Goal: Information Seeking & Learning: Learn about a topic

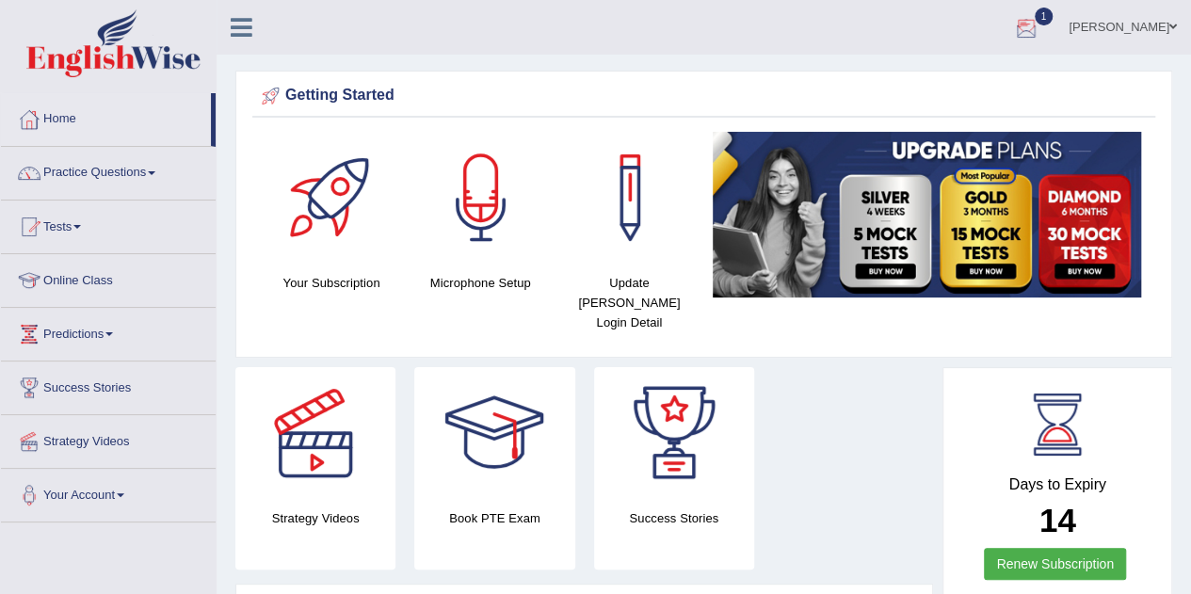
click at [1041, 25] on div at bounding box center [1026, 28] width 28 height 28
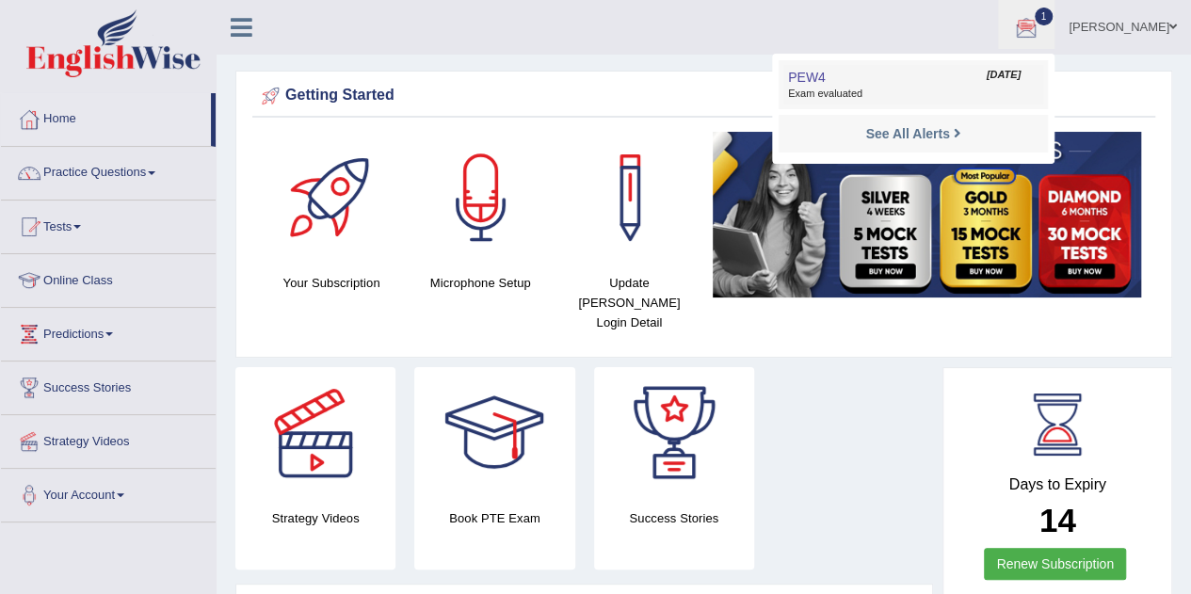
click at [826, 84] on span "PEW4" at bounding box center [807, 77] width 38 height 15
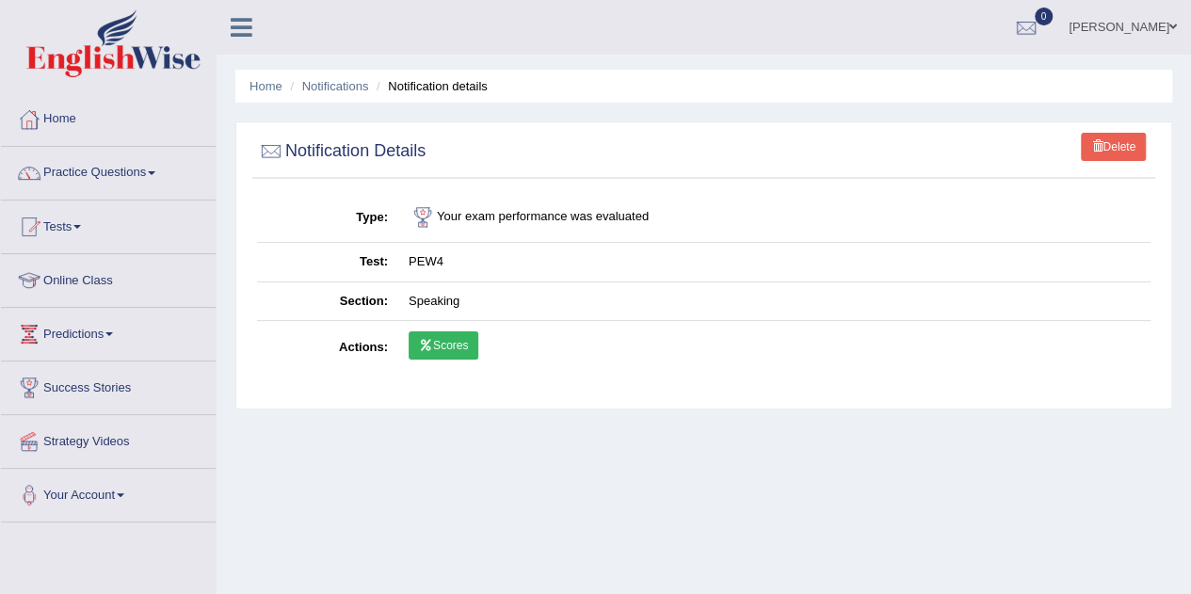
click at [439, 344] on link "Scores" at bounding box center [444, 345] width 70 height 28
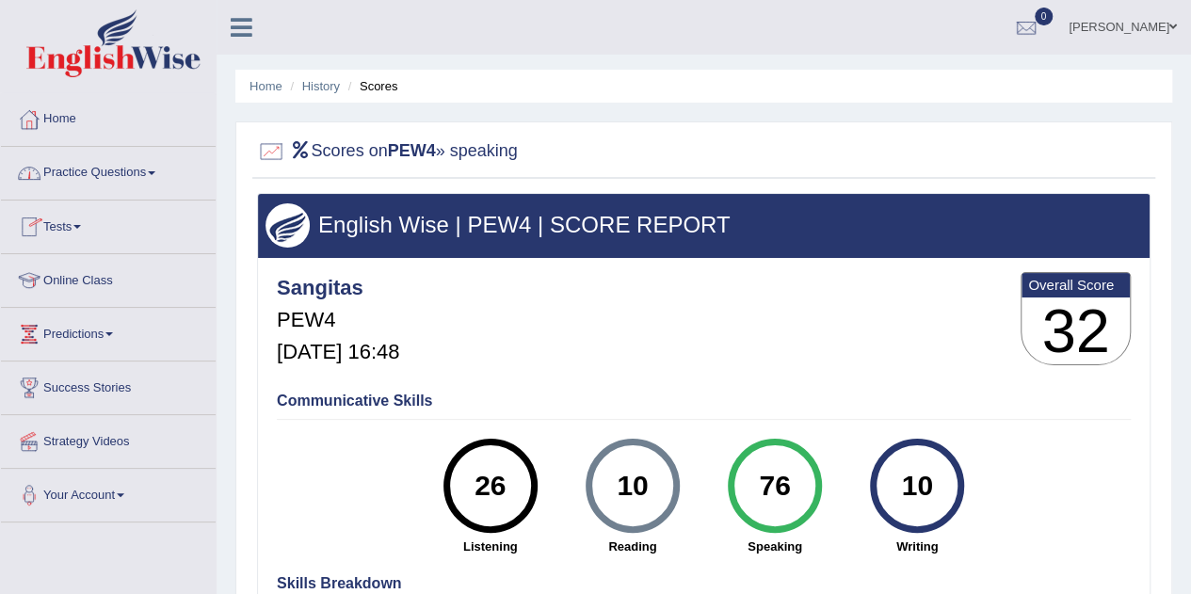
click at [56, 229] on link "Tests" at bounding box center [108, 224] width 215 height 47
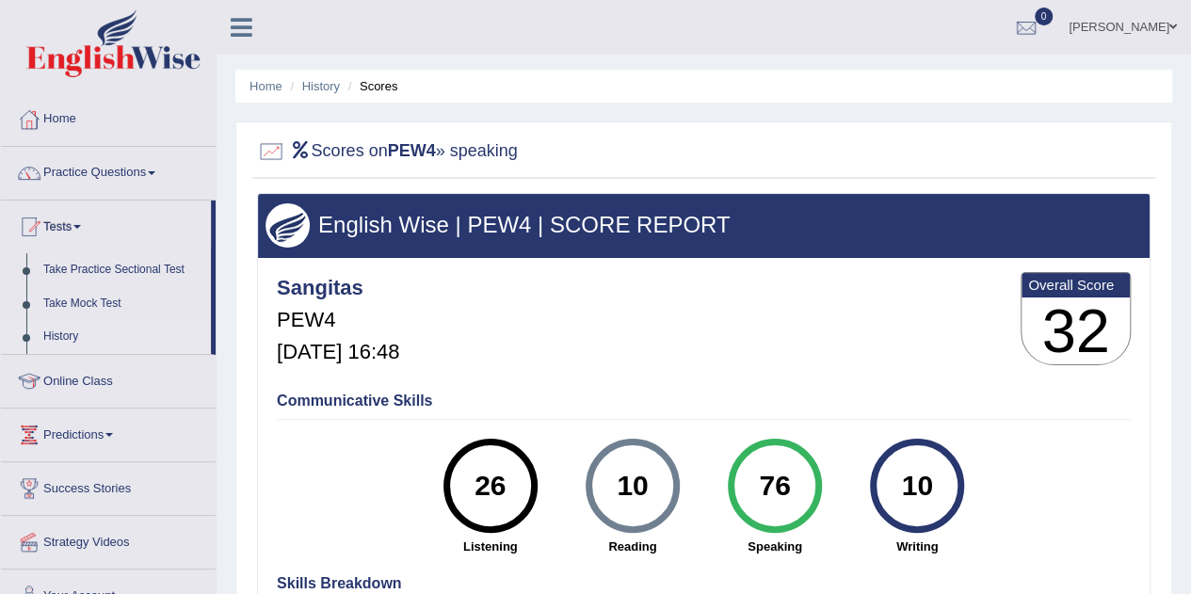
click at [60, 340] on link "History" at bounding box center [123, 337] width 176 height 34
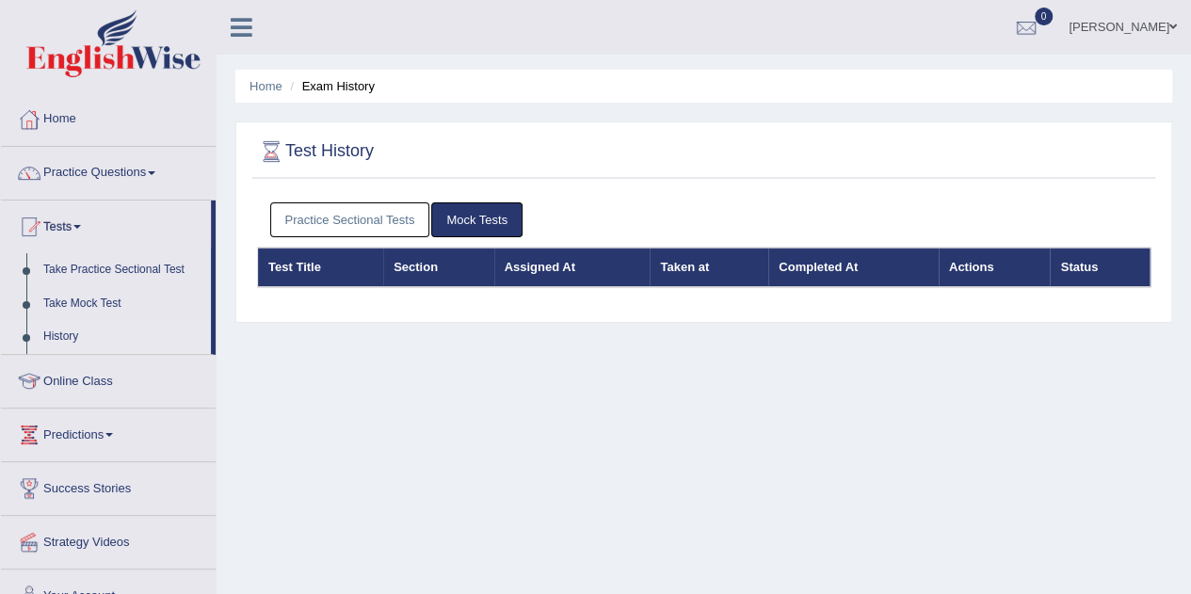
click at [389, 216] on link "Practice Sectional Tests" at bounding box center [350, 219] width 160 height 35
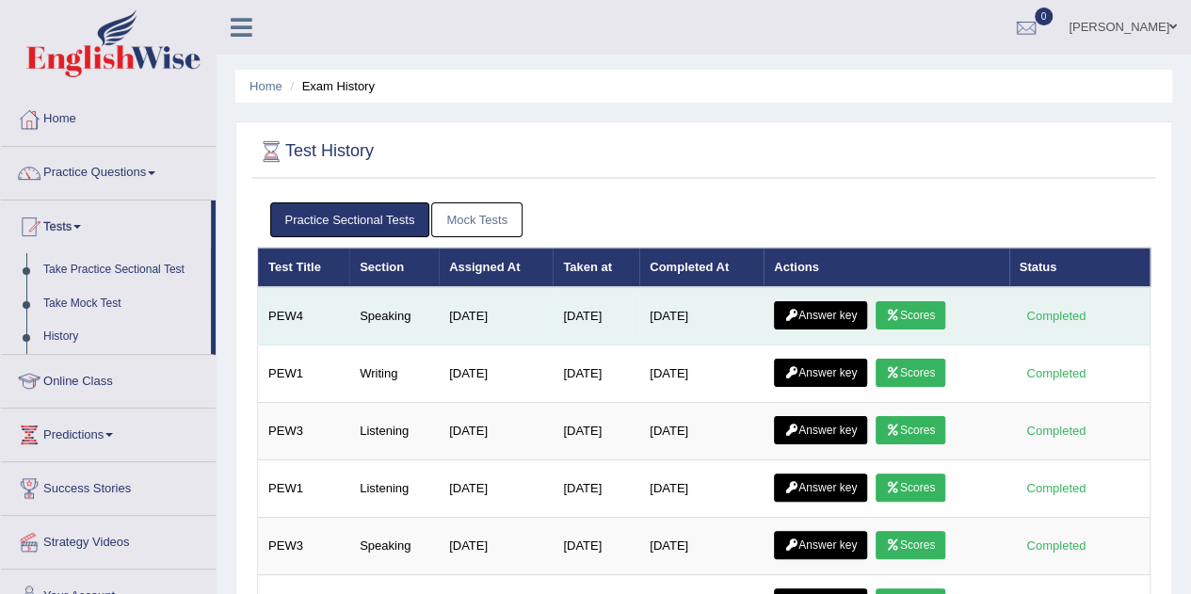
click at [822, 313] on link "Answer key" at bounding box center [820, 315] width 93 height 28
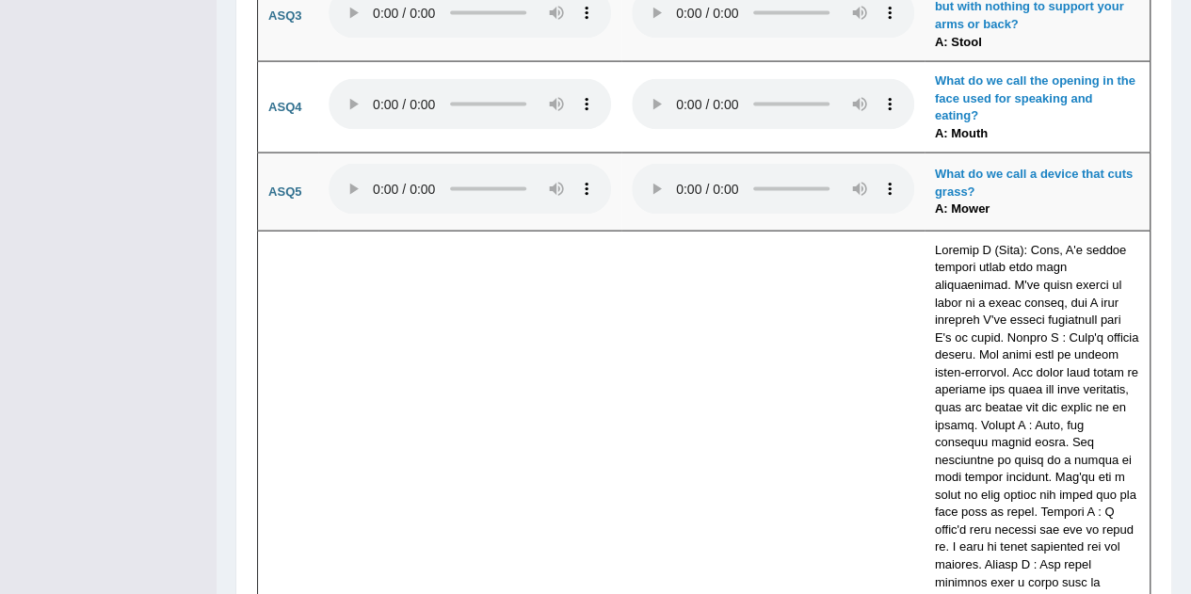
scroll to position [5433, 0]
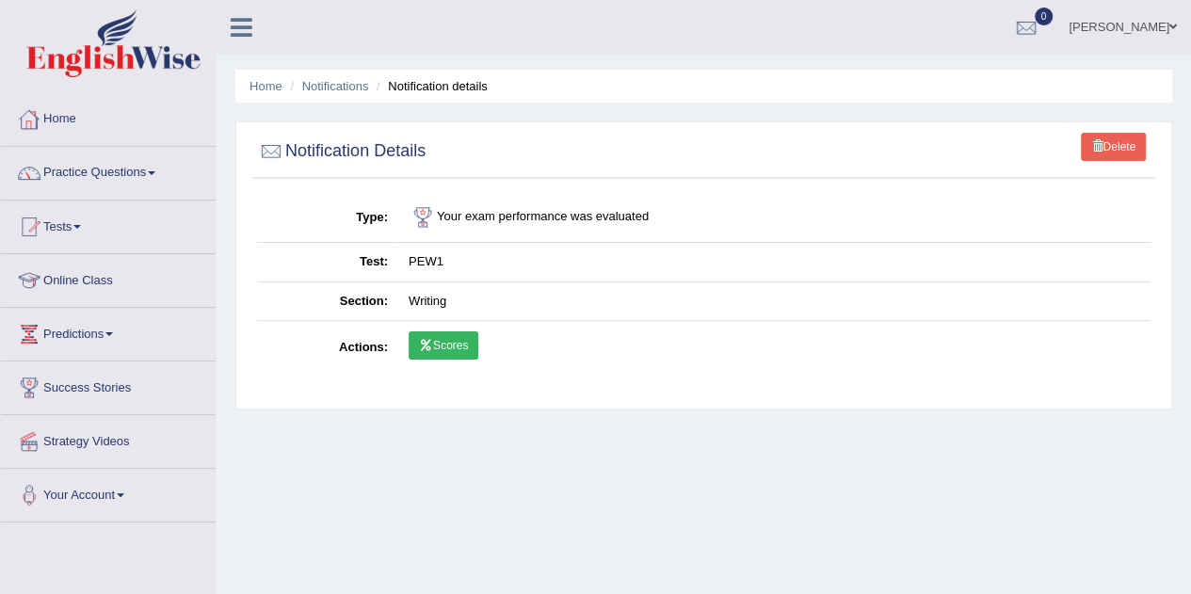
click at [96, 121] on link "Home" at bounding box center [108, 116] width 215 height 47
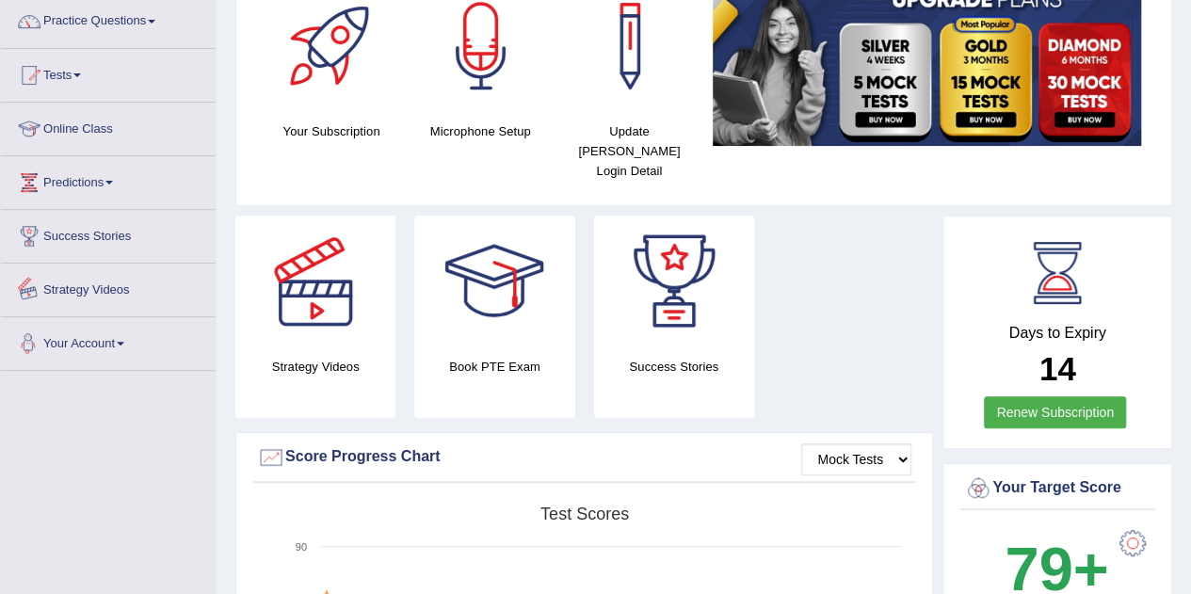
scroll to position [124, 0]
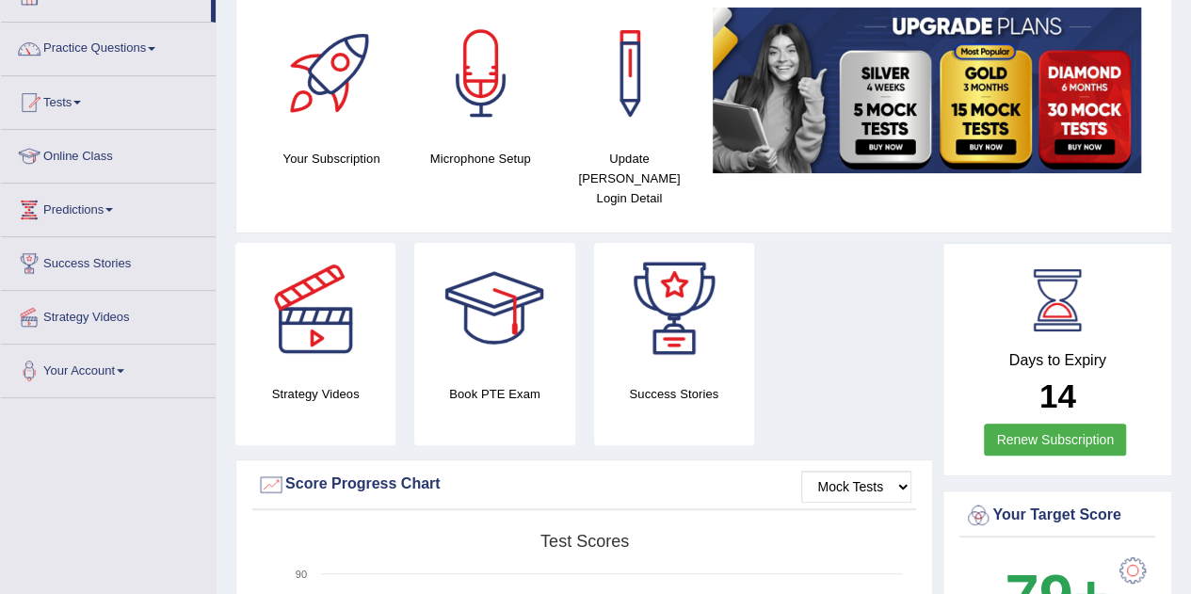
click at [75, 155] on link "Online Class" at bounding box center [108, 153] width 215 height 47
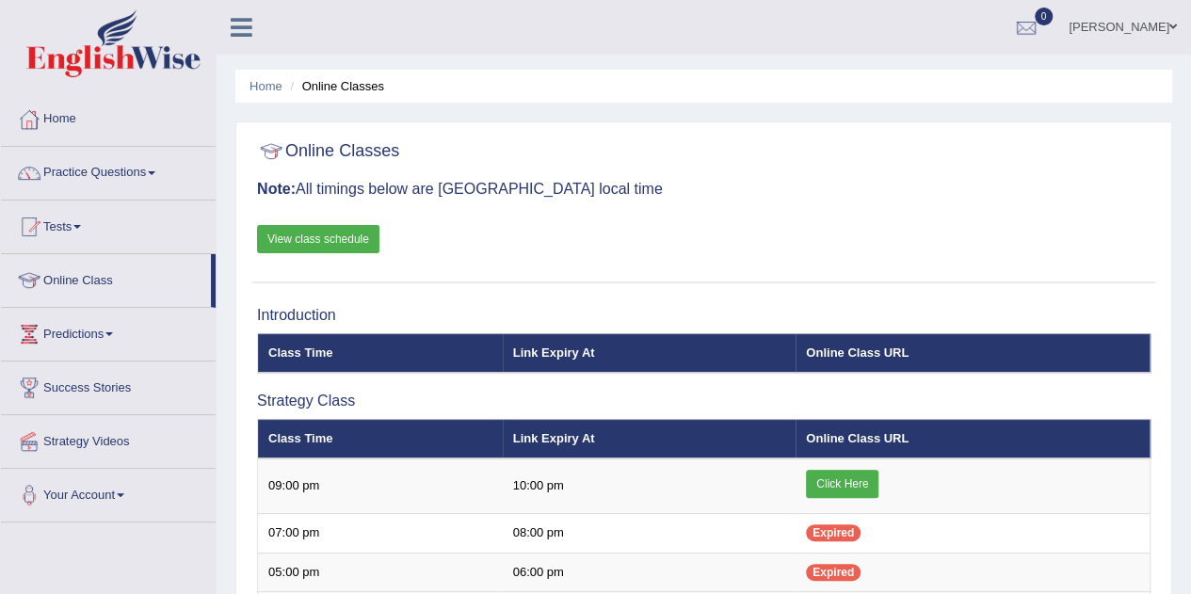
click at [311, 232] on link "View class schedule" at bounding box center [318, 239] width 122 height 28
click at [113, 164] on link "Practice Questions" at bounding box center [108, 170] width 215 height 47
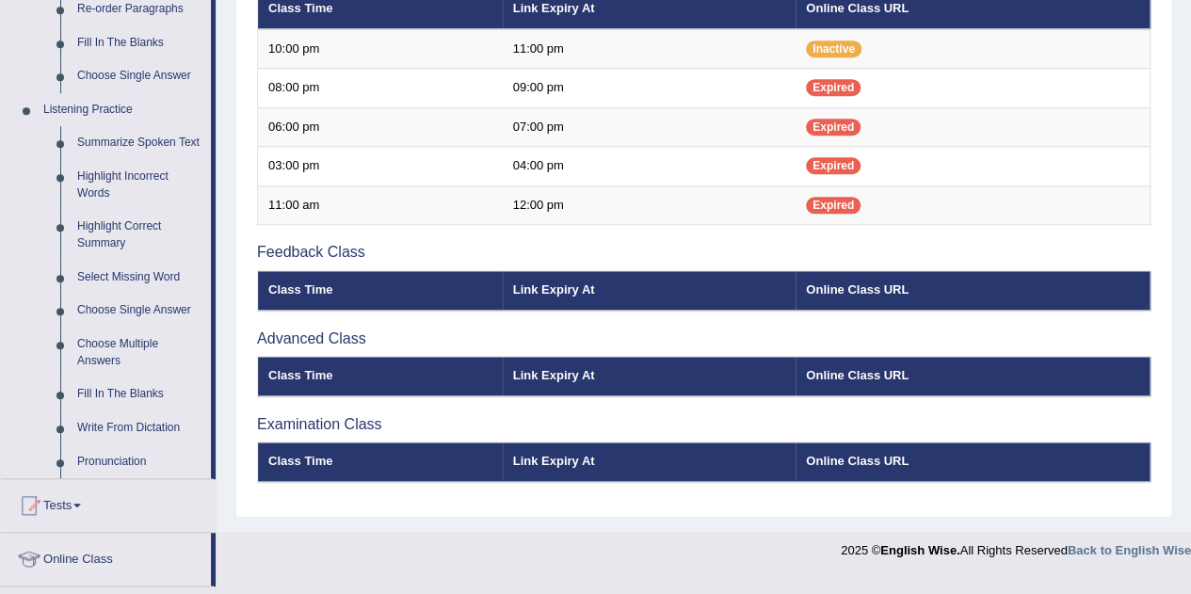
scroll to position [728, 0]
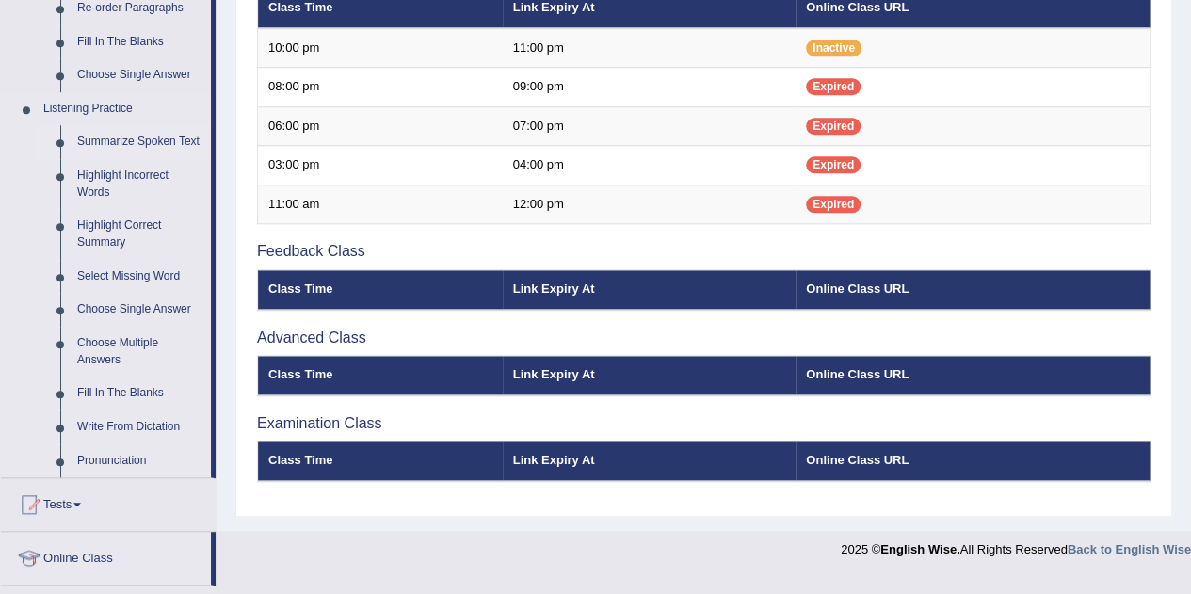
click at [136, 143] on link "Summarize Spoken Text" at bounding box center [140, 142] width 142 height 34
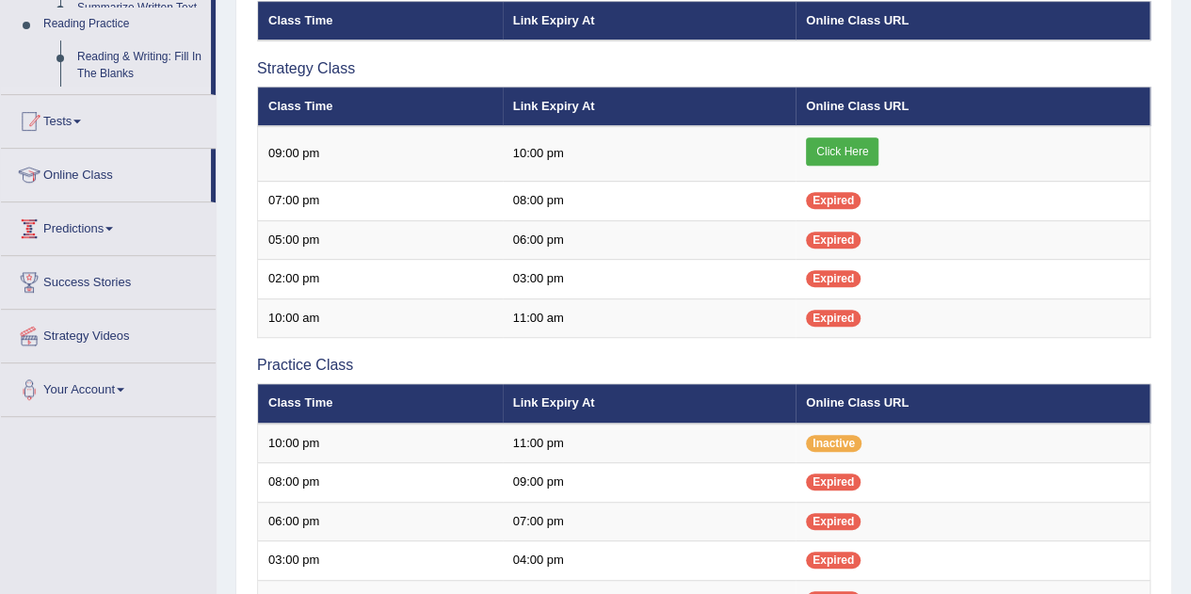
scroll to position [256, 0]
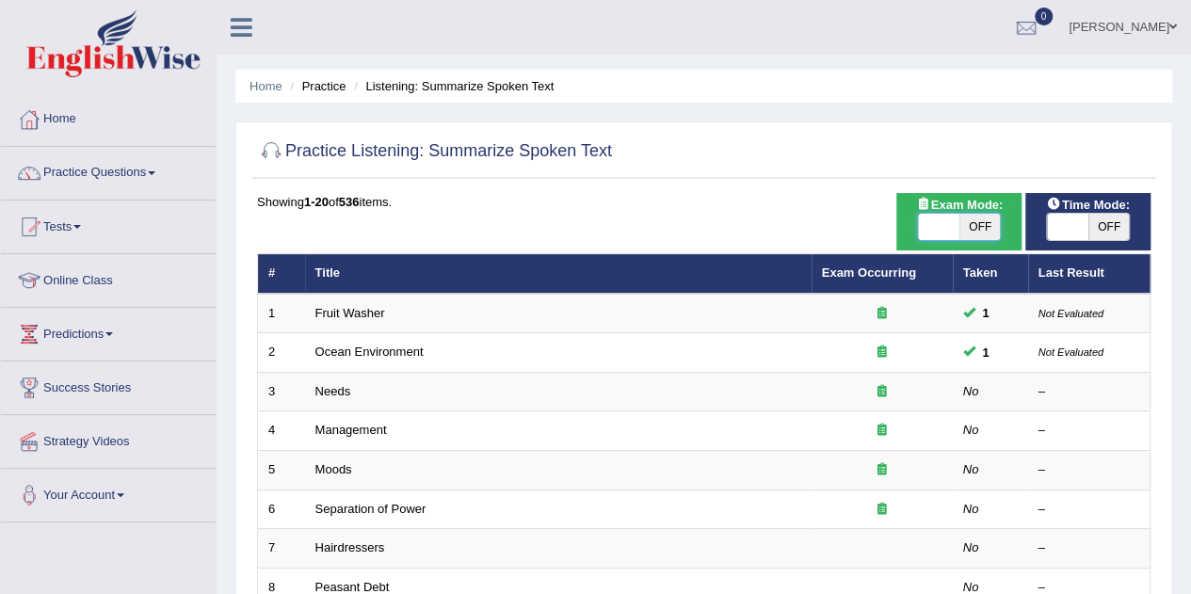
click at [938, 227] on span at bounding box center [938, 227] width 41 height 26
checkbox input "true"
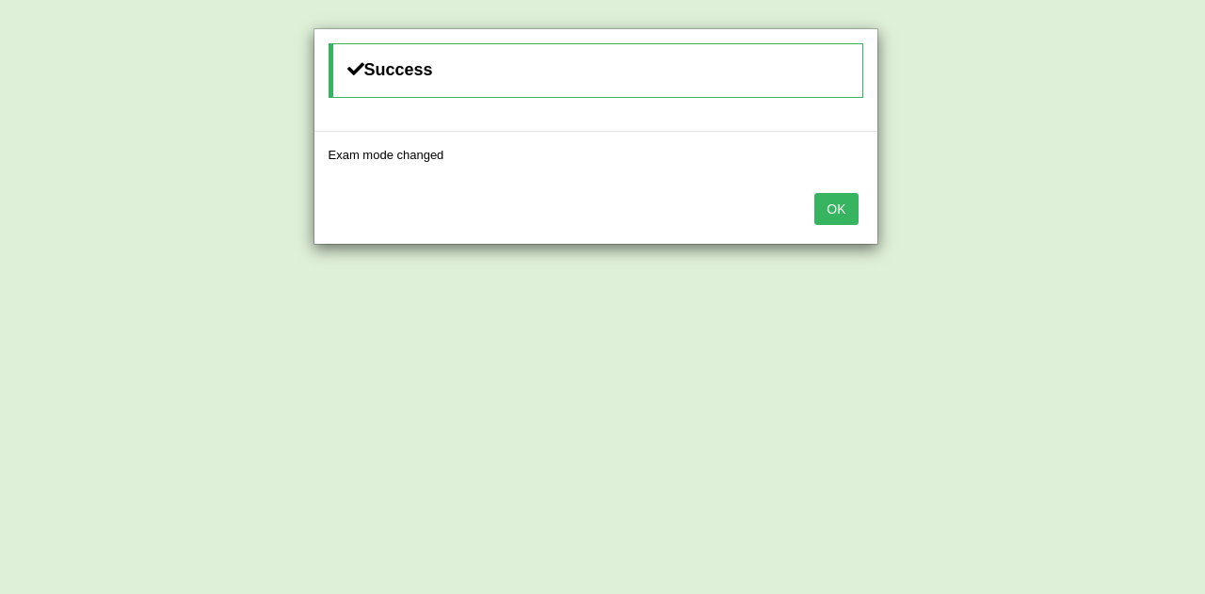
click at [847, 210] on button "OK" at bounding box center [836, 209] width 43 height 32
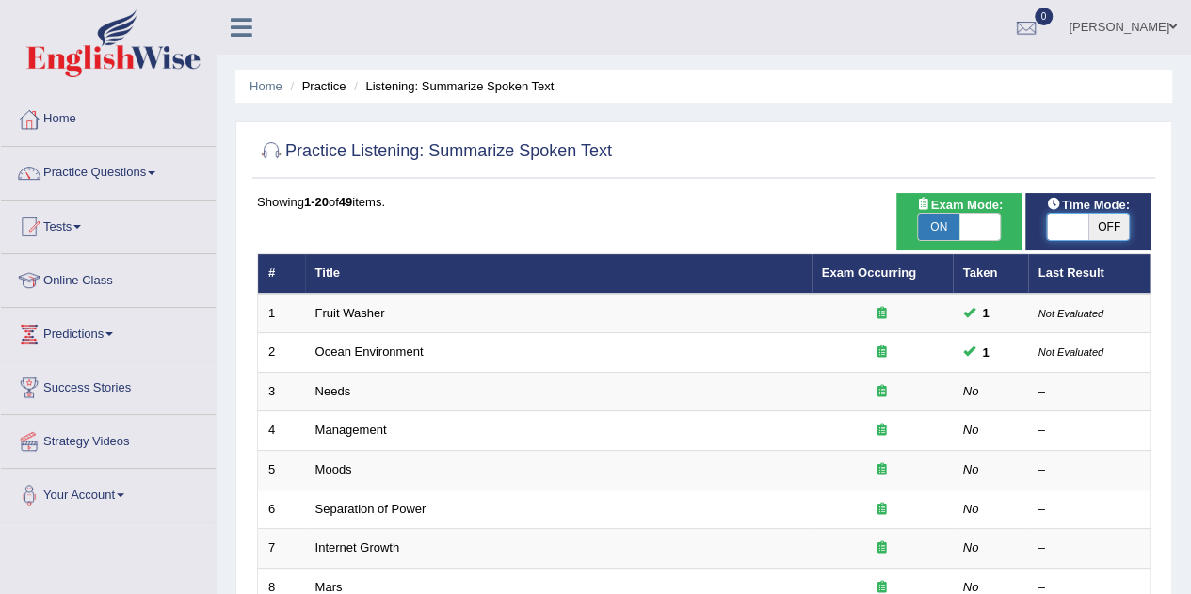
click at [1058, 222] on span at bounding box center [1067, 227] width 41 height 26
checkbox input "true"
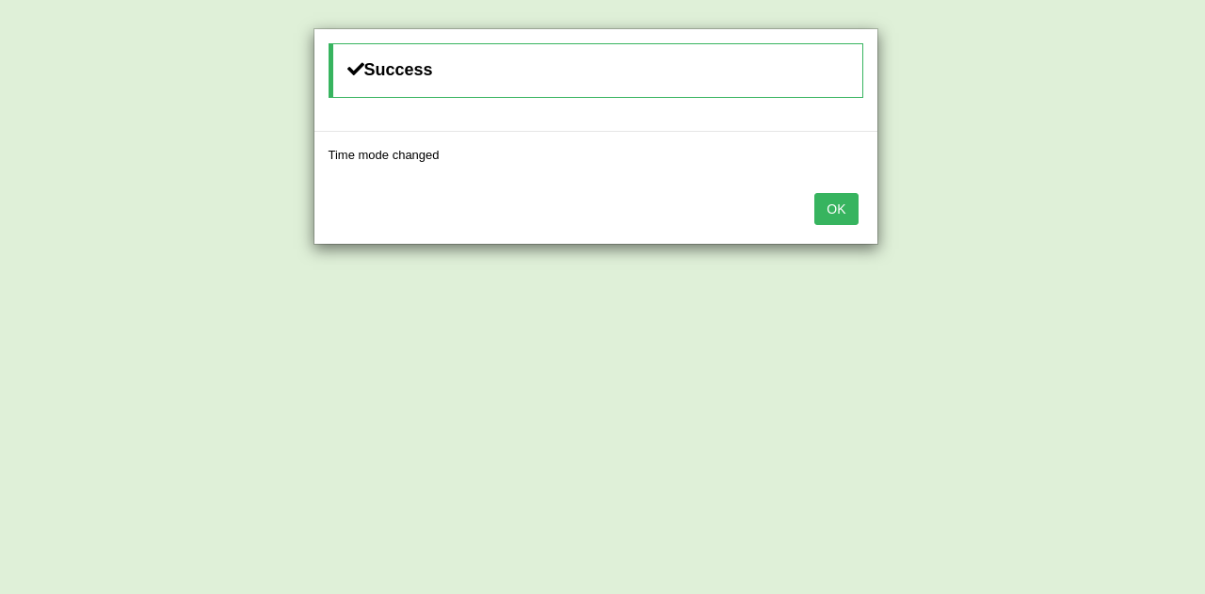
click at [840, 206] on button "OK" at bounding box center [836, 209] width 43 height 32
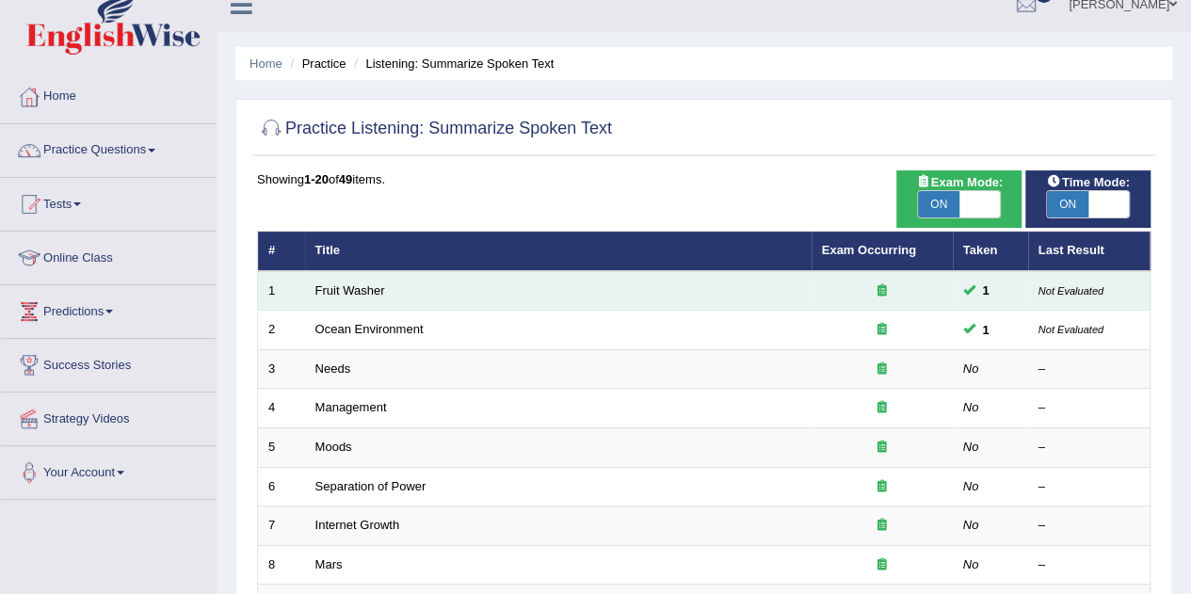
scroll to position [18, 0]
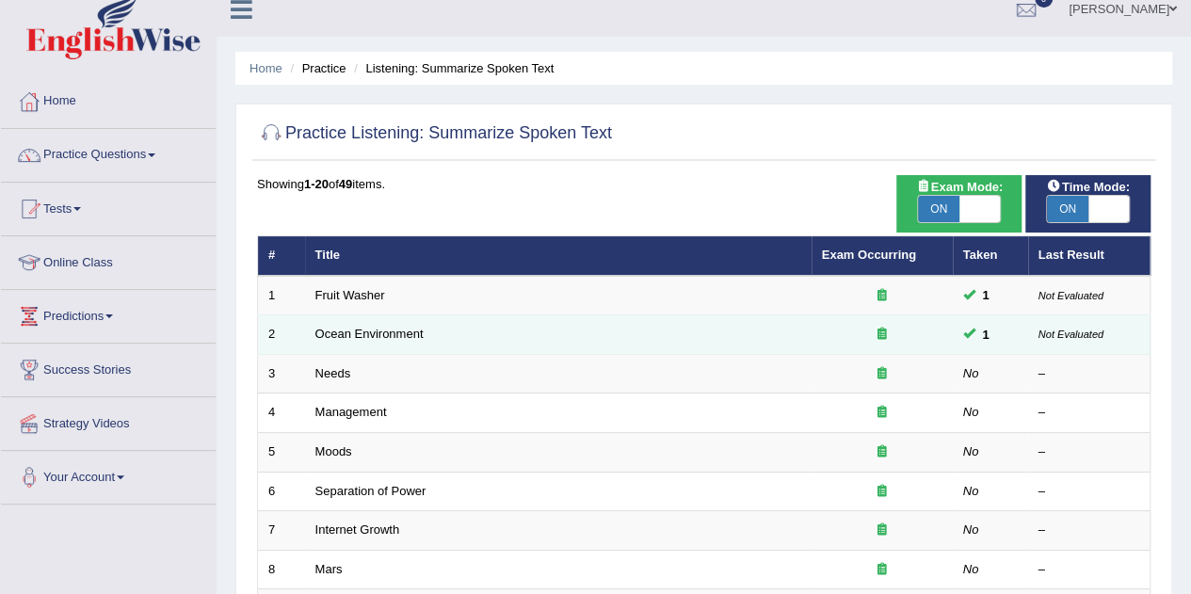
click at [805, 321] on td "Ocean Environment" at bounding box center [558, 335] width 507 height 40
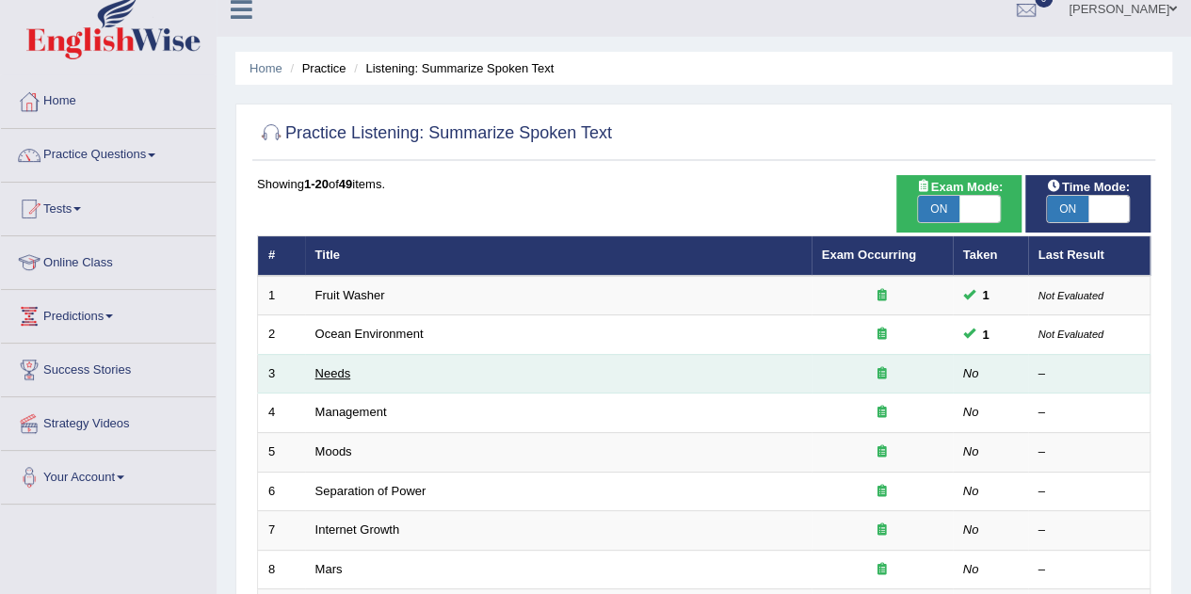
click at [330, 372] on link "Needs" at bounding box center [333, 373] width 36 height 14
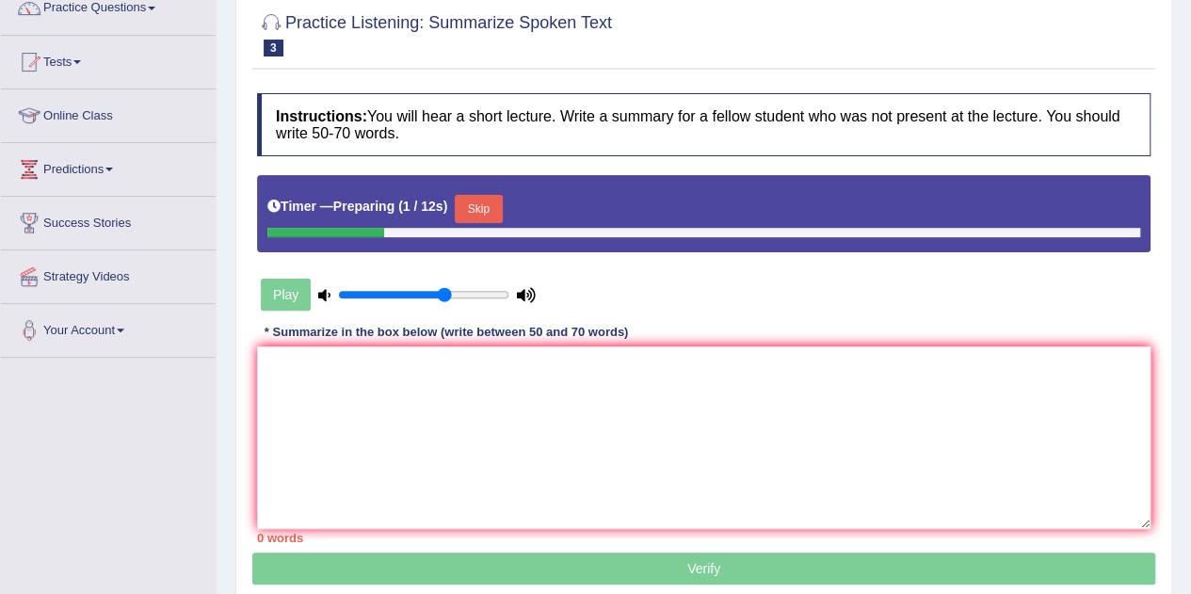
scroll to position [166, 0]
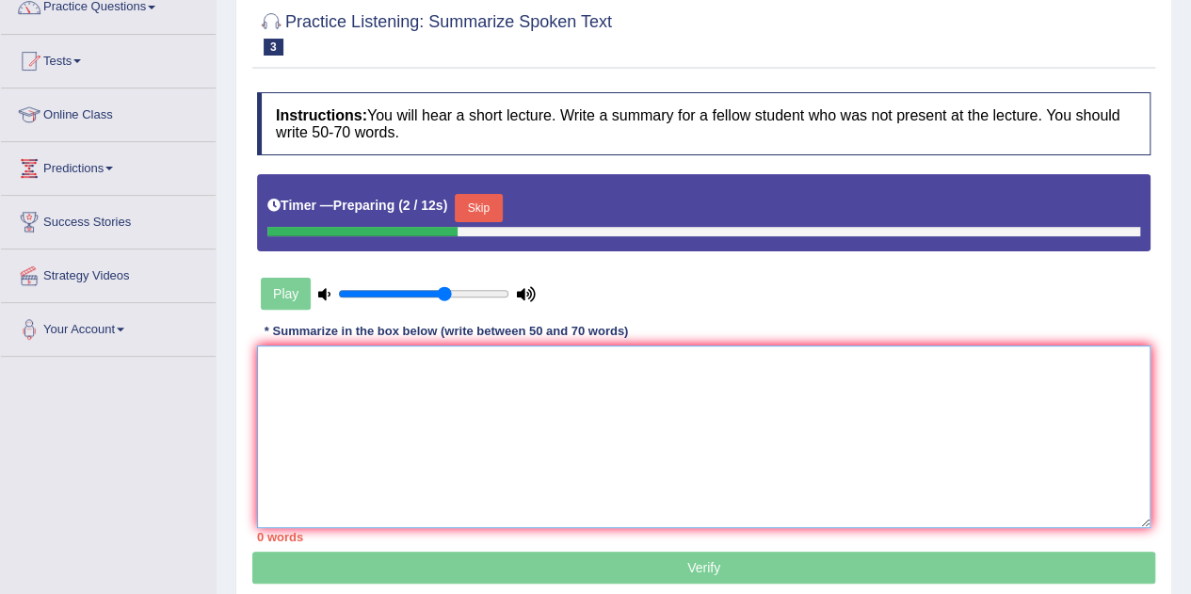
click at [353, 367] on textarea at bounding box center [704, 437] width 894 height 183
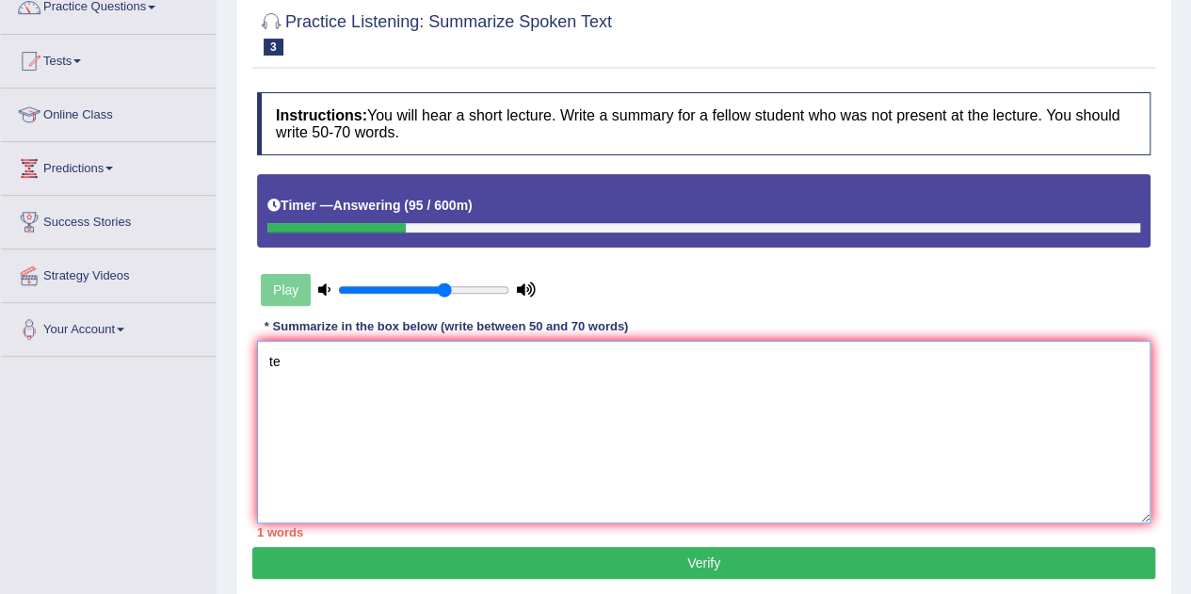
type textarea "t"
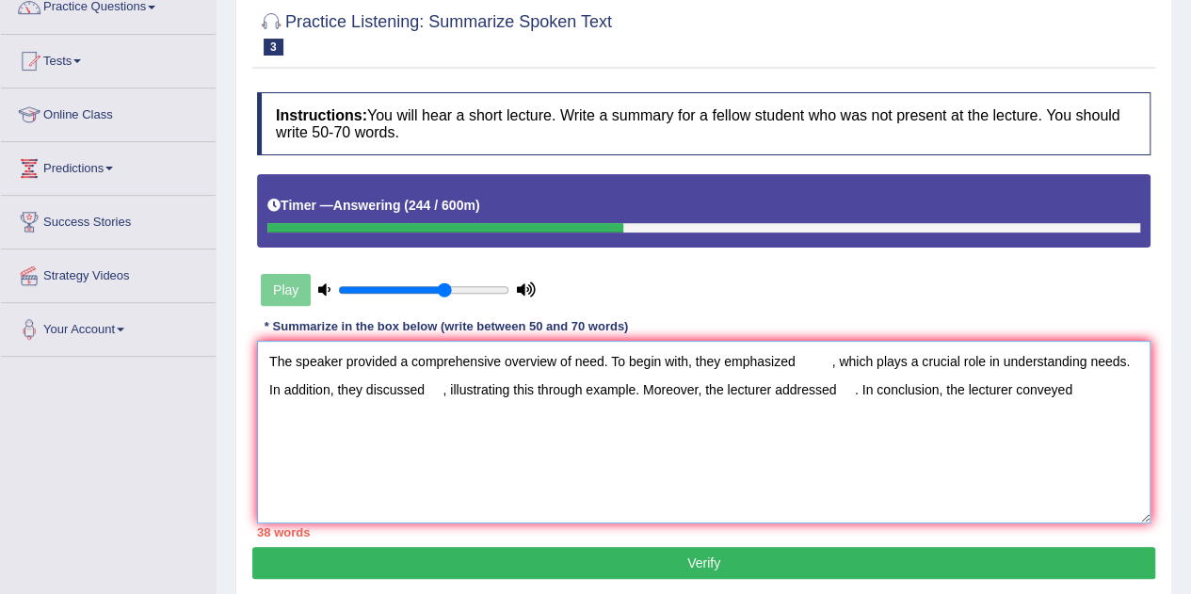
click at [791, 362] on textarea "The speaker provided a comprehensive overview of need. To begin with, they emph…" at bounding box center [704, 432] width 894 height 183
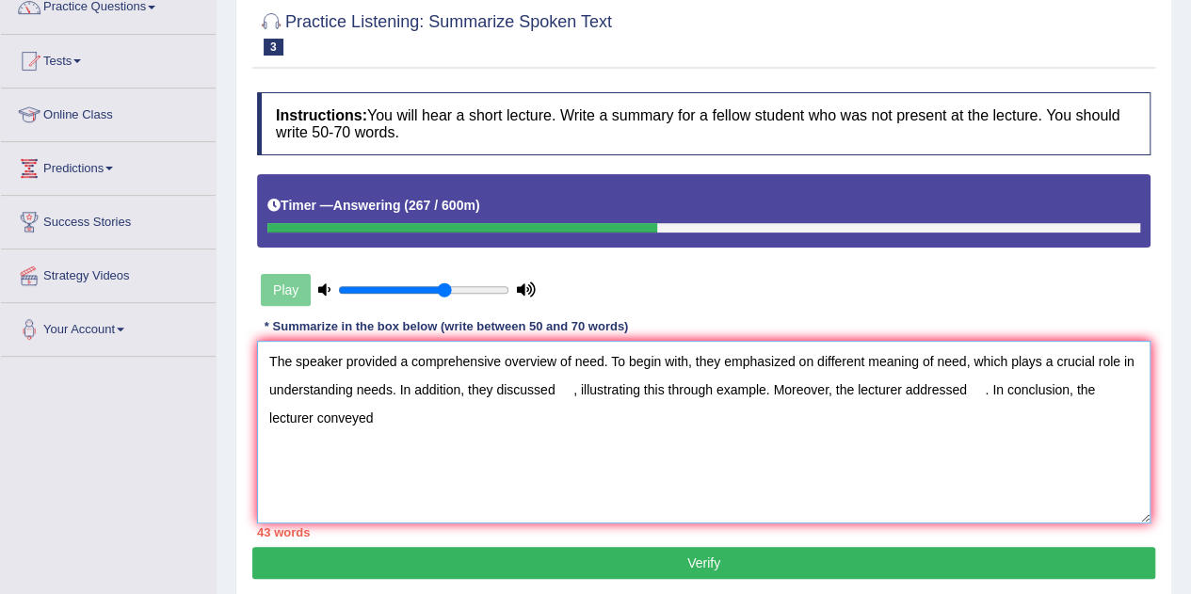
click at [387, 391] on textarea "The speaker provided a comprehensive overview of need. To begin with, they emph…" at bounding box center [704, 432] width 894 height 183
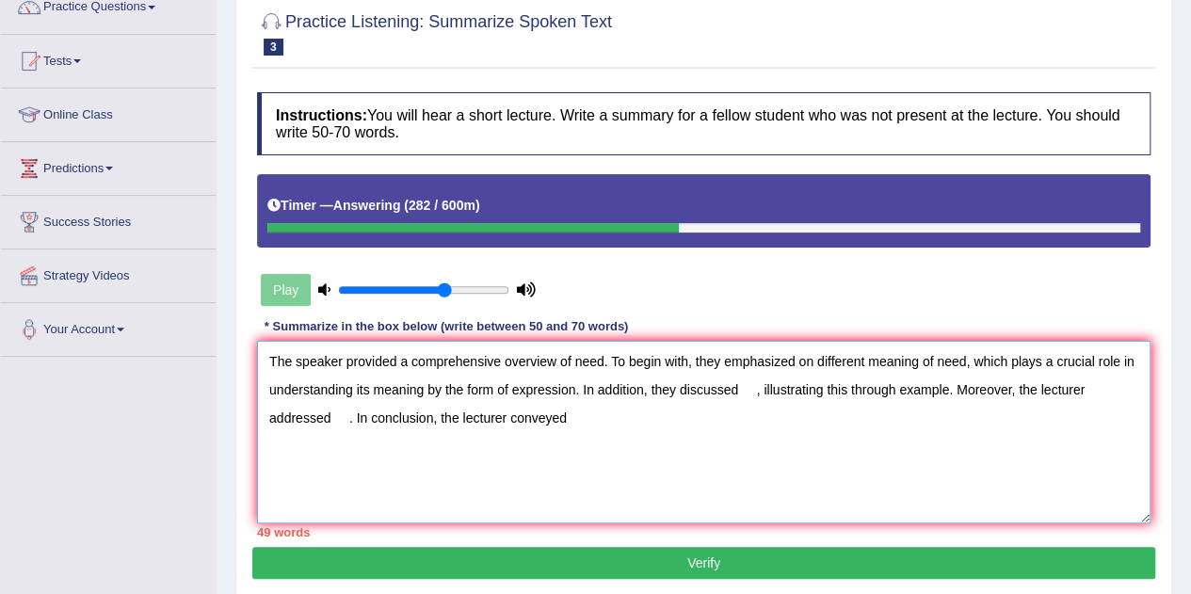
click at [739, 387] on textarea "The speaker provided a comprehensive overview of need. To begin with, they emph…" at bounding box center [704, 432] width 894 height 183
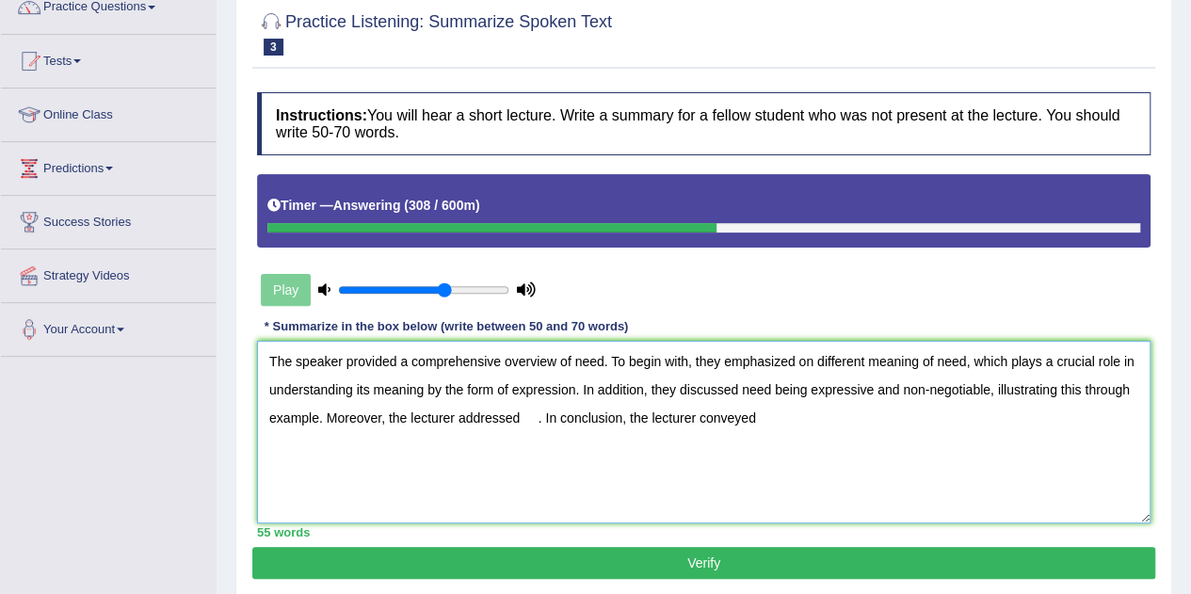
click at [522, 417] on textarea "The speaker provided a comprehensive overview of need. To begin with, they emph…" at bounding box center [704, 432] width 894 height 183
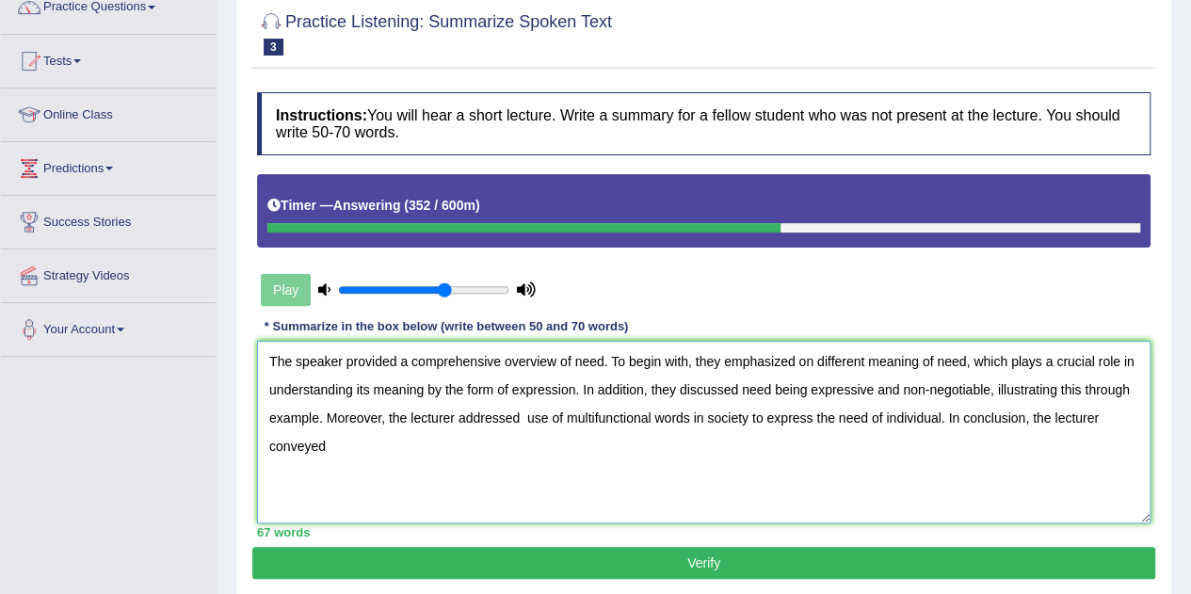
click at [358, 453] on textarea "The speaker provided a comprehensive overview of need. To begin with, they emph…" at bounding box center [704, 432] width 894 height 183
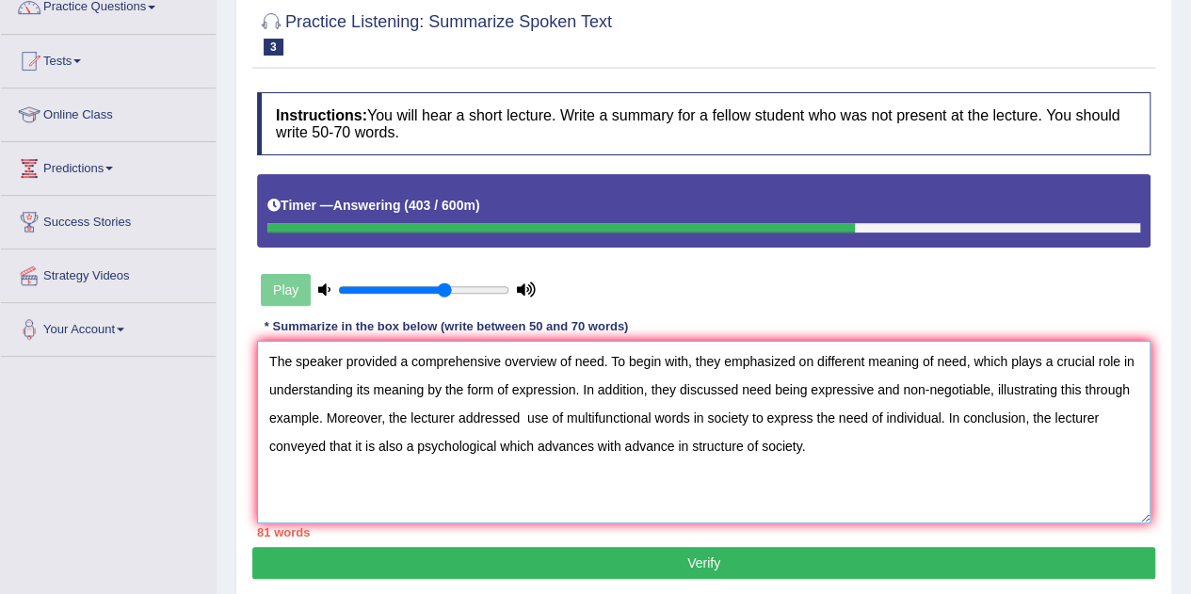
drag, startPoint x: 969, startPoint y: 358, endPoint x: 1096, endPoint y: 361, distance: 127.2
click at [1096, 361] on textarea "The speaker provided a comprehensive overview of need. To begin with, they emph…" at bounding box center [704, 432] width 894 height 183
drag, startPoint x: 974, startPoint y: 363, endPoint x: 1141, endPoint y: 366, distance: 167.6
click at [1141, 366] on textarea "The speaker provided a comprehensive overview of need. To begin with, they emph…" at bounding box center [704, 432] width 894 height 183
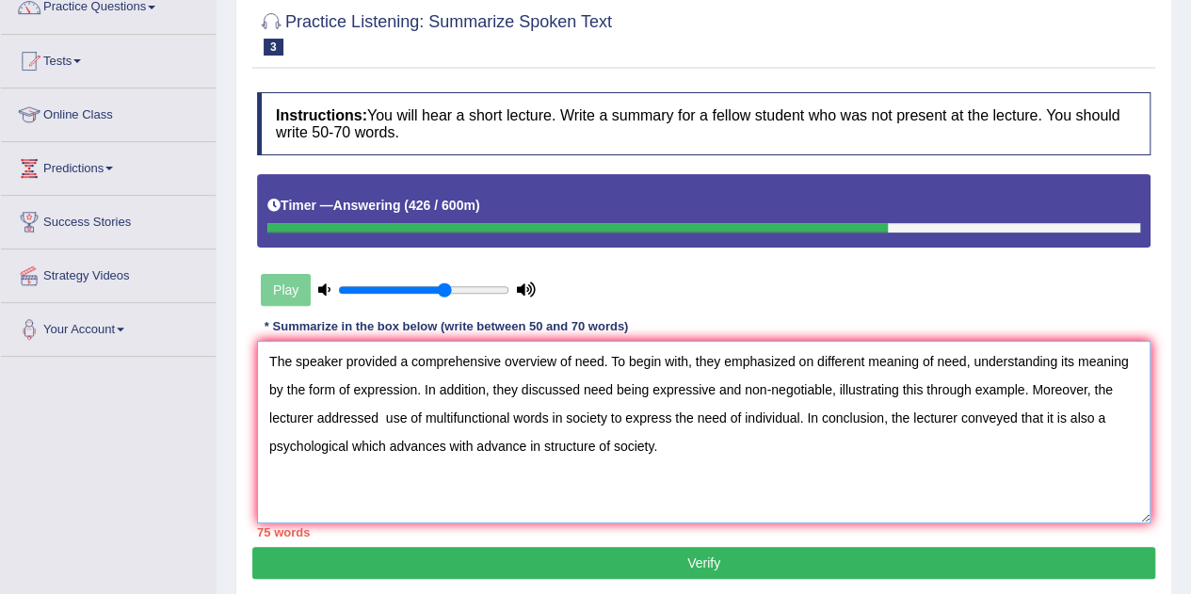
click at [1055, 363] on textarea "The speaker provided a comprehensive overview of need. To begin with, they emph…" at bounding box center [704, 432] width 894 height 183
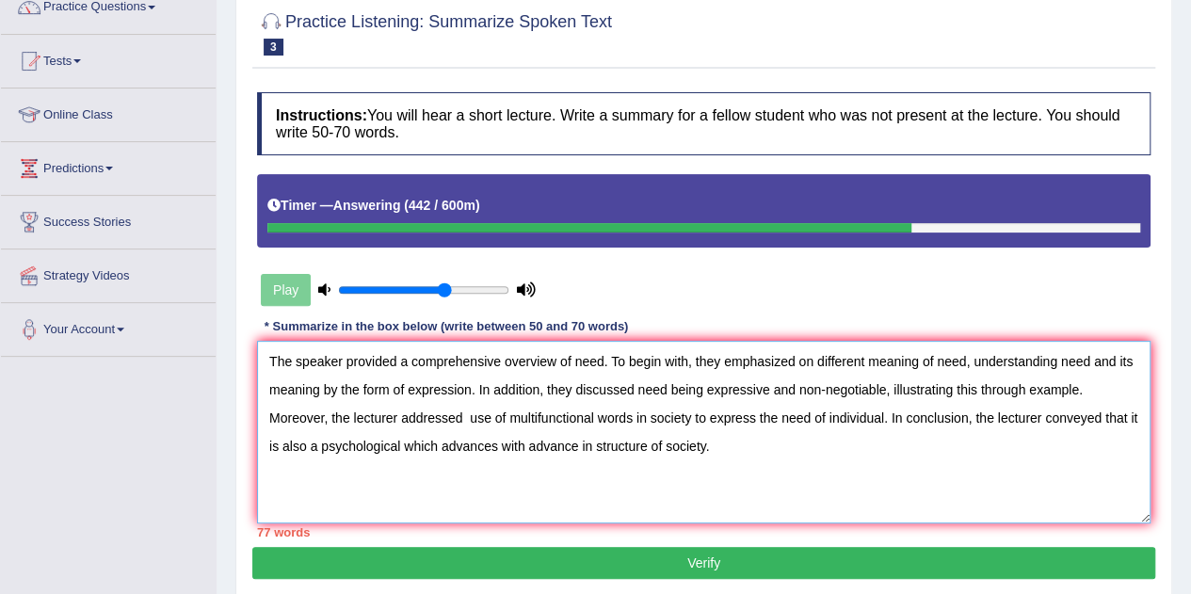
drag, startPoint x: 360, startPoint y: 387, endPoint x: 267, endPoint y: 395, distance: 92.6
click at [267, 395] on textarea "The speaker provided a comprehensive overview of need. To begin with, they emph…" at bounding box center [704, 432] width 894 height 183
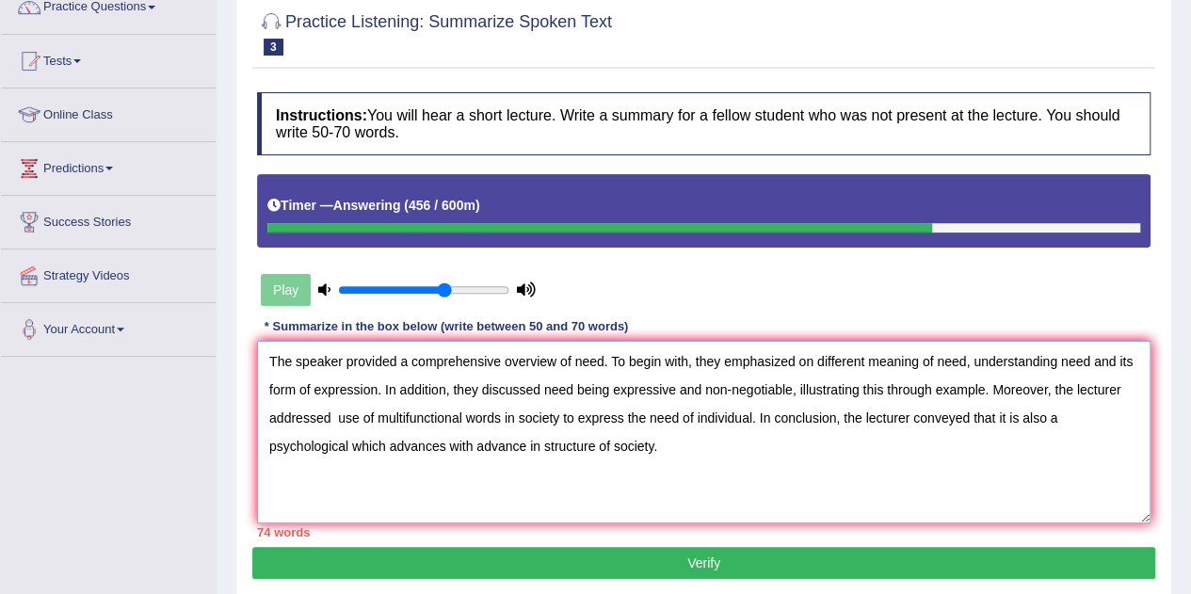
click at [970, 361] on textarea "The speaker provided a comprehensive overview of need. To begin with, they emph…" at bounding box center [704, 432] width 894 height 183
click at [1078, 363] on textarea "The speaker provided a comprehensive overview of need. To begin with, they emph…" at bounding box center [704, 432] width 894 height 183
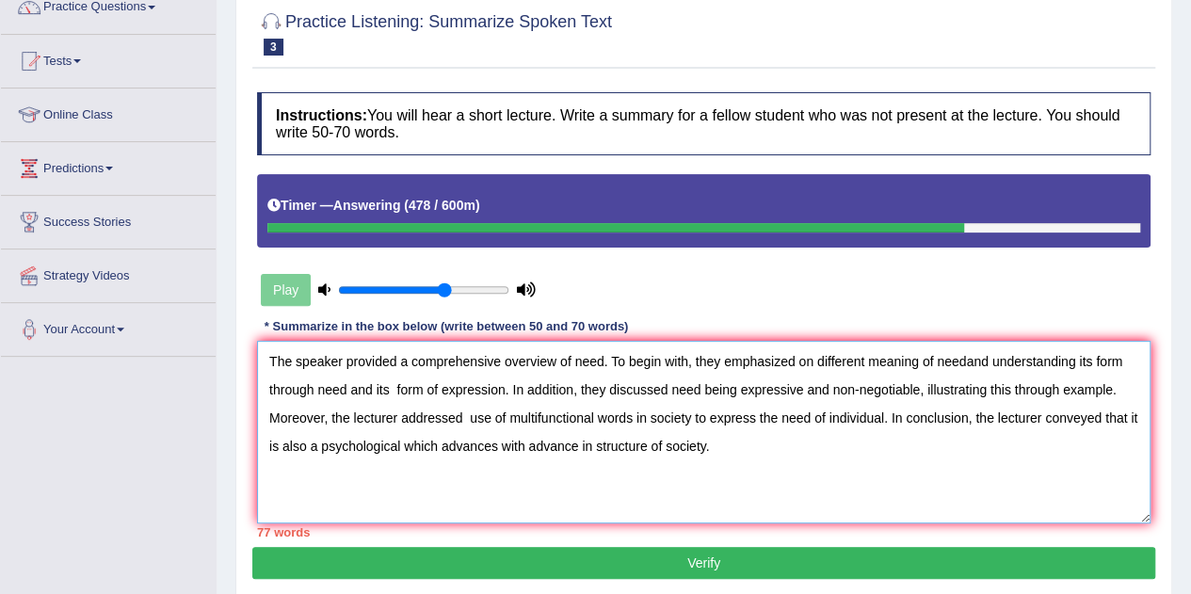
drag, startPoint x: 439, startPoint y: 393, endPoint x: 320, endPoint y: 394, distance: 118.7
click at [320, 394] on textarea "The speaker provided a comprehensive overview of need. To begin with, they emph…" at bounding box center [704, 432] width 894 height 183
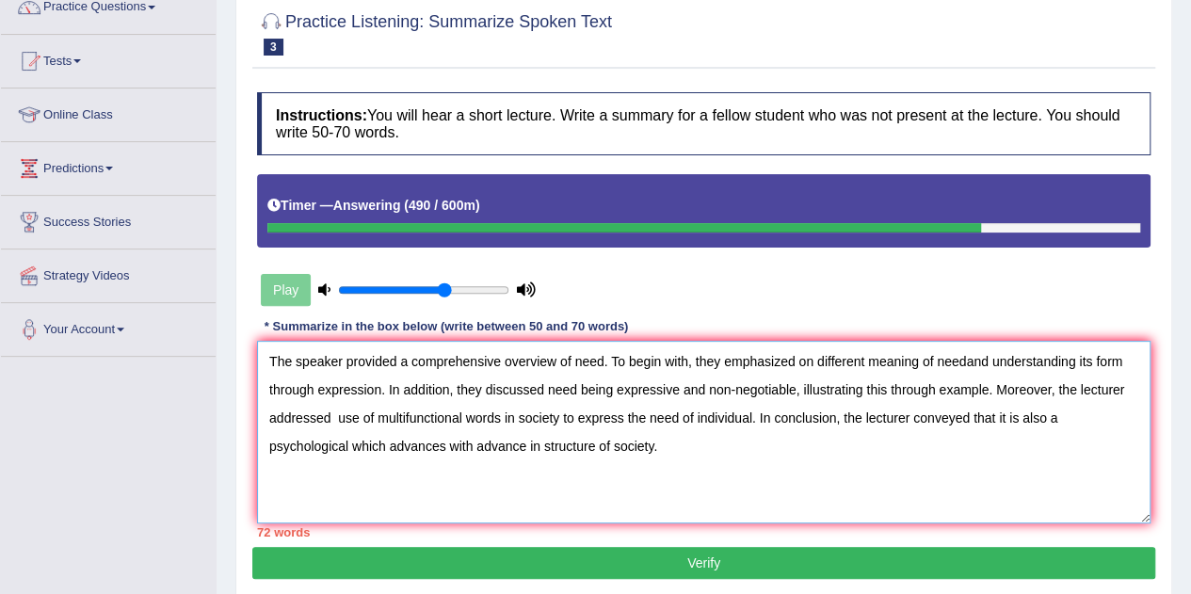
drag, startPoint x: 910, startPoint y: 420, endPoint x: 845, endPoint y: 415, distance: 65.1
click at [845, 415] on textarea "The speaker provided a comprehensive overview of need. To begin with, they emph…" at bounding box center [704, 432] width 894 height 183
drag, startPoint x: 1008, startPoint y: 421, endPoint x: 955, endPoint y: 427, distance: 54.0
click at [955, 427] on textarea "The speaker provided a comprehensive overview of need. To begin with, they emph…" at bounding box center [704, 432] width 894 height 183
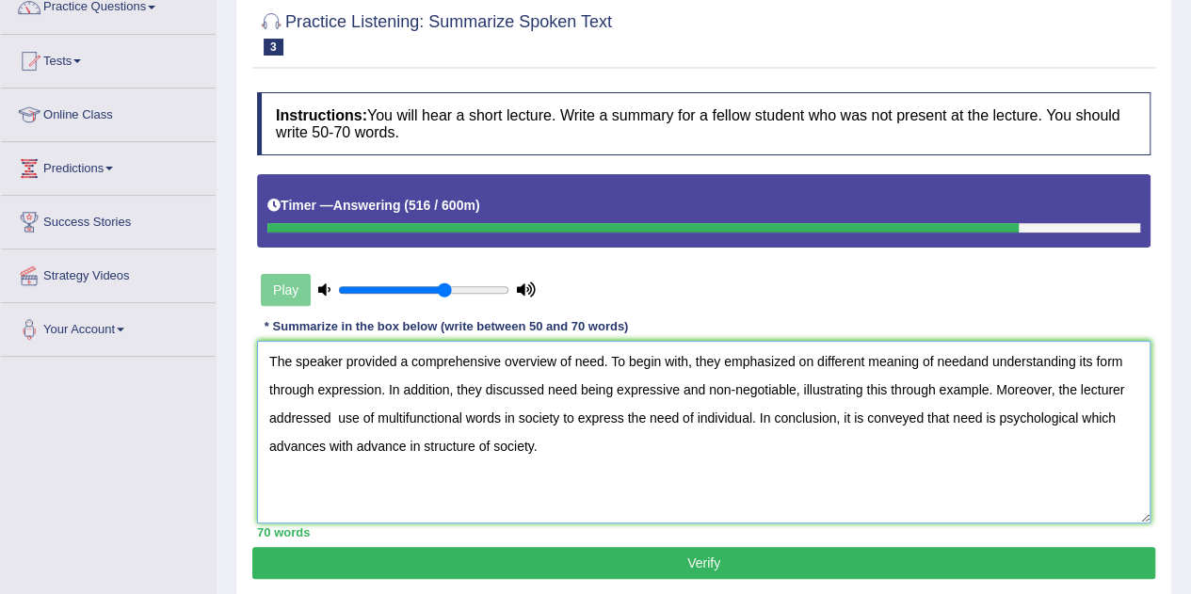
drag, startPoint x: 354, startPoint y: 445, endPoint x: 419, endPoint y: 446, distance: 65.0
click at [419, 446] on textarea "The speaker provided a comprehensive overview of need. To begin with, they emph…" at bounding box center [704, 432] width 894 height 183
click at [993, 415] on textarea "The speaker provided a comprehensive overview of need. To begin with, they emph…" at bounding box center [704, 432] width 894 height 183
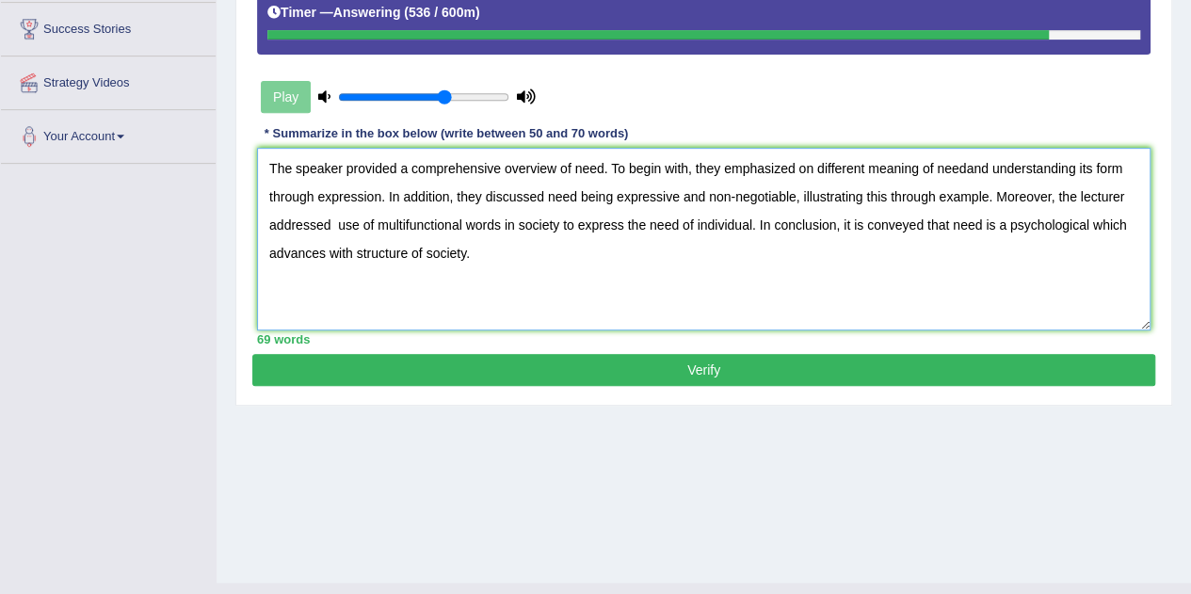
scroll to position [364, 0]
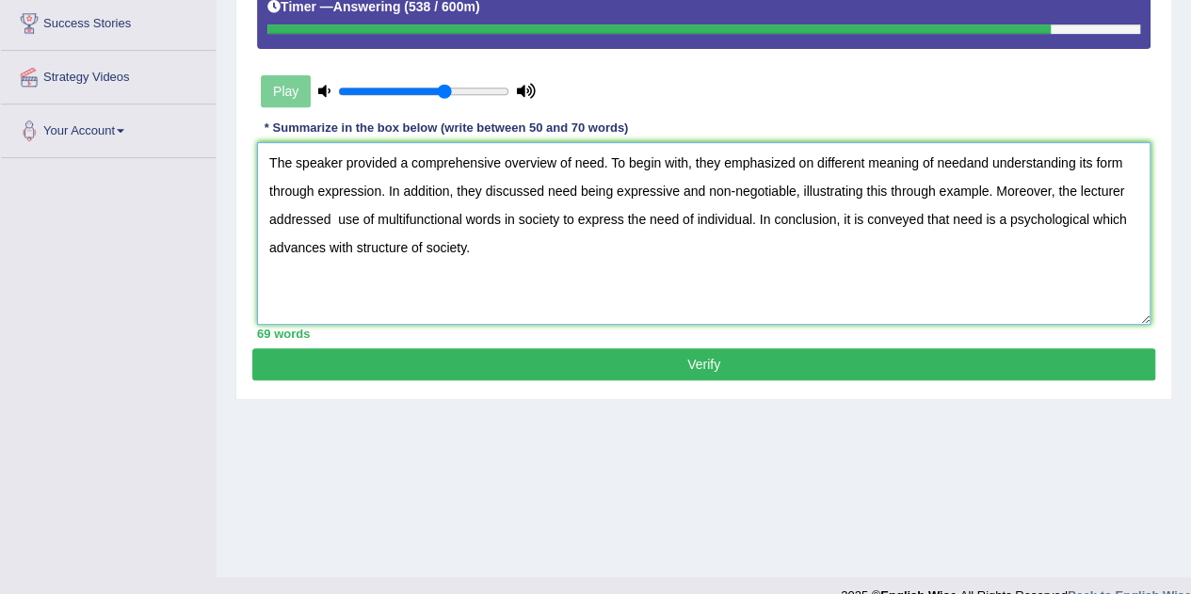
type textarea "The speaker provided a comprehensive overview of need. To begin with, they emph…"
click at [813, 367] on button "Verify" at bounding box center [703, 364] width 903 height 32
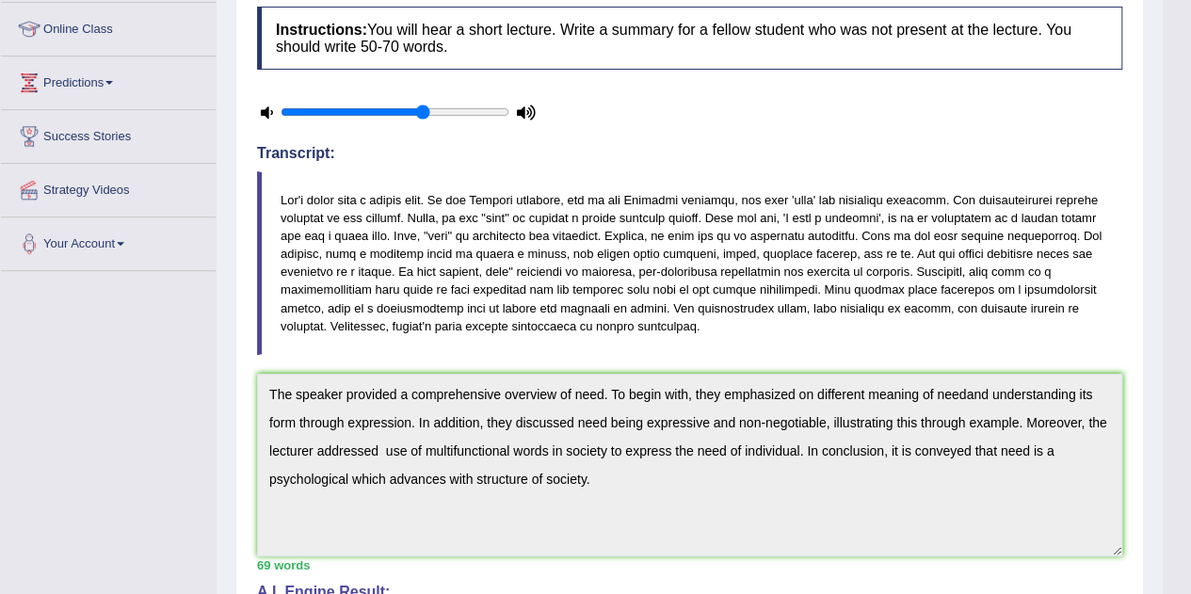
scroll to position [0, 0]
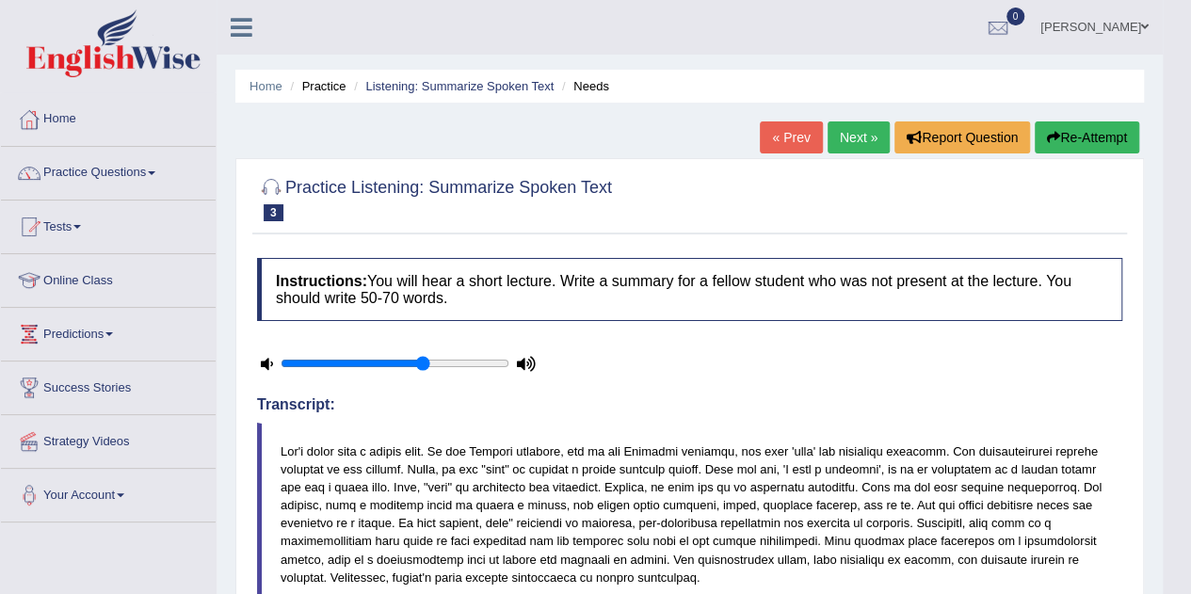
click at [116, 171] on link "Practice Questions" at bounding box center [108, 170] width 215 height 47
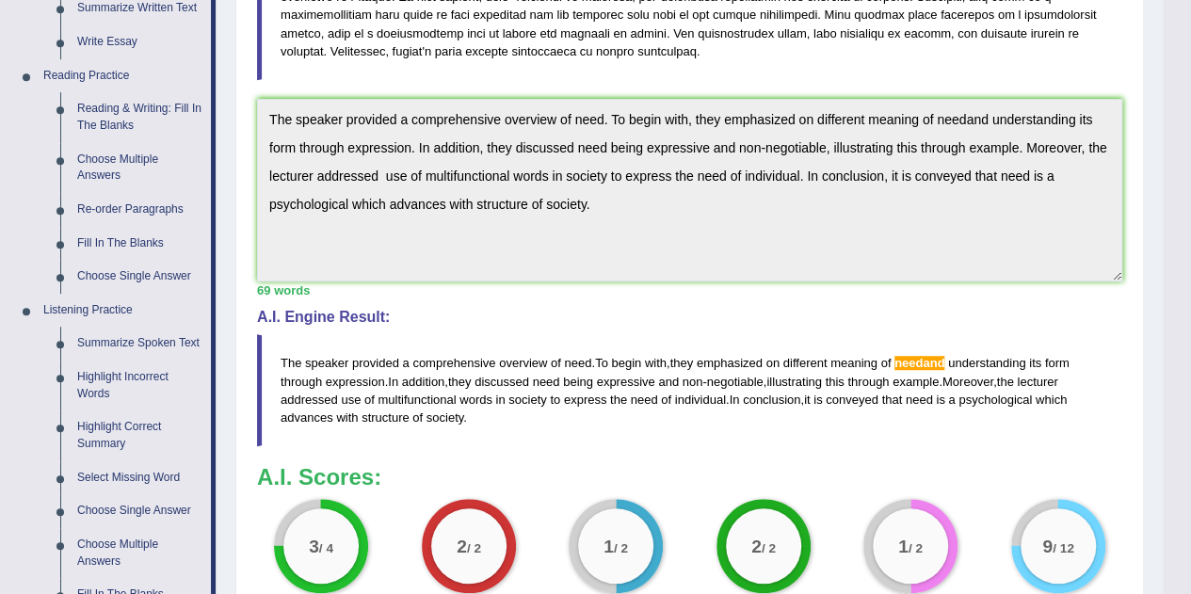
scroll to position [527, 0]
click at [100, 377] on link "Highlight Incorrect Words" at bounding box center [140, 385] width 142 height 50
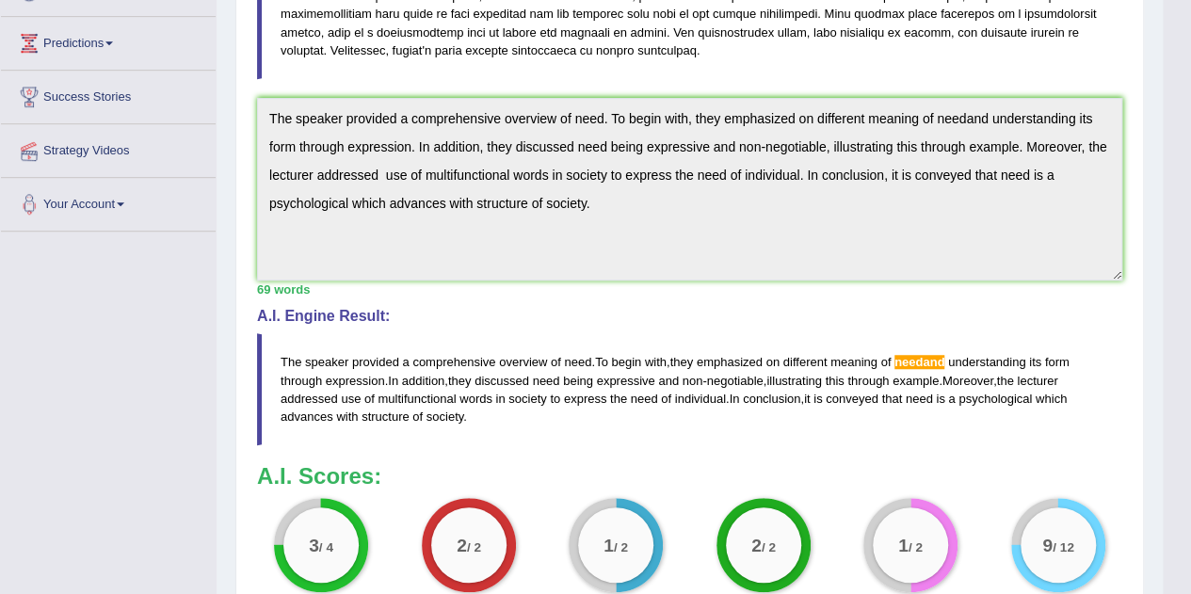
scroll to position [331, 0]
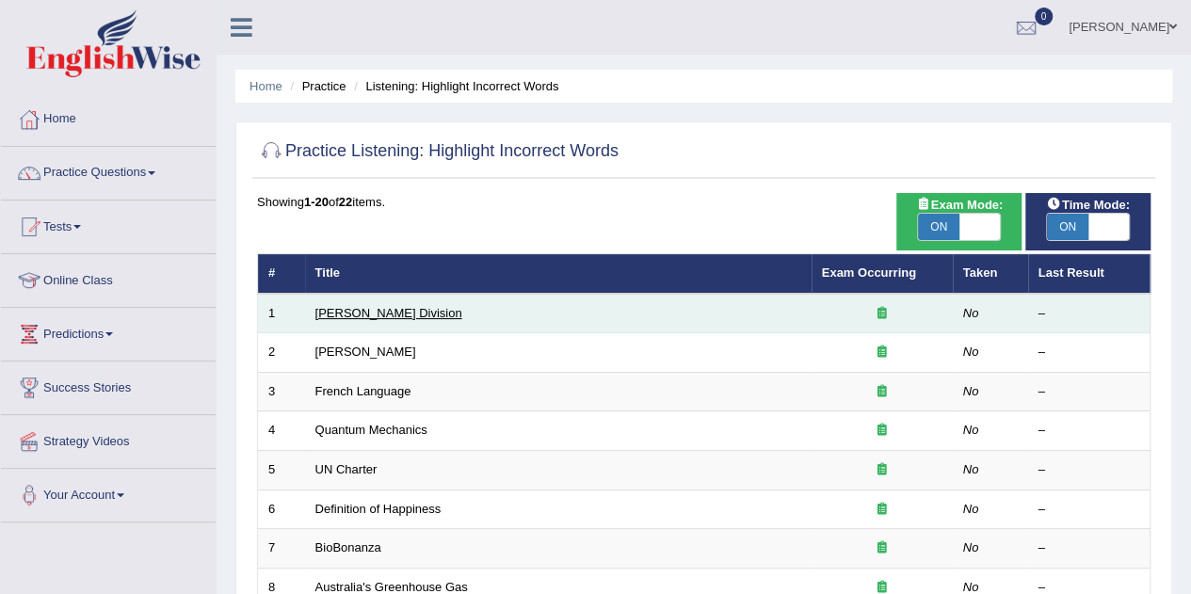
click at [335, 315] on link "Ward Division" at bounding box center [388, 313] width 147 height 14
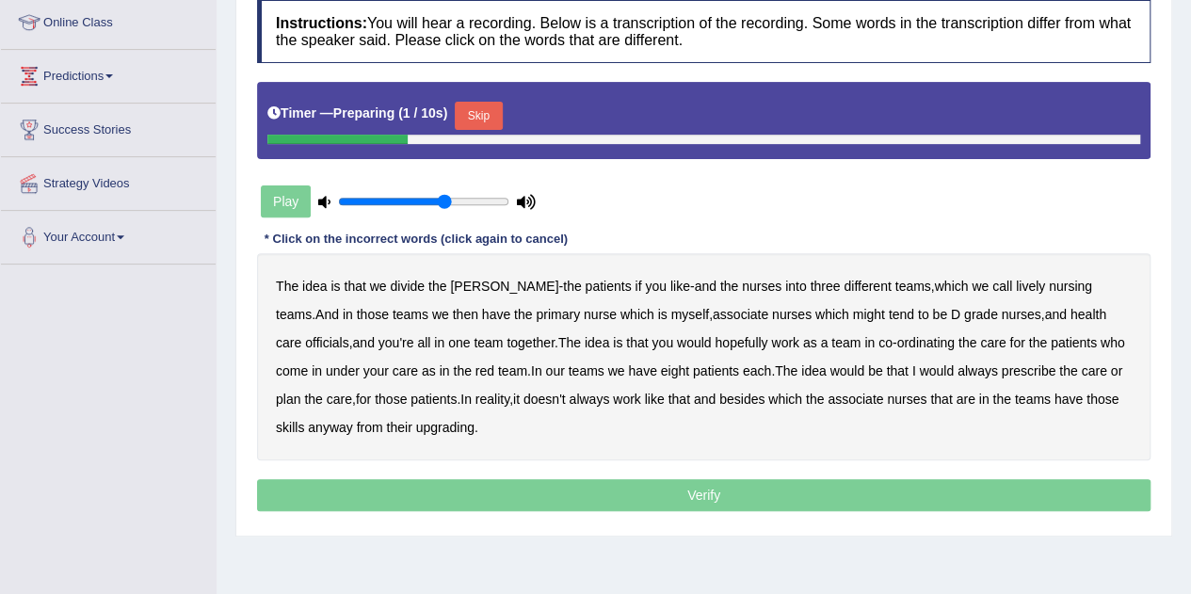
scroll to position [261, 0]
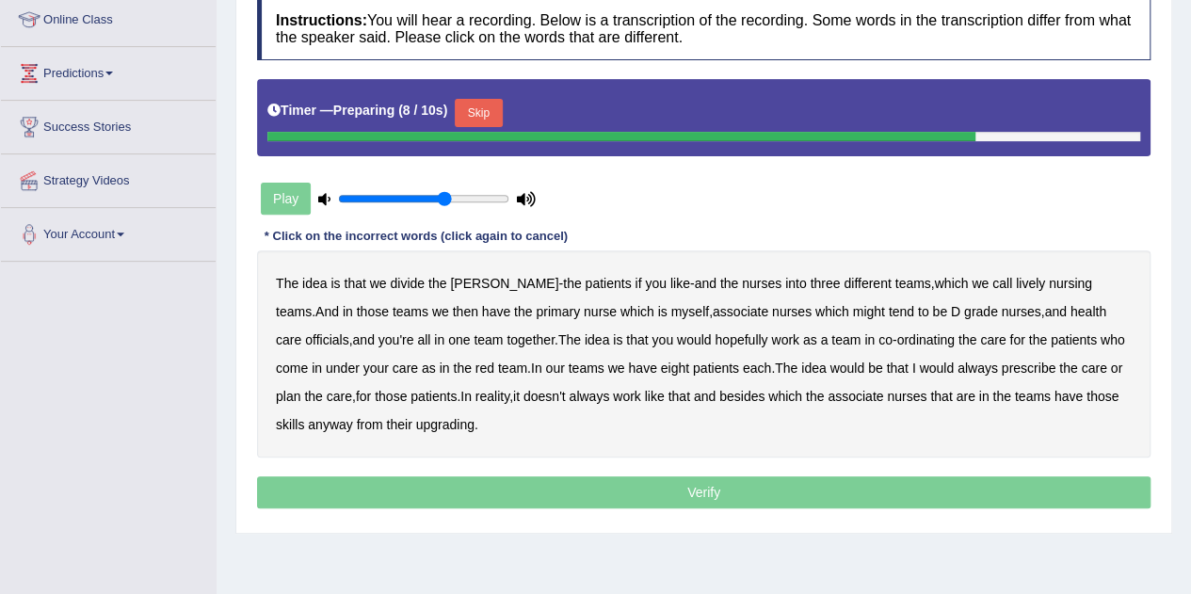
click at [473, 111] on button "Skip" at bounding box center [478, 113] width 47 height 28
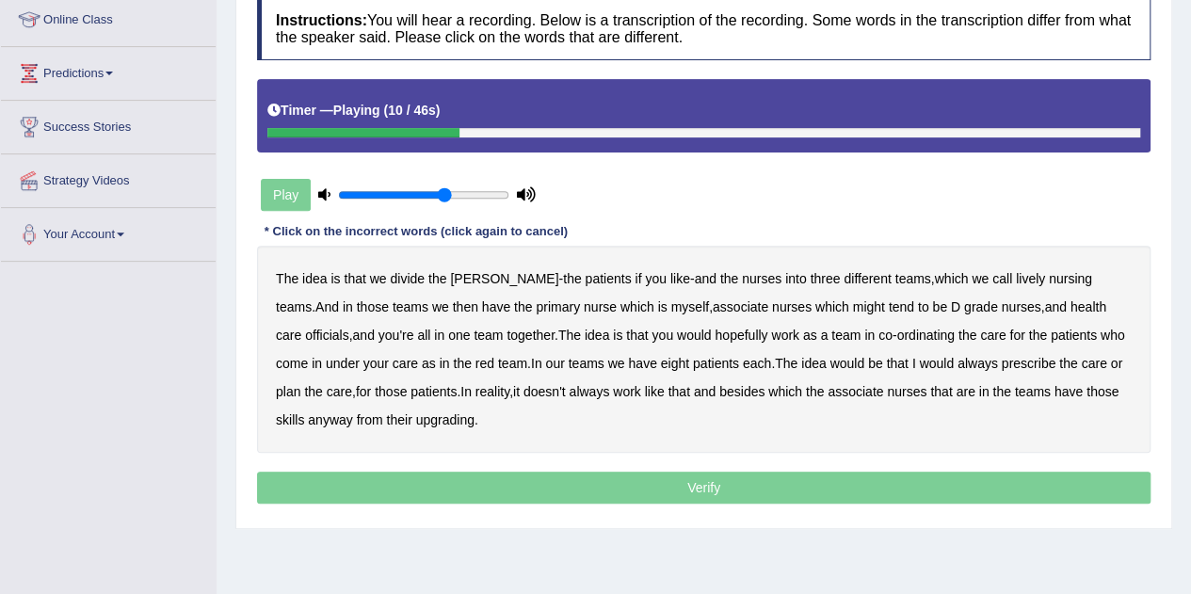
click at [1016, 279] on b "lively" at bounding box center [1030, 278] width 29 height 15
click at [853, 306] on b "might" at bounding box center [869, 306] width 32 height 15
click at [348, 328] on b "officials" at bounding box center [326, 335] width 43 height 15
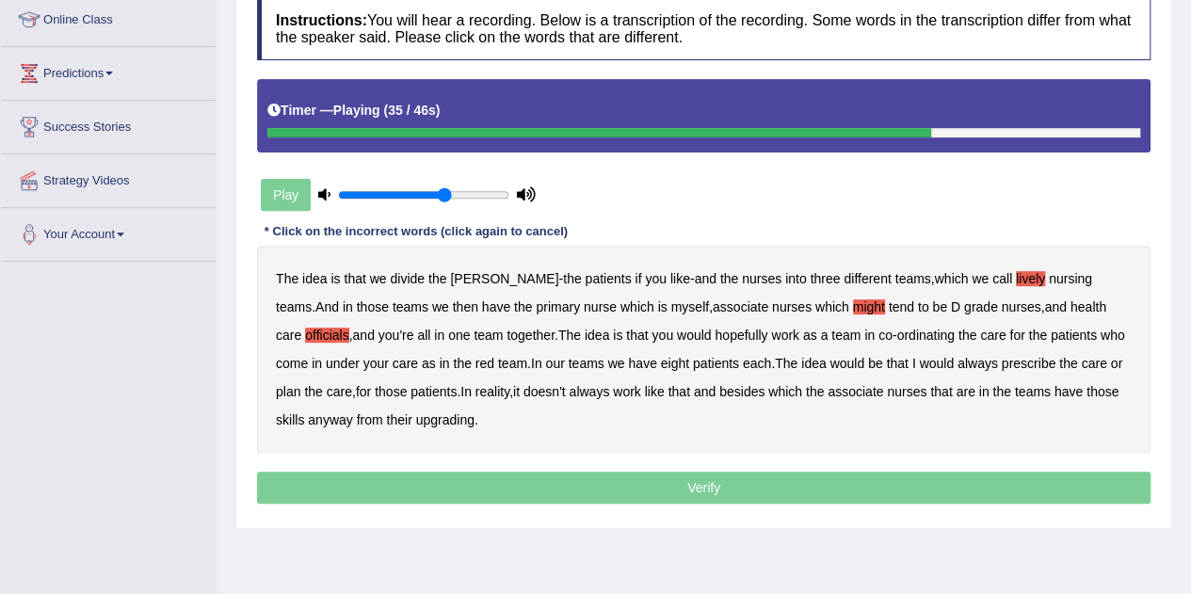
click at [958, 360] on b "always" at bounding box center [978, 363] width 40 height 15
click at [416, 420] on b "upgrading" at bounding box center [445, 419] width 58 height 15
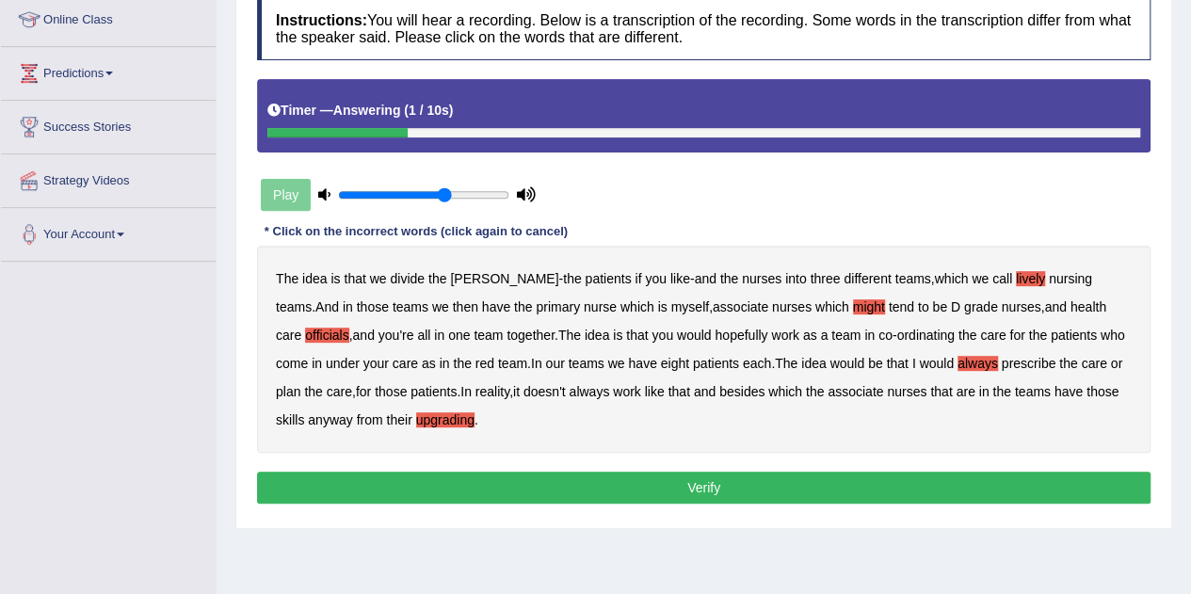
click at [570, 486] on button "Verify" at bounding box center [704, 488] width 894 height 32
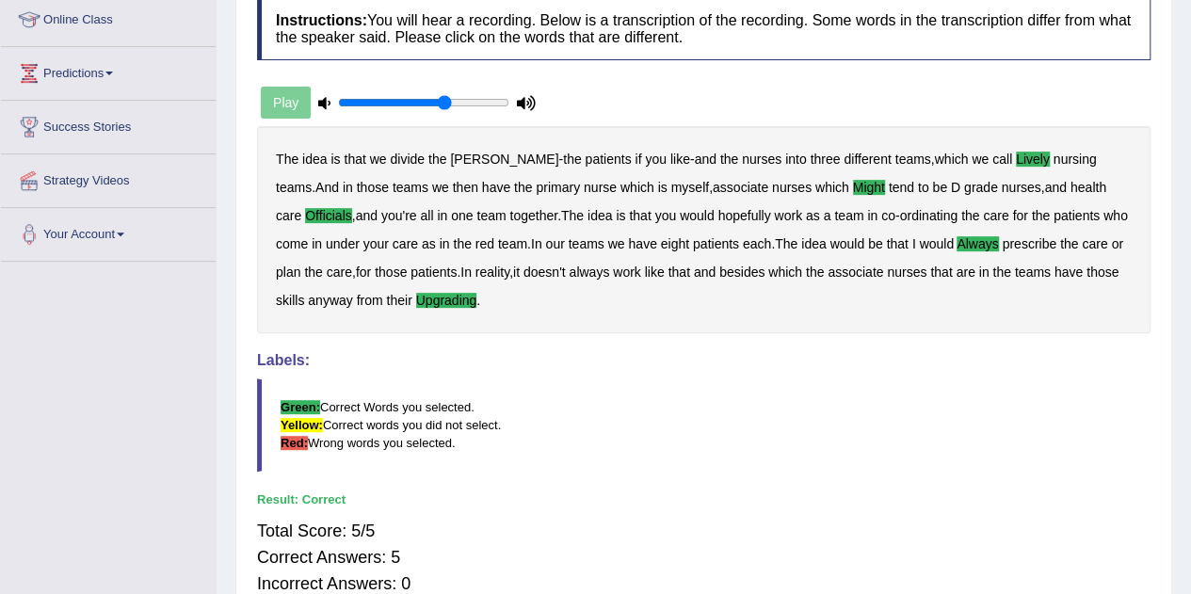
scroll to position [0, 0]
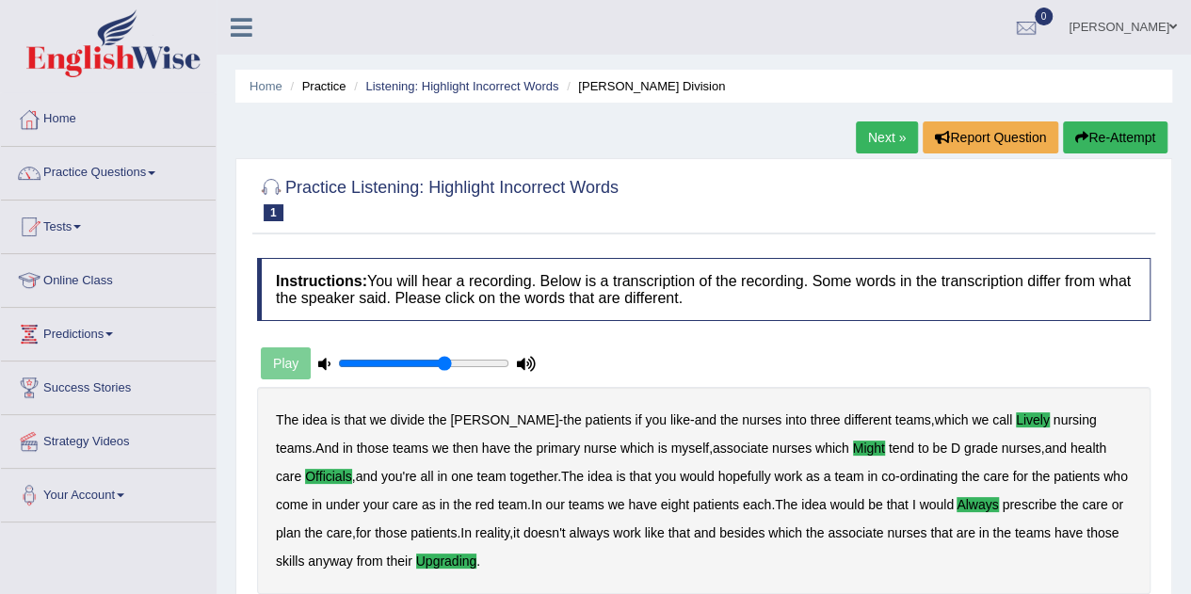
click at [886, 133] on link "Next »" at bounding box center [887, 137] width 62 height 32
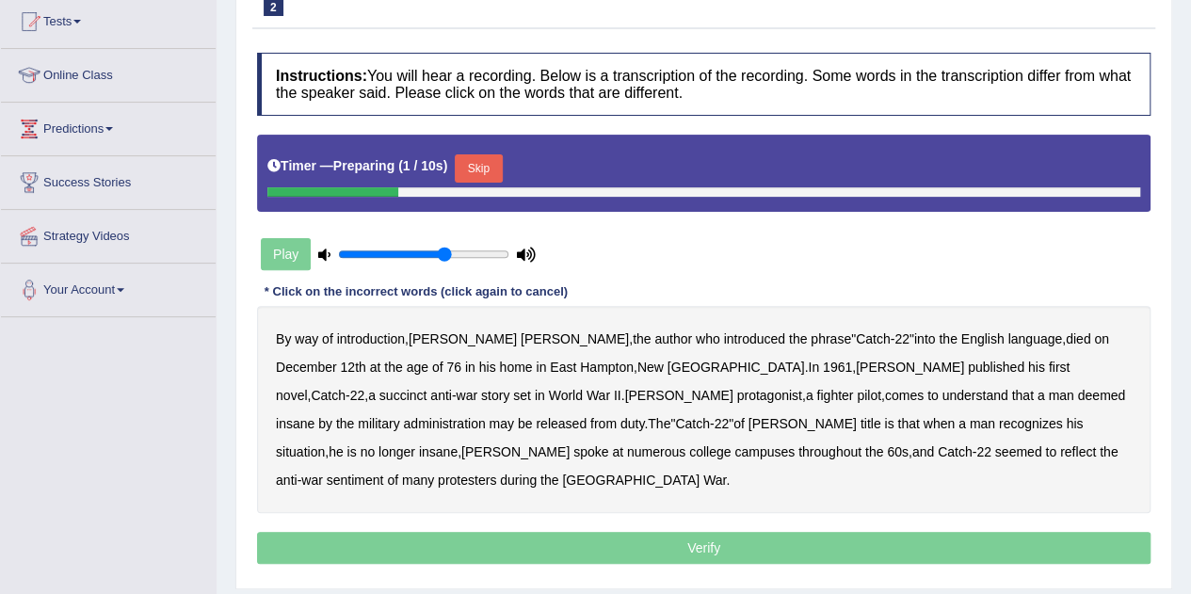
scroll to position [206, 0]
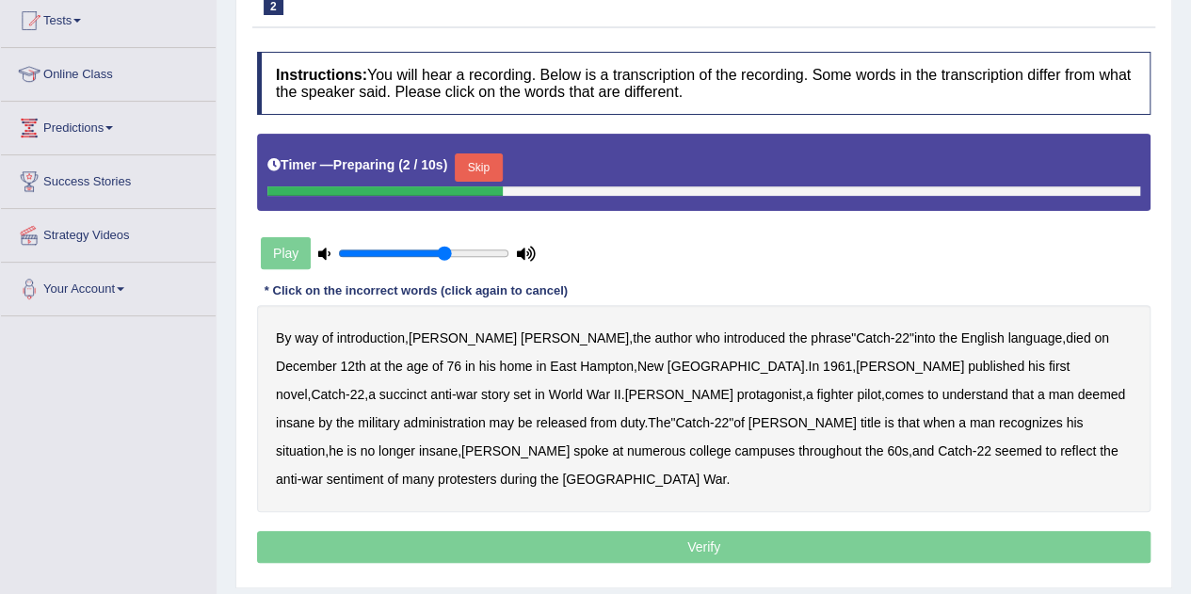
click at [497, 155] on button "Skip" at bounding box center [478, 167] width 47 height 28
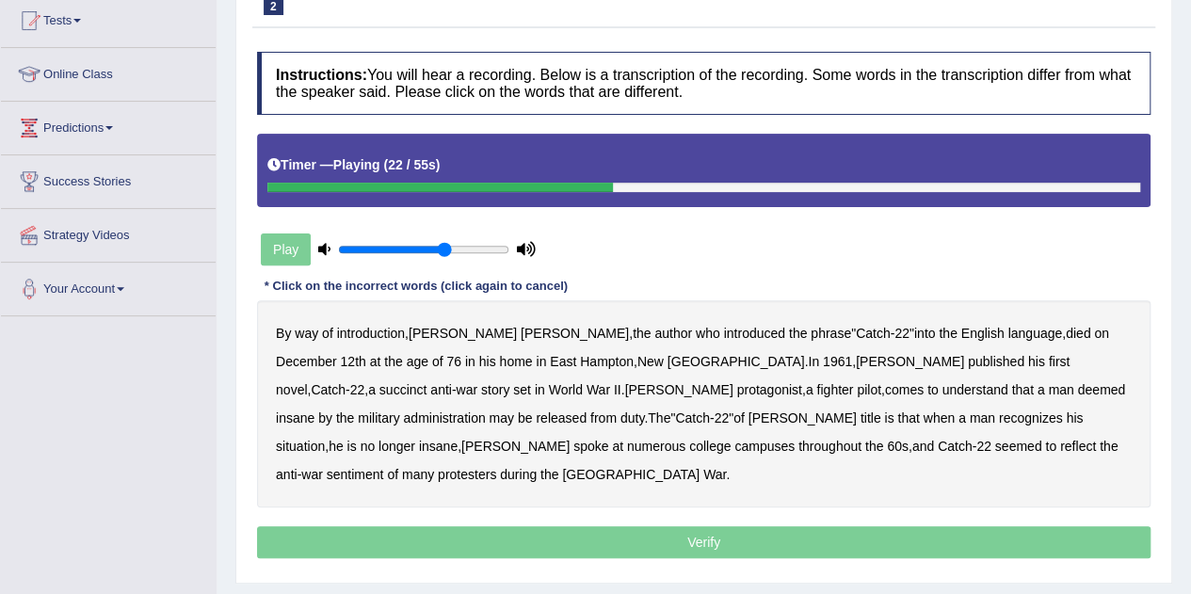
click at [428, 382] on b "succinct" at bounding box center [403, 389] width 48 height 15
click at [485, 411] on b "administration" at bounding box center [444, 418] width 82 height 15
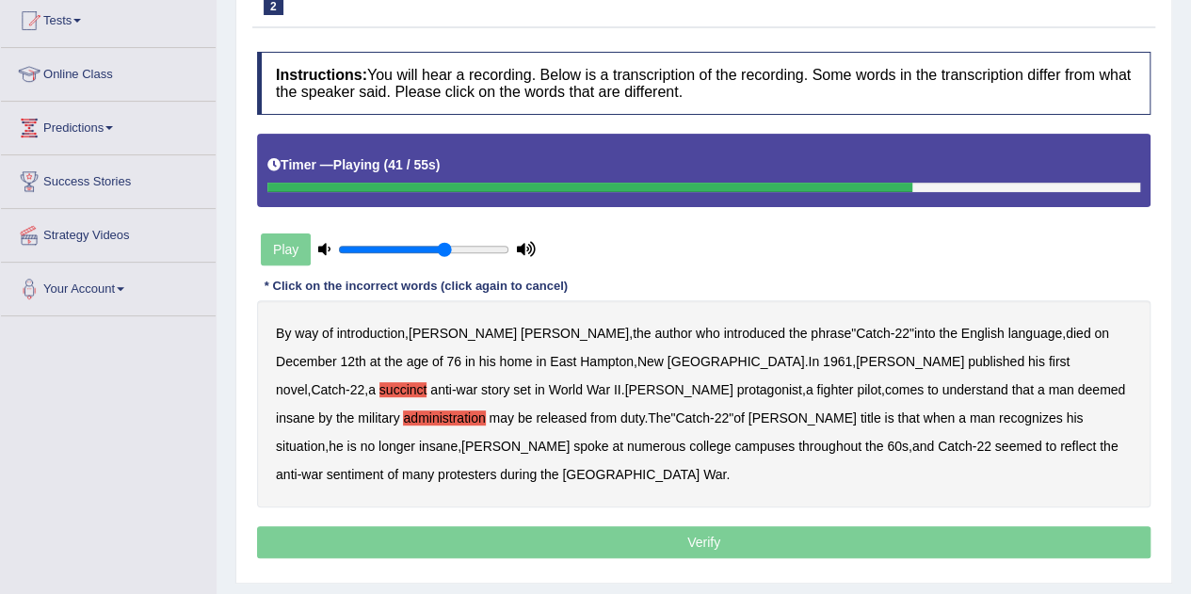
click at [325, 439] on b "situation" at bounding box center [300, 446] width 49 height 15
click at [1060, 447] on b "reflect" at bounding box center [1078, 446] width 36 height 15
click at [765, 526] on p "Verify" at bounding box center [704, 542] width 894 height 32
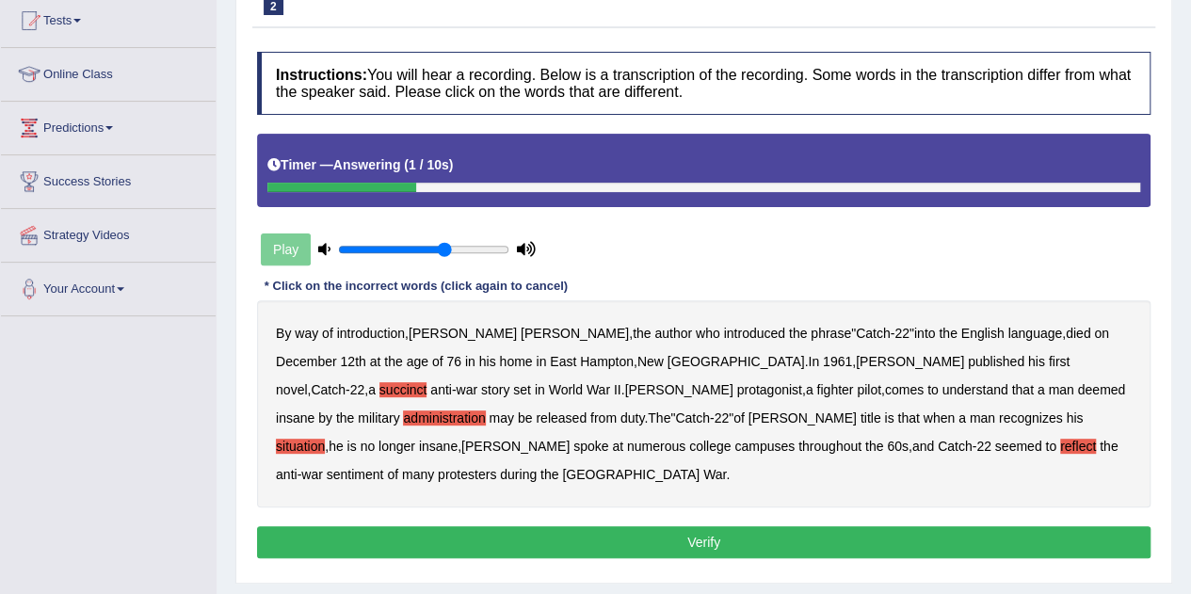
click at [765, 526] on button "Verify" at bounding box center [704, 542] width 894 height 32
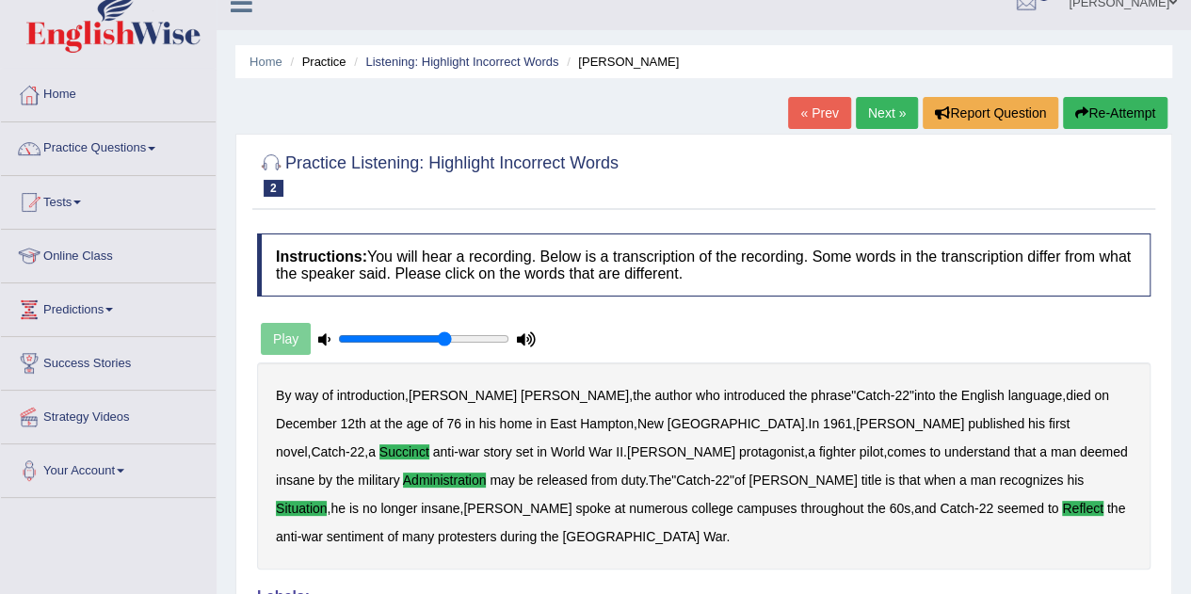
scroll to position [0, 0]
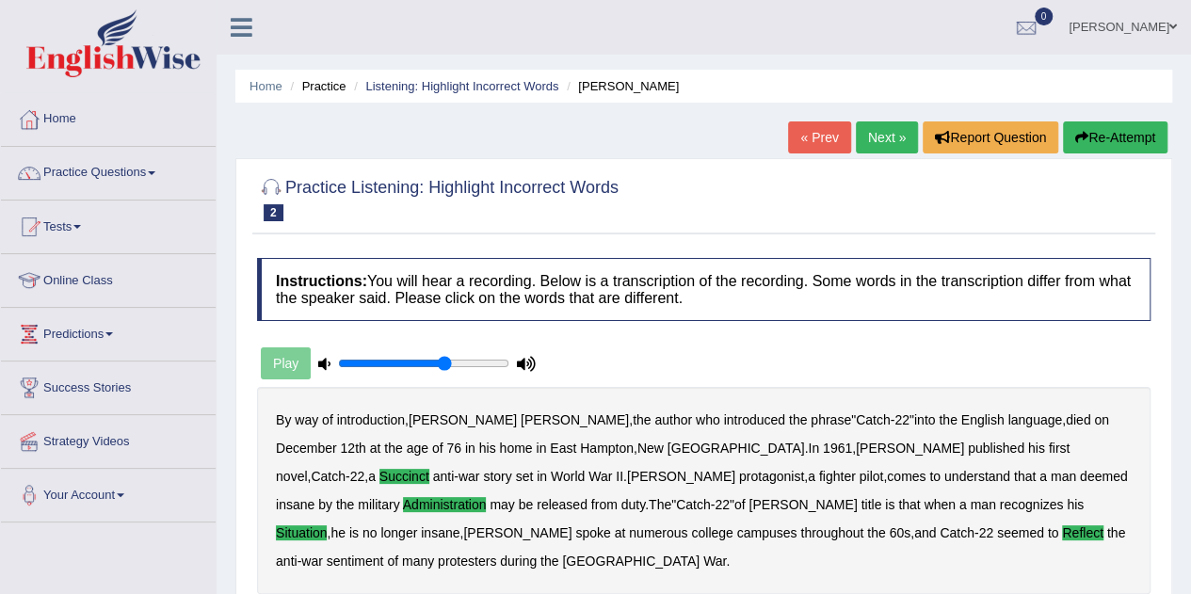
click at [881, 144] on link "Next »" at bounding box center [887, 137] width 62 height 32
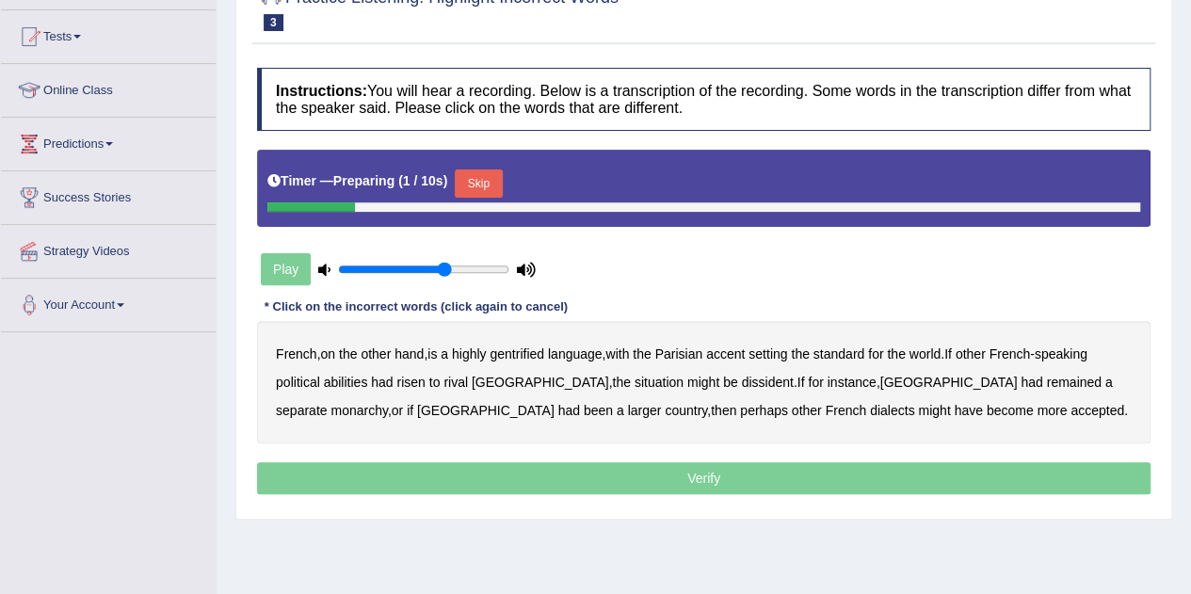
scroll to position [192, 0]
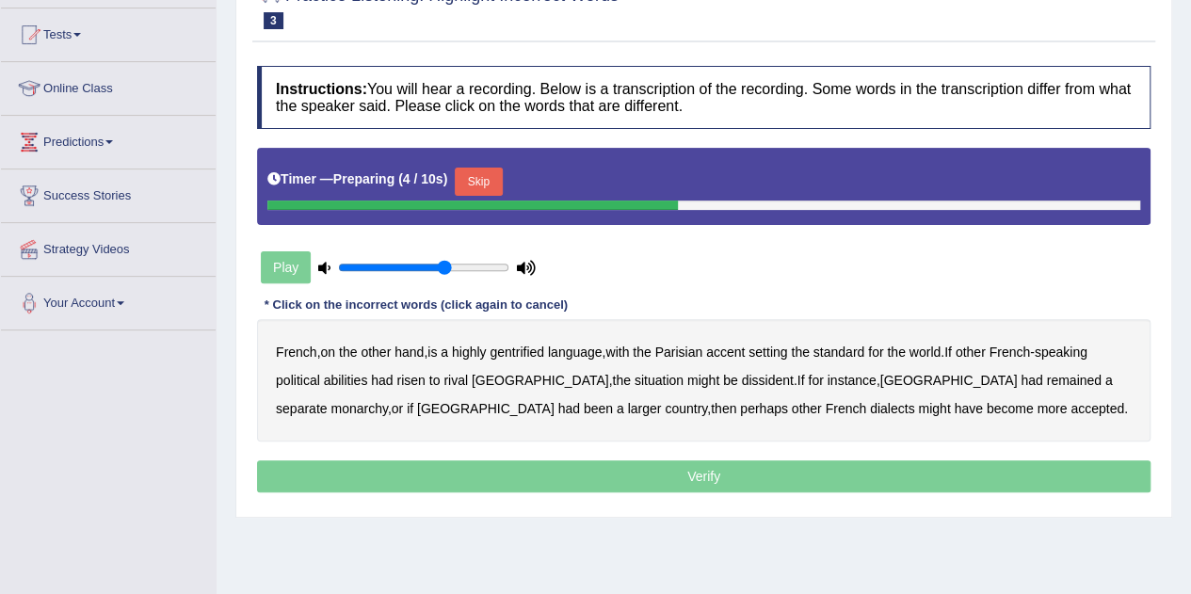
click at [496, 182] on button "Skip" at bounding box center [478, 182] width 47 height 28
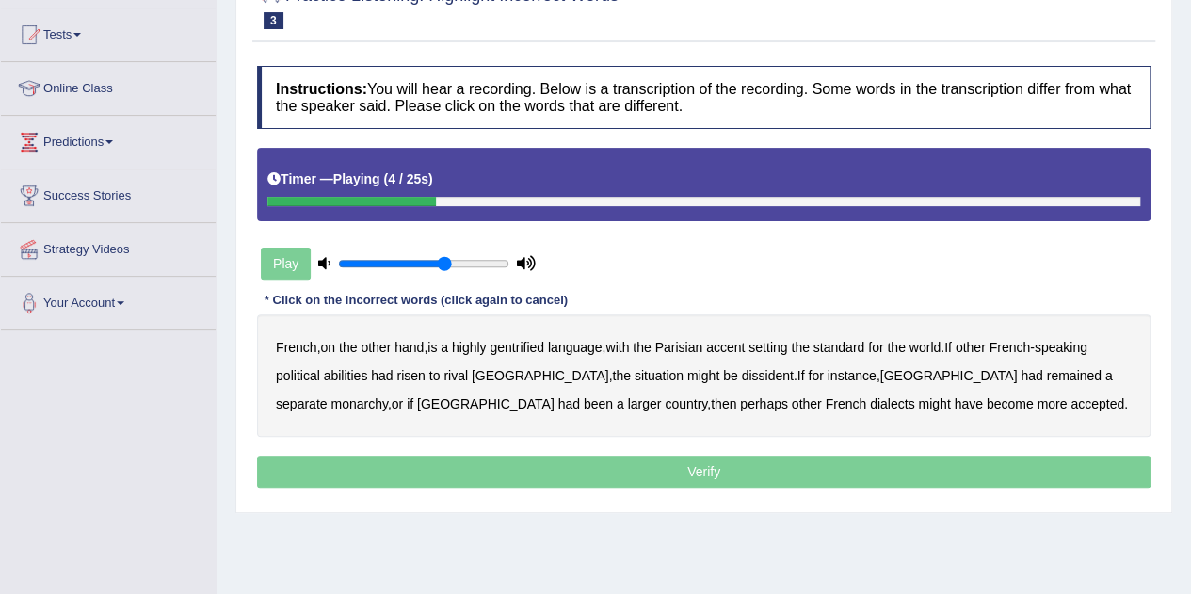
click at [524, 346] on b "gentrified" at bounding box center [517, 347] width 55 height 15
click at [347, 377] on b "abilities" at bounding box center [346, 375] width 44 height 15
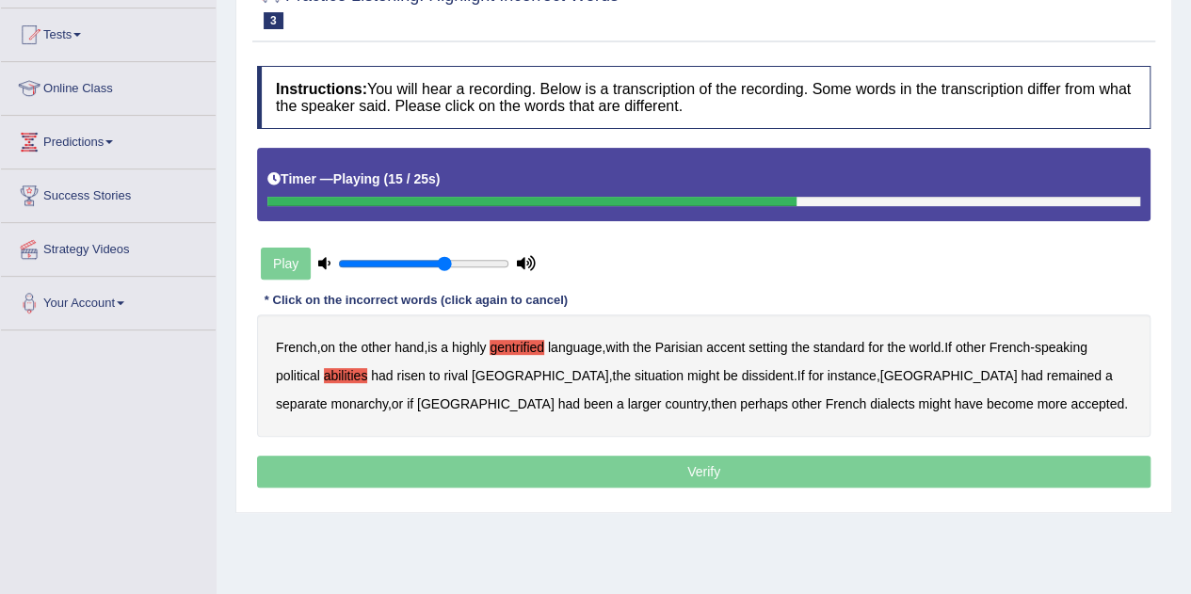
click at [741, 378] on b "dissident" at bounding box center [767, 375] width 52 height 15
click at [387, 396] on b "monarchy" at bounding box center [359, 403] width 56 height 15
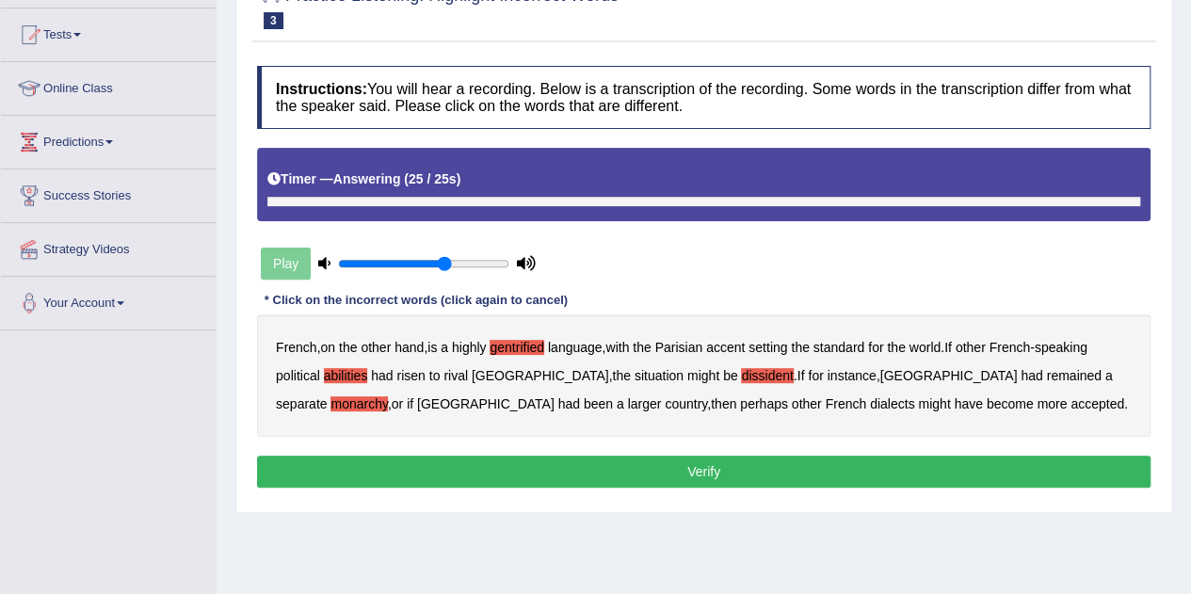
click at [768, 467] on p "Verify" at bounding box center [704, 472] width 894 height 32
click at [768, 467] on button "Verify" at bounding box center [704, 472] width 894 height 32
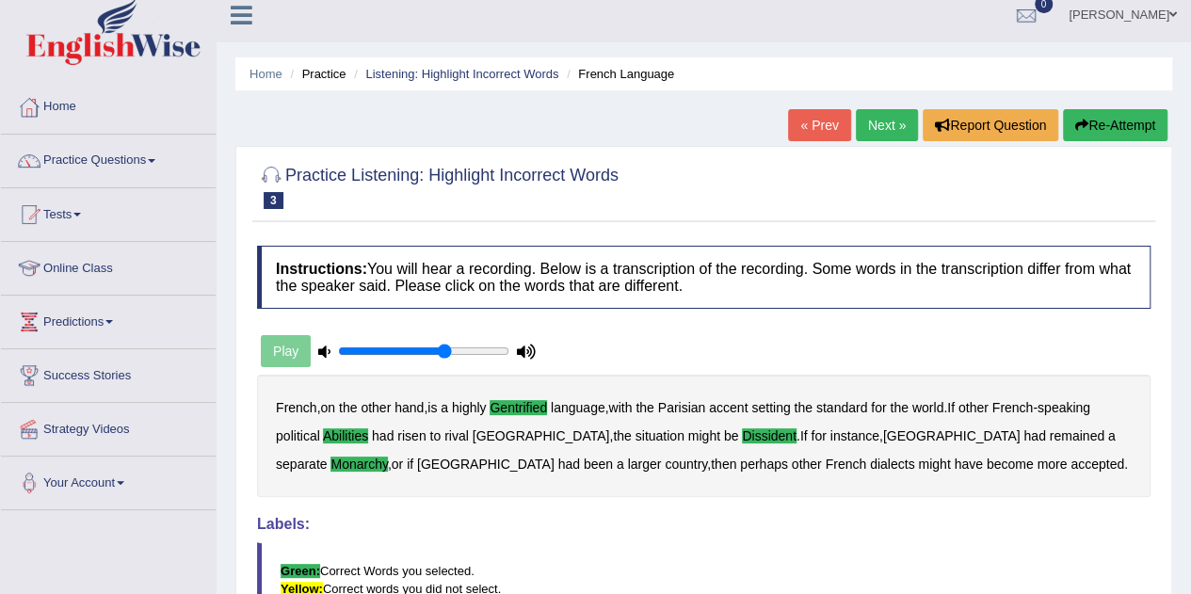
scroll to position [11, 0]
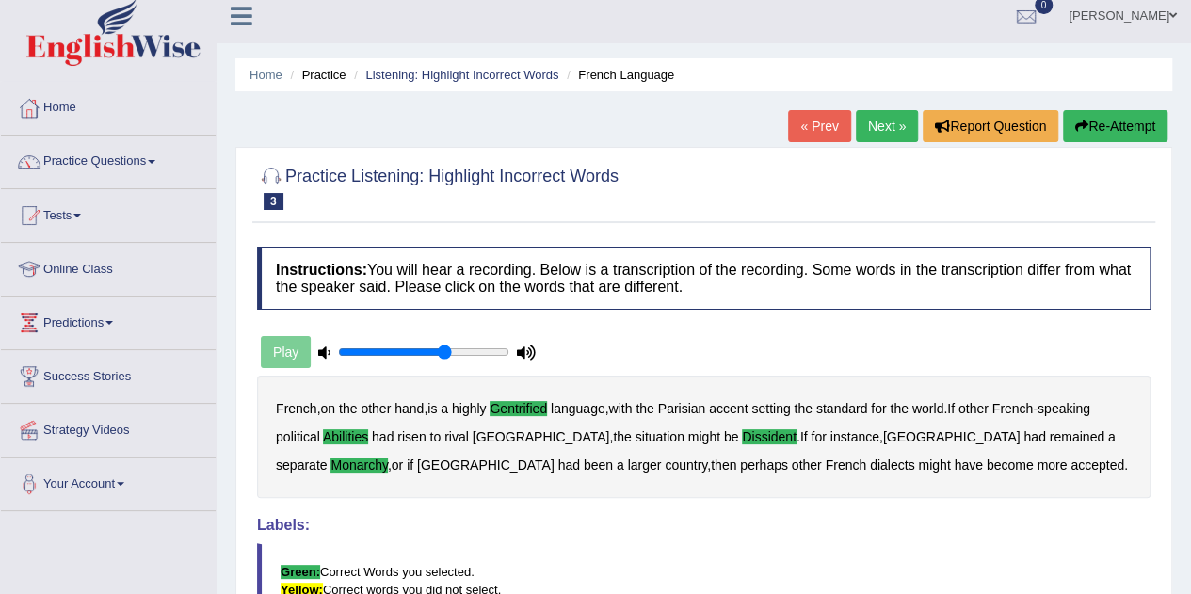
click at [868, 136] on link "Next »" at bounding box center [887, 126] width 62 height 32
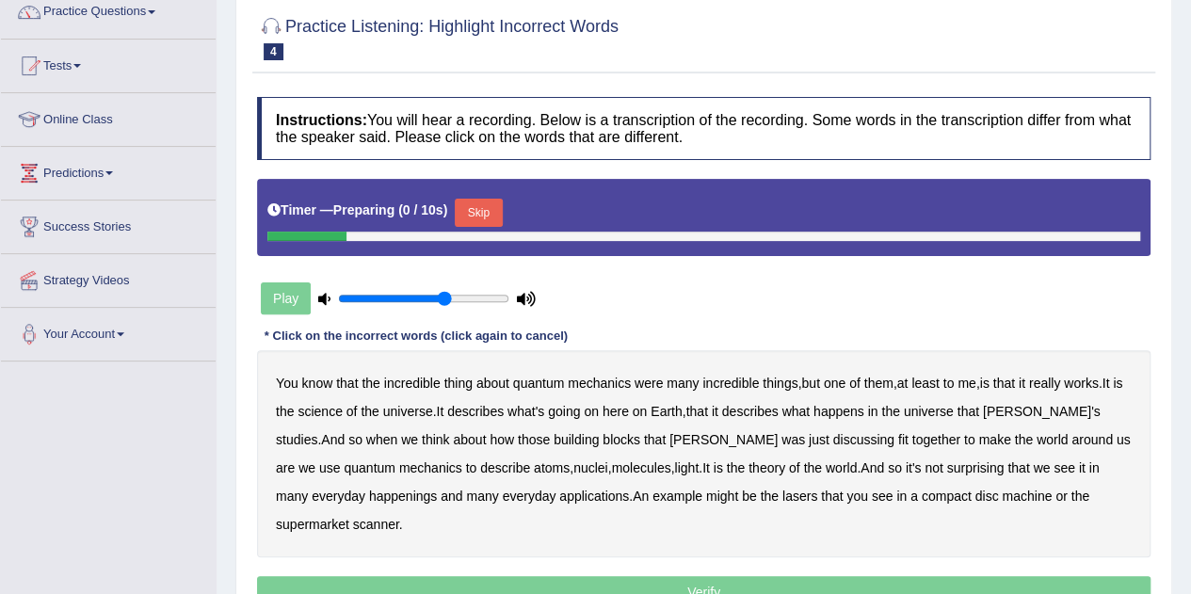
scroll to position [175, 0]
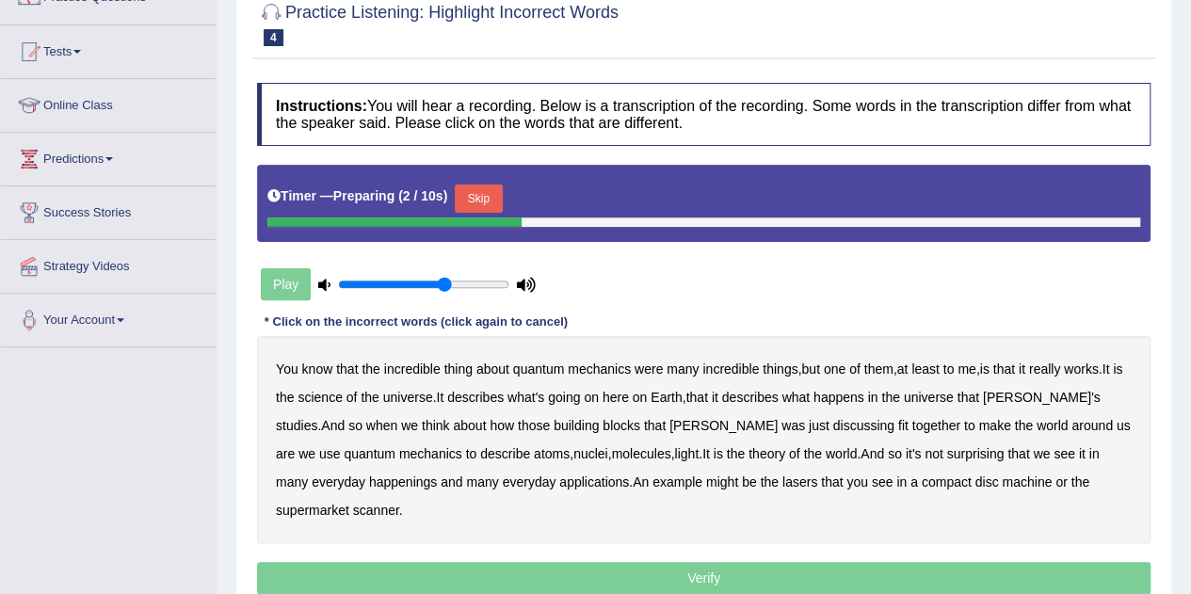
click at [484, 195] on button "Skip" at bounding box center [478, 199] width 47 height 28
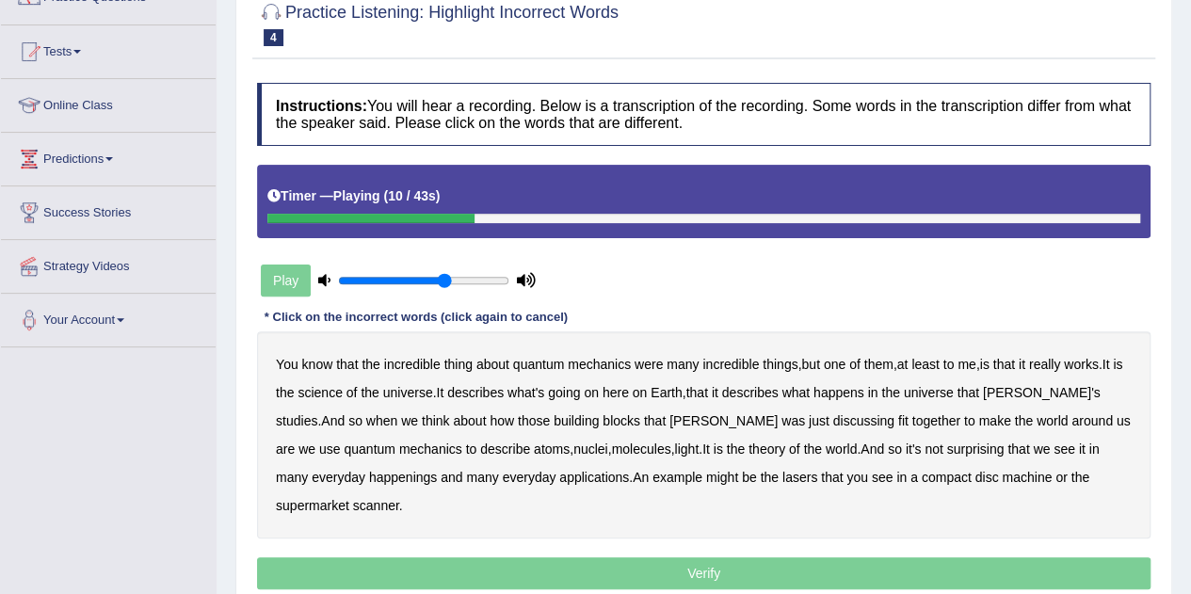
click at [334, 395] on b "science" at bounding box center [320, 392] width 44 height 15
click at [833, 414] on b "discussing" at bounding box center [863, 420] width 61 height 15
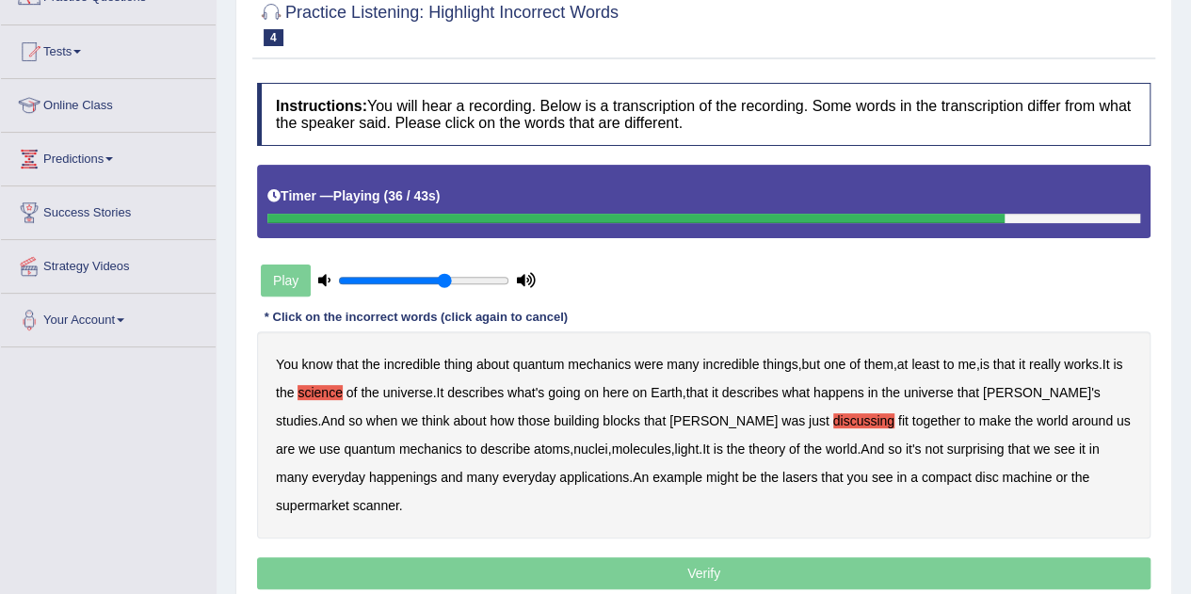
click at [369, 477] on b "happenings" at bounding box center [403, 477] width 68 height 15
click at [1002, 475] on b "machine" at bounding box center [1027, 477] width 50 height 15
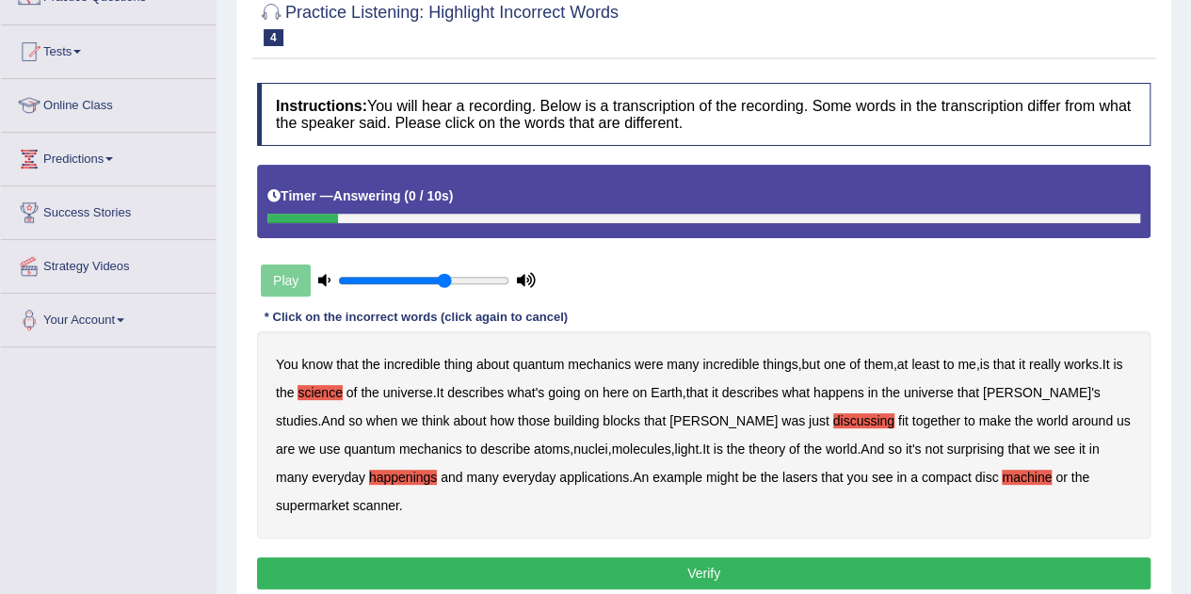
click at [700, 557] on button "Verify" at bounding box center [704, 573] width 894 height 32
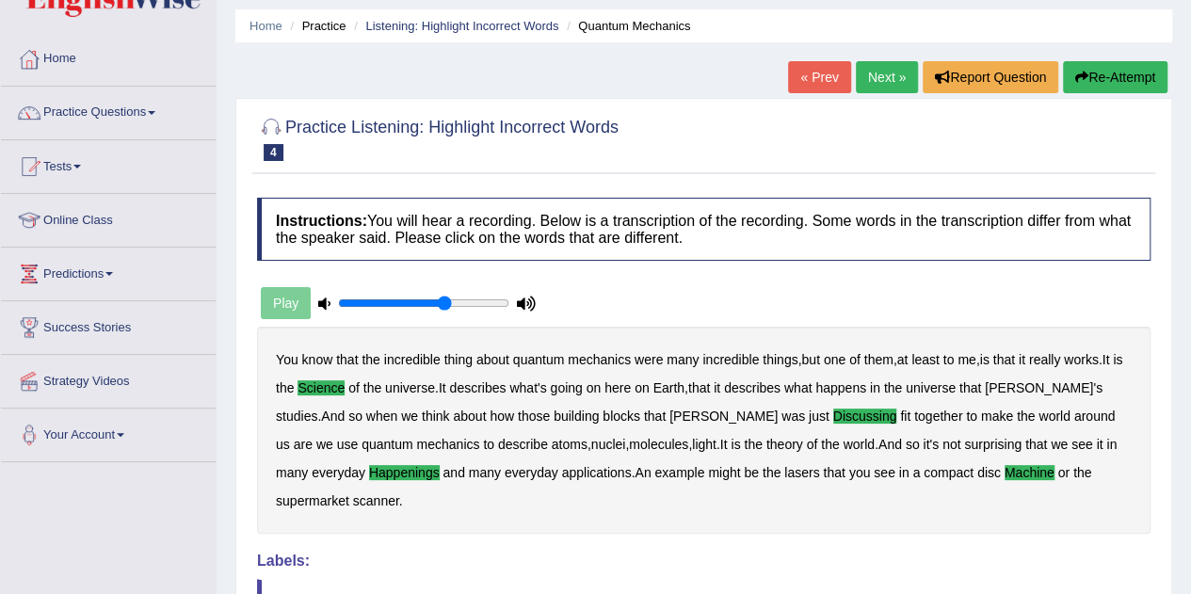
scroll to position [0, 0]
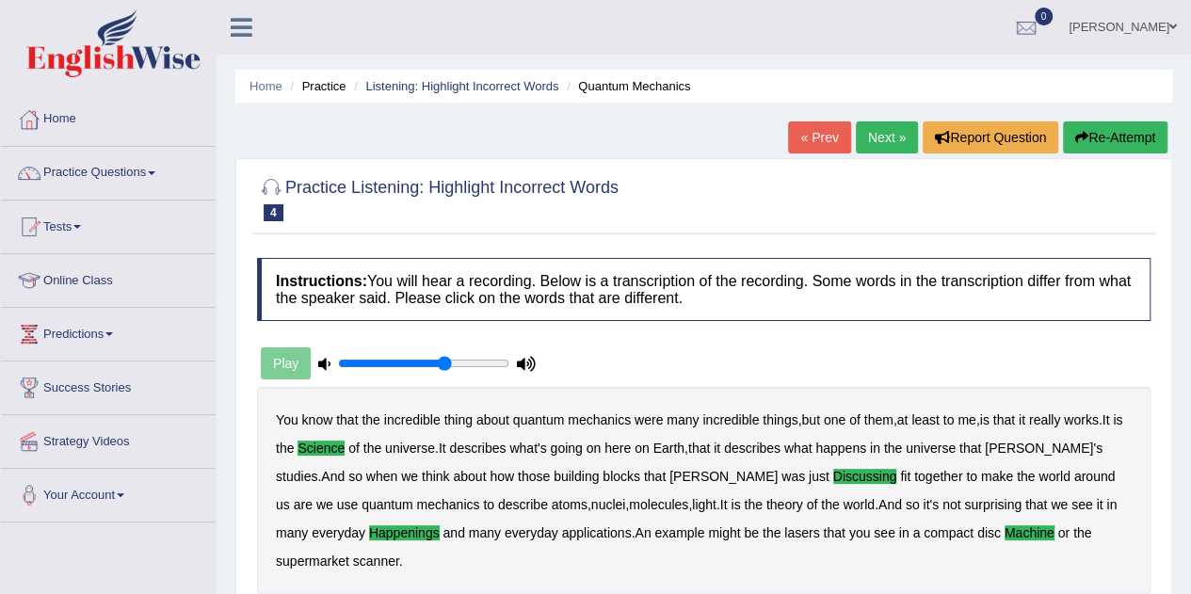
click at [878, 135] on link "Next »" at bounding box center [887, 137] width 62 height 32
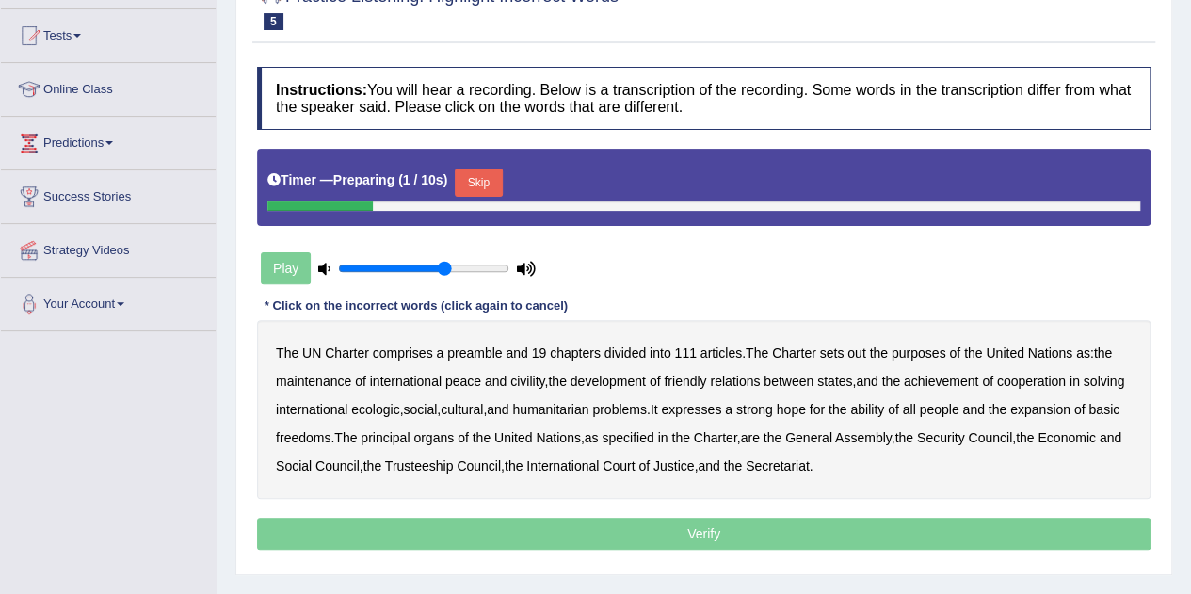
scroll to position [192, 0]
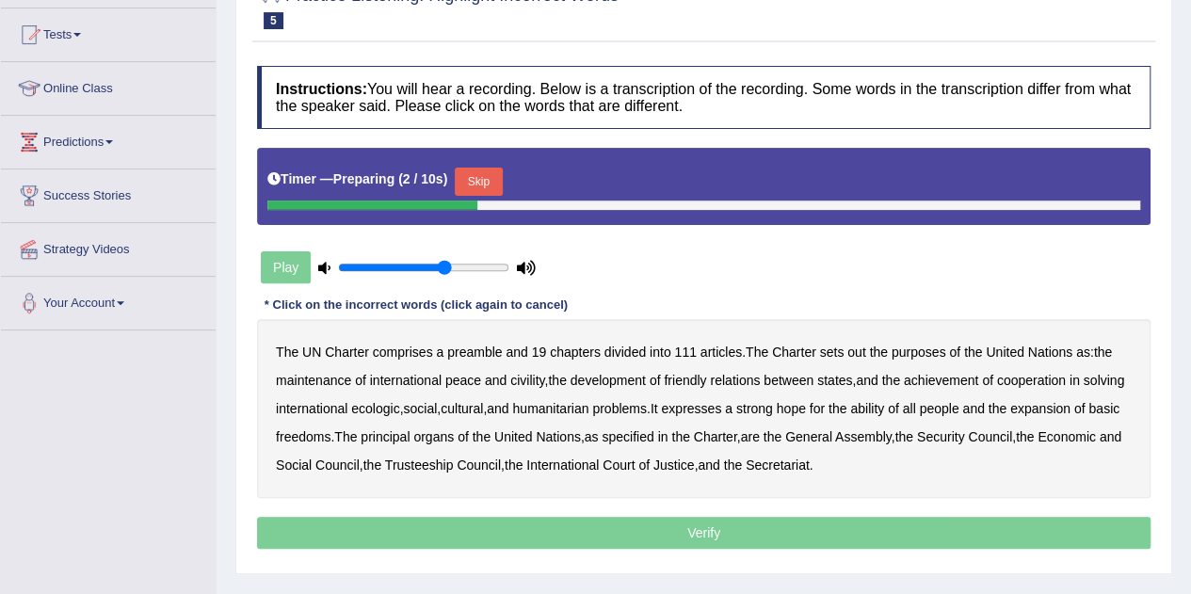
click at [488, 174] on button "Skip" at bounding box center [478, 182] width 47 height 28
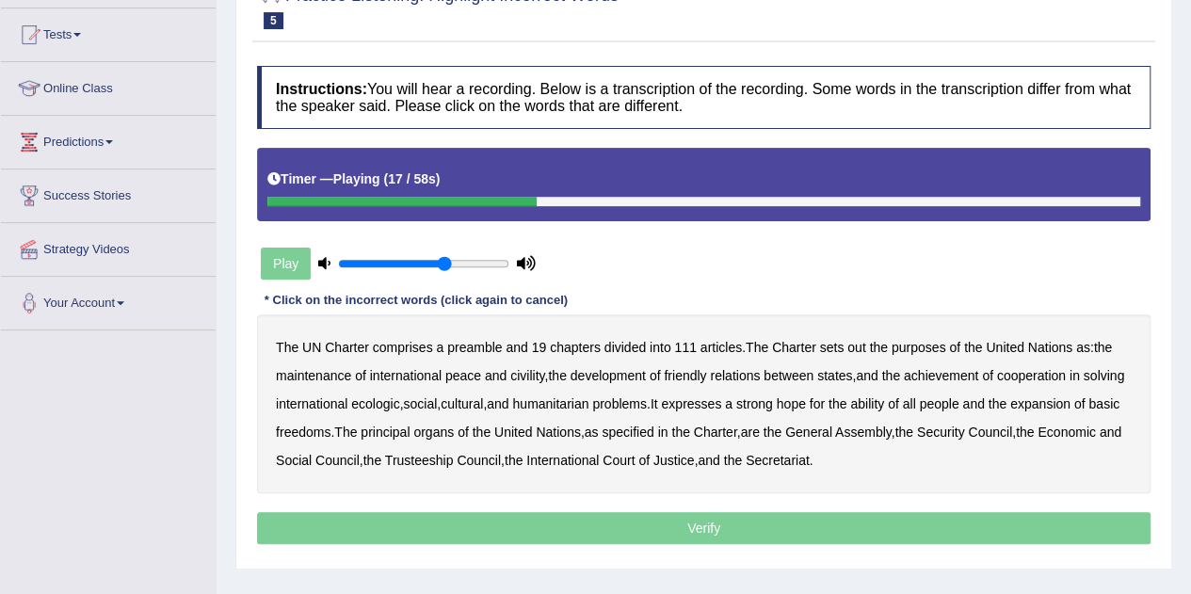
click at [524, 376] on b "civility" at bounding box center [527, 375] width 34 height 15
click at [399, 401] on b "ecologic" at bounding box center [375, 403] width 48 height 15
click at [884, 400] on b "ability" at bounding box center [867, 403] width 34 height 15
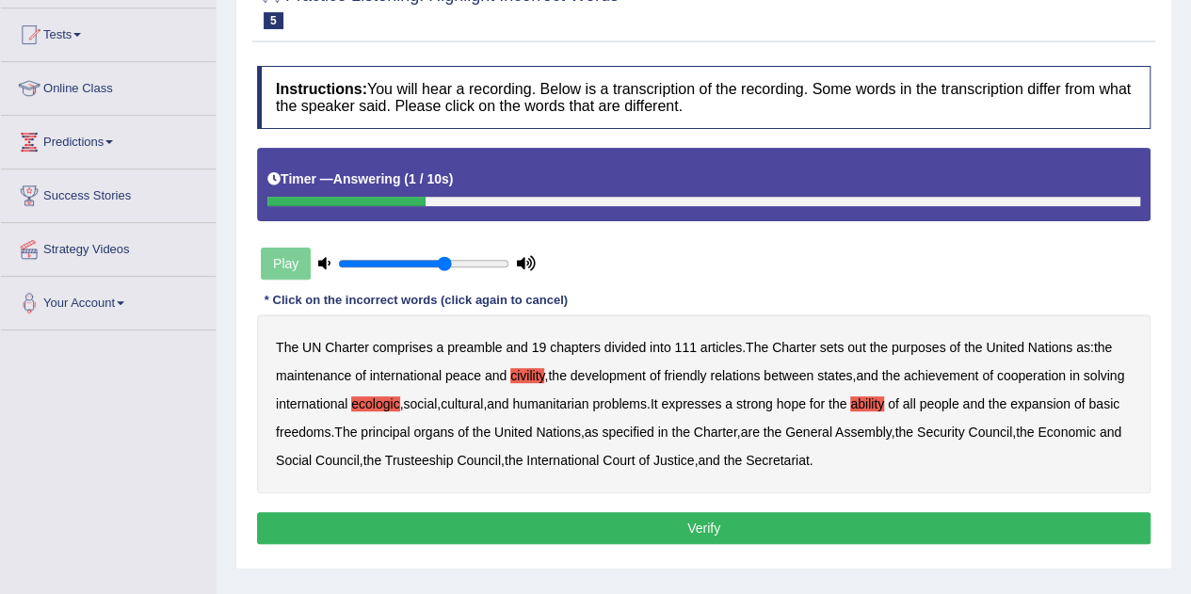
click at [708, 525] on button "Verify" at bounding box center [704, 528] width 894 height 32
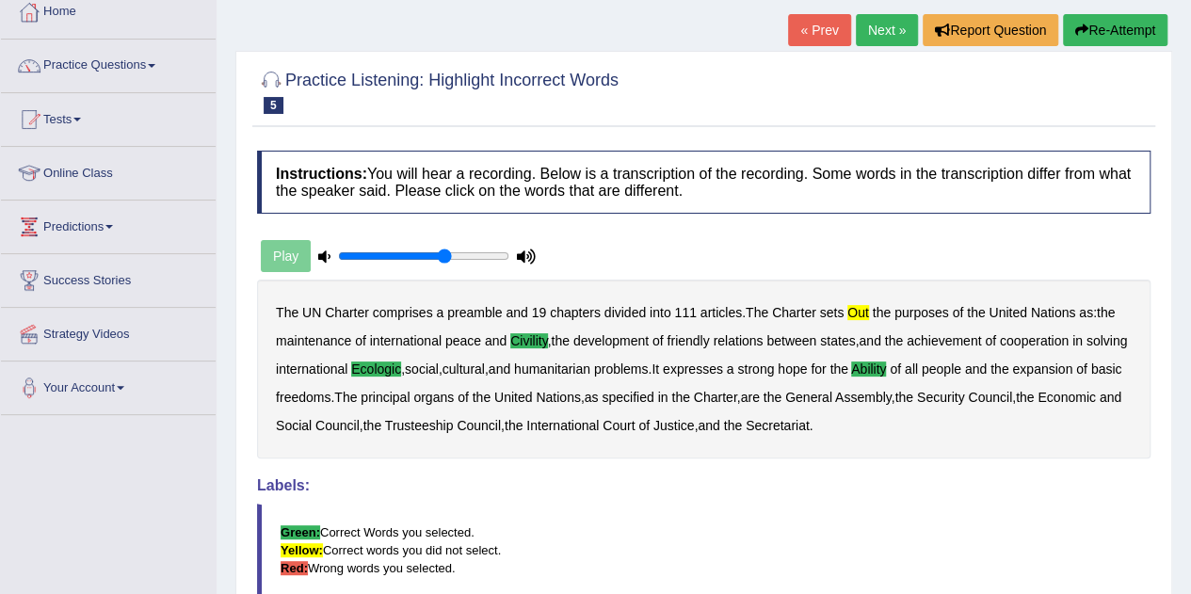
scroll to position [0, 0]
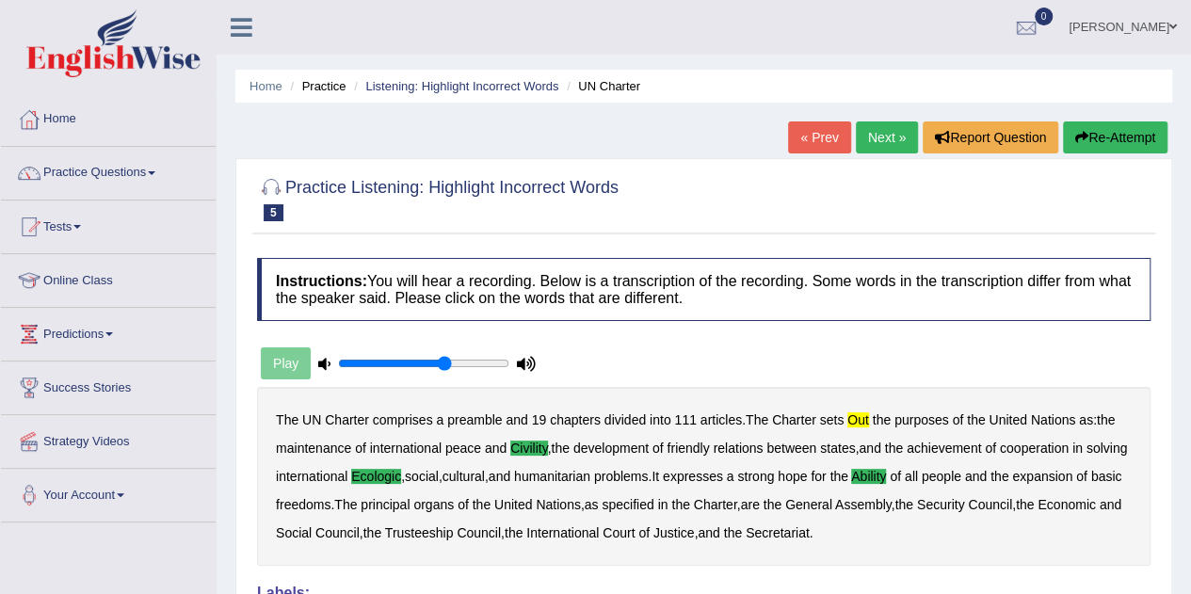
click at [882, 138] on link "Next »" at bounding box center [887, 137] width 62 height 32
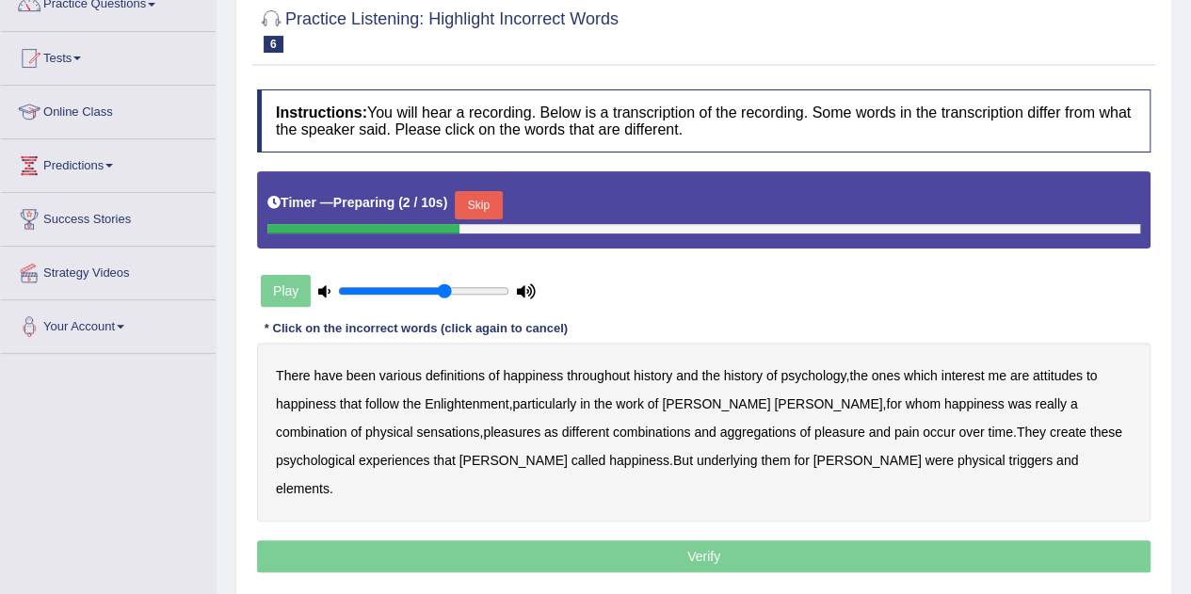
scroll to position [167, 0]
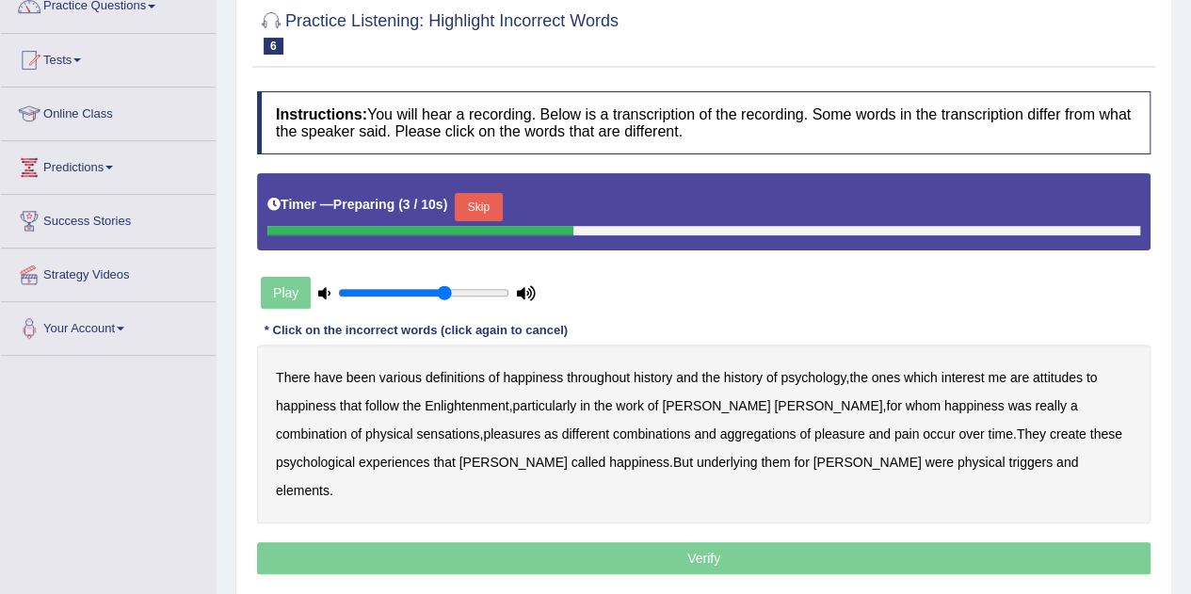
click at [492, 204] on button "Skip" at bounding box center [478, 207] width 47 height 28
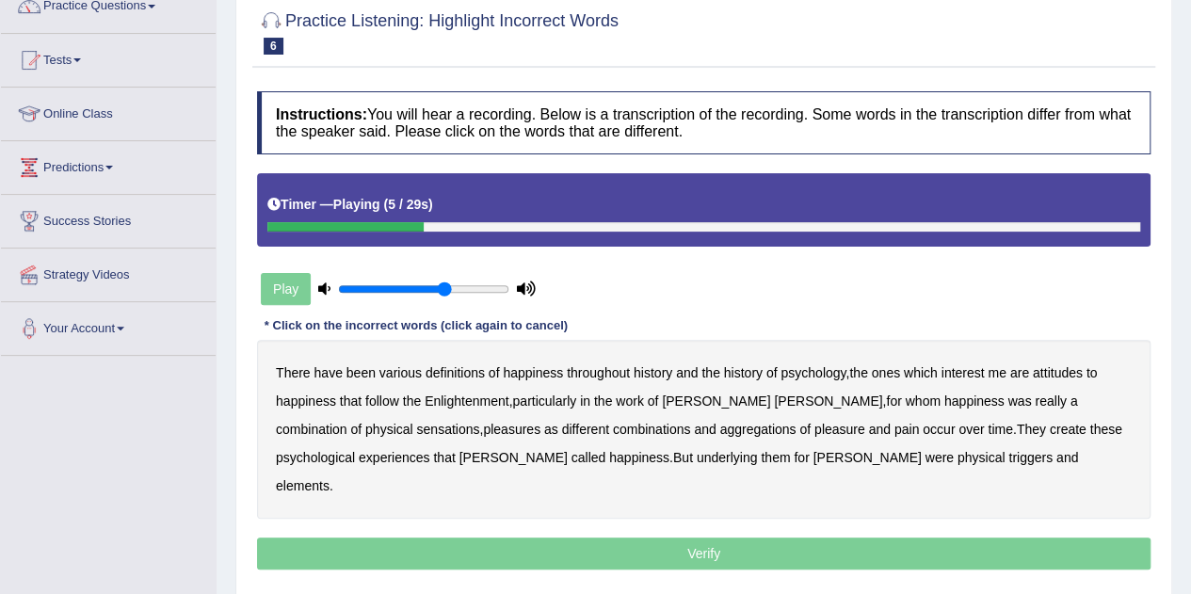
click at [805, 373] on b "psychology" at bounding box center [813, 372] width 65 height 15
click at [1060, 368] on b "attitudes" at bounding box center [1058, 372] width 50 height 15
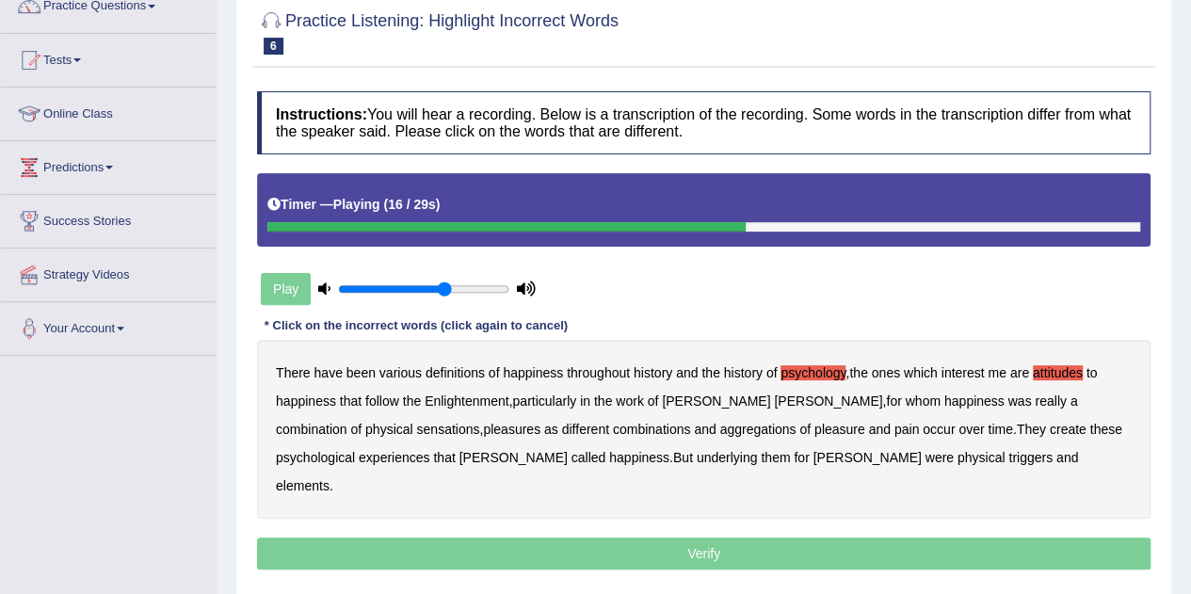
click at [416, 427] on b "sensations" at bounding box center [447, 429] width 63 height 15
click at [1050, 429] on b "create" at bounding box center [1068, 429] width 37 height 15
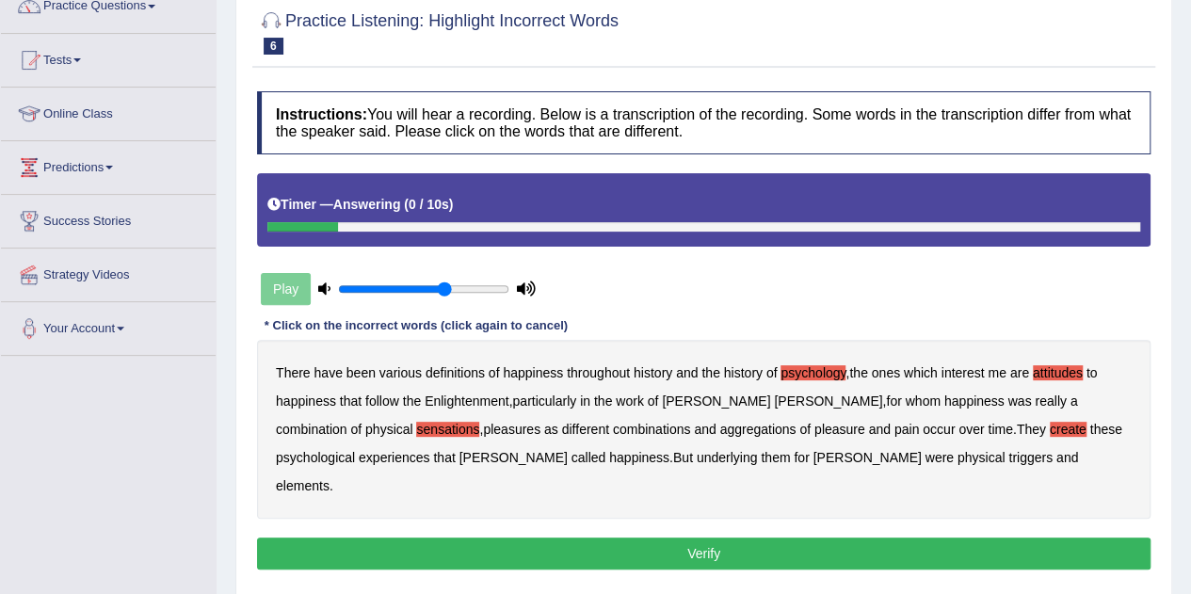
click at [330, 478] on b "elements" at bounding box center [303, 485] width 54 height 15
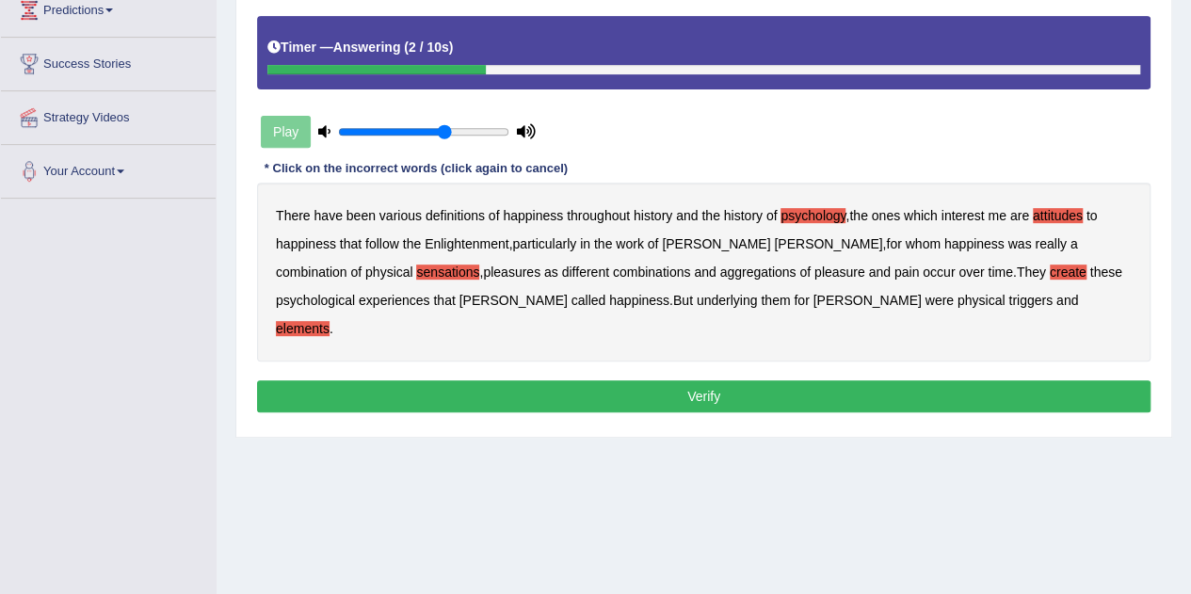
scroll to position [325, 0]
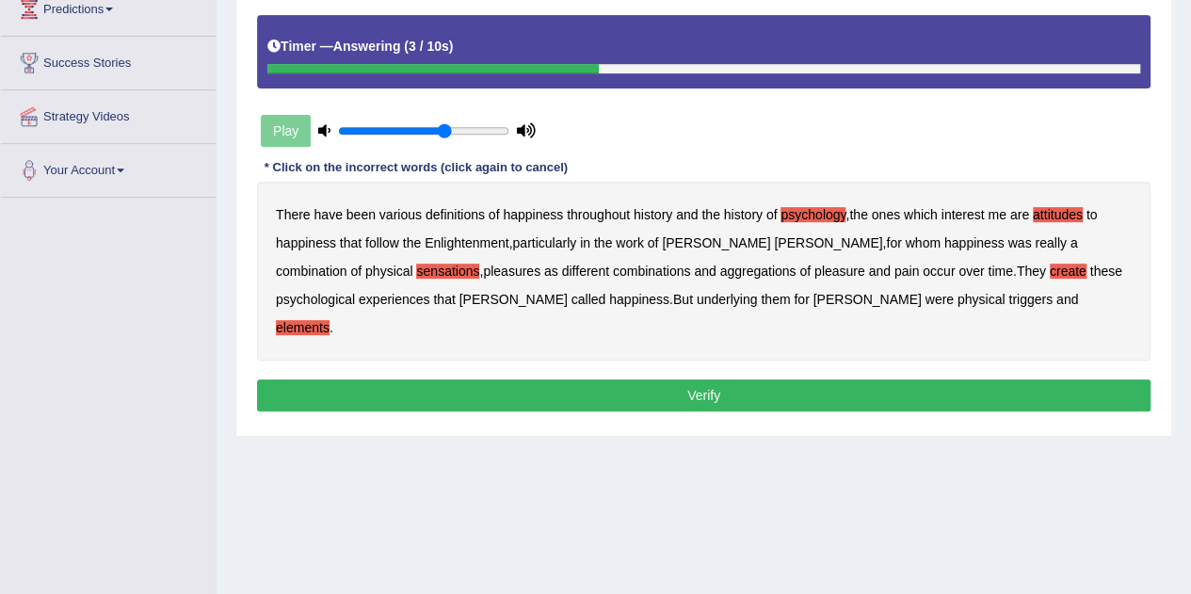
click at [679, 379] on button "Verify" at bounding box center [704, 395] width 894 height 32
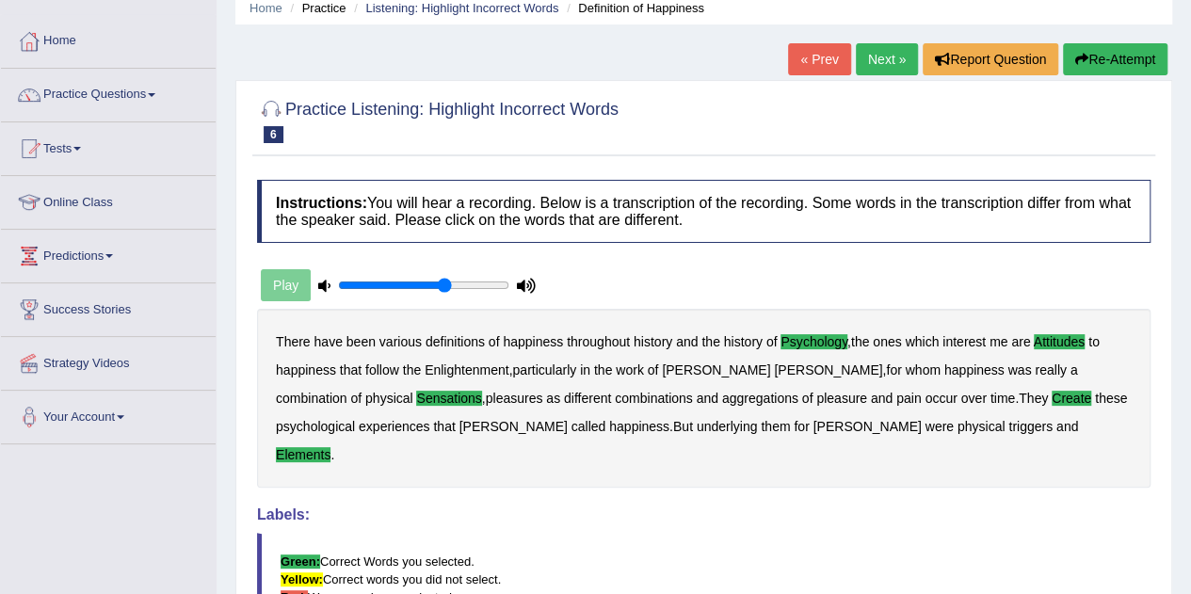
scroll to position [0, 0]
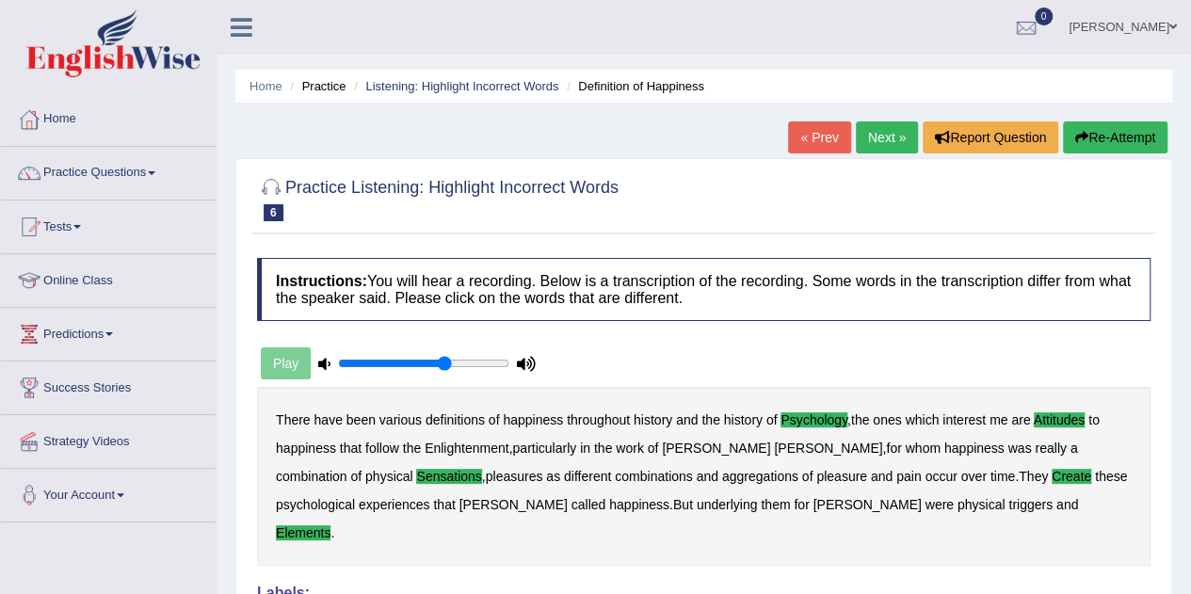
click at [885, 138] on link "Next »" at bounding box center [887, 137] width 62 height 32
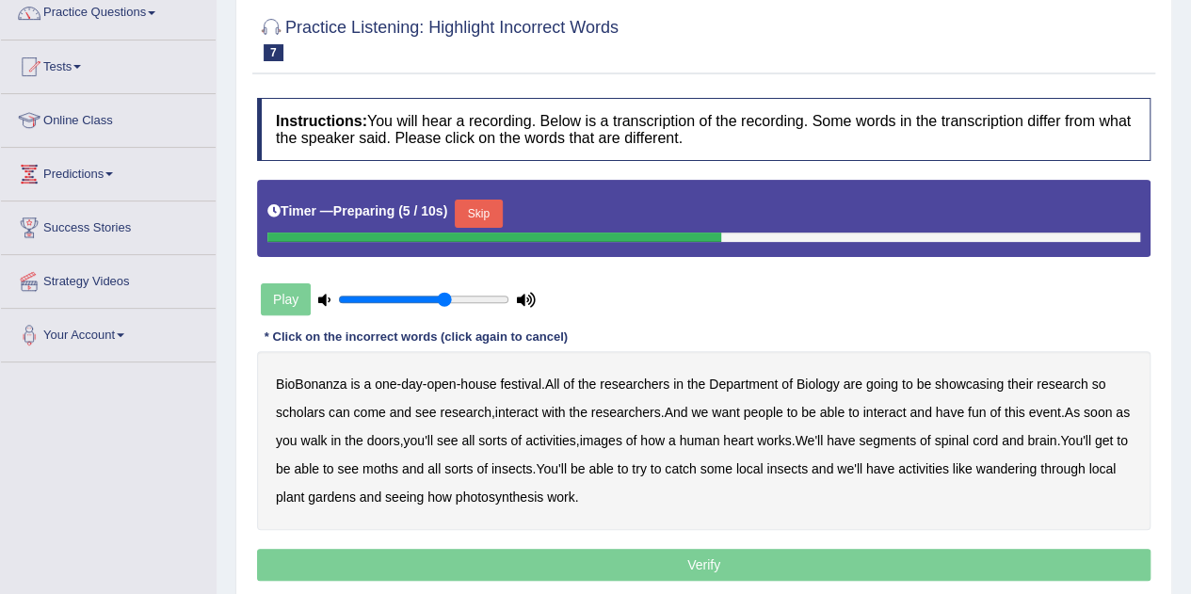
scroll to position [161, 0]
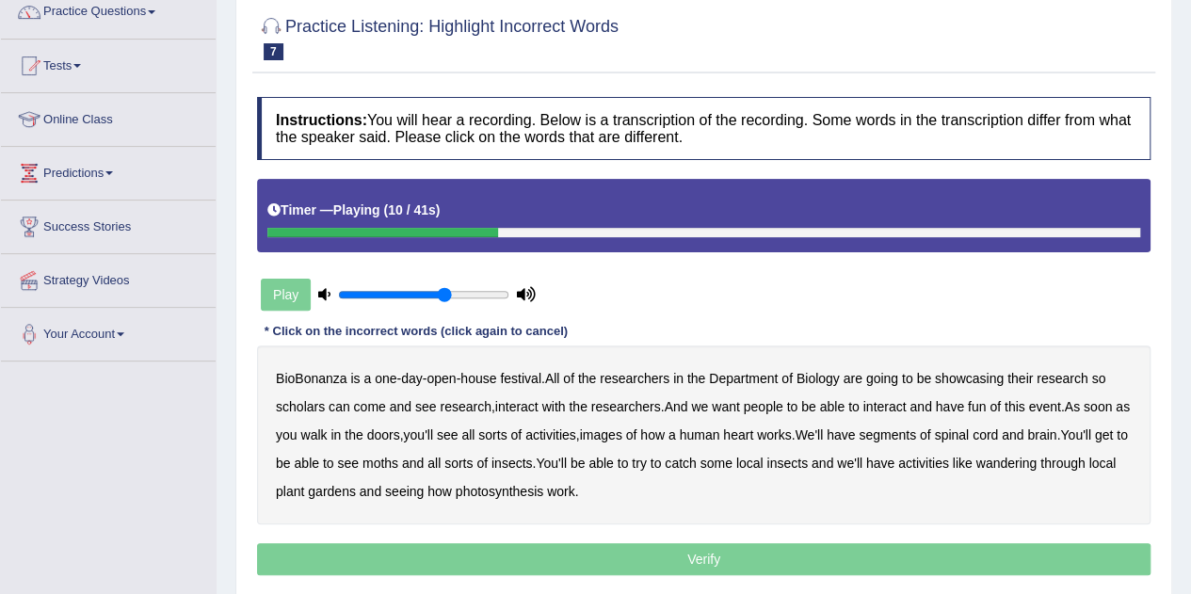
click at [305, 404] on b "scholars" at bounding box center [300, 406] width 49 height 15
click at [622, 435] on b "images" at bounding box center [601, 435] width 42 height 15
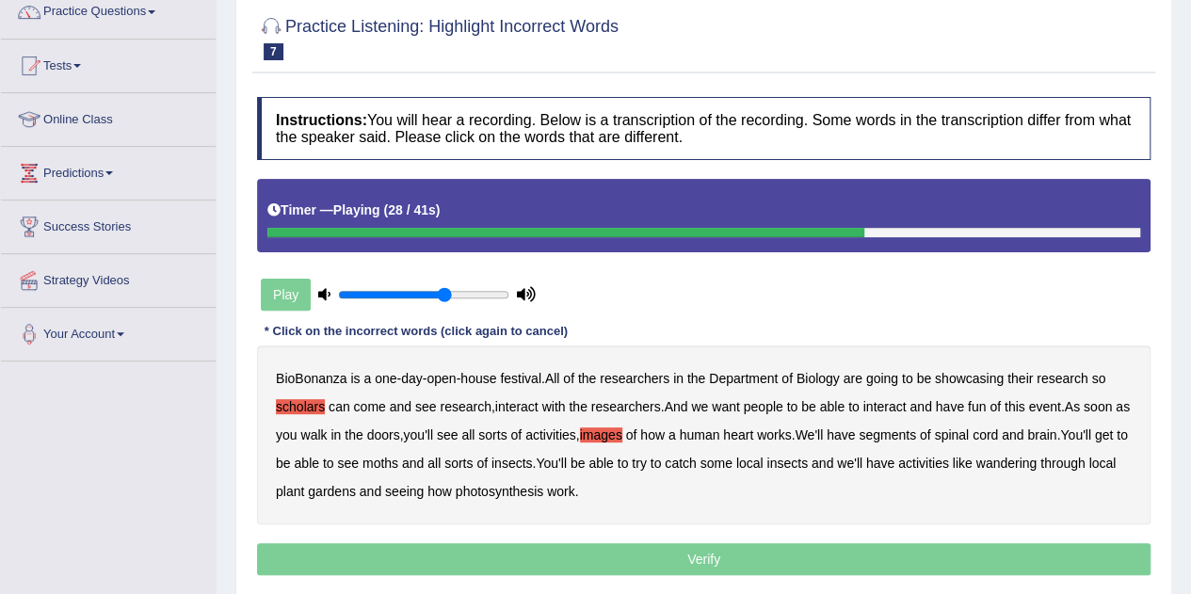
click at [916, 431] on b "segments" at bounding box center [887, 435] width 57 height 15
click at [398, 460] on b "moths" at bounding box center [381, 463] width 36 height 15
click at [1038, 463] on b "wandering" at bounding box center [1006, 463] width 61 height 15
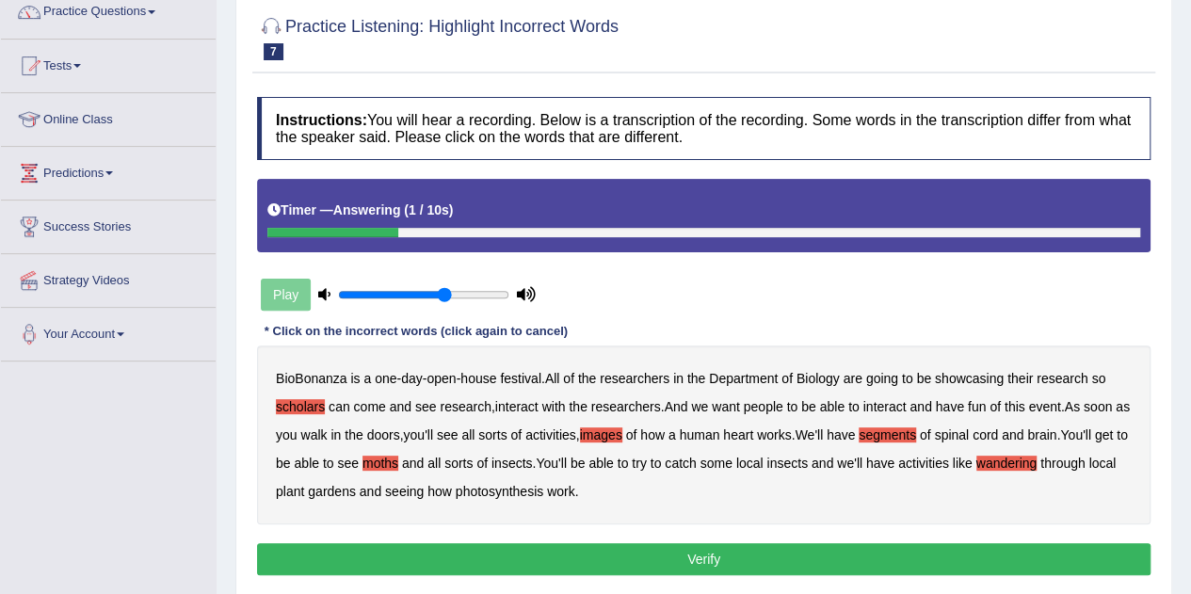
click at [636, 555] on button "Verify" at bounding box center [704, 559] width 894 height 32
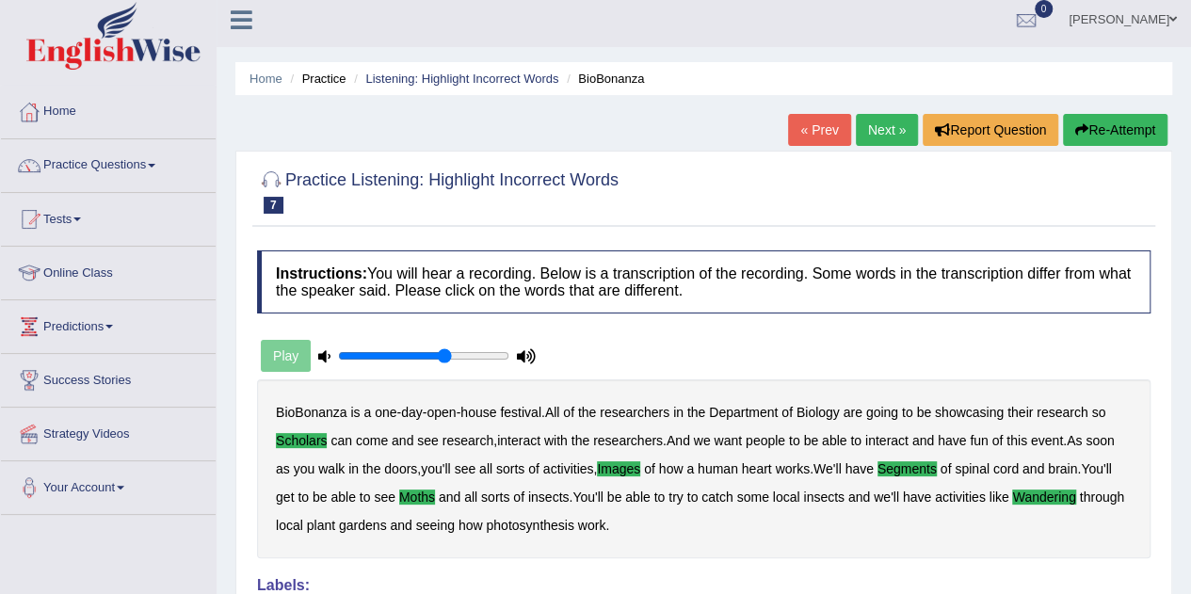
scroll to position [0, 0]
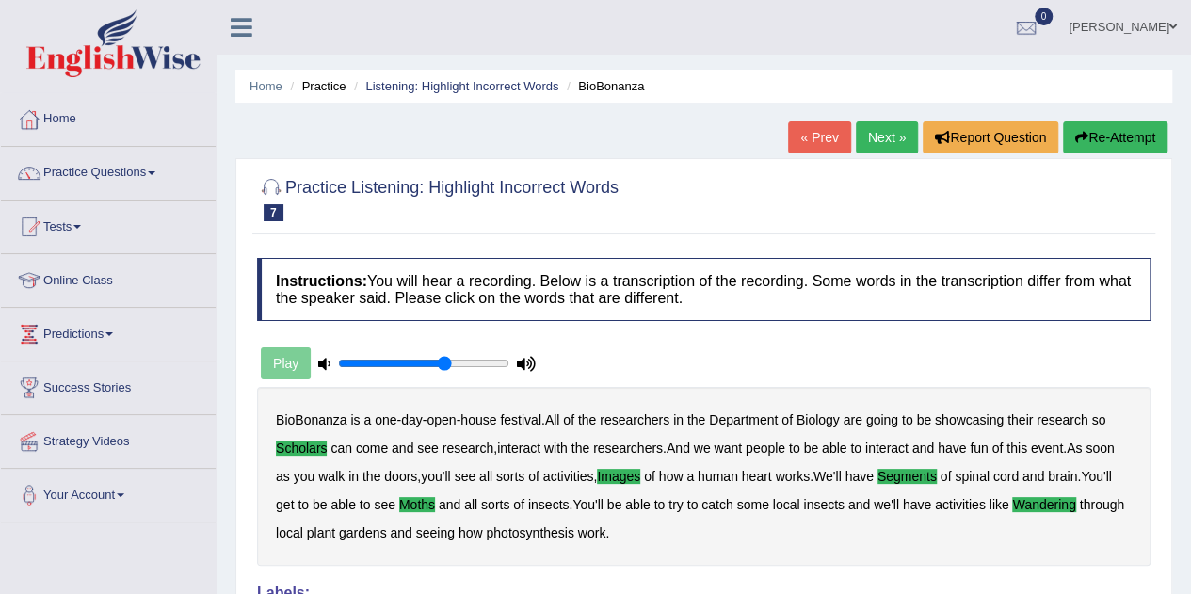
click at [898, 138] on link "Next »" at bounding box center [887, 137] width 62 height 32
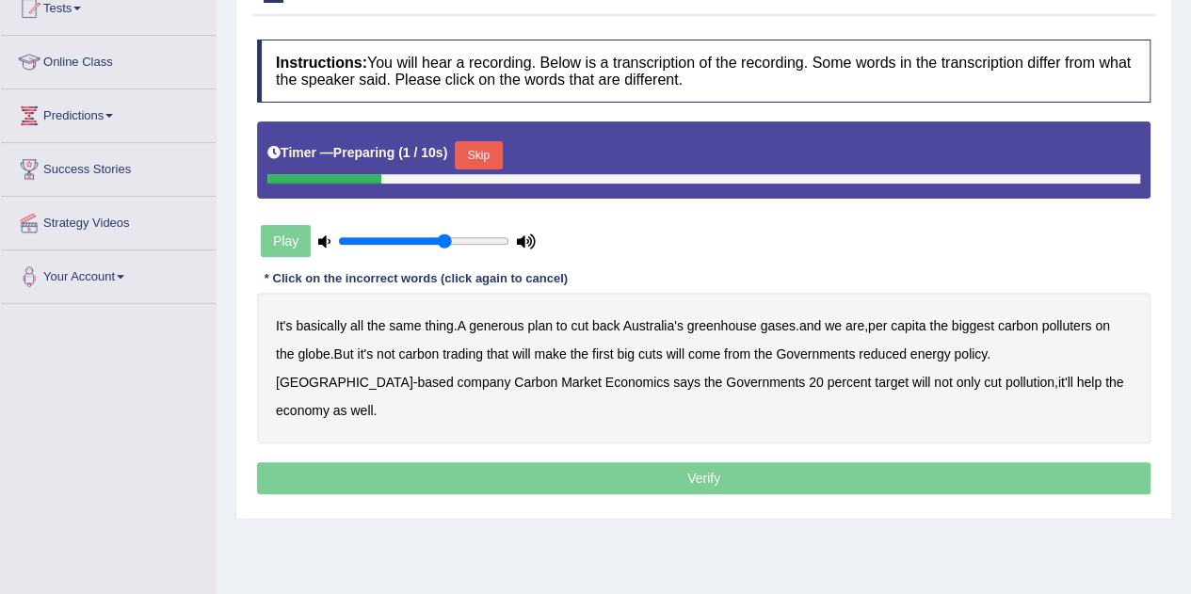
scroll to position [219, 0]
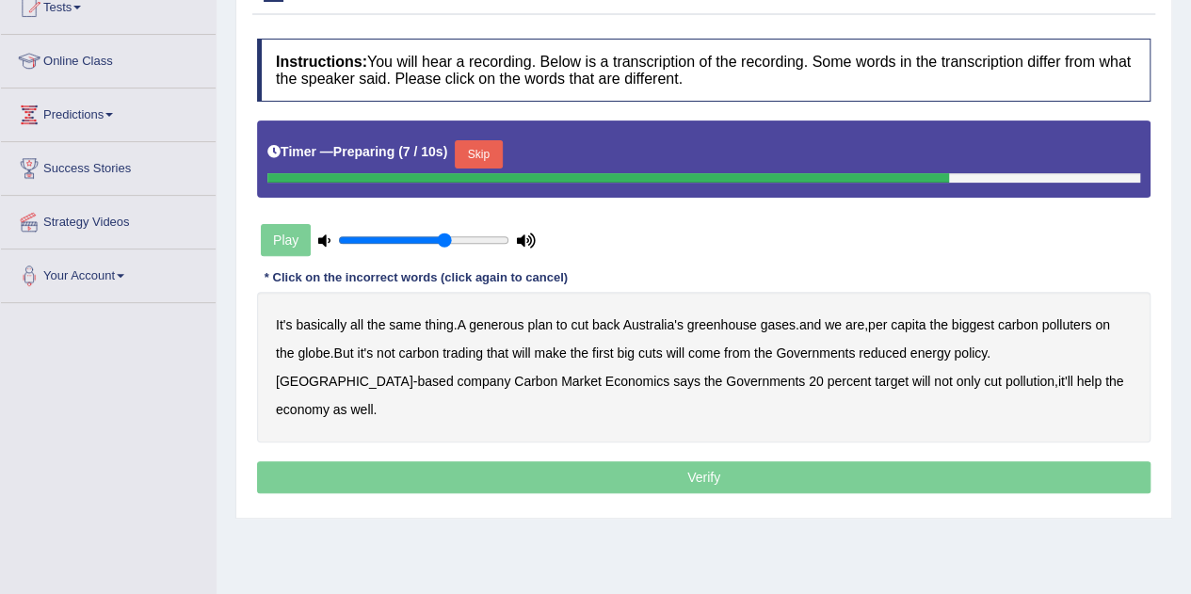
click at [493, 140] on button "Skip" at bounding box center [478, 154] width 47 height 28
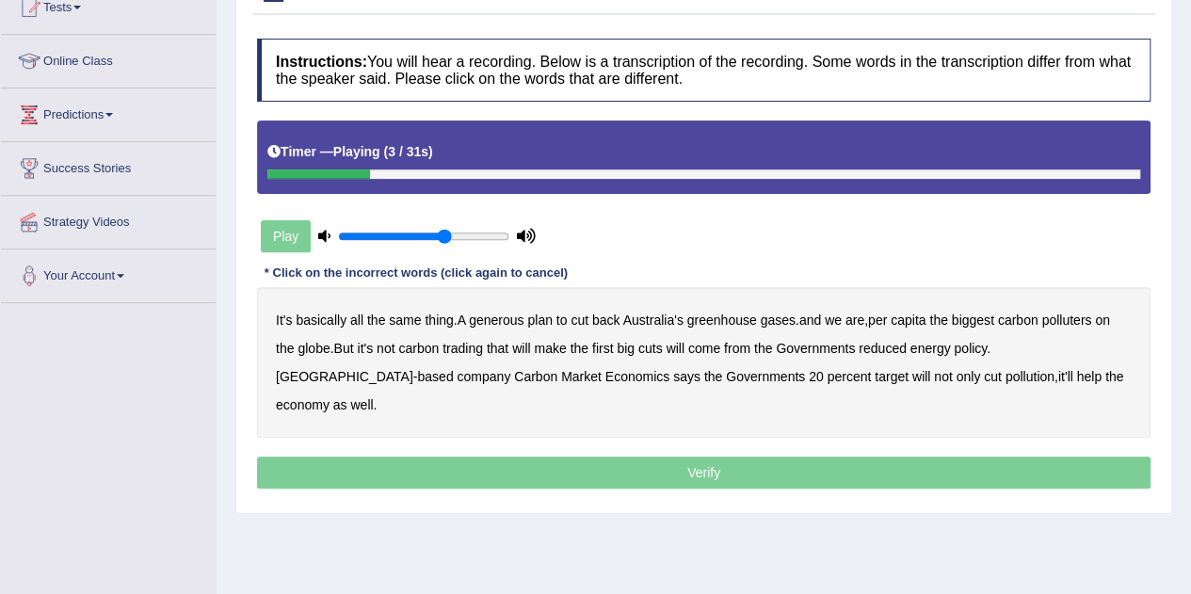
click at [495, 319] on b "generous" at bounding box center [496, 320] width 55 height 15
click at [309, 348] on b "globe" at bounding box center [314, 348] width 32 height 15
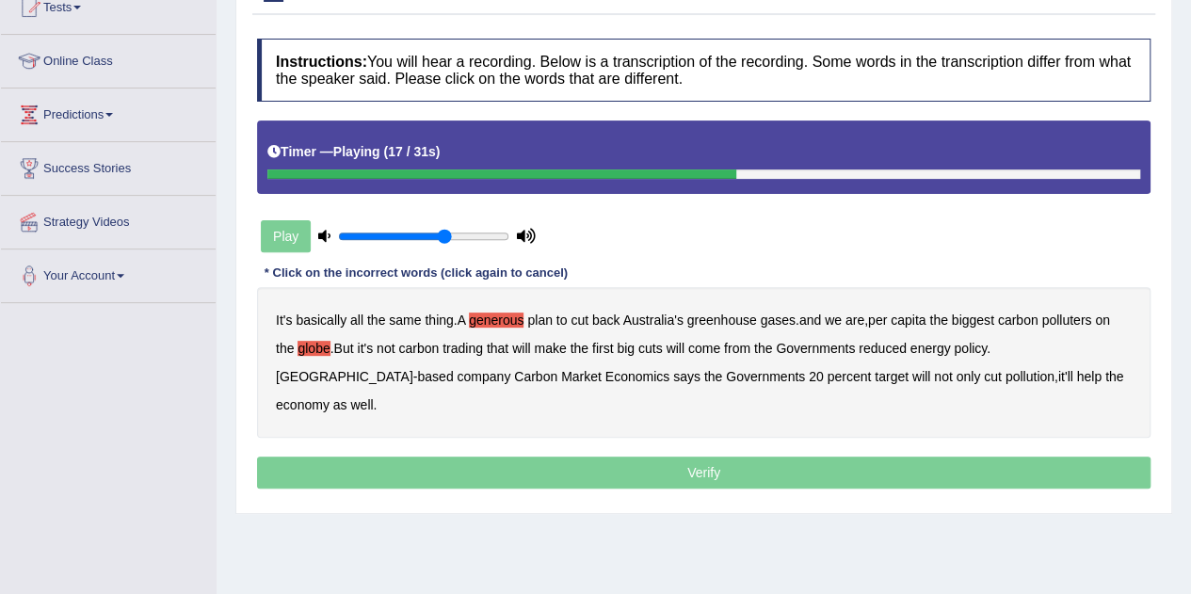
click at [684, 347] on b "will" at bounding box center [675, 348] width 18 height 15
click at [817, 347] on b "Governments" at bounding box center [815, 348] width 79 height 15
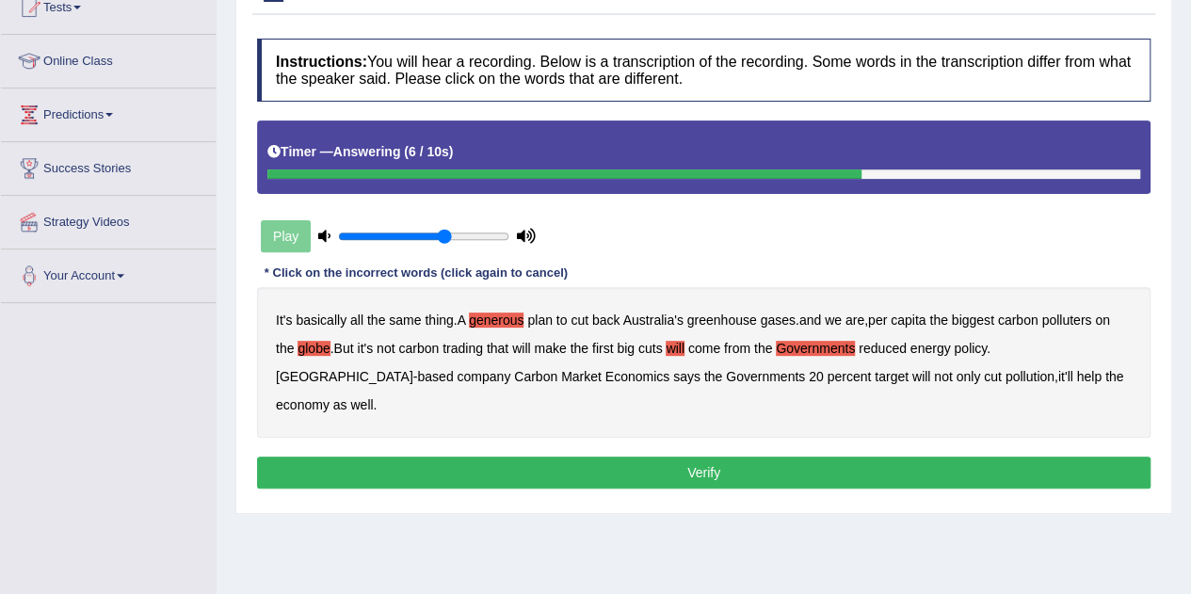
click at [514, 372] on b "Carbon" at bounding box center [535, 376] width 43 height 15
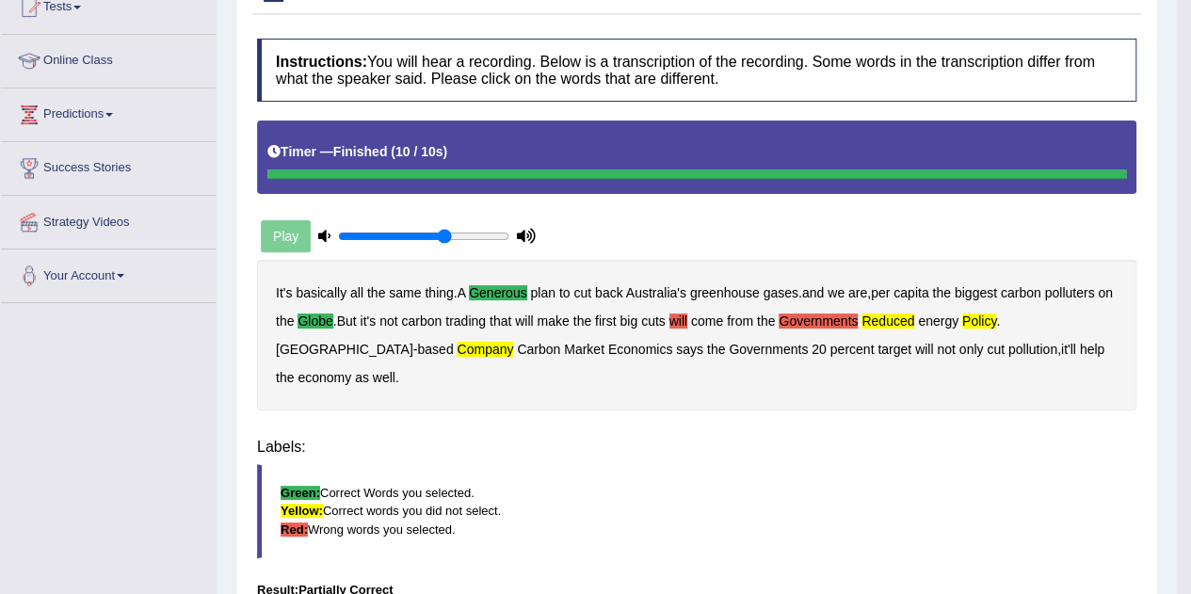
click at [646, 436] on div "Instructions: You will hear a recording. Below is a transcription of the record…" at bounding box center [696, 370] width 889 height 683
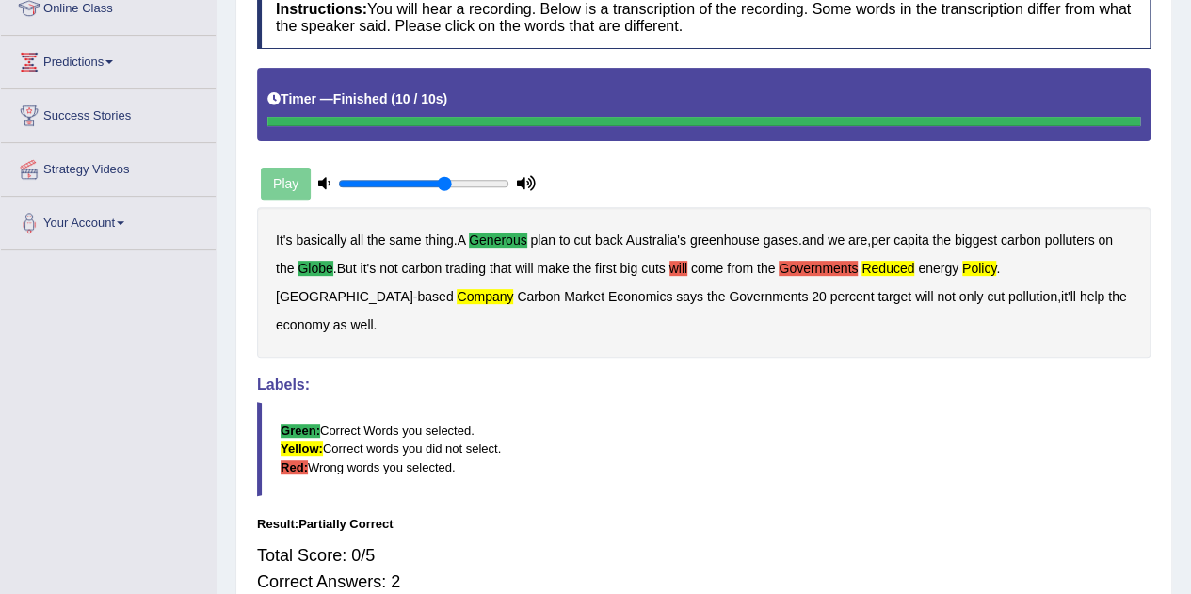
scroll to position [274, 0]
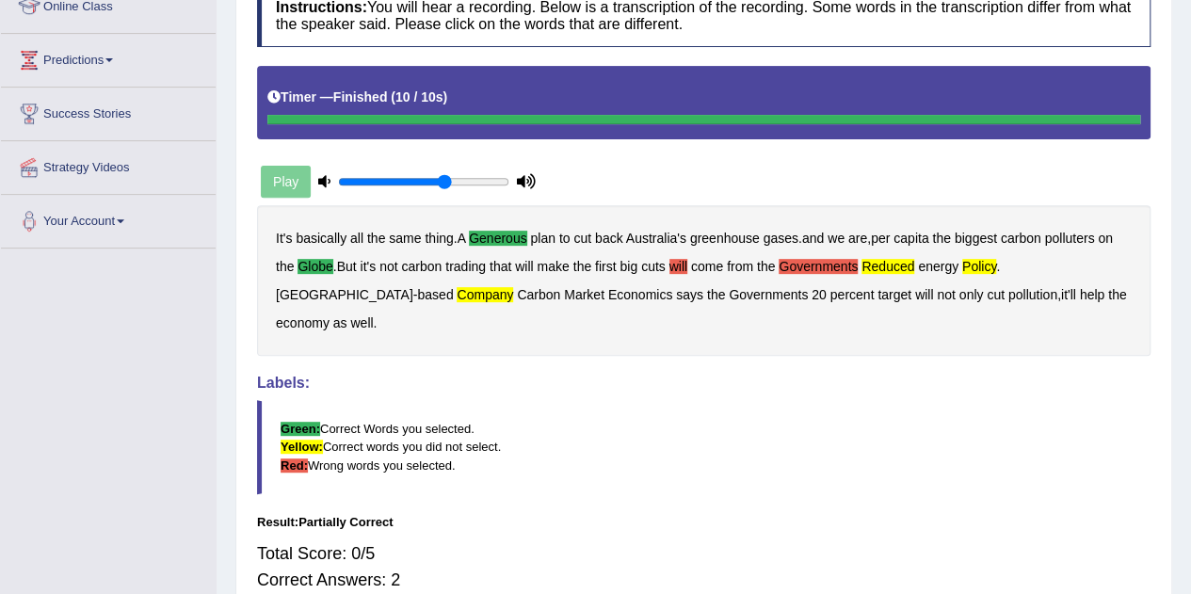
click at [282, 172] on div "Play" at bounding box center [398, 181] width 282 height 47
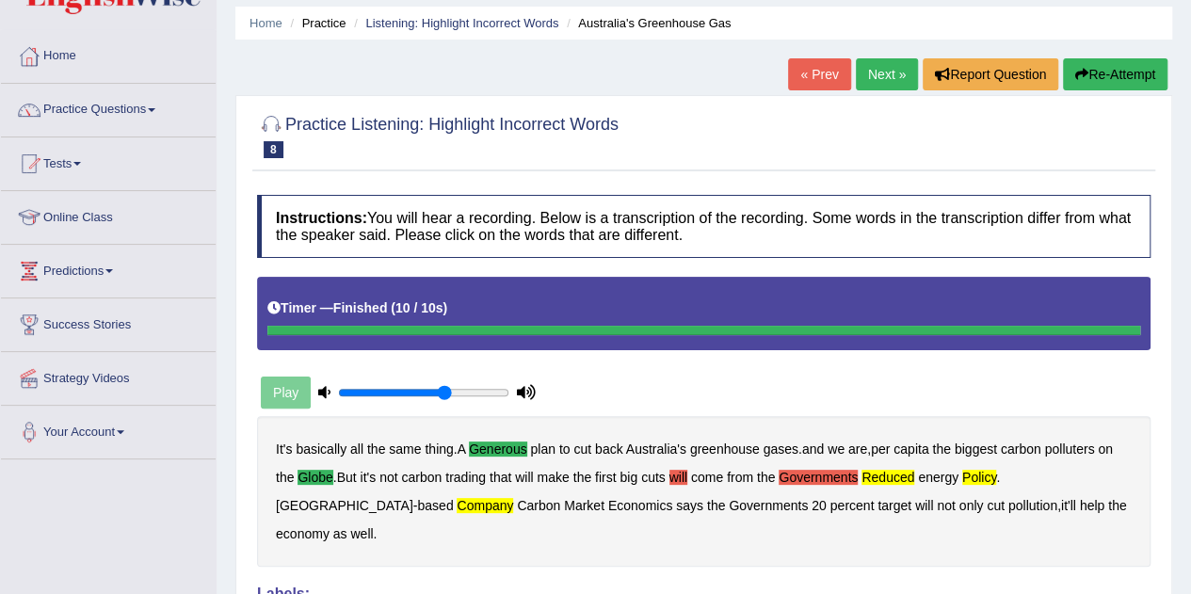
scroll to position [64, 0]
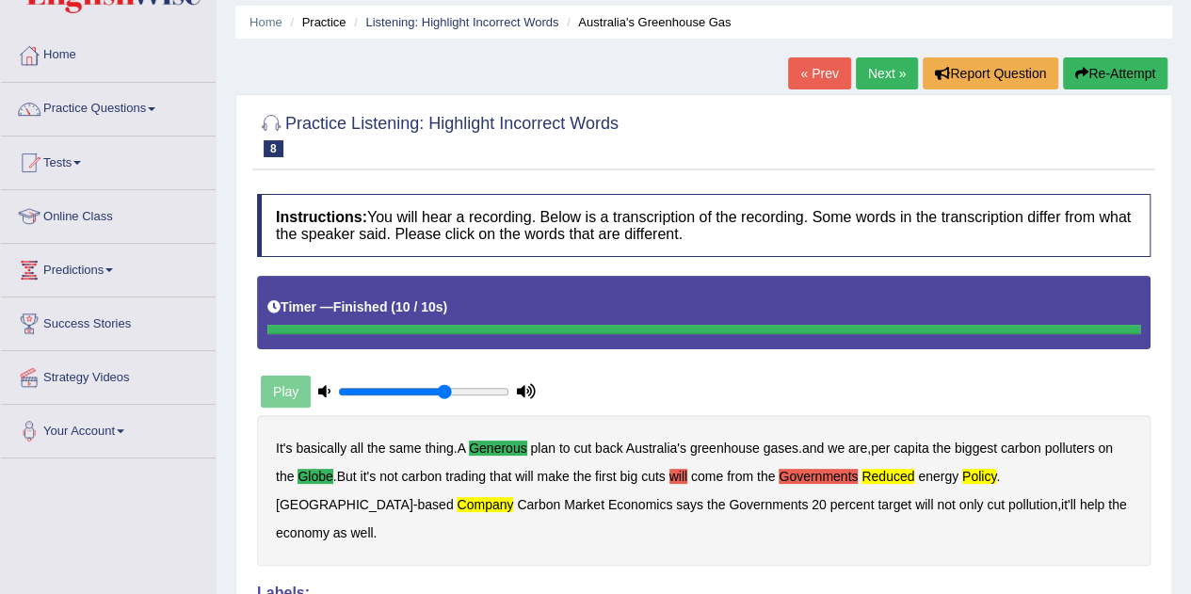
click at [1089, 67] on button "Re-Attempt" at bounding box center [1115, 73] width 105 height 32
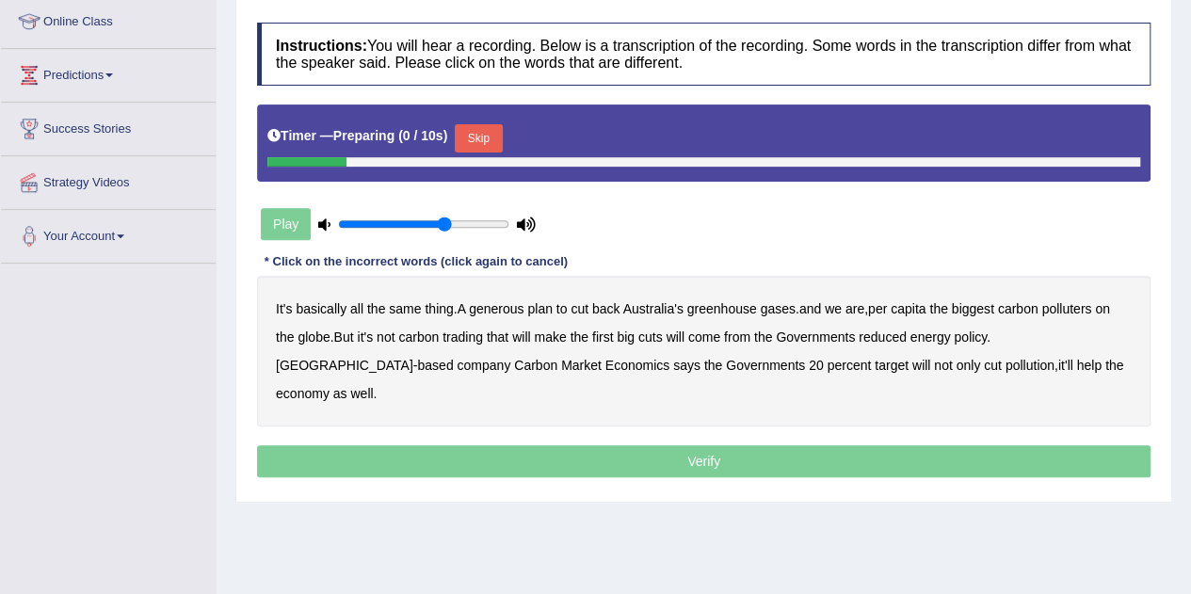
scroll to position [266, 0]
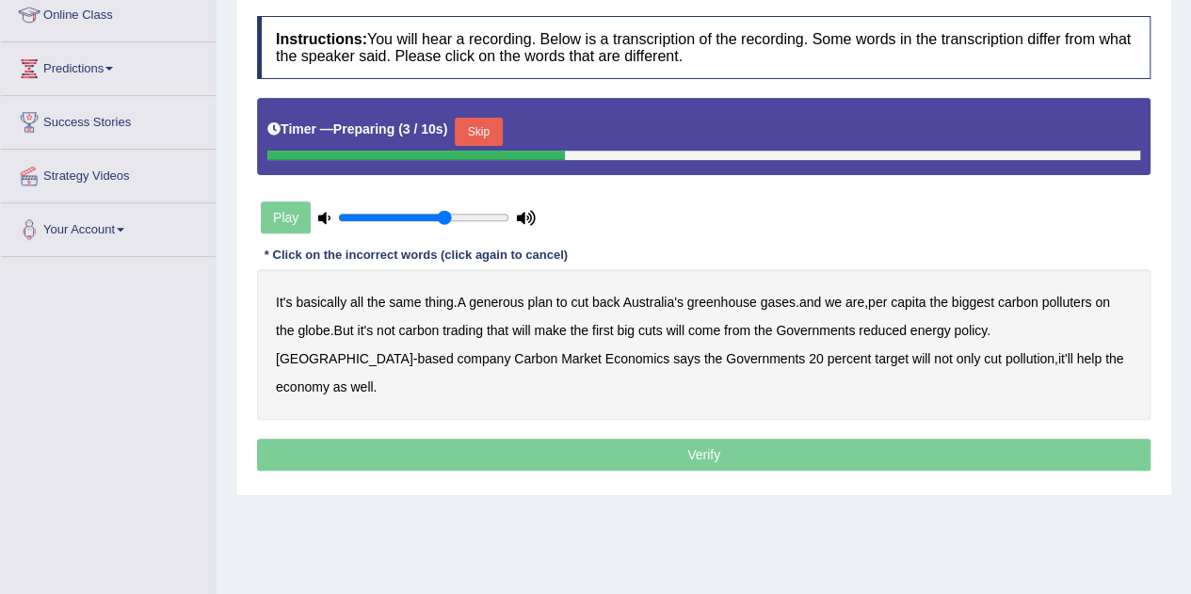
click at [499, 133] on button "Skip" at bounding box center [478, 132] width 47 height 28
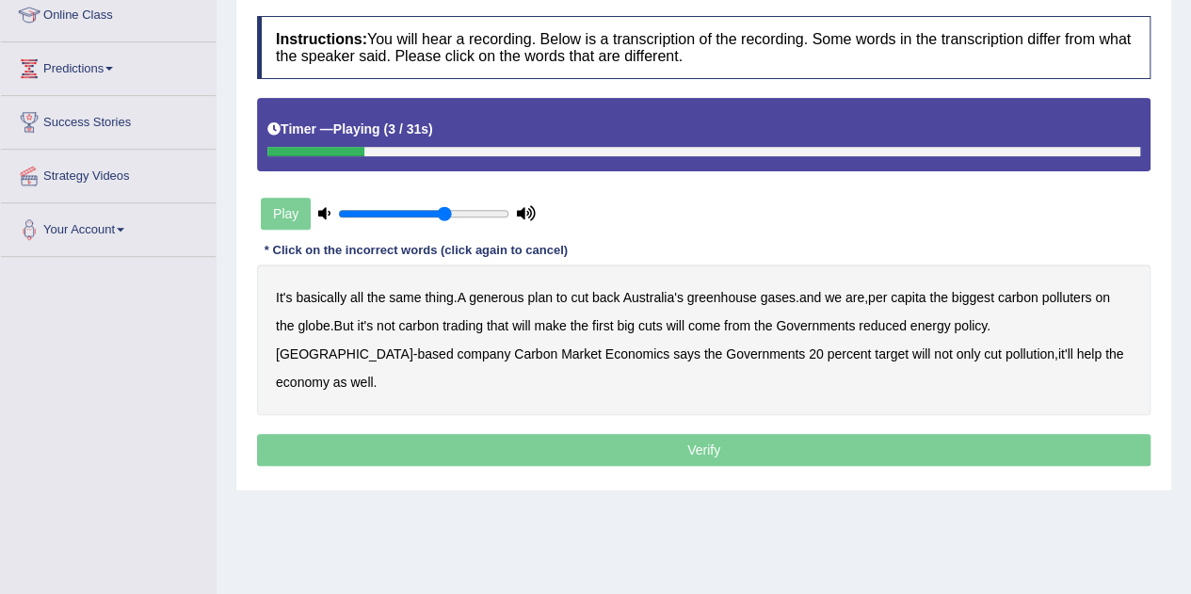
click at [497, 298] on b "generous" at bounding box center [496, 297] width 55 height 15
click at [318, 322] on b "globe" at bounding box center [314, 325] width 32 height 15
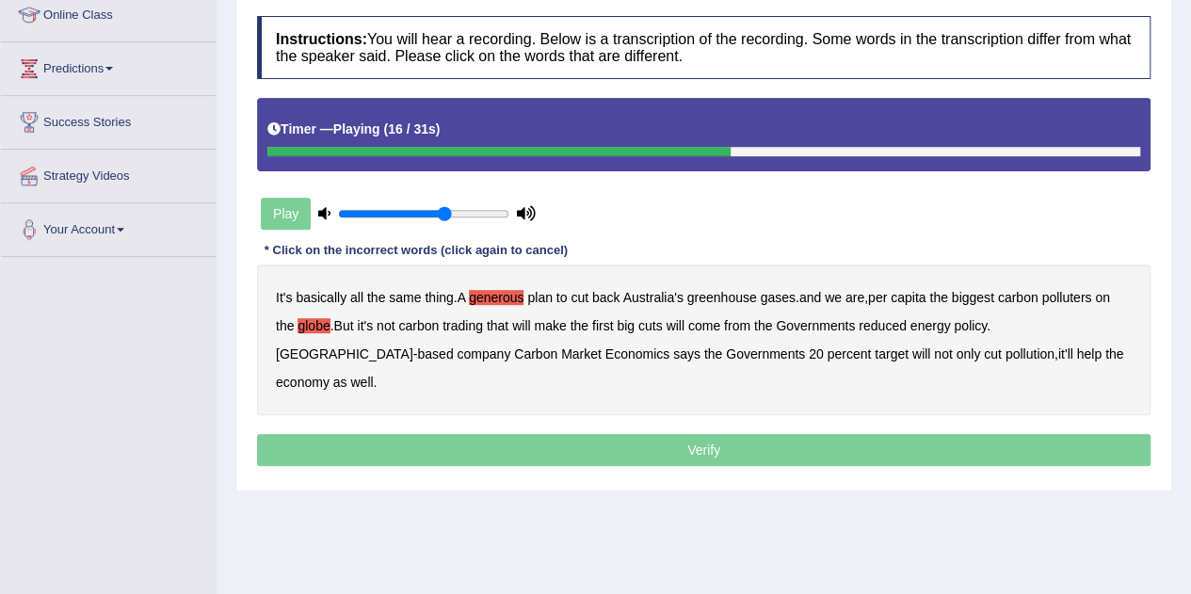
click at [682, 325] on b "will" at bounding box center [675, 325] width 18 height 15
click at [709, 325] on b "come" at bounding box center [704, 325] width 32 height 15
click at [904, 326] on b "reduced" at bounding box center [883, 325] width 48 height 15
click at [970, 321] on b "policy" at bounding box center [970, 325] width 33 height 15
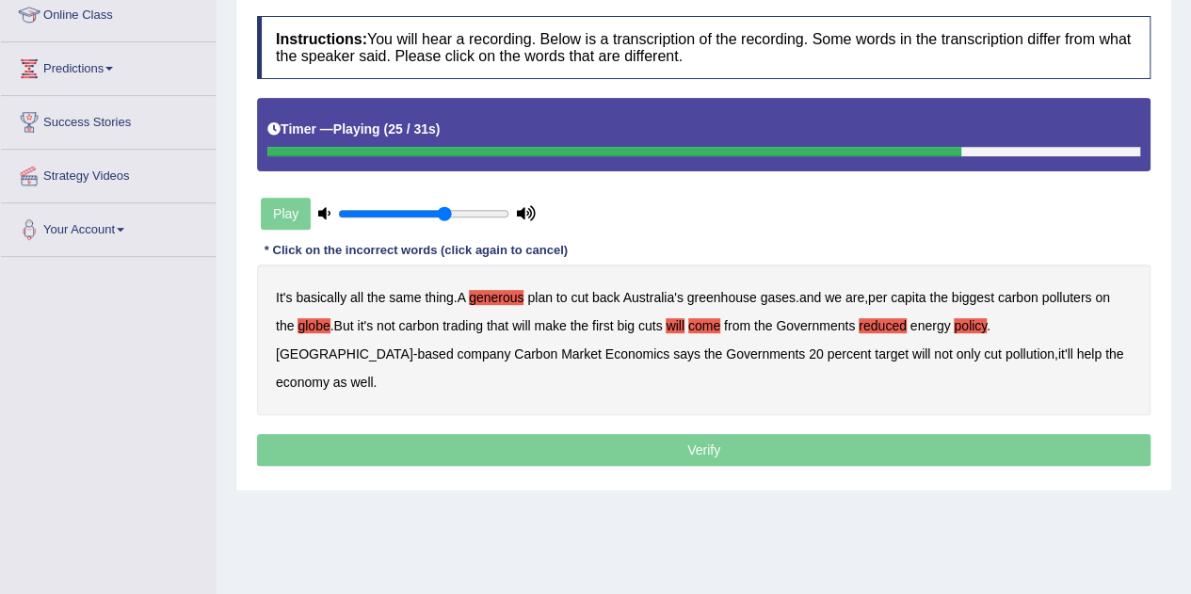
click at [457, 353] on b "company" at bounding box center [484, 354] width 54 height 15
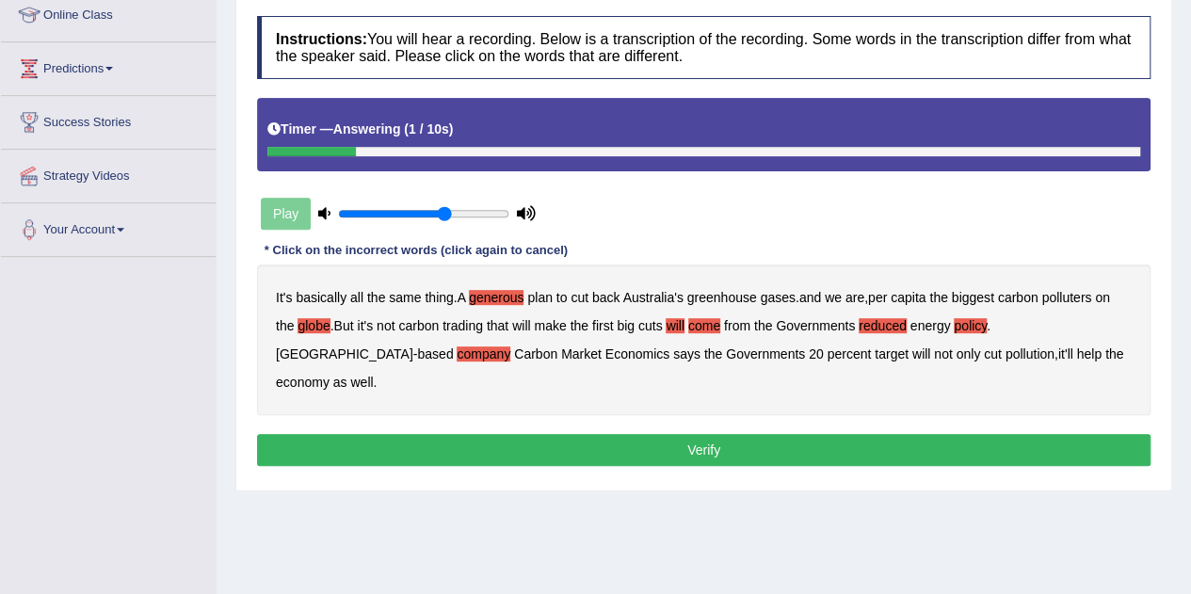
click at [702, 434] on button "Verify" at bounding box center [704, 450] width 894 height 32
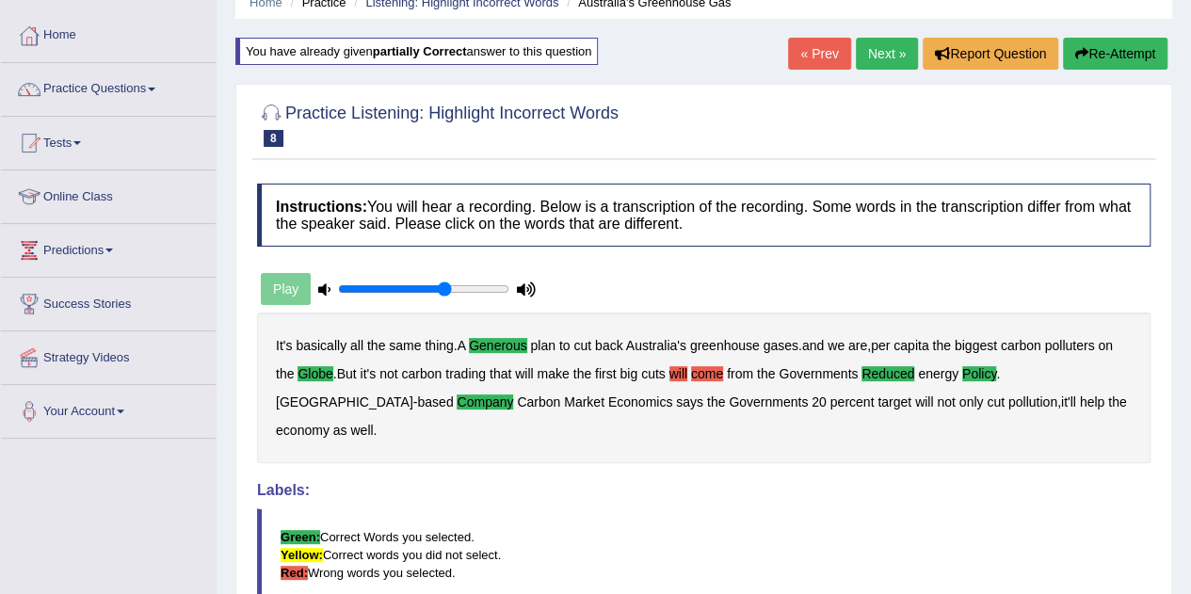
scroll to position [73, 0]
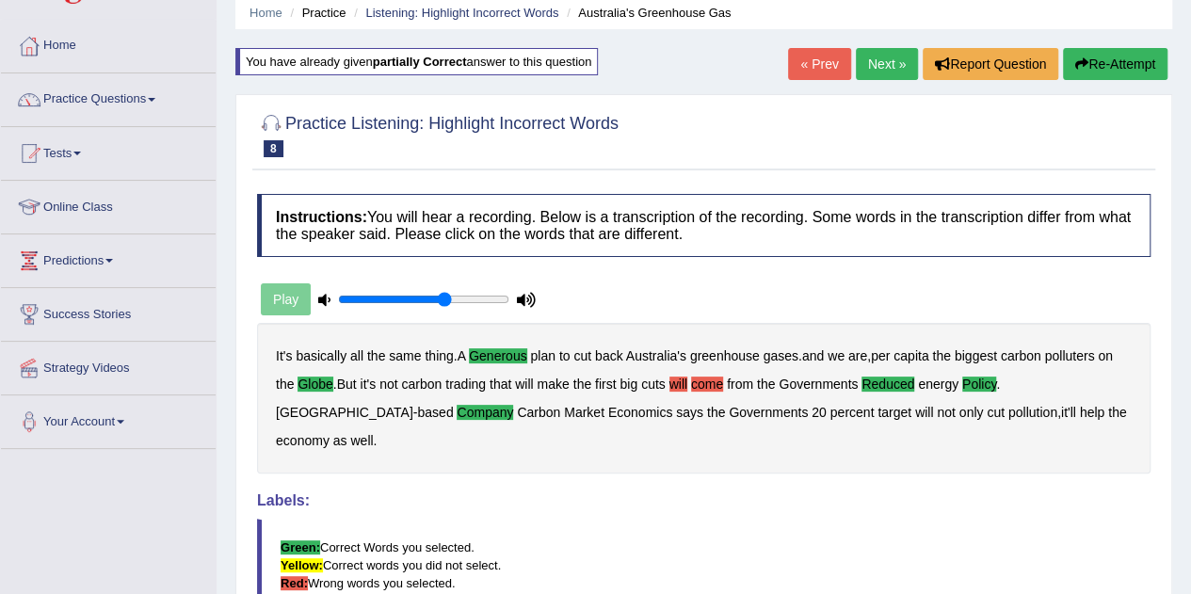
click at [885, 61] on link "Next »" at bounding box center [887, 64] width 62 height 32
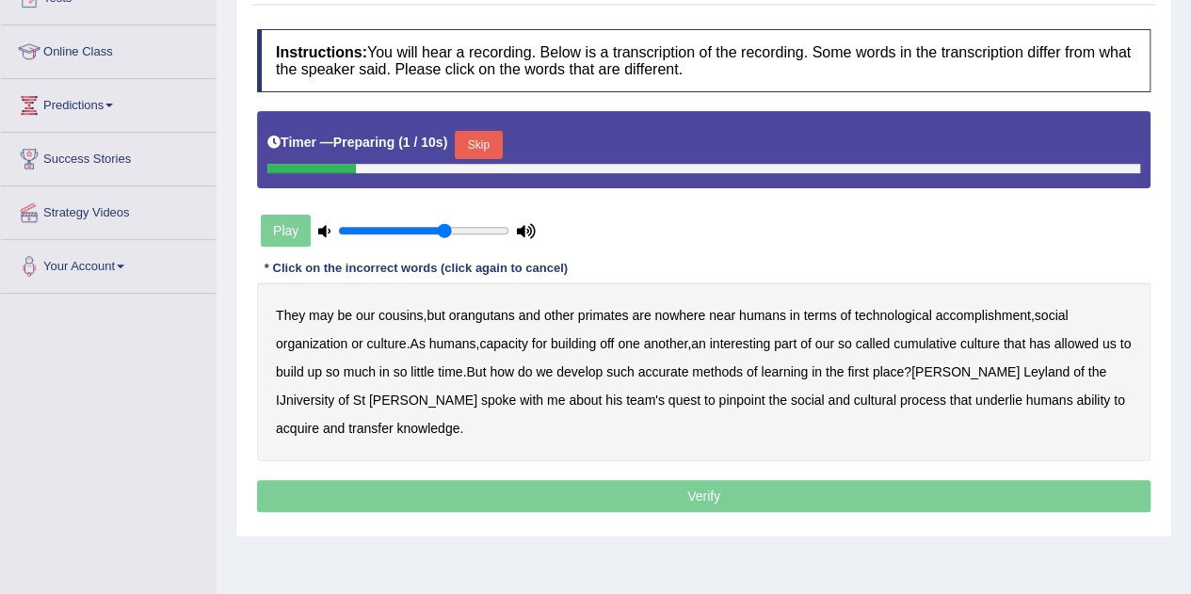
scroll to position [230, 0]
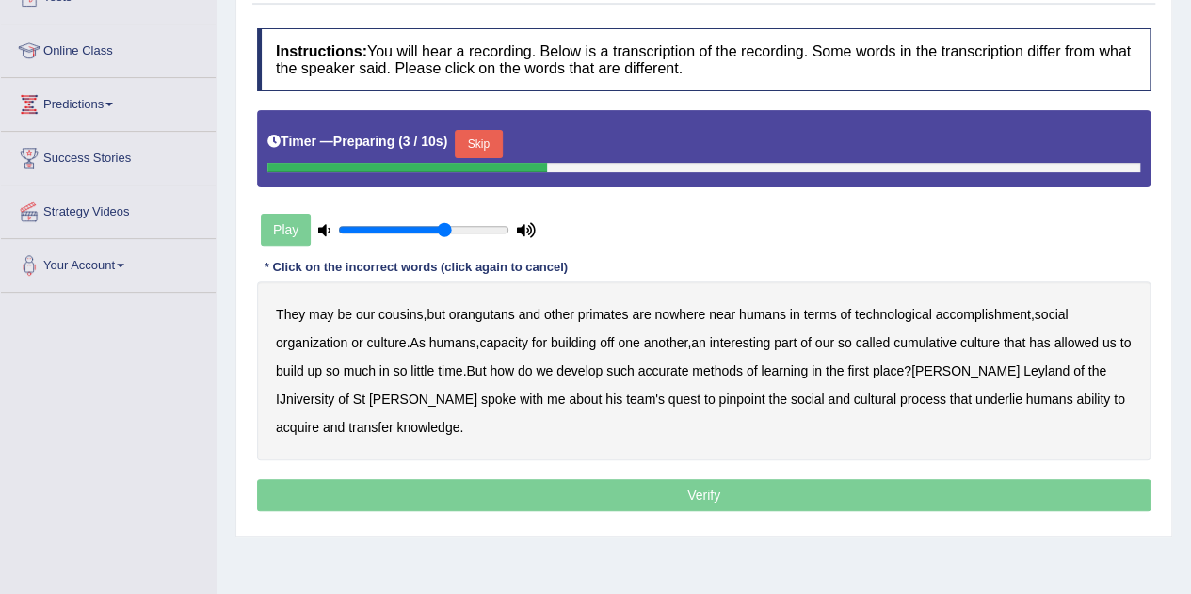
click at [487, 146] on button "Skip" at bounding box center [478, 144] width 47 height 28
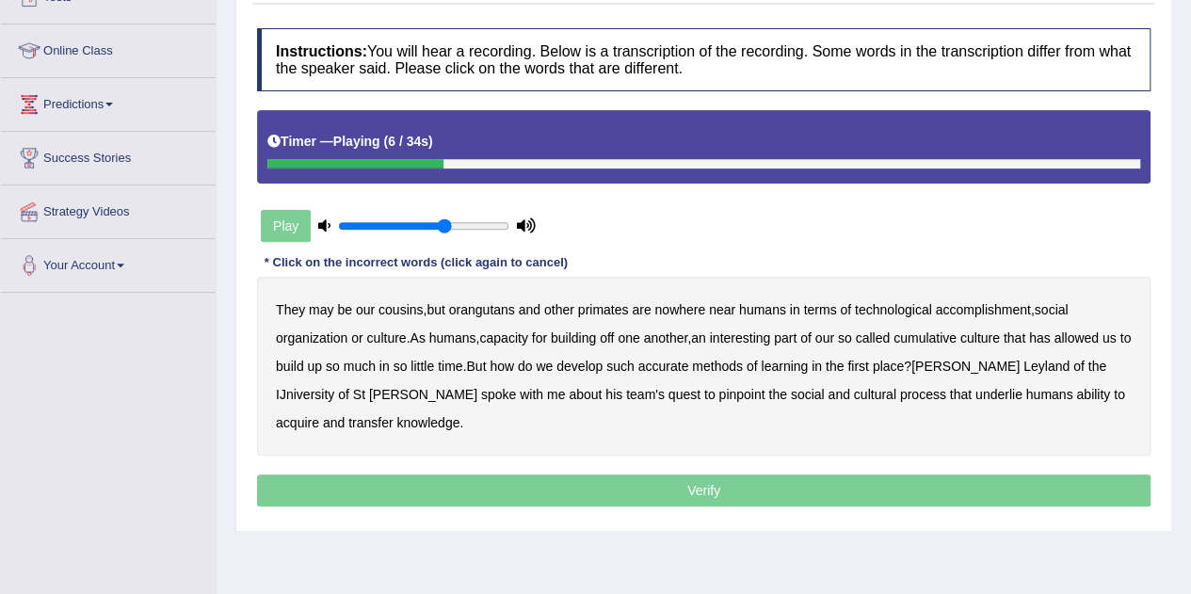
click at [962, 314] on b "accomplishment" at bounding box center [983, 309] width 95 height 15
click at [771, 337] on b "interesting" at bounding box center [740, 338] width 61 height 15
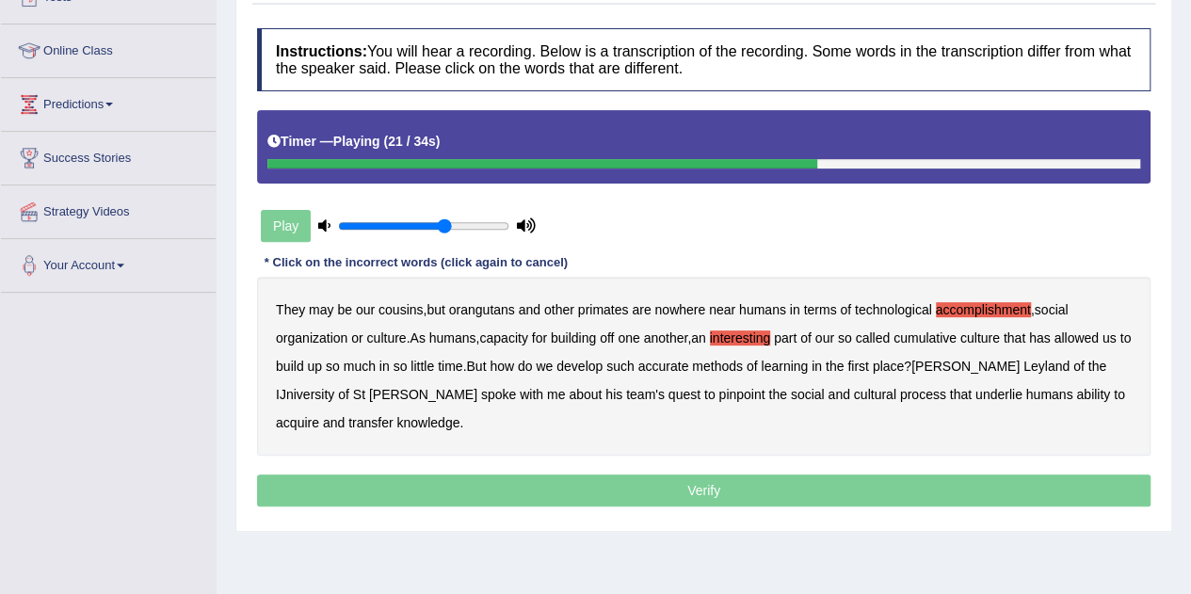
click at [678, 367] on b "accurate" at bounding box center [663, 366] width 51 height 15
click at [854, 391] on b "cultural" at bounding box center [875, 394] width 42 height 15
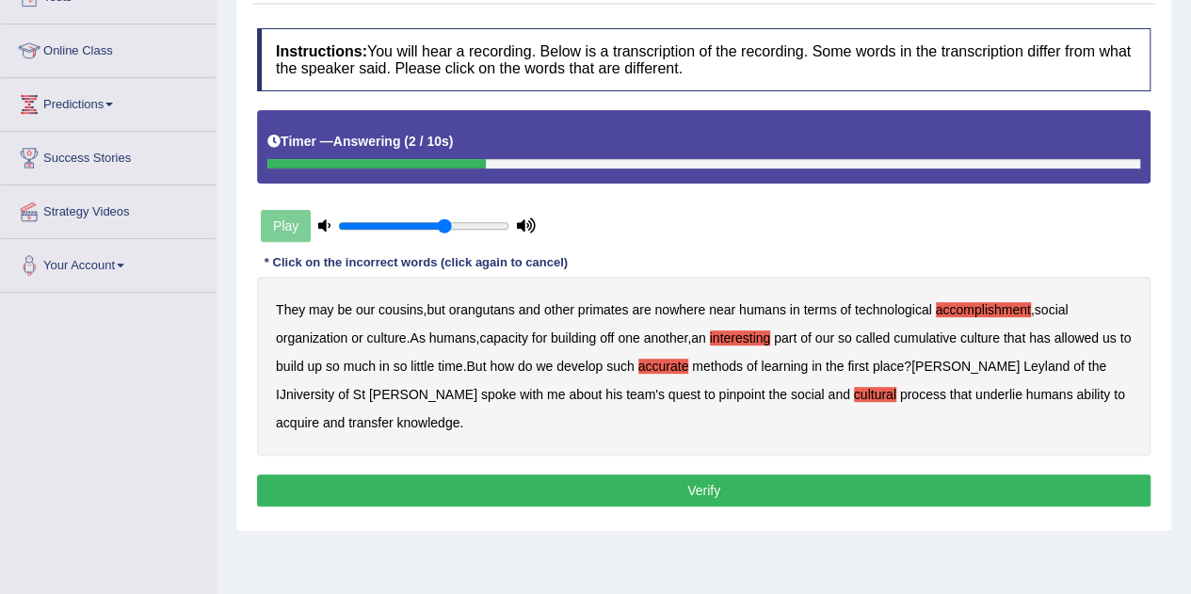
click at [393, 415] on b "transfer" at bounding box center [370, 422] width 44 height 15
click at [859, 480] on button "Verify" at bounding box center [704, 491] width 894 height 32
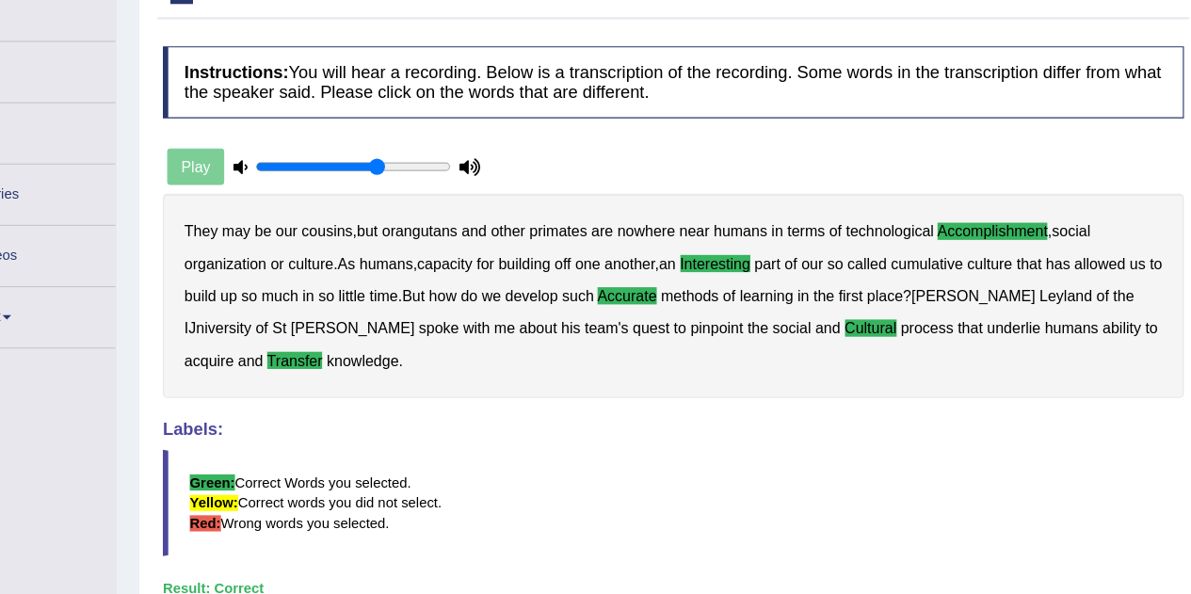
scroll to position [0, 0]
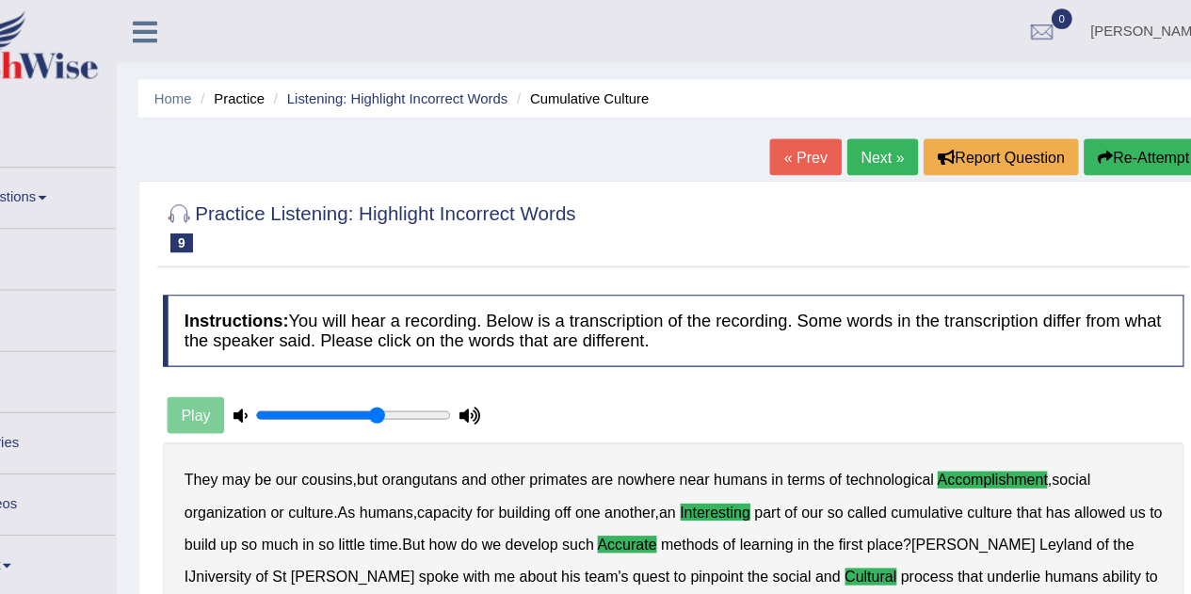
click at [882, 135] on link "Next »" at bounding box center [887, 137] width 62 height 32
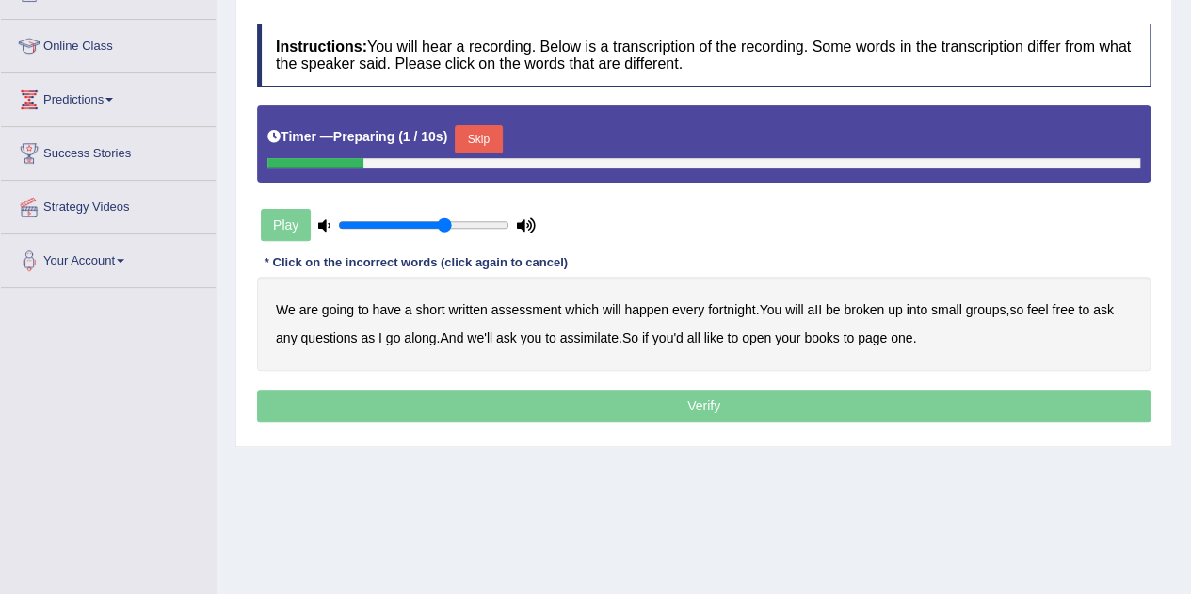
scroll to position [245, 0]
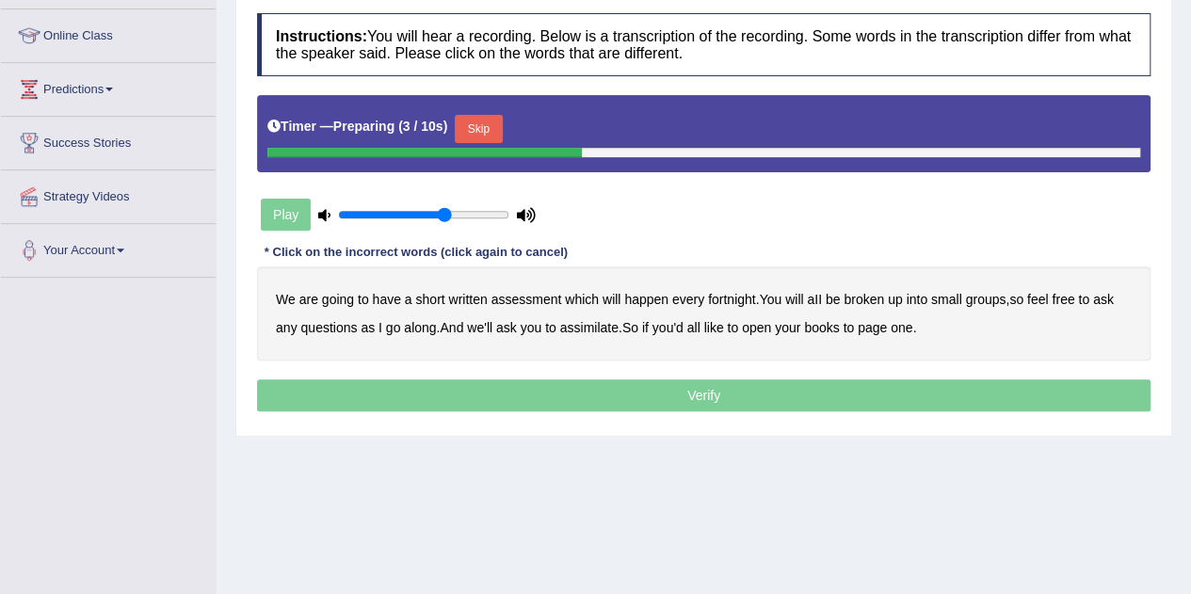
click at [493, 127] on button "Skip" at bounding box center [478, 129] width 47 height 28
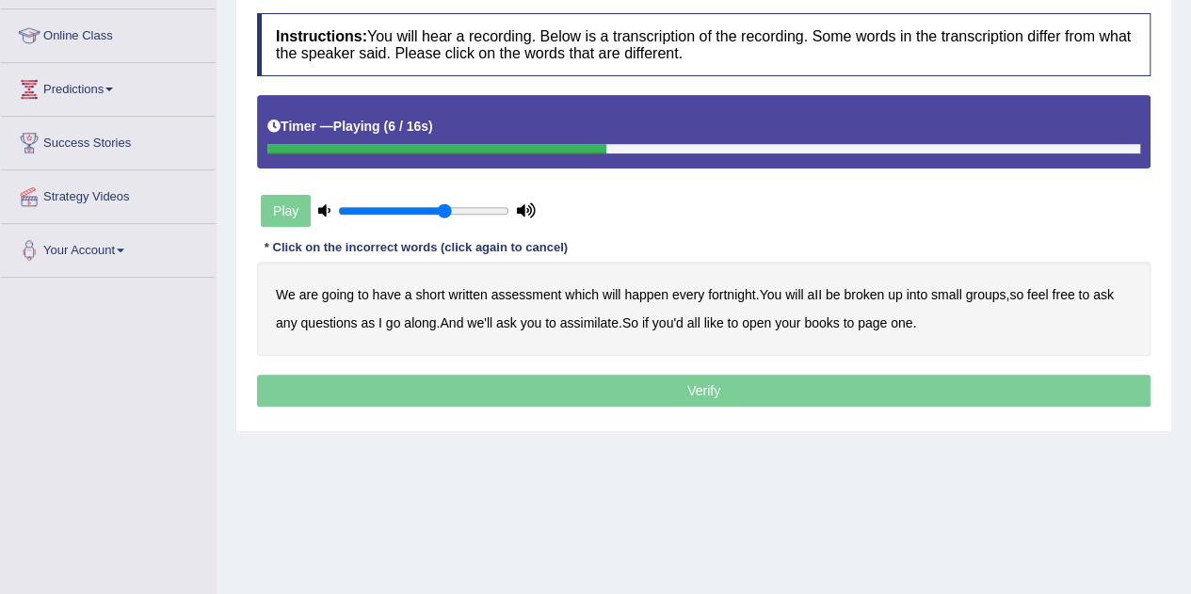
click at [884, 294] on b "broken" at bounding box center [864, 294] width 40 height 15
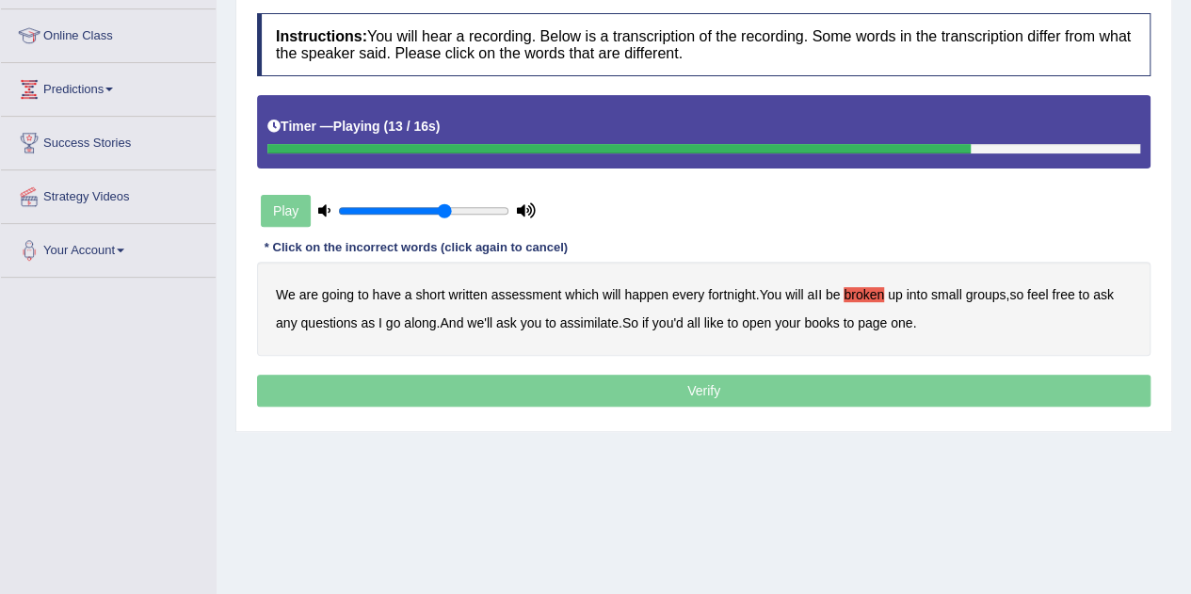
click at [576, 317] on b "assimilate" at bounding box center [589, 322] width 58 height 15
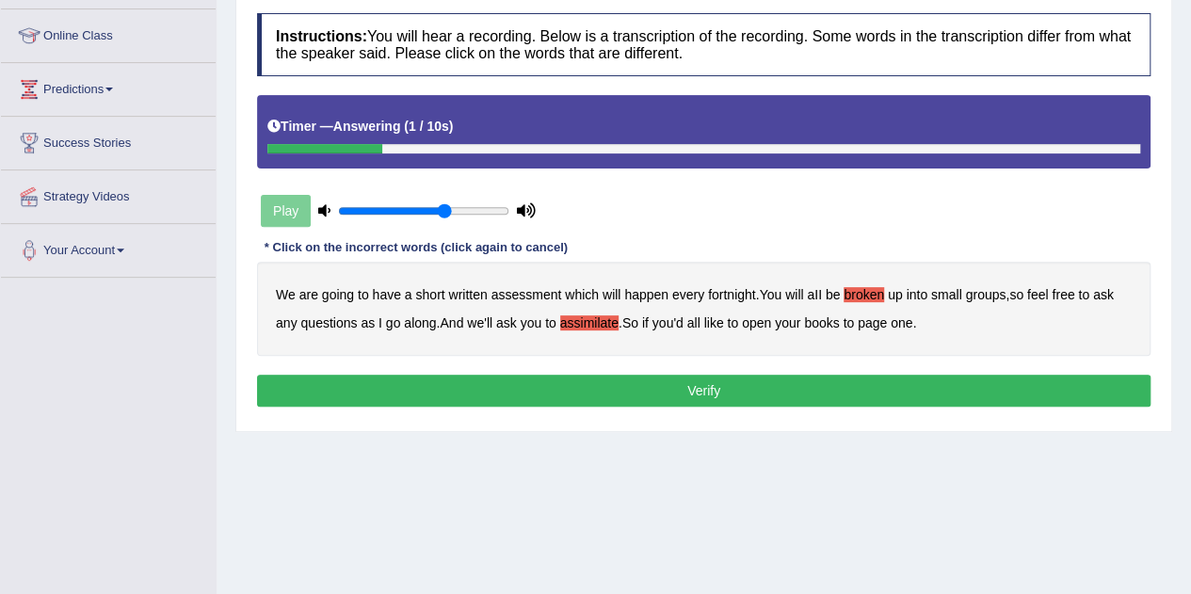
click at [765, 390] on button "Verify" at bounding box center [704, 391] width 894 height 32
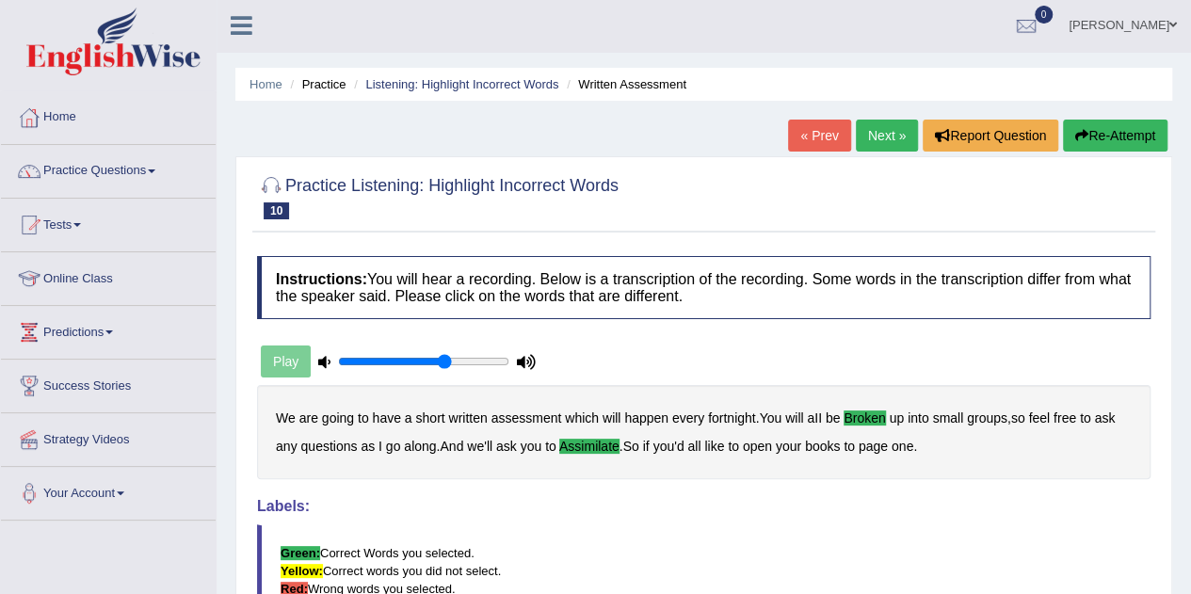
scroll to position [0, 0]
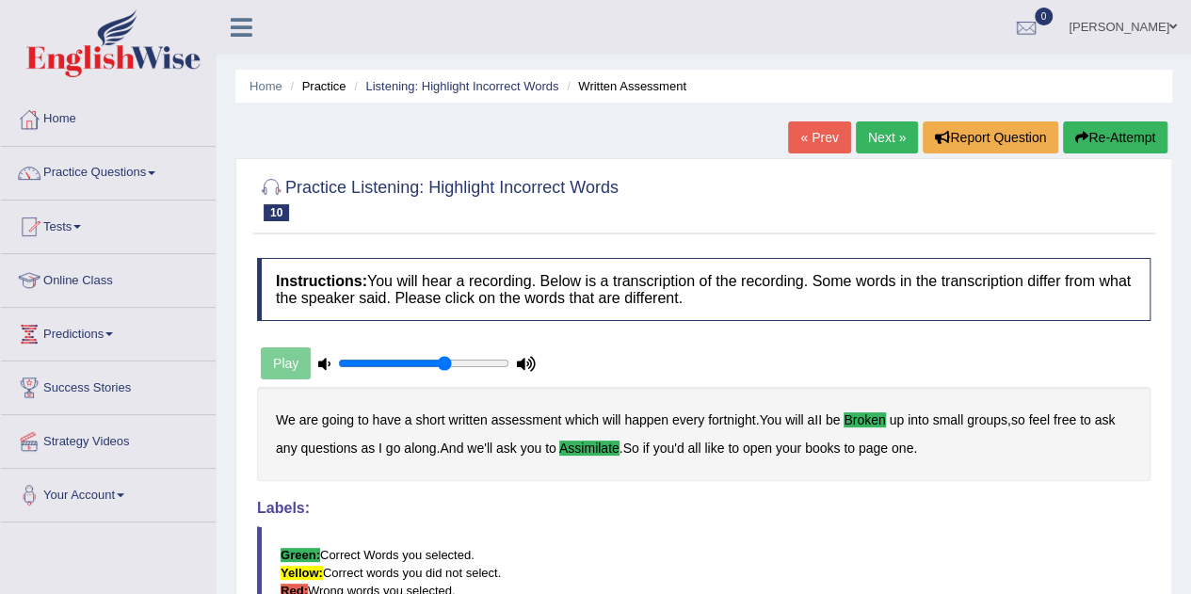
click at [881, 152] on link "Next »" at bounding box center [887, 137] width 62 height 32
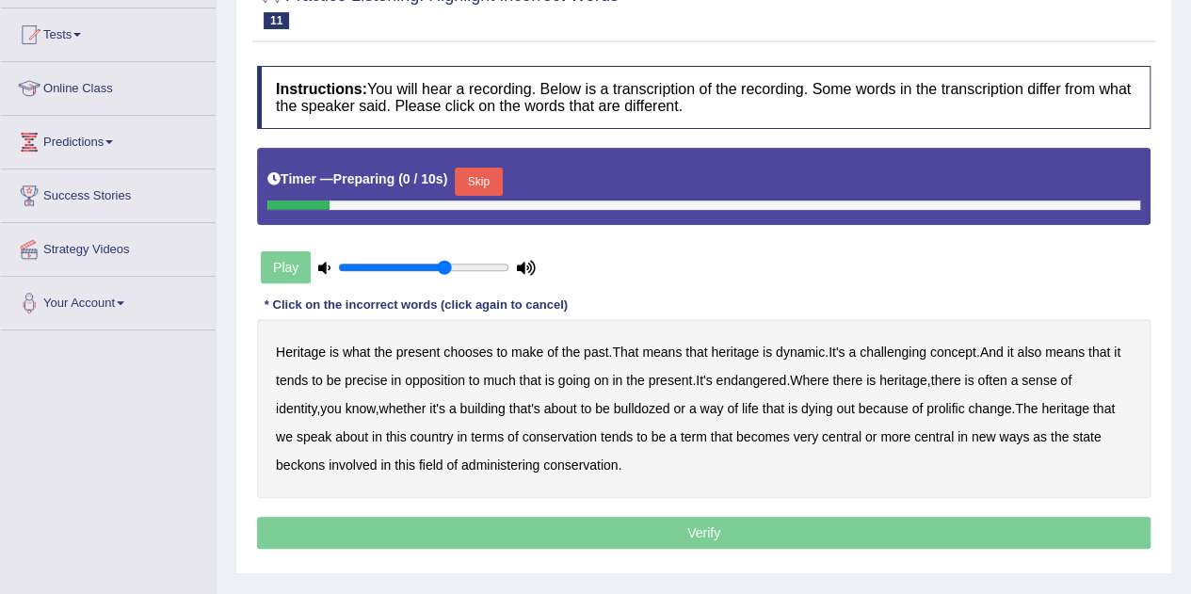
scroll to position [196, 0]
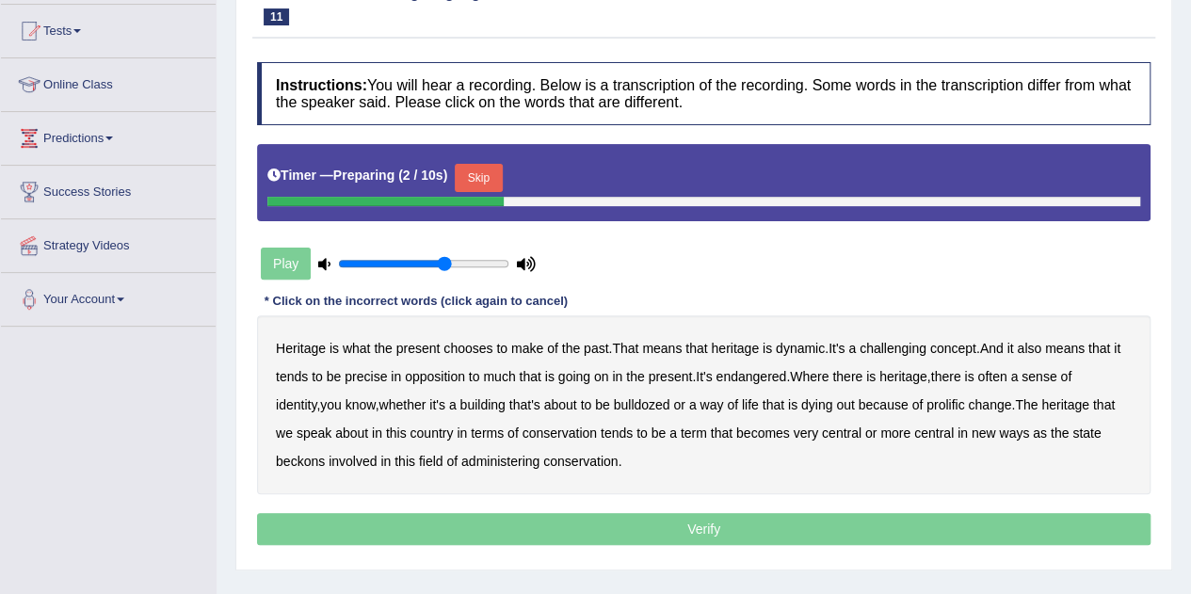
click at [499, 174] on button "Skip" at bounding box center [478, 178] width 47 height 28
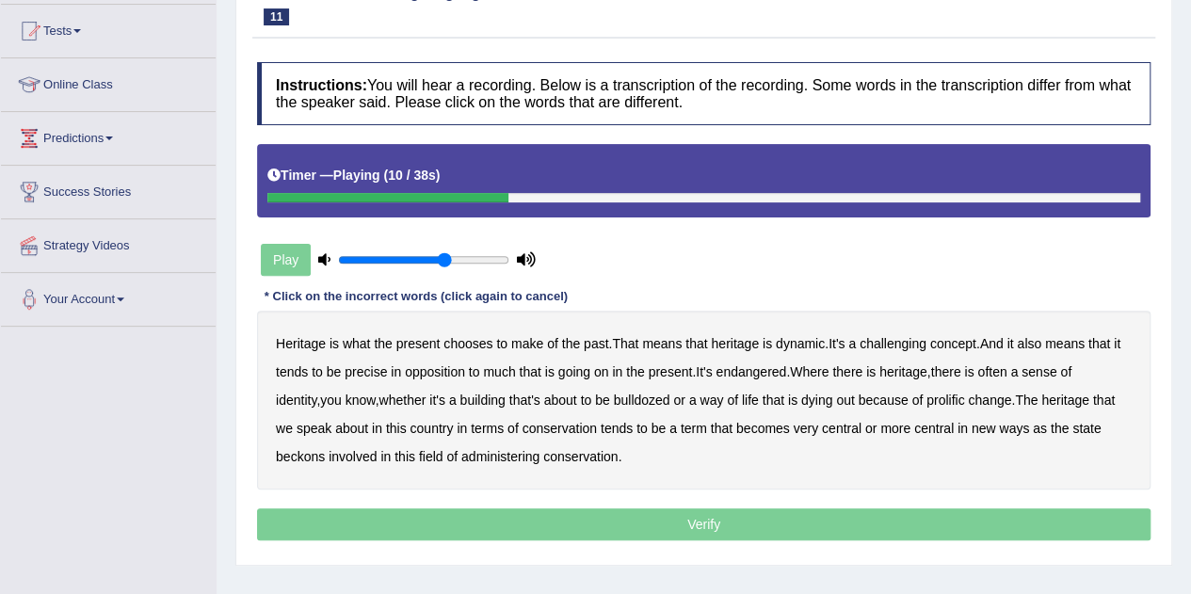
click at [880, 344] on b "challenging" at bounding box center [893, 343] width 67 height 15
click at [377, 372] on b "precise" at bounding box center [366, 371] width 42 height 15
click at [316, 393] on b "identity" at bounding box center [296, 400] width 40 height 15
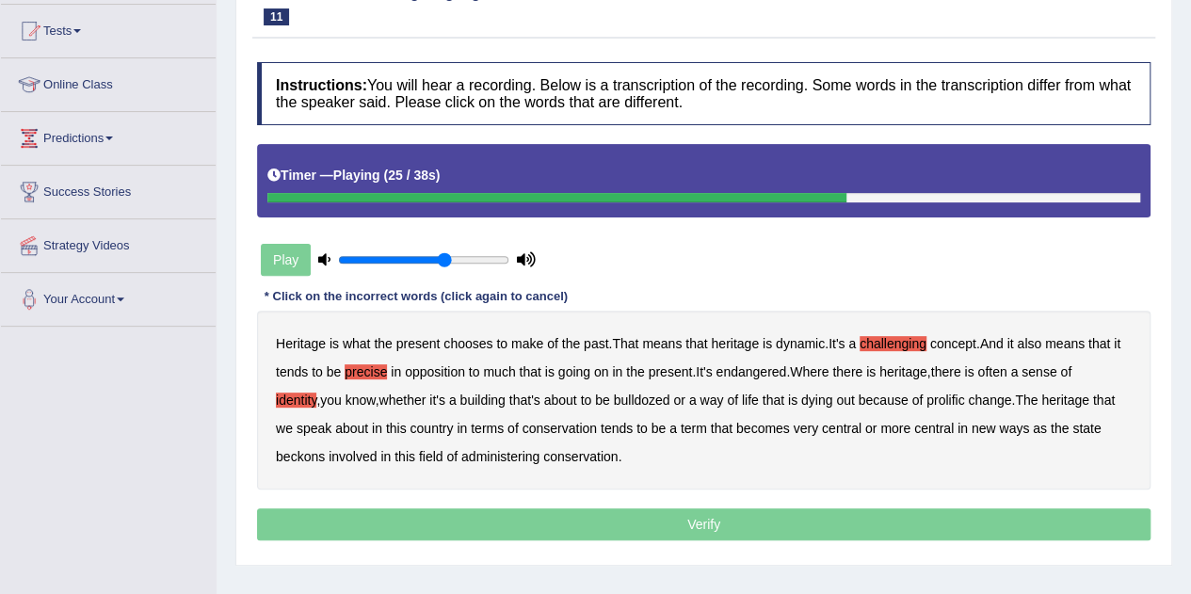
click at [927, 400] on b "prolific" at bounding box center [946, 400] width 38 height 15
click at [303, 449] on b "beckons" at bounding box center [300, 456] width 49 height 15
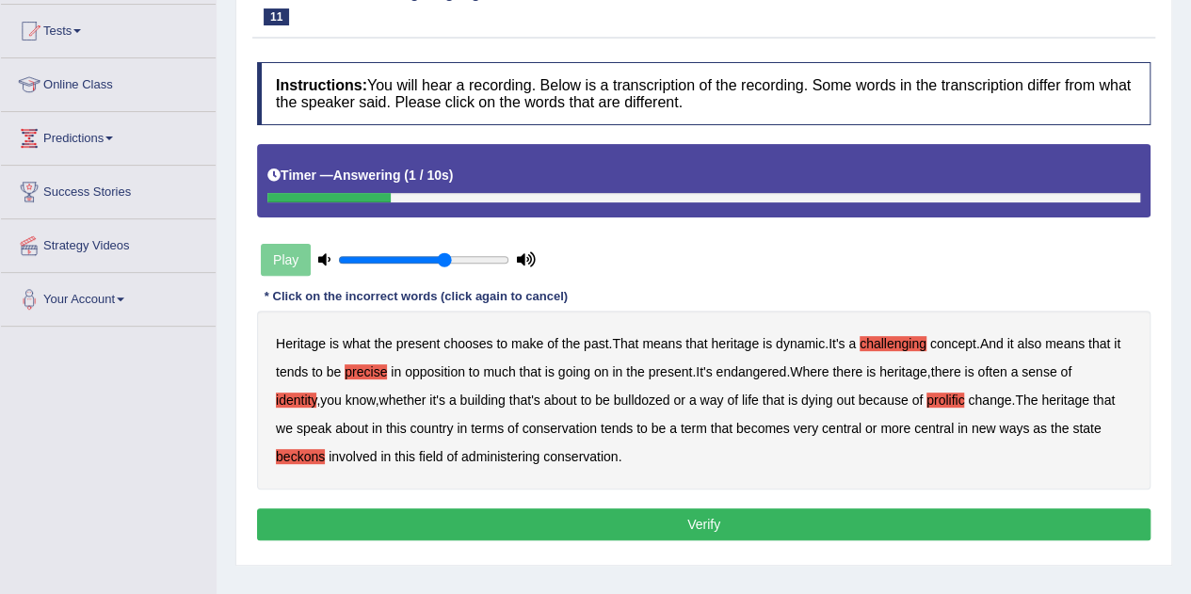
click at [631, 517] on button "Verify" at bounding box center [704, 524] width 894 height 32
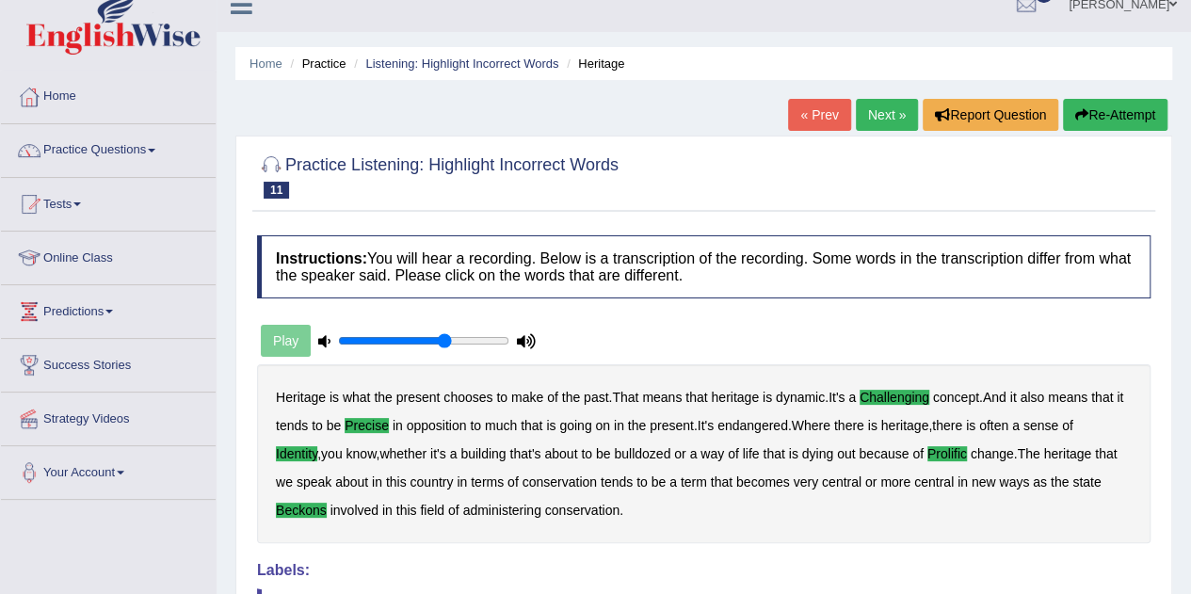
scroll to position [17, 0]
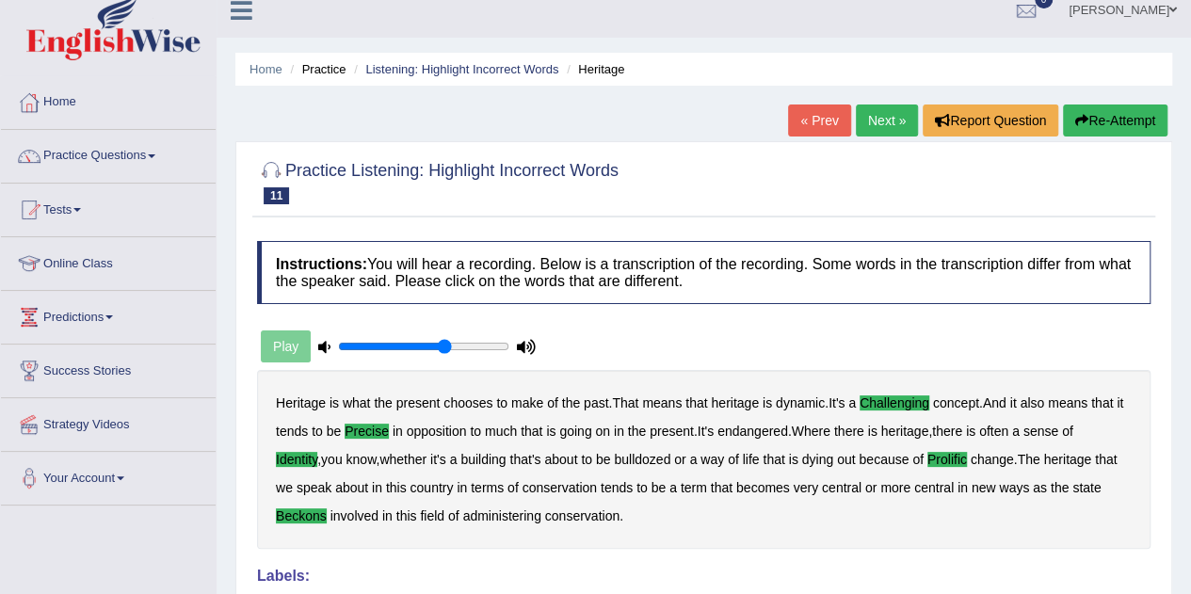
click at [876, 128] on link "Next »" at bounding box center [887, 121] width 62 height 32
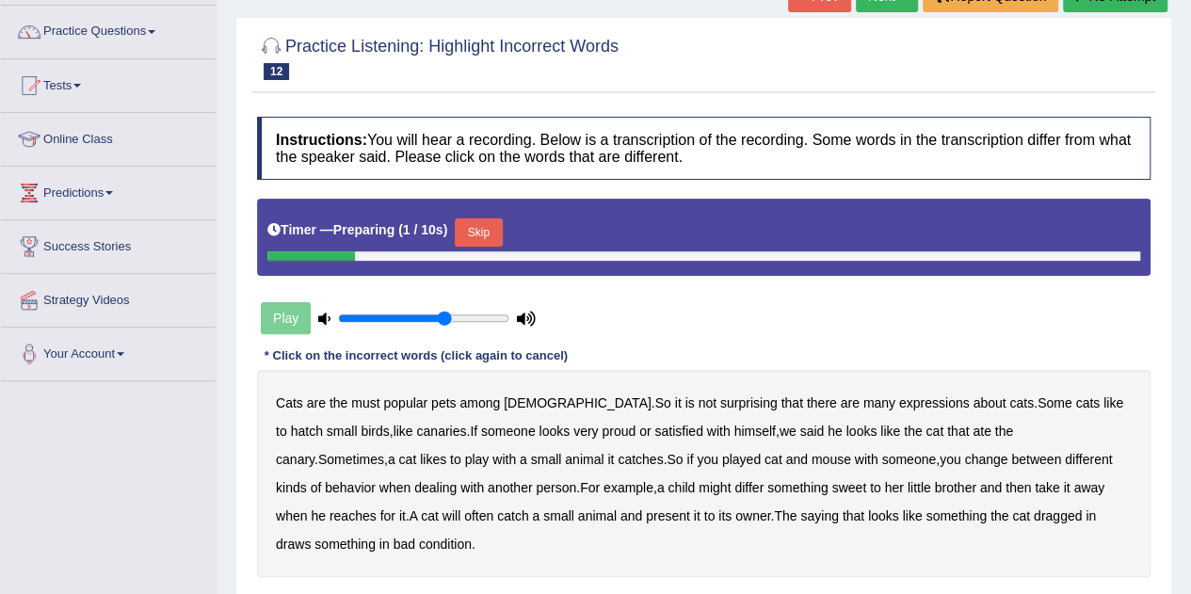
scroll to position [144, 0]
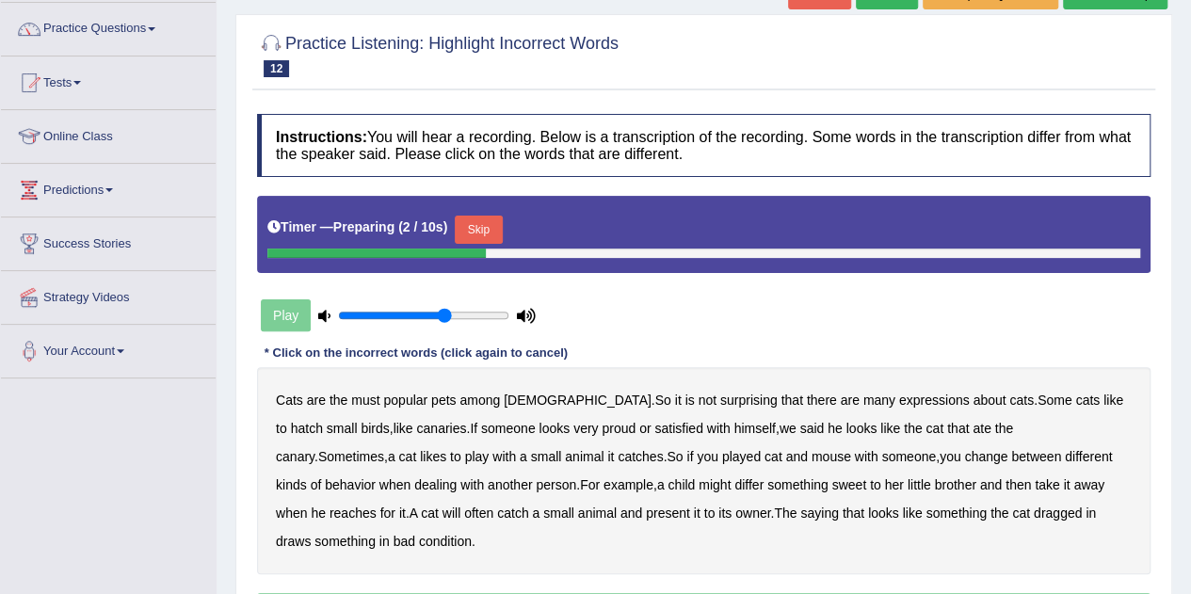
click at [492, 216] on button "Skip" at bounding box center [478, 230] width 47 height 28
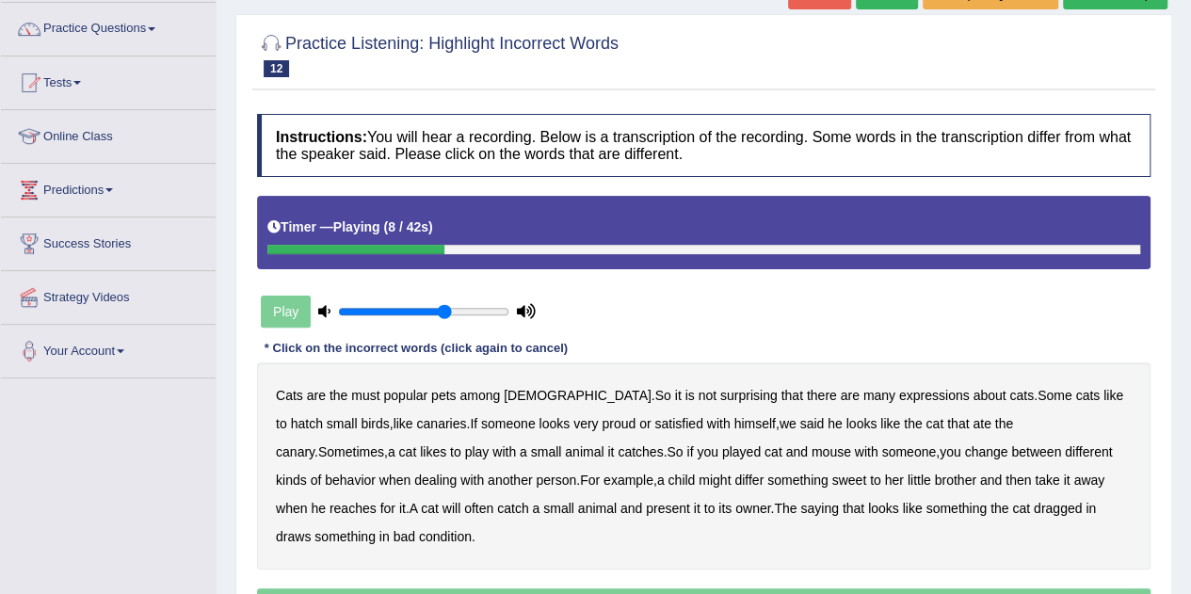
click at [323, 416] on b "hatch" at bounding box center [307, 423] width 32 height 15
click at [799, 422] on b "said" at bounding box center [811, 423] width 24 height 15
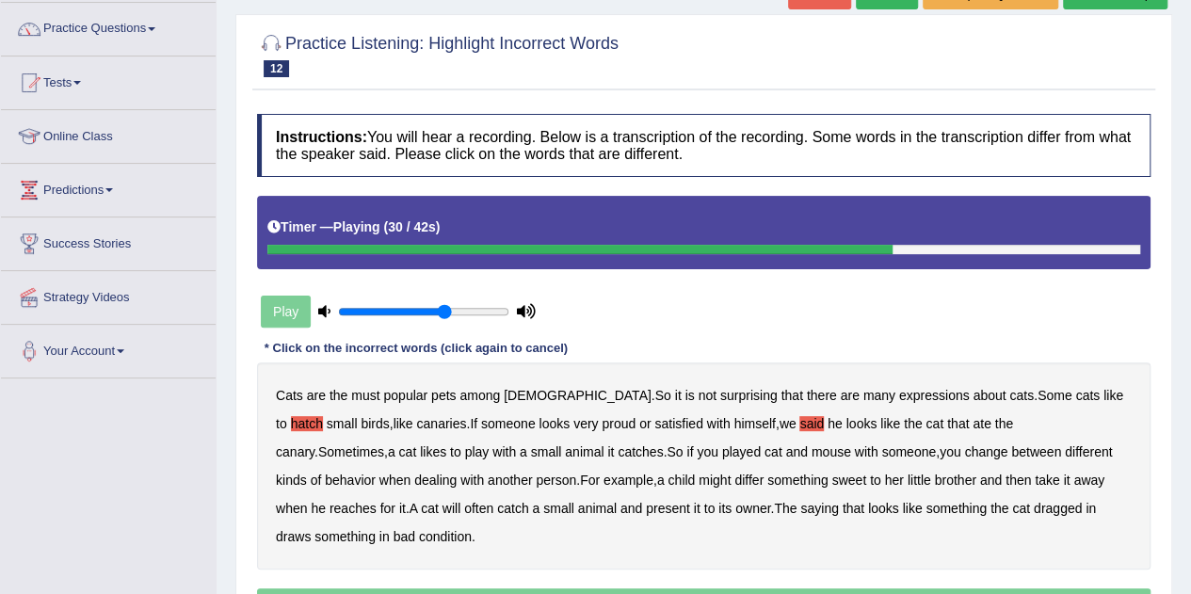
click at [734, 479] on b "differ" at bounding box center [748, 480] width 29 height 15
click at [311, 529] on b "draws" at bounding box center [293, 536] width 35 height 15
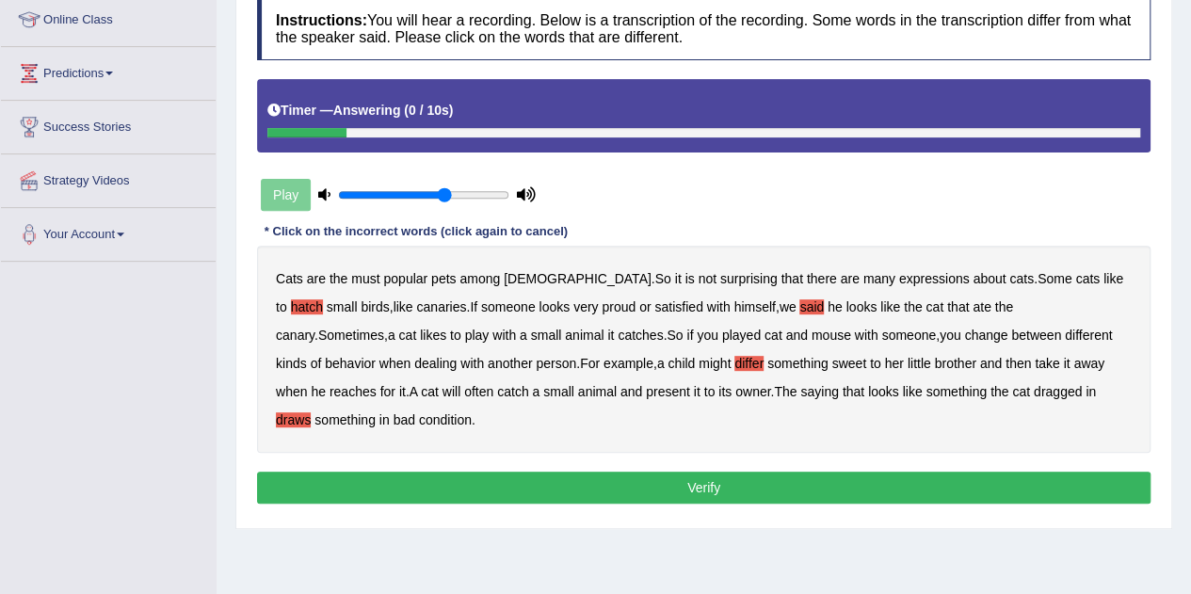
scroll to position [266, 0]
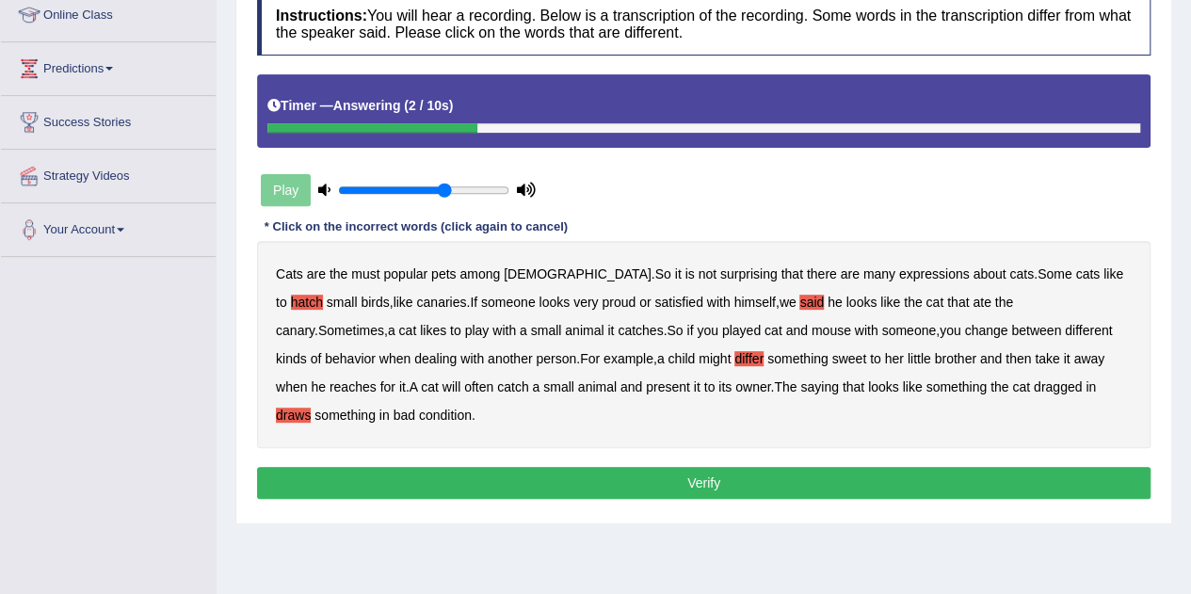
click at [783, 467] on button "Verify" at bounding box center [704, 483] width 894 height 32
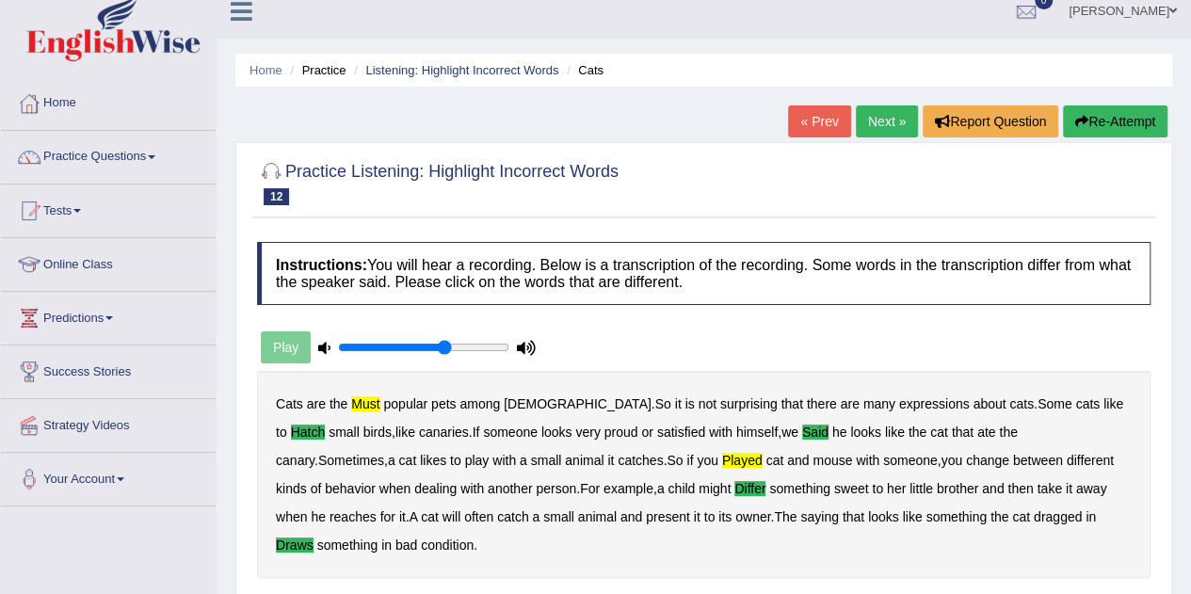
scroll to position [0, 0]
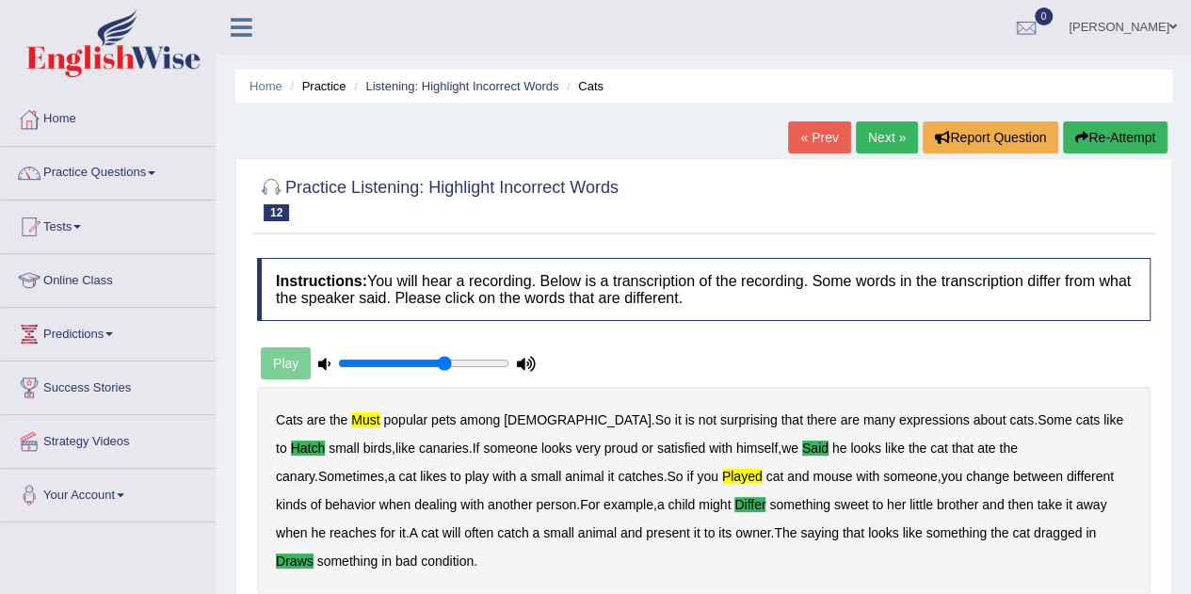
click at [874, 129] on link "Next »" at bounding box center [887, 137] width 62 height 32
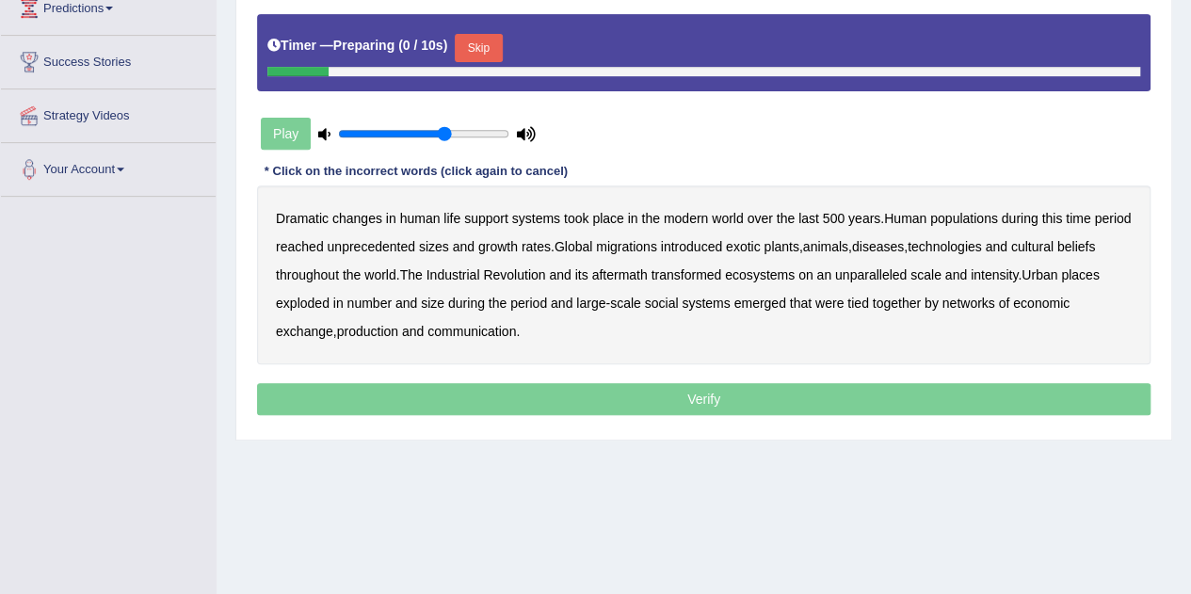
scroll to position [329, 0]
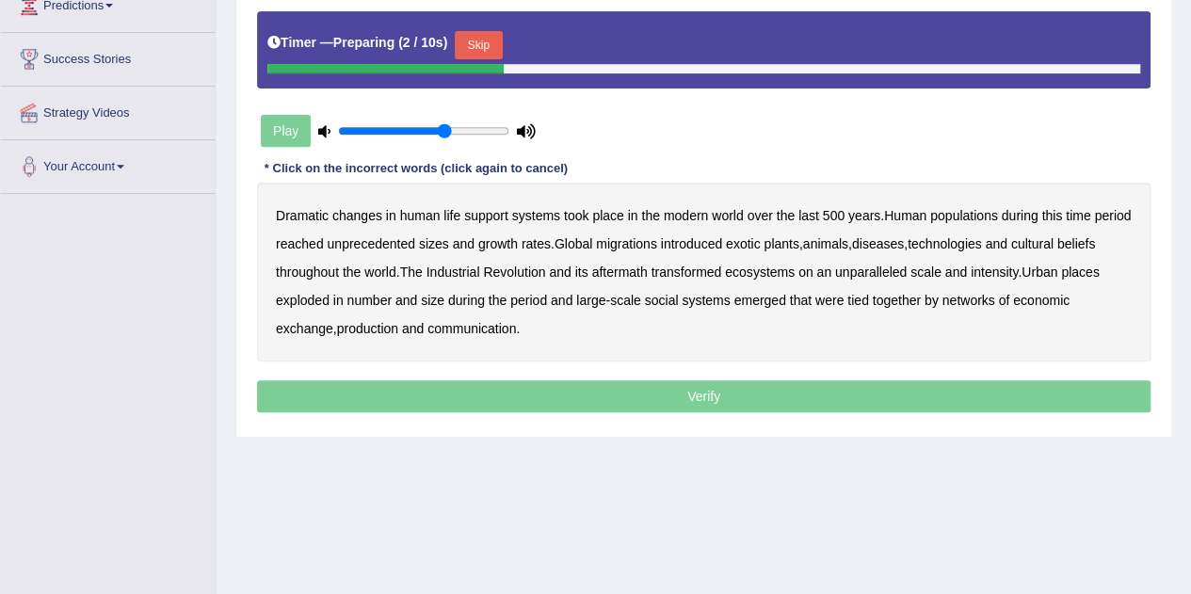
click at [492, 43] on button "Skip" at bounding box center [478, 45] width 47 height 28
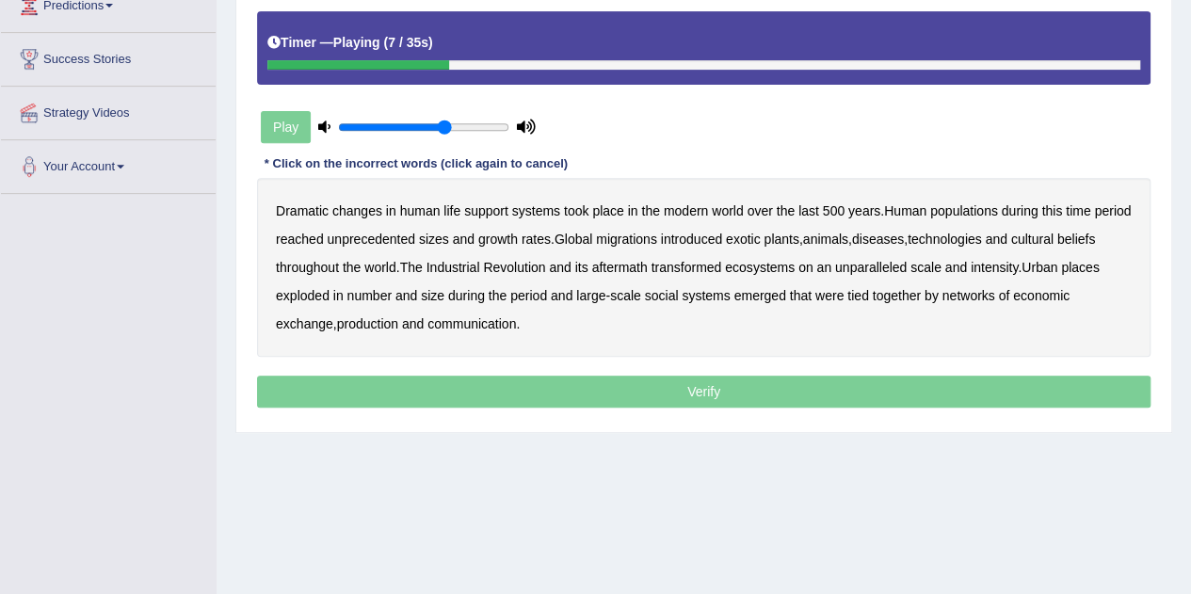
click at [979, 210] on b "populations" at bounding box center [964, 210] width 68 height 15
click at [904, 242] on b "diseases" at bounding box center [878, 239] width 52 height 15
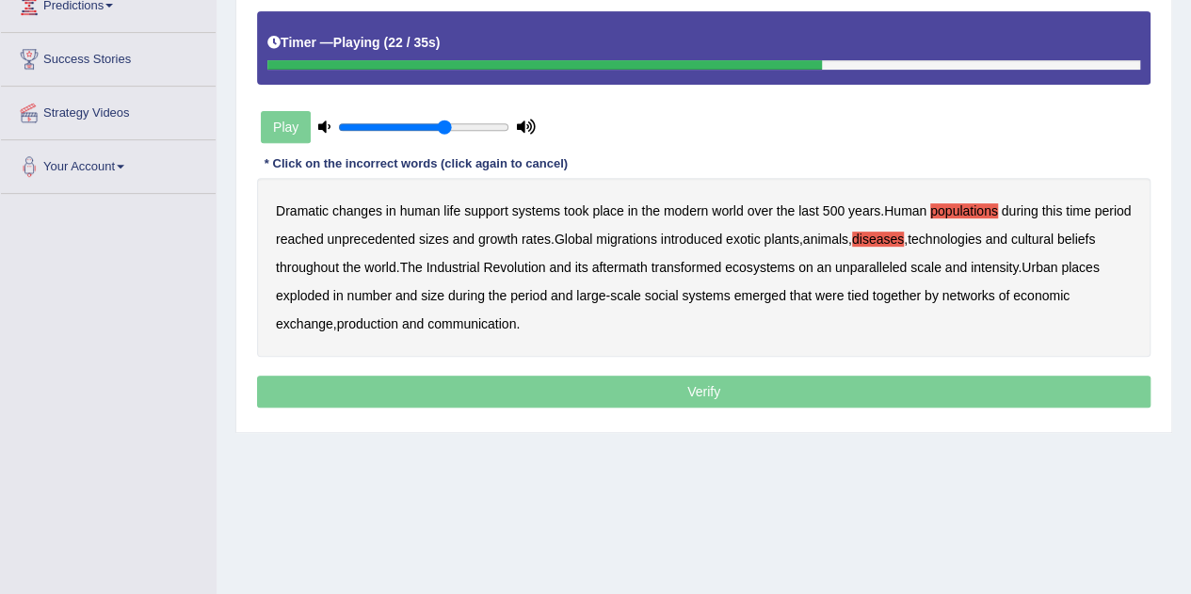
click at [795, 266] on b "ecosystems" at bounding box center [760, 267] width 70 height 15
click at [1061, 275] on b "places" at bounding box center [1080, 267] width 38 height 15
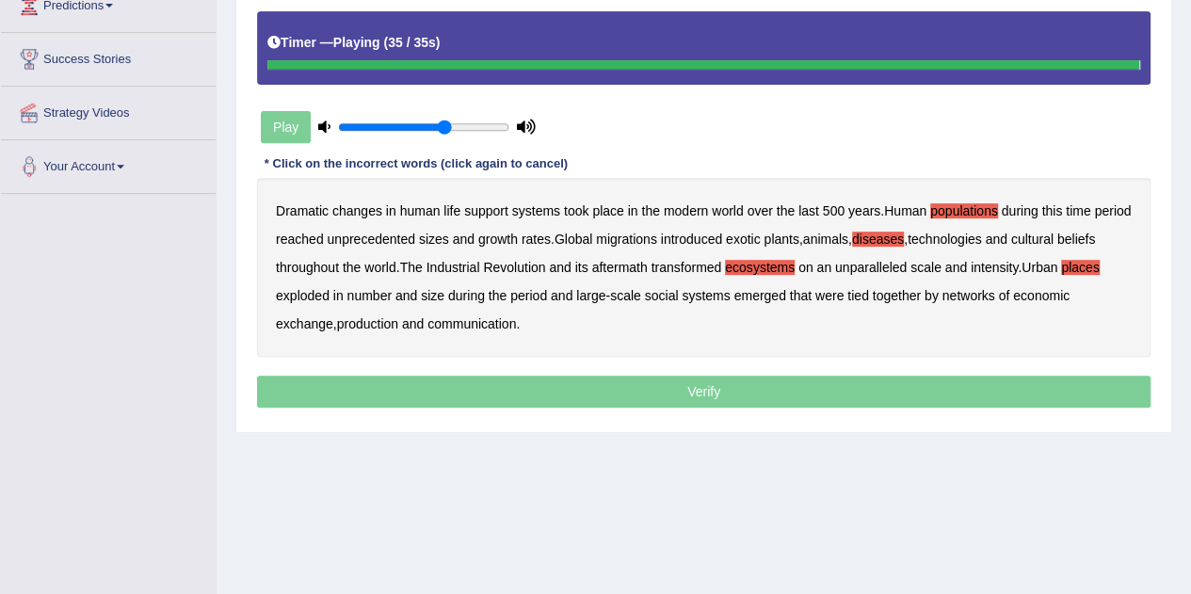
click at [373, 322] on b "production" at bounding box center [367, 323] width 61 height 15
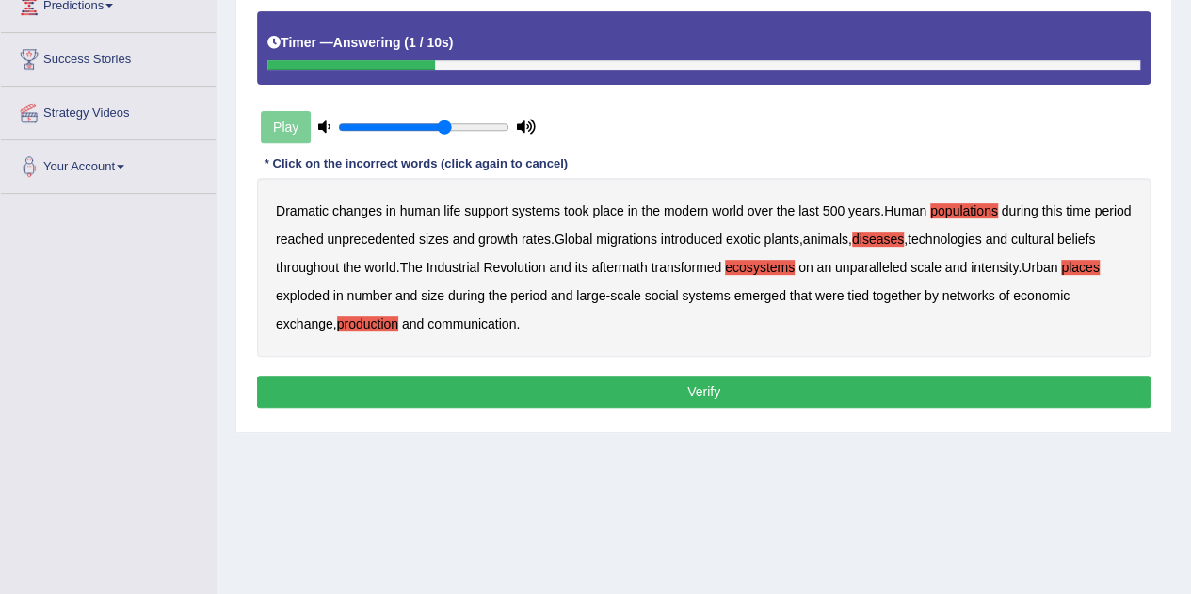
click at [595, 381] on button "Verify" at bounding box center [704, 392] width 894 height 32
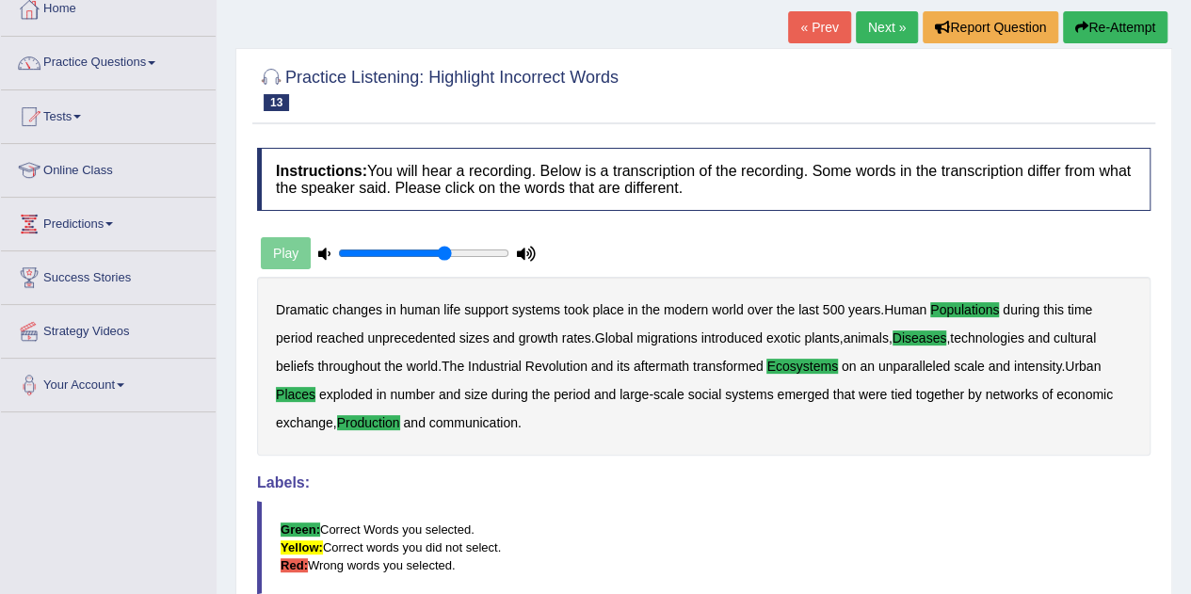
scroll to position [0, 0]
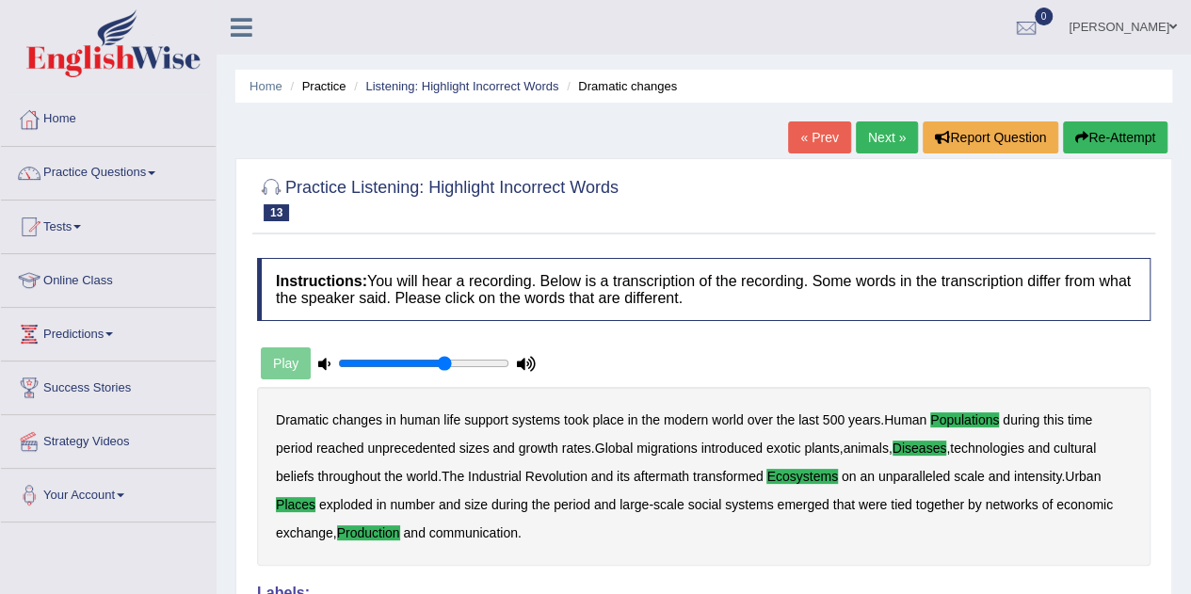
click at [878, 137] on link "Next »" at bounding box center [887, 137] width 62 height 32
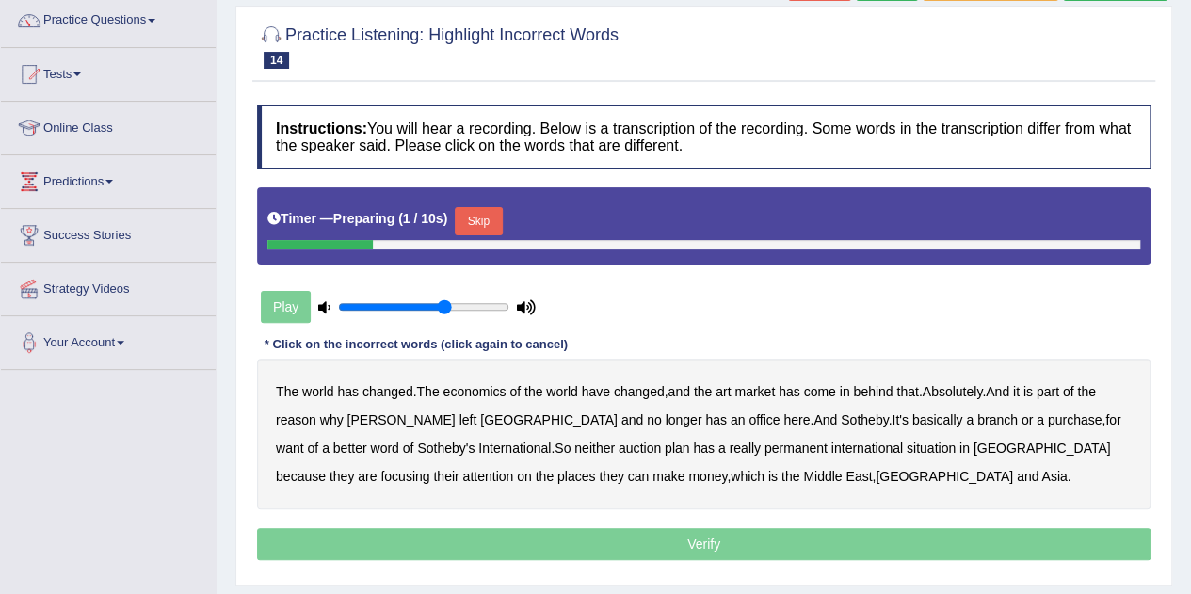
scroll to position [164, 0]
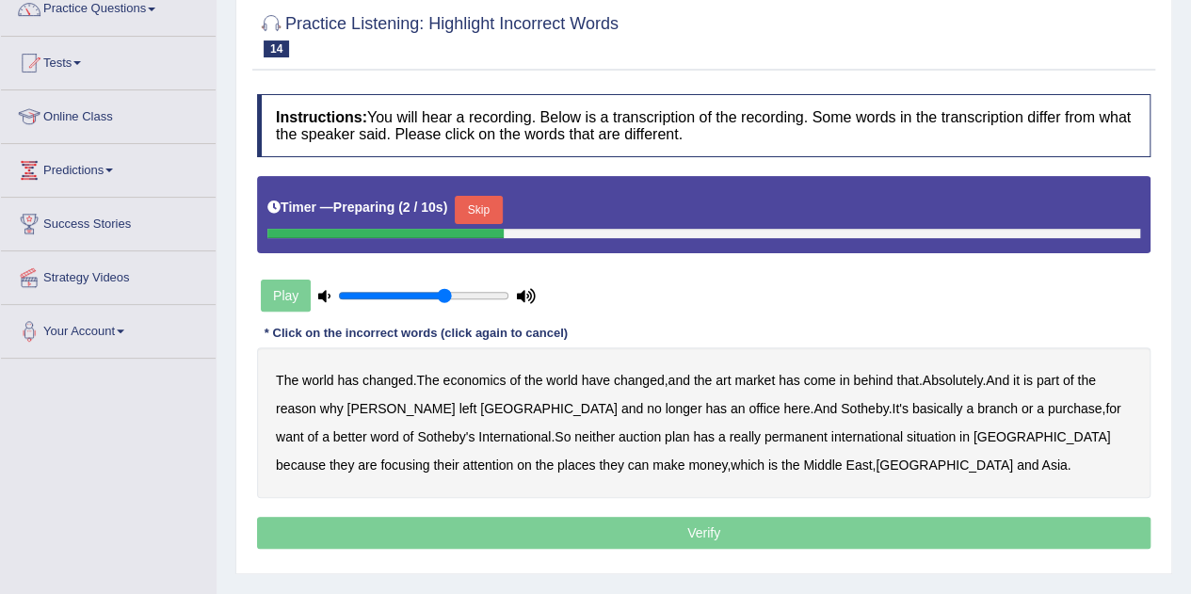
click at [487, 208] on button "Skip" at bounding box center [478, 210] width 47 height 28
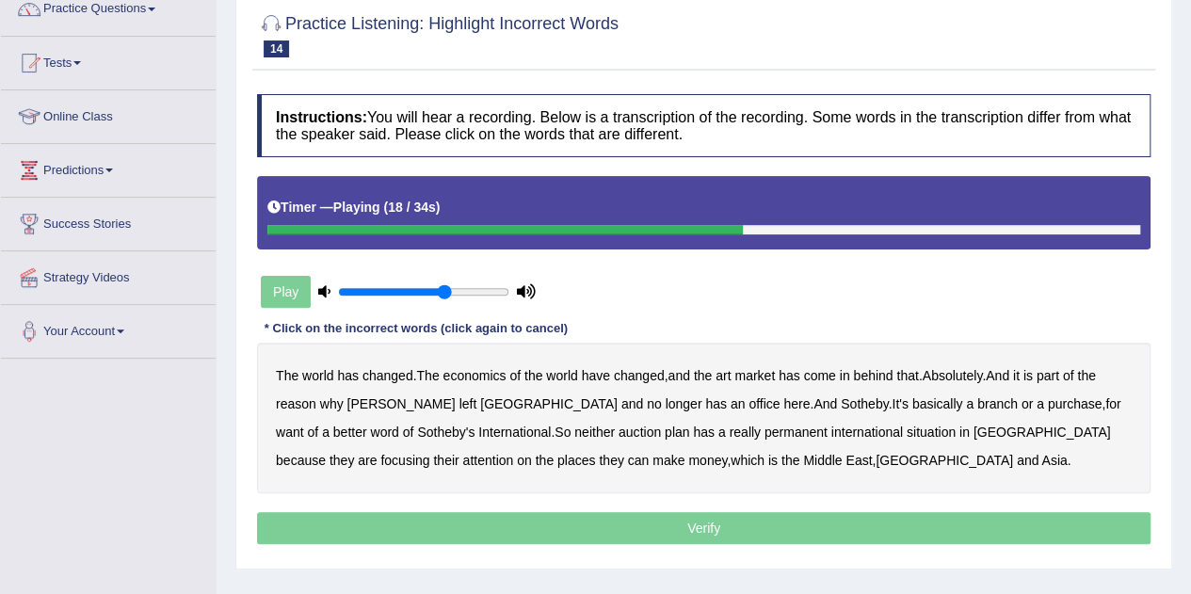
click at [1048, 404] on b "purchase" at bounding box center [1075, 403] width 55 height 15
click at [304, 425] on b "want" at bounding box center [290, 432] width 28 height 15
click at [665, 428] on b "plan" at bounding box center [677, 432] width 24 height 15
click at [907, 434] on b "situation" at bounding box center [931, 432] width 49 height 15
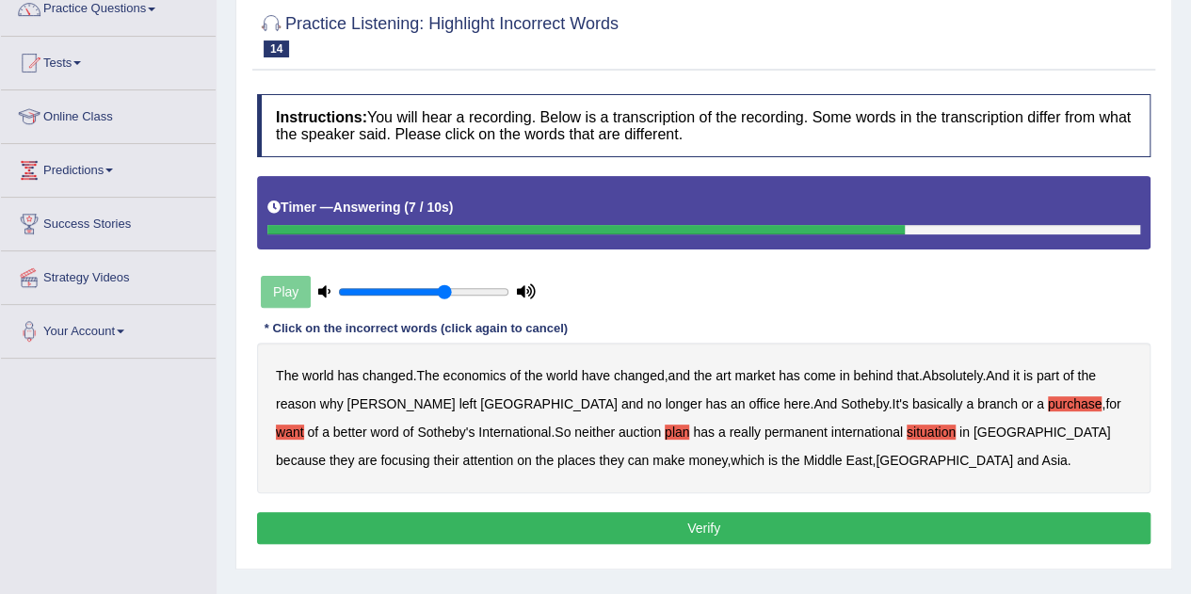
click at [665, 523] on button "Verify" at bounding box center [704, 528] width 894 height 32
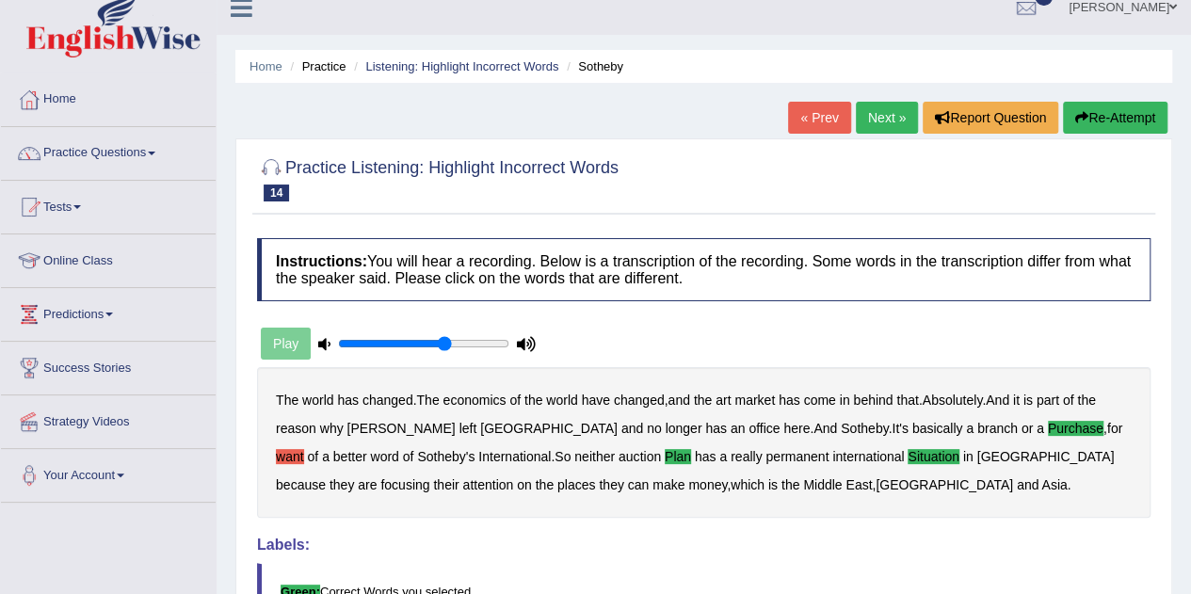
scroll to position [0, 0]
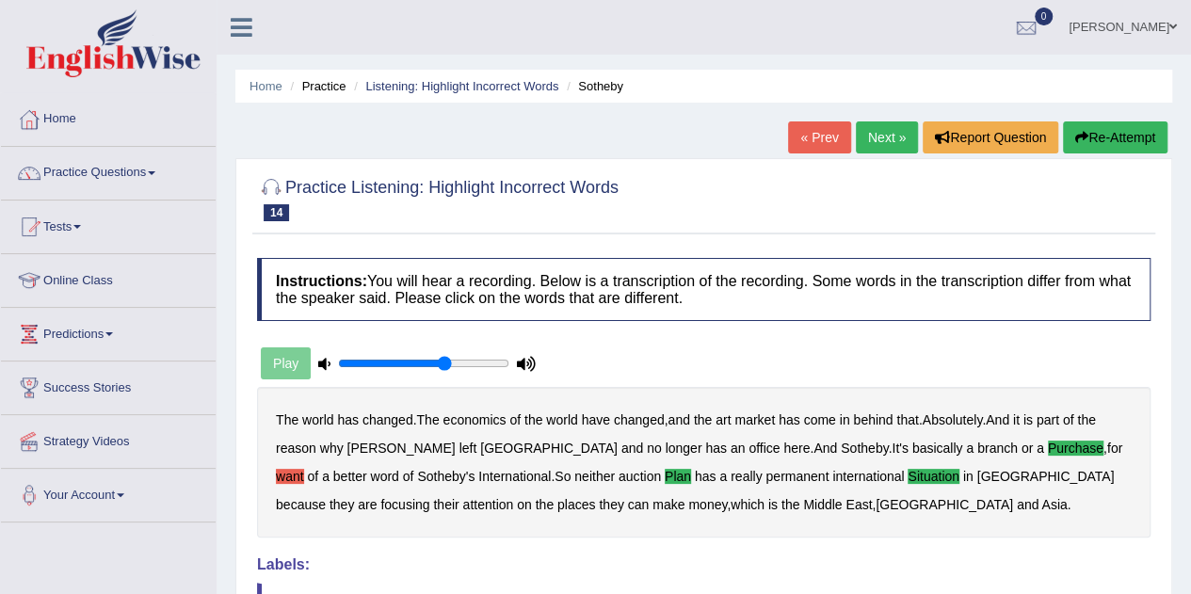
click at [883, 135] on link "Next »" at bounding box center [887, 137] width 62 height 32
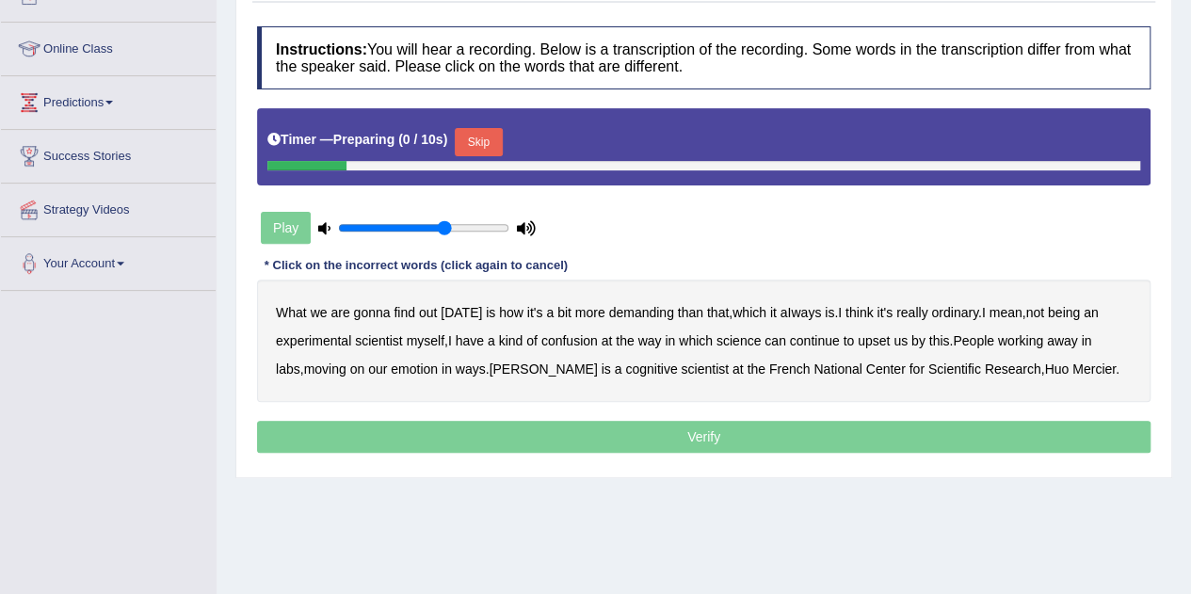
scroll to position [276, 0]
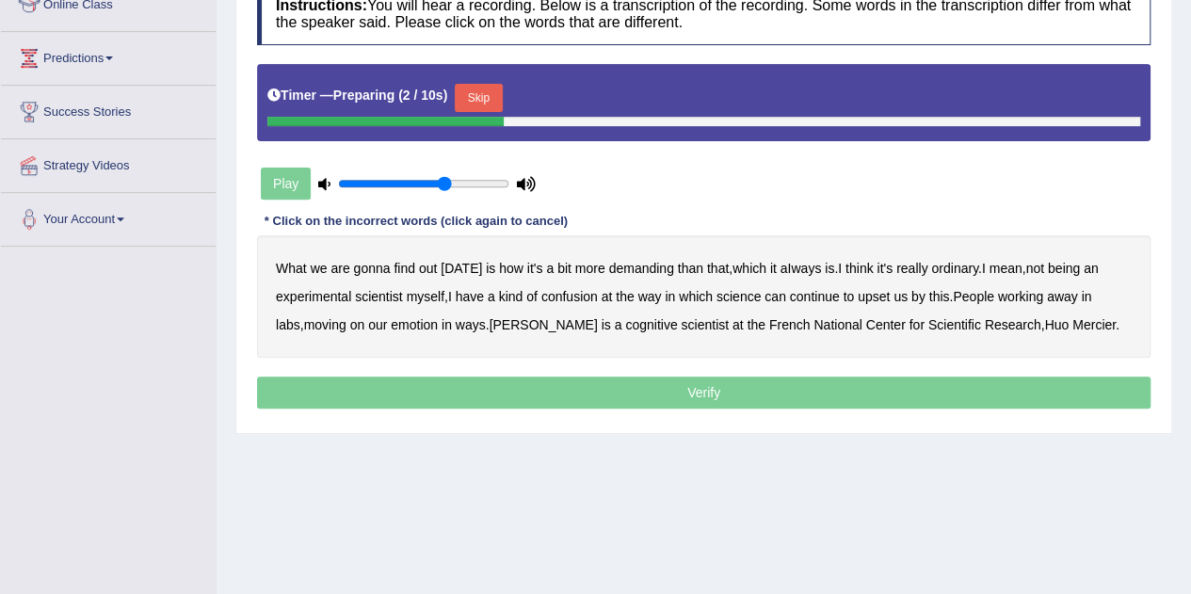
click at [490, 89] on button "Skip" at bounding box center [478, 98] width 47 height 28
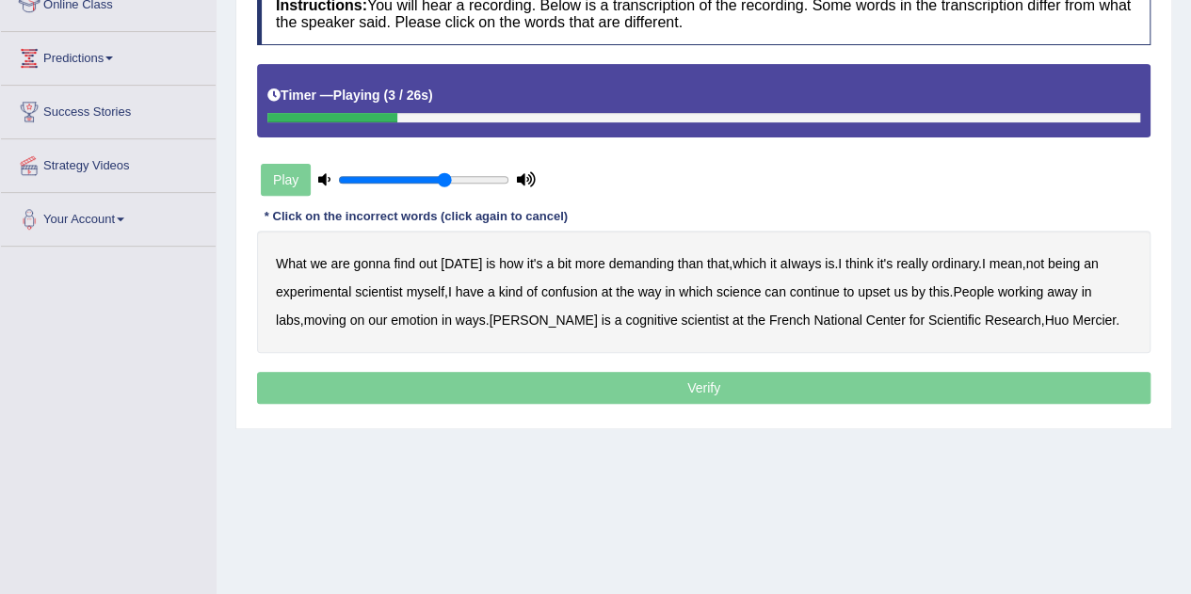
click at [631, 264] on b "demanding" at bounding box center [640, 263] width 65 height 15
click at [960, 257] on b "ordinary" at bounding box center [954, 263] width 47 height 15
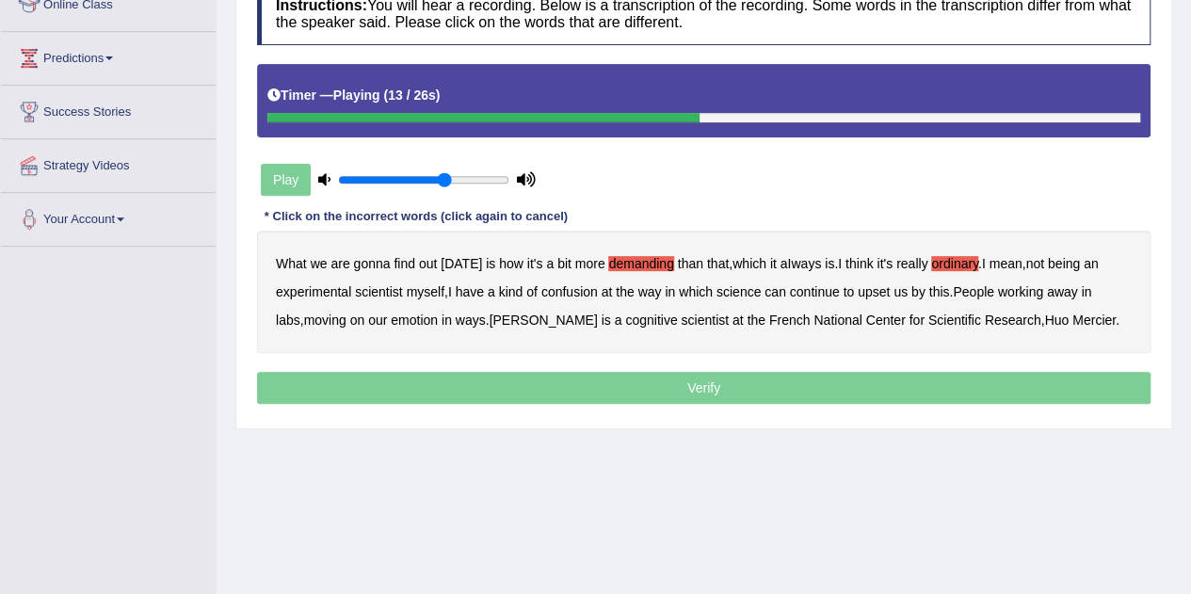
click at [583, 291] on b "confusion" at bounding box center [569, 291] width 56 height 15
click at [872, 289] on b "upset" at bounding box center [874, 291] width 32 height 15
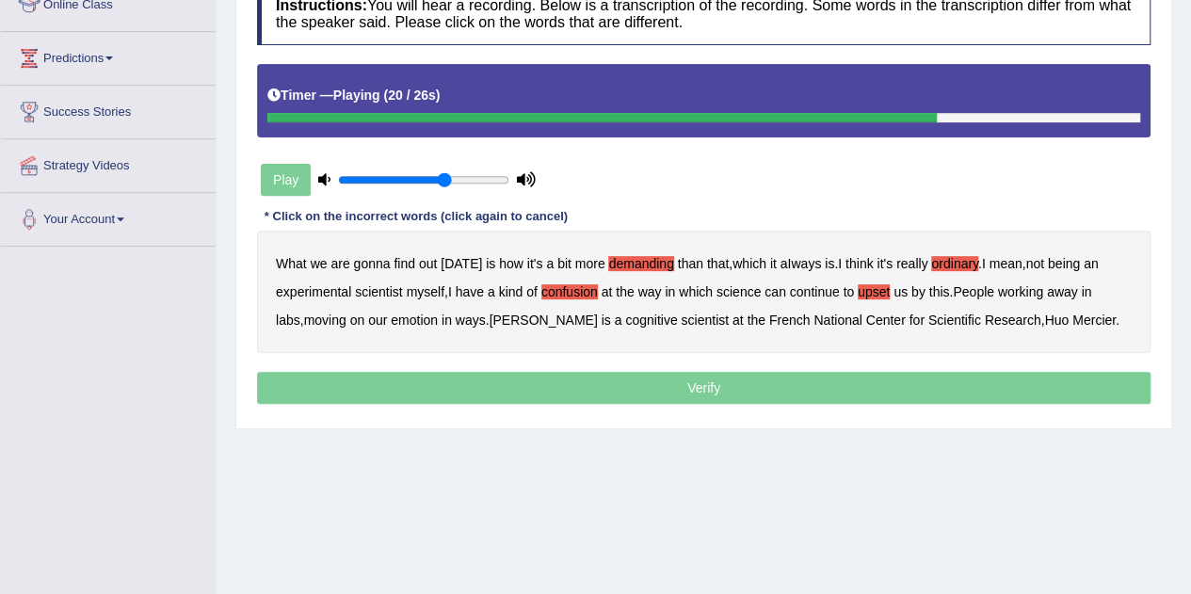
click at [392, 315] on b "emotion" at bounding box center [414, 320] width 47 height 15
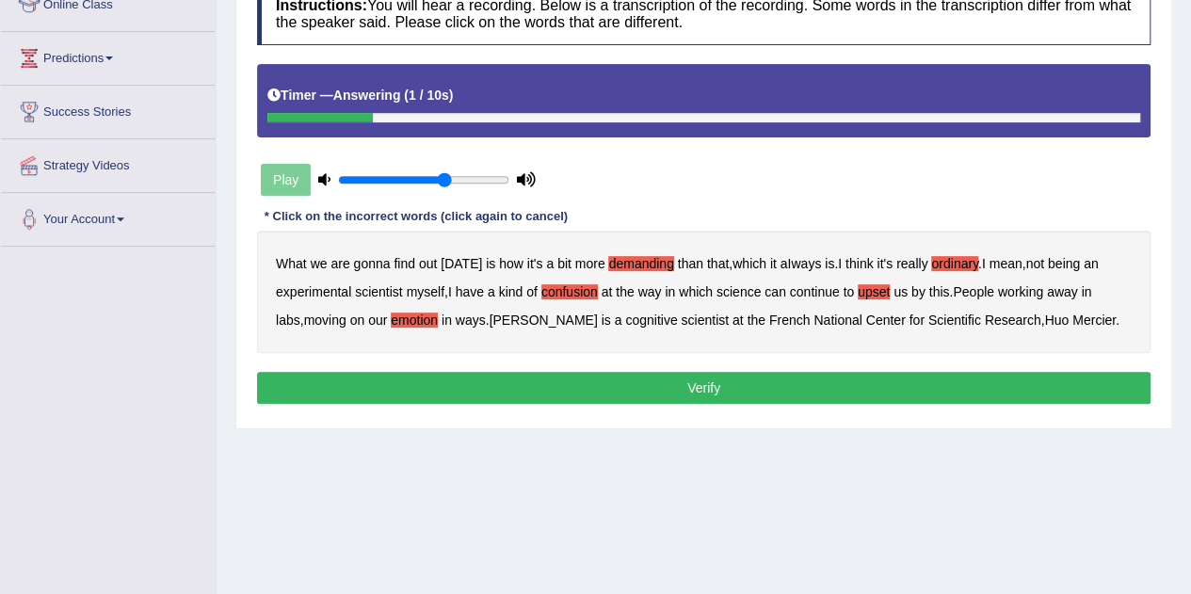
click at [806, 389] on button "Verify" at bounding box center [704, 388] width 894 height 32
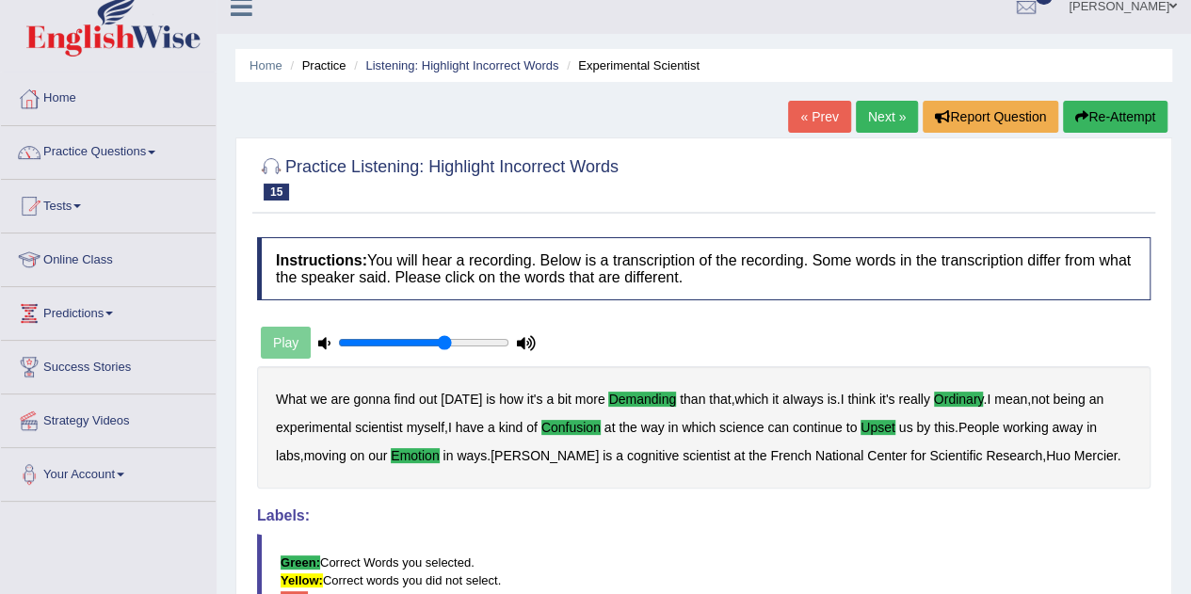
scroll to position [0, 0]
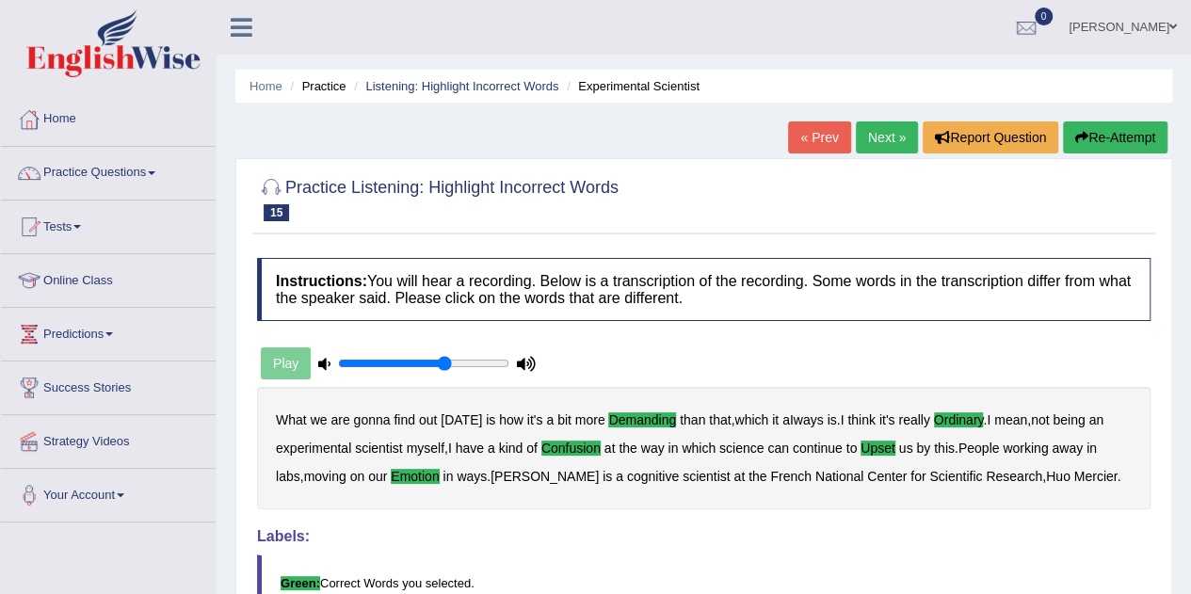
click at [878, 146] on link "Next »" at bounding box center [887, 137] width 62 height 32
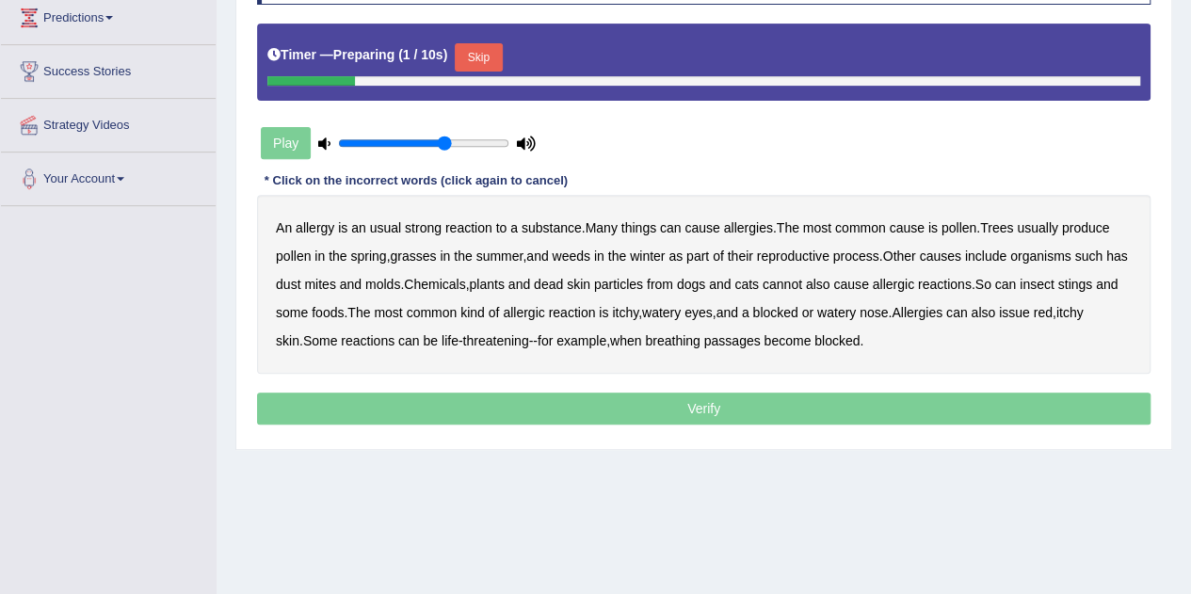
scroll to position [317, 0]
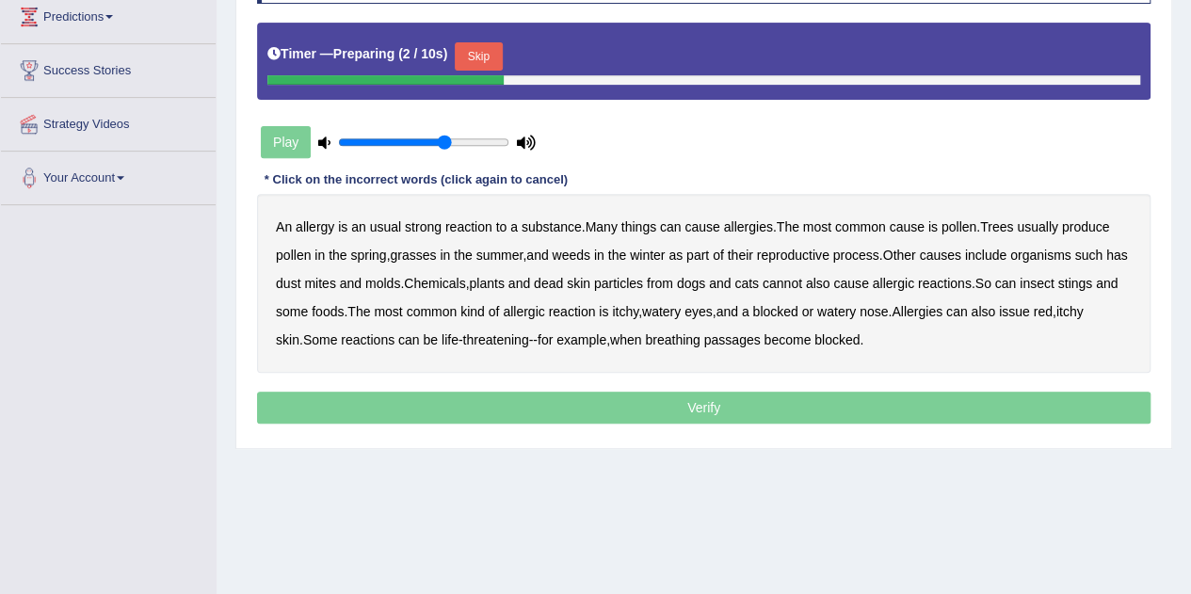
click at [488, 56] on button "Skip" at bounding box center [478, 56] width 47 height 28
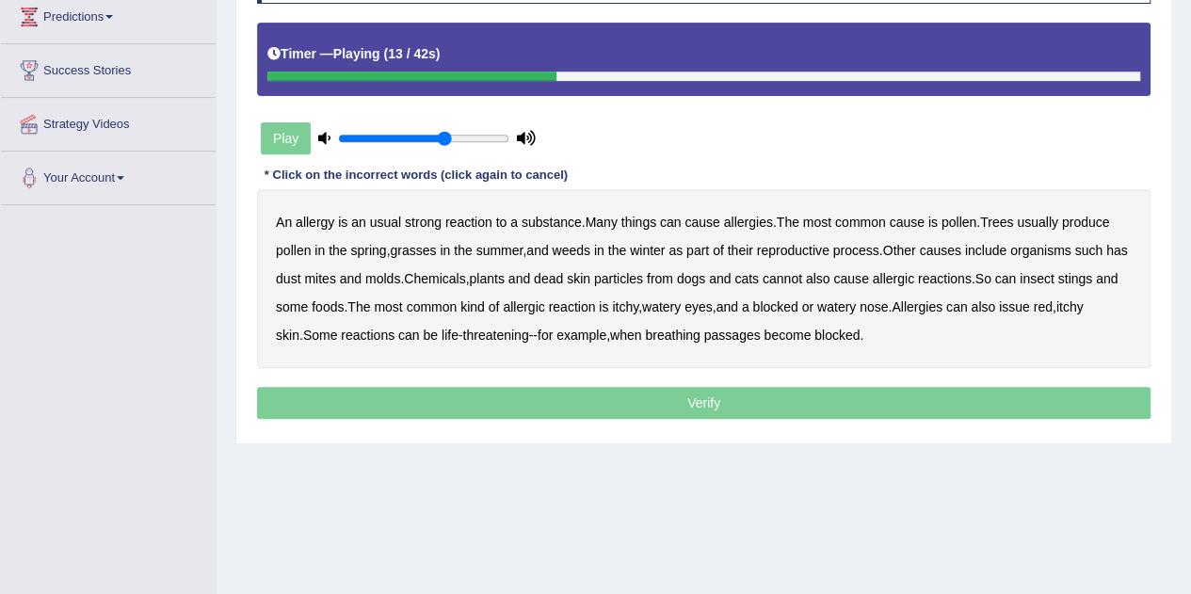
click at [648, 248] on b "winter" at bounding box center [647, 250] width 35 height 15
click at [799, 276] on b "cannot" at bounding box center [783, 278] width 40 height 15
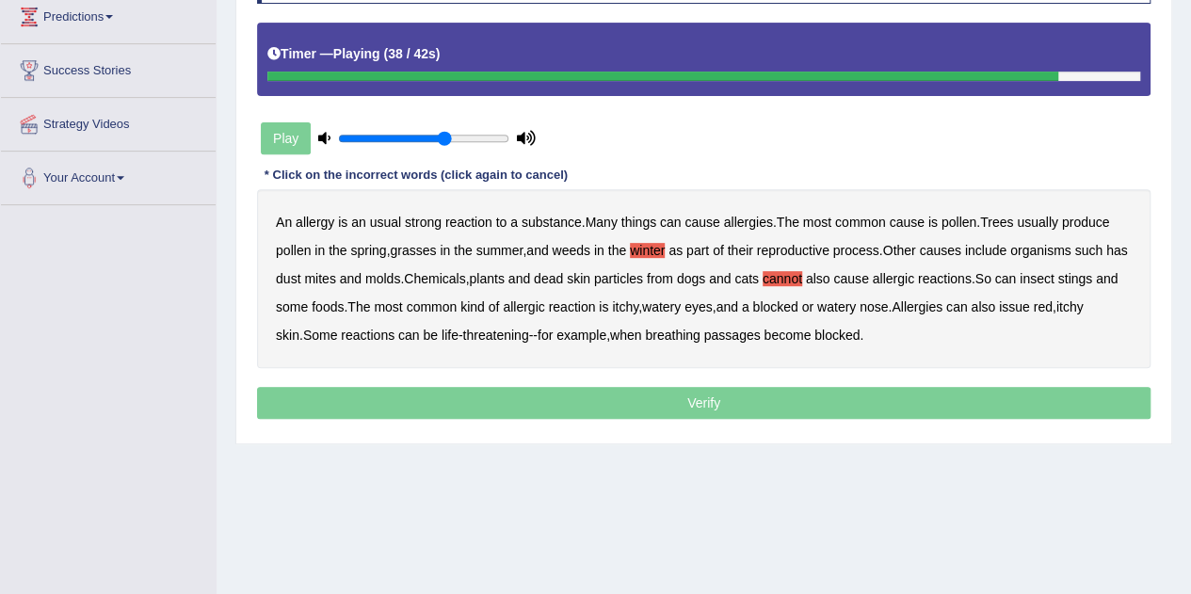
click at [1030, 306] on b "issue" at bounding box center [1014, 306] width 31 height 15
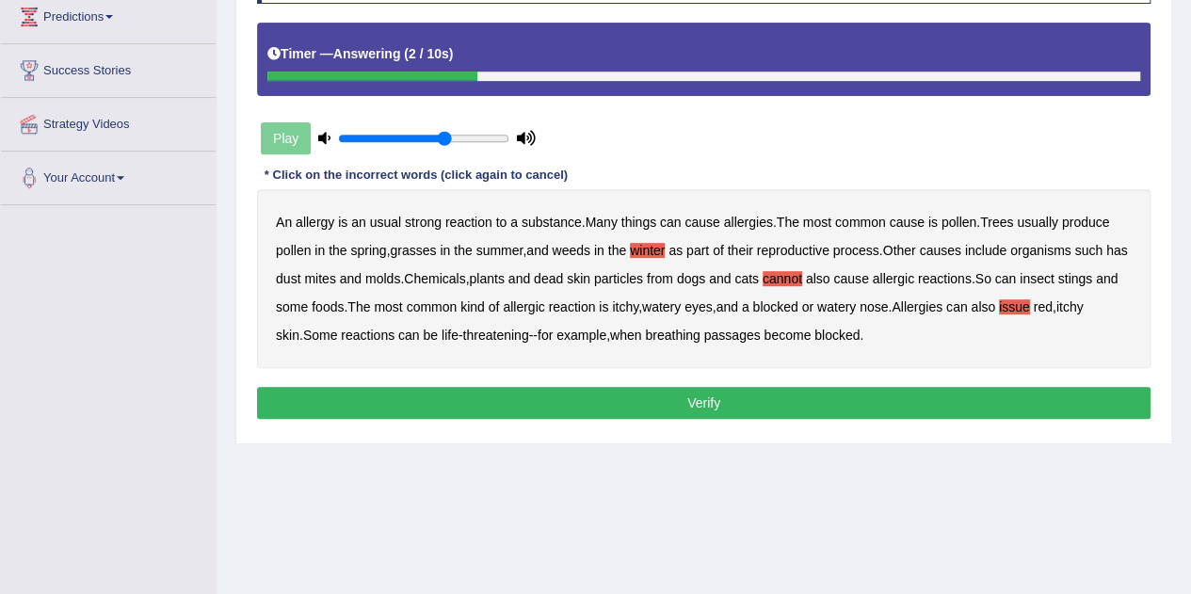
click at [679, 396] on button "Verify" at bounding box center [704, 403] width 894 height 32
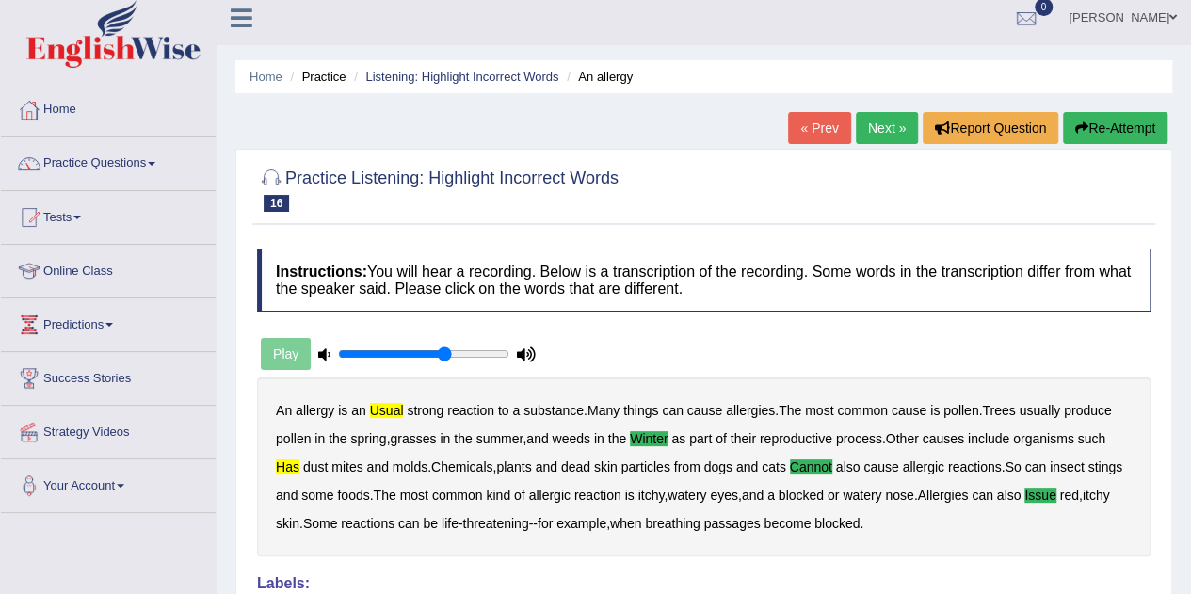
scroll to position [0, 0]
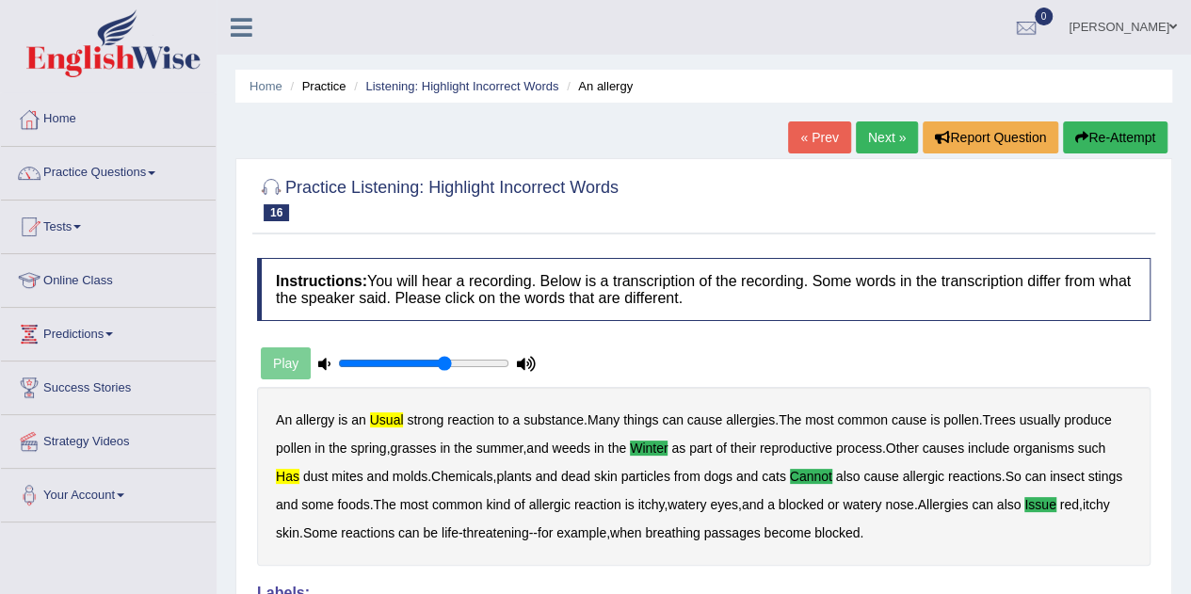
click at [881, 136] on link "Next »" at bounding box center [887, 137] width 62 height 32
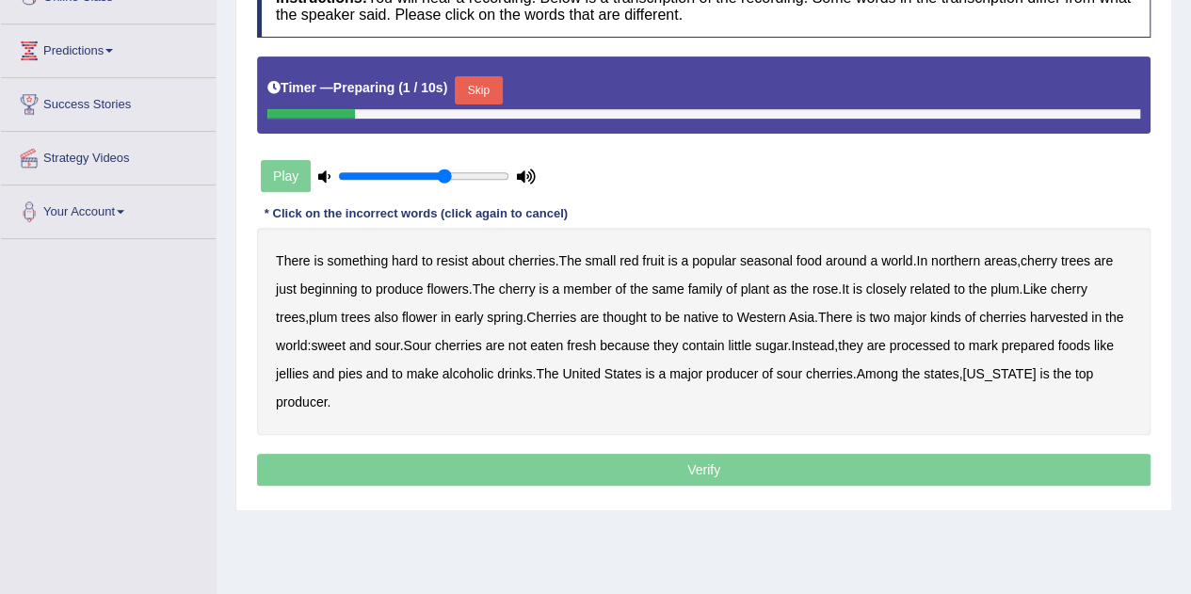
scroll to position [288, 0]
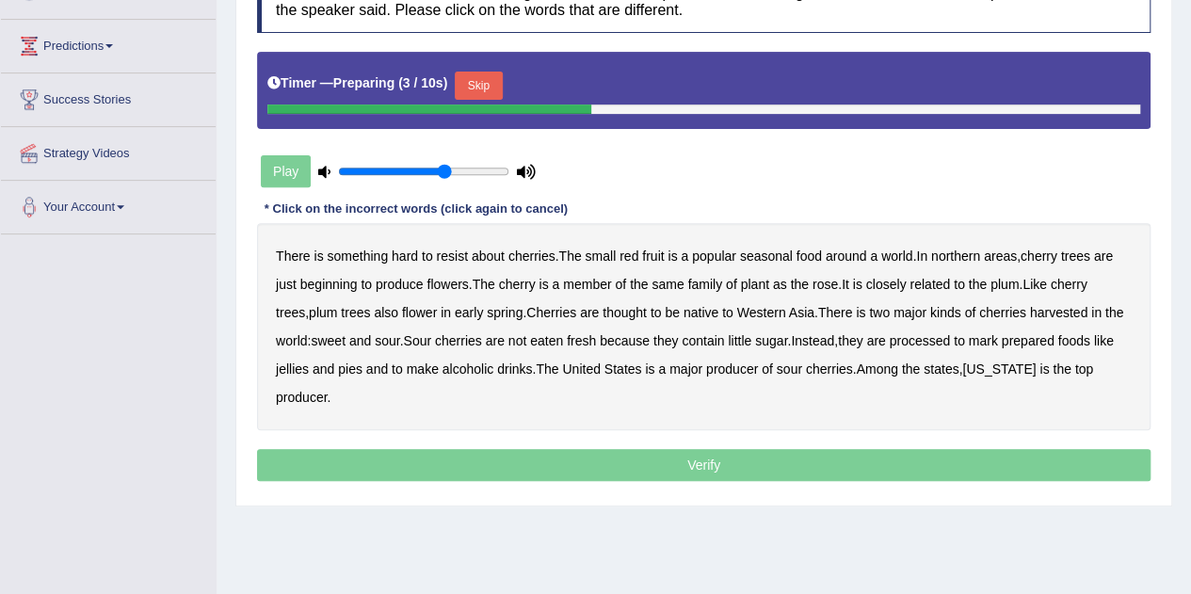
click at [485, 89] on button "Skip" at bounding box center [478, 86] width 47 height 28
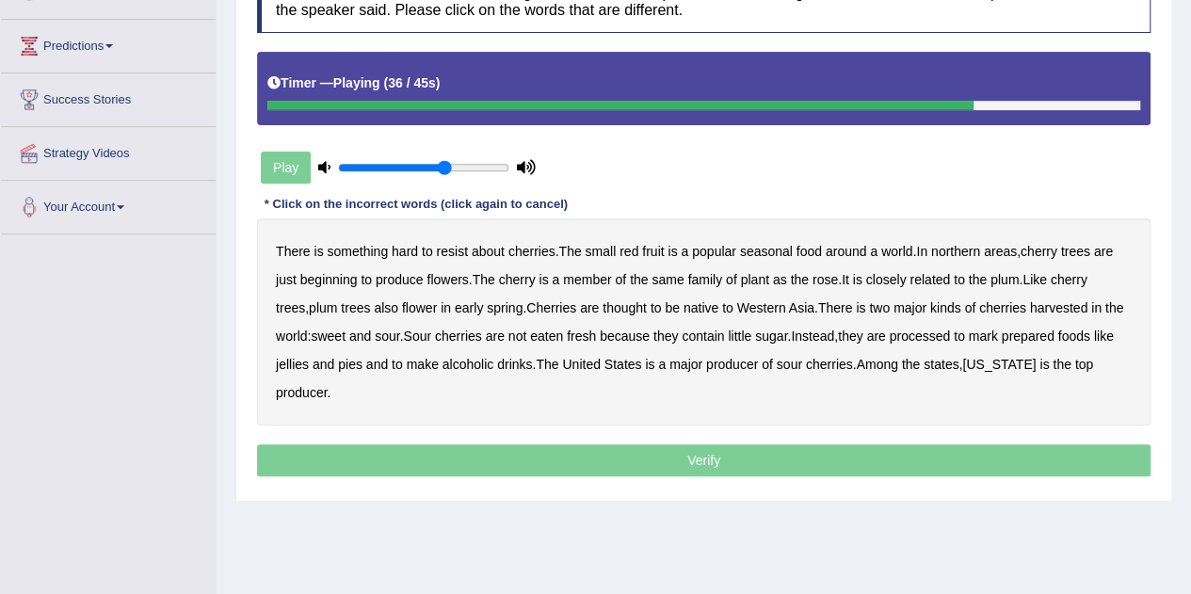
click at [998, 332] on b "mark" at bounding box center [983, 336] width 29 height 15
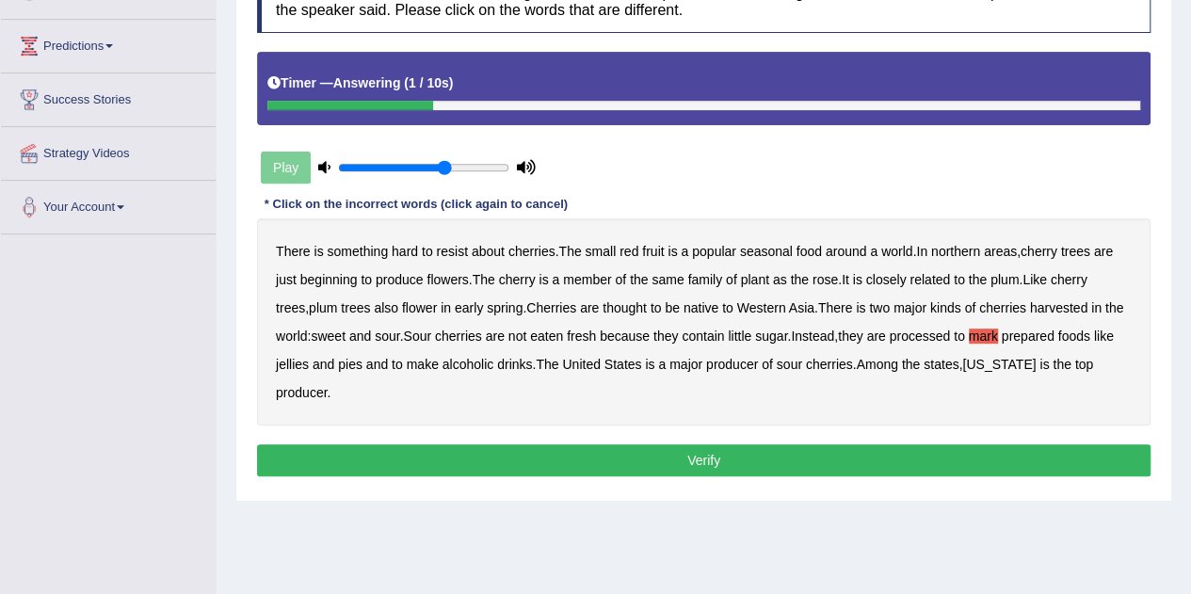
click at [616, 466] on button "Verify" at bounding box center [704, 460] width 894 height 32
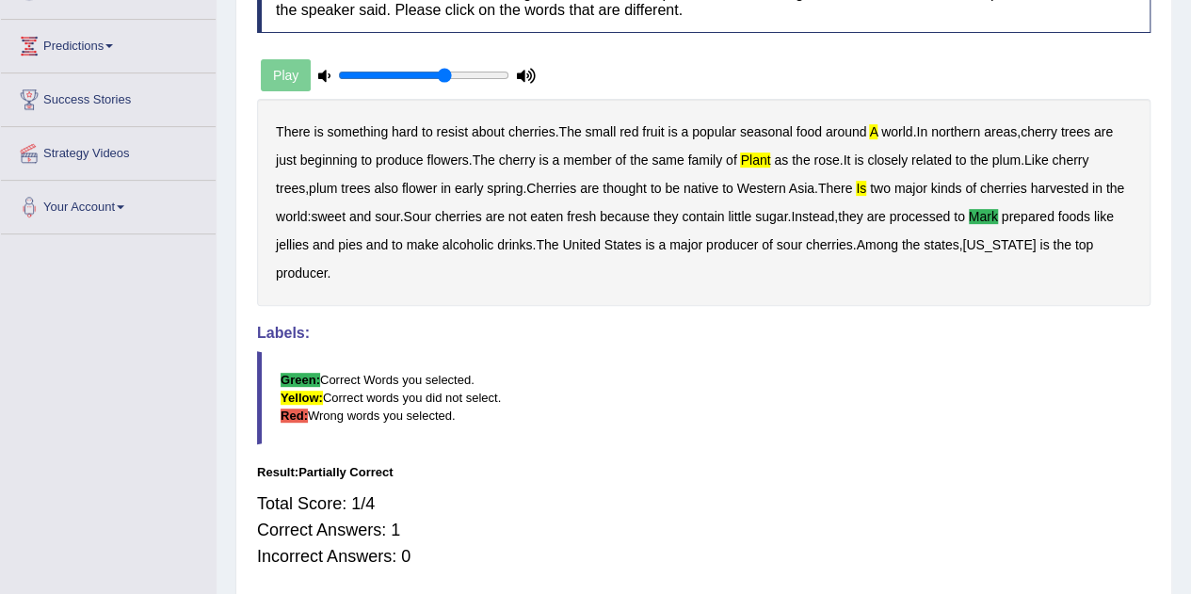
scroll to position [0, 0]
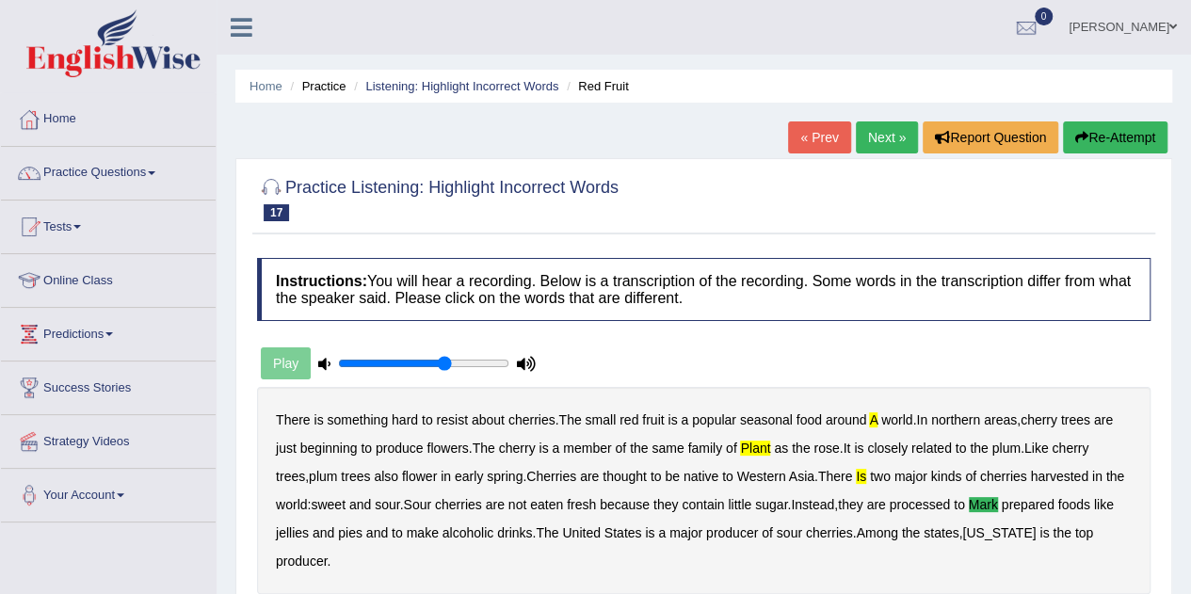
click at [1098, 133] on button "Re-Attempt" at bounding box center [1115, 137] width 105 height 32
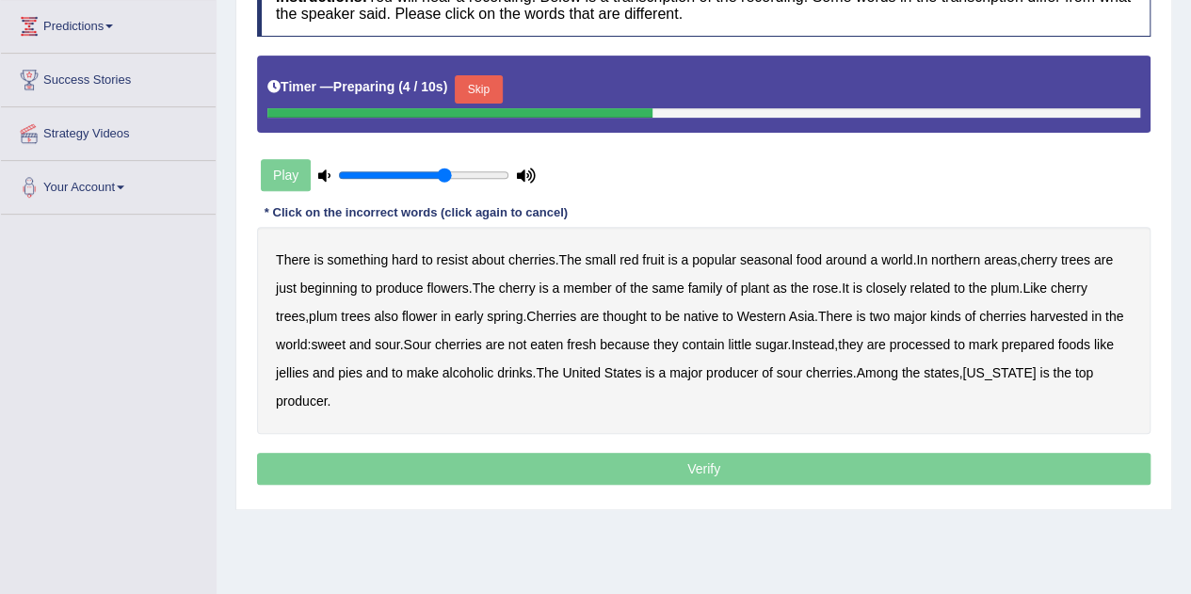
scroll to position [311, 0]
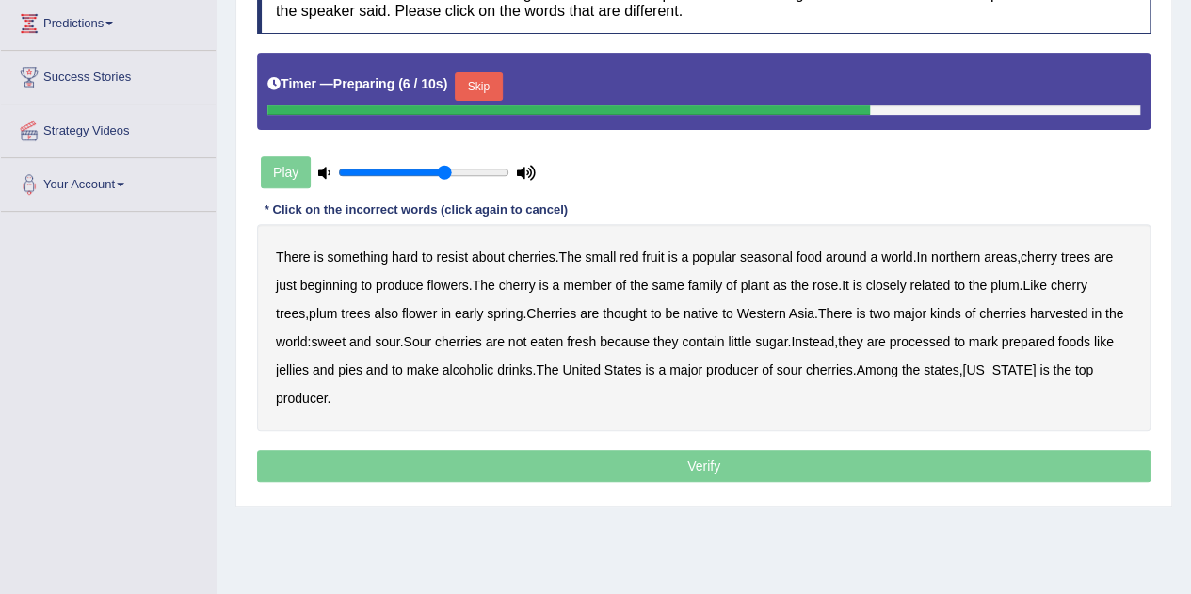
click at [475, 88] on button "Skip" at bounding box center [478, 87] width 47 height 28
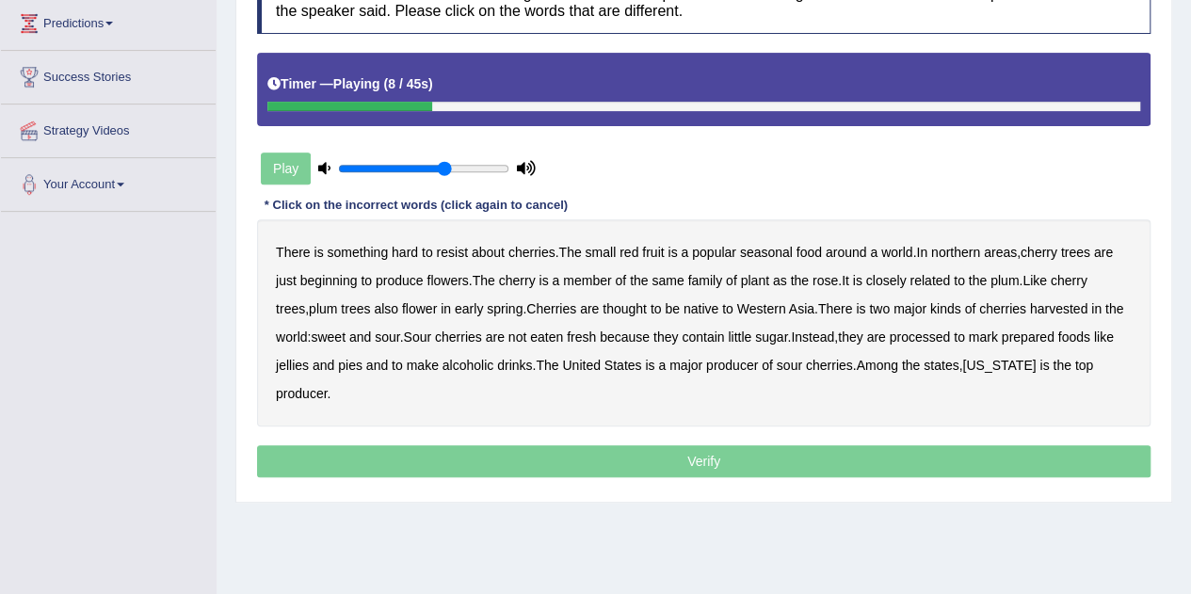
click at [876, 248] on b "a" at bounding box center [874, 252] width 8 height 15
click at [758, 277] on b "plant" at bounding box center [754, 280] width 28 height 15
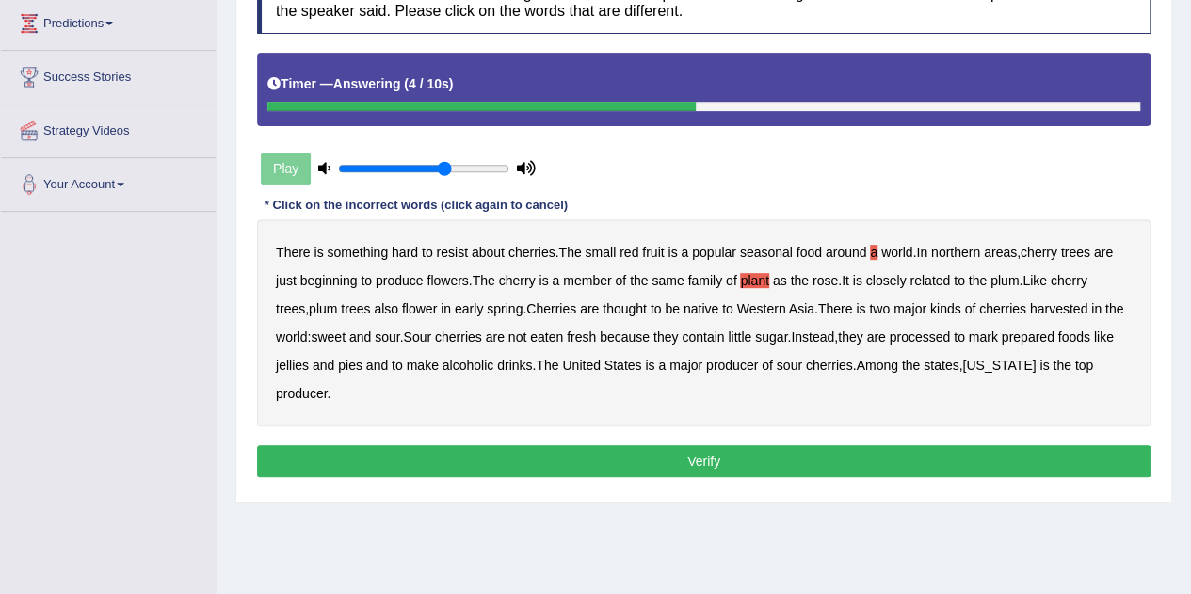
click at [562, 457] on button "Verify" at bounding box center [704, 461] width 894 height 32
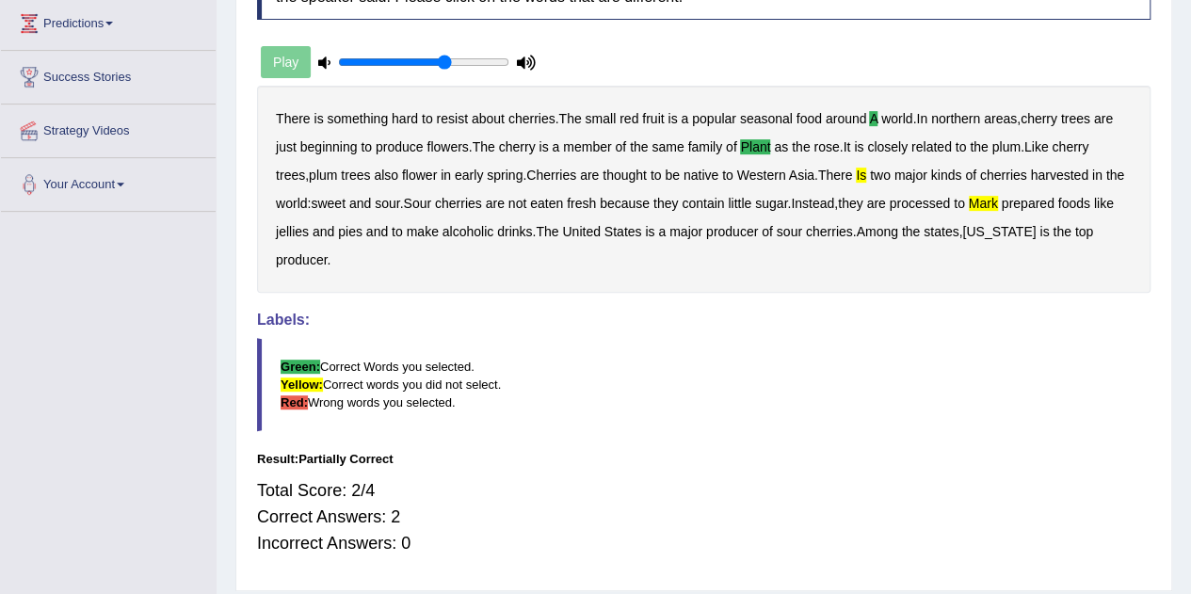
scroll to position [0, 0]
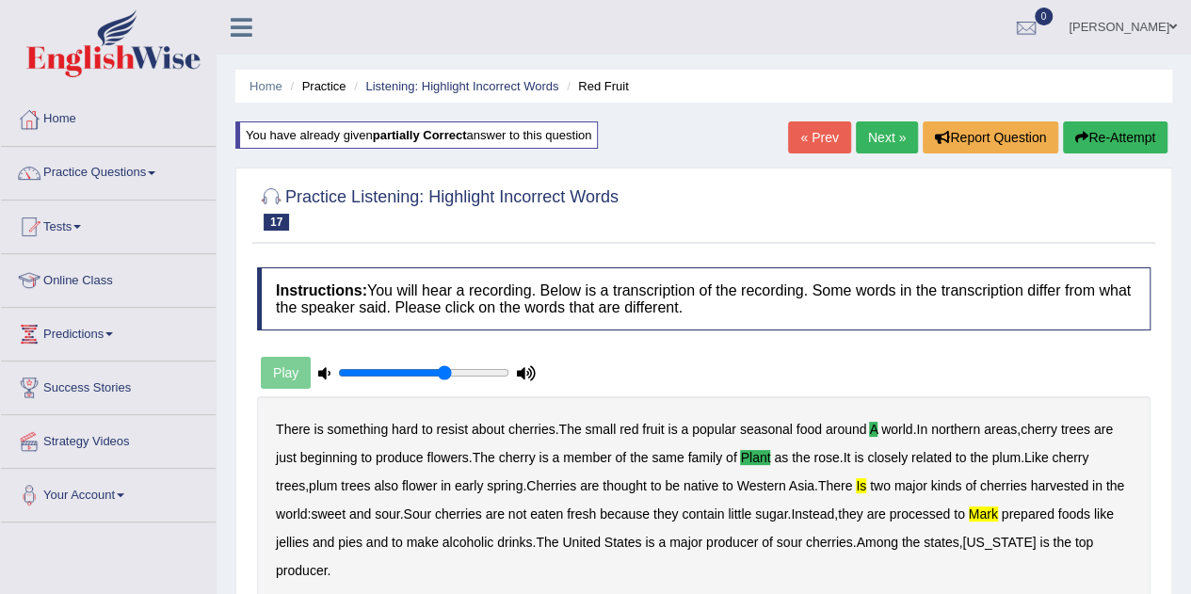
click at [881, 134] on link "Next »" at bounding box center [887, 137] width 62 height 32
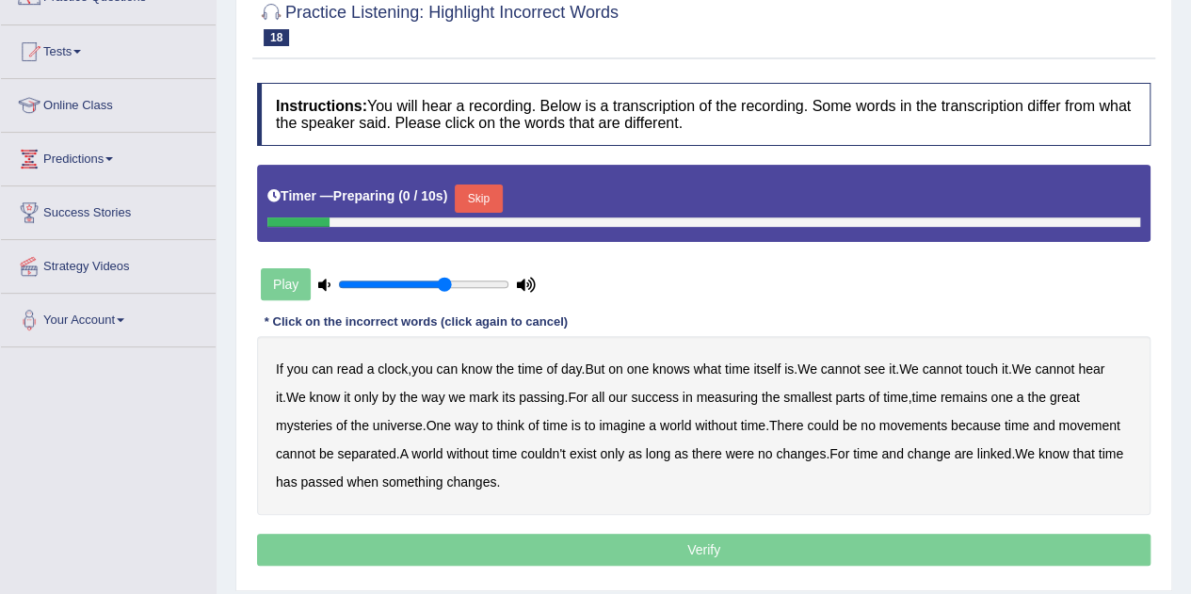
scroll to position [187, 0]
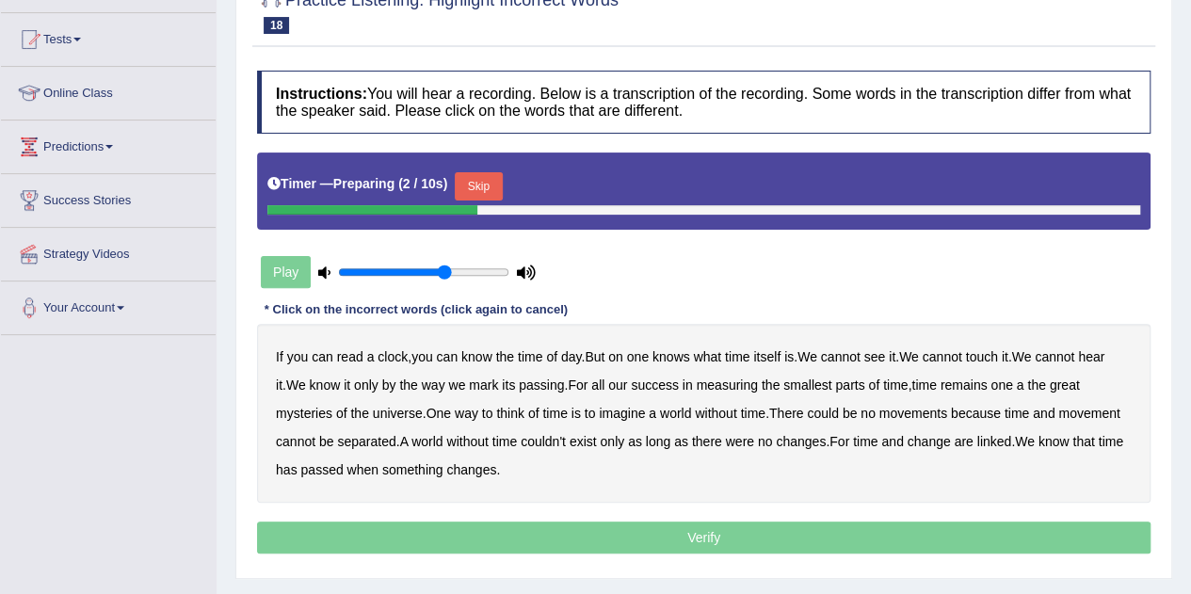
click at [492, 182] on button "Skip" at bounding box center [478, 186] width 47 height 28
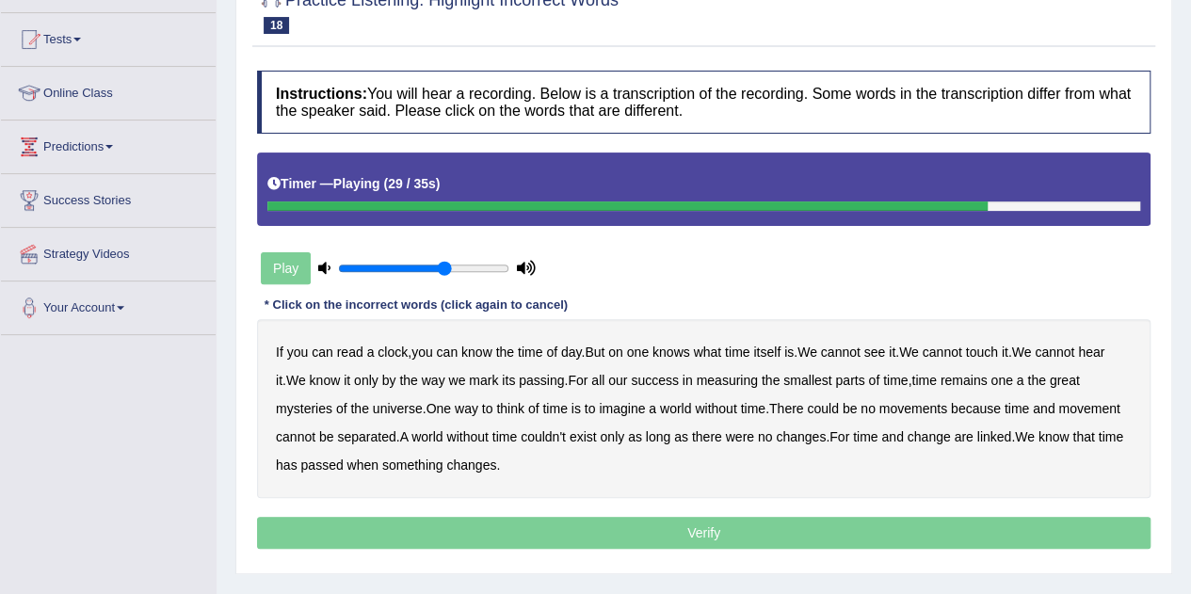
click at [557, 437] on b "couldn't" at bounding box center [543, 436] width 45 height 15
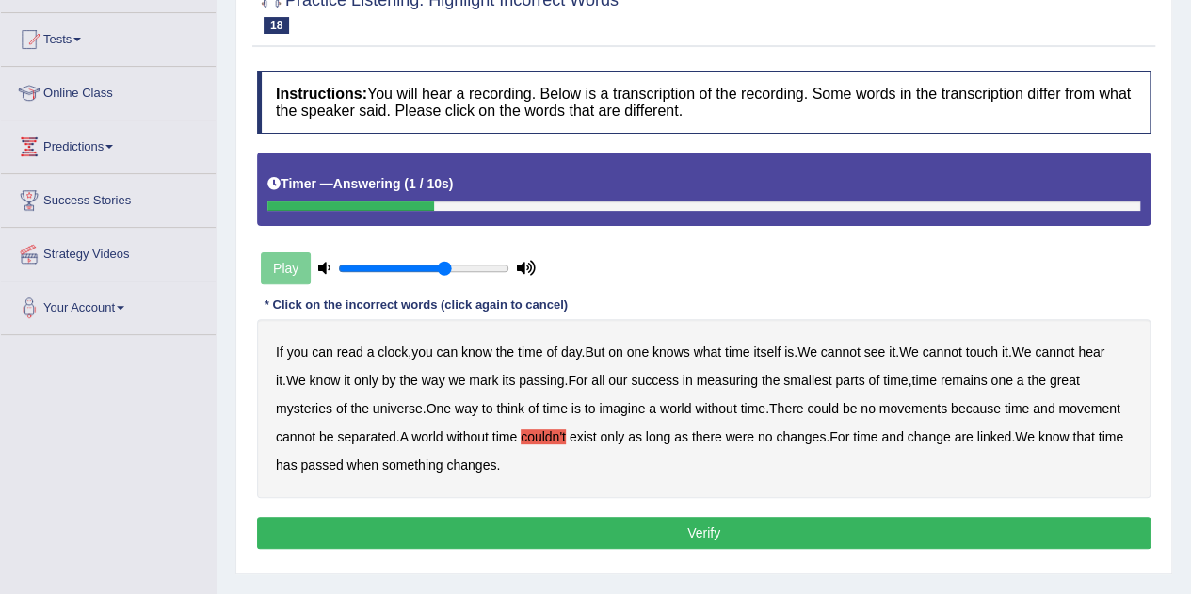
click at [584, 524] on button "Verify" at bounding box center [704, 533] width 894 height 32
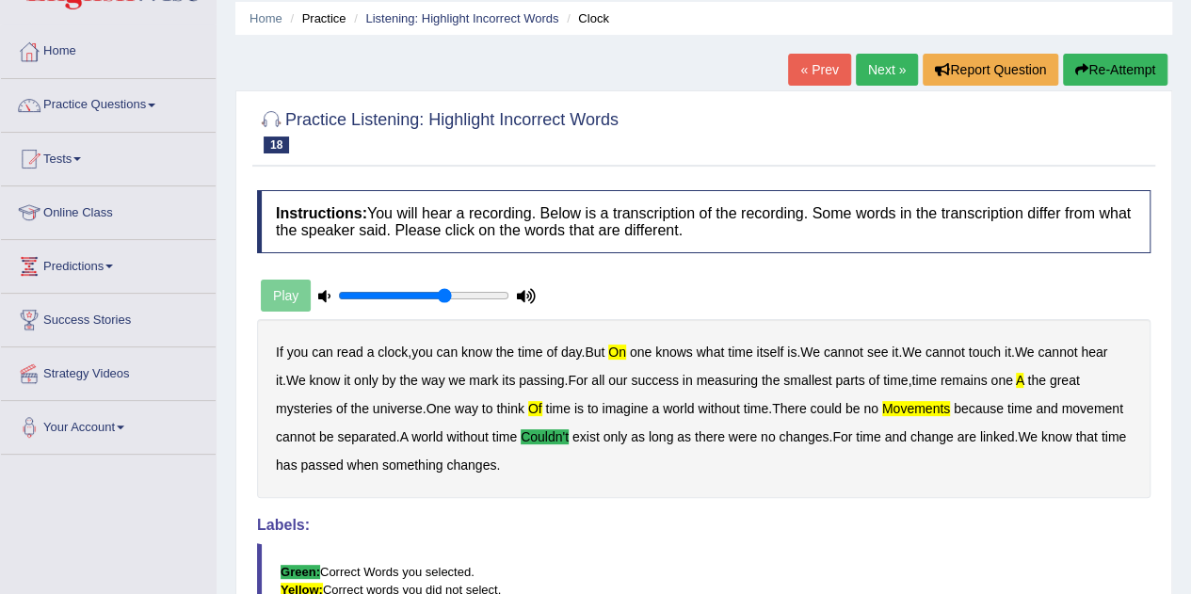
scroll to position [0, 0]
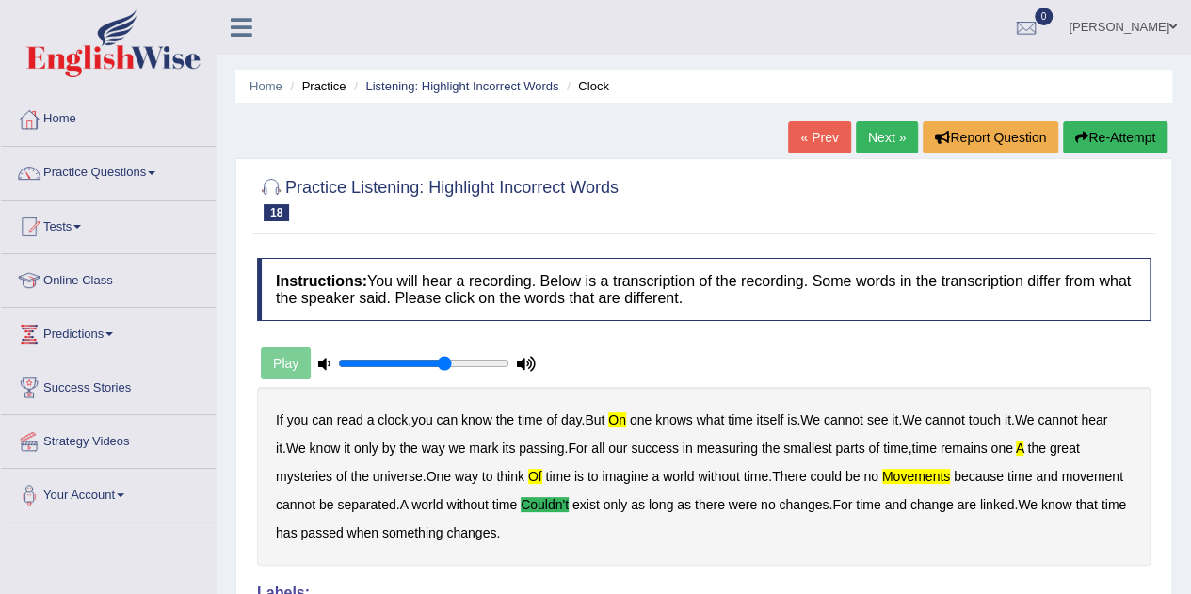
click at [1100, 139] on button "Re-Attempt" at bounding box center [1115, 137] width 105 height 32
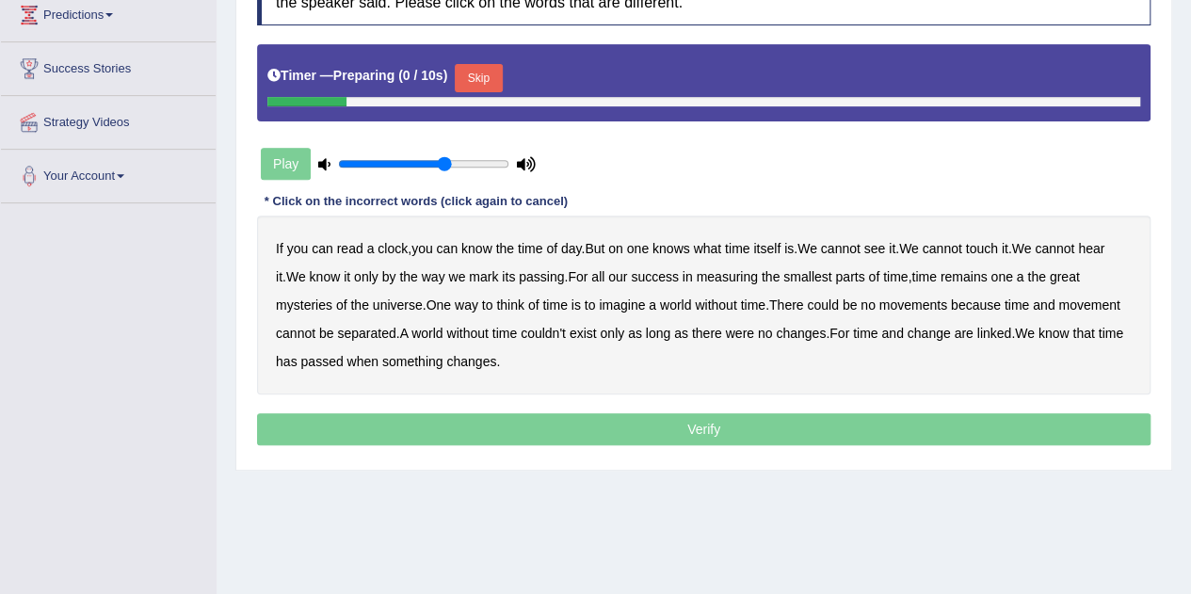
scroll to position [321, 0]
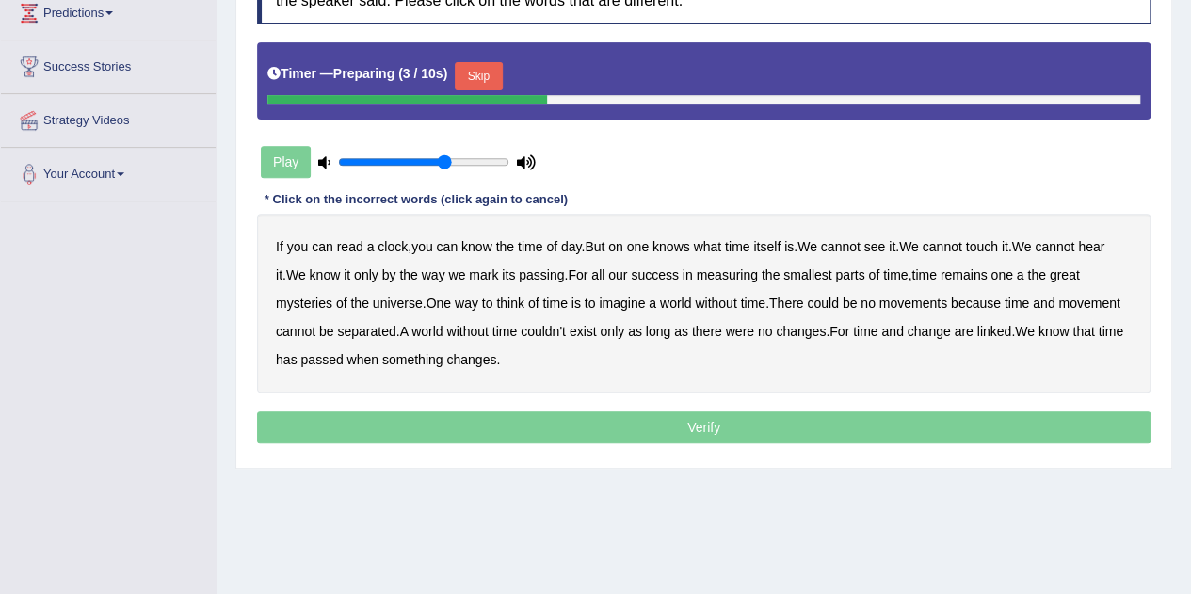
click at [482, 73] on button "Skip" at bounding box center [478, 76] width 47 height 28
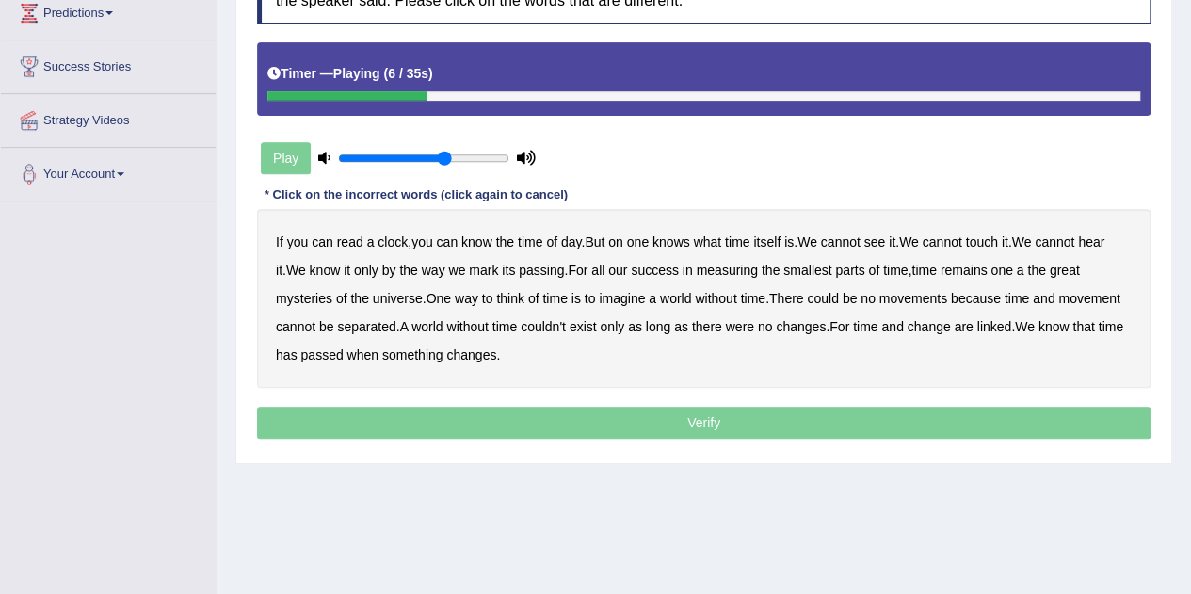
click at [622, 240] on b "on" at bounding box center [615, 241] width 15 height 15
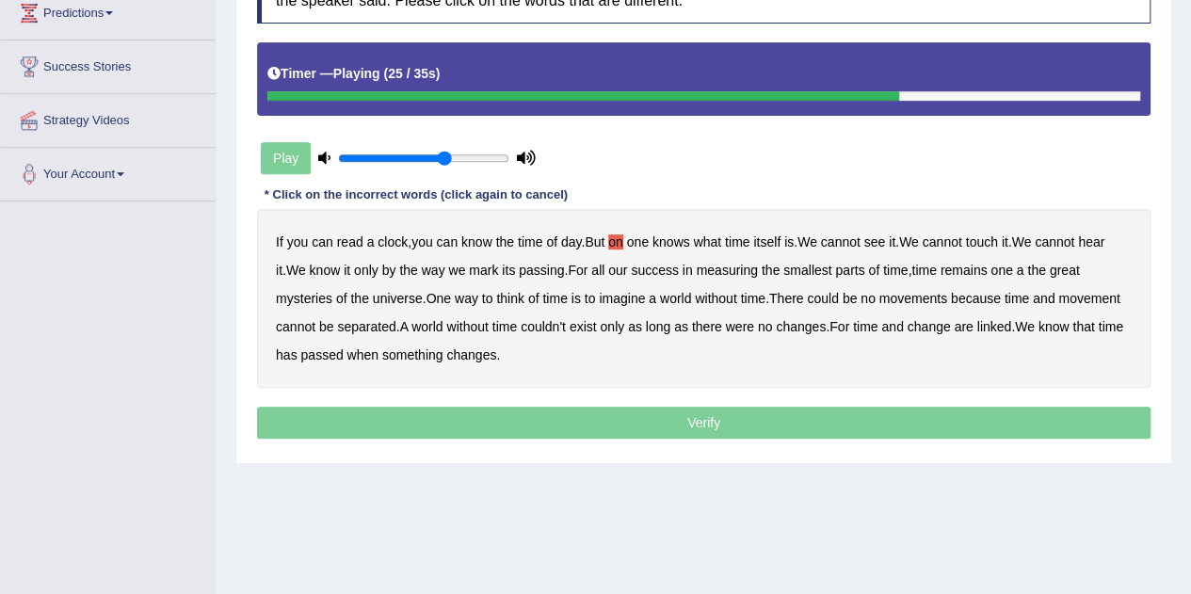
click at [921, 298] on b "movements" at bounding box center [913, 298] width 68 height 15
click at [565, 327] on b "couldn't" at bounding box center [543, 326] width 45 height 15
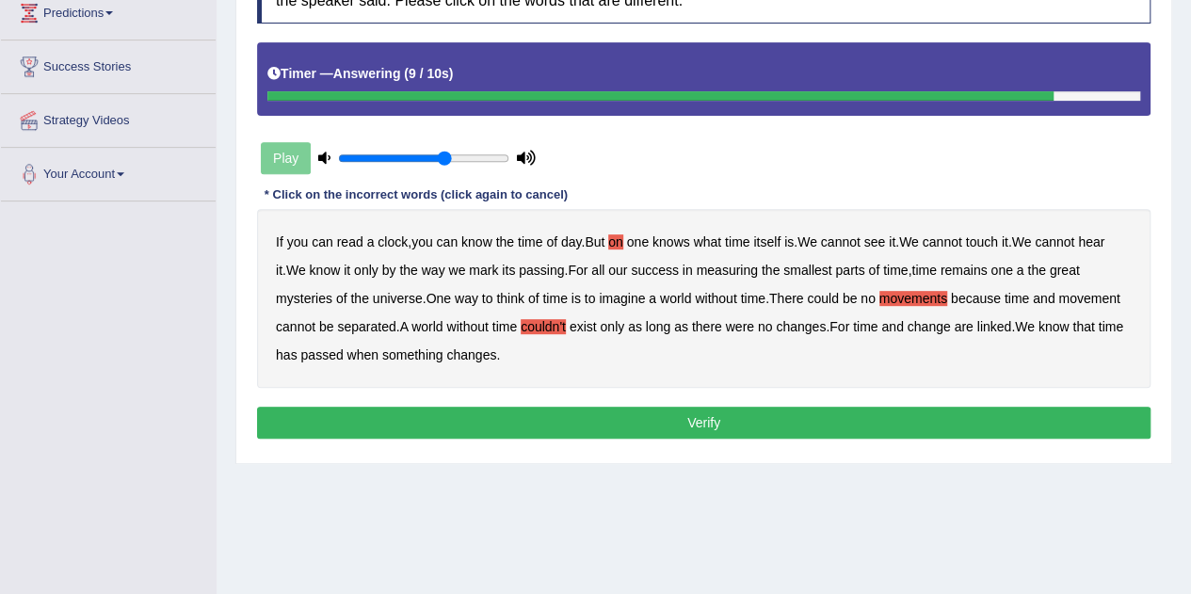
click at [774, 266] on b "the" at bounding box center [771, 270] width 18 height 15
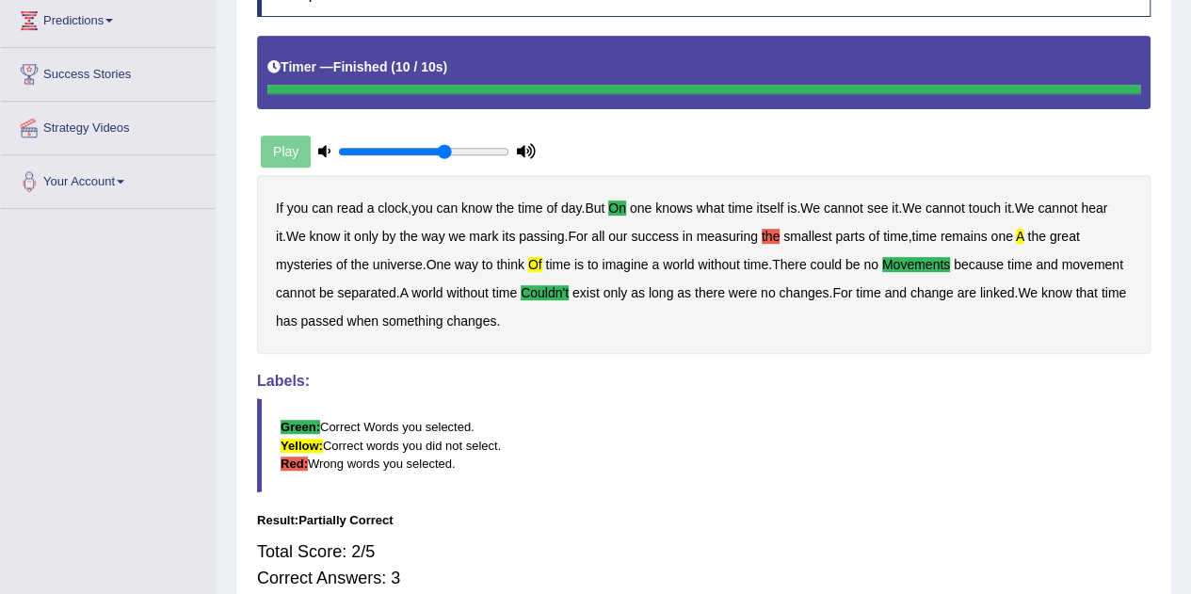
scroll to position [315, 0]
click at [718, 518] on div "Result:" at bounding box center [704, 519] width 894 height 18
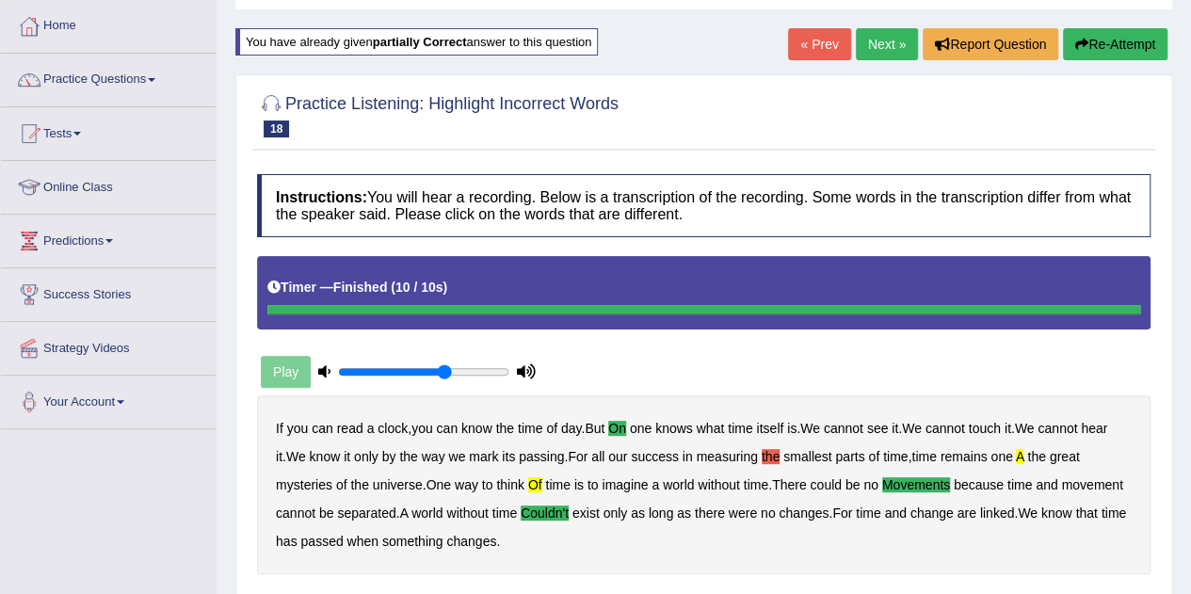
scroll to position [91, 0]
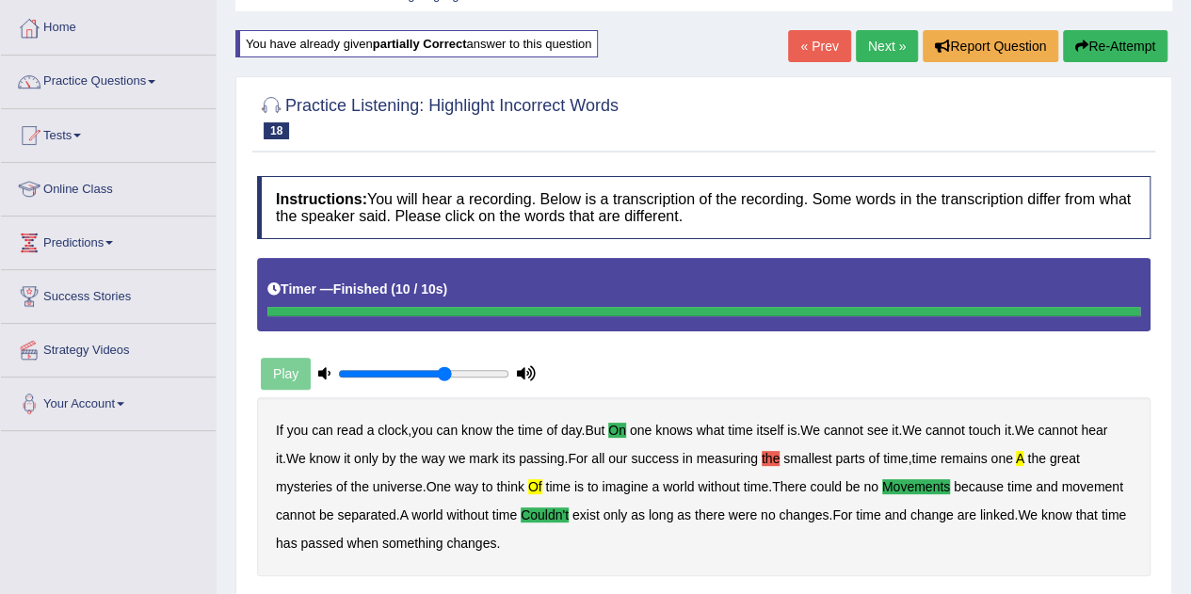
click at [871, 46] on link "Next »" at bounding box center [887, 46] width 62 height 32
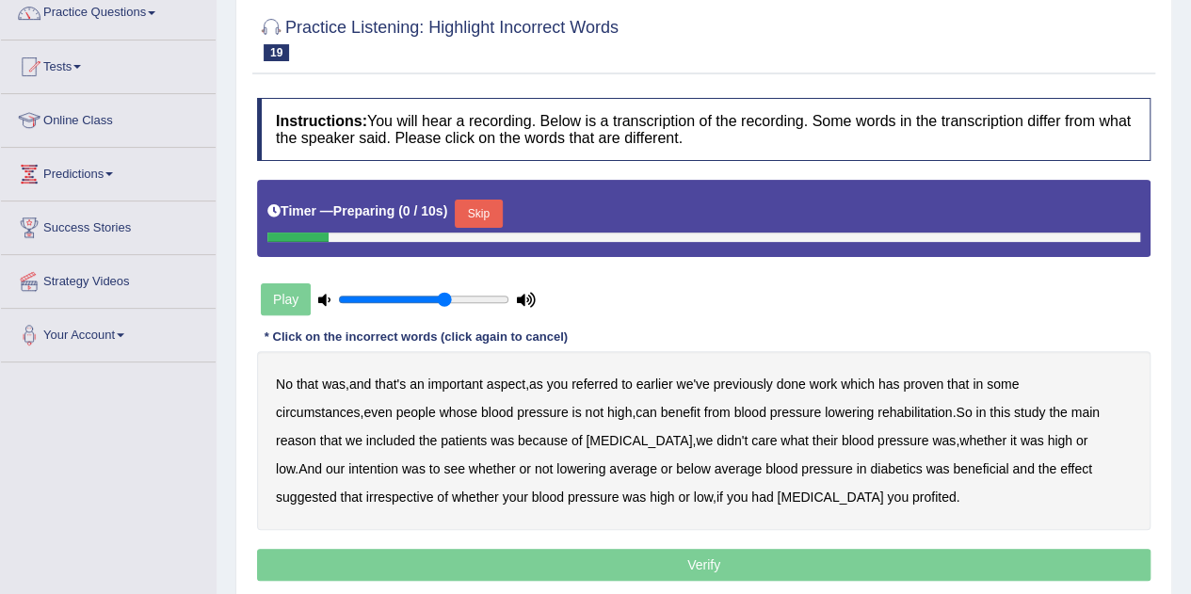
scroll to position [284, 0]
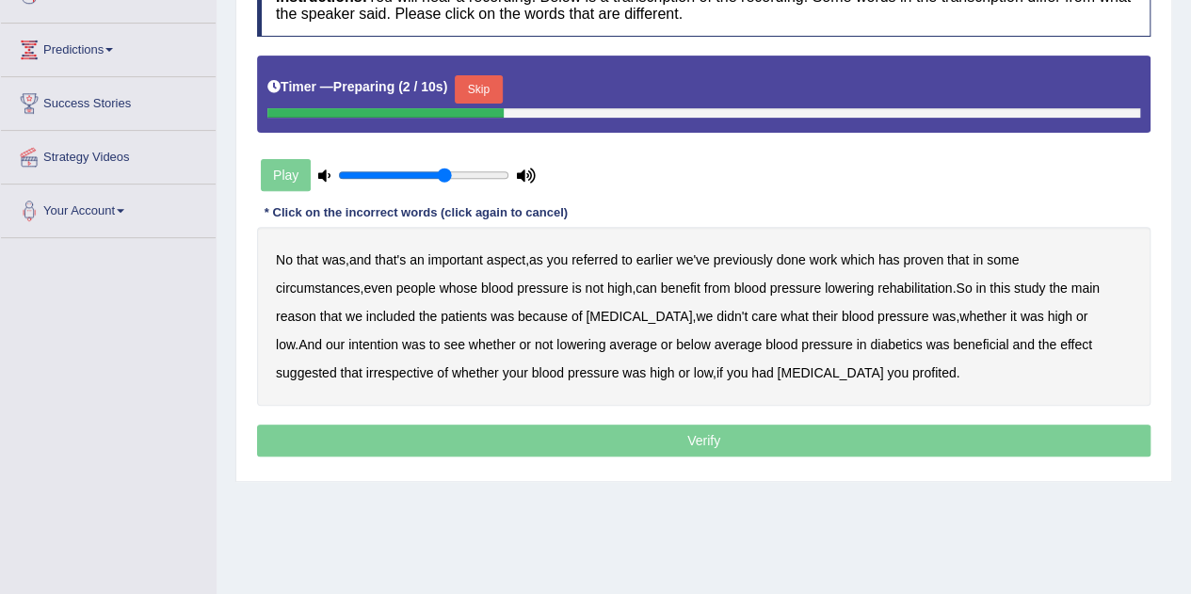
click at [492, 82] on button "Skip" at bounding box center [478, 89] width 47 height 28
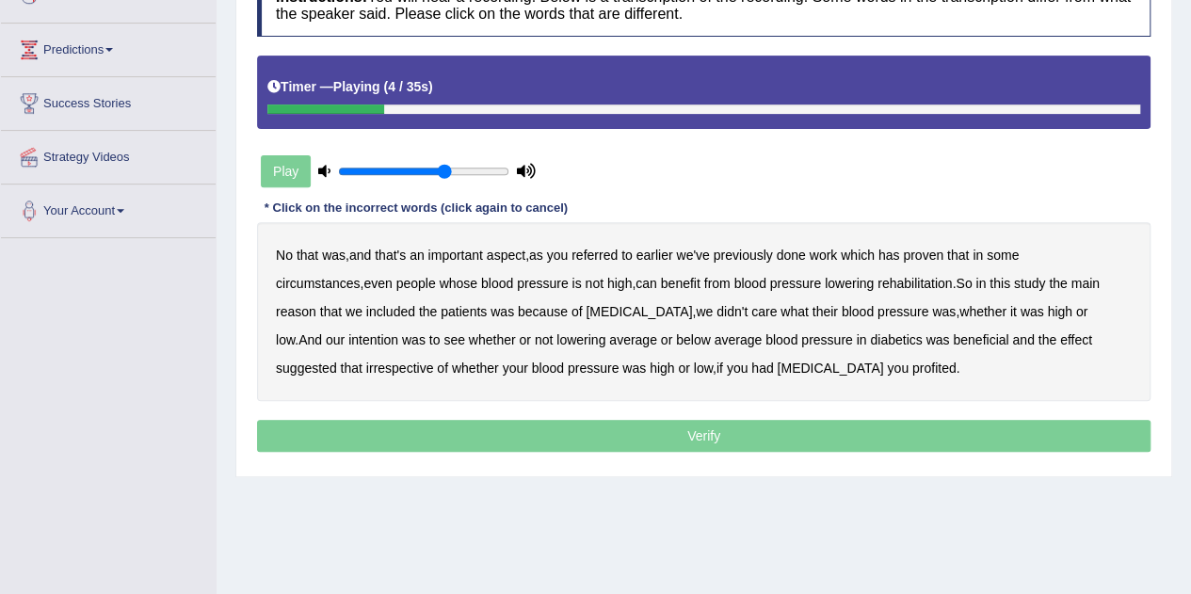
click at [618, 248] on b "referred" at bounding box center [595, 255] width 46 height 15
click at [1051, 261] on div "No that was , and that's an important aspect , as you referred to earlier we've…" at bounding box center [704, 311] width 894 height 179
click at [360, 276] on b "circumstances" at bounding box center [318, 283] width 84 height 15
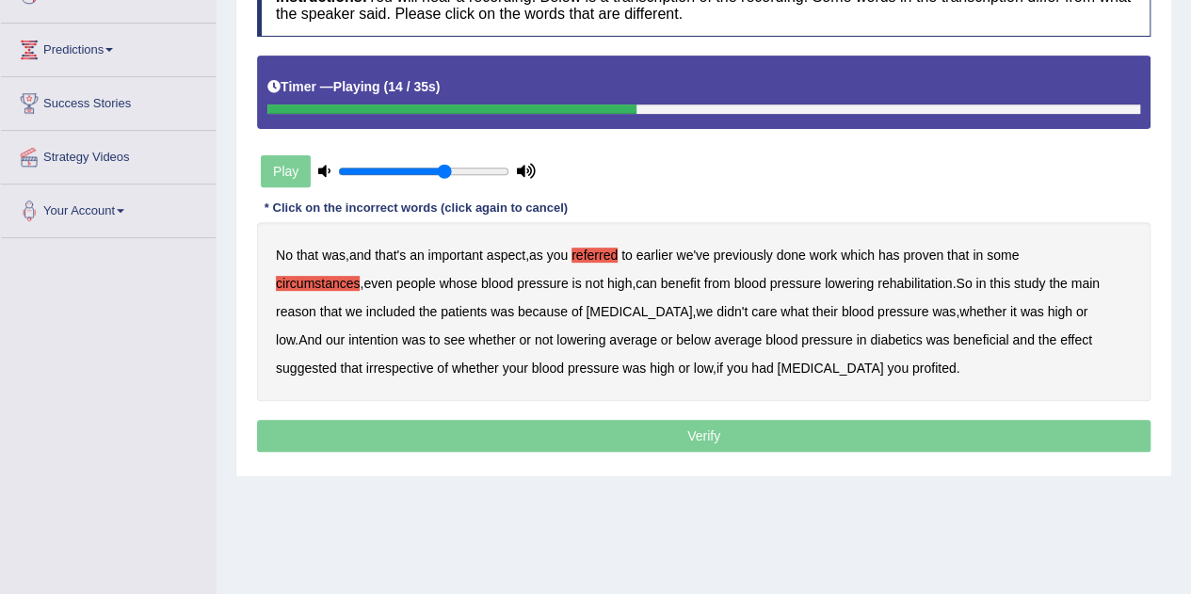
click at [878, 282] on b "rehabilitation" at bounding box center [915, 283] width 74 height 15
click at [398, 332] on b "intention" at bounding box center [373, 339] width 50 height 15
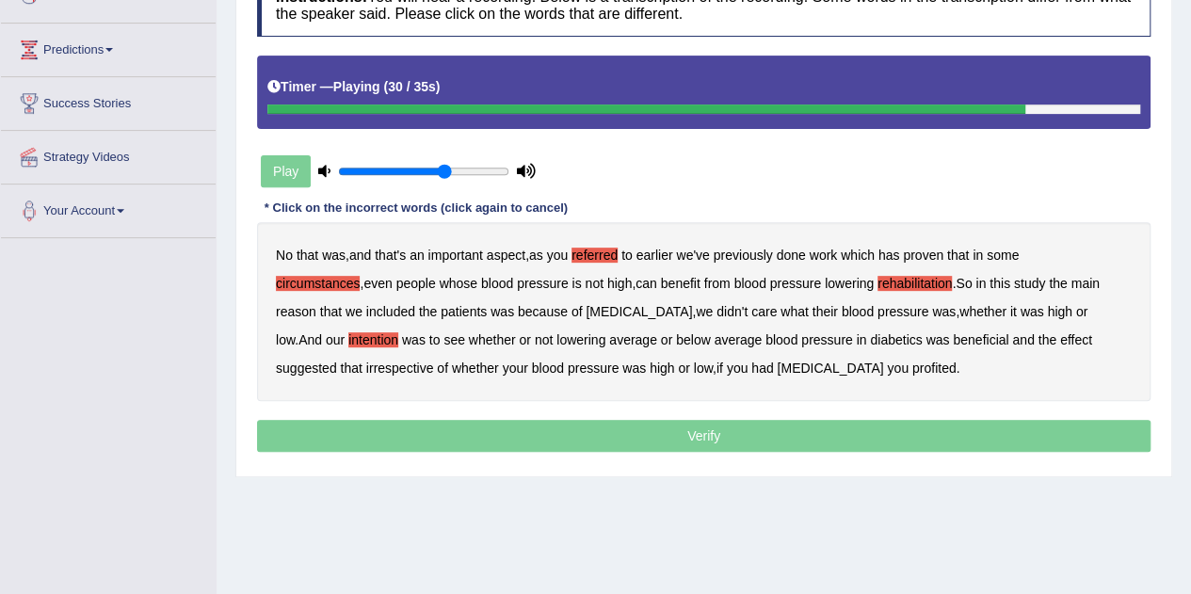
click at [1060, 341] on b "effect" at bounding box center [1076, 339] width 32 height 15
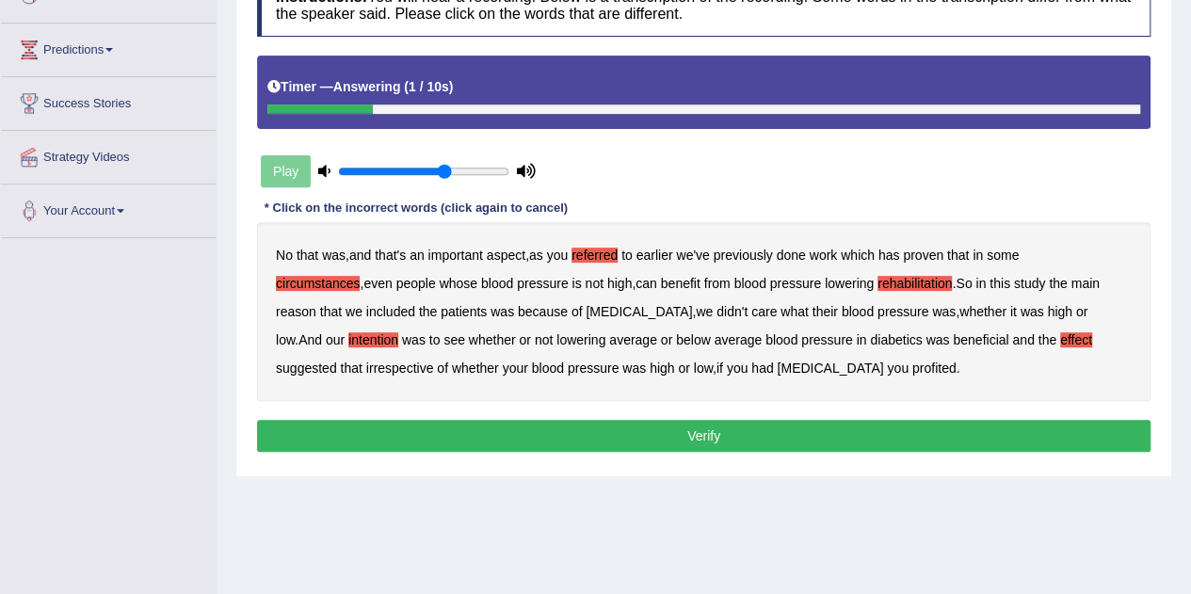
click at [912, 364] on b "profited" at bounding box center [934, 368] width 44 height 15
click at [640, 434] on button "Verify" at bounding box center [704, 436] width 894 height 32
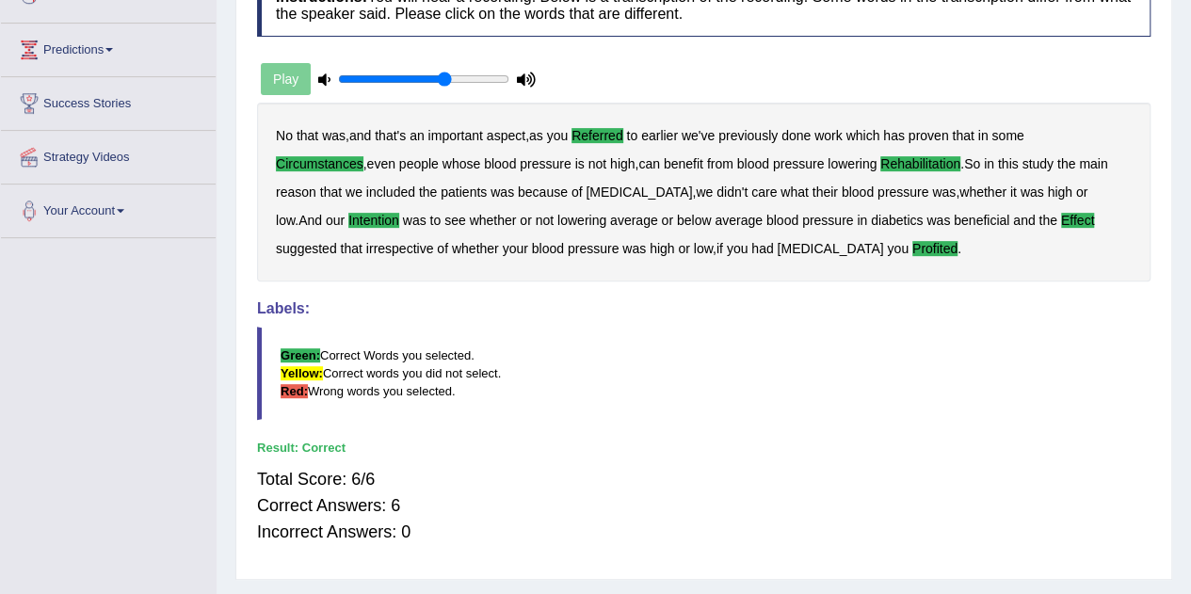
scroll to position [0, 0]
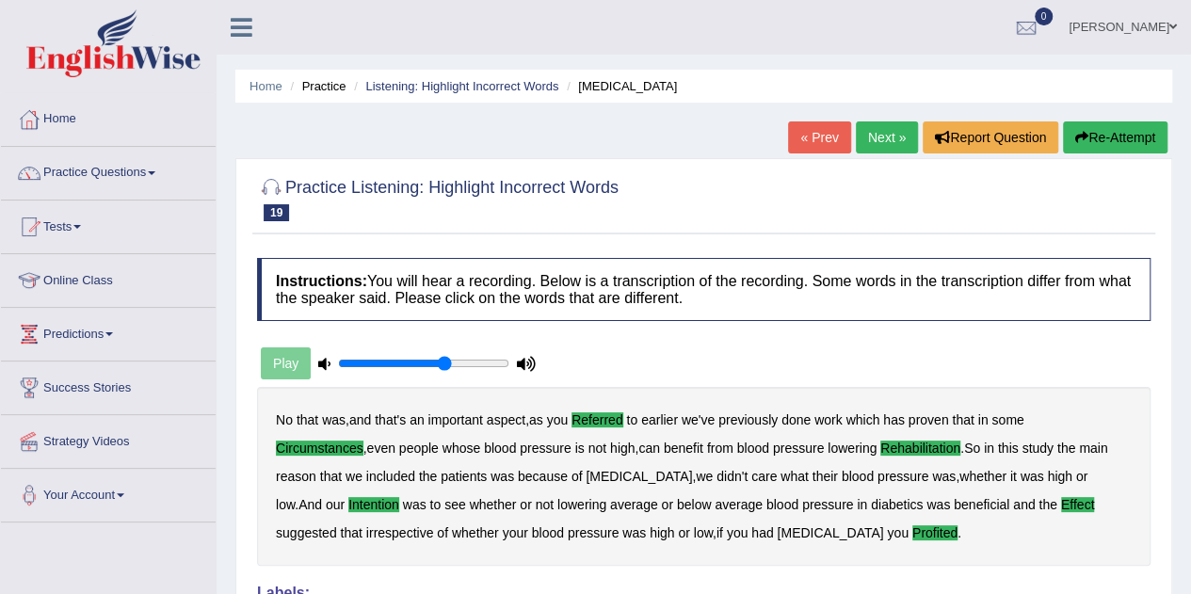
click at [876, 136] on link "Next »" at bounding box center [887, 137] width 62 height 32
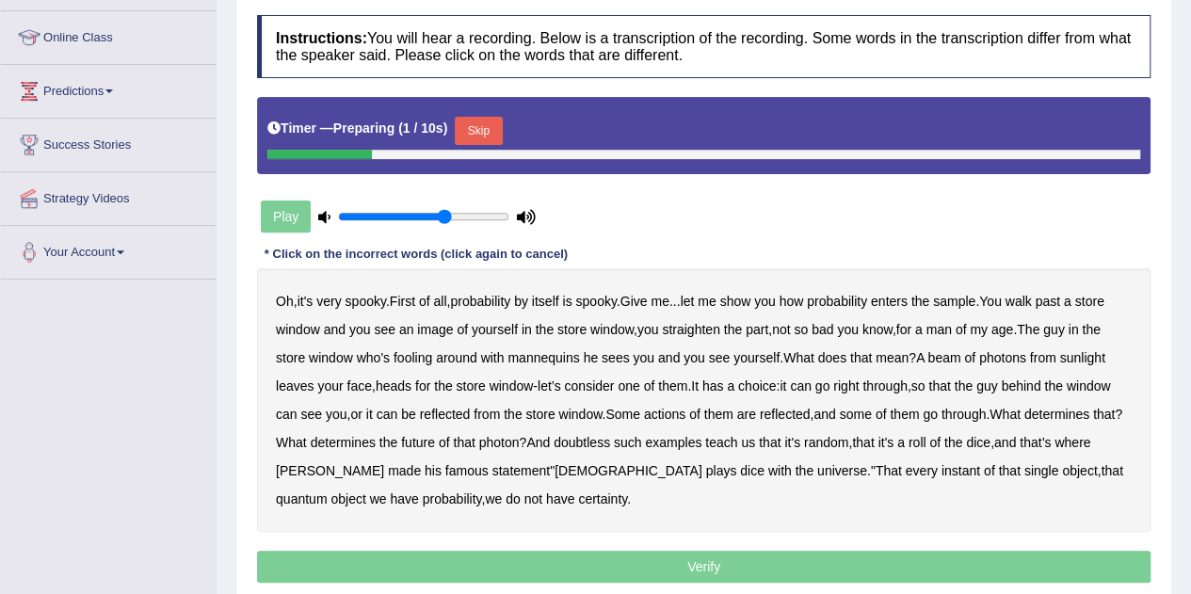
scroll to position [246, 0]
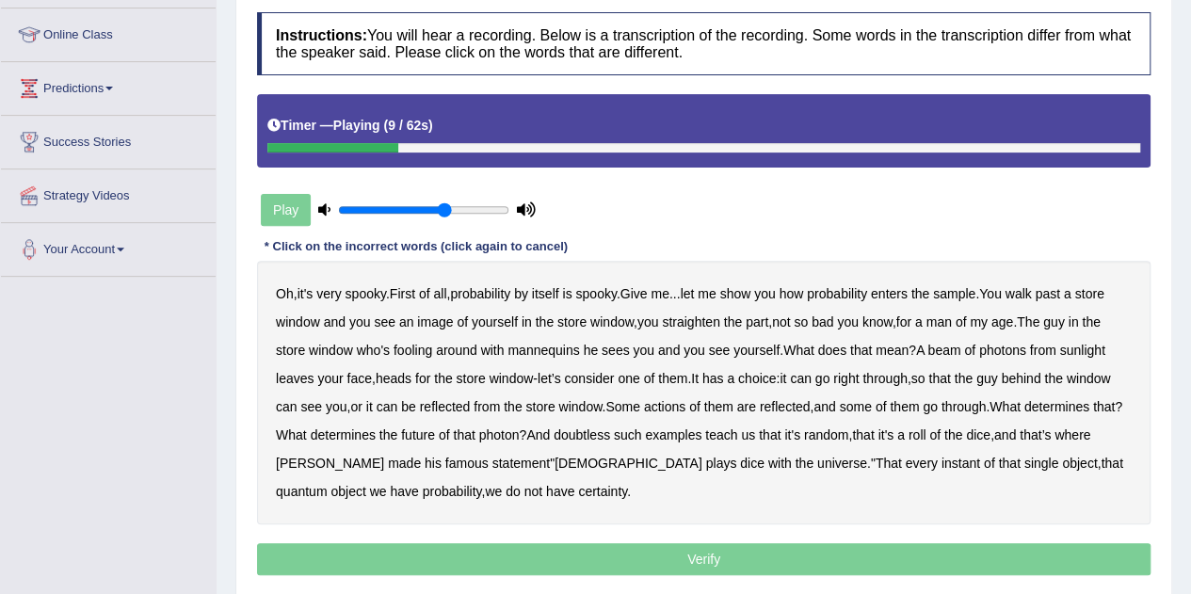
click at [974, 294] on b "sample" at bounding box center [954, 293] width 42 height 15
click at [953, 346] on b "beam" at bounding box center [944, 350] width 33 height 15
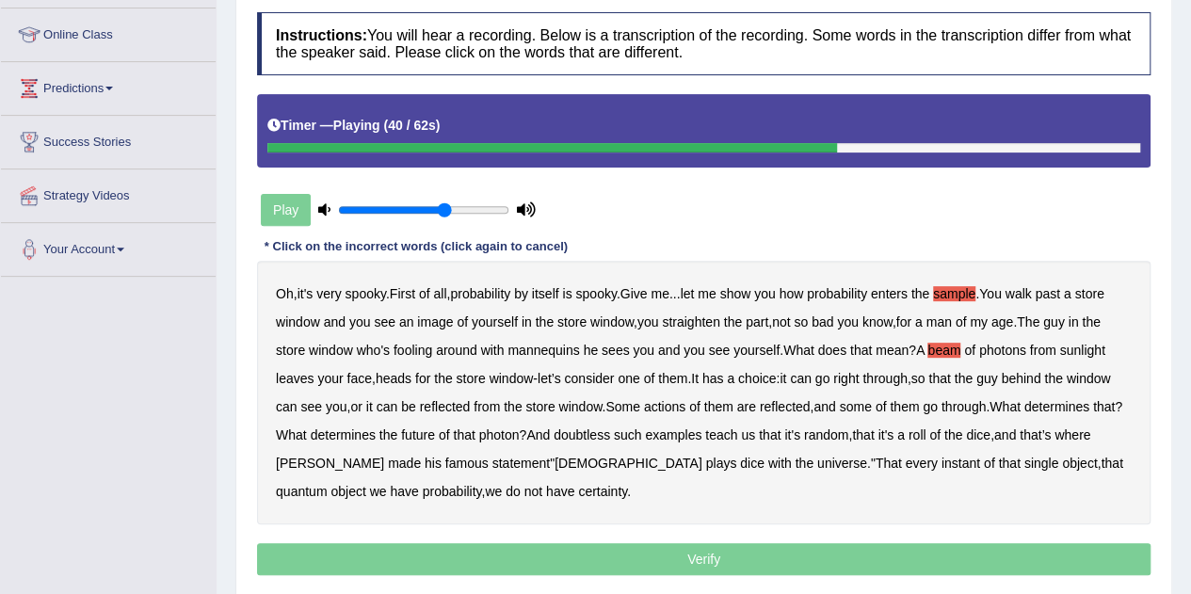
click at [682, 402] on b "actions" at bounding box center [664, 406] width 41 height 15
click at [602, 431] on b "doubtless" at bounding box center [582, 435] width 56 height 15
click at [927, 437] on b "roll" at bounding box center [918, 435] width 18 height 15
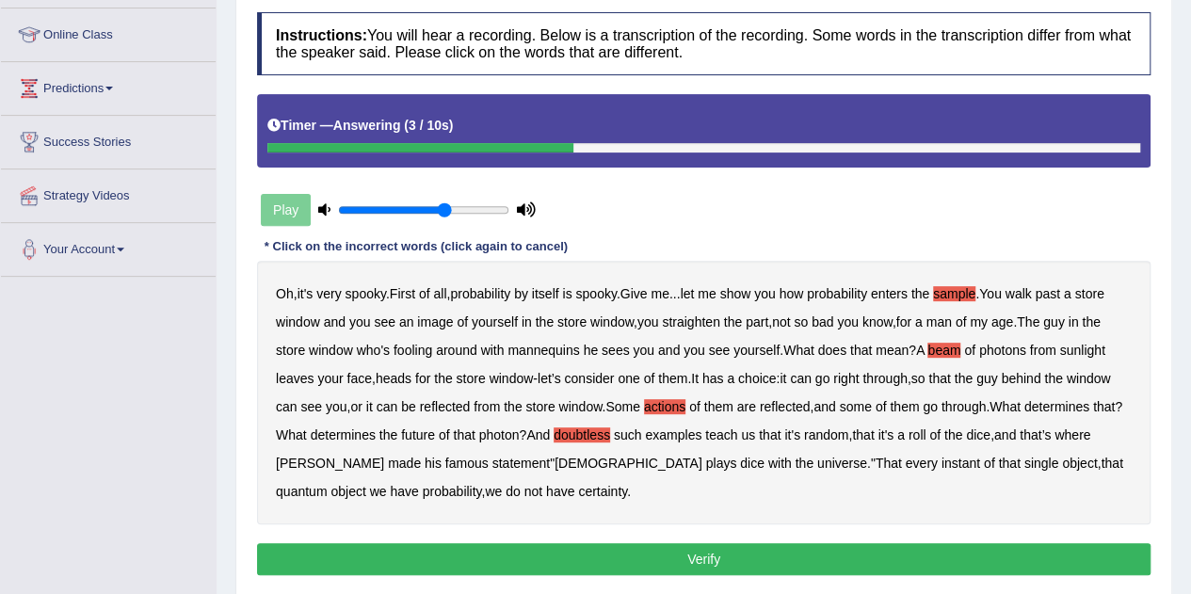
click at [688, 554] on button "Verify" at bounding box center [704, 559] width 894 height 32
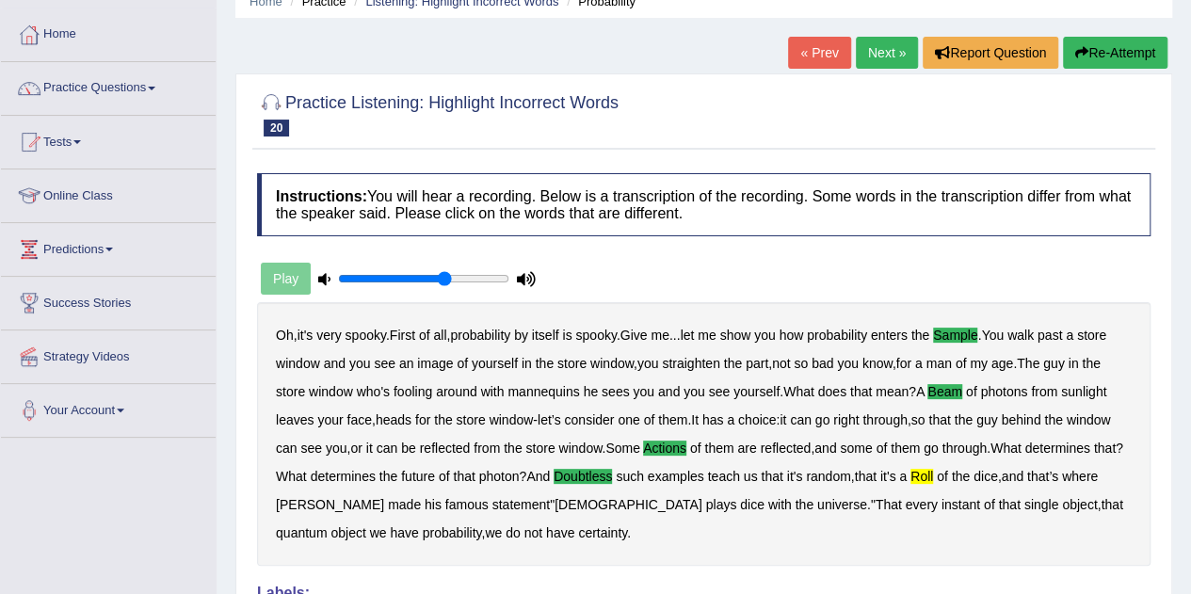
scroll to position [83, 0]
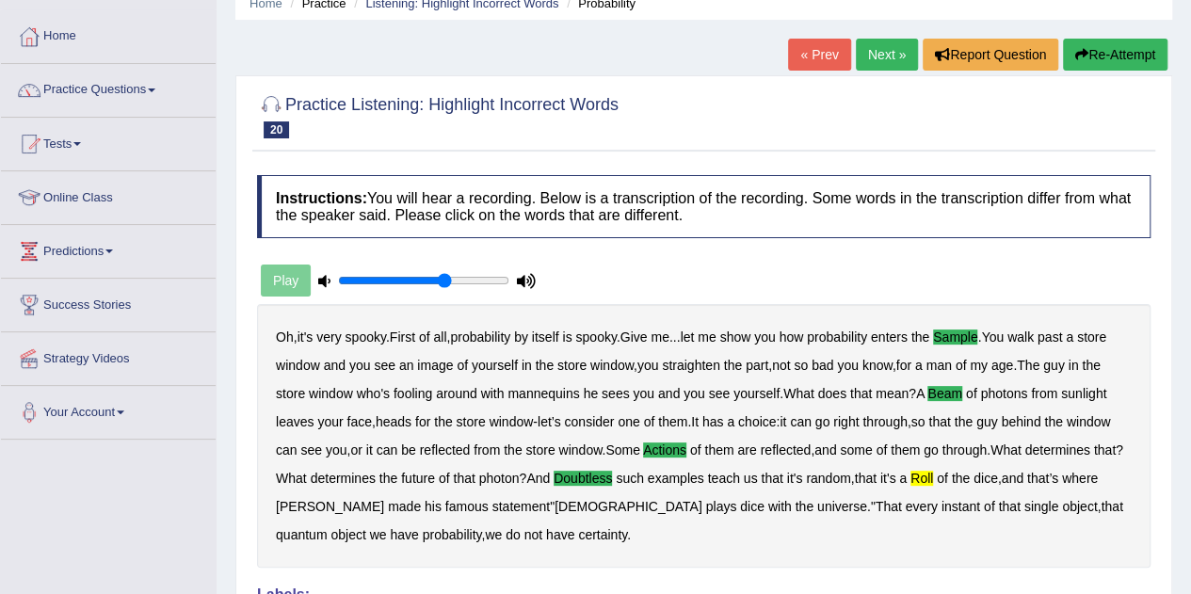
click at [872, 56] on link "Next »" at bounding box center [887, 55] width 62 height 32
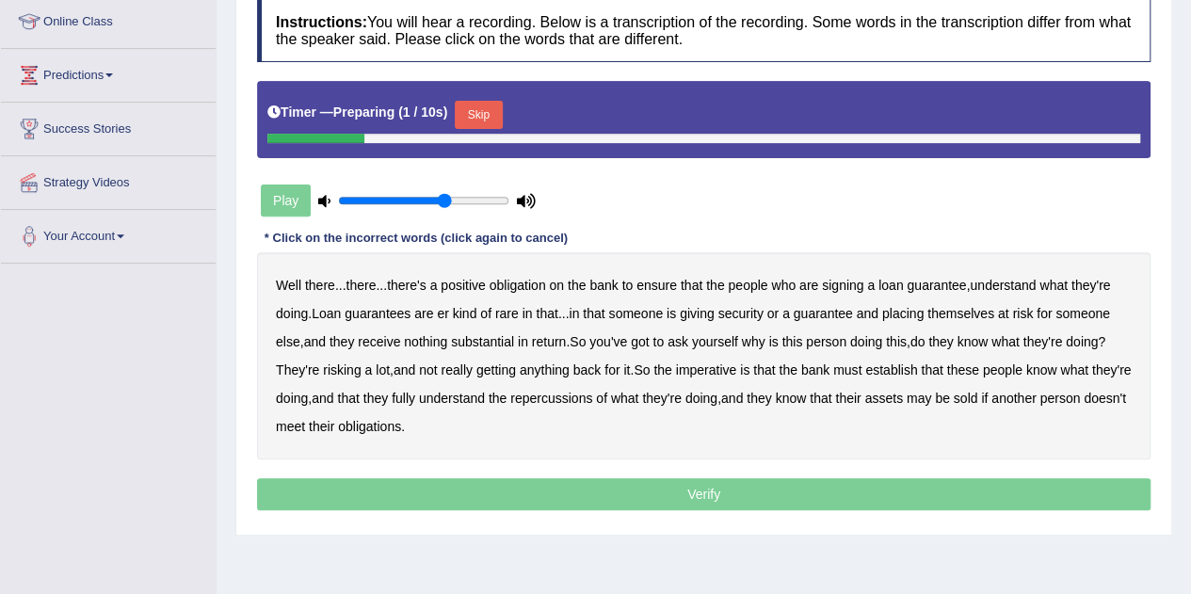
scroll to position [285, 0]
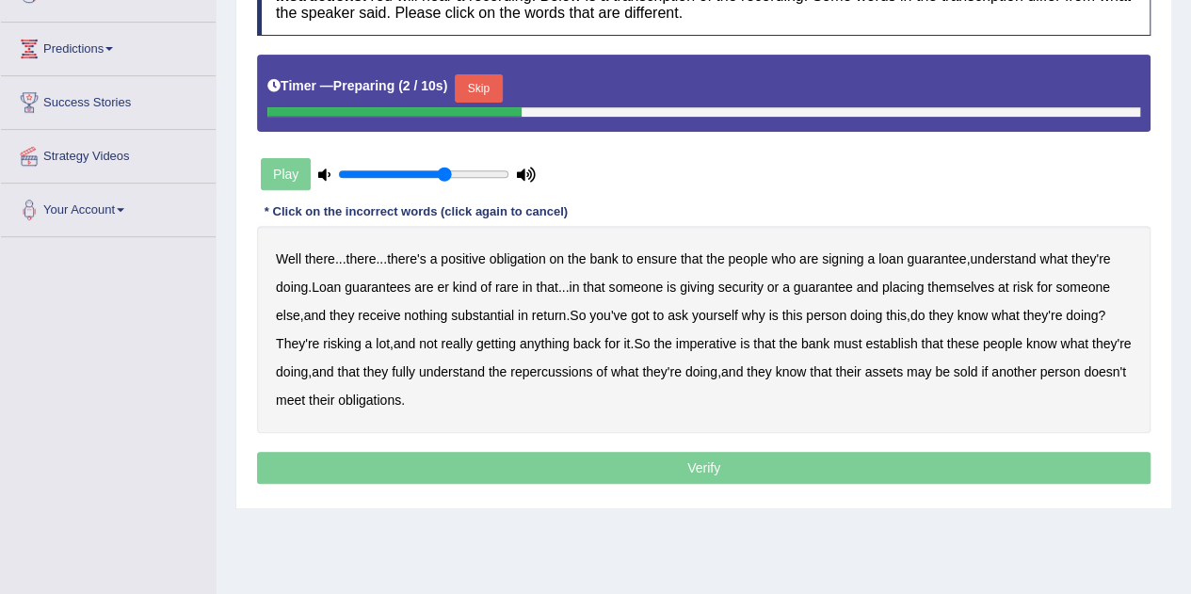
click at [486, 81] on button "Skip" at bounding box center [478, 88] width 47 height 28
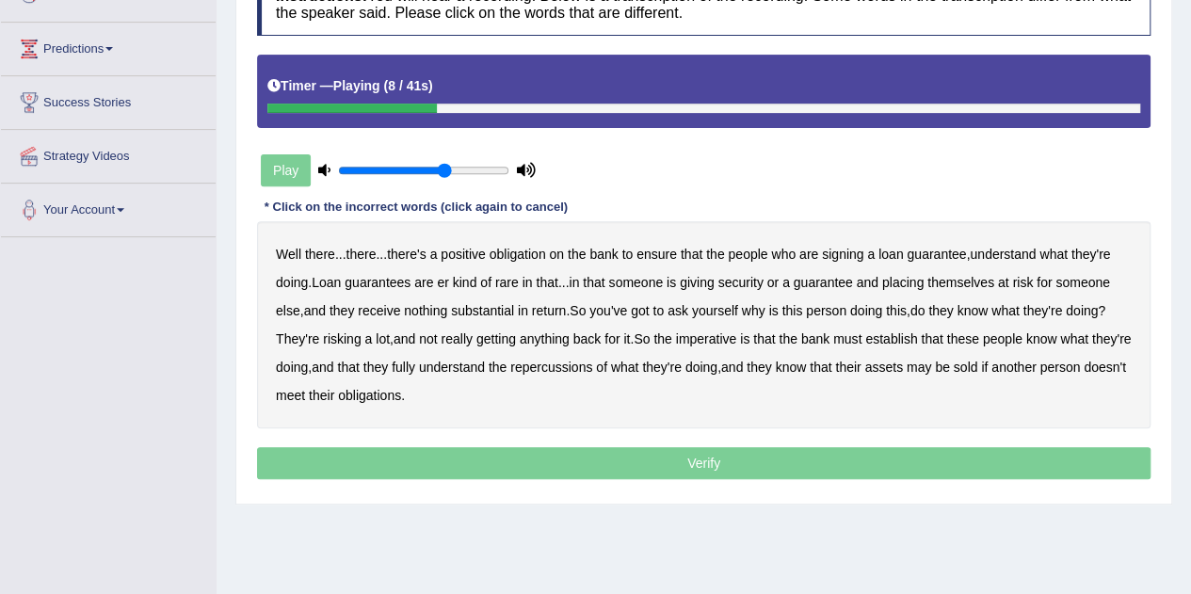
click at [1019, 253] on b "understand" at bounding box center [1003, 254] width 66 height 15
click at [506, 280] on b "rare" at bounding box center [507, 282] width 24 height 15
click at [471, 314] on b "substantial" at bounding box center [482, 310] width 63 height 15
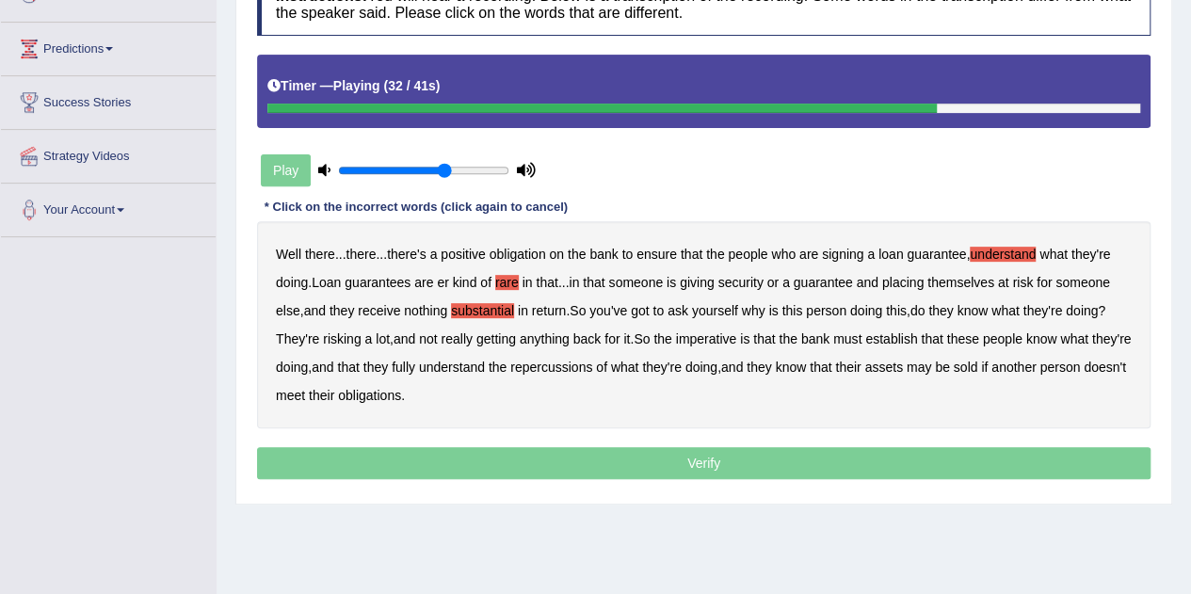
click at [897, 334] on b "establish" at bounding box center [891, 338] width 52 height 15
click at [573, 362] on b "repercussions" at bounding box center [551, 367] width 82 height 15
click at [902, 363] on b "assets" at bounding box center [883, 367] width 38 height 15
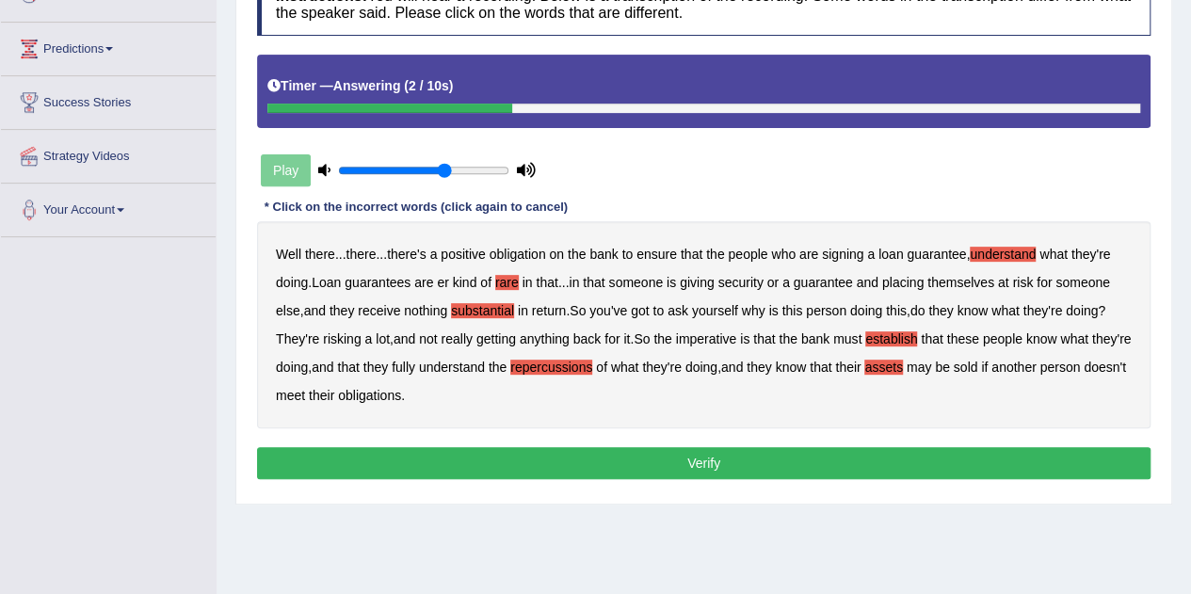
click at [650, 462] on button "Verify" at bounding box center [704, 463] width 894 height 32
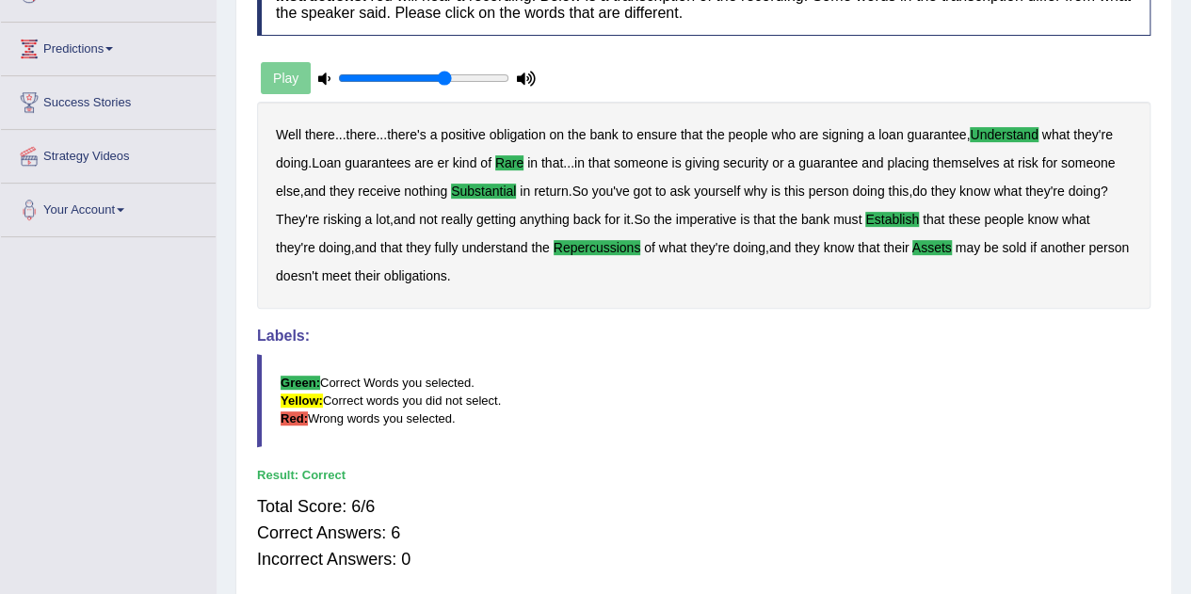
scroll to position [0, 0]
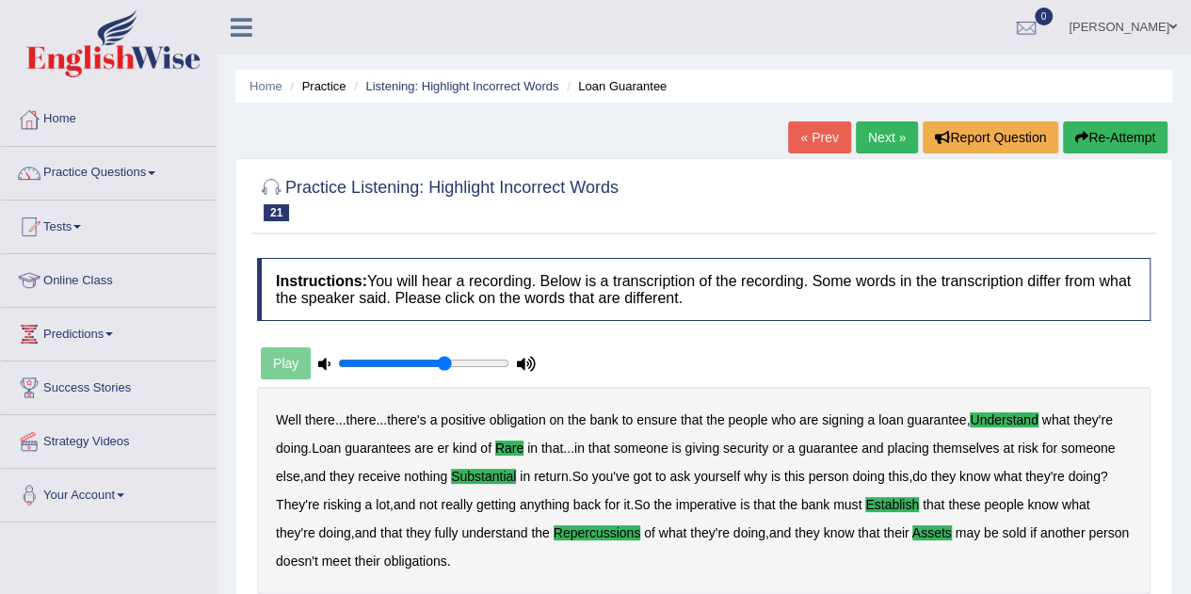
click at [878, 137] on link "Next »" at bounding box center [887, 137] width 62 height 32
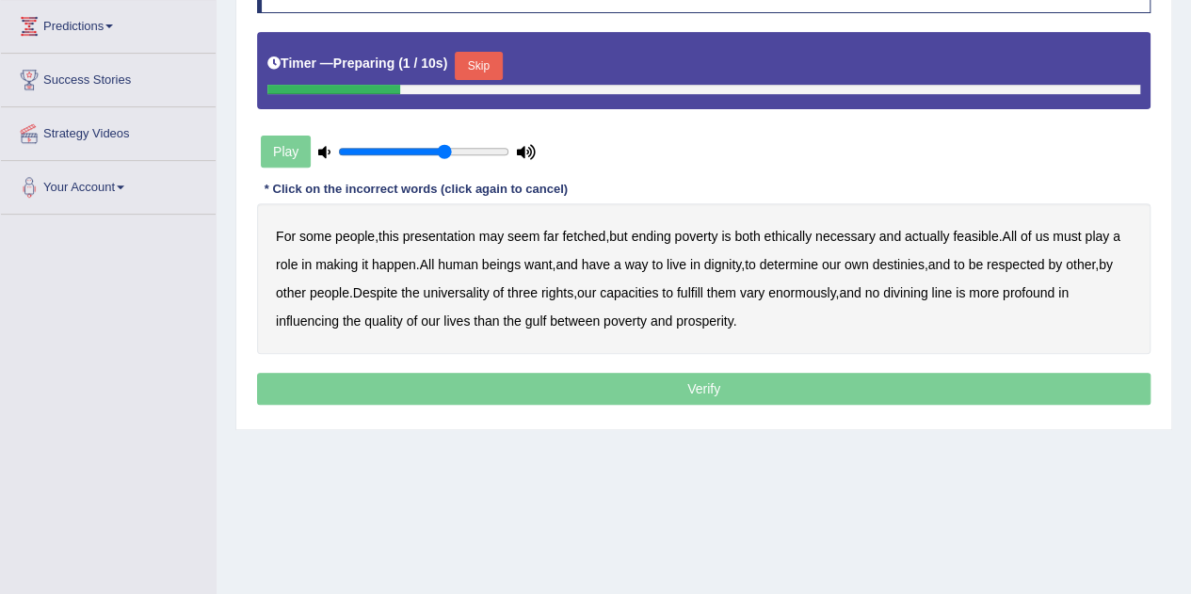
scroll to position [309, 0]
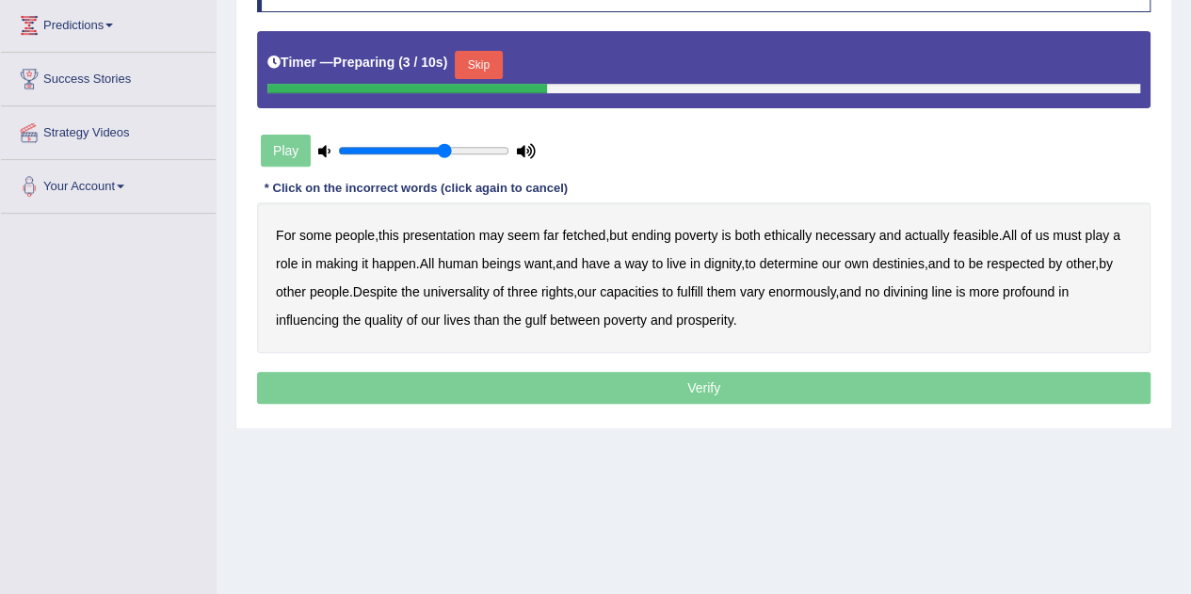
click at [485, 59] on button "Skip" at bounding box center [478, 65] width 47 height 28
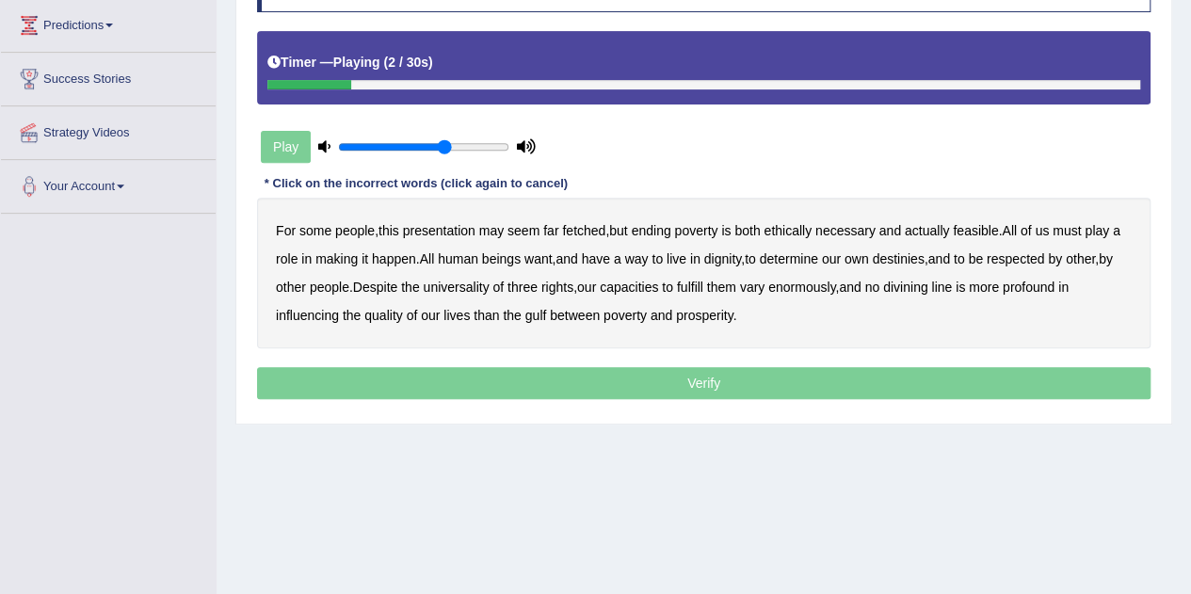
click at [456, 229] on b "presentation" at bounding box center [439, 230] width 73 height 15
click at [799, 226] on b "ethically" at bounding box center [788, 230] width 48 height 15
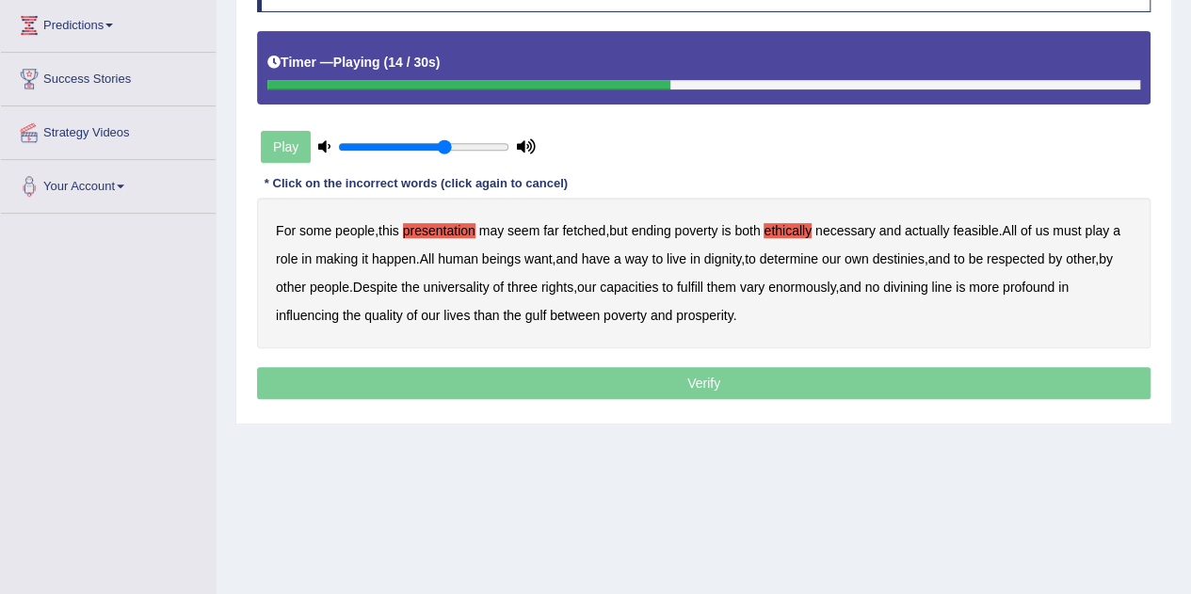
click at [644, 255] on b "way" at bounding box center [637, 258] width 24 height 15
click at [637, 282] on b "capacities" at bounding box center [629, 287] width 58 height 15
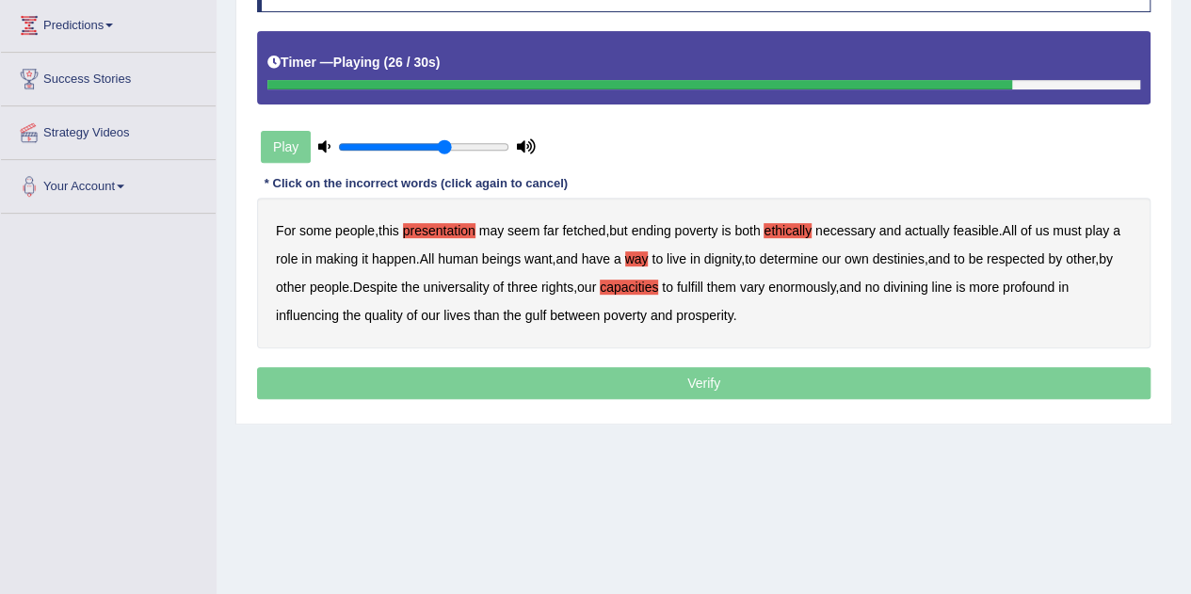
click at [909, 280] on b "divining" at bounding box center [905, 287] width 44 height 15
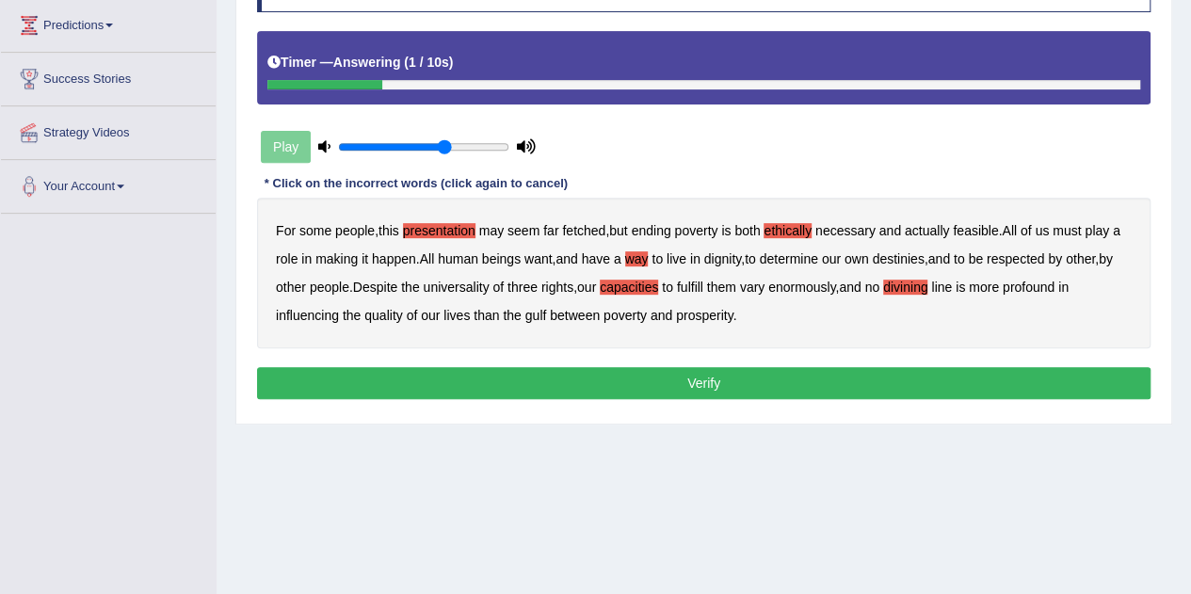
click at [661, 378] on button "Verify" at bounding box center [704, 383] width 894 height 32
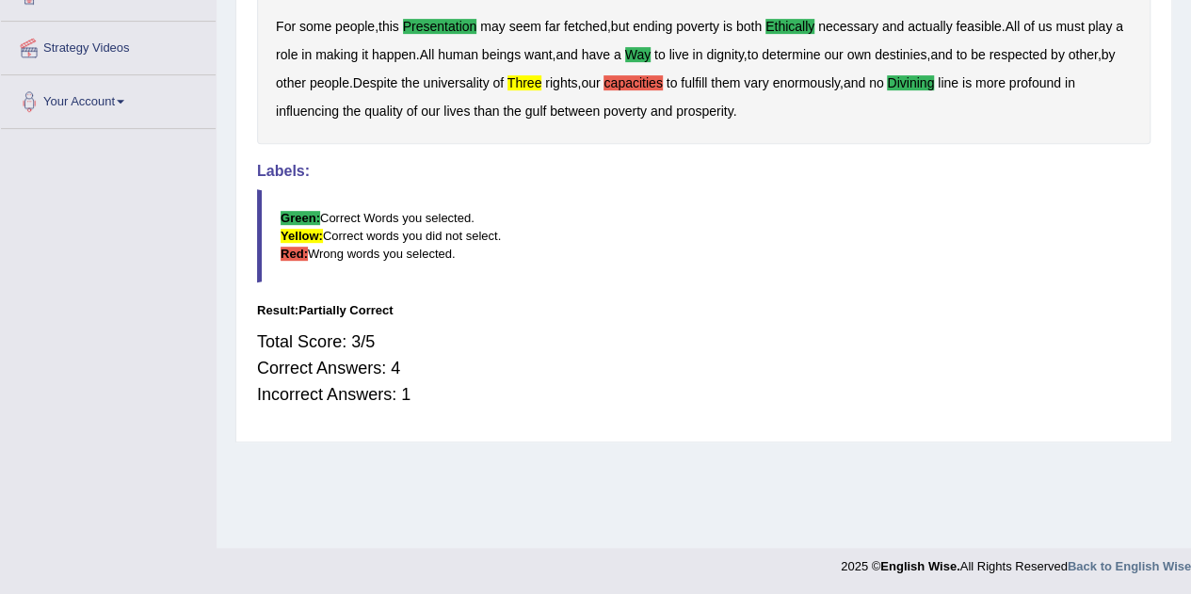
scroll to position [0, 0]
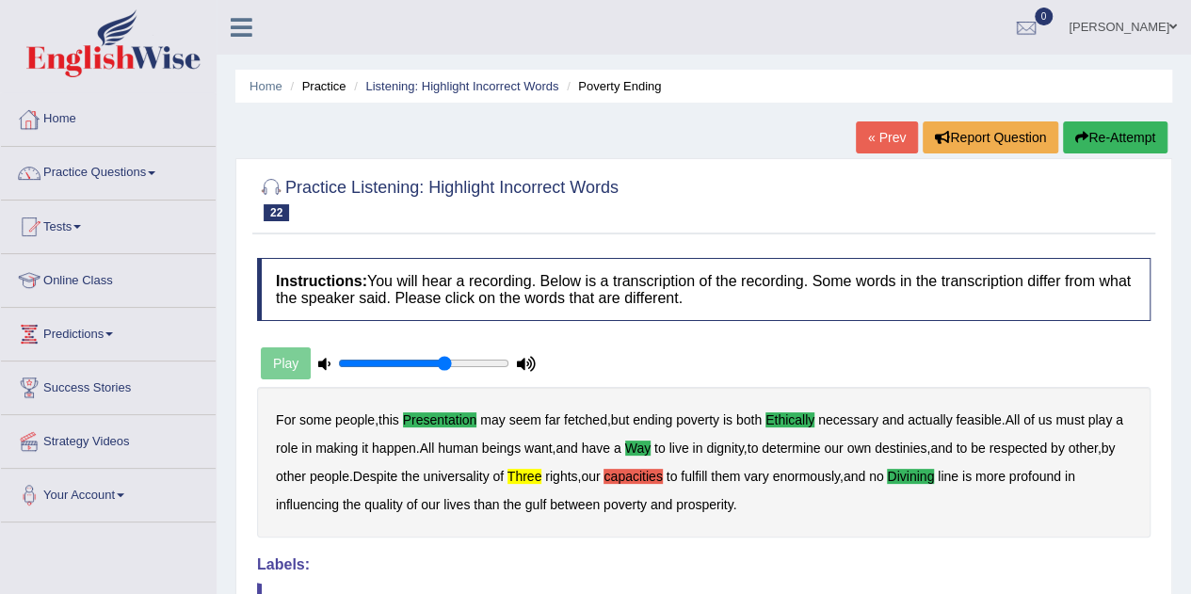
click at [62, 120] on link "Home" at bounding box center [108, 116] width 215 height 47
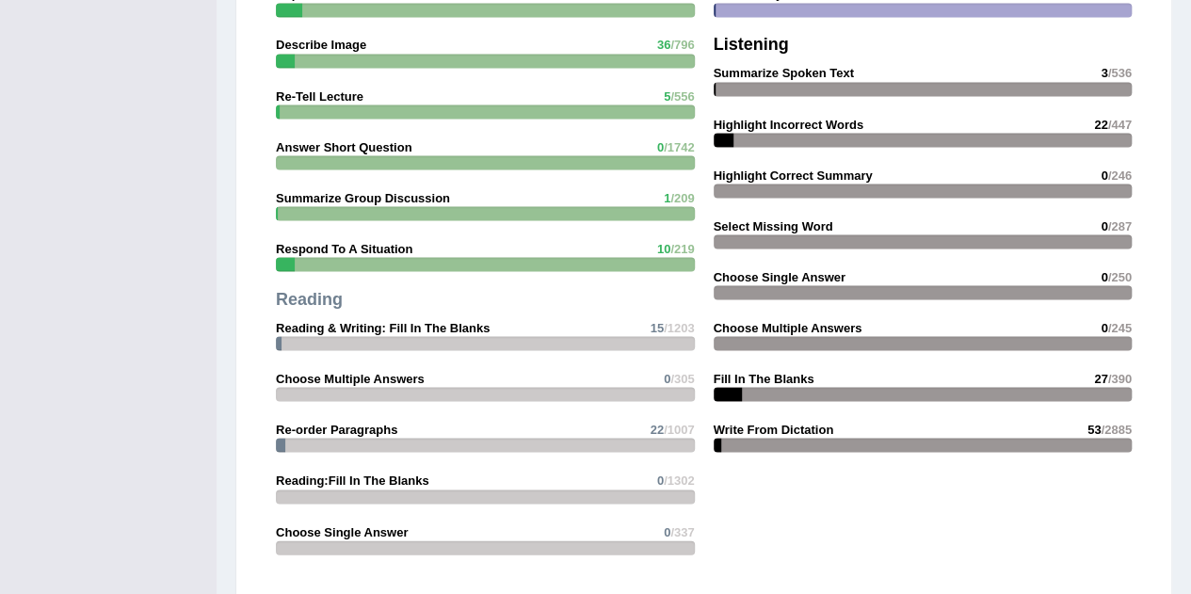
scroll to position [1668, 0]
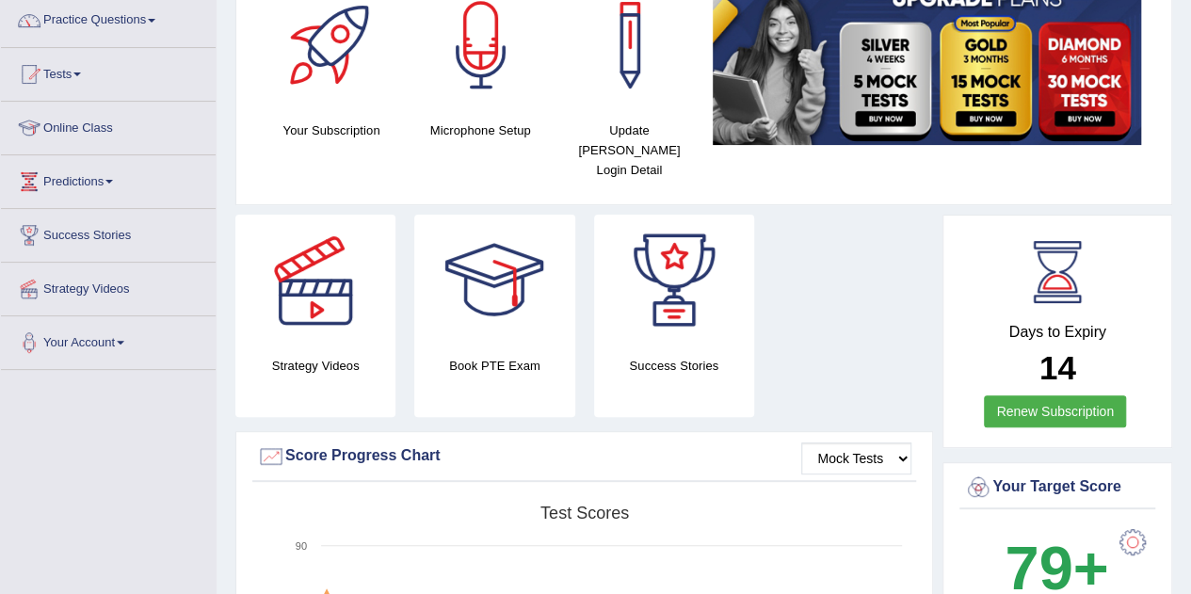
scroll to position [145, 0]
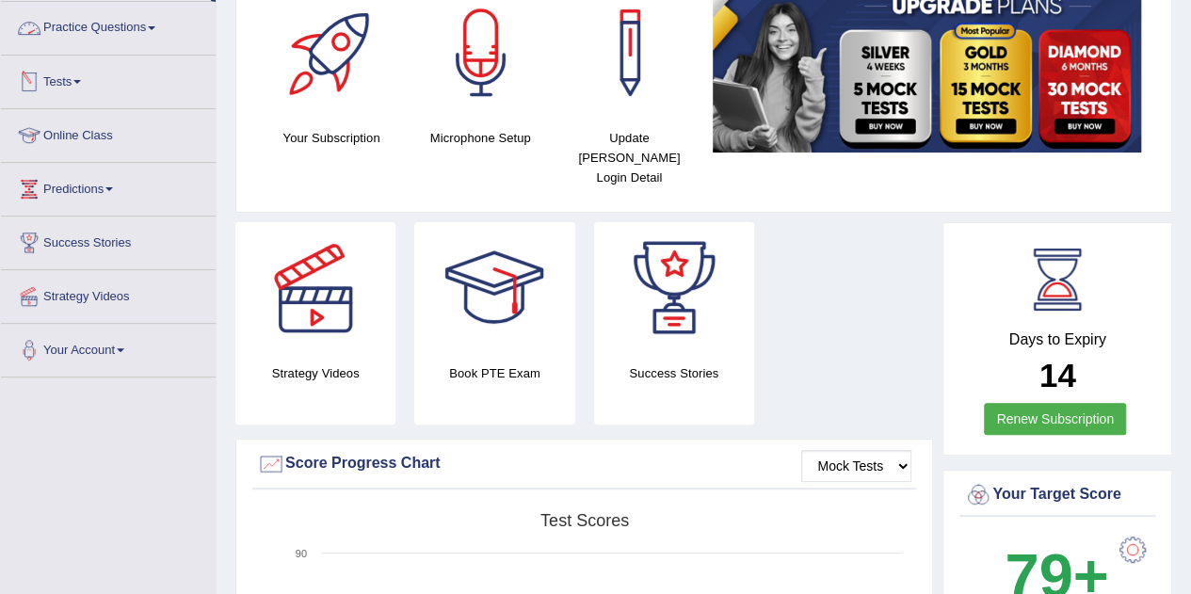
click at [94, 22] on link "Practice Questions" at bounding box center [108, 25] width 215 height 47
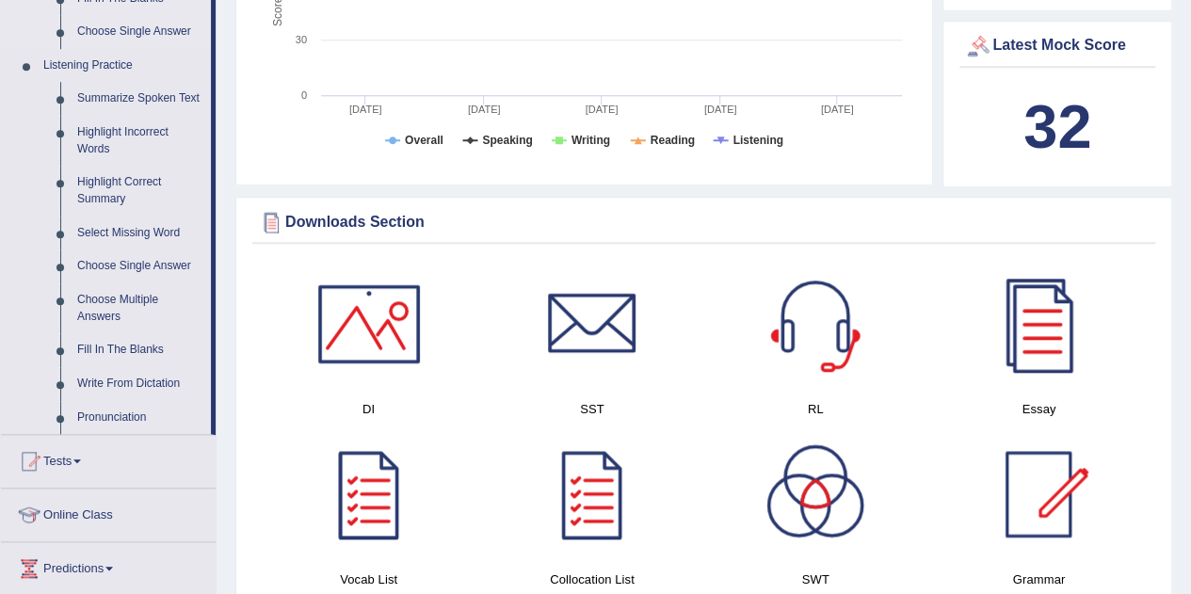
scroll to position [775, 0]
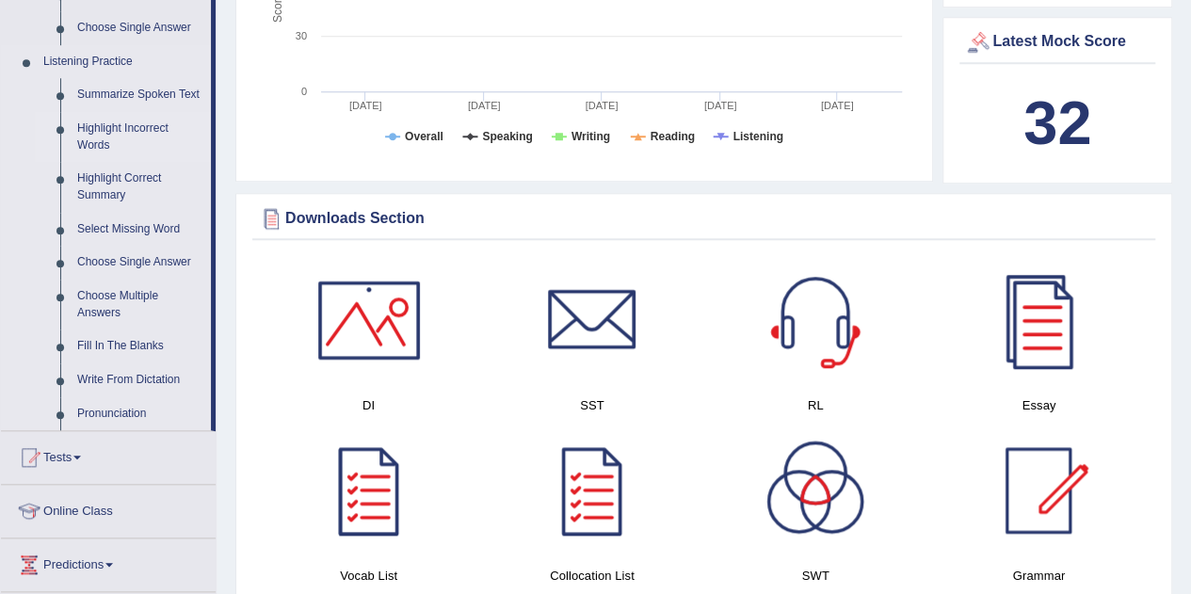
click at [90, 137] on link "Highlight Incorrect Words" at bounding box center [140, 137] width 142 height 50
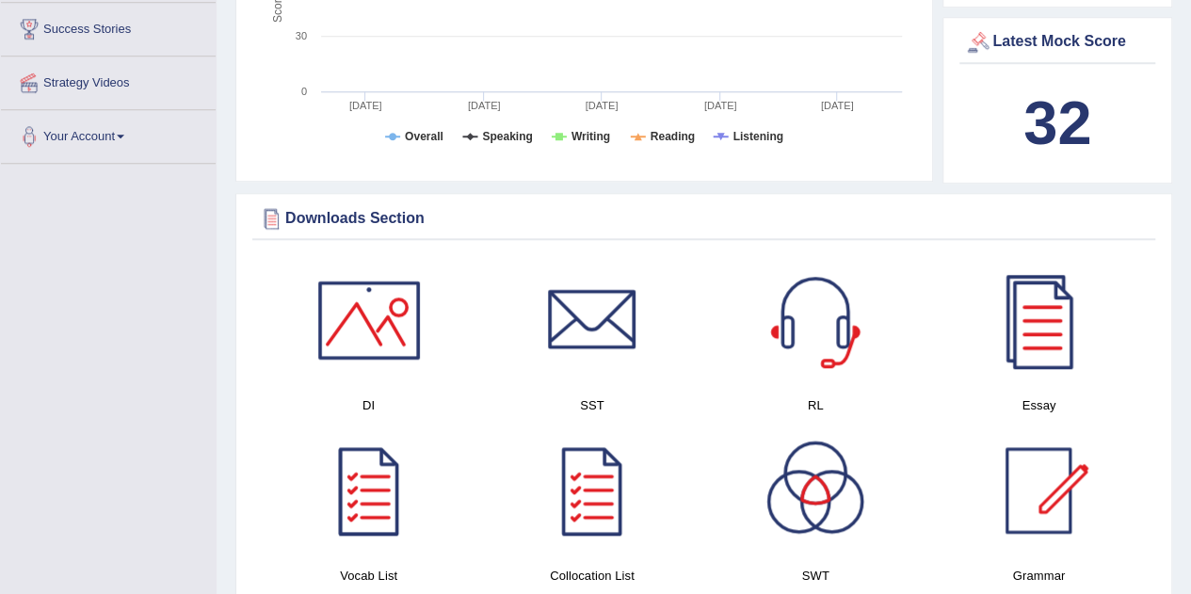
scroll to position [328, 0]
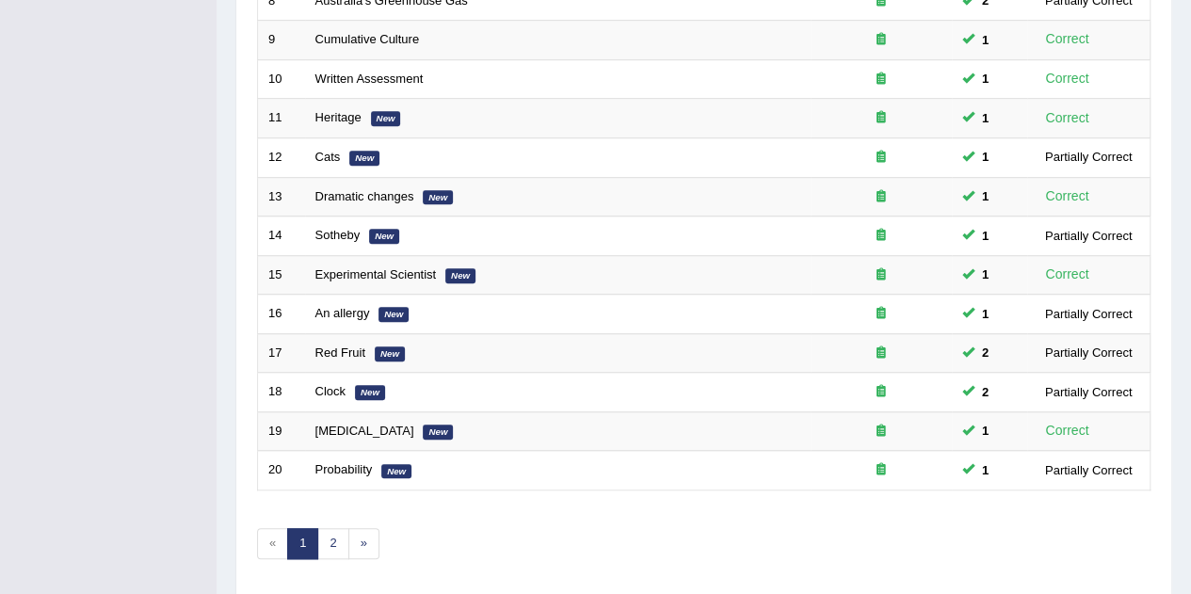
scroll to position [589, 0]
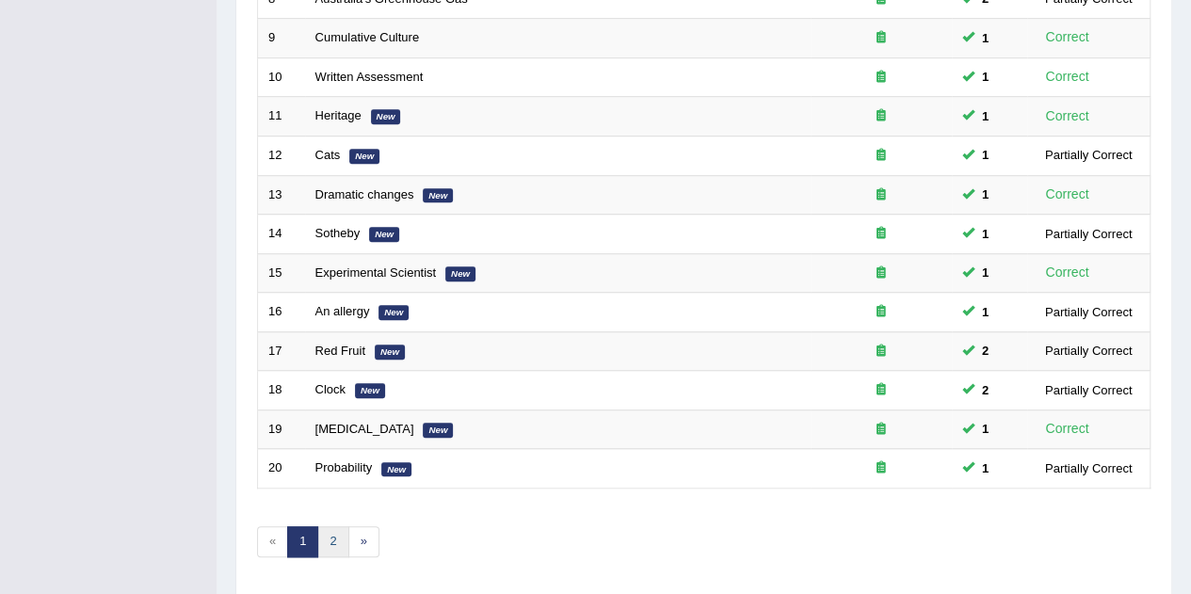
click at [332, 535] on link "2" at bounding box center [332, 541] width 31 height 31
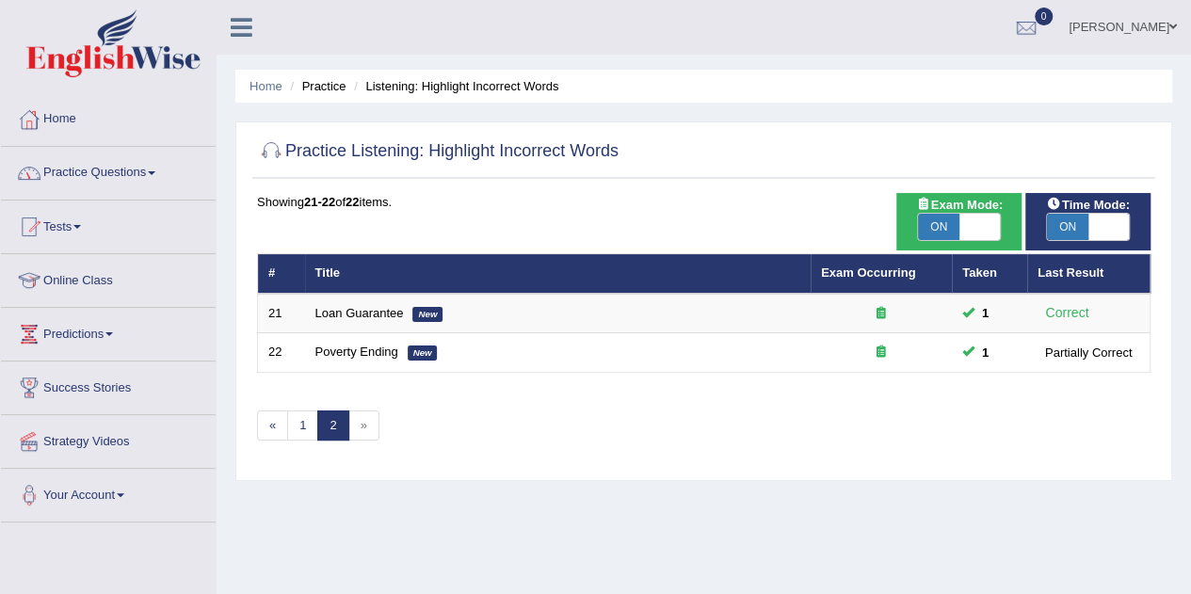
click at [124, 166] on link "Practice Questions" at bounding box center [108, 170] width 215 height 47
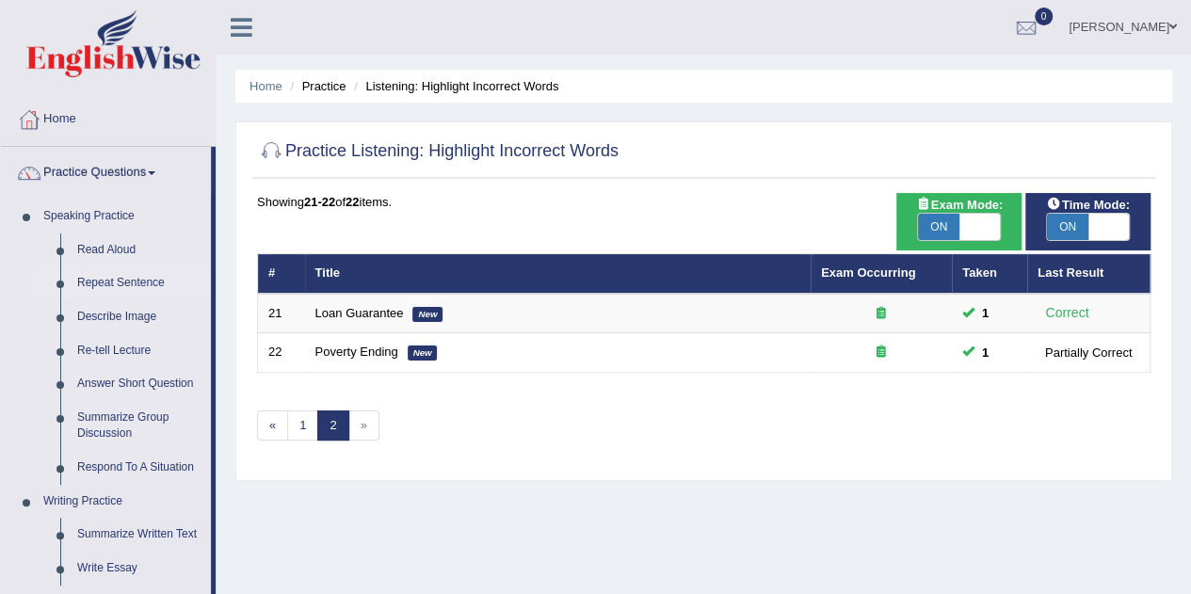
click at [119, 280] on link "Repeat Sentence" at bounding box center [140, 283] width 142 height 34
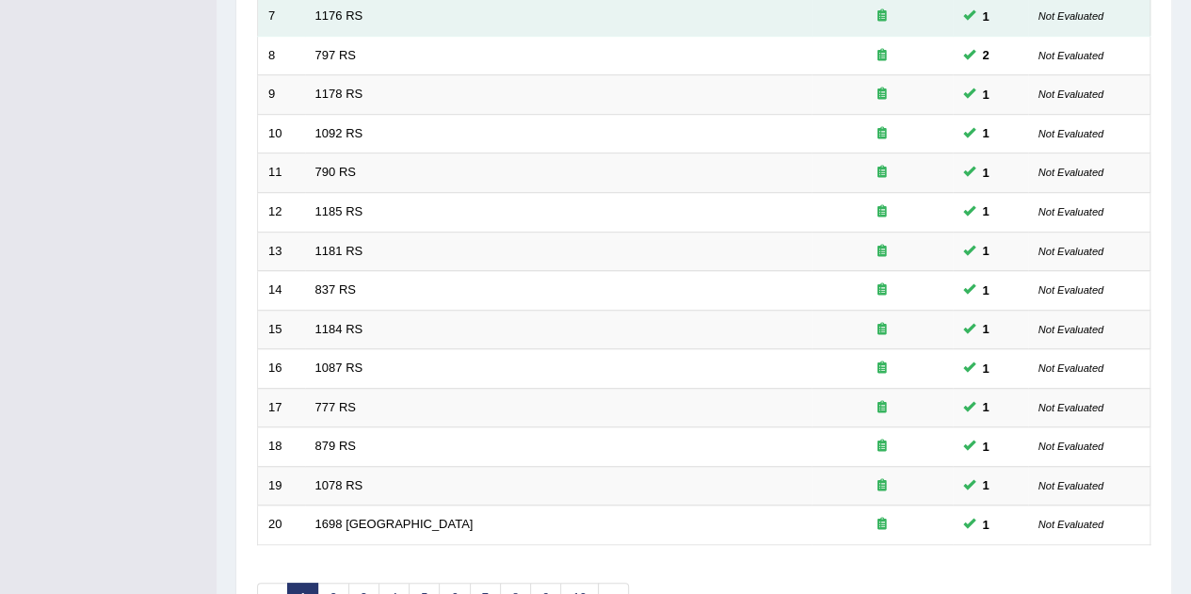
scroll to position [643, 0]
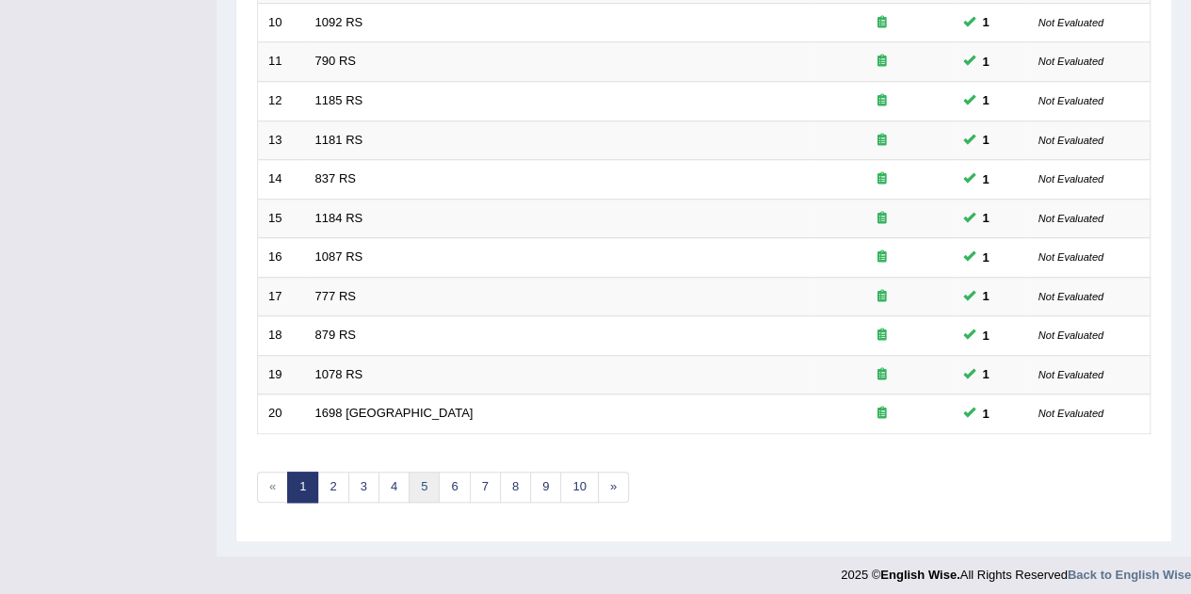
click at [428, 485] on link "5" at bounding box center [424, 487] width 31 height 31
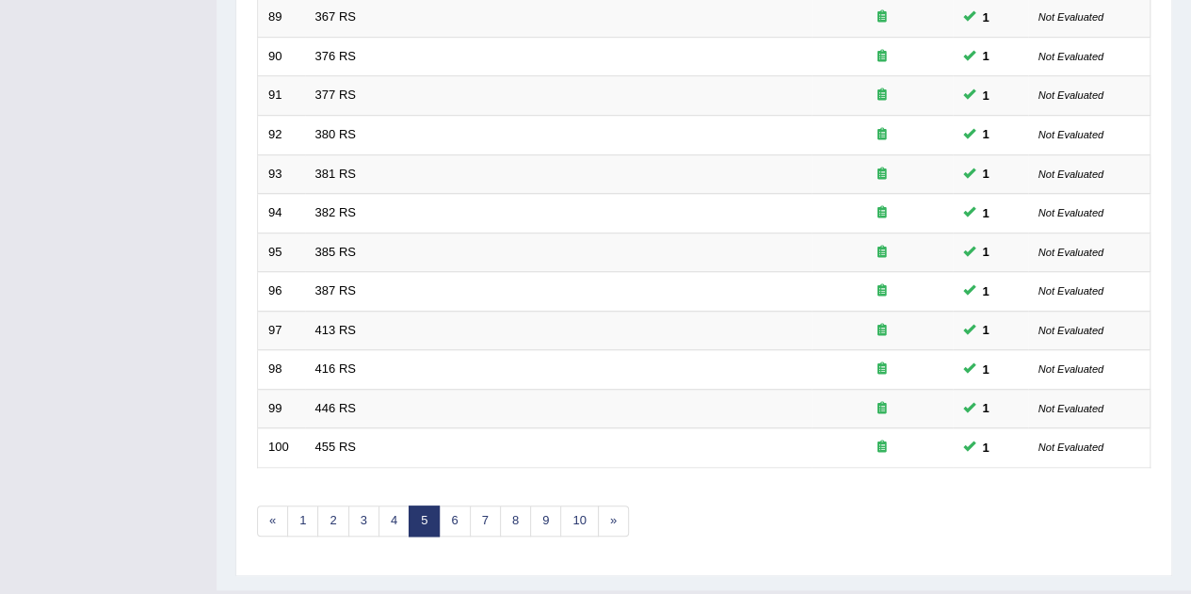
scroll to position [610, 0]
click at [453, 518] on link "6" at bounding box center [454, 520] width 31 height 31
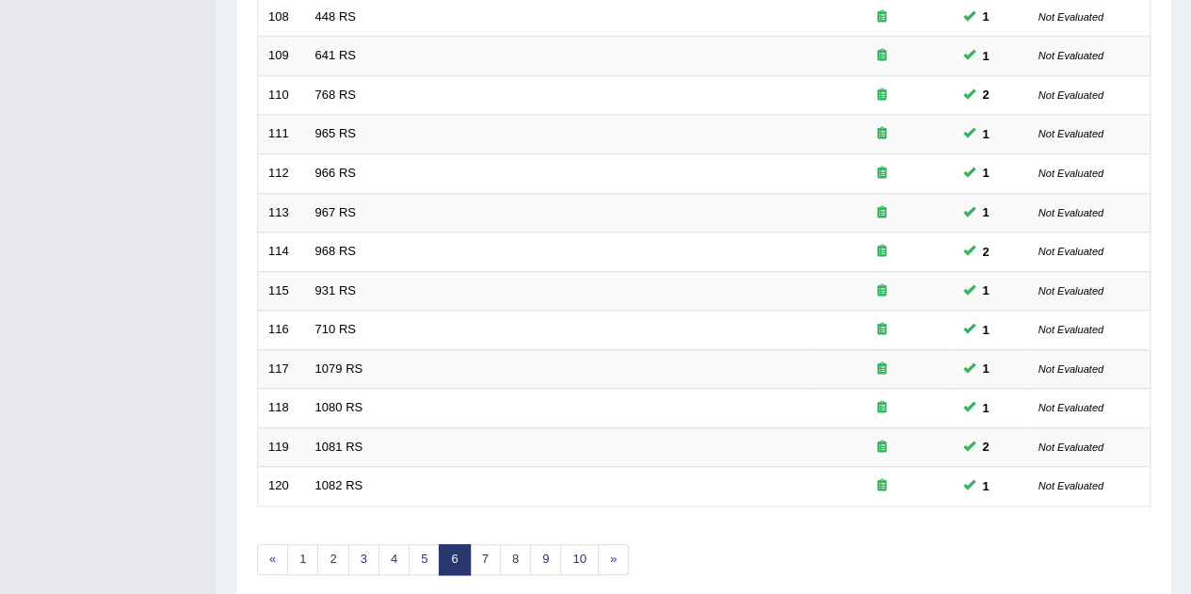
scroll to position [609, 0]
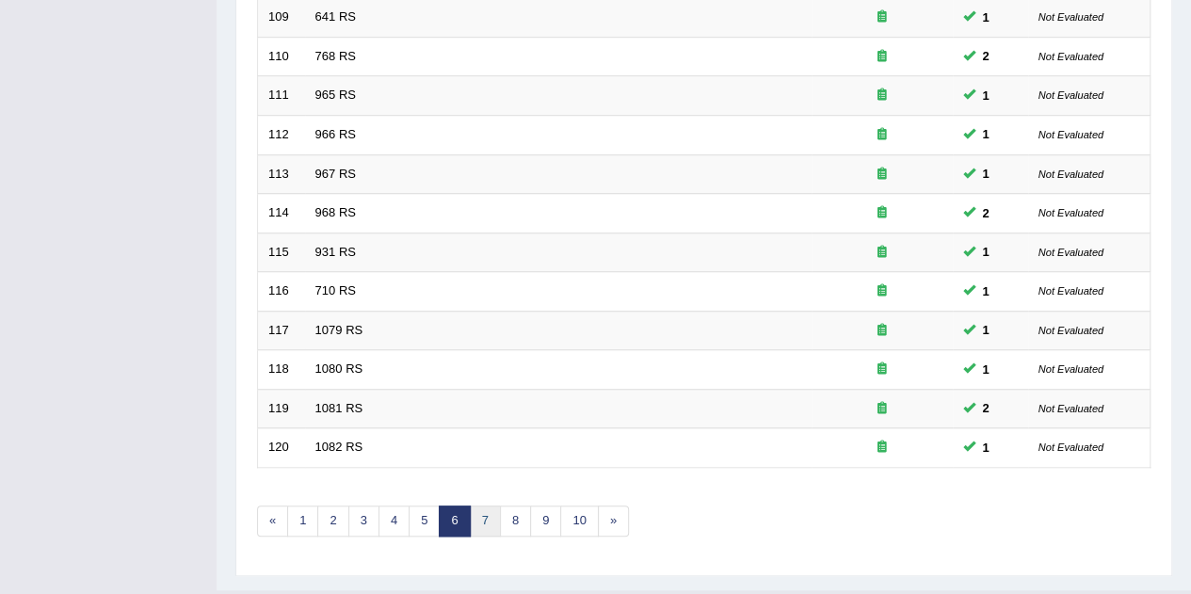
click at [478, 514] on link "7" at bounding box center [485, 521] width 31 height 31
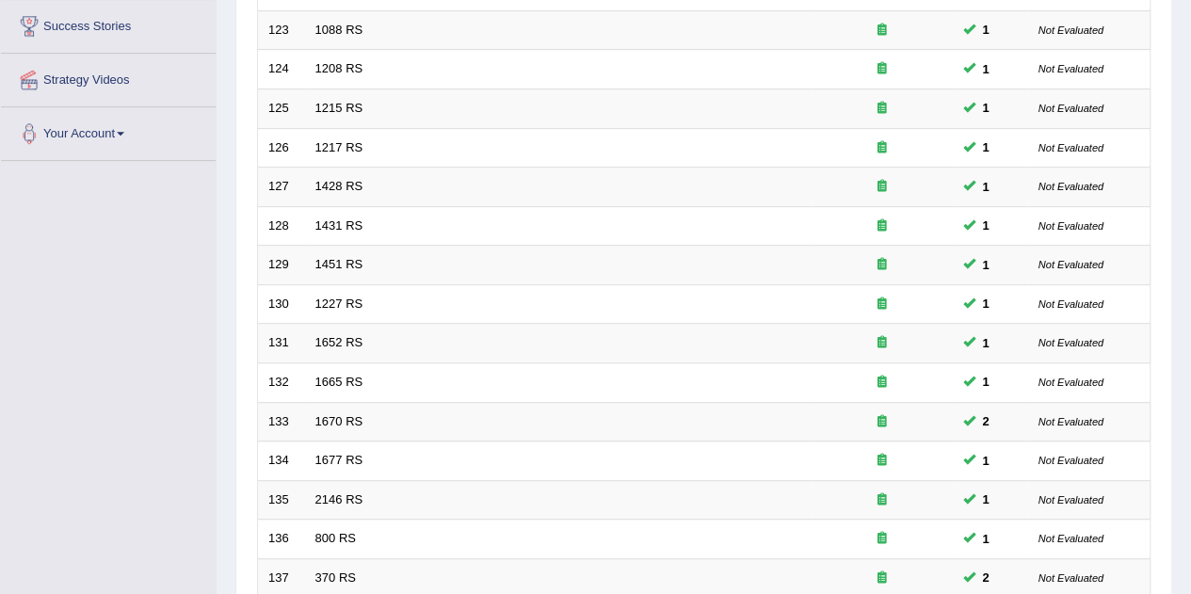
scroll to position [643, 0]
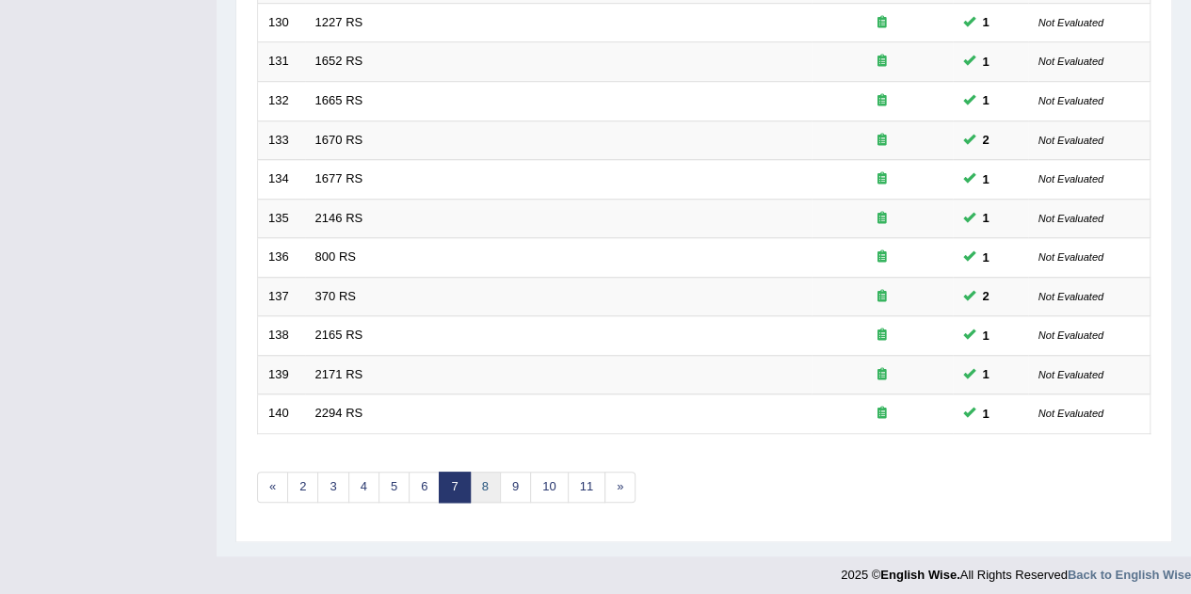
click at [484, 476] on link "8" at bounding box center [485, 487] width 31 height 31
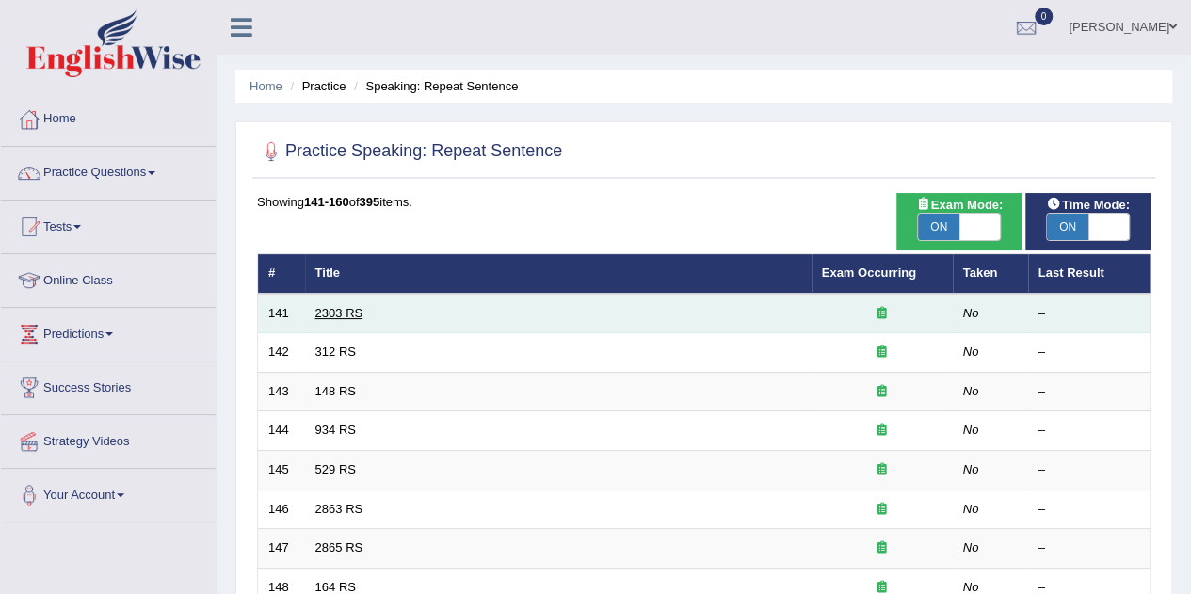
click at [337, 308] on link "2303 RS" at bounding box center [339, 313] width 48 height 14
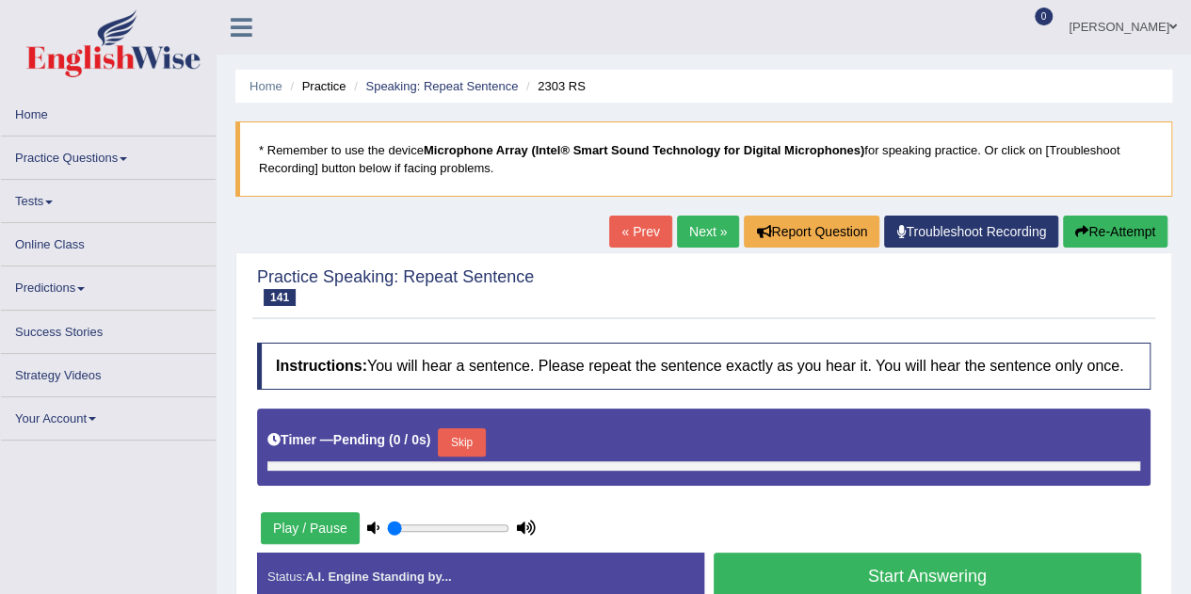
type input "0.65"
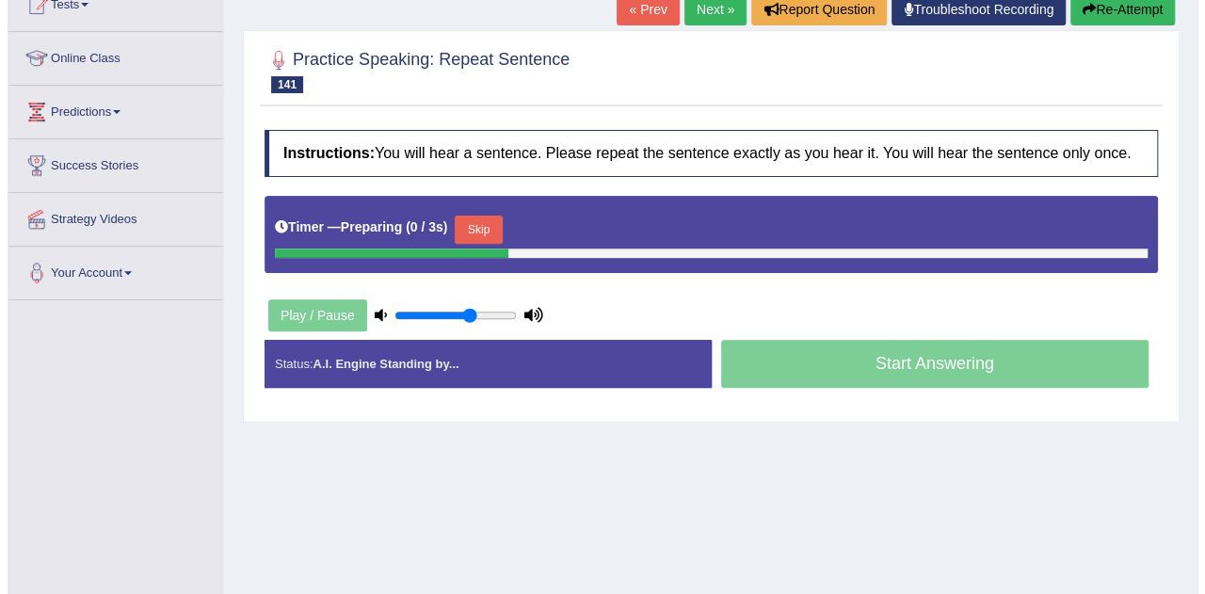
scroll to position [229, 0]
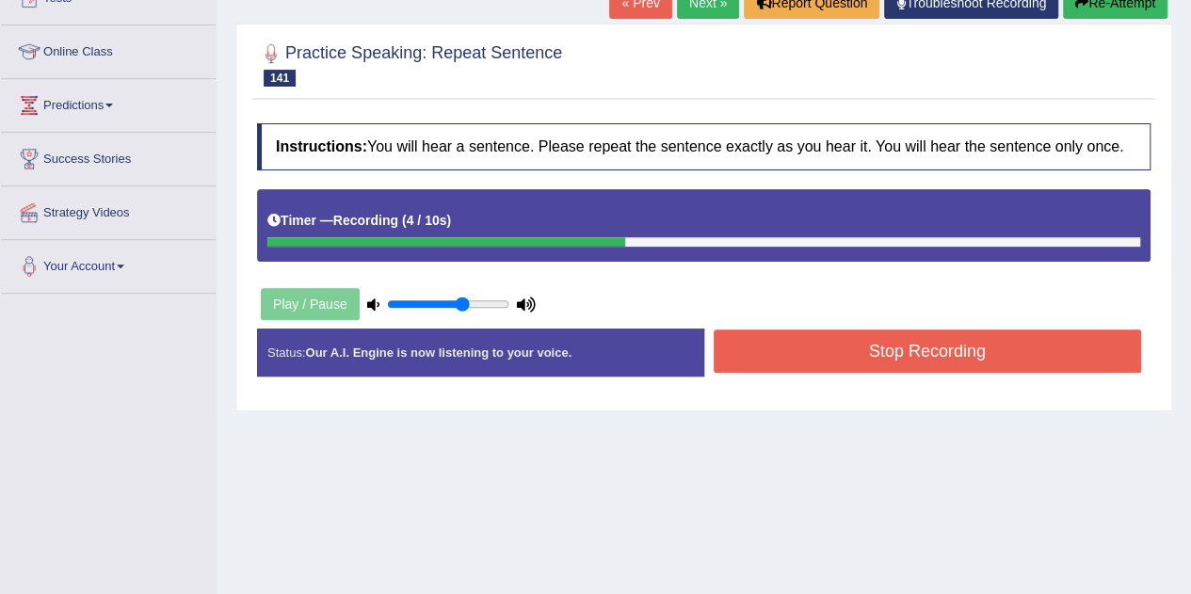
click at [758, 353] on button "Stop Recording" at bounding box center [928, 351] width 428 height 43
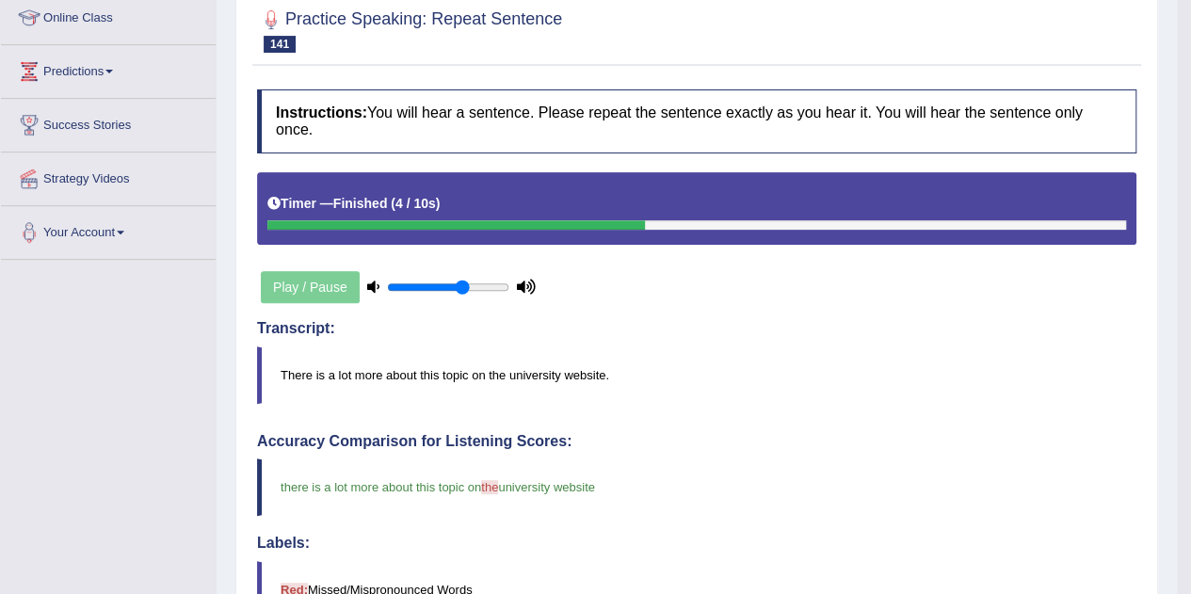
scroll to position [0, 0]
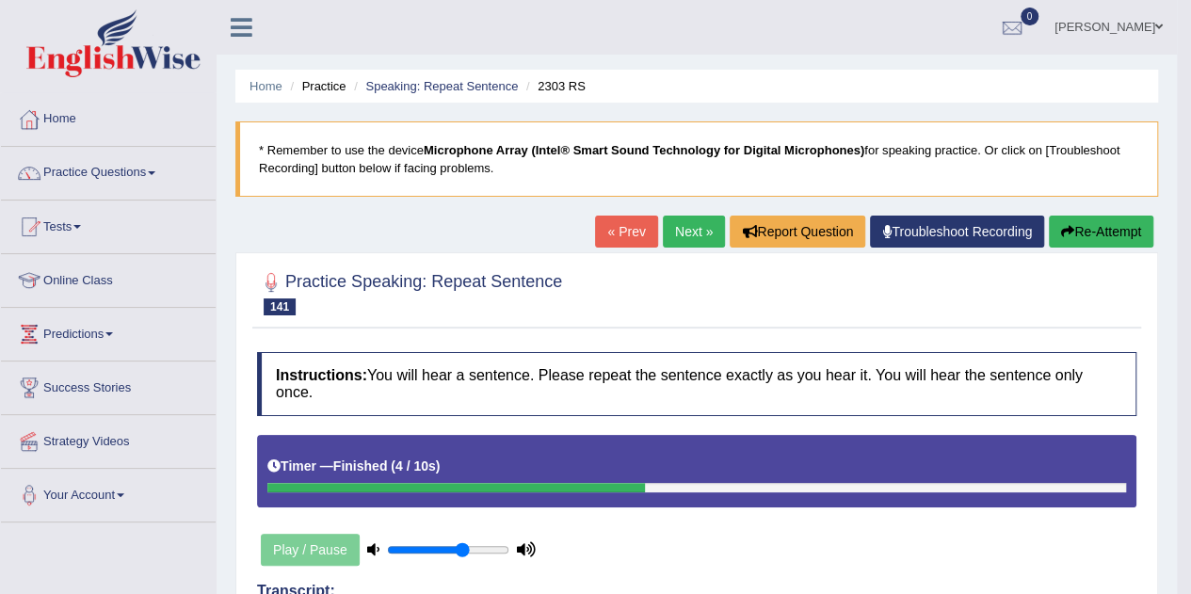
click at [687, 225] on link "Next »" at bounding box center [694, 232] width 62 height 32
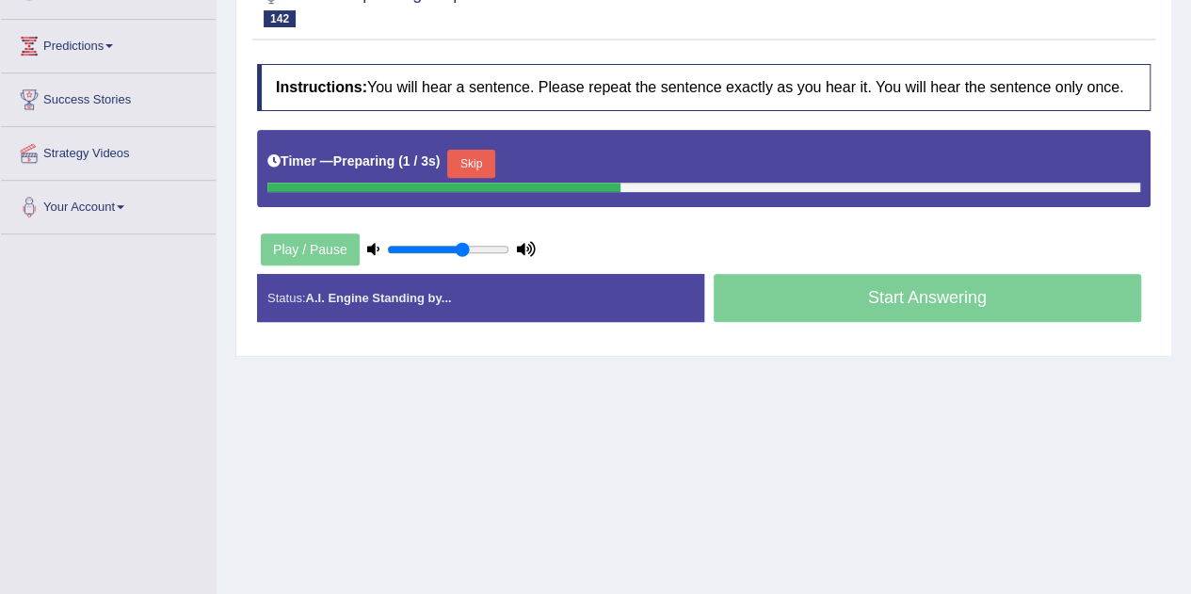
scroll to position [289, 0]
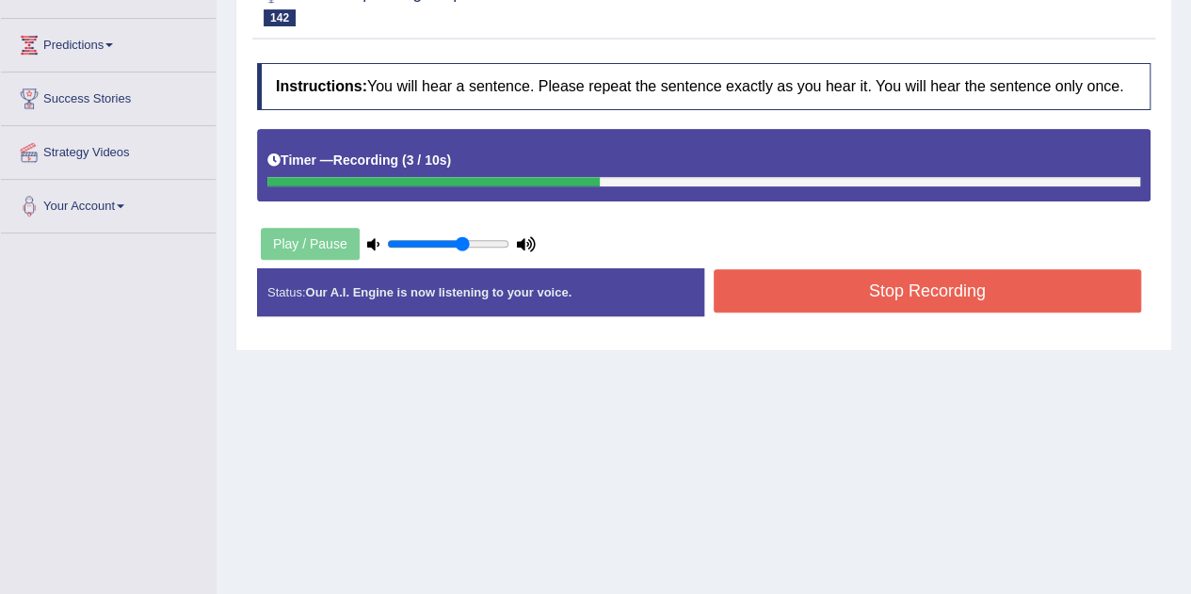
click at [825, 289] on button "Stop Recording" at bounding box center [928, 290] width 428 height 43
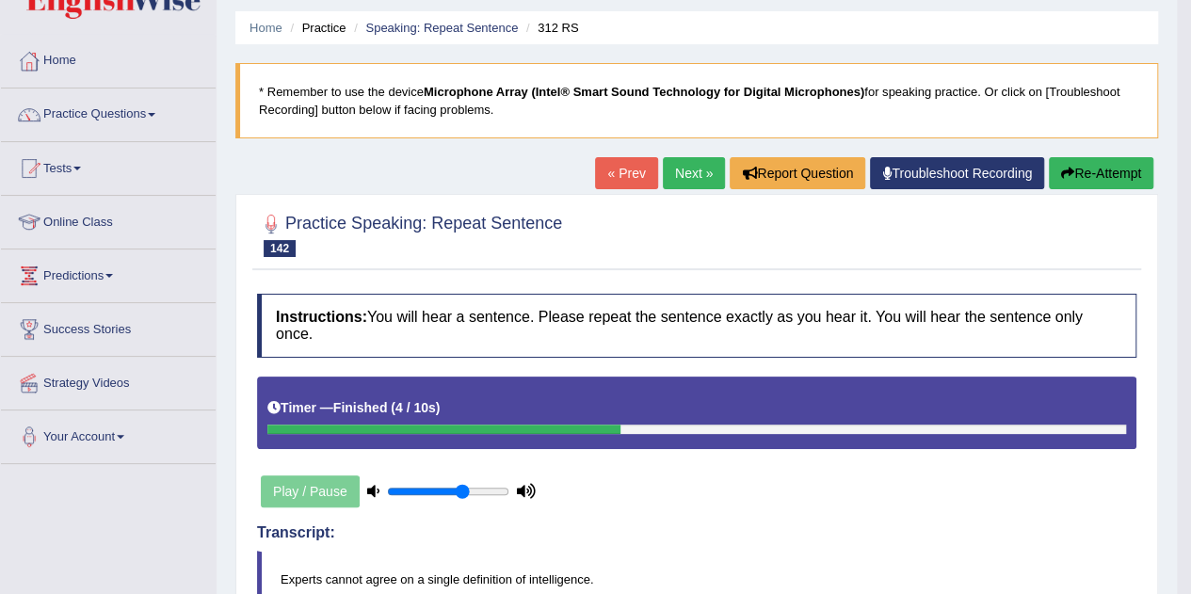
scroll to position [29, 0]
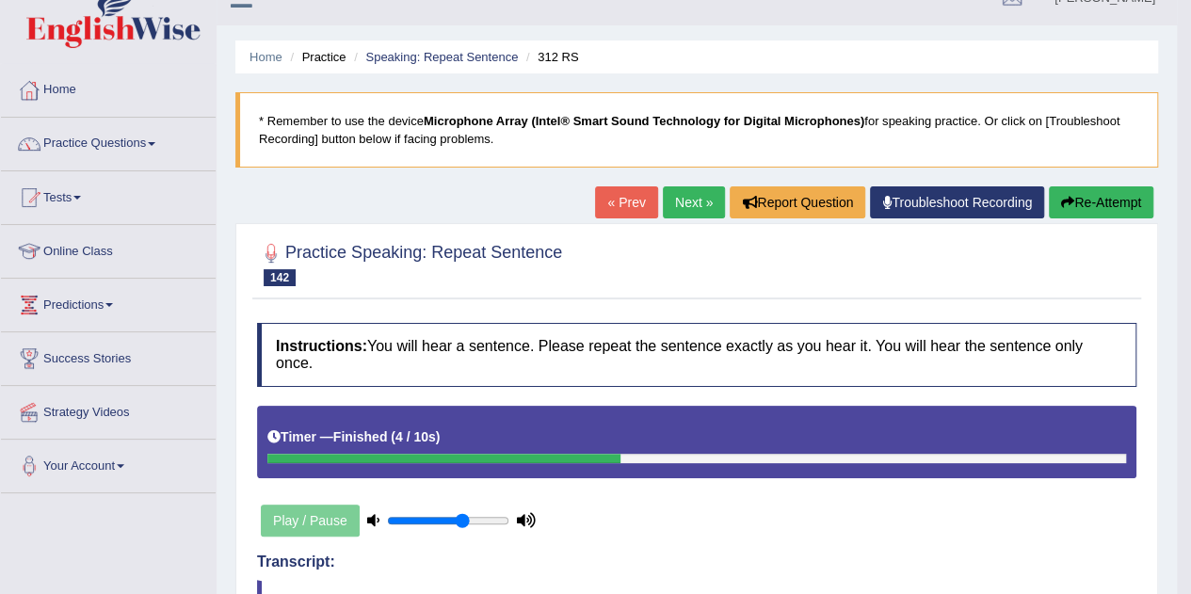
click at [688, 204] on link "Next »" at bounding box center [694, 202] width 62 height 32
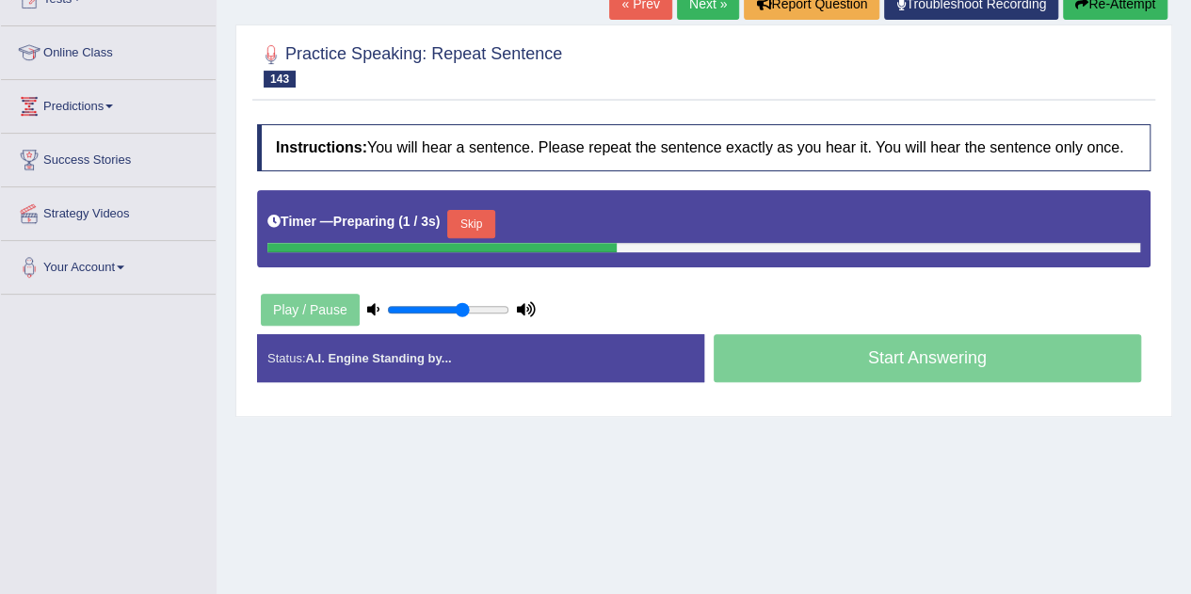
scroll to position [231, 0]
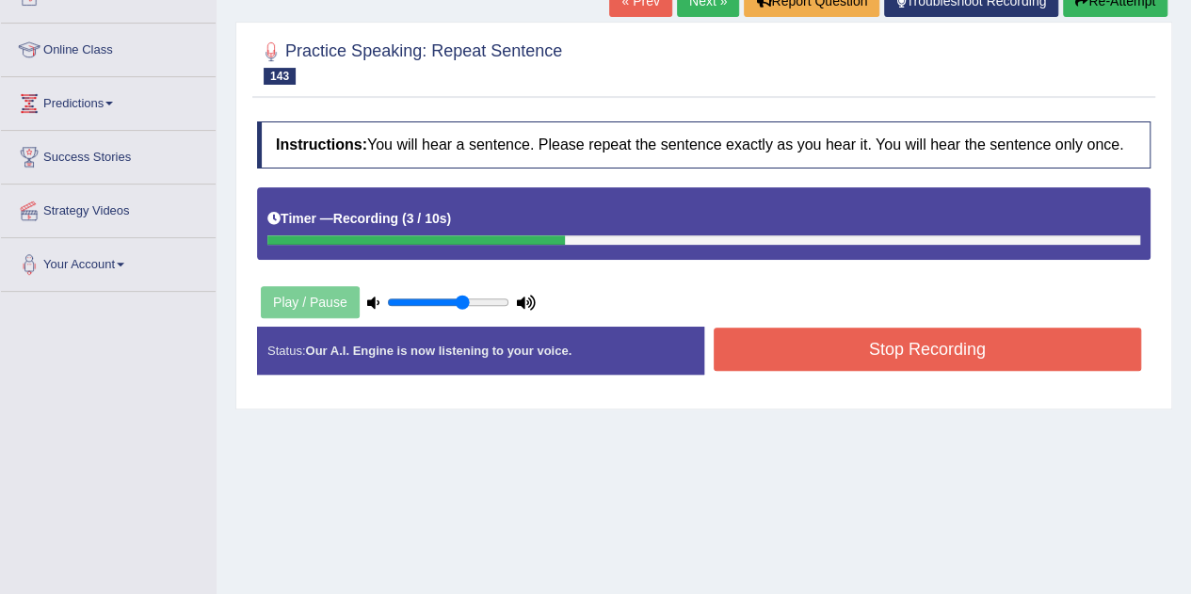
click at [745, 349] on button "Stop Recording" at bounding box center [928, 349] width 428 height 43
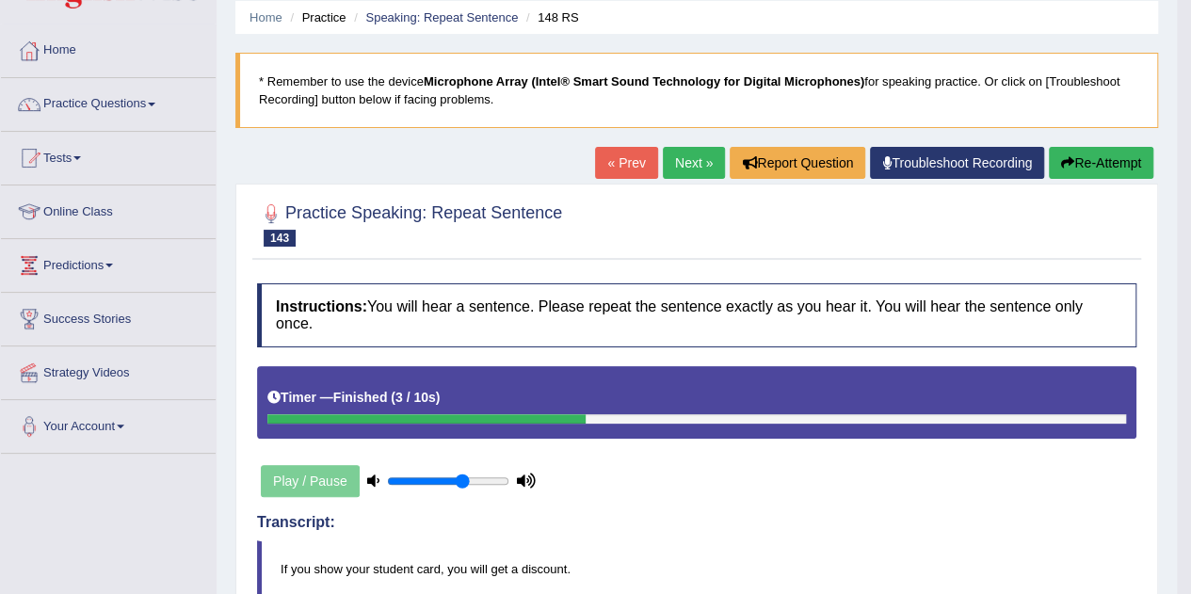
scroll to position [68, 0]
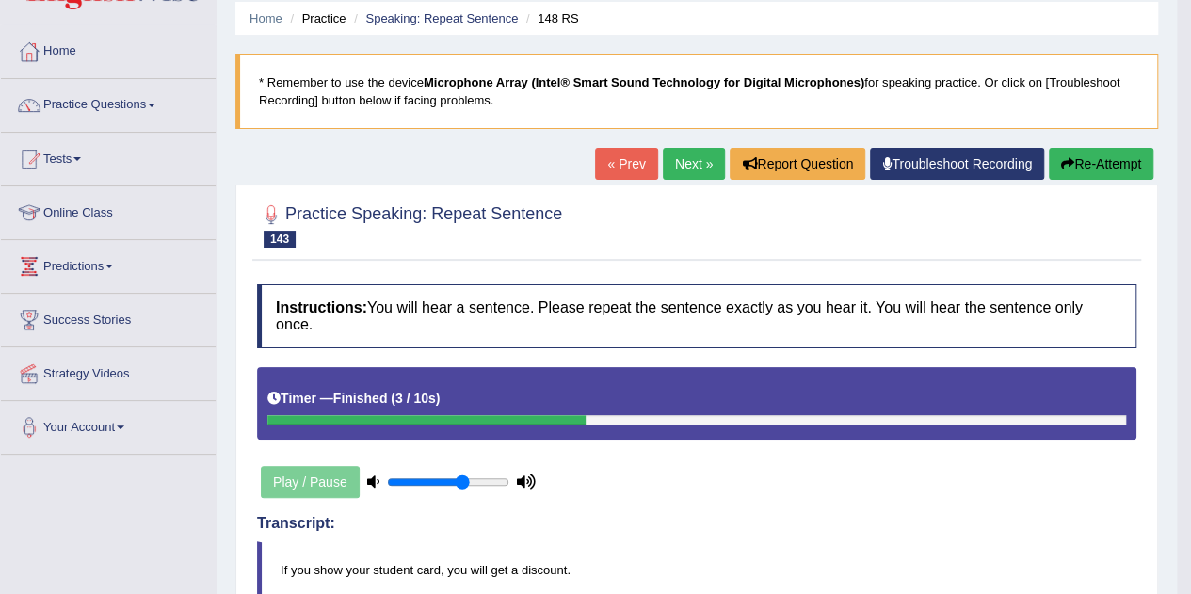
click at [697, 162] on link "Next »" at bounding box center [694, 164] width 62 height 32
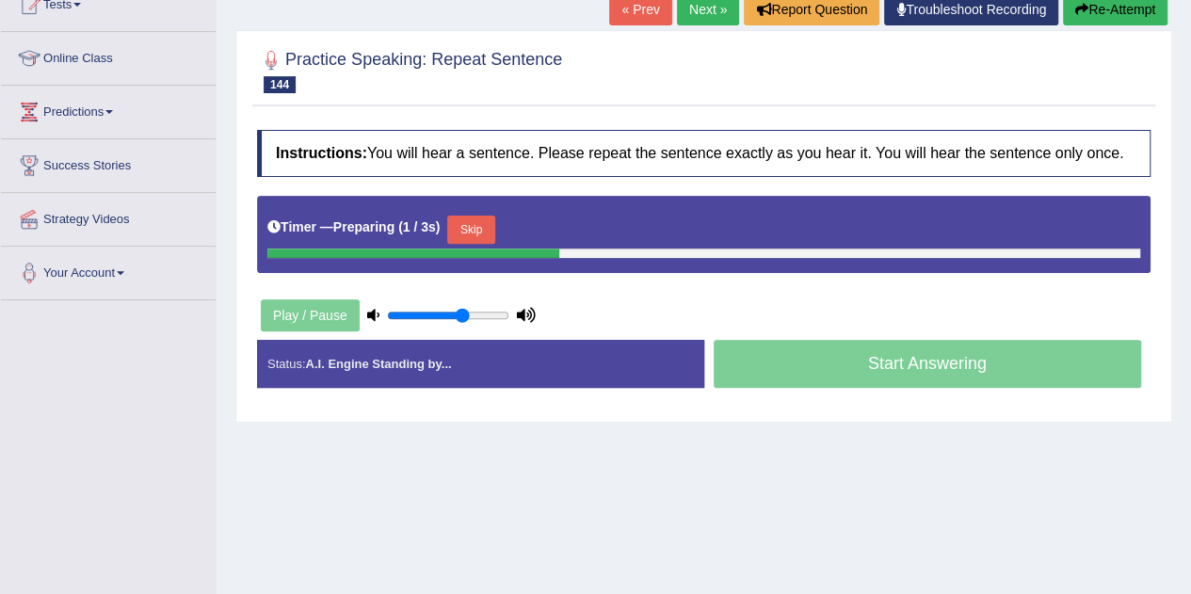
scroll to position [223, 0]
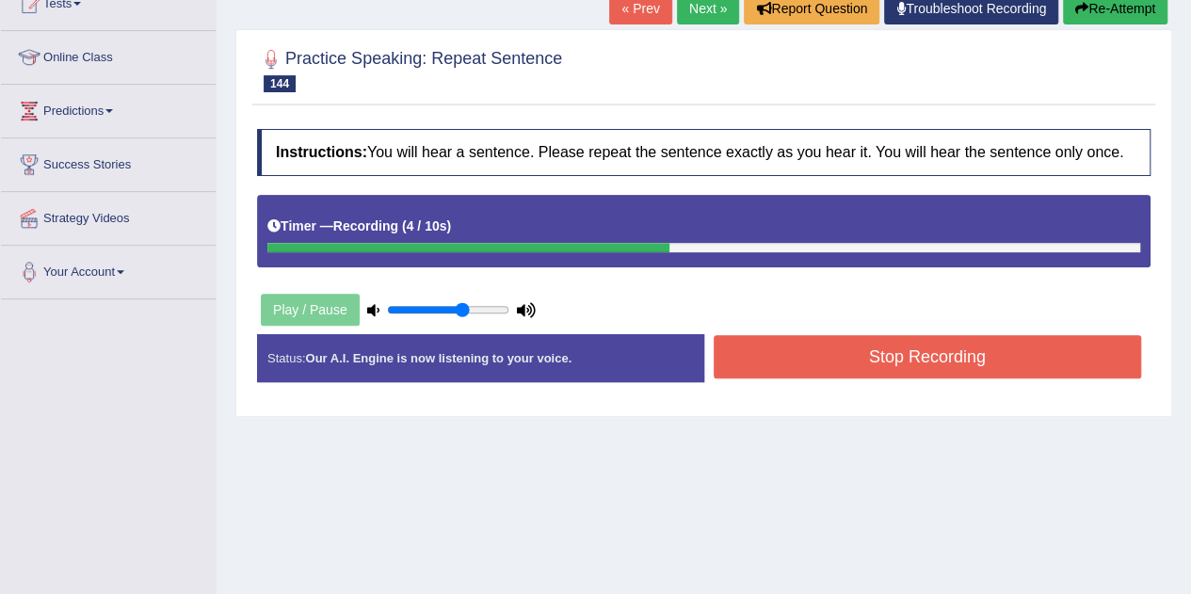
click at [808, 351] on button "Stop Recording" at bounding box center [928, 356] width 428 height 43
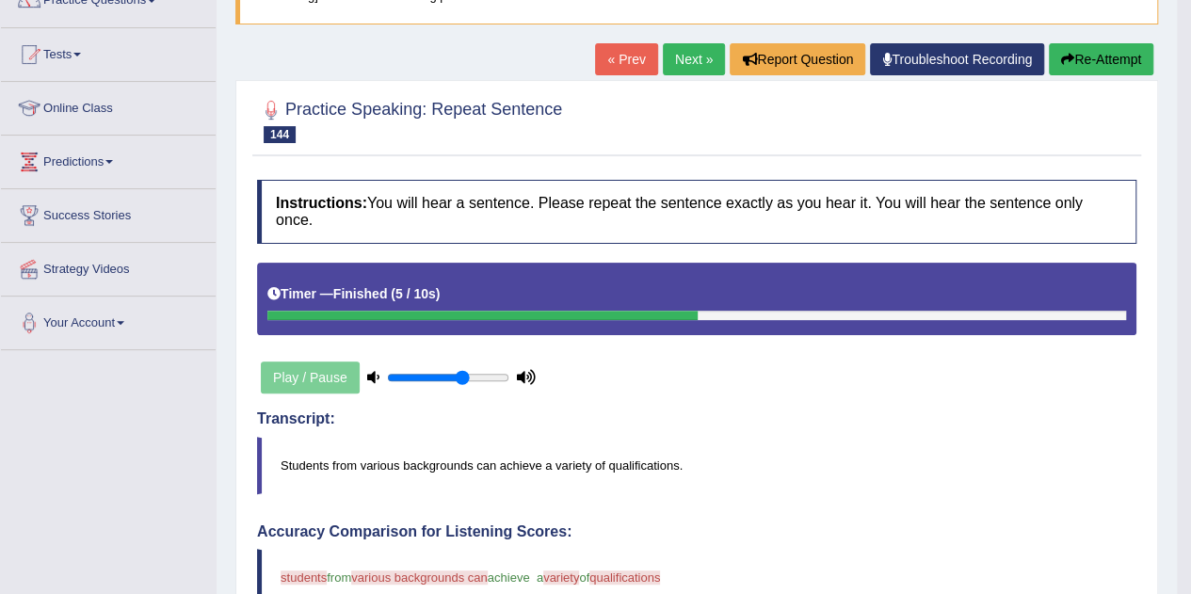
scroll to position [162, 0]
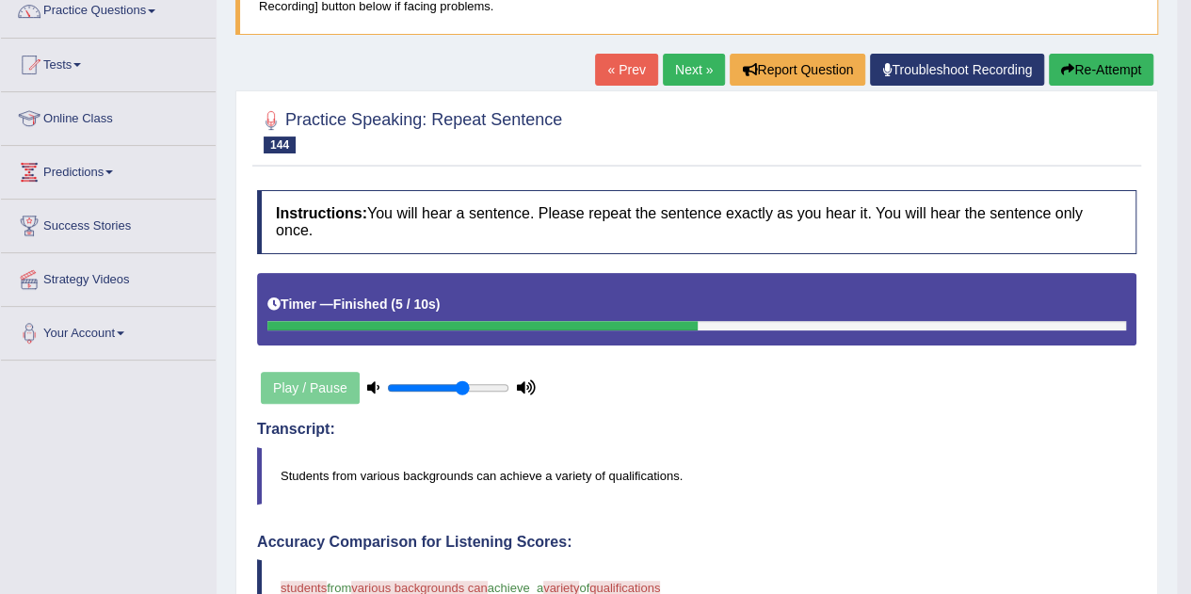
click at [1086, 67] on button "Re-Attempt" at bounding box center [1101, 70] width 105 height 32
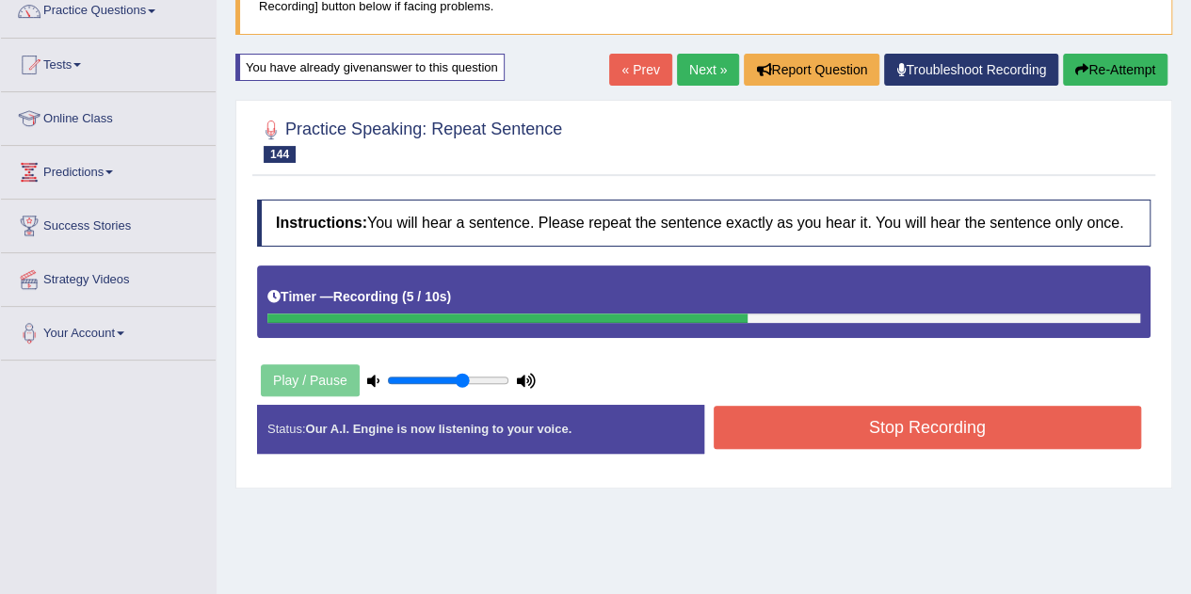
click at [800, 428] on button "Stop Recording" at bounding box center [928, 427] width 428 height 43
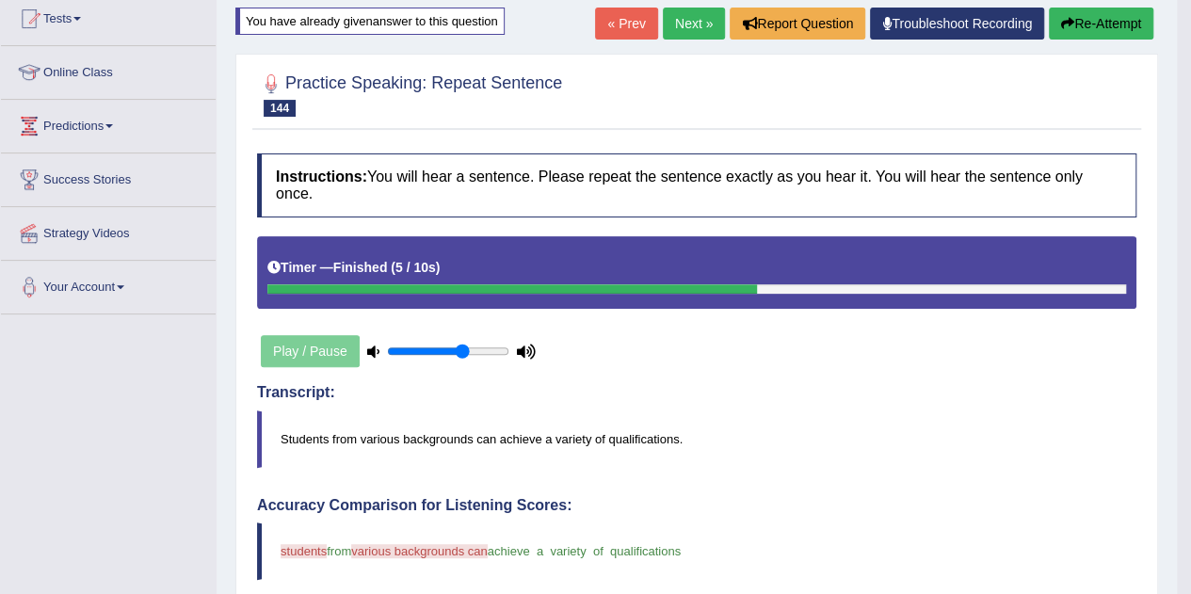
scroll to position [204, 0]
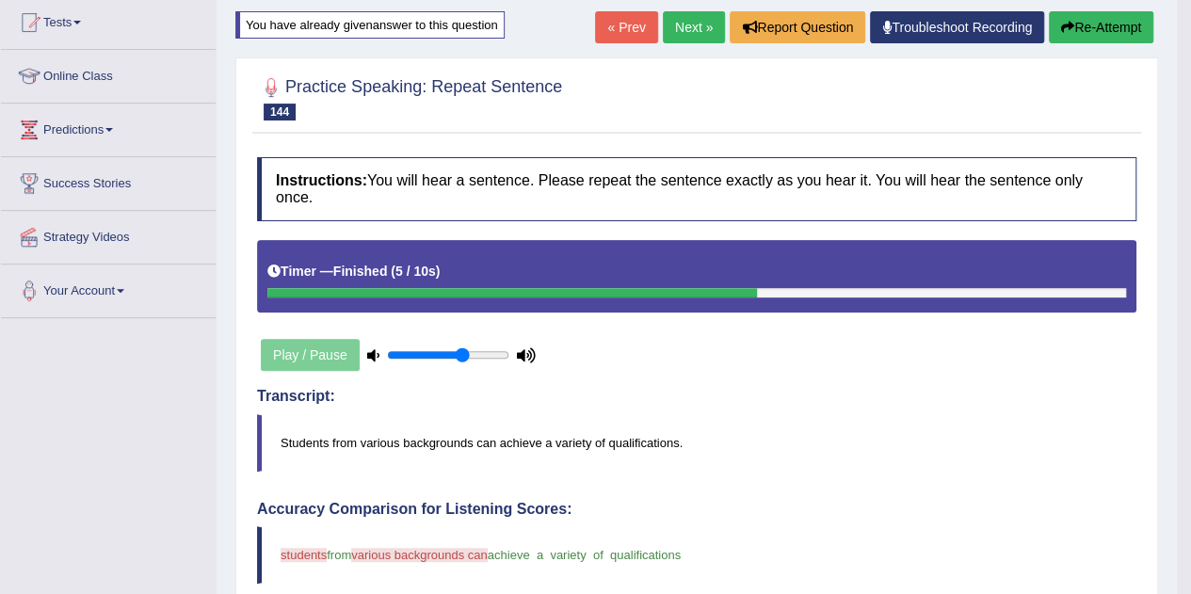
click at [679, 22] on link "Next »" at bounding box center [694, 27] width 62 height 32
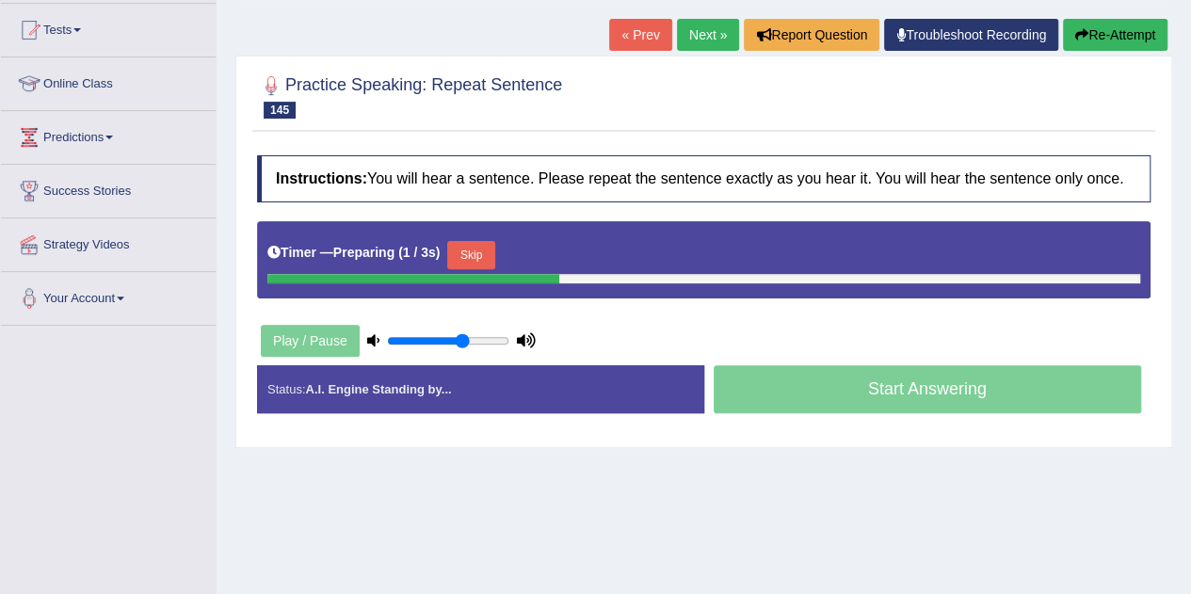
scroll to position [200, 0]
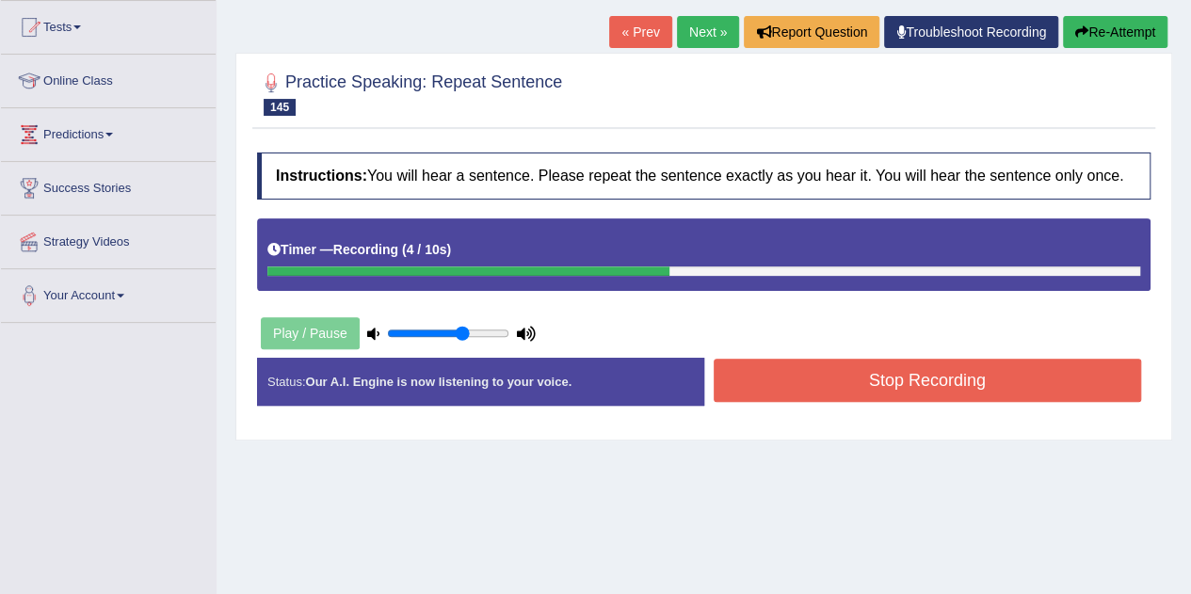
click at [774, 381] on button "Stop Recording" at bounding box center [928, 380] width 428 height 43
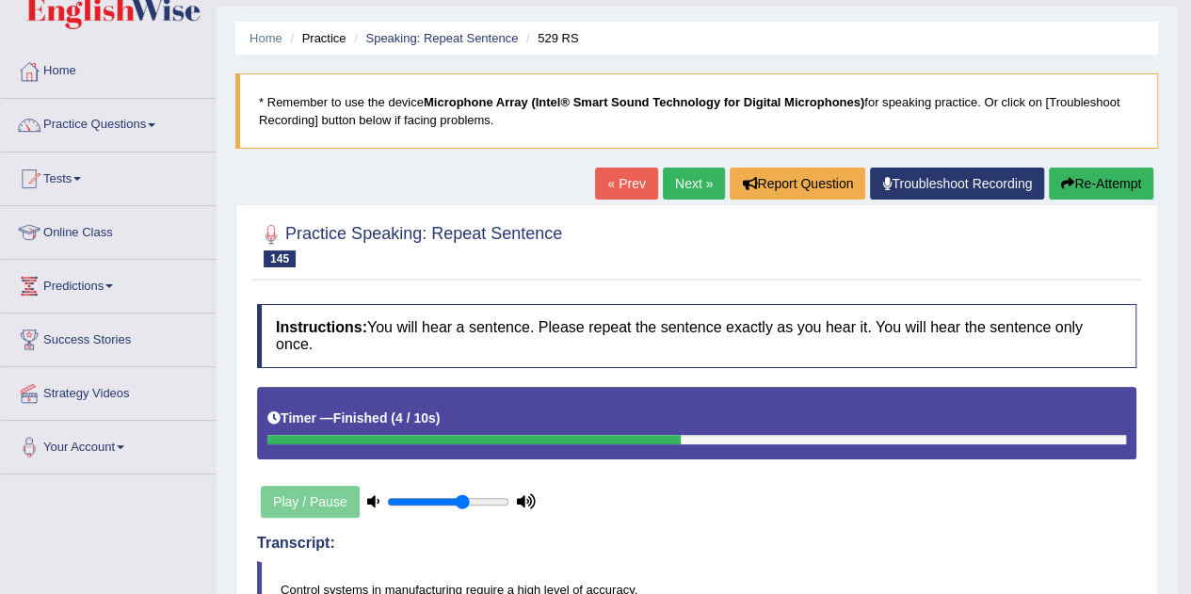
scroll to position [46, 0]
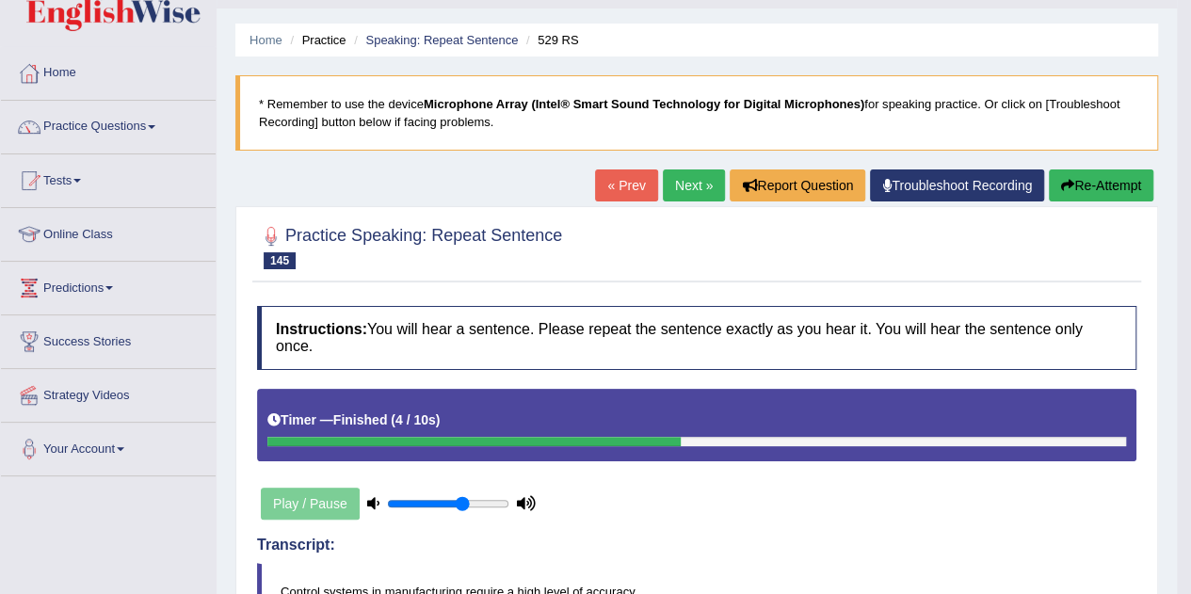
click at [697, 182] on link "Next »" at bounding box center [694, 185] width 62 height 32
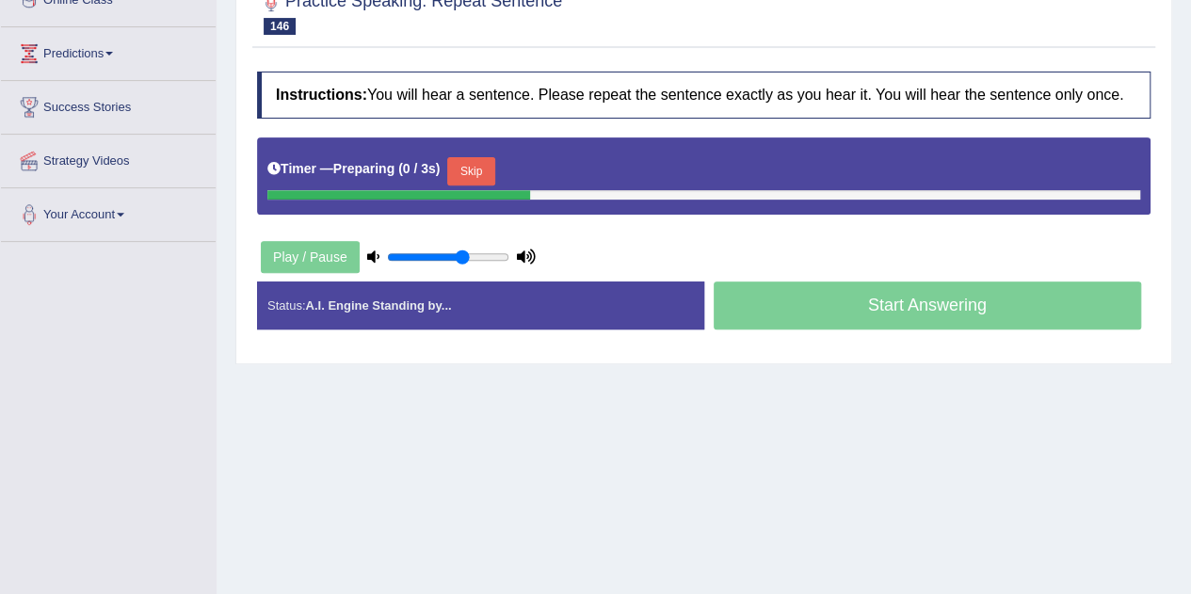
scroll to position [282, 0]
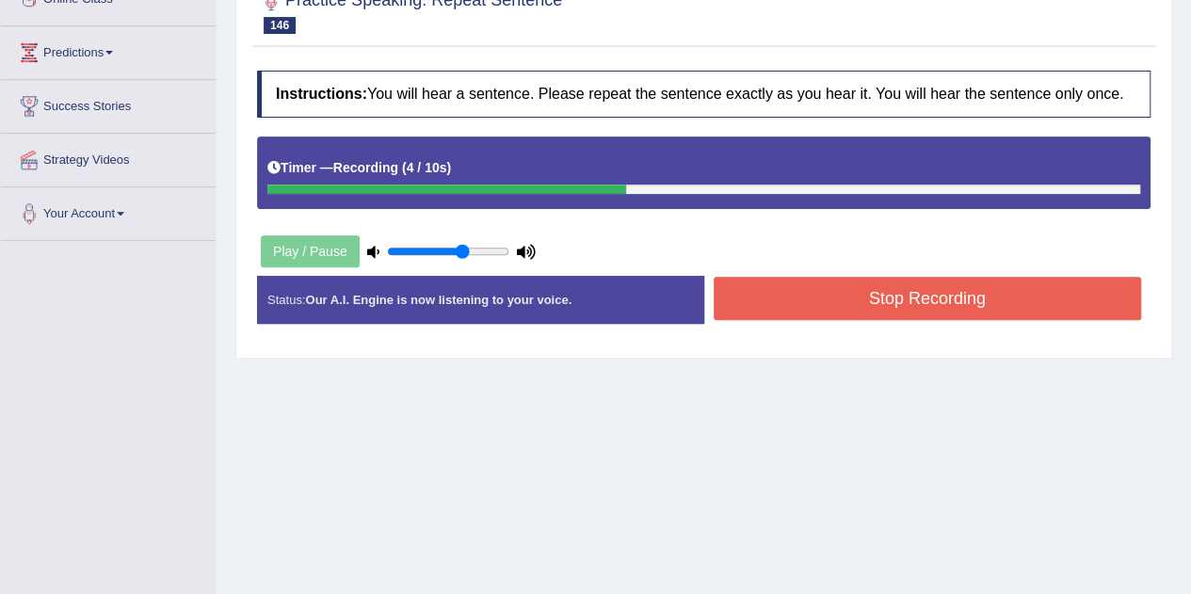
click at [755, 306] on button "Stop Recording" at bounding box center [928, 298] width 428 height 43
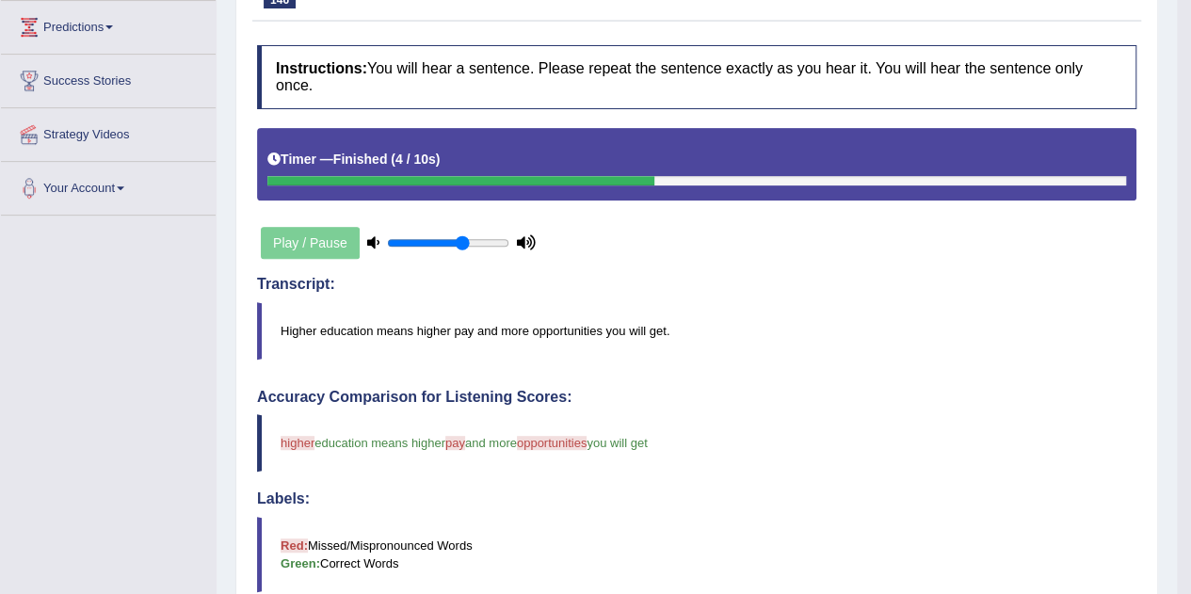
scroll to position [0, 0]
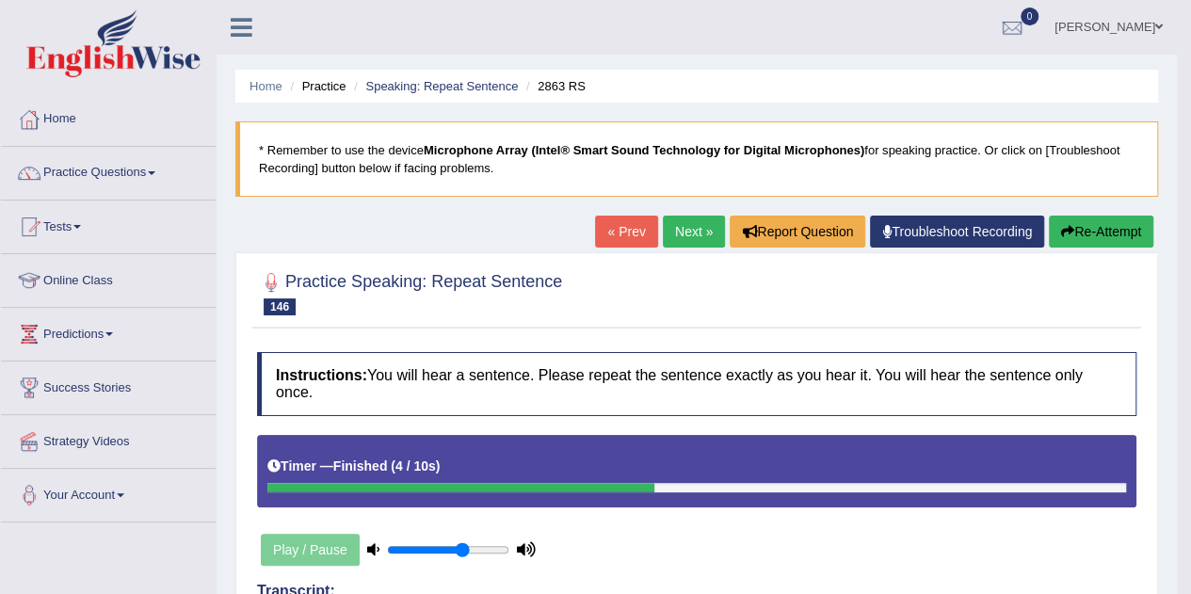
click at [686, 227] on link "Next »" at bounding box center [694, 232] width 62 height 32
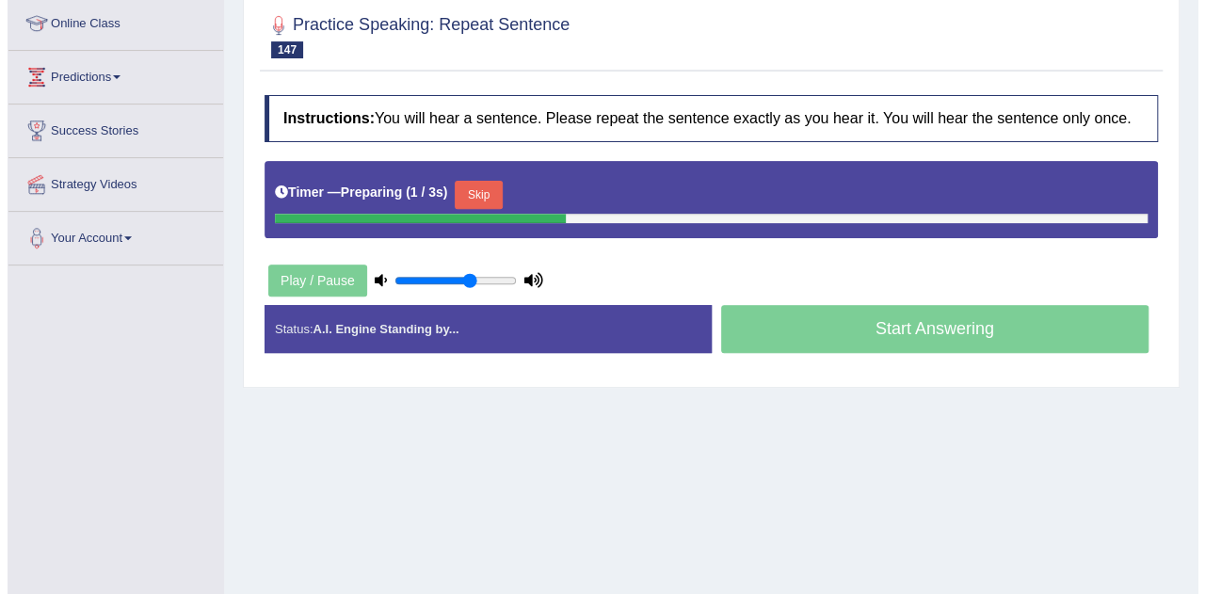
scroll to position [258, 0]
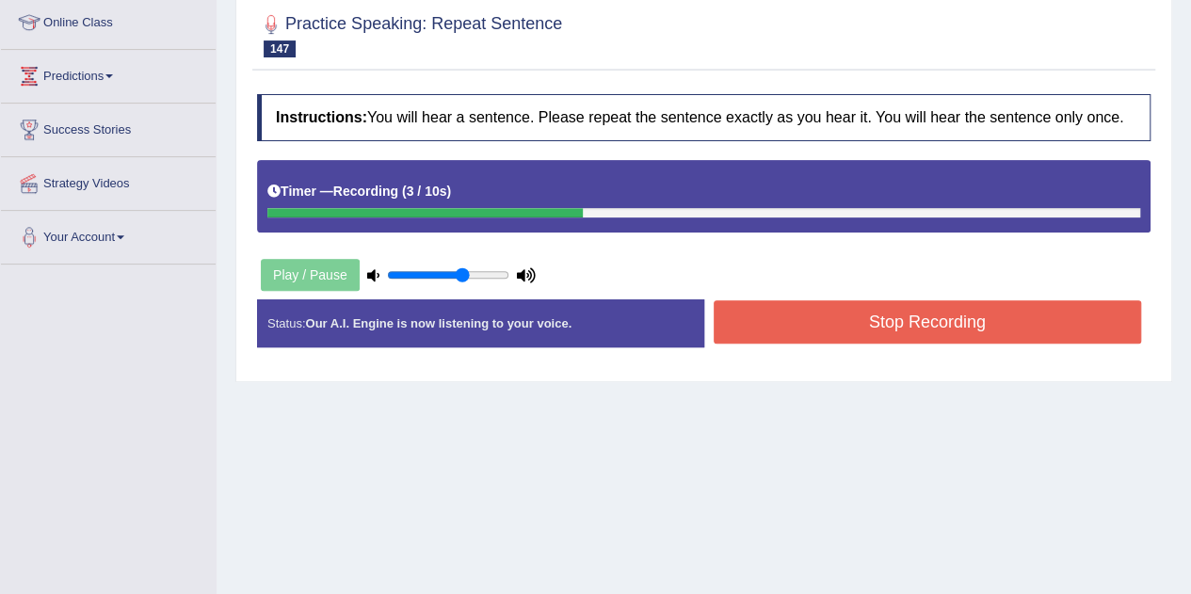
click at [775, 324] on button "Stop Recording" at bounding box center [928, 321] width 428 height 43
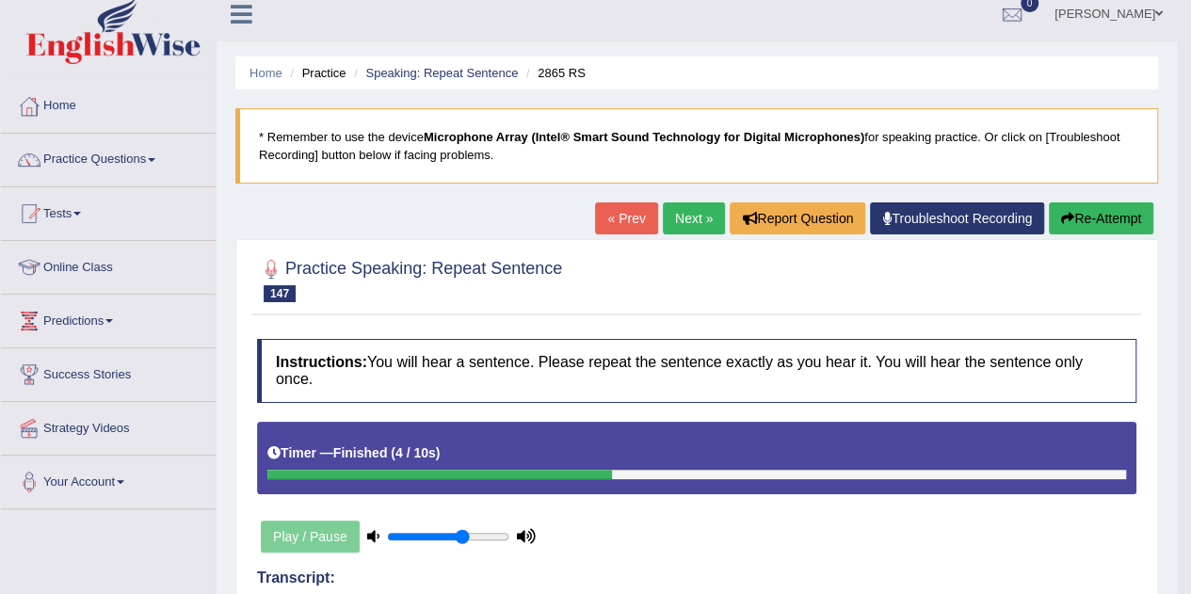
scroll to position [0, 0]
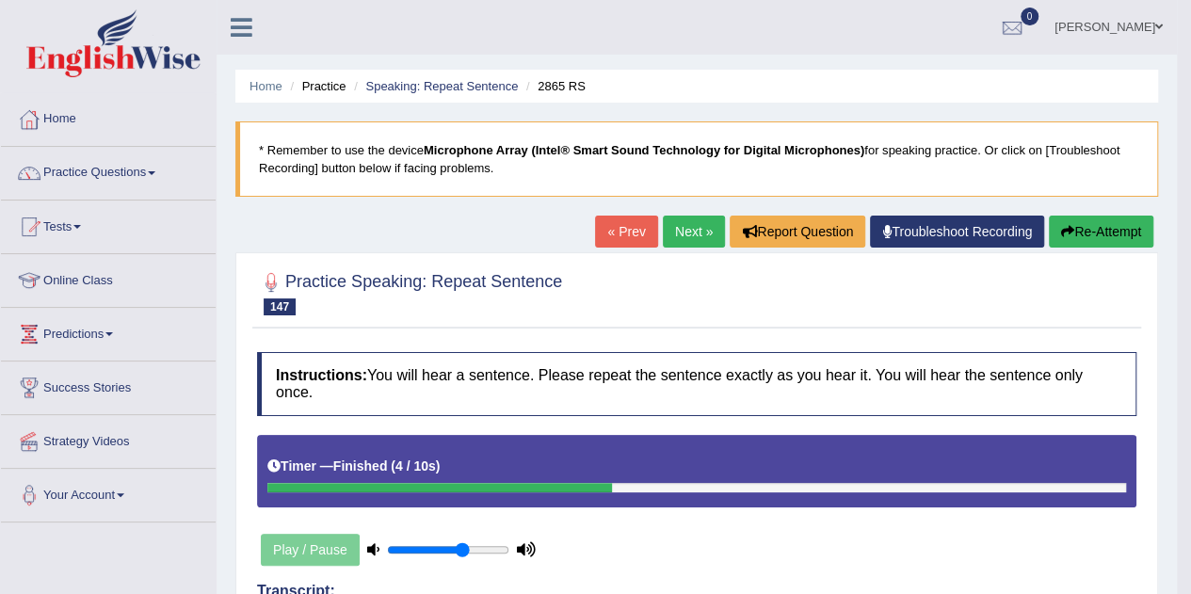
click at [679, 223] on link "Next »" at bounding box center [694, 232] width 62 height 32
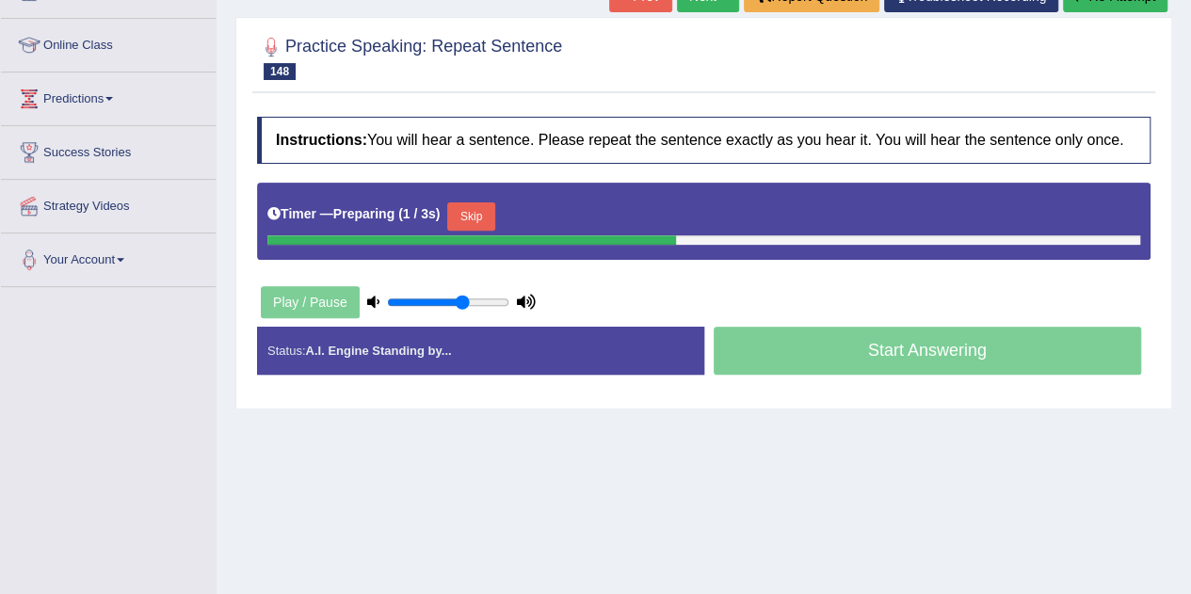
scroll to position [234, 0]
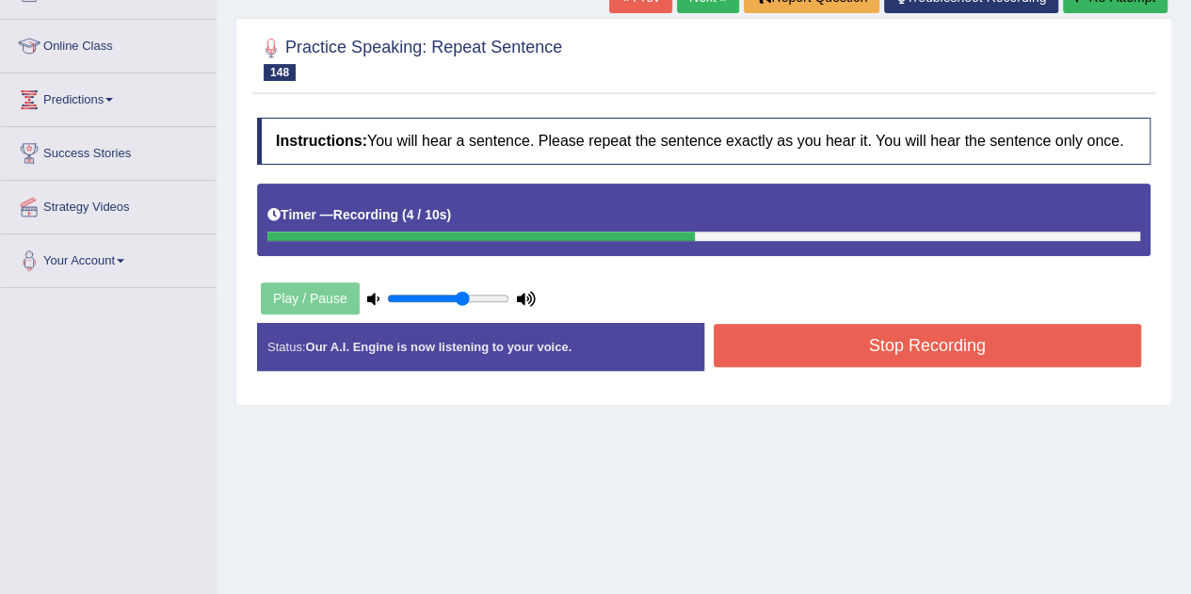
click at [792, 339] on button "Stop Recording" at bounding box center [928, 345] width 428 height 43
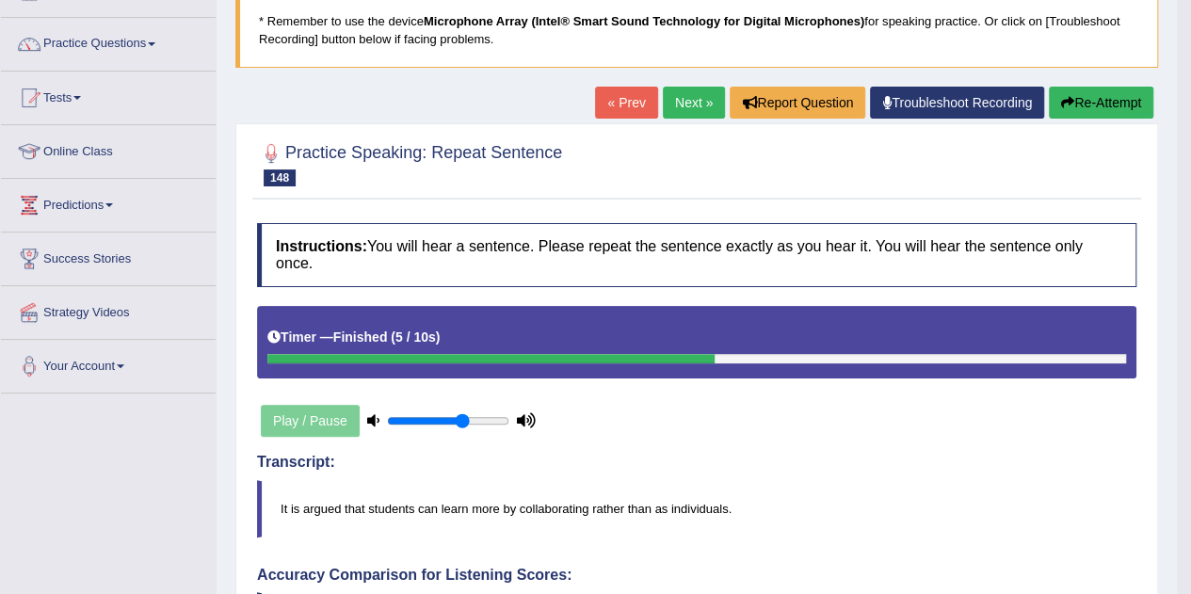
scroll to position [128, 0]
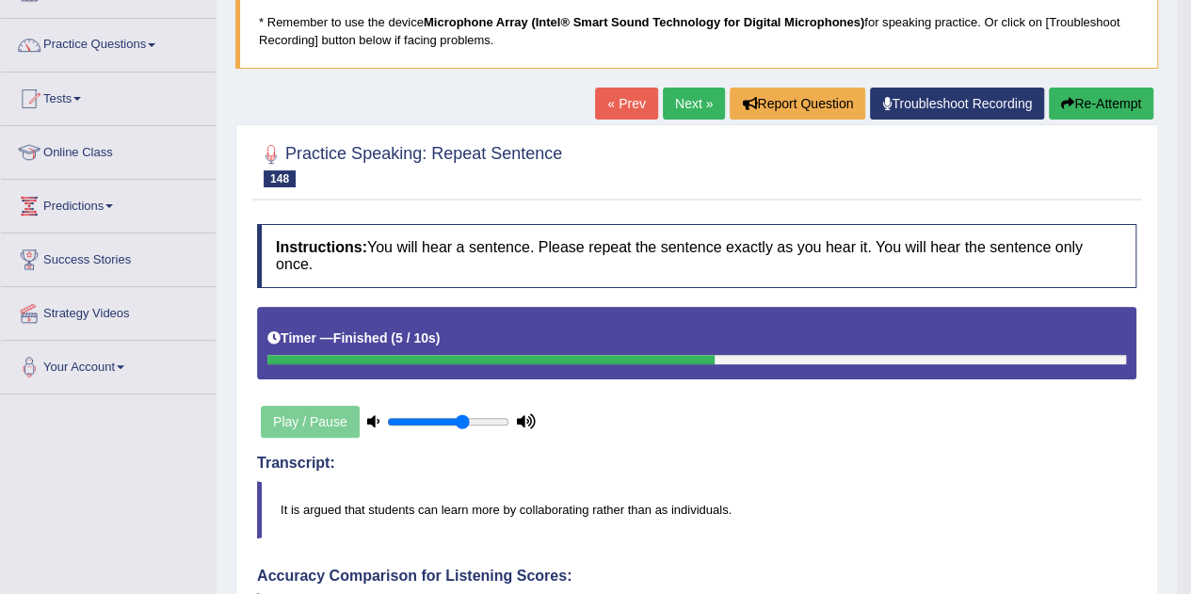
click at [684, 96] on link "Next »" at bounding box center [694, 104] width 62 height 32
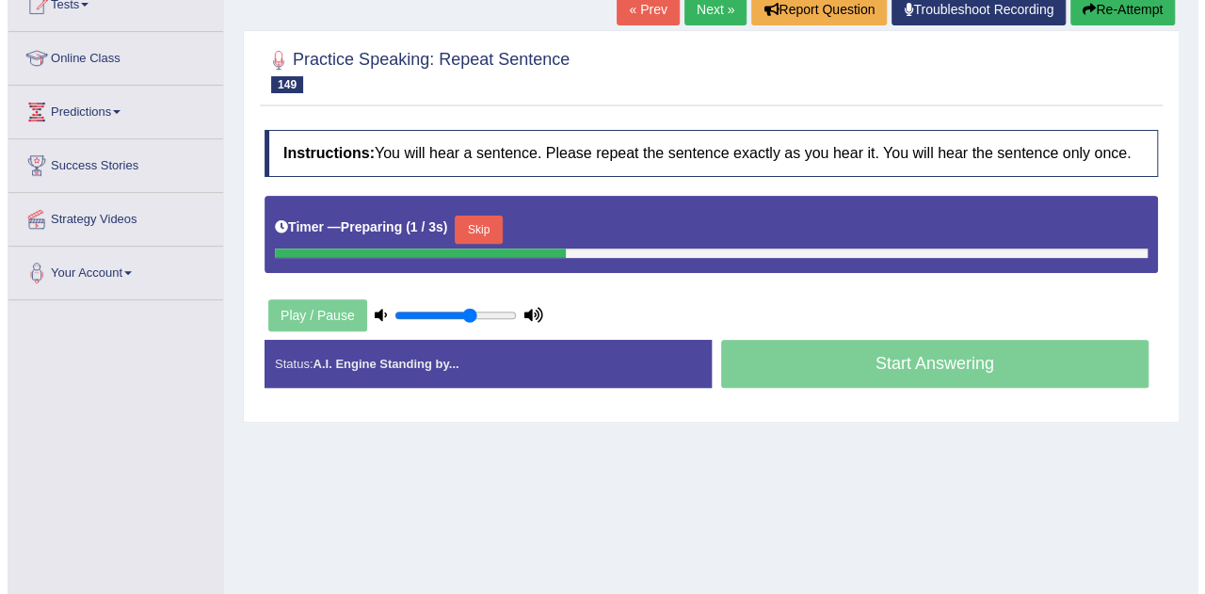
scroll to position [225, 0]
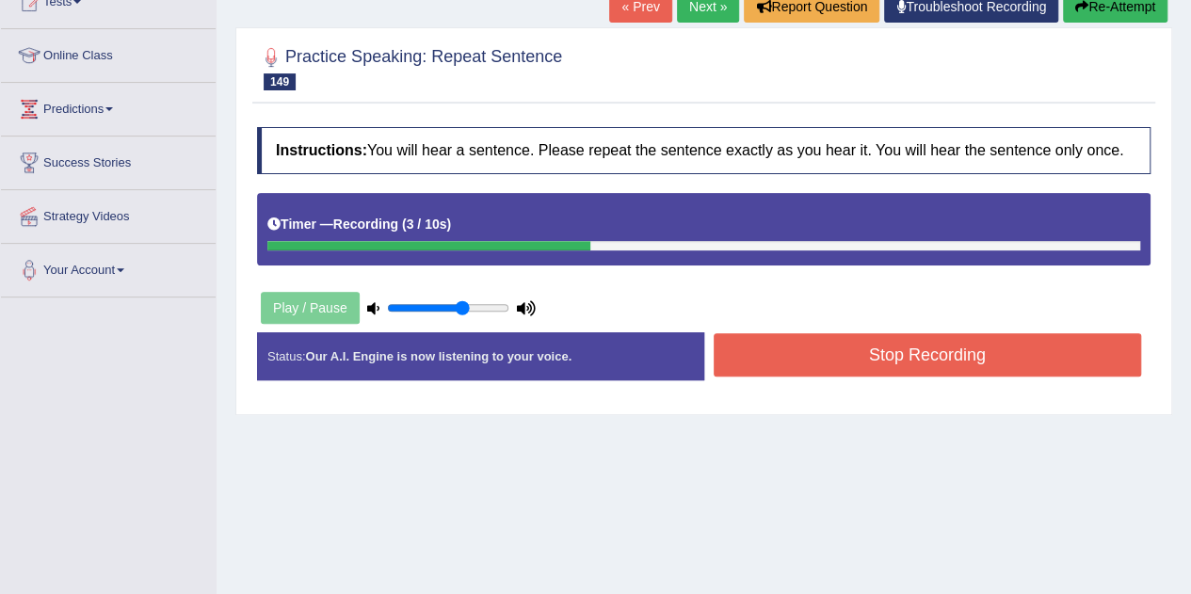
click at [826, 356] on button "Stop Recording" at bounding box center [928, 354] width 428 height 43
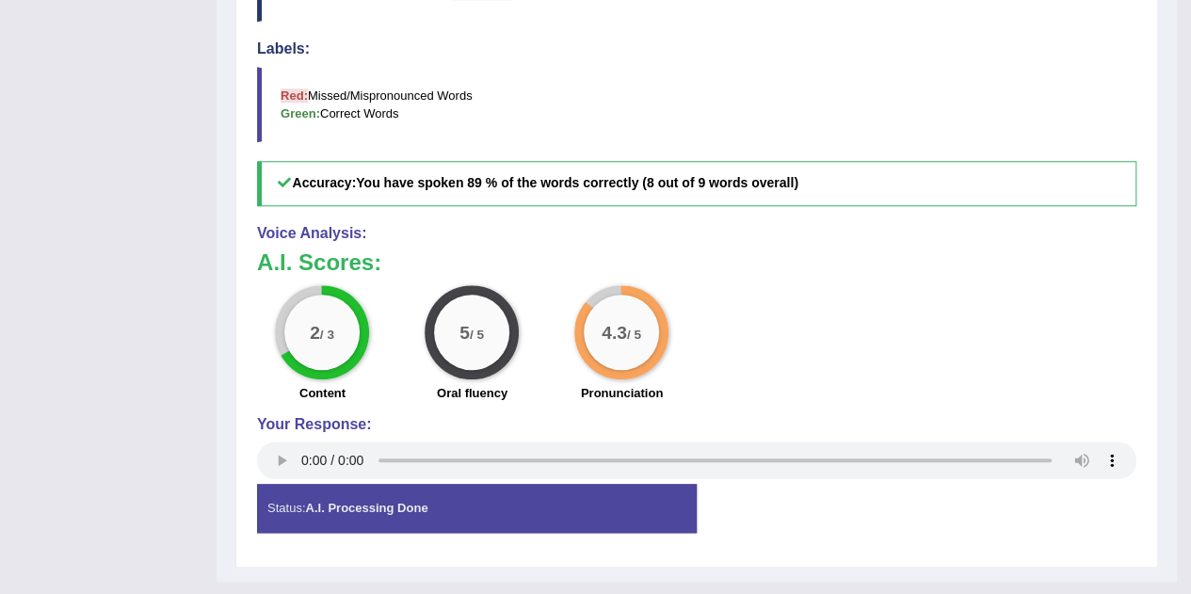
scroll to position [0, 0]
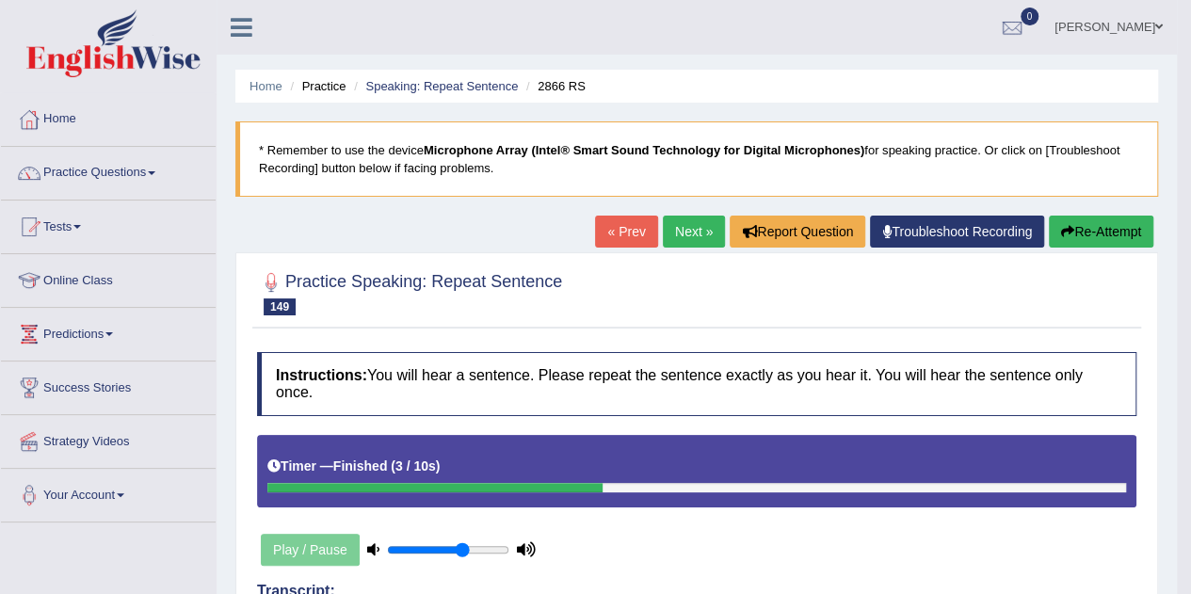
click at [691, 231] on link "Next »" at bounding box center [694, 232] width 62 height 32
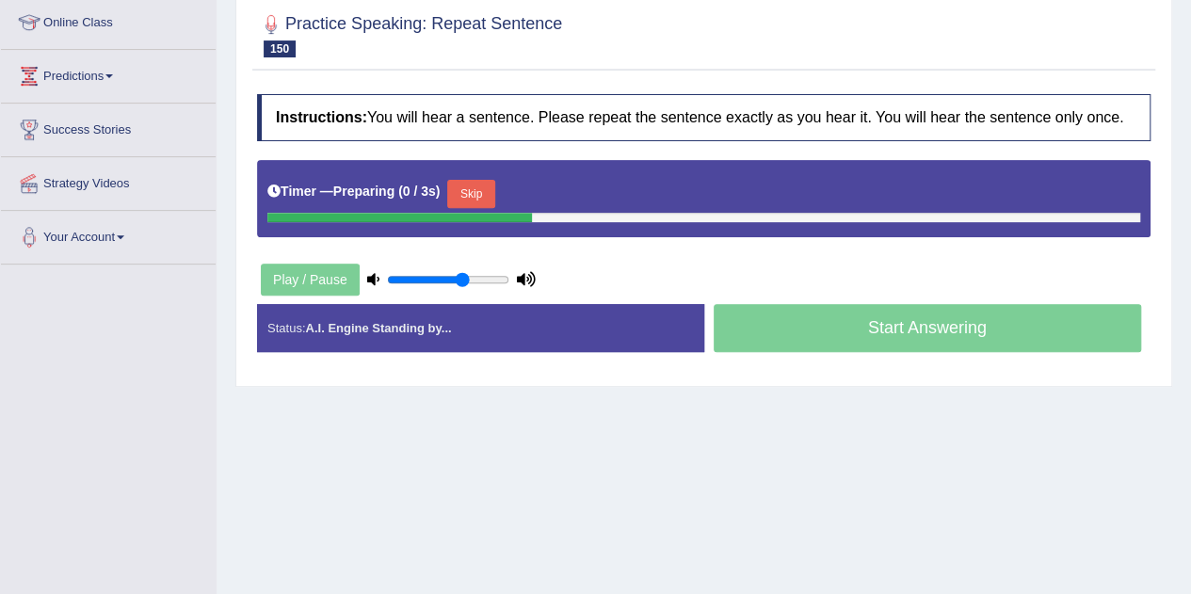
scroll to position [262, 0]
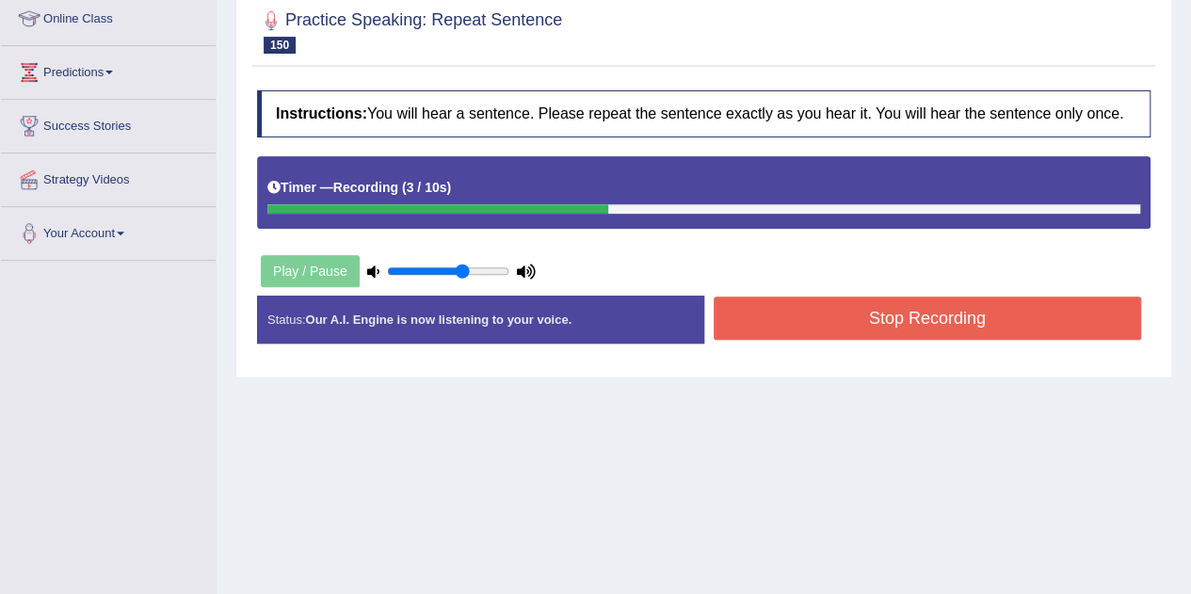
click at [774, 320] on button "Stop Recording" at bounding box center [928, 318] width 428 height 43
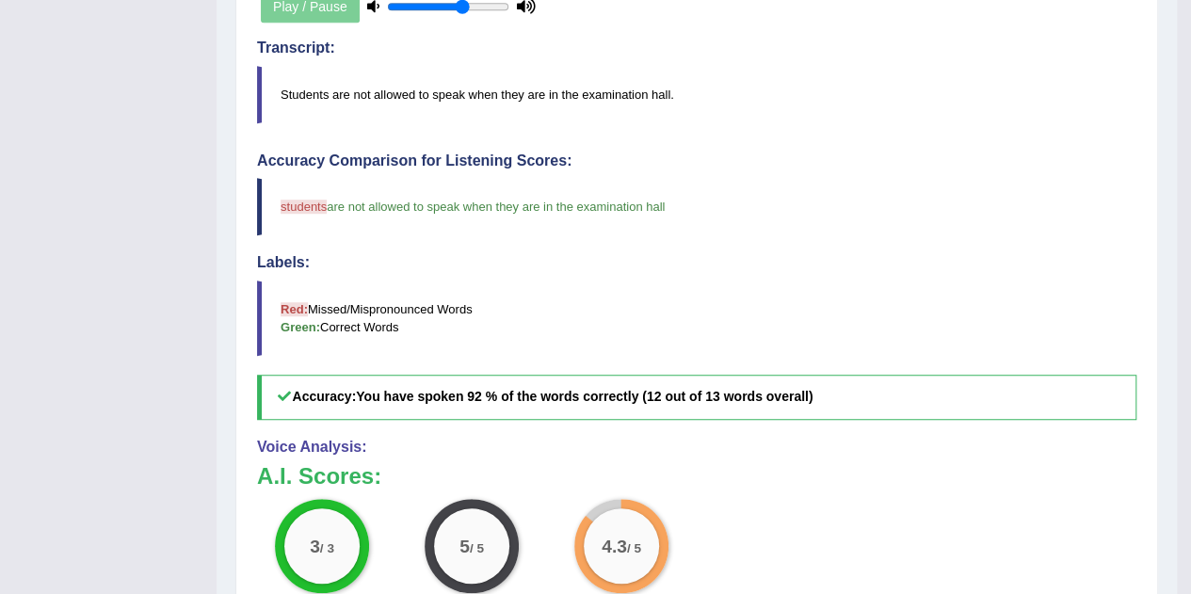
scroll to position [0, 0]
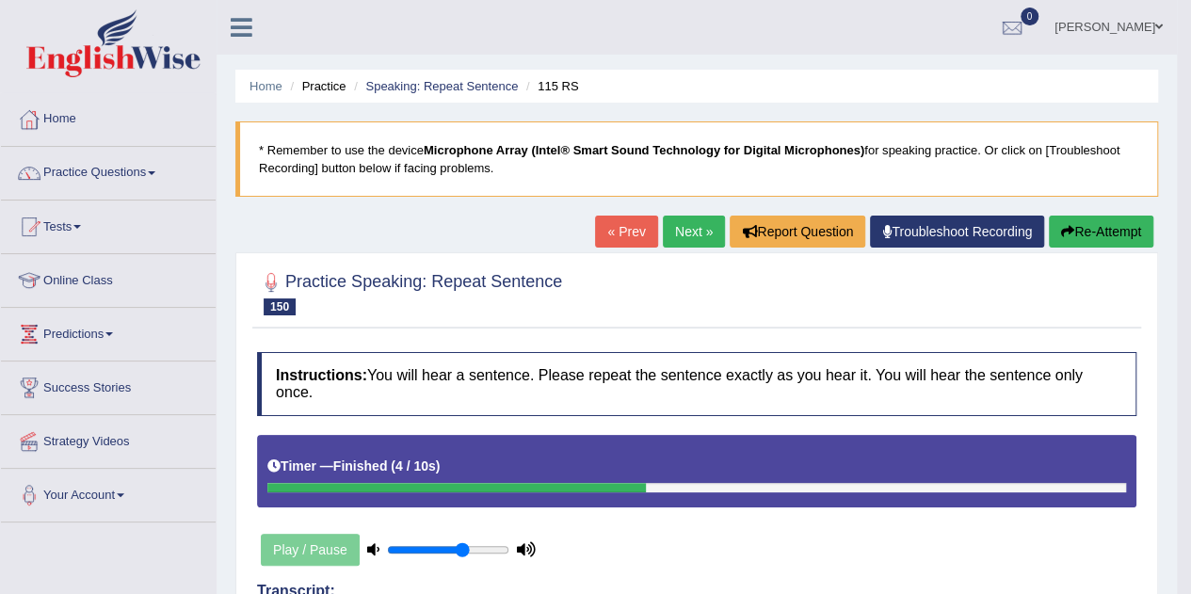
click at [694, 227] on link "Next »" at bounding box center [694, 232] width 62 height 32
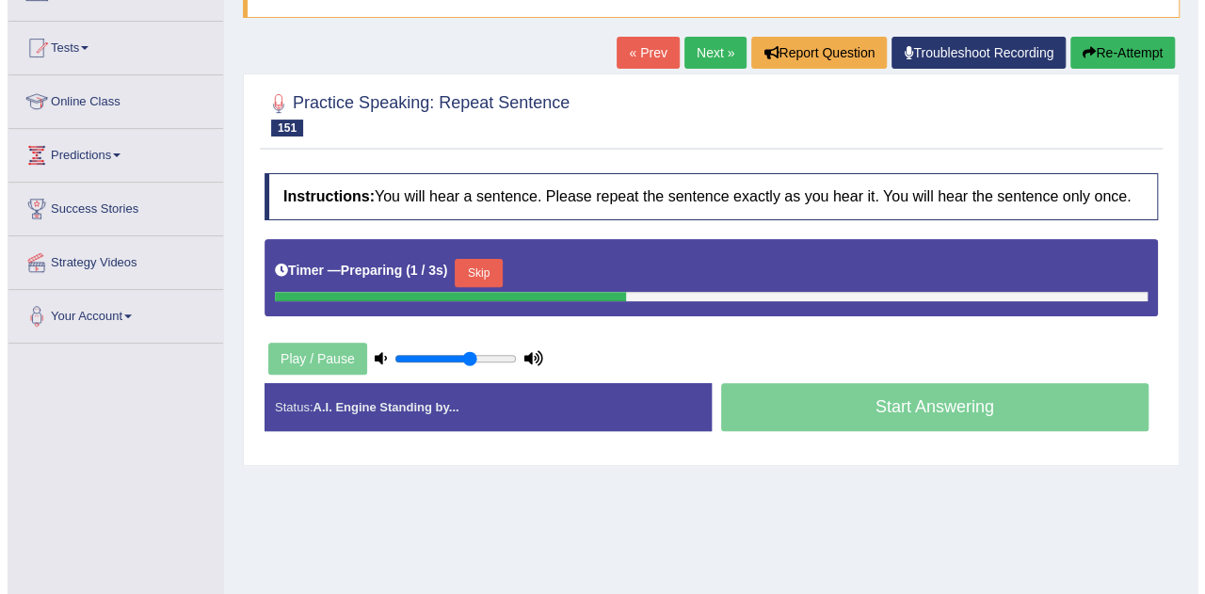
scroll to position [180, 0]
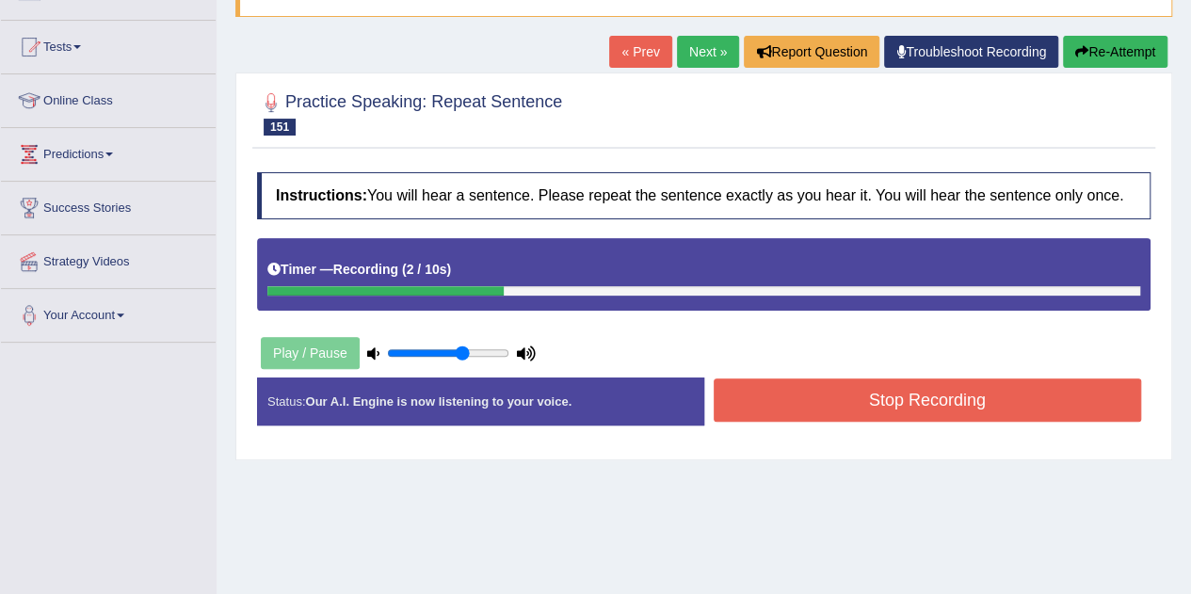
click at [778, 402] on button "Stop Recording" at bounding box center [928, 400] width 428 height 43
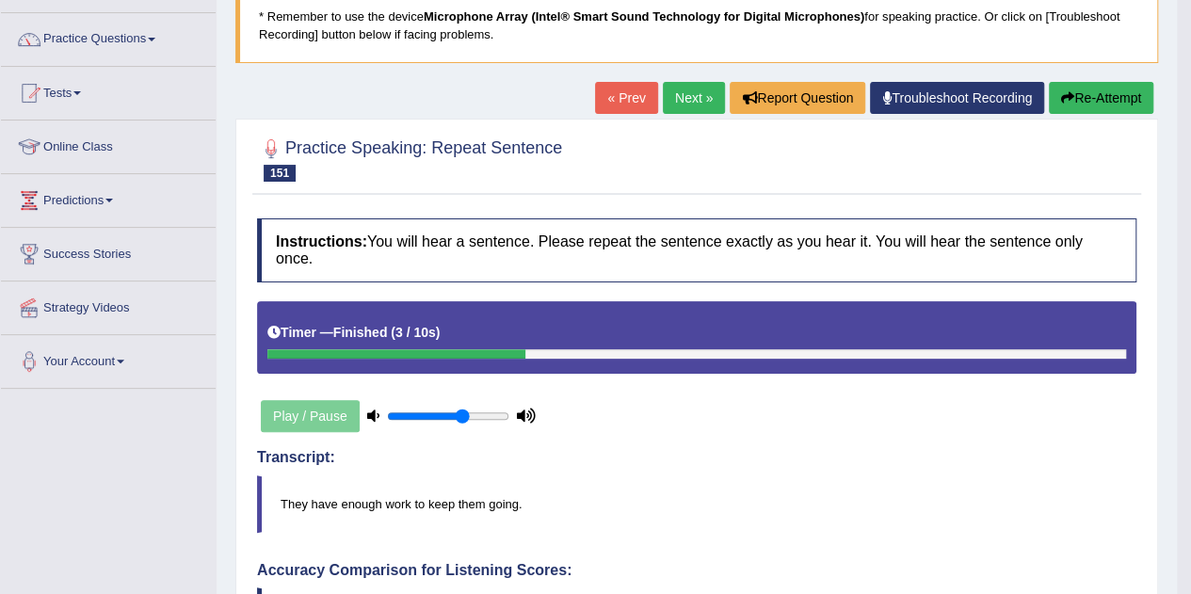
scroll to position [0, 0]
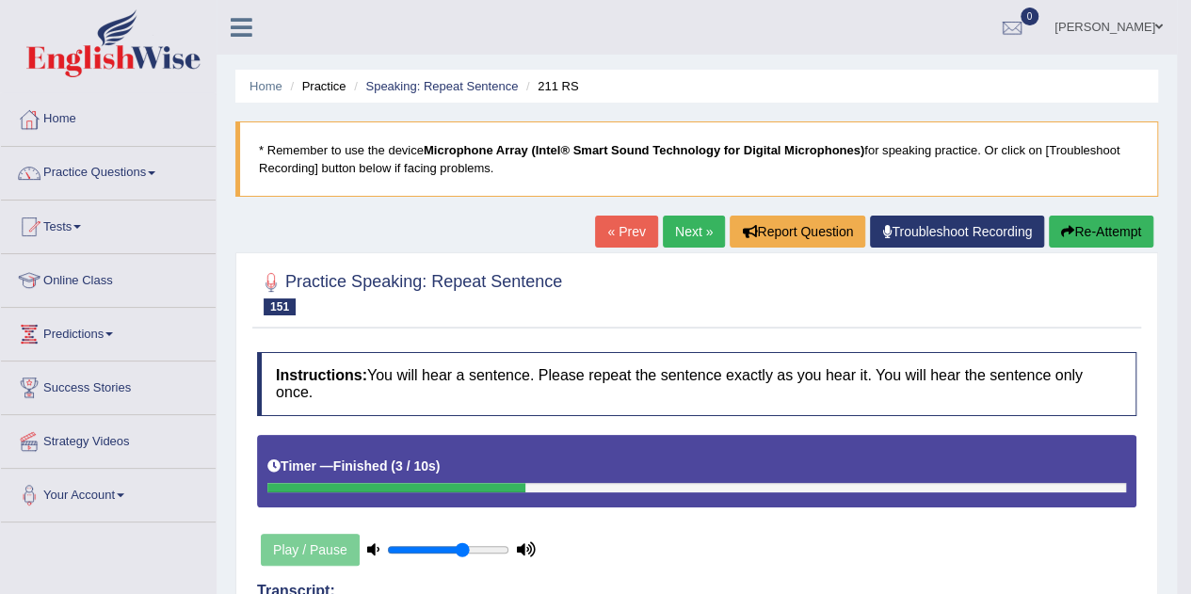
click at [686, 232] on link "Next »" at bounding box center [694, 232] width 62 height 32
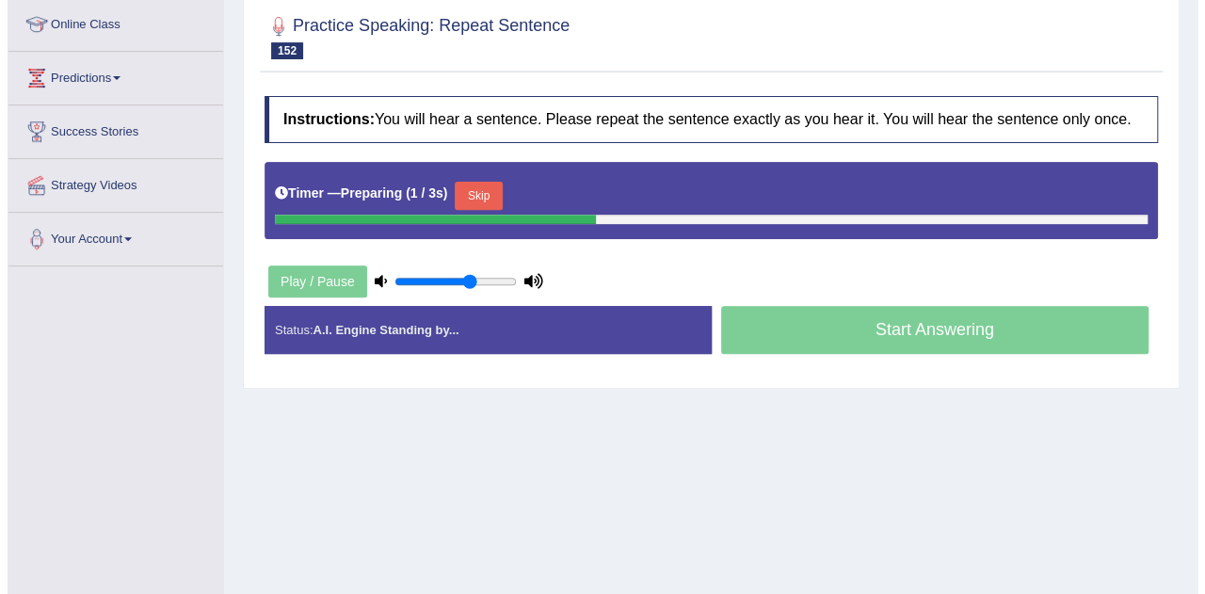
scroll to position [257, 0]
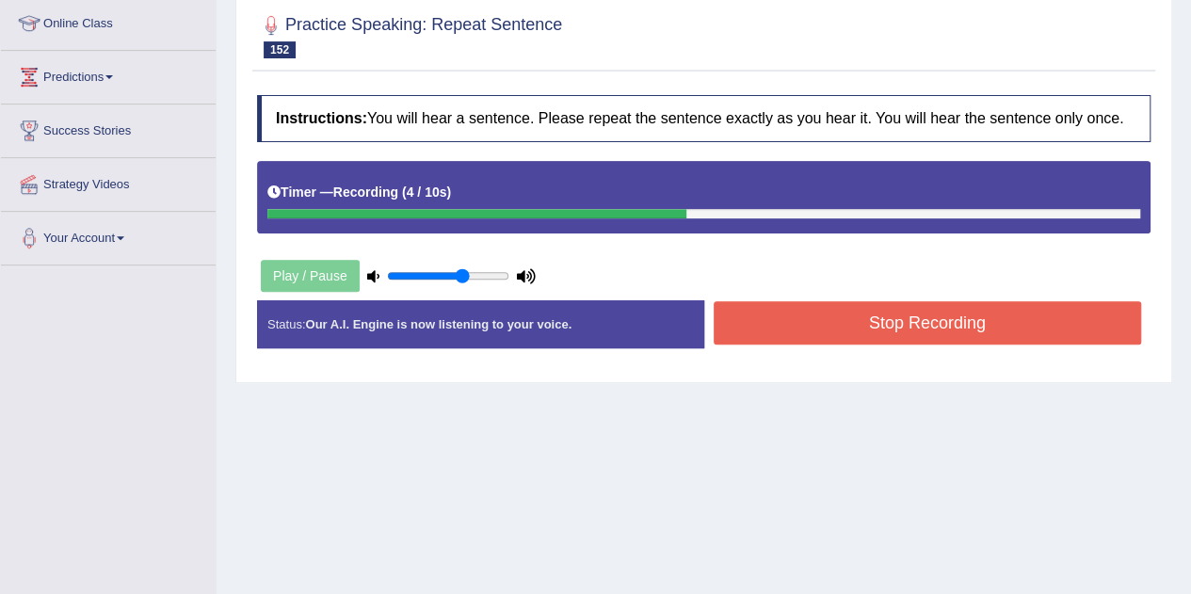
click at [761, 314] on button "Stop Recording" at bounding box center [928, 322] width 428 height 43
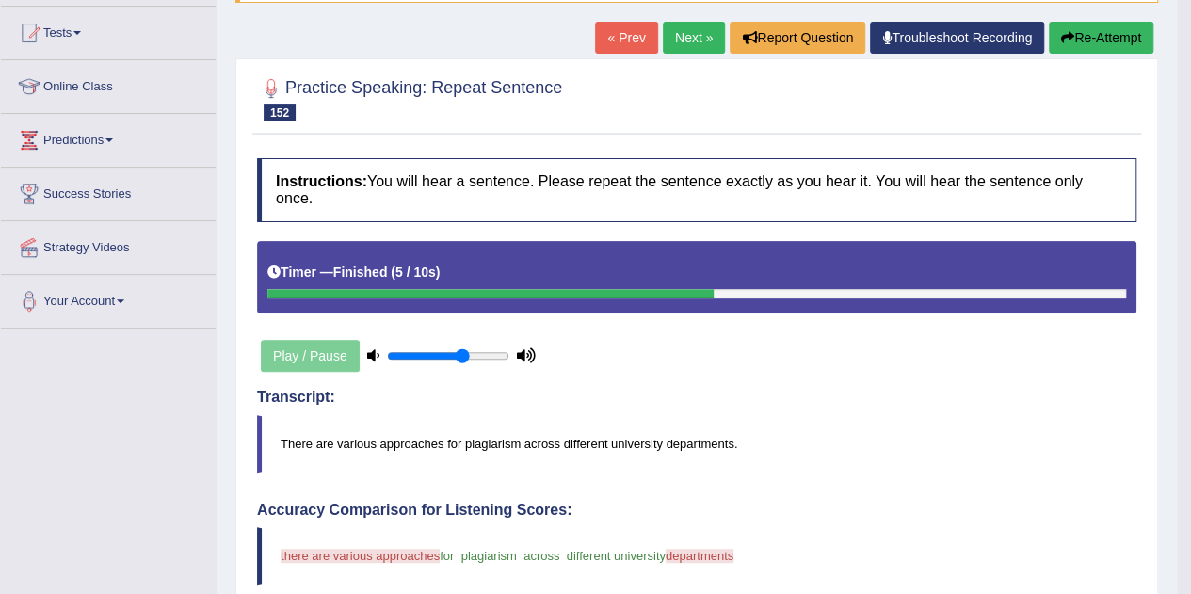
scroll to position [192, 0]
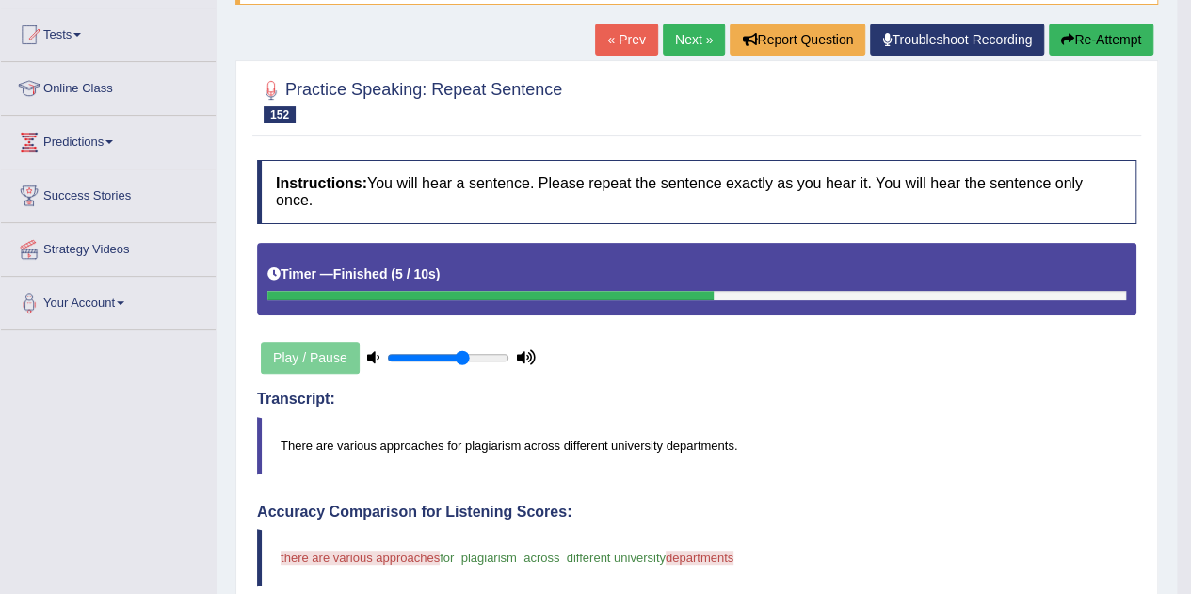
click at [684, 37] on link "Next »" at bounding box center [694, 40] width 62 height 32
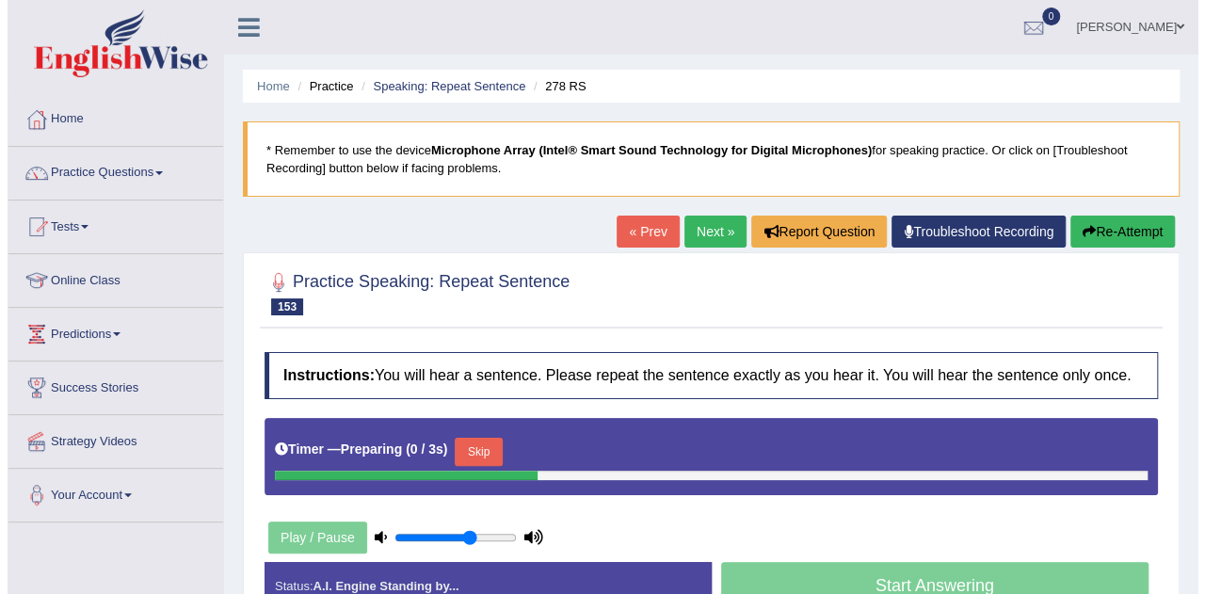
scroll to position [306, 0]
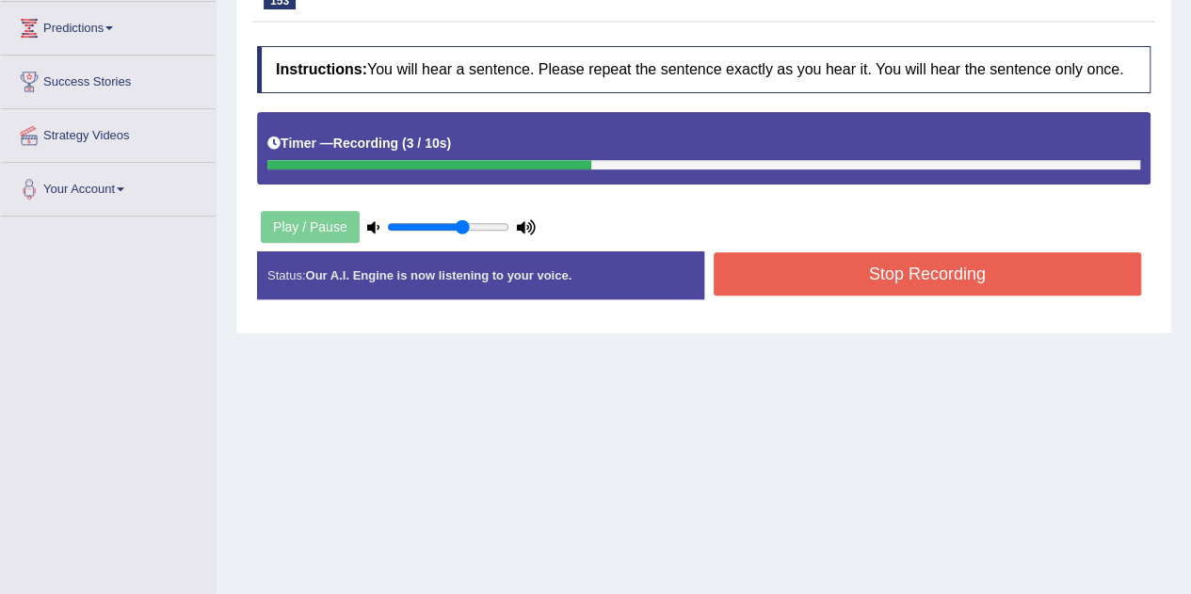
click at [801, 268] on button "Stop Recording" at bounding box center [928, 273] width 428 height 43
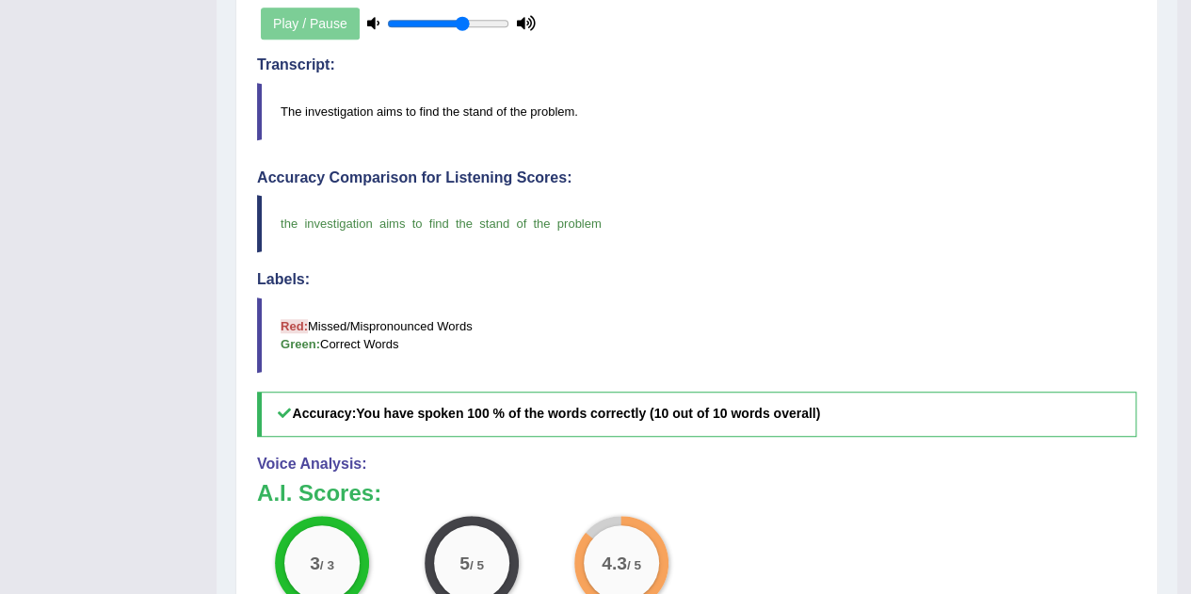
scroll to position [0, 0]
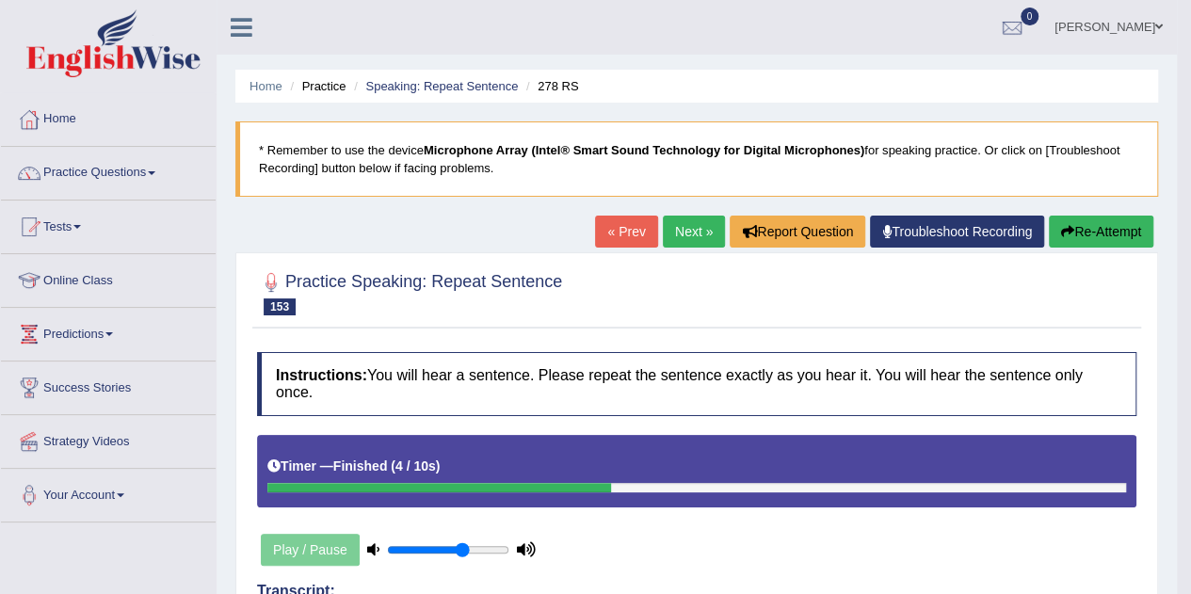
click at [683, 228] on link "Next »" at bounding box center [694, 232] width 62 height 32
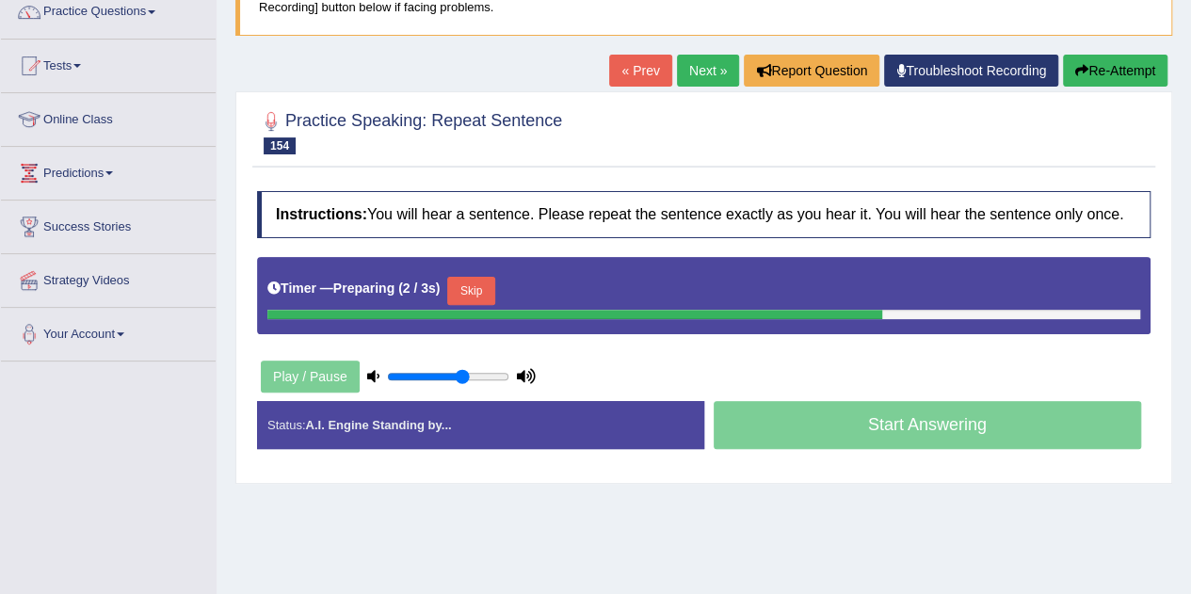
scroll to position [163, 0]
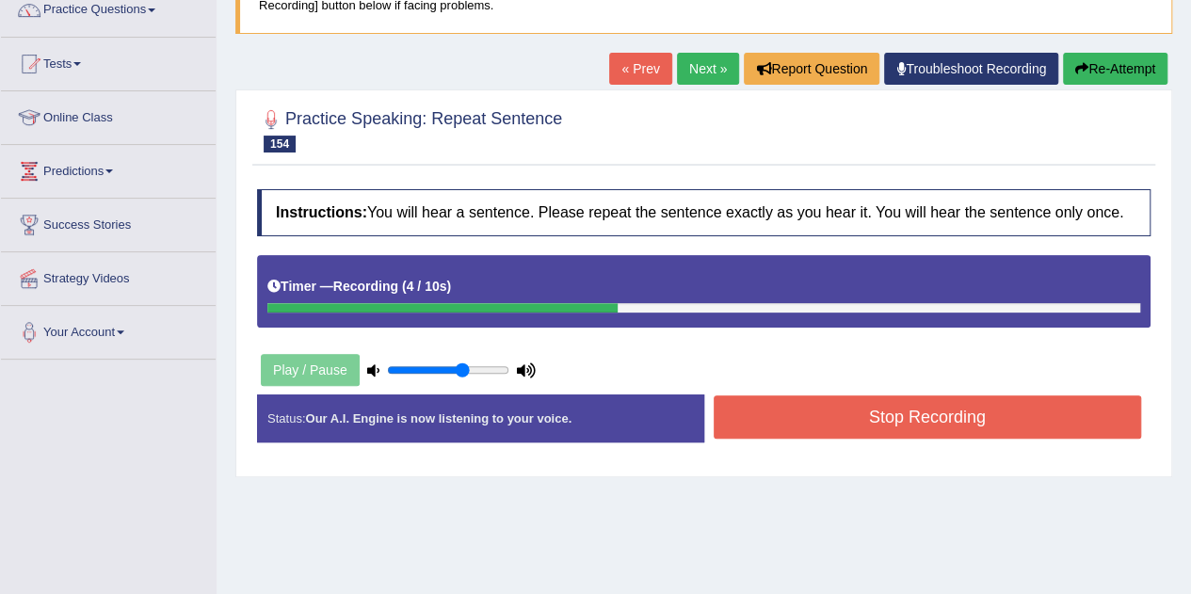
click at [767, 427] on button "Stop Recording" at bounding box center [928, 416] width 428 height 43
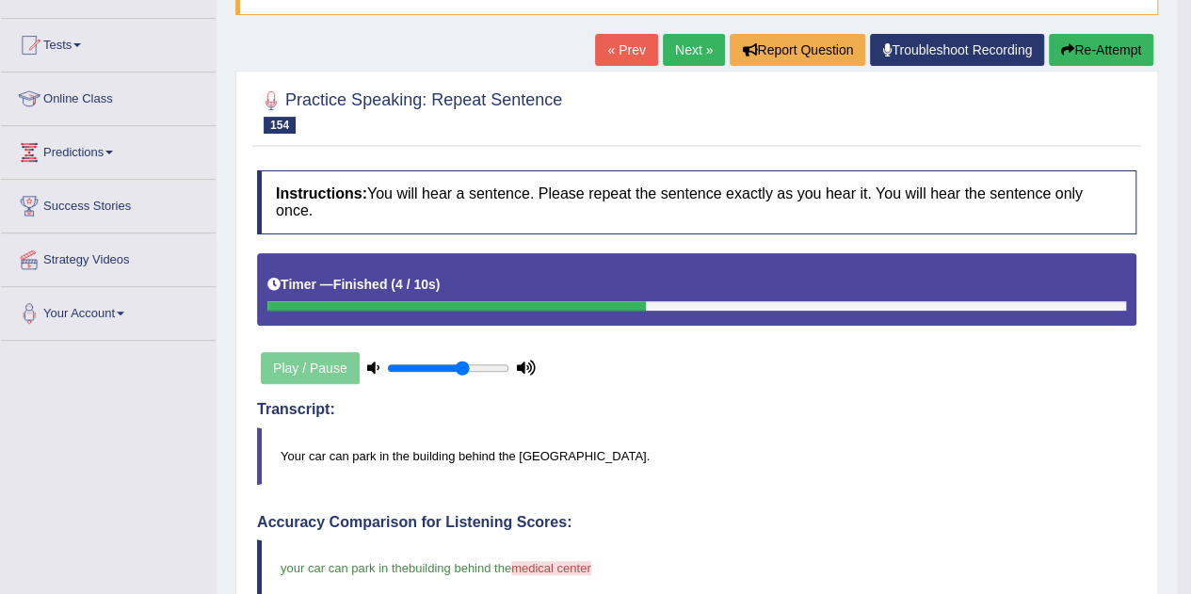
scroll to position [176, 0]
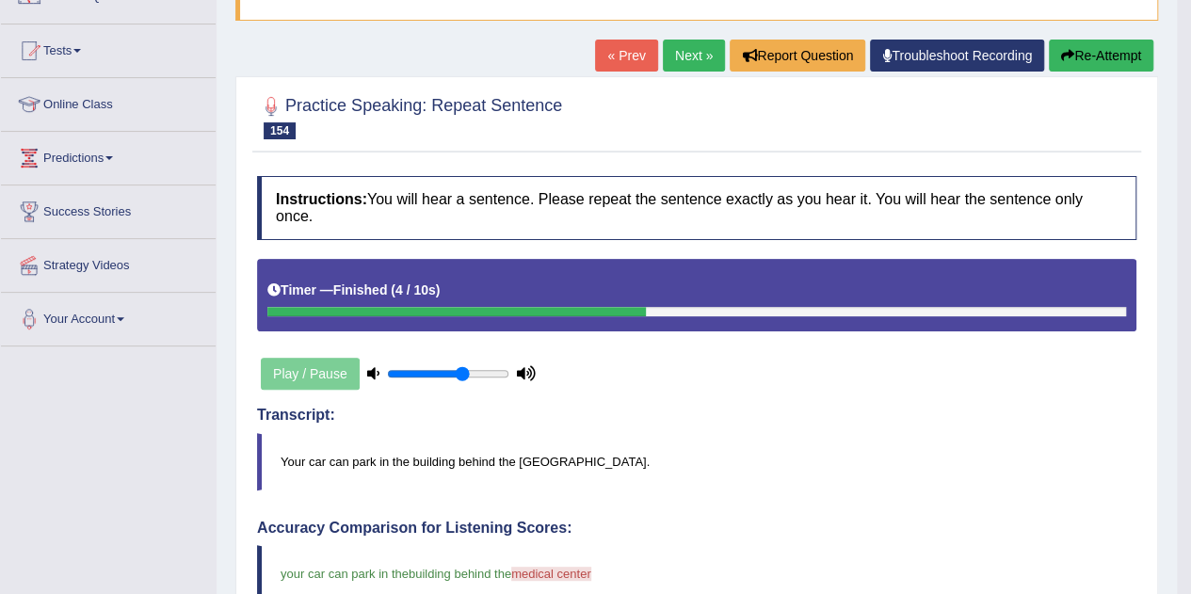
click at [686, 59] on link "Next »" at bounding box center [694, 56] width 62 height 32
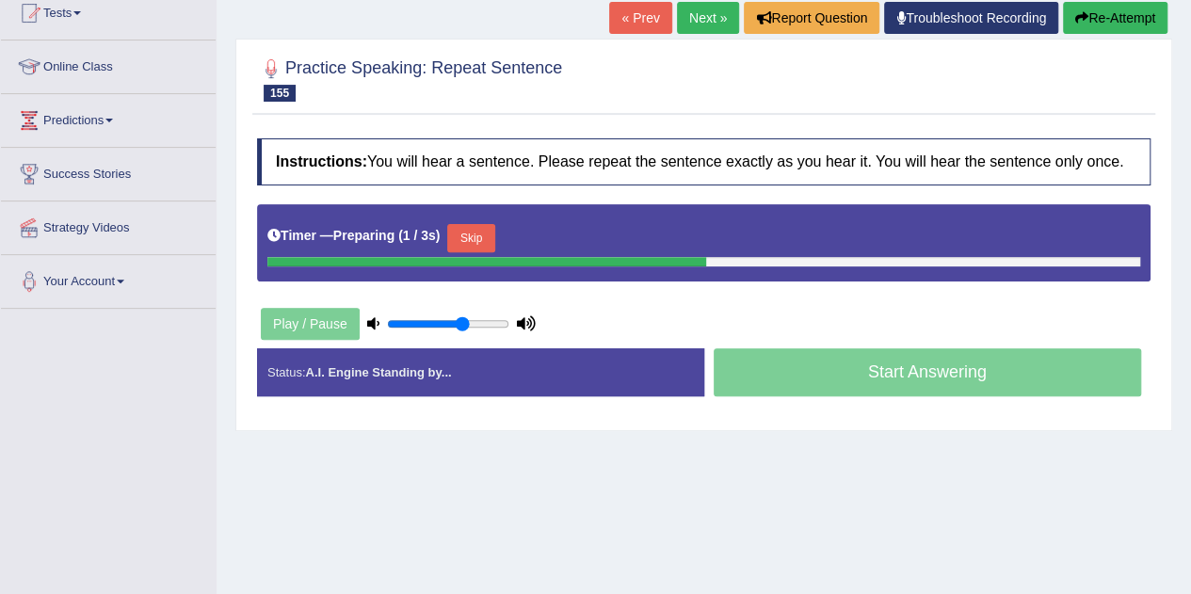
scroll to position [239, 0]
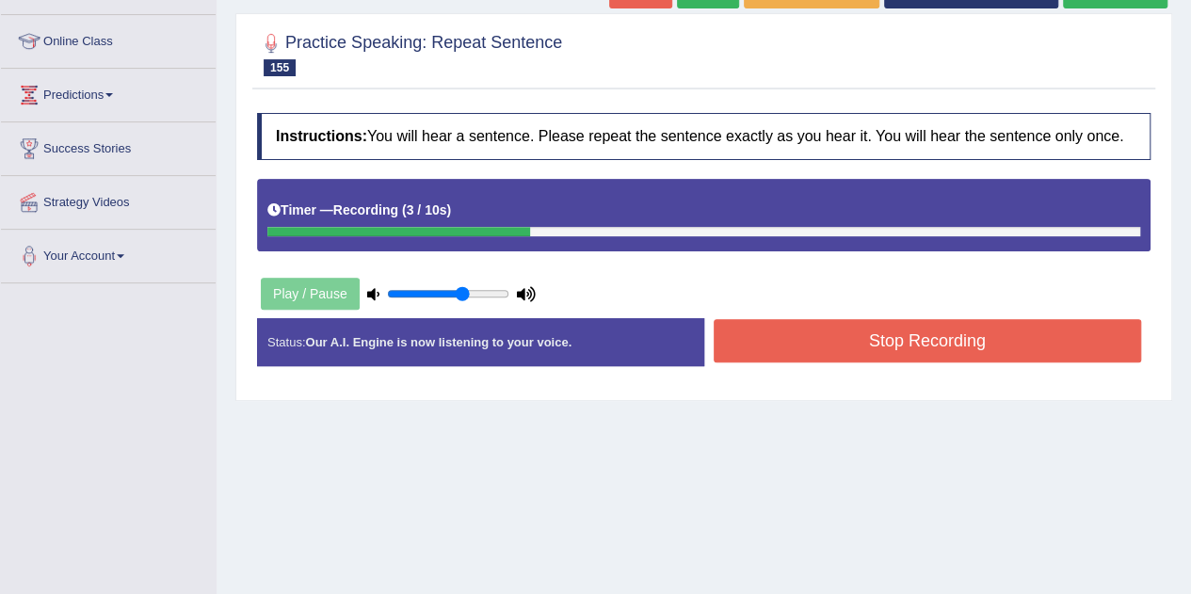
click at [802, 334] on button "Stop Recording" at bounding box center [928, 340] width 428 height 43
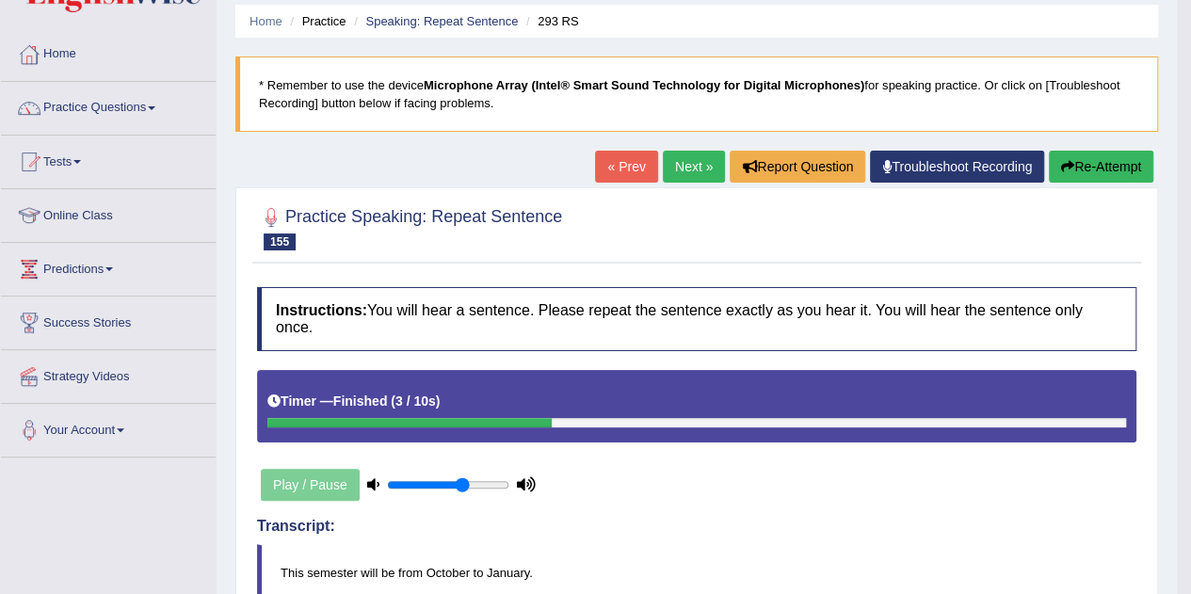
scroll to position [52, 0]
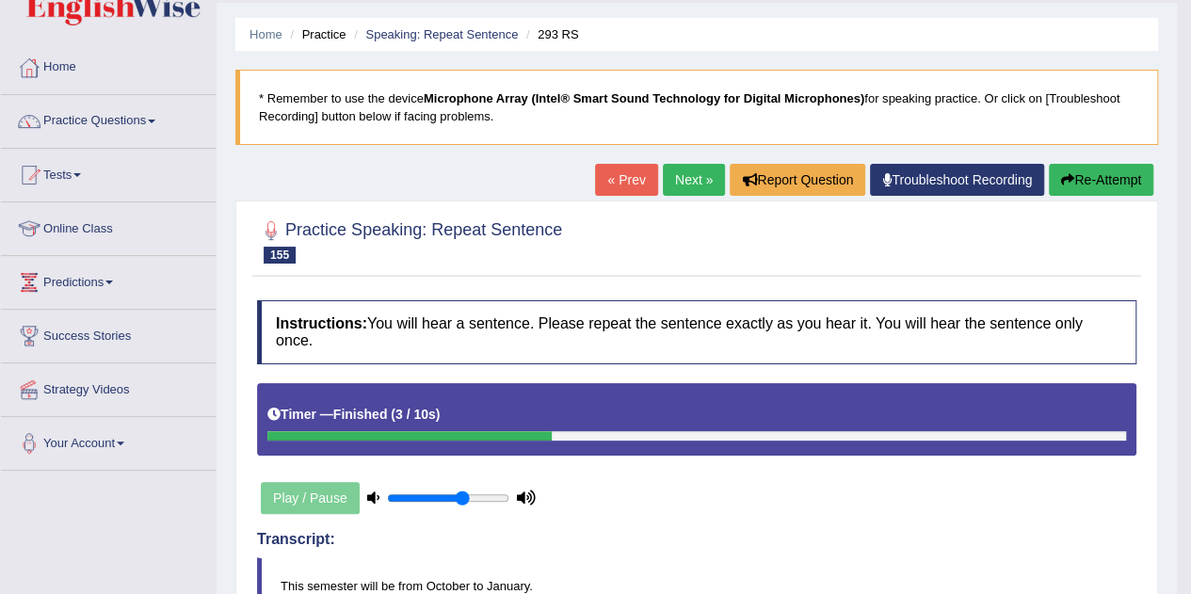
click at [690, 180] on link "Next »" at bounding box center [694, 180] width 62 height 32
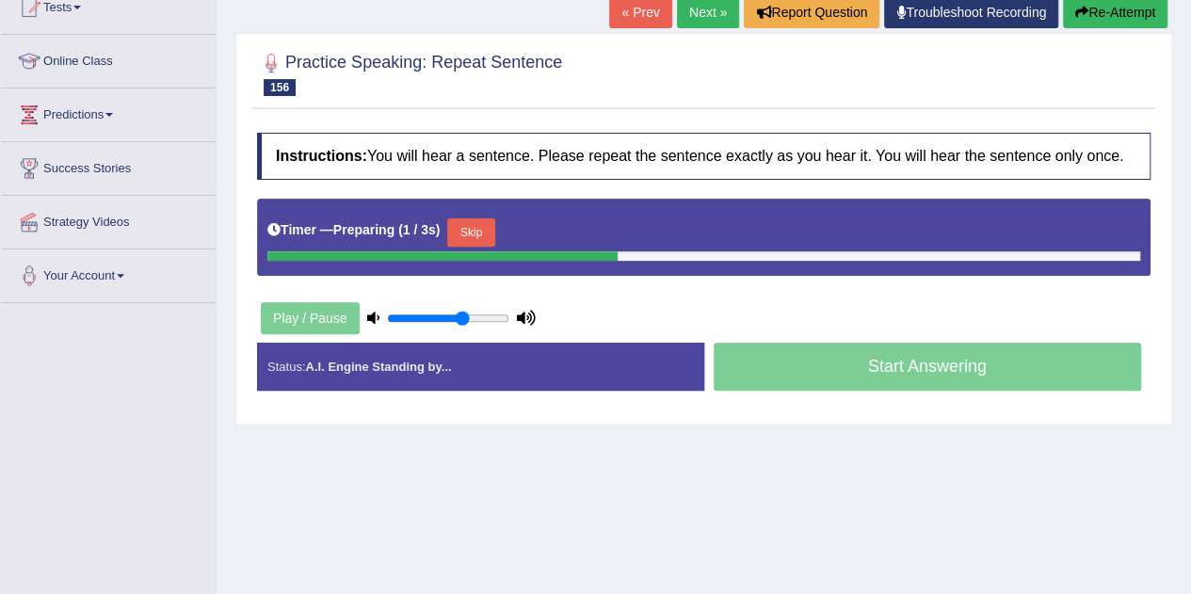
scroll to position [223, 0]
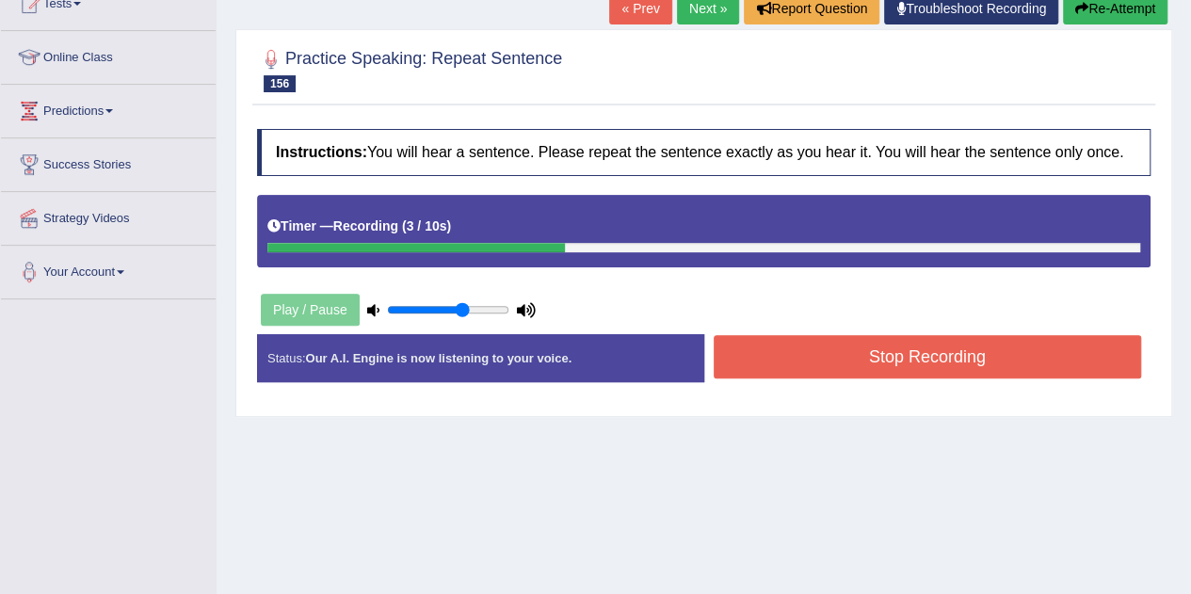
click at [785, 356] on button "Stop Recording" at bounding box center [928, 356] width 428 height 43
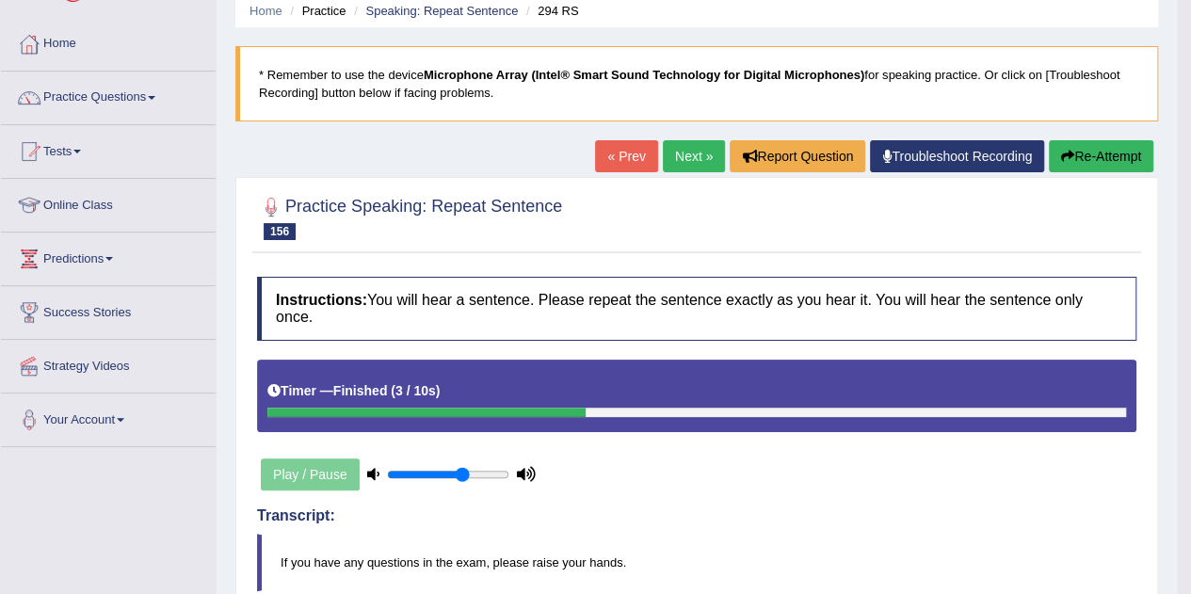
scroll to position [0, 0]
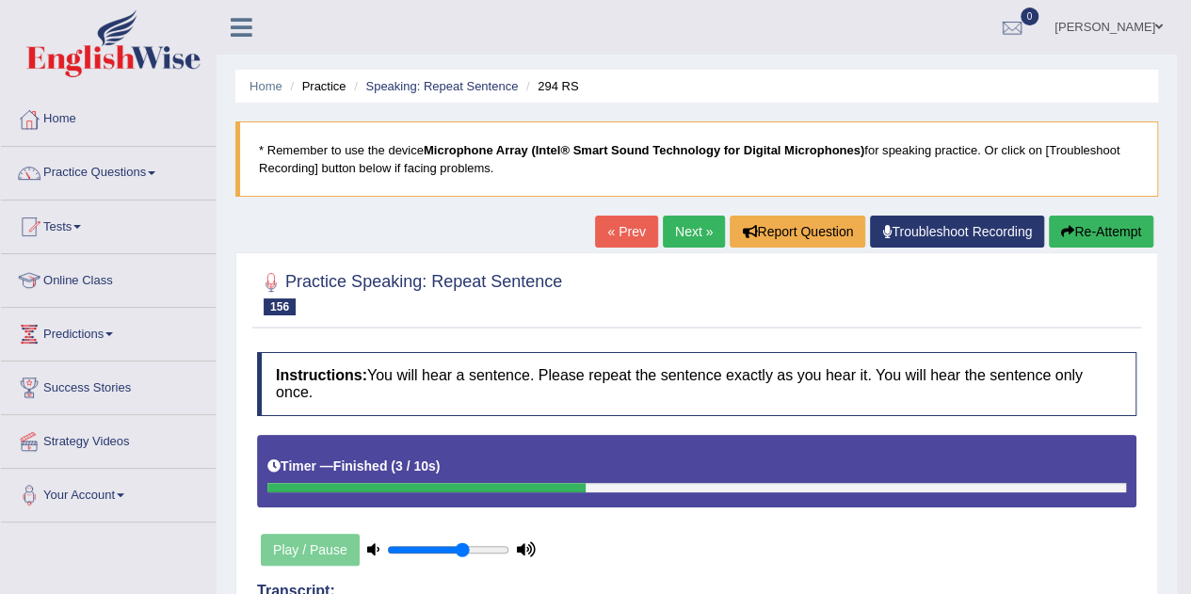
click at [681, 230] on link "Next »" at bounding box center [694, 232] width 62 height 32
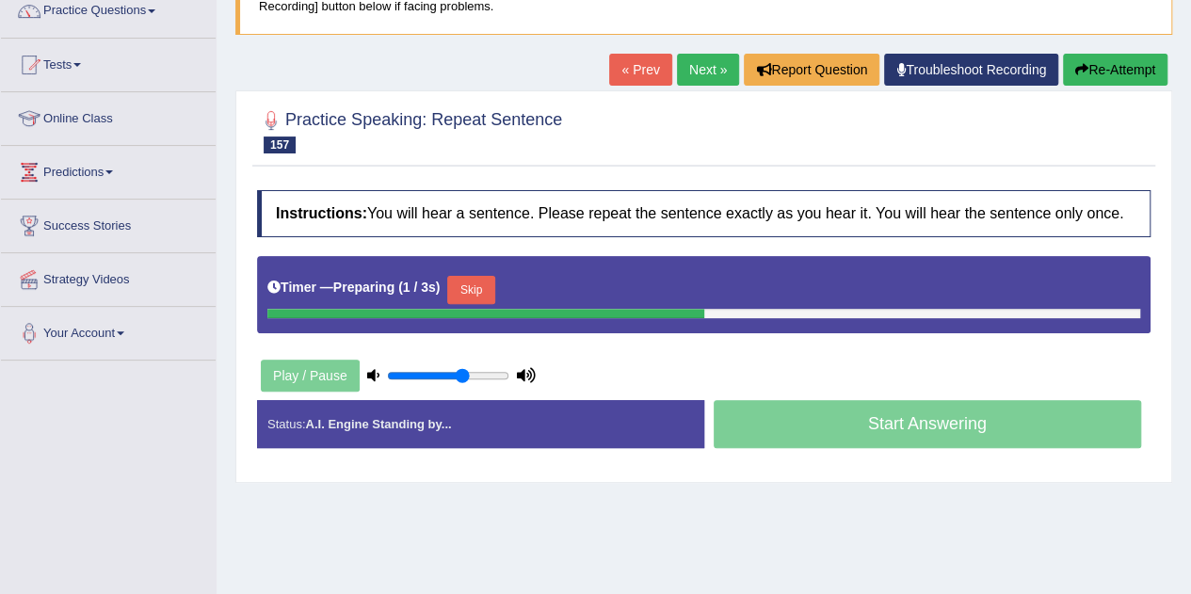
scroll to position [161, 0]
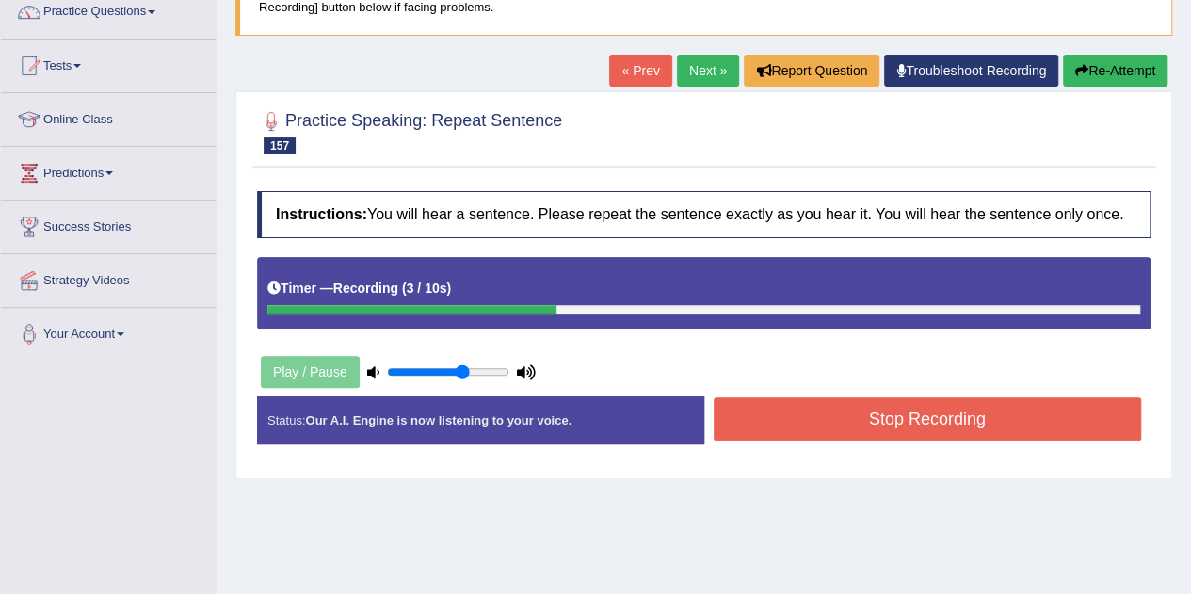
click at [844, 428] on button "Stop Recording" at bounding box center [928, 418] width 428 height 43
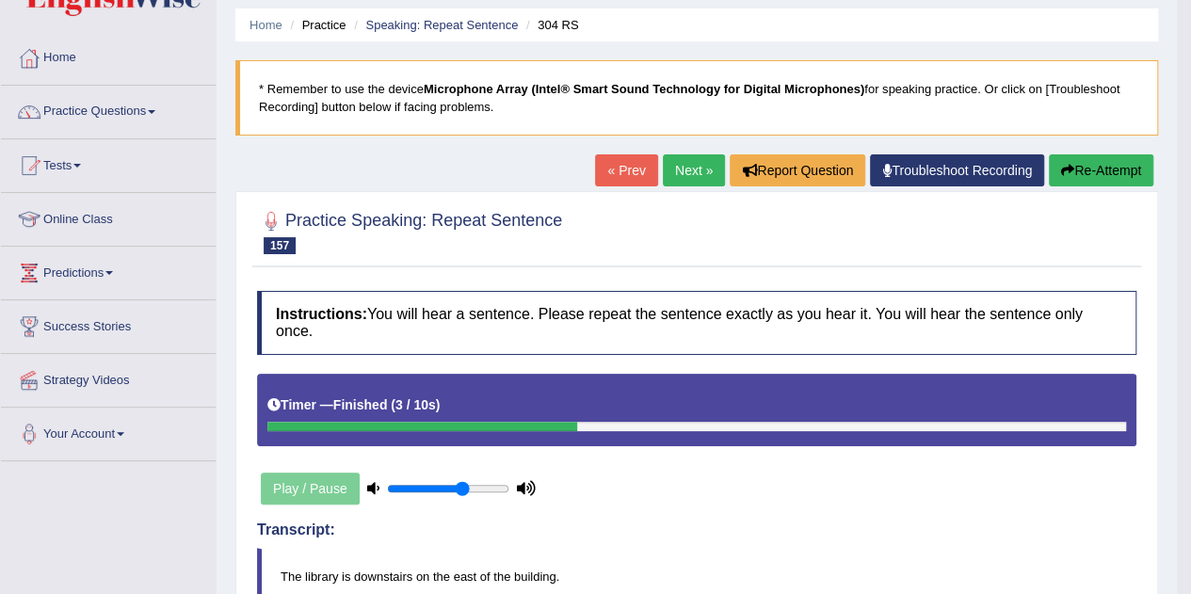
scroll to position [25, 0]
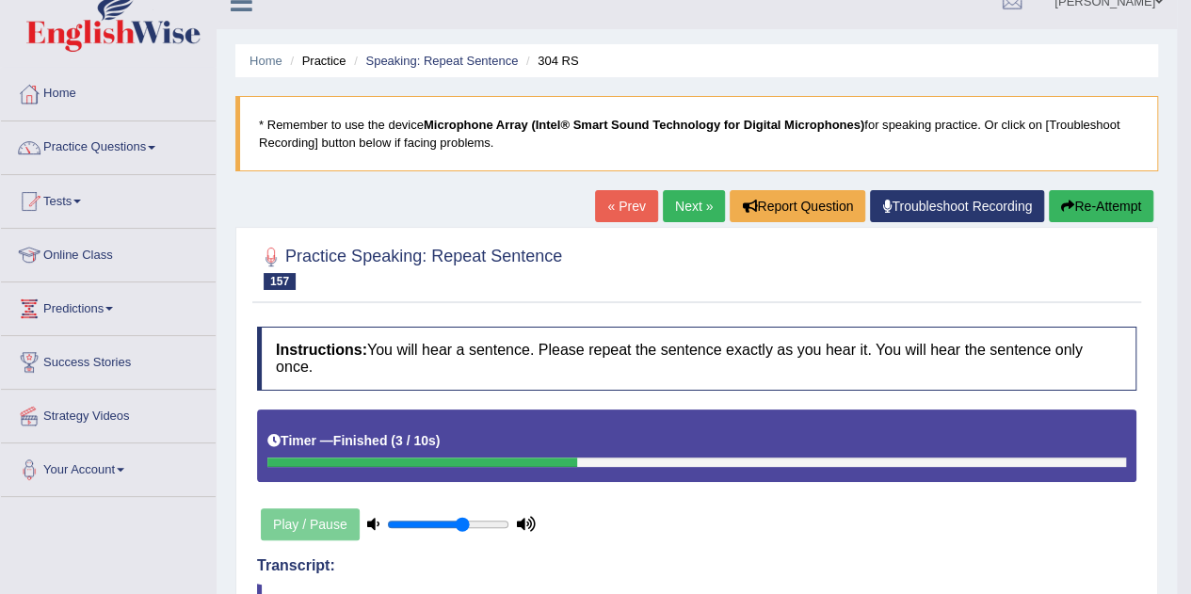
click at [694, 210] on link "Next »" at bounding box center [694, 206] width 62 height 32
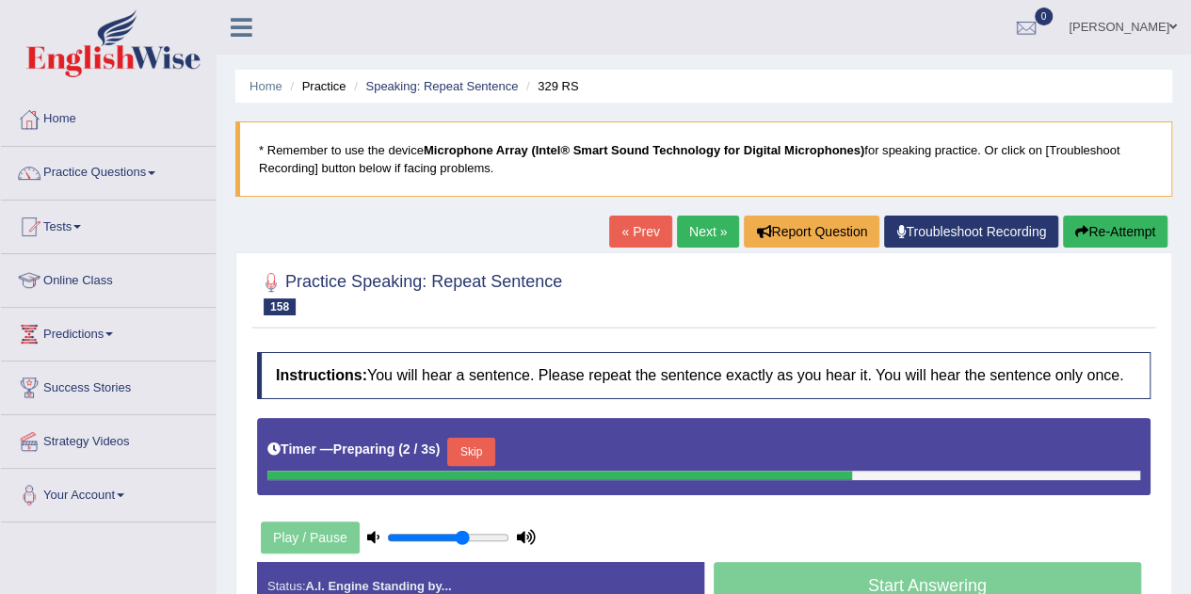
scroll to position [205, 0]
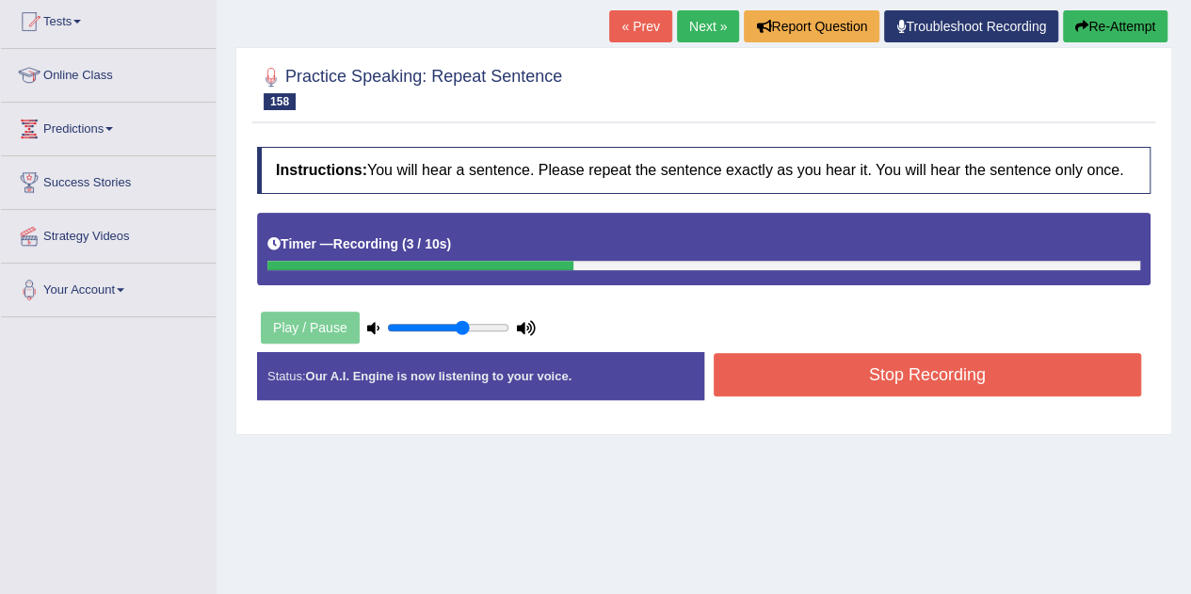
click at [820, 364] on button "Stop Recording" at bounding box center [928, 374] width 428 height 43
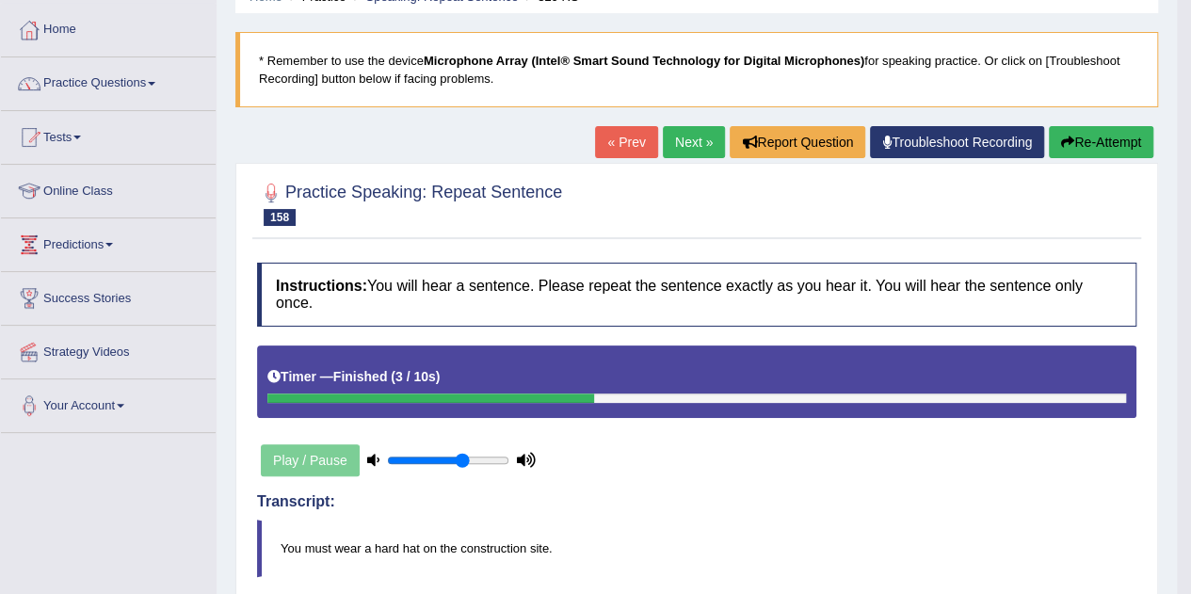
scroll to position [0, 0]
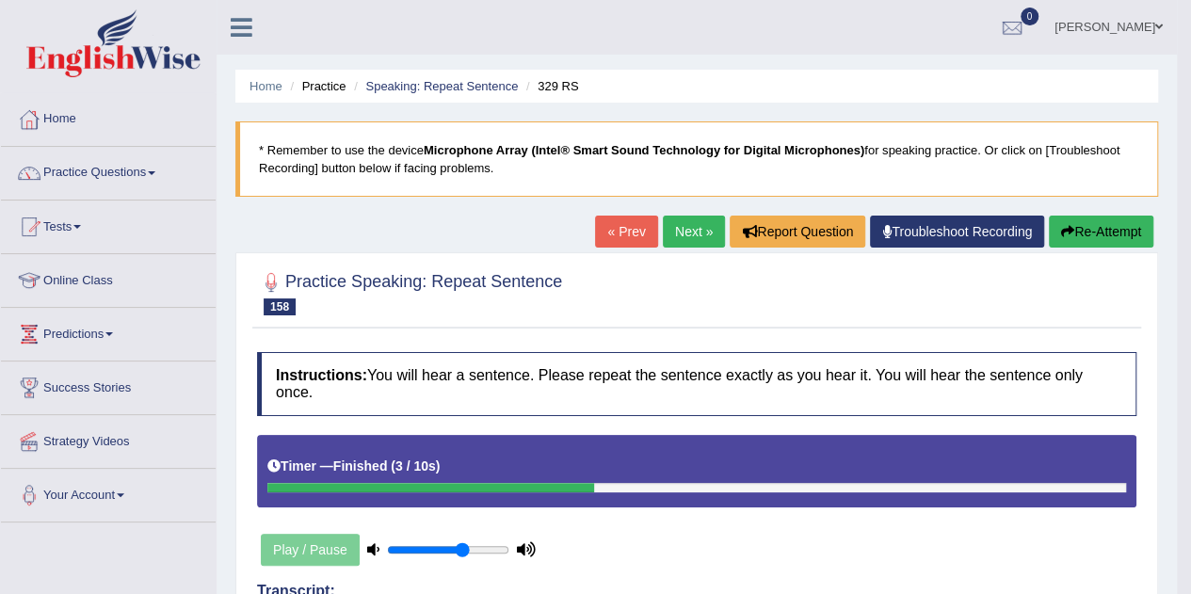
click at [701, 228] on link "Next »" at bounding box center [694, 232] width 62 height 32
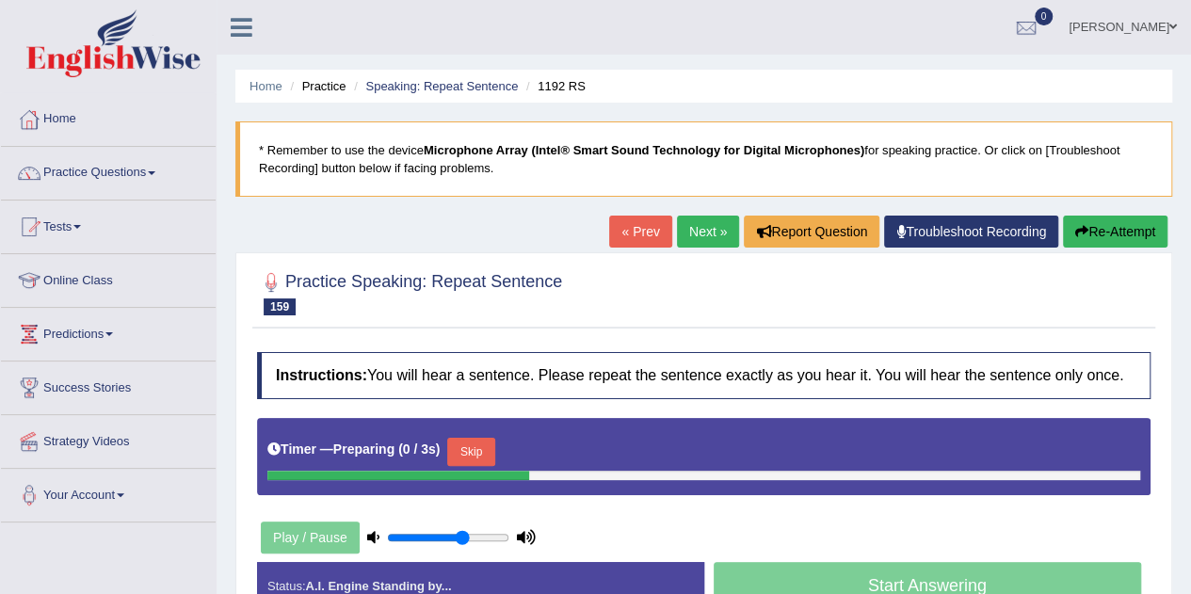
scroll to position [171, 0]
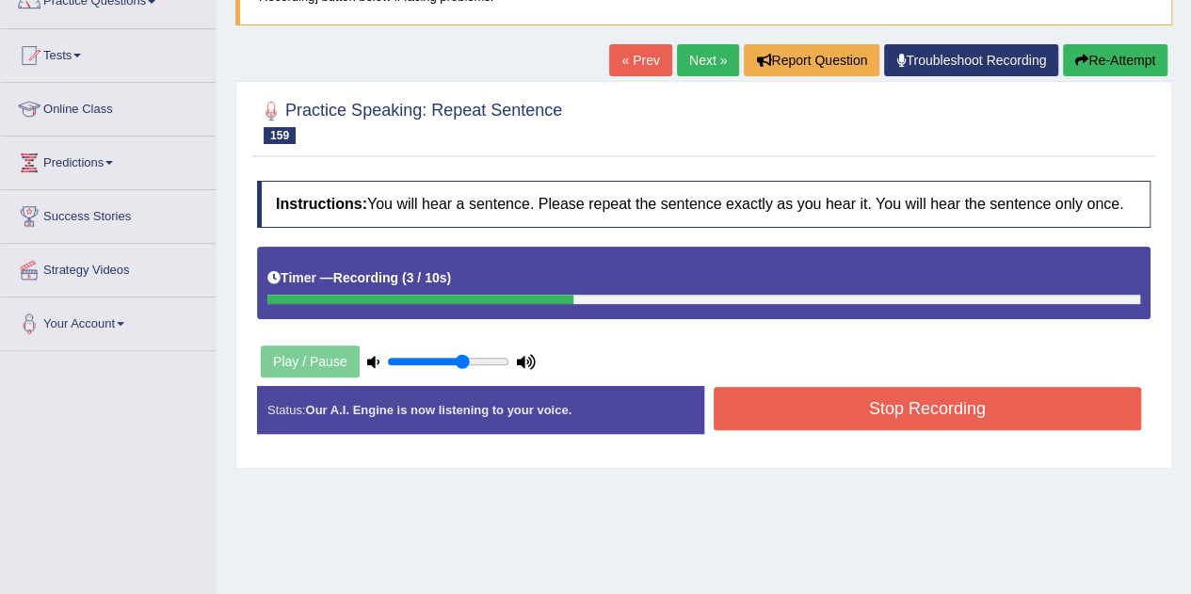
click at [753, 420] on button "Stop Recording" at bounding box center [928, 408] width 428 height 43
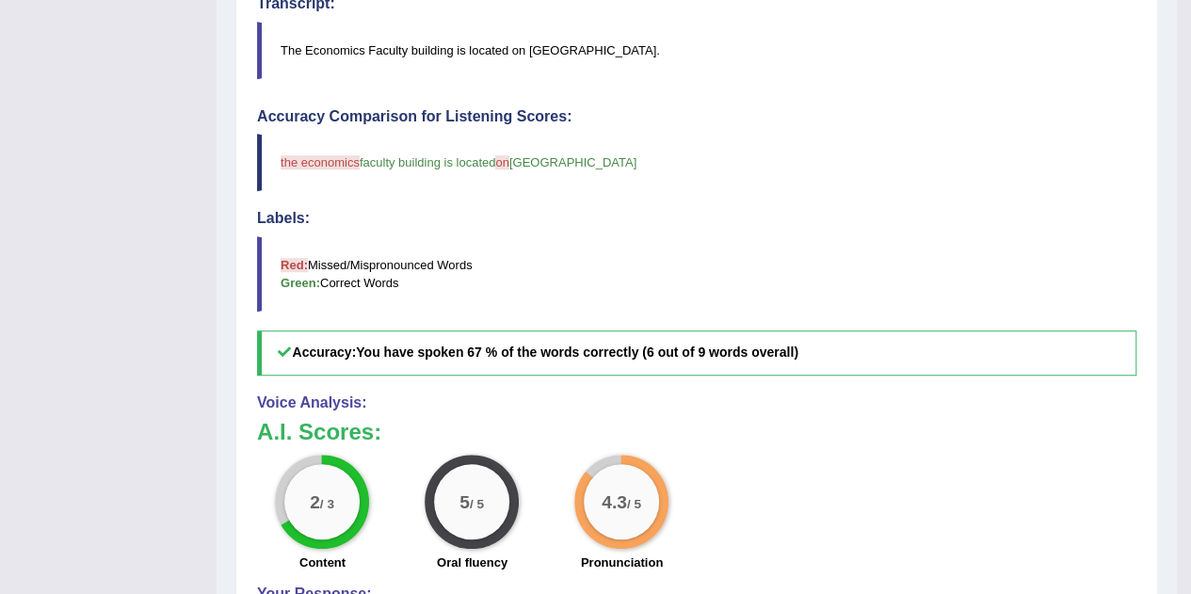
scroll to position [0, 0]
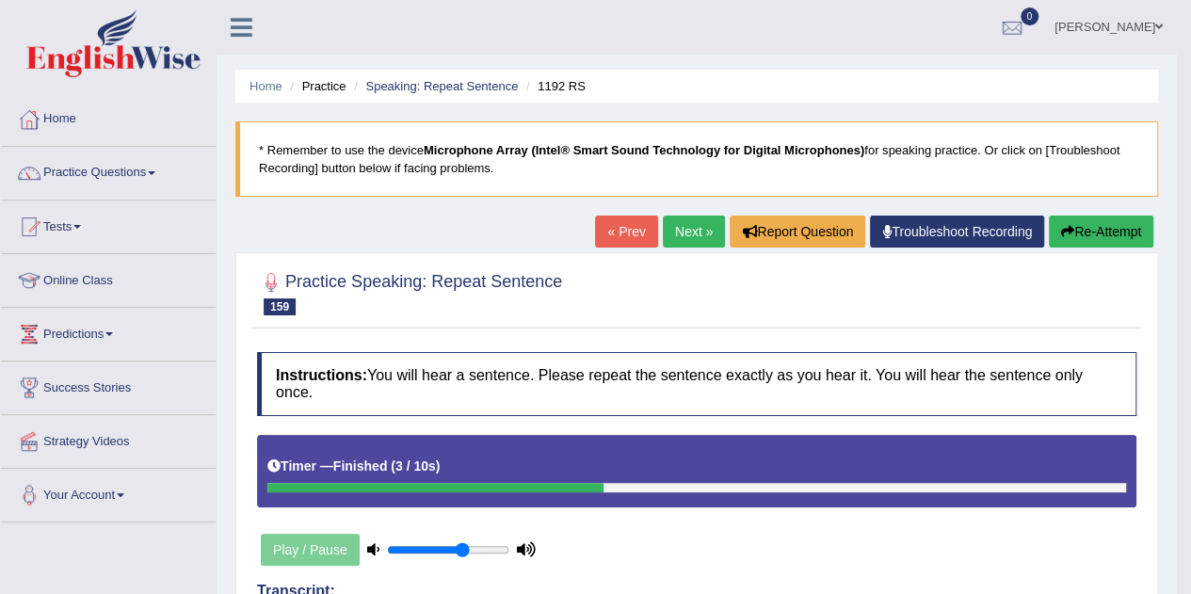
click at [680, 231] on link "Next »" at bounding box center [694, 232] width 62 height 32
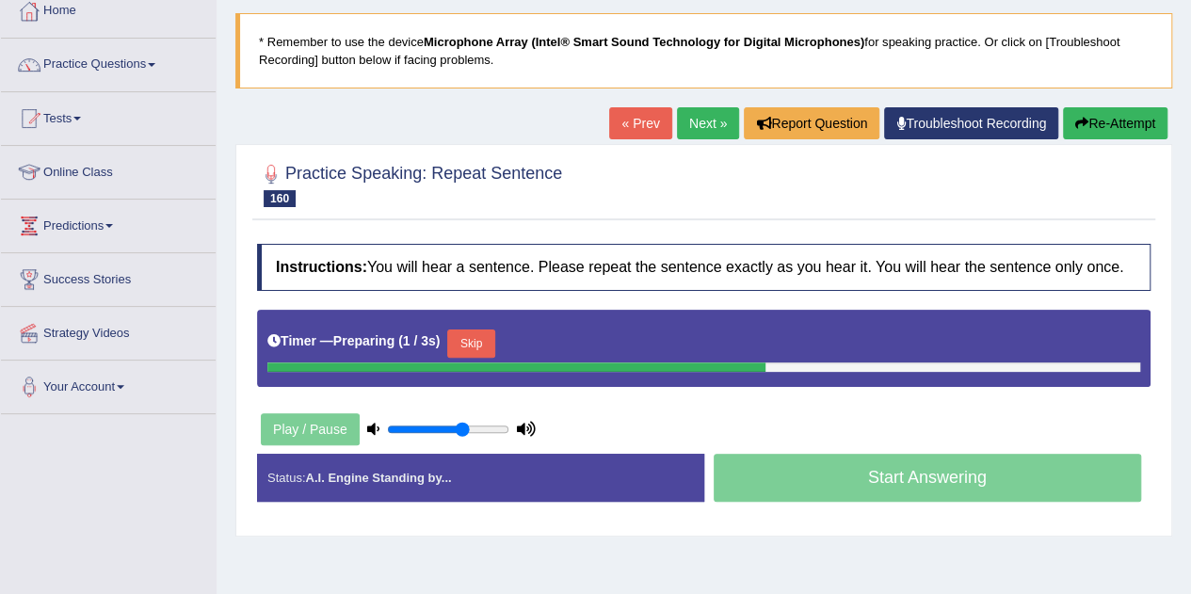
scroll to position [138, 0]
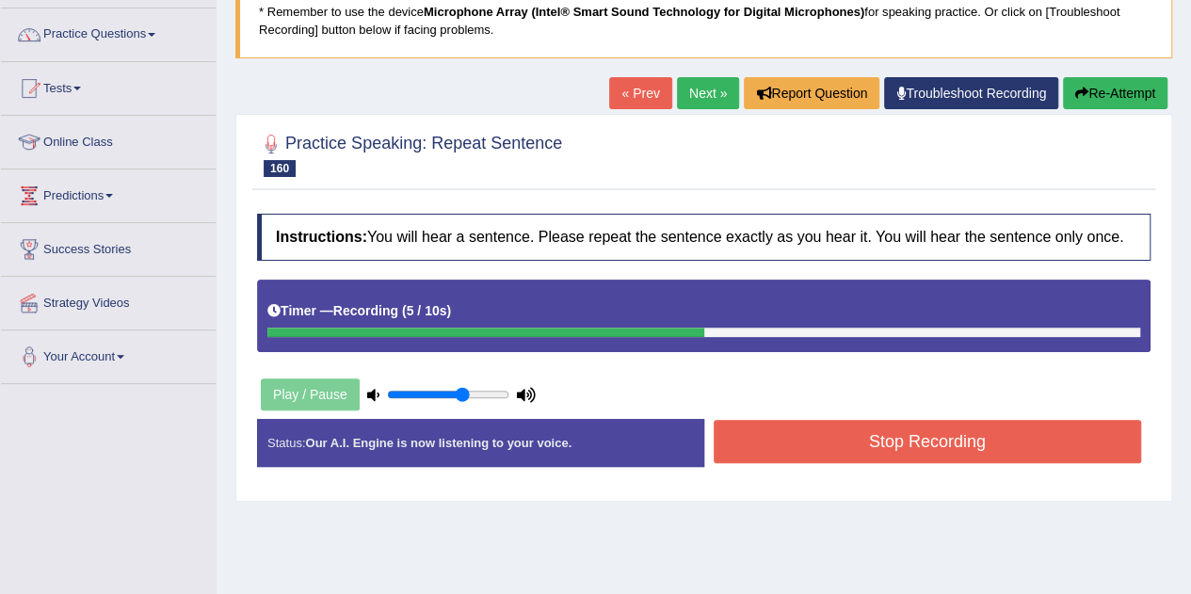
click at [822, 447] on button "Stop Recording" at bounding box center [928, 441] width 428 height 43
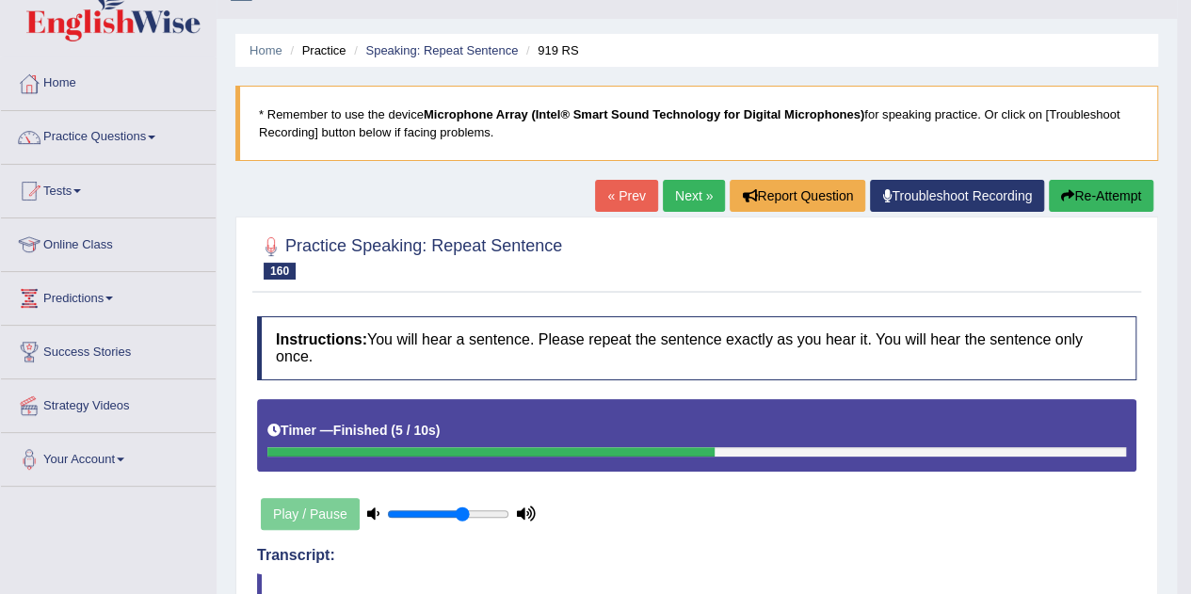
scroll to position [34, 0]
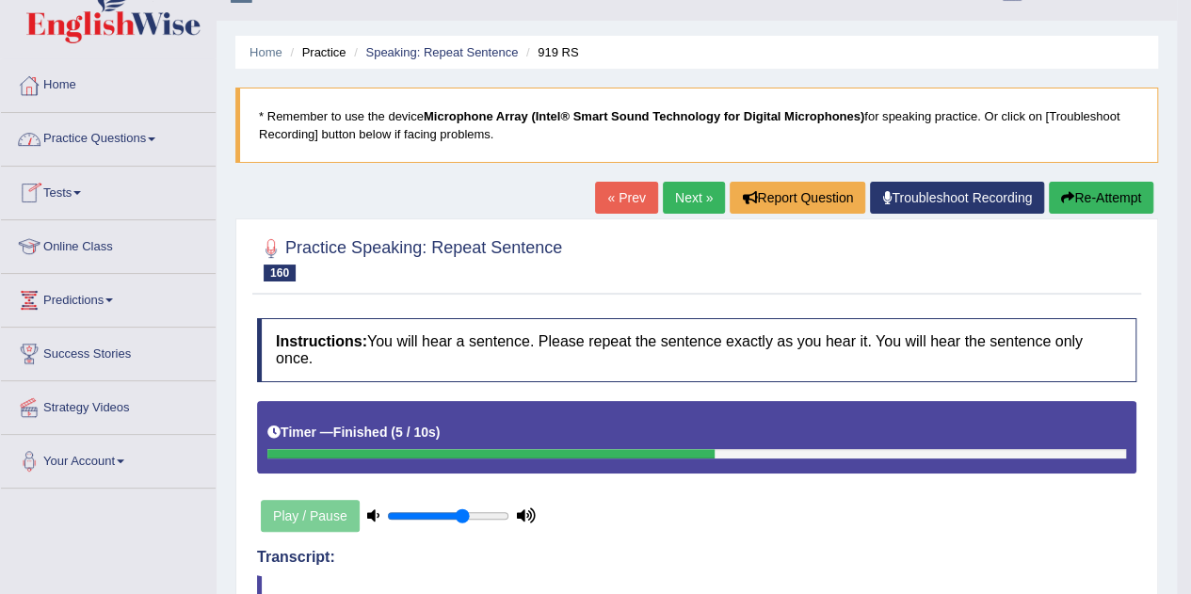
click at [110, 139] on link "Practice Questions" at bounding box center [108, 136] width 215 height 47
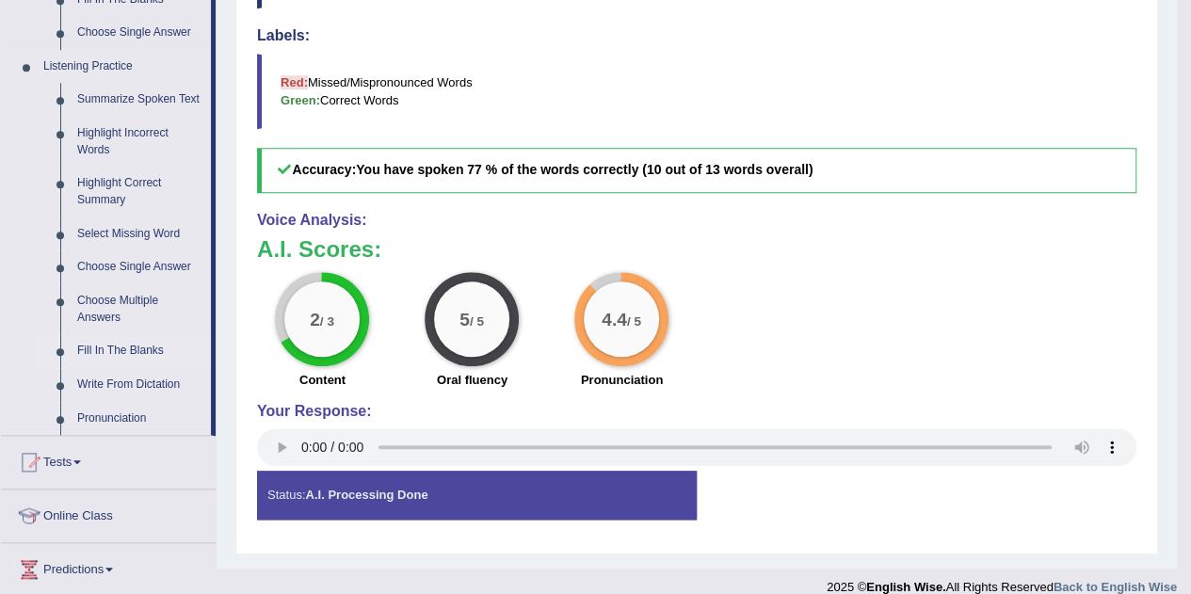
scroll to position [763, 0]
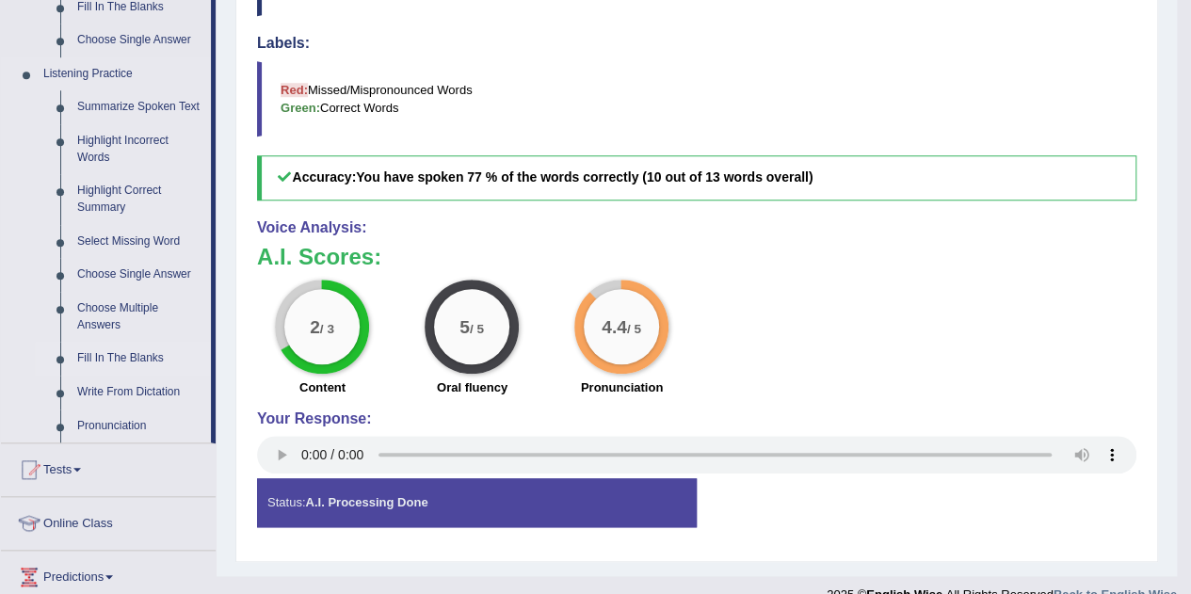
click at [113, 353] on link "Fill In The Blanks" at bounding box center [140, 359] width 142 height 34
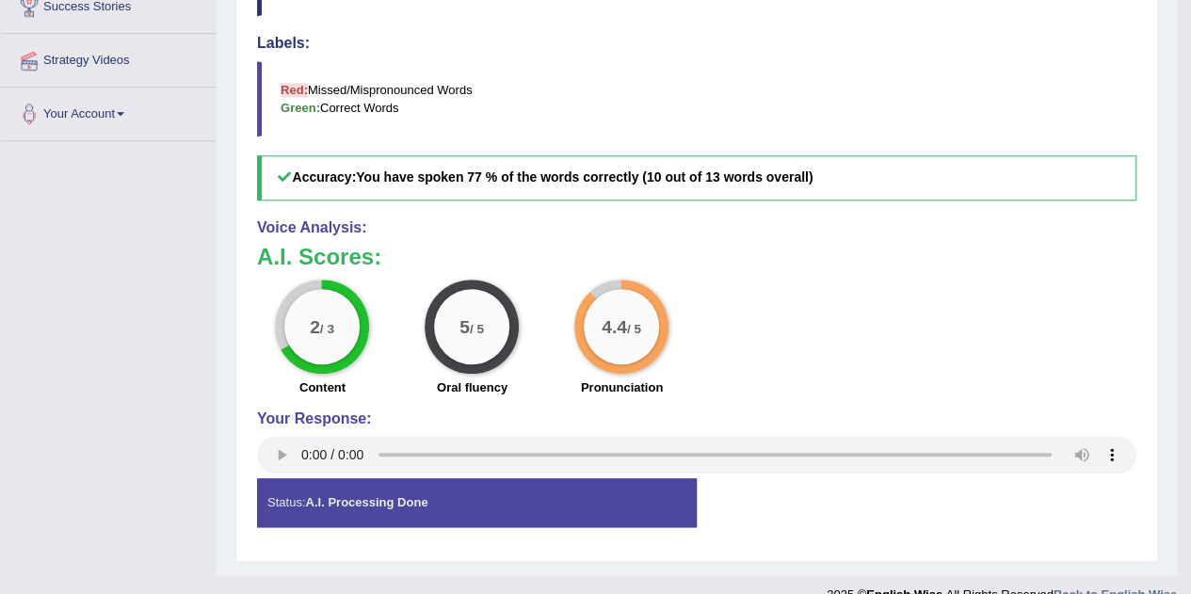
scroll to position [448, 0]
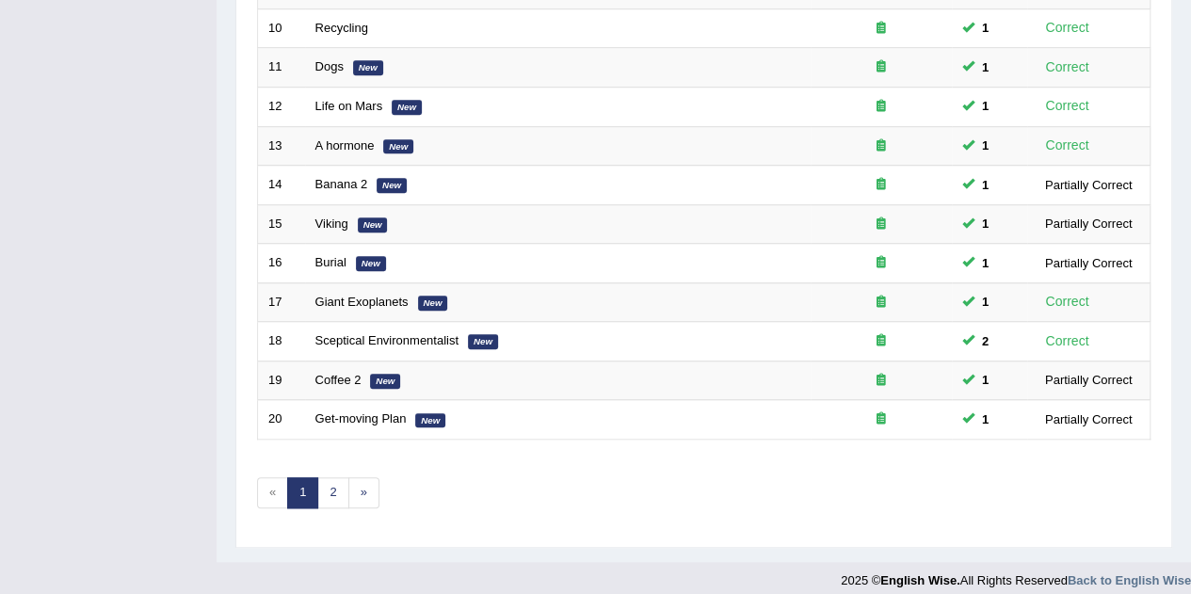
scroll to position [643, 0]
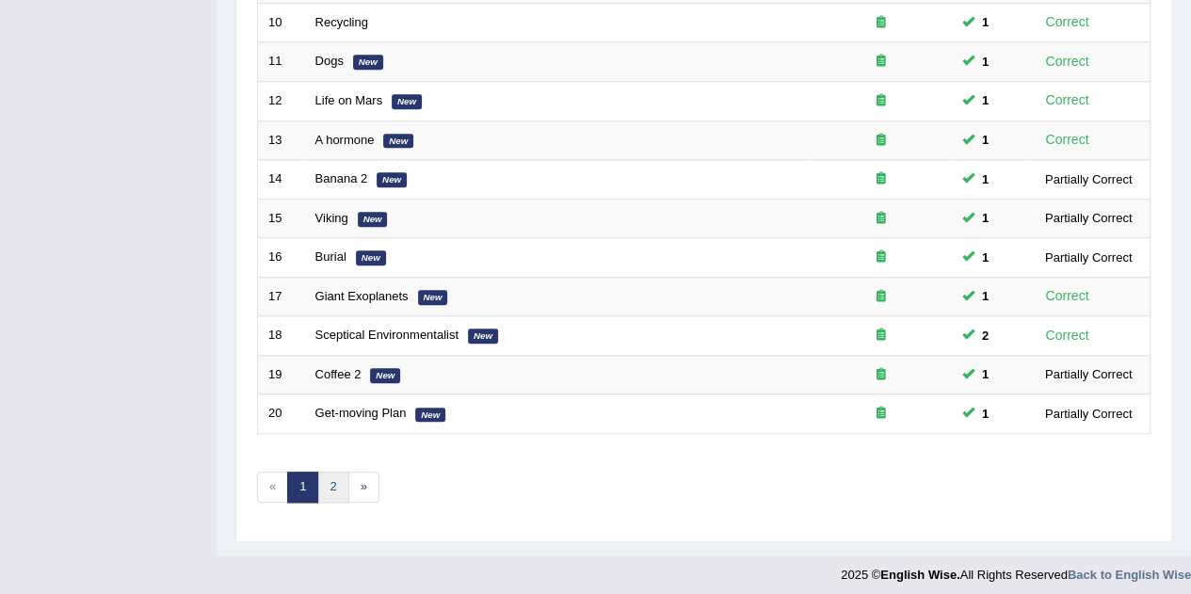
click at [331, 477] on link "2" at bounding box center [332, 487] width 31 height 31
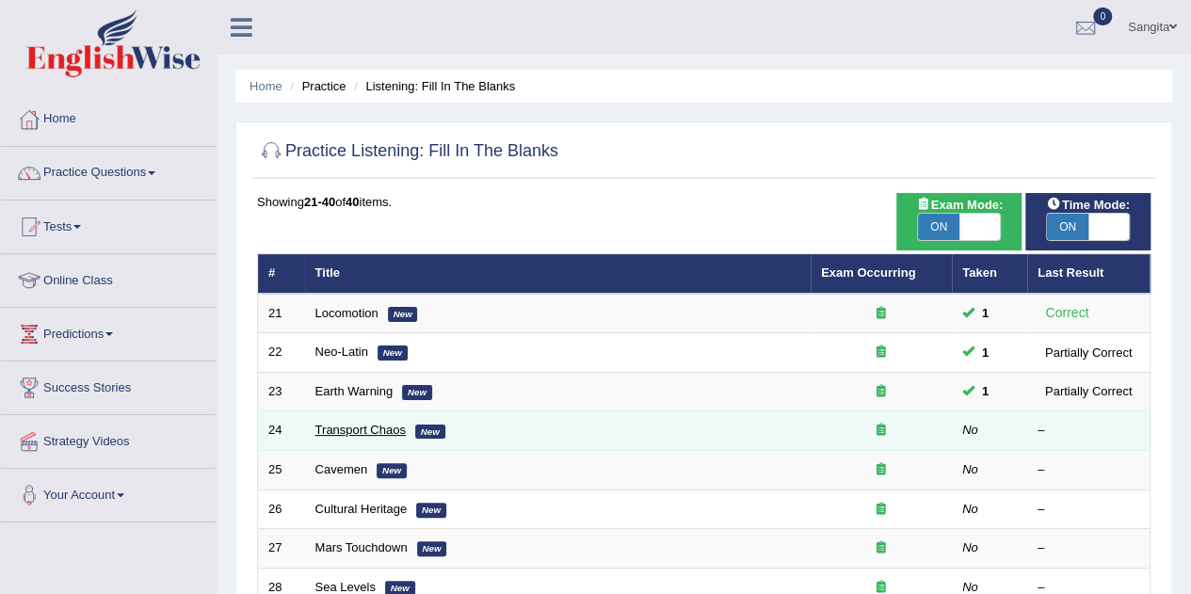
click at [348, 428] on link "Transport Chaos" at bounding box center [360, 430] width 90 height 14
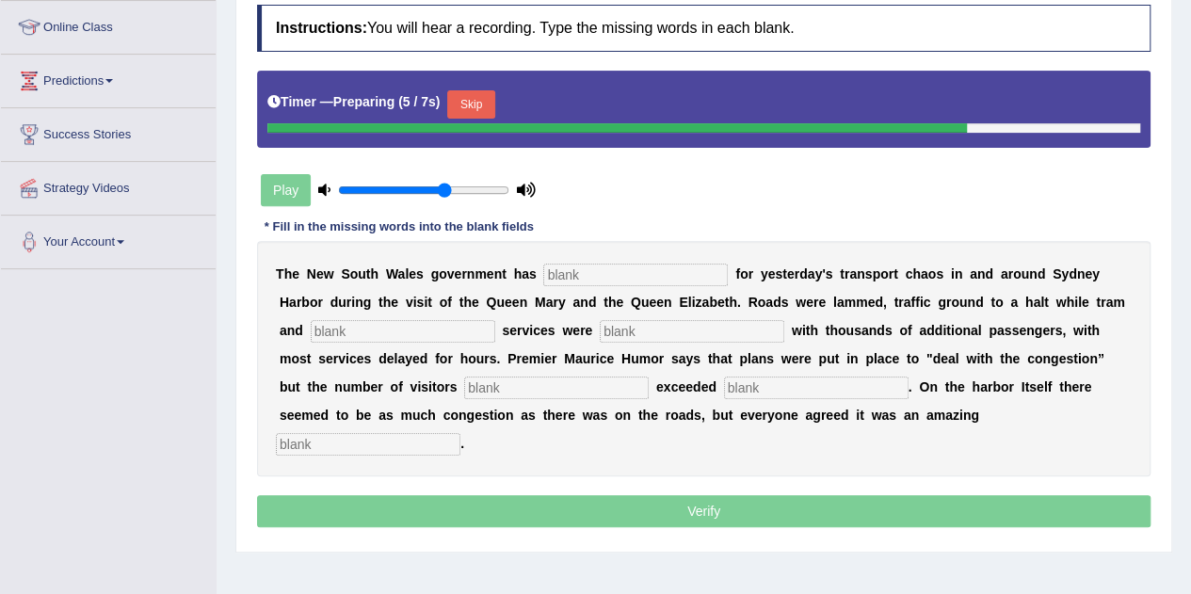
scroll to position [292, 0]
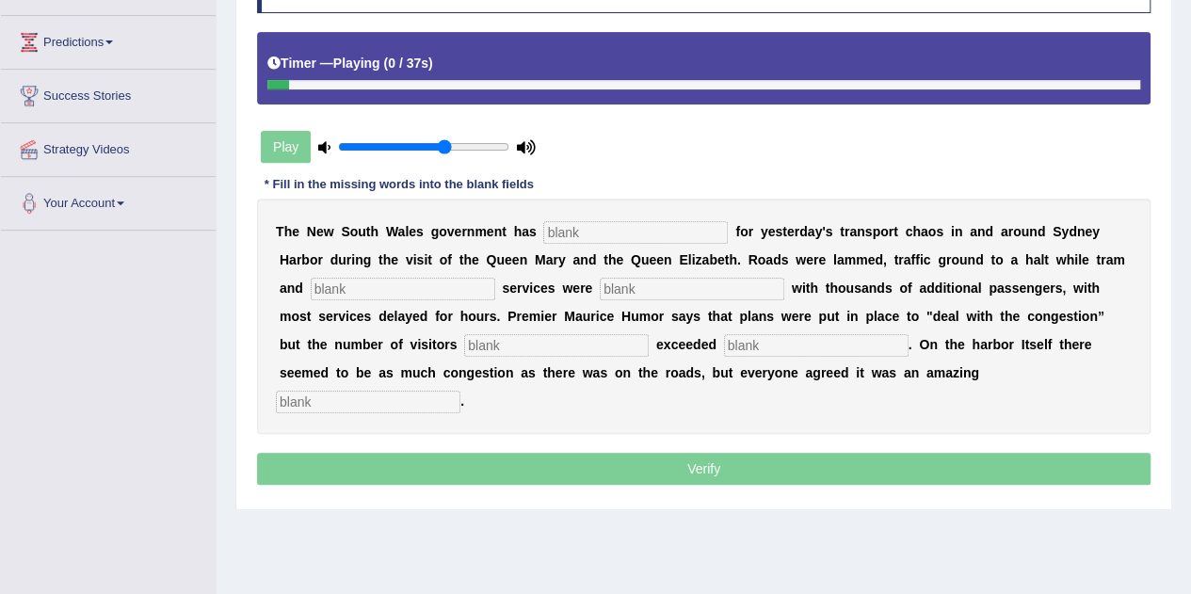
click at [580, 232] on input "text" at bounding box center [635, 232] width 185 height 23
type input "apalogised"
click at [442, 289] on input "text" at bounding box center [403, 289] width 185 height 23
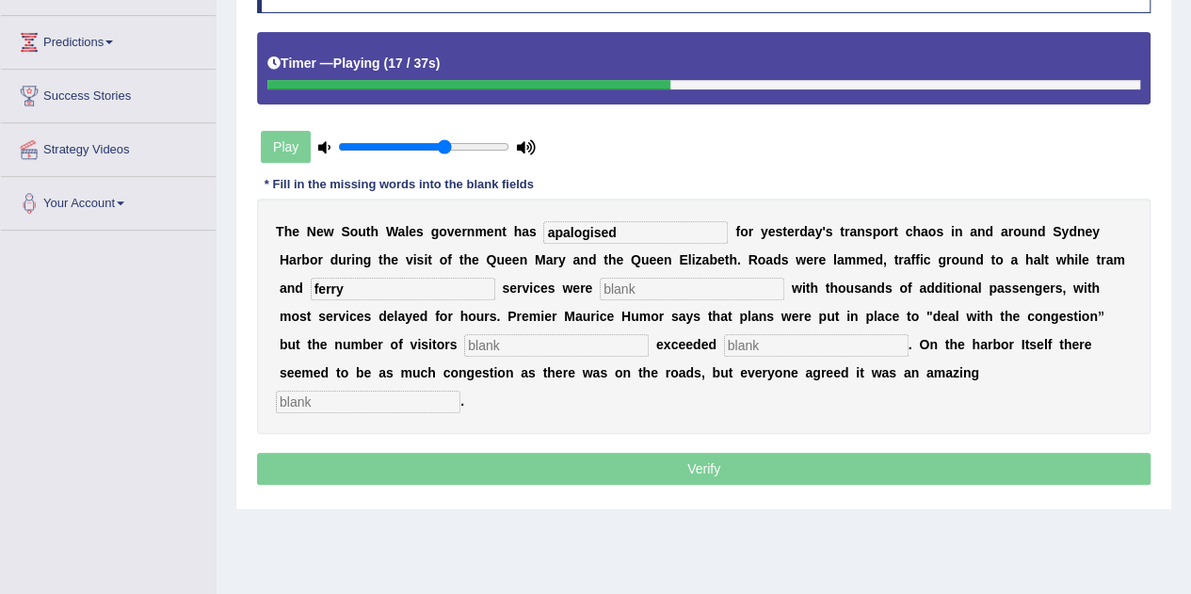
type input "ferry"
click at [650, 285] on input "text" at bounding box center [692, 289] width 185 height 23
type input "swapped"
click at [508, 340] on input "text" at bounding box center [556, 345] width 185 height 23
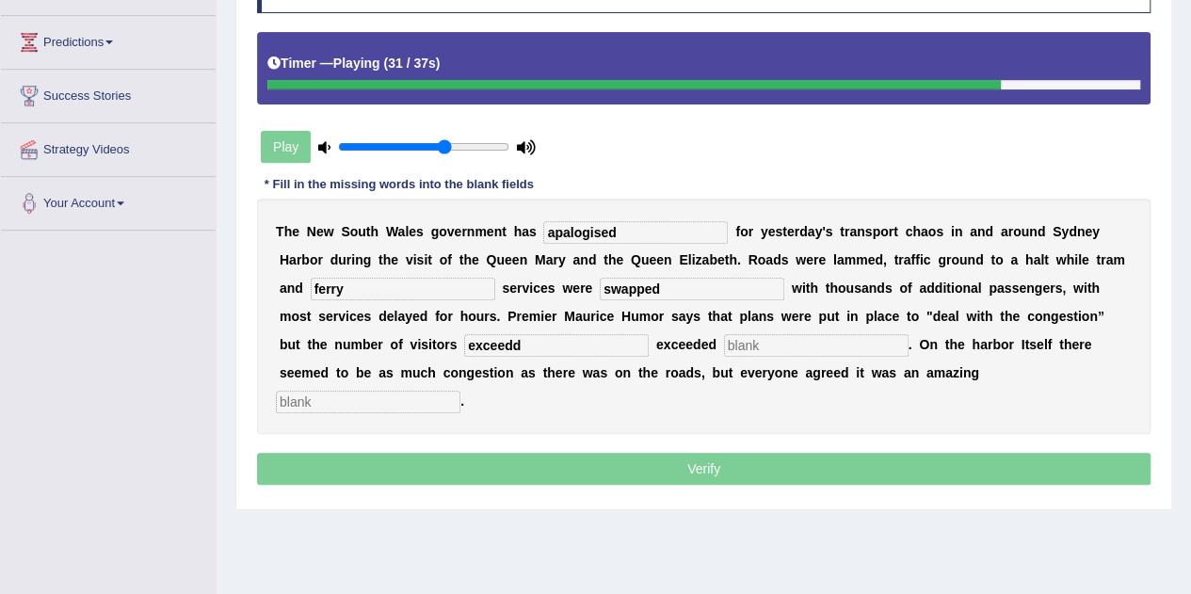
type input "exceedd"
click at [729, 334] on input "text" at bounding box center [816, 345] width 185 height 23
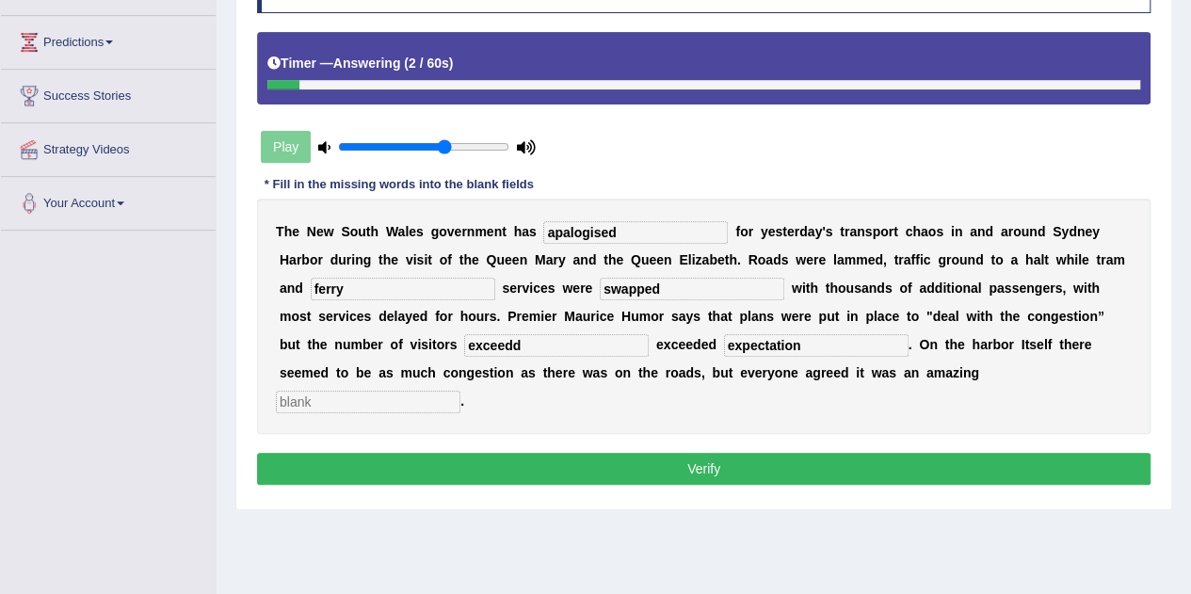
type input "expectation"
click at [460, 391] on input "text" at bounding box center [368, 402] width 185 height 23
type input "expectable"
click at [705, 237] on input "apalogised" at bounding box center [635, 232] width 185 height 23
type input "apologised"
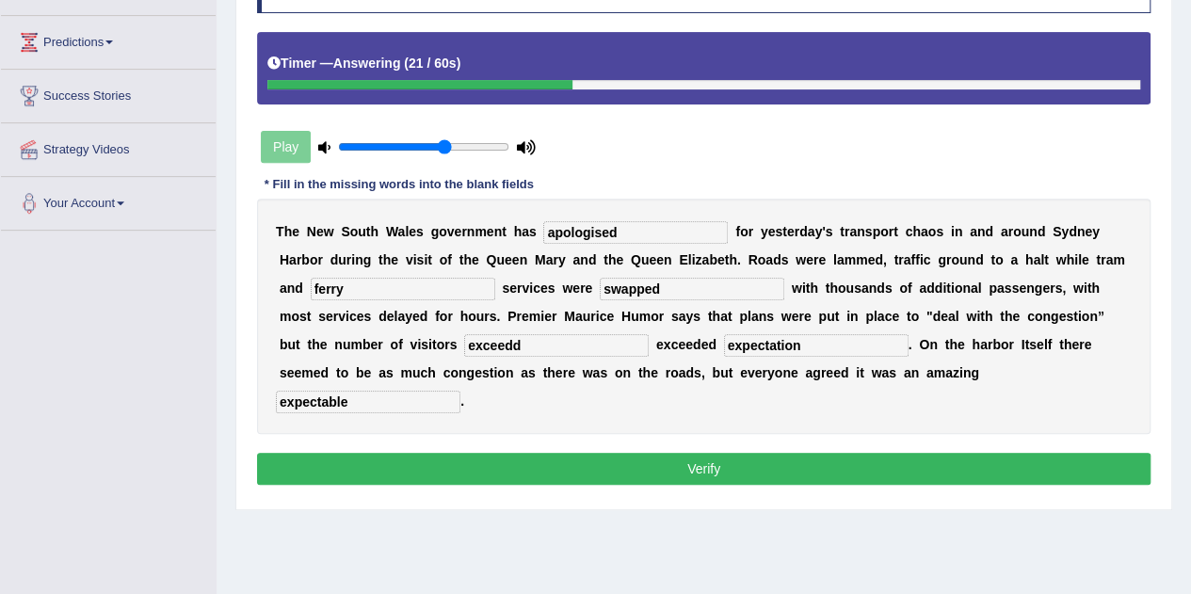
click at [456, 285] on input "ferry" at bounding box center [403, 289] width 185 height 23
type input "ferry"
click at [529, 350] on input "exceedd" at bounding box center [556, 345] width 185 height 23
type input "e"
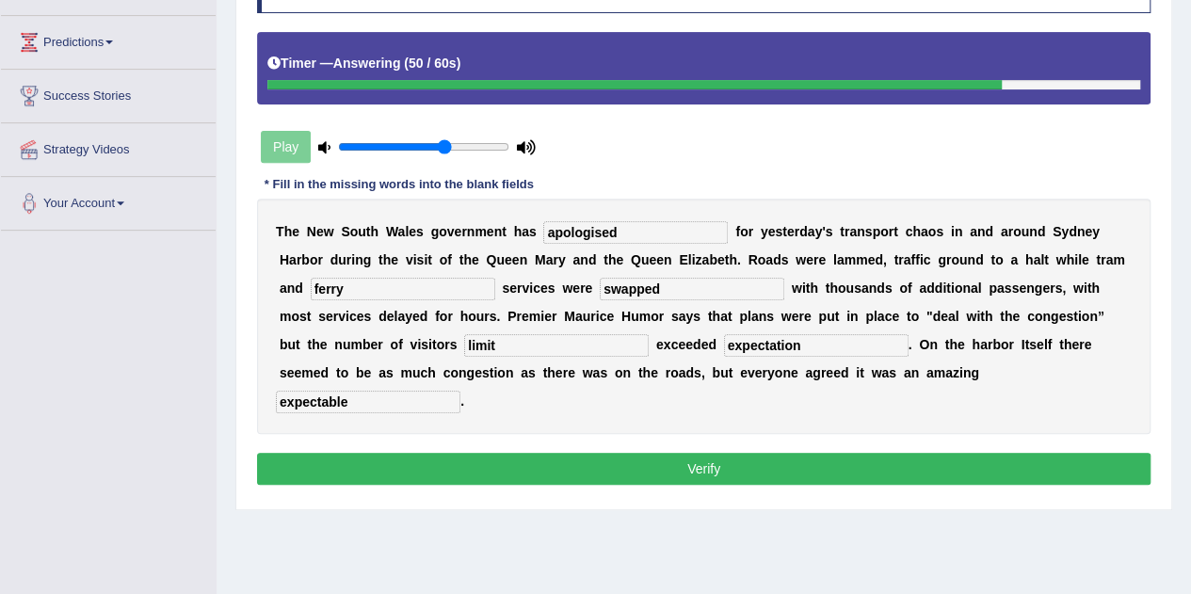
type input "limit"
click at [460, 391] on input "expectable" at bounding box center [368, 402] width 185 height 23
type input "expedition"
click at [826, 453] on button "Verify" at bounding box center [704, 469] width 894 height 32
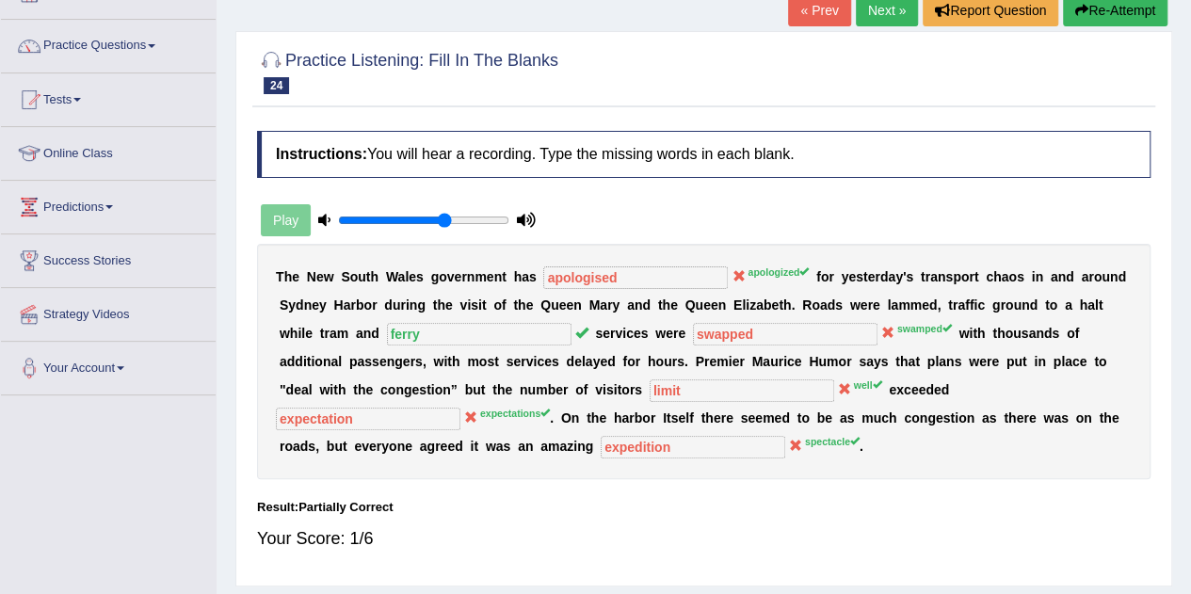
scroll to position [126, 0]
click at [1094, 11] on button "Re-Attempt" at bounding box center [1115, 11] width 105 height 32
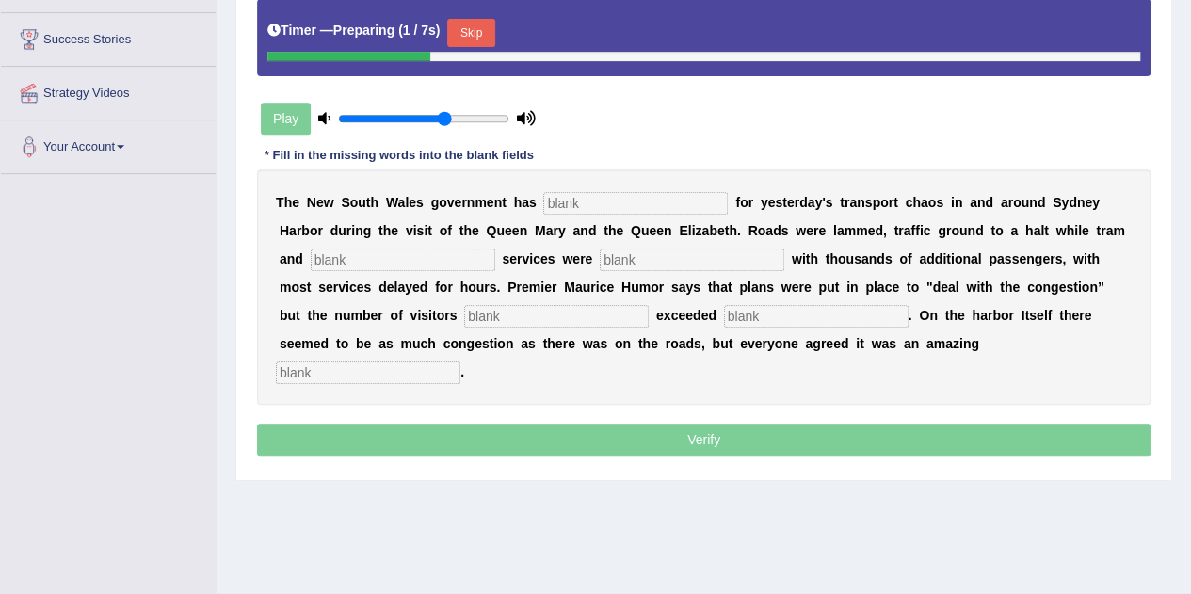
scroll to position [370, 0]
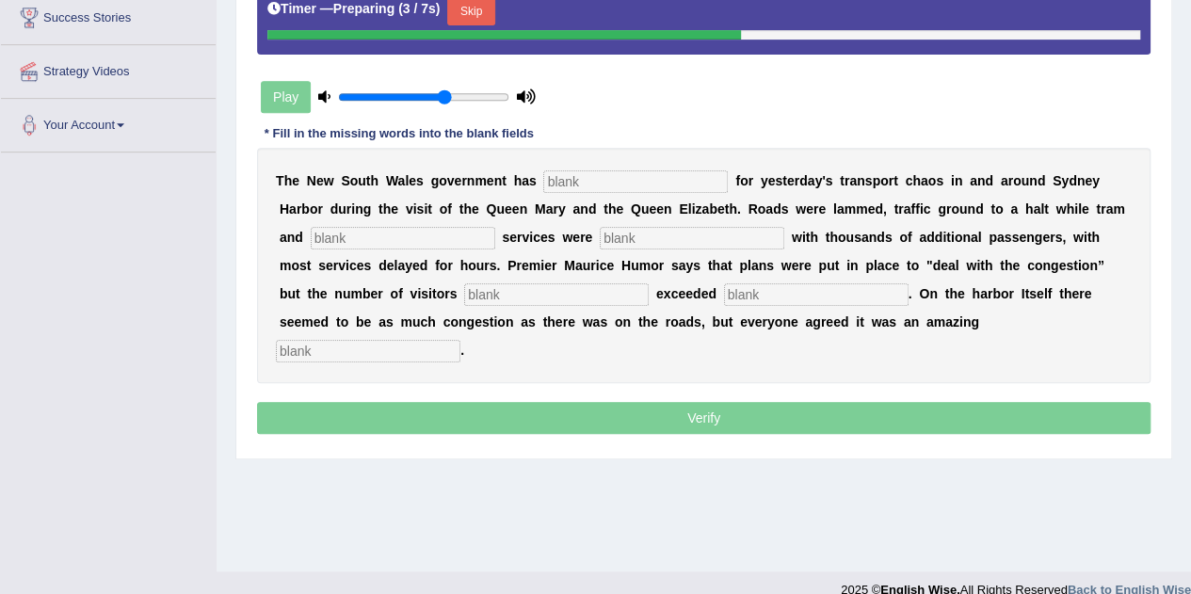
click at [599, 178] on input "text" at bounding box center [635, 181] width 185 height 23
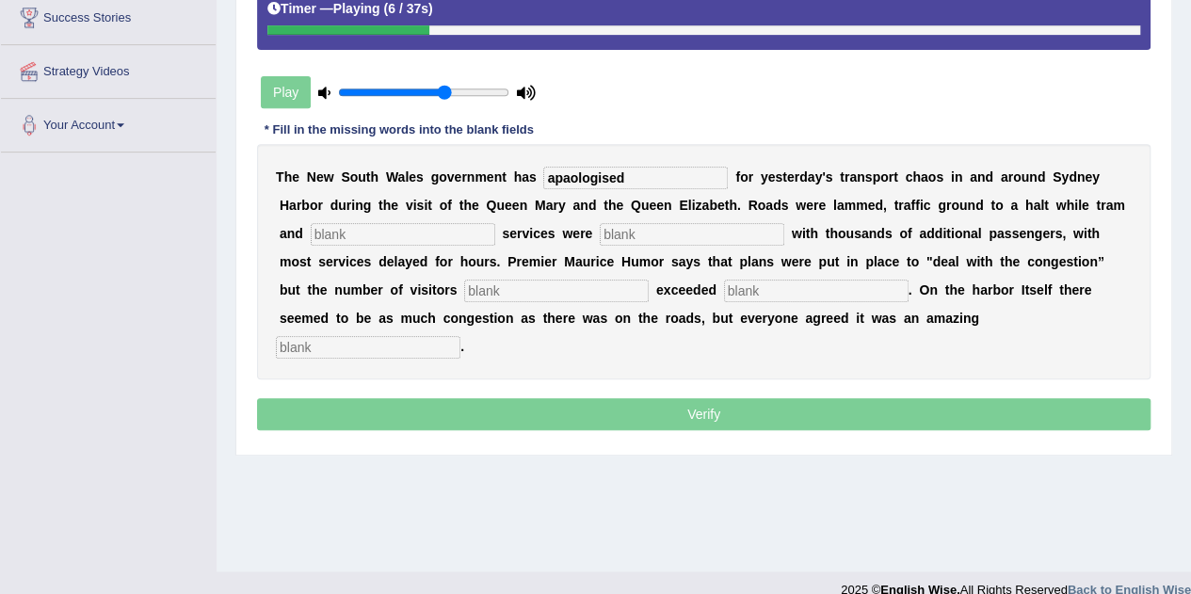
type input "apaologised"
click at [418, 240] on input "text" at bounding box center [403, 234] width 185 height 23
type input "ferry"
click at [644, 236] on input "text" at bounding box center [692, 234] width 185 height 23
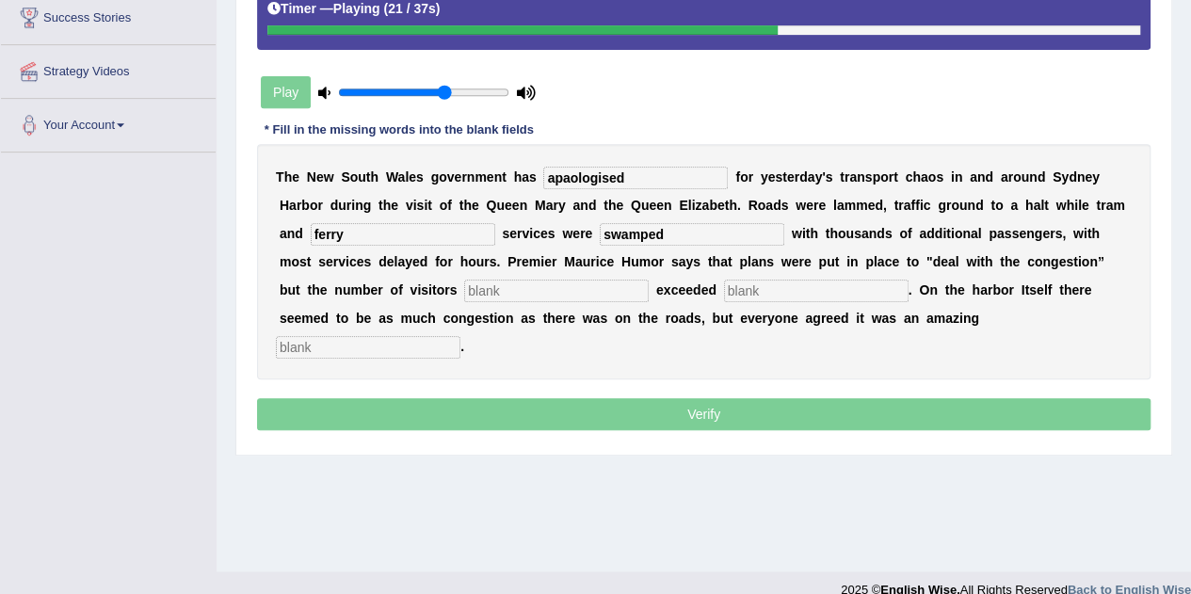
type input "swamped"
click at [498, 282] on input "text" at bounding box center [556, 291] width 185 height 23
type input "well"
click at [724, 293] on input "text" at bounding box center [816, 291] width 185 height 23
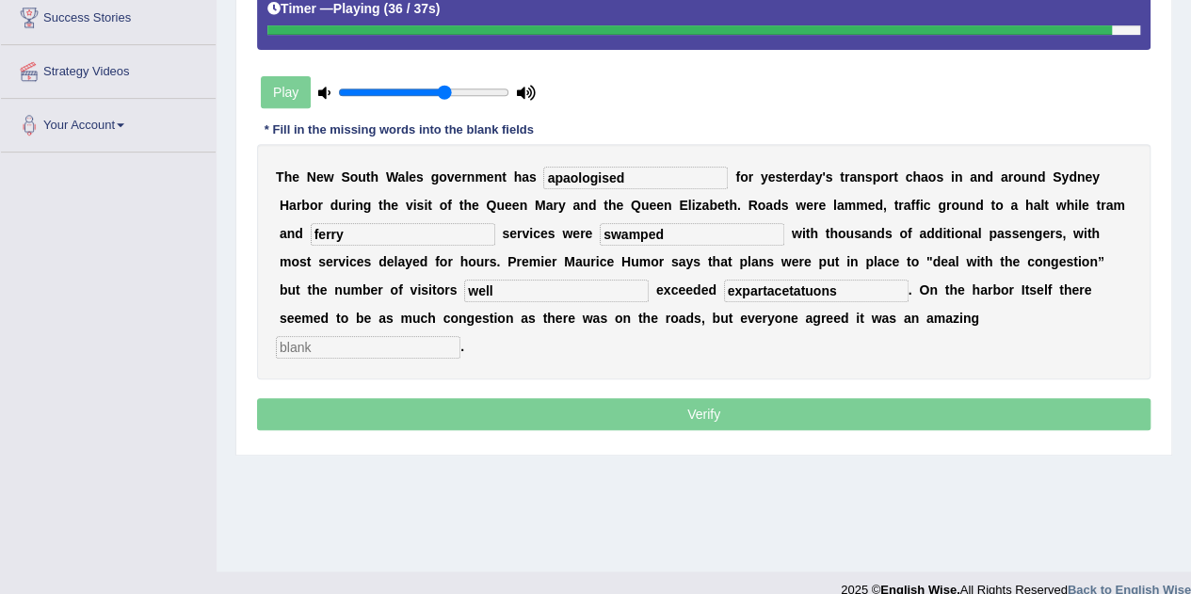
type input "expartacetatuons"
click at [460, 336] on input "text" at bounding box center [368, 347] width 185 height 23
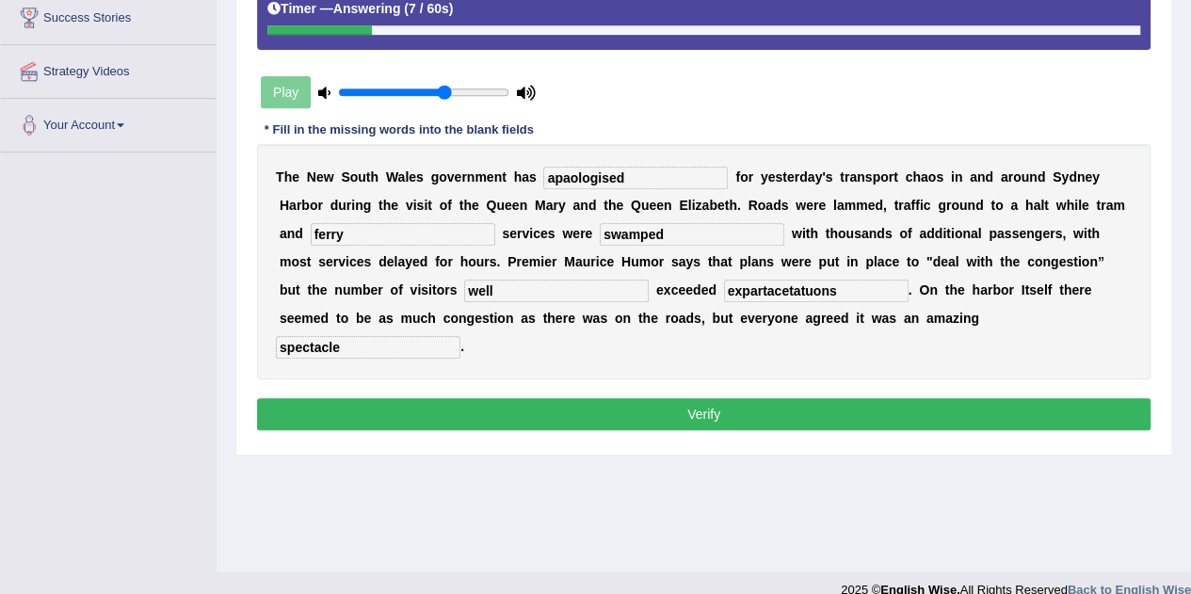
type input "spectacle"
click at [806, 293] on input "expartacetatuons" at bounding box center [816, 291] width 185 height 23
type input "expectations"
click at [608, 181] on input "apaologised" at bounding box center [635, 178] width 185 height 23
click at [569, 178] on input "apaologized" at bounding box center [635, 178] width 185 height 23
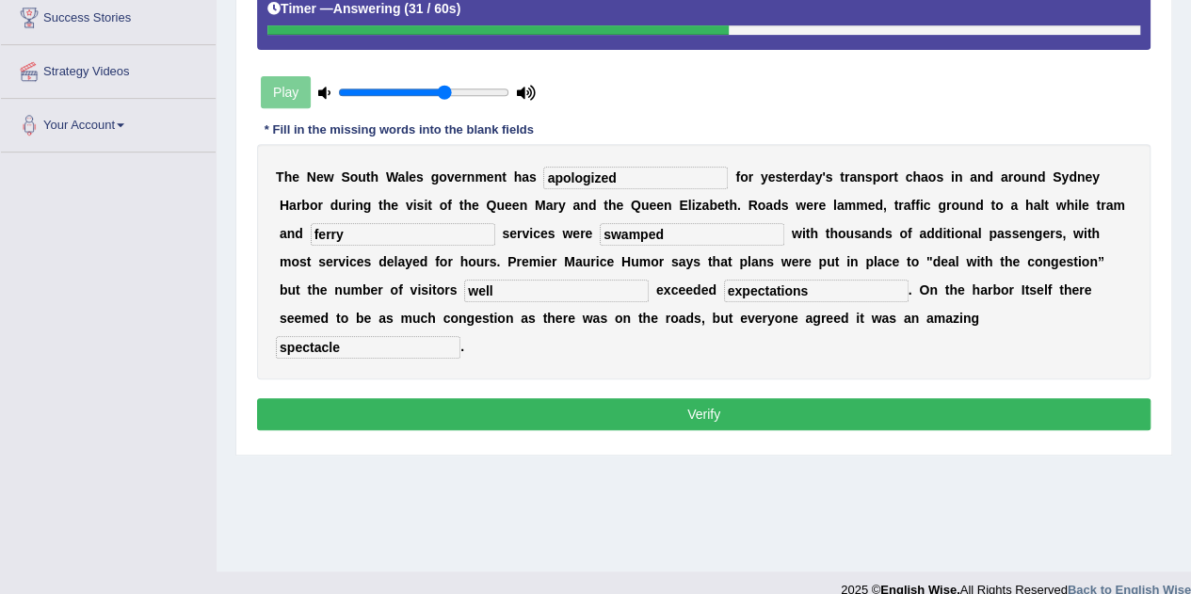
type input "apologized"
click at [708, 398] on button "Verify" at bounding box center [704, 414] width 894 height 32
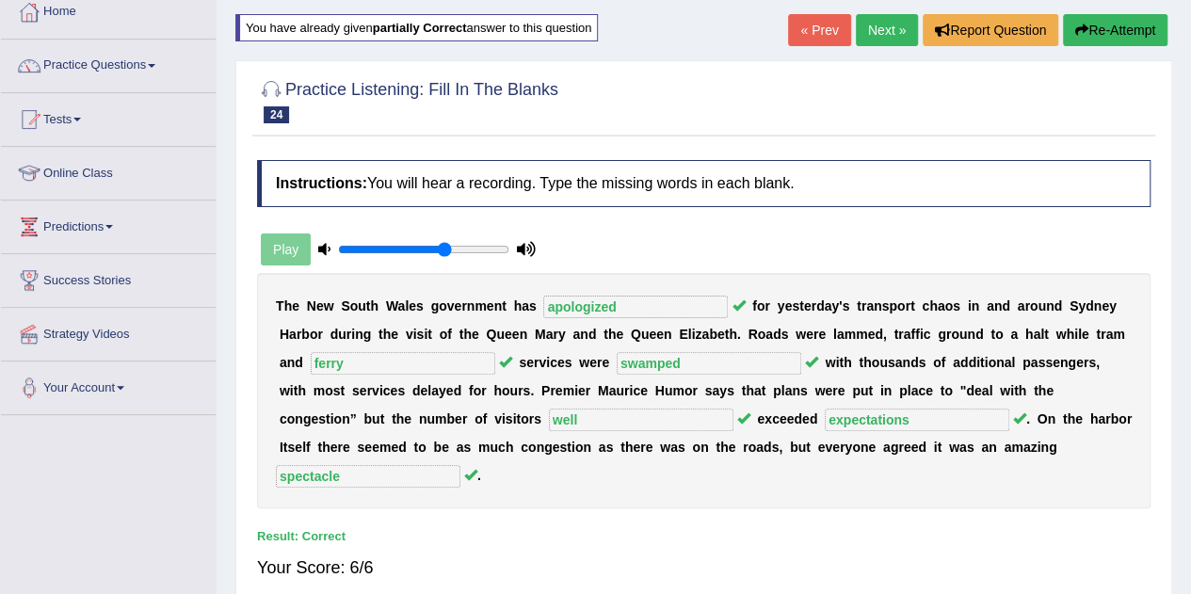
scroll to position [67, 0]
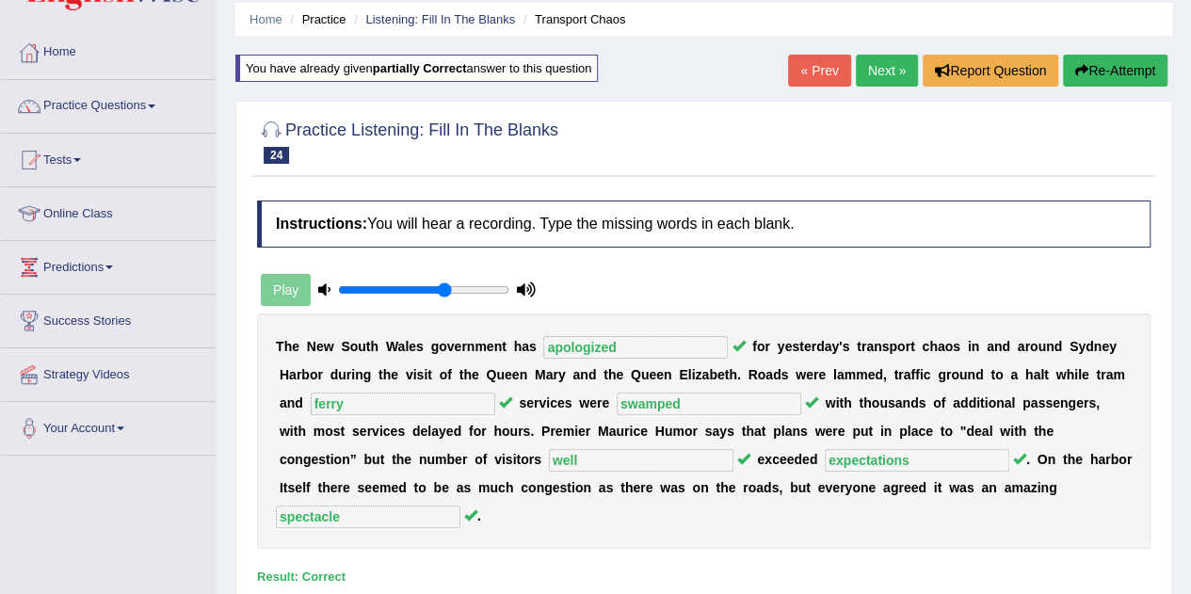
click at [879, 70] on link "Next »" at bounding box center [887, 71] width 62 height 32
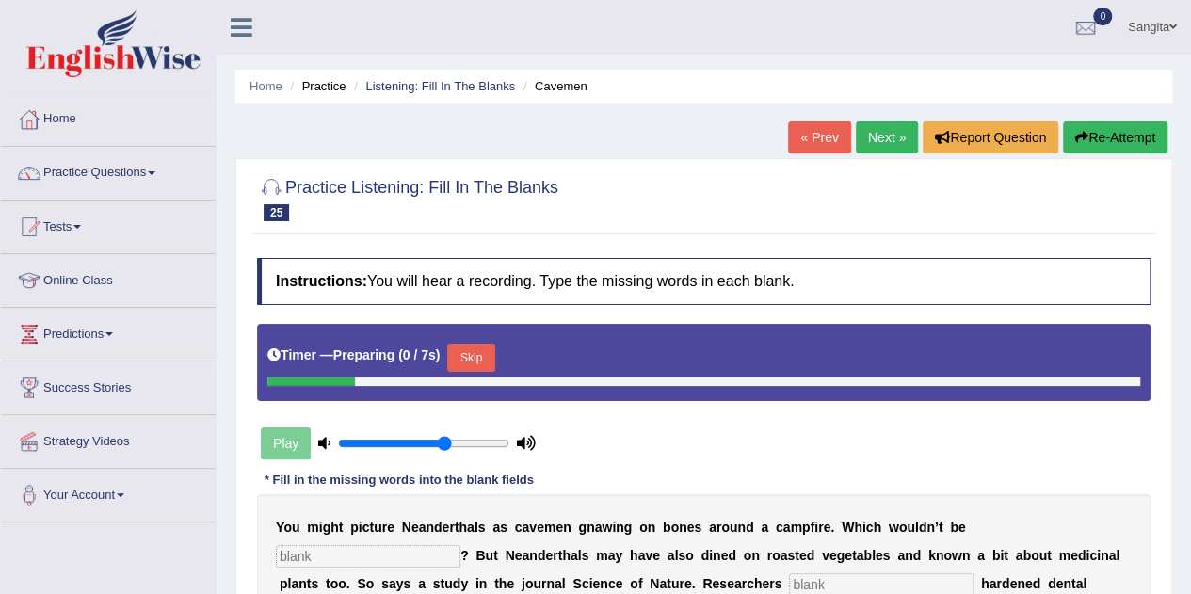
scroll to position [249, 0]
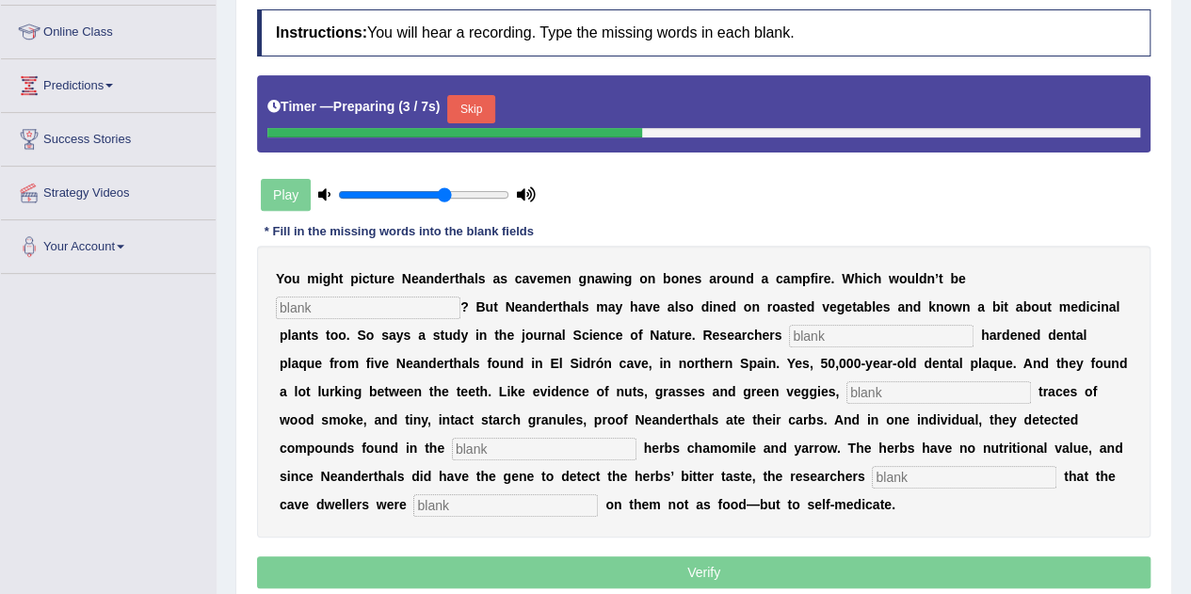
click at [369, 308] on input "text" at bounding box center [368, 308] width 185 height 23
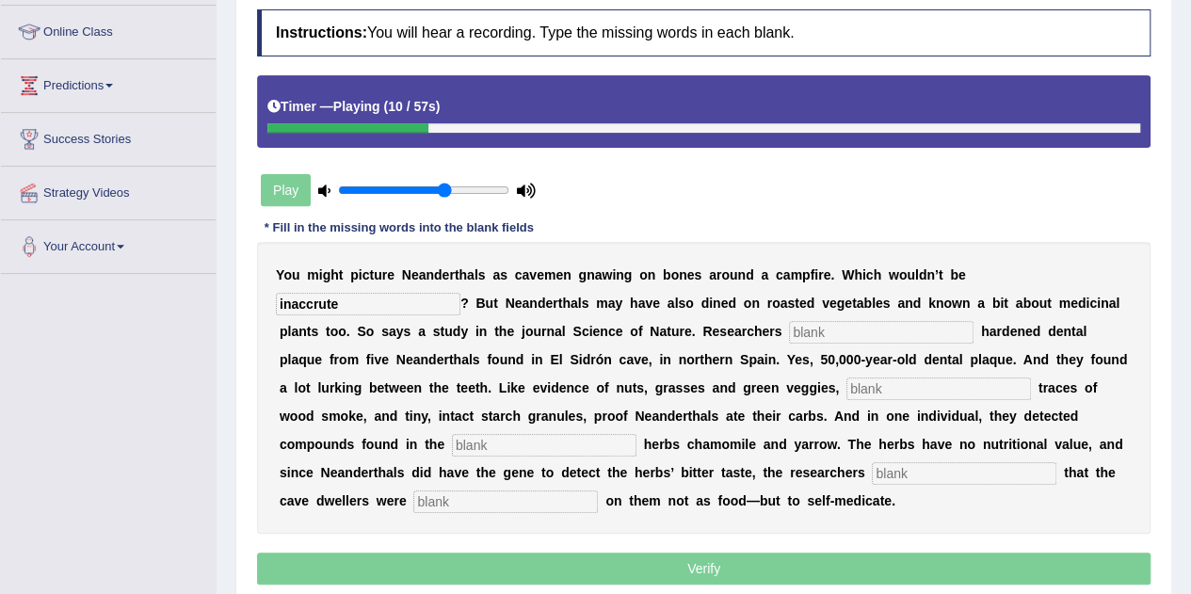
type input "inaccrute"
click at [815, 332] on input "text" at bounding box center [881, 332] width 185 height 23
type input "analized"
click at [877, 395] on input "text" at bounding box center [939, 389] width 185 height 23
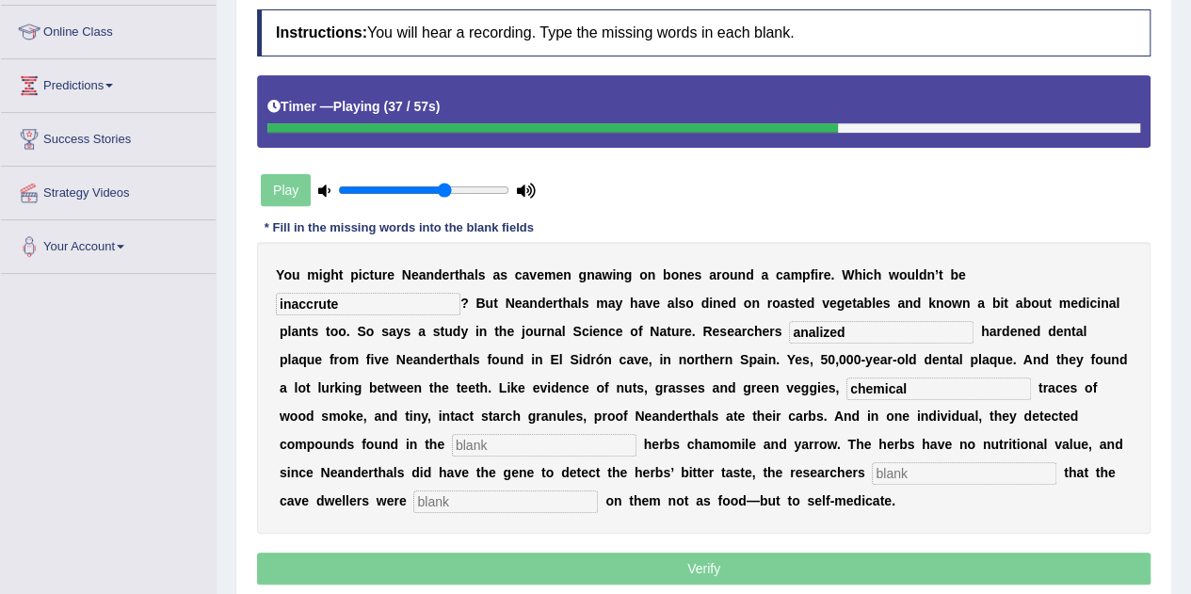
type input "chemical"
click at [547, 443] on input "text" at bounding box center [544, 445] width 185 height 23
type input "medicainal"
click at [918, 468] on input "text" at bounding box center [964, 473] width 185 height 23
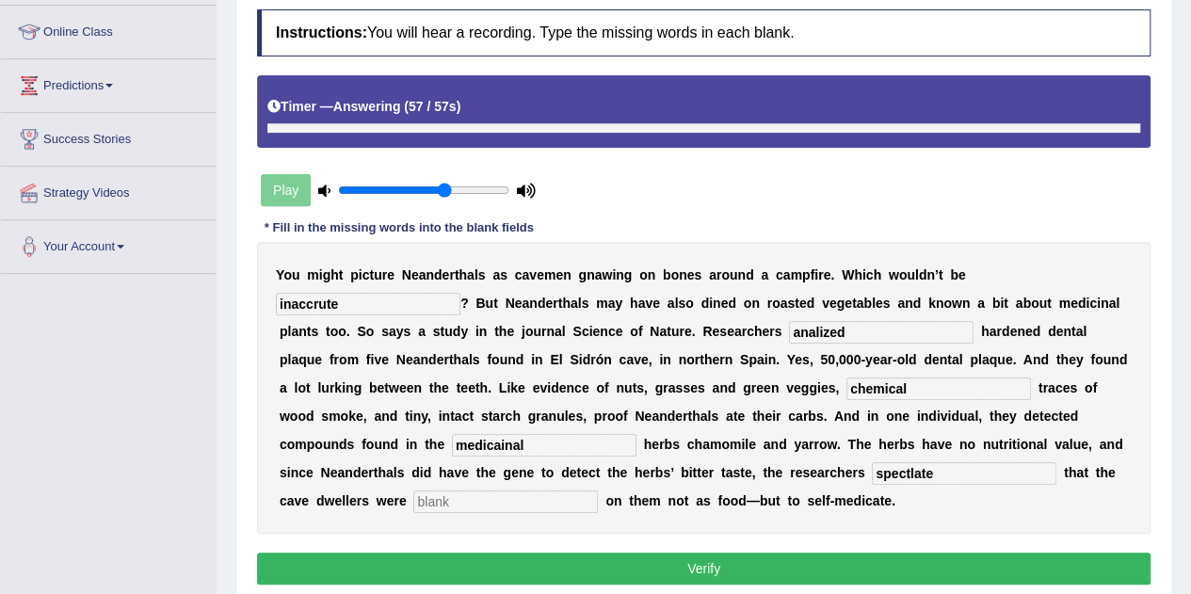
type input "spectlate"
click at [467, 505] on input "text" at bounding box center [505, 502] width 185 height 23
type input "munching"
click at [961, 479] on input "spectlate" at bounding box center [964, 473] width 185 height 23
type input "speculate"
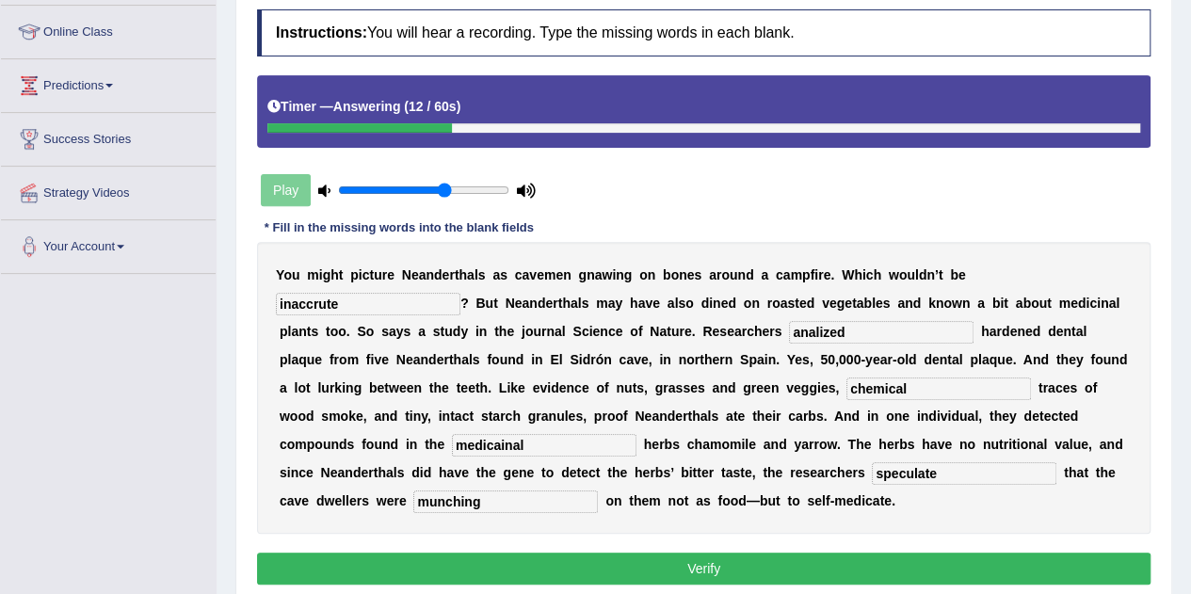
click at [549, 430] on div "Y o u m i g h t p i c t u r e N e a n d e r t h a l s a s c a v e m e n g n a w…" at bounding box center [704, 388] width 894 height 292
click at [537, 445] on input "medicainal" at bounding box center [544, 445] width 185 height 23
type input "medicinal"
click at [851, 331] on input "analized" at bounding box center [881, 332] width 185 height 23
type input "analysed"
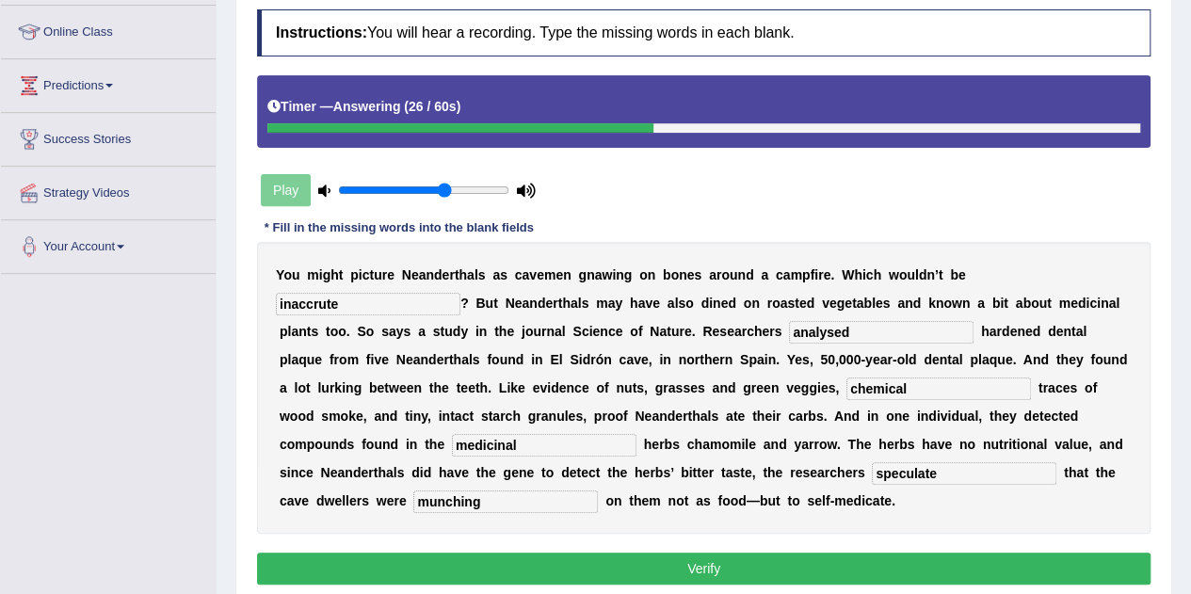
click at [399, 302] on input "inaccrute" at bounding box center [368, 304] width 185 height 23
type input "inaccurate"
click at [659, 560] on button "Verify" at bounding box center [704, 569] width 894 height 32
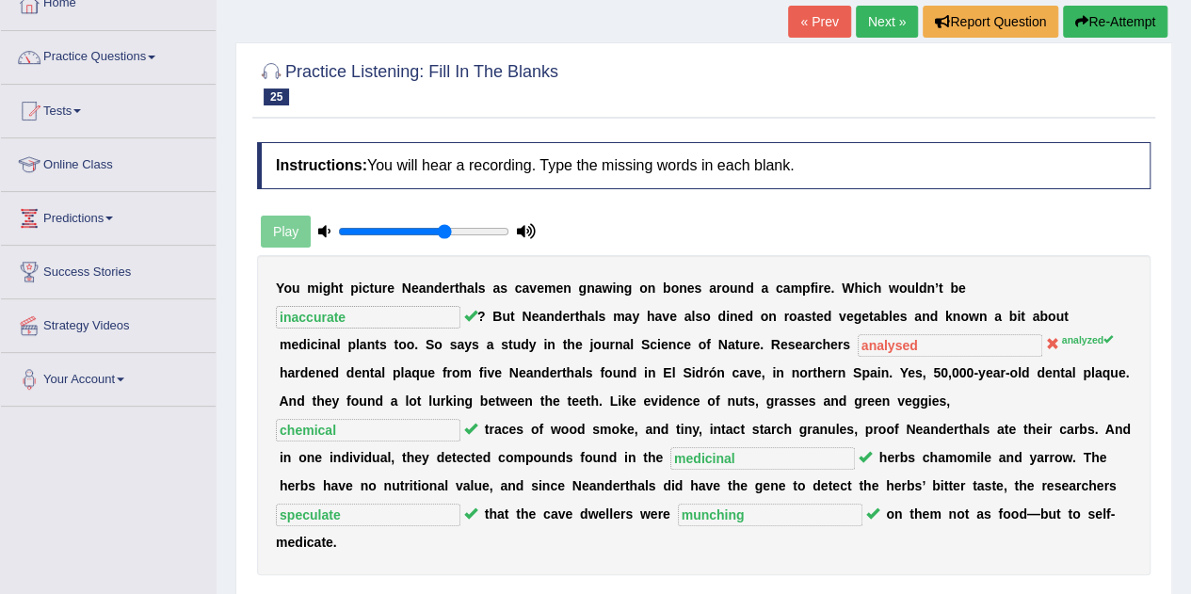
scroll to position [115, 0]
click at [876, 25] on link "Next »" at bounding box center [887, 23] width 62 height 32
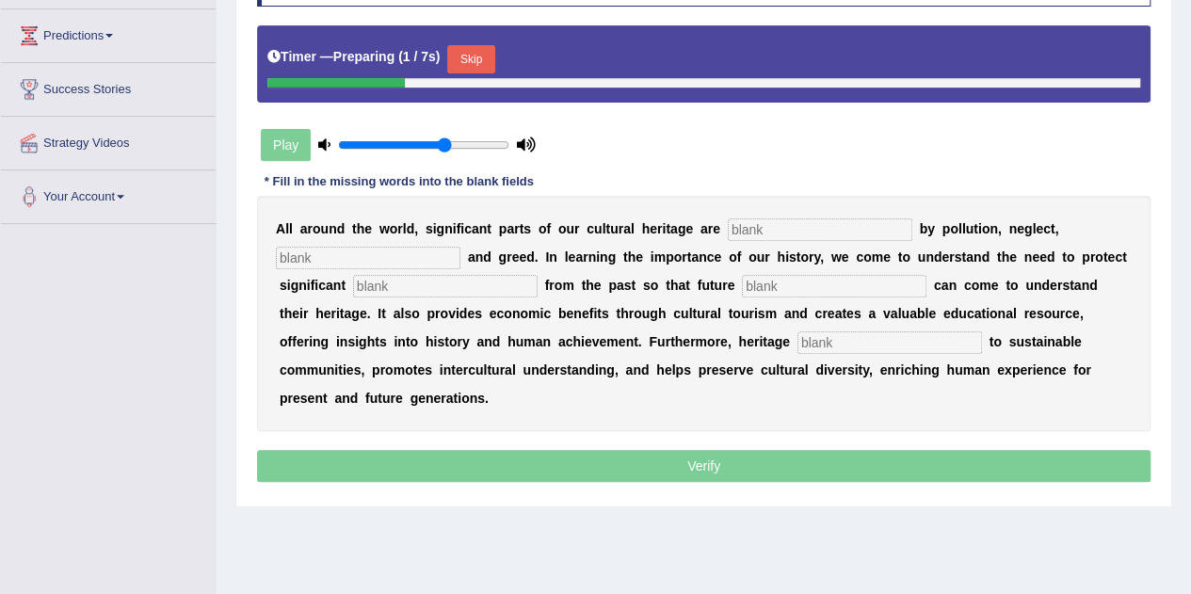
scroll to position [315, 0]
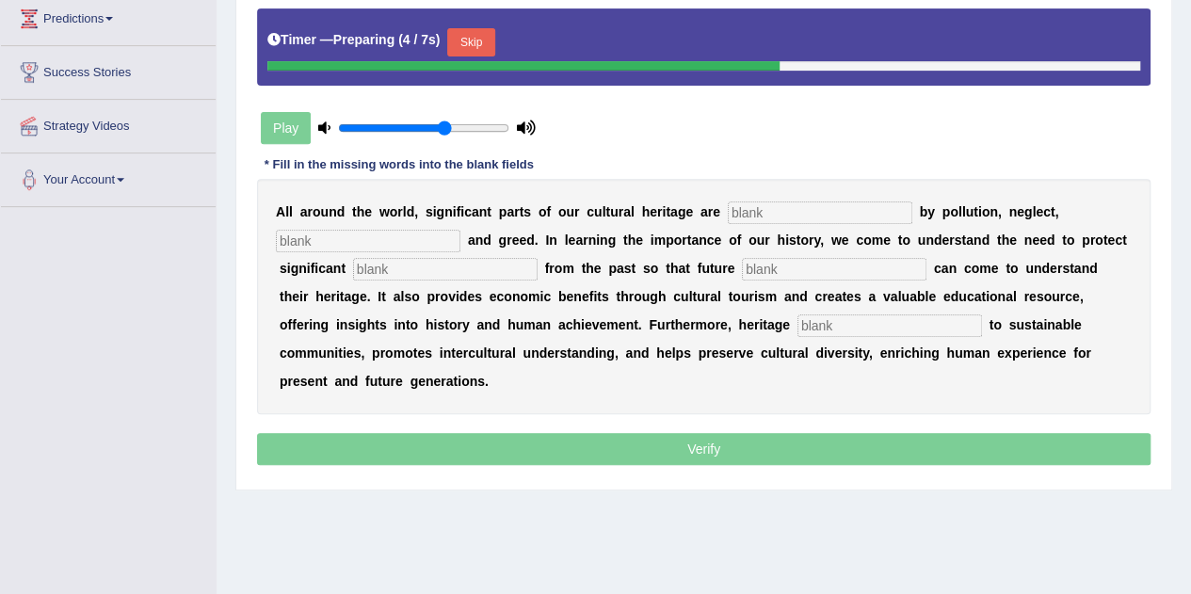
click at [757, 212] on input "text" at bounding box center [820, 213] width 185 height 23
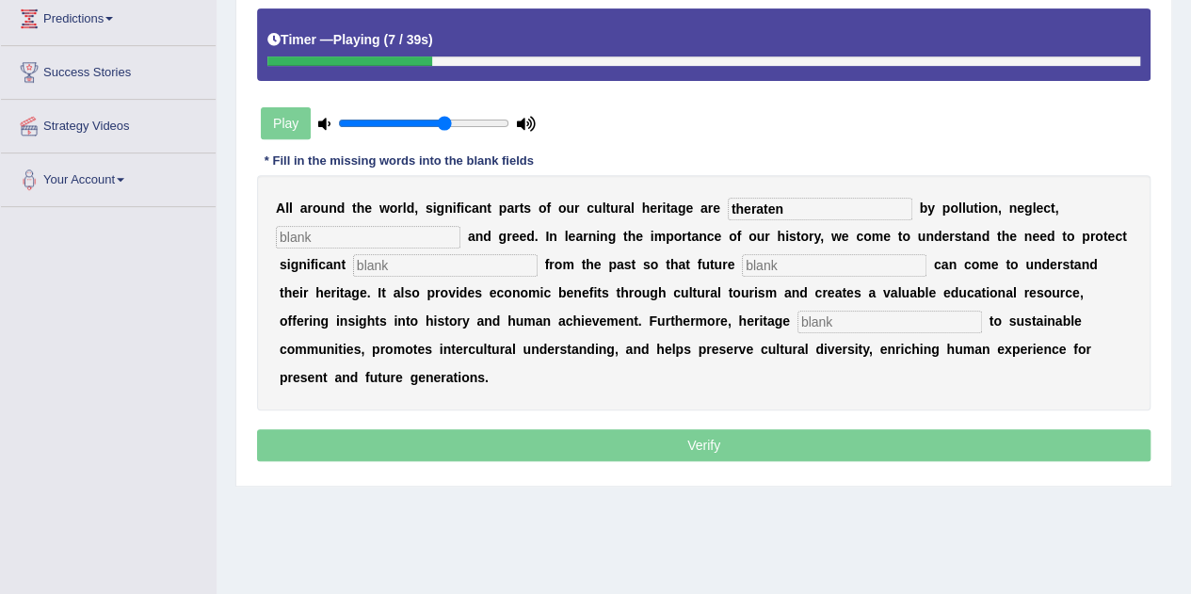
type input "theraten"
click at [315, 230] on input "text" at bounding box center [368, 237] width 185 height 23
type input "carelessness"
click at [383, 259] on input "text" at bounding box center [445, 265] width 185 height 23
type input "remanns"
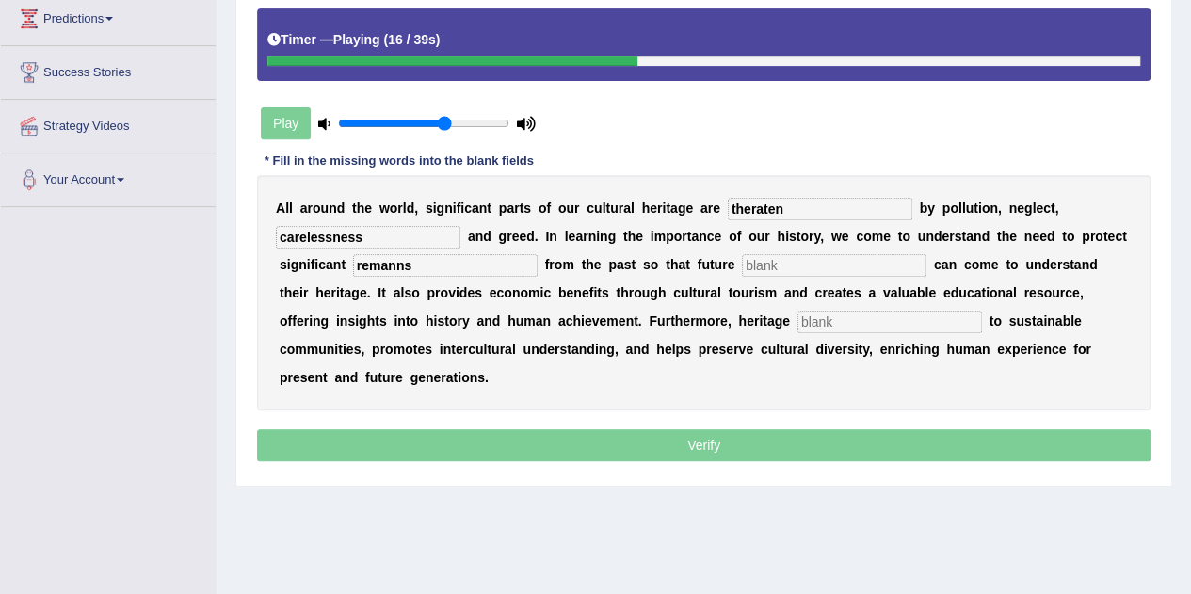
click at [766, 265] on input "text" at bounding box center [834, 265] width 185 height 23
type input "generations"
click at [828, 328] on input "text" at bounding box center [890, 322] width 185 height 23
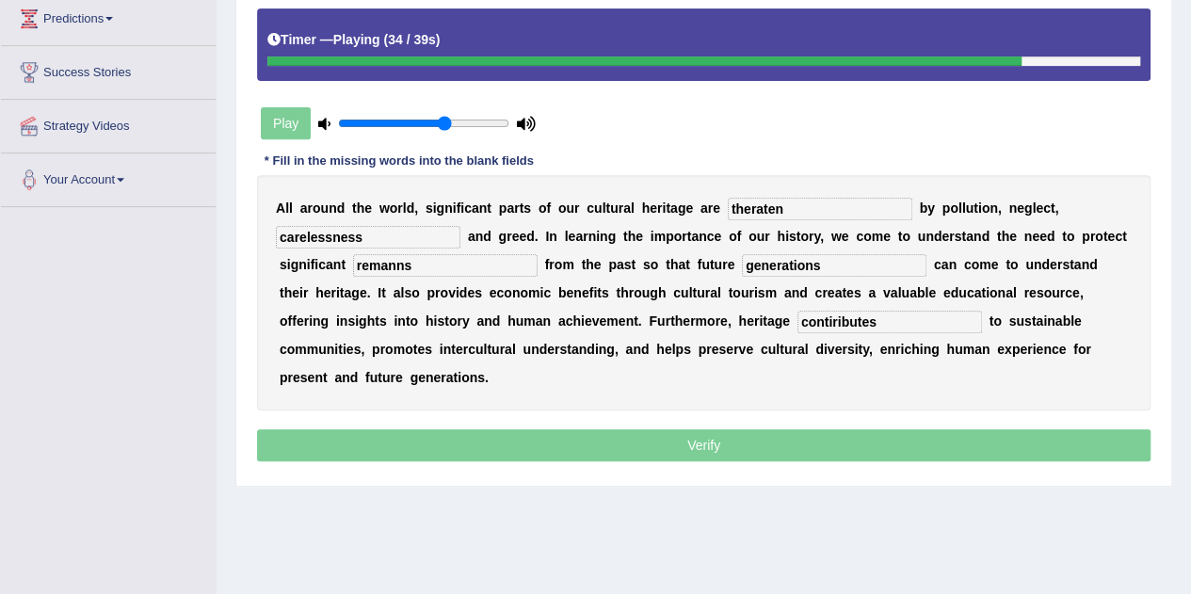
type input "contiributes"
click at [452, 271] on input "remanns" at bounding box center [445, 265] width 185 height 23
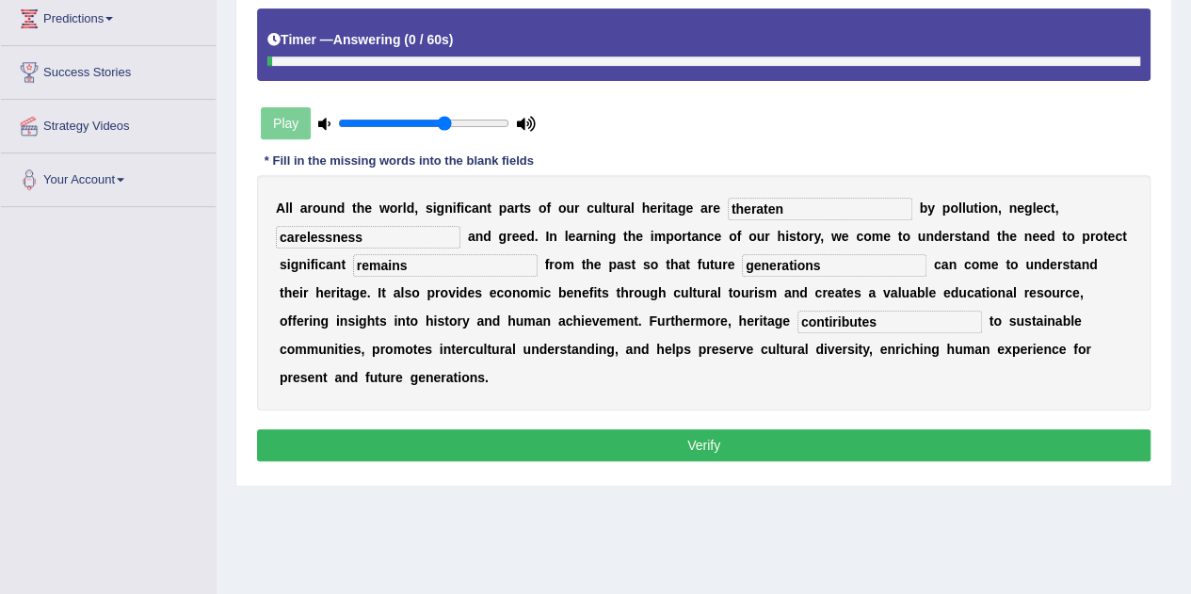
type input "remains"
click at [379, 236] on input "carelessness" at bounding box center [368, 237] width 185 height 23
type input "carelessness"
click at [788, 210] on input "theraten" at bounding box center [820, 209] width 185 height 23
type input "threatened"
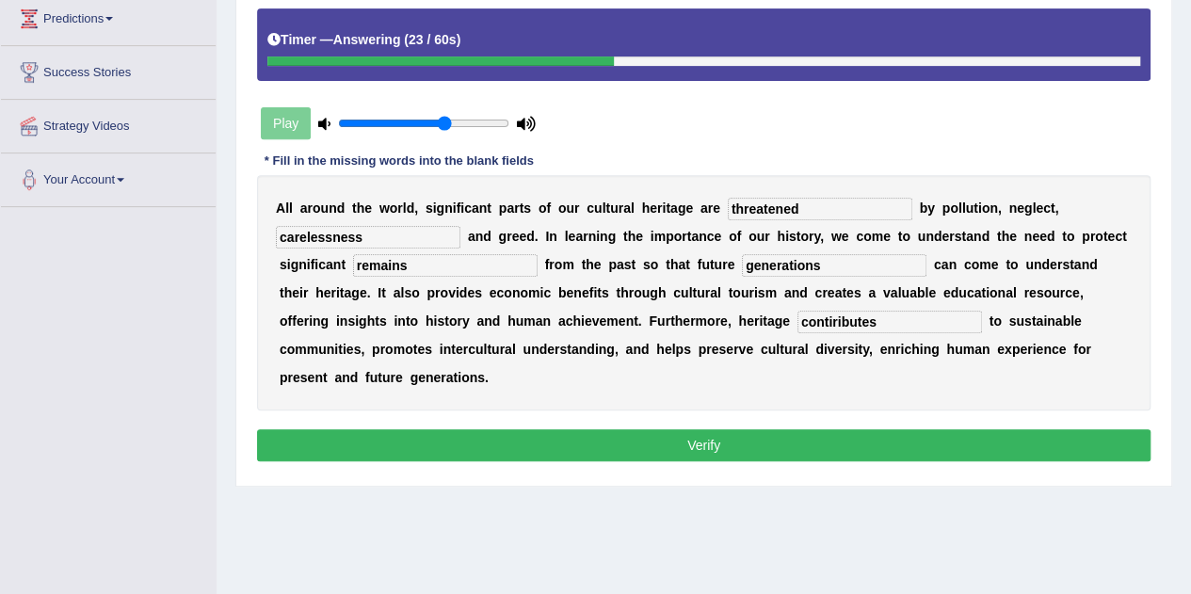
click at [887, 321] on input "contiributes" at bounding box center [890, 322] width 185 height 23
type input "contributes"
click at [701, 440] on button "Verify" at bounding box center [704, 445] width 894 height 32
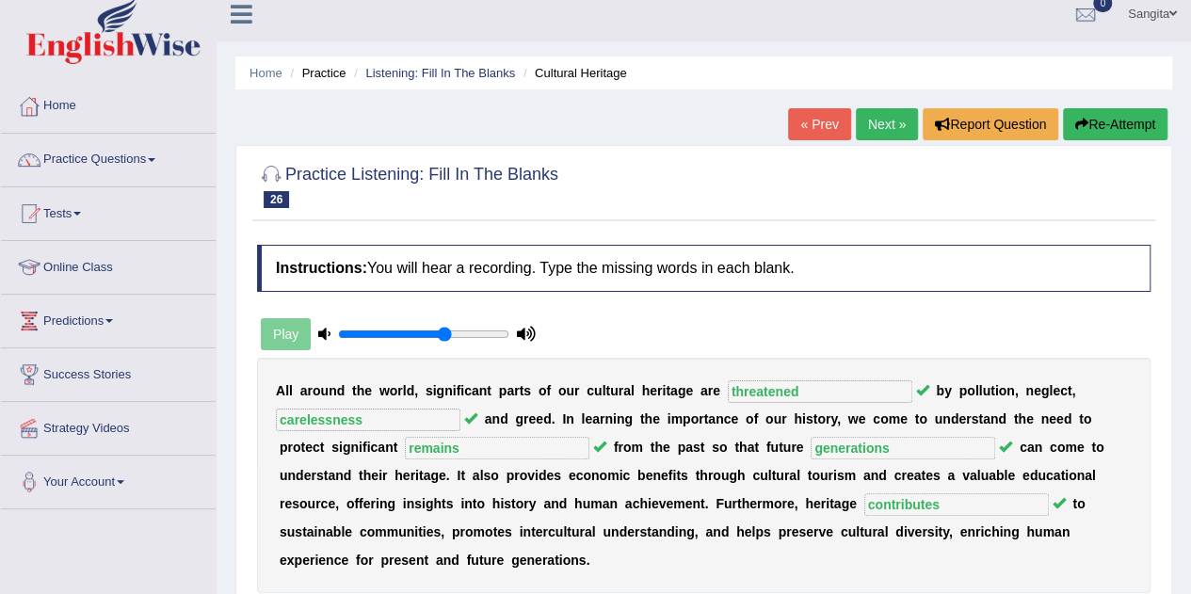
scroll to position [0, 0]
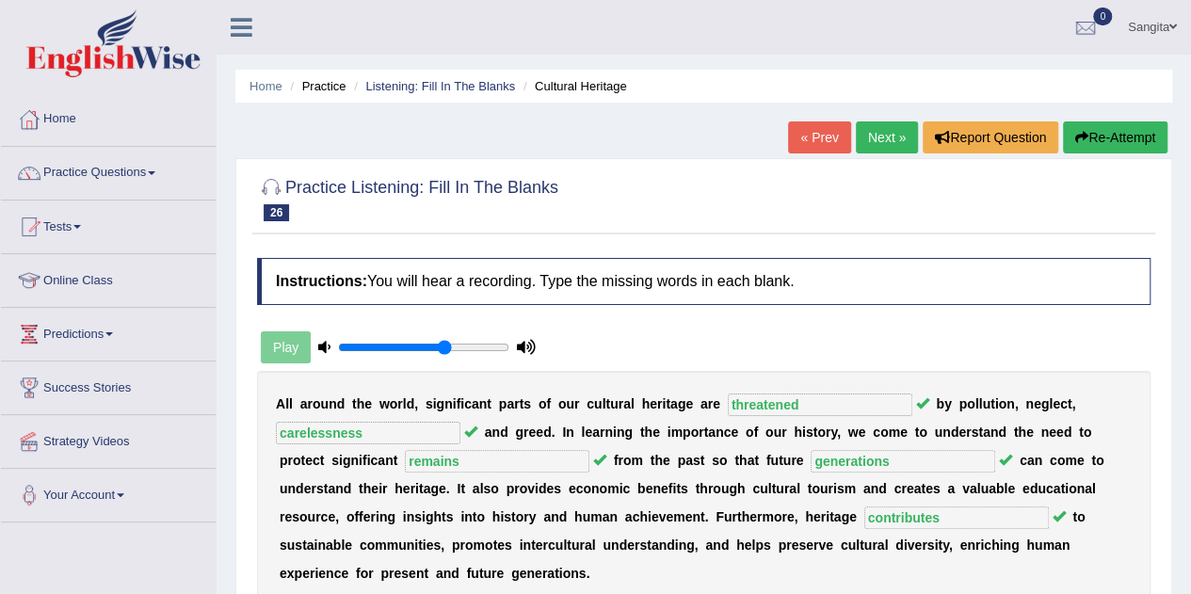
click at [881, 135] on link "Next »" at bounding box center [887, 137] width 62 height 32
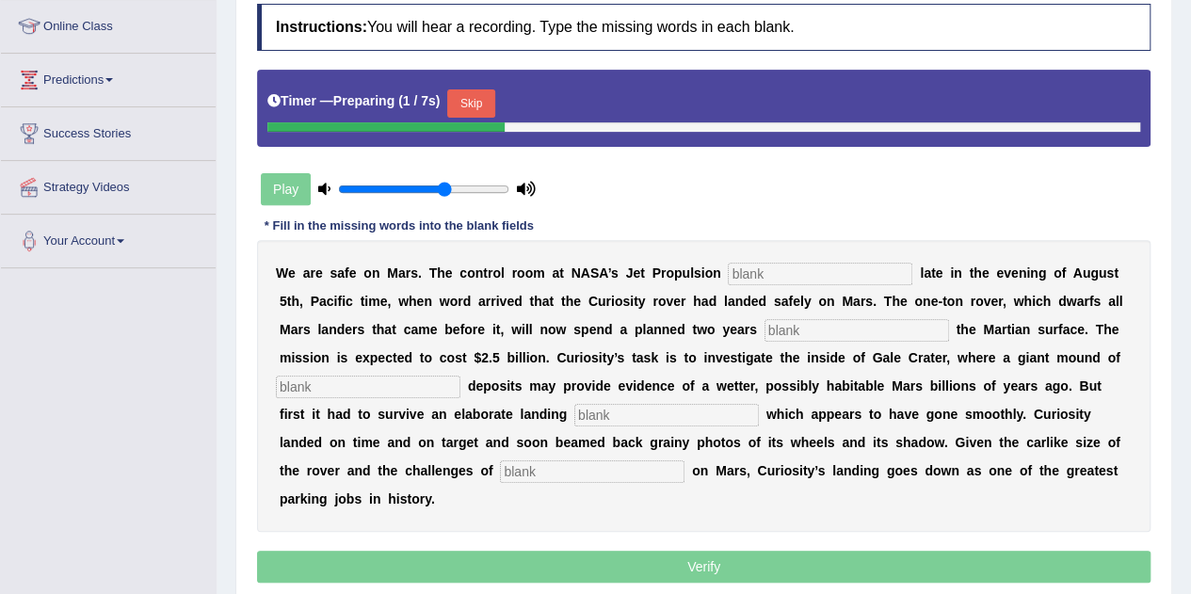
scroll to position [256, 0]
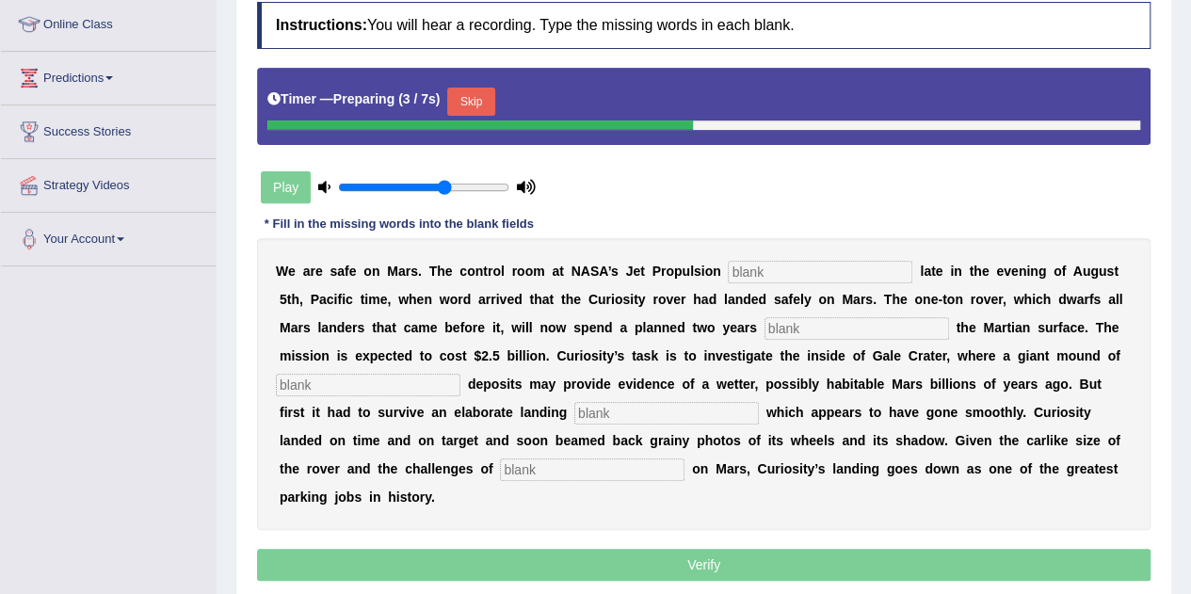
click at [776, 270] on input "text" at bounding box center [820, 272] width 185 height 23
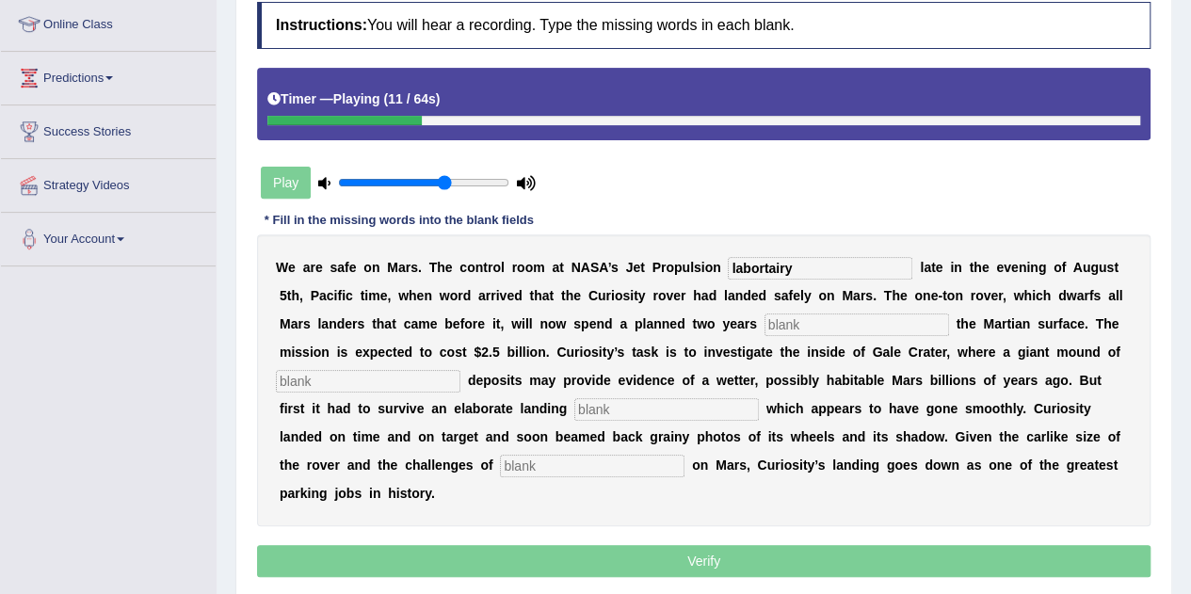
type input "labortairy"
click at [795, 321] on input "text" at bounding box center [857, 325] width 185 height 23
type input "exploring"
click at [387, 376] on input "text" at bounding box center [368, 381] width 185 height 23
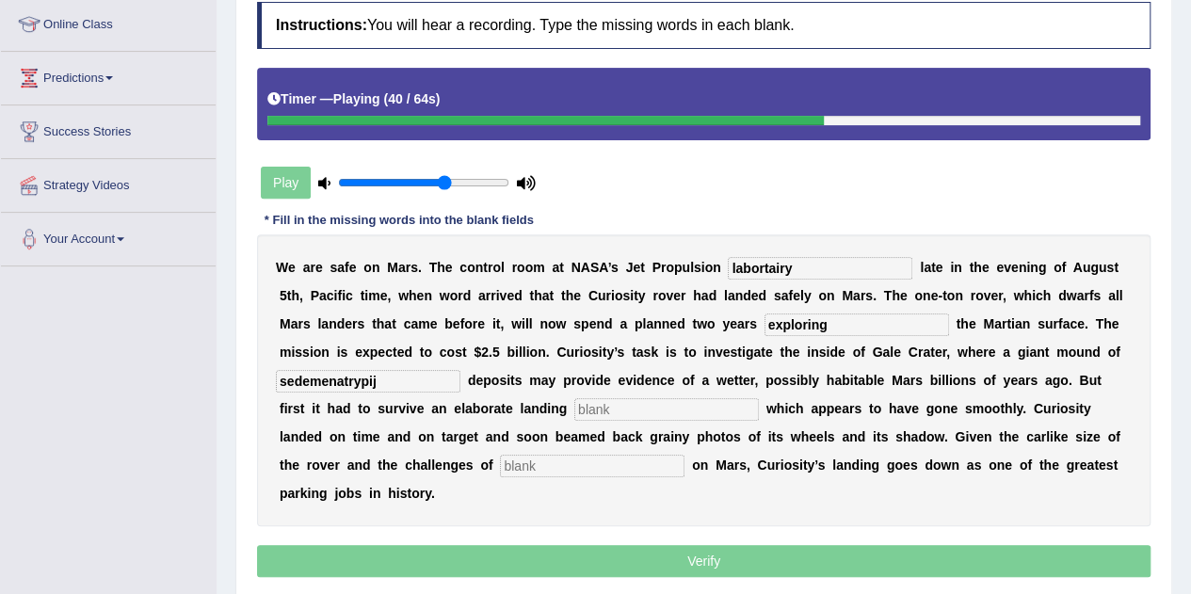
type input "sedemenatrypij"
click at [603, 409] on input "text" at bounding box center [666, 409] width 185 height 23
type input "sequence"
click at [556, 465] on input "text" at bounding box center [592, 466] width 185 height 23
type input "landing"
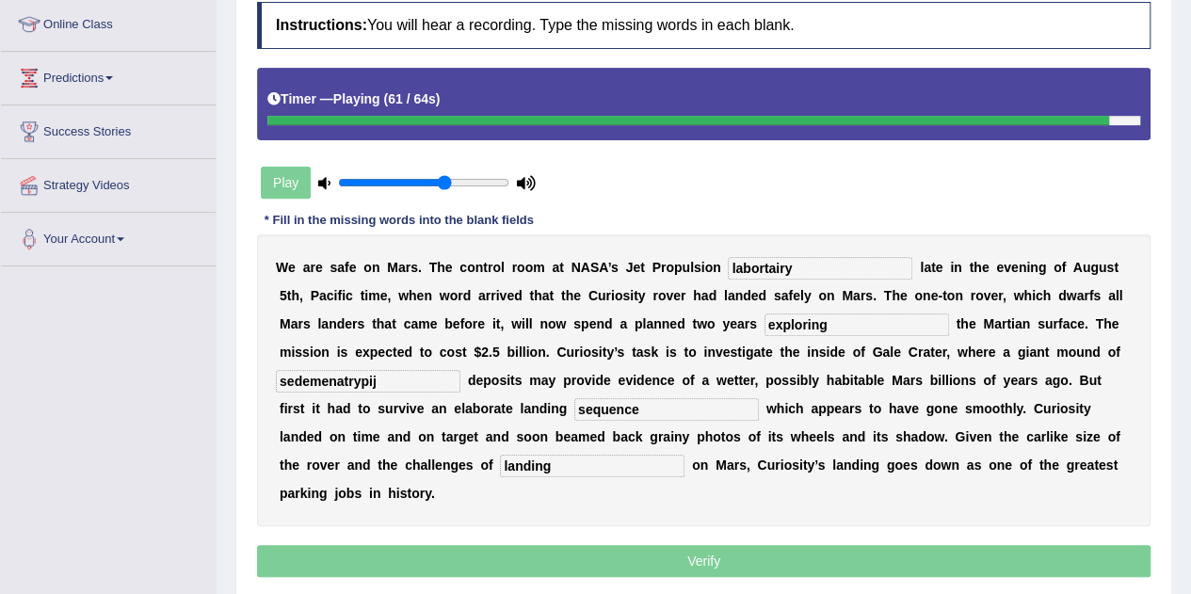
click at [693, 404] on input "sequence" at bounding box center [666, 409] width 185 height 23
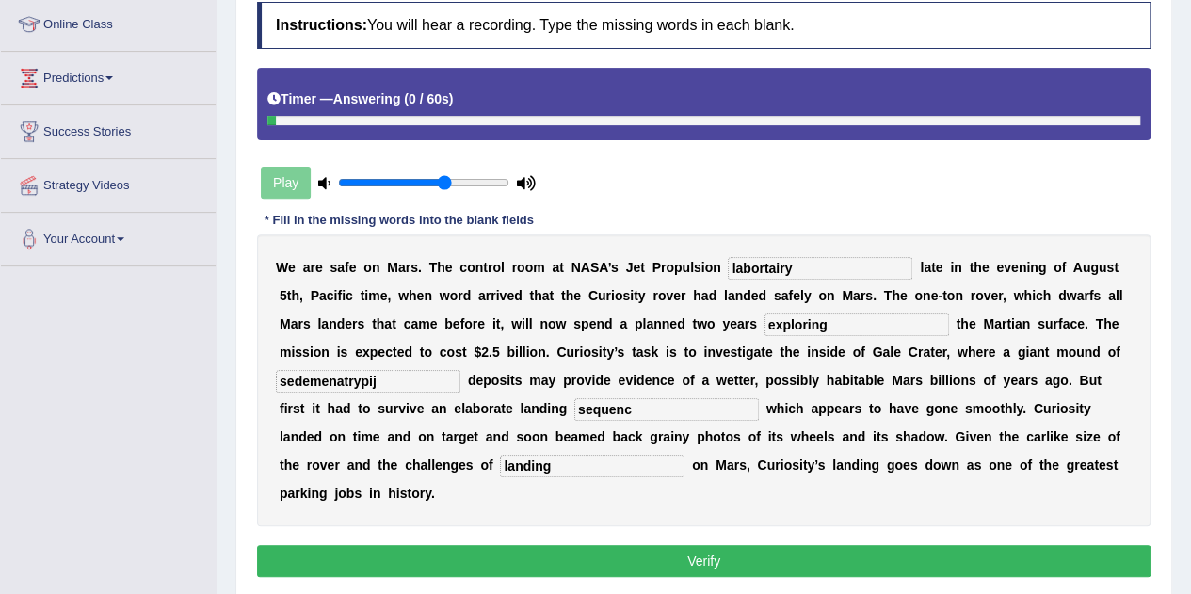
type input "sequence"
click at [404, 386] on input "sedemenatrypij" at bounding box center [368, 381] width 185 height 23
type input "sedementory"
click at [807, 267] on input "labortairy" at bounding box center [820, 268] width 185 height 23
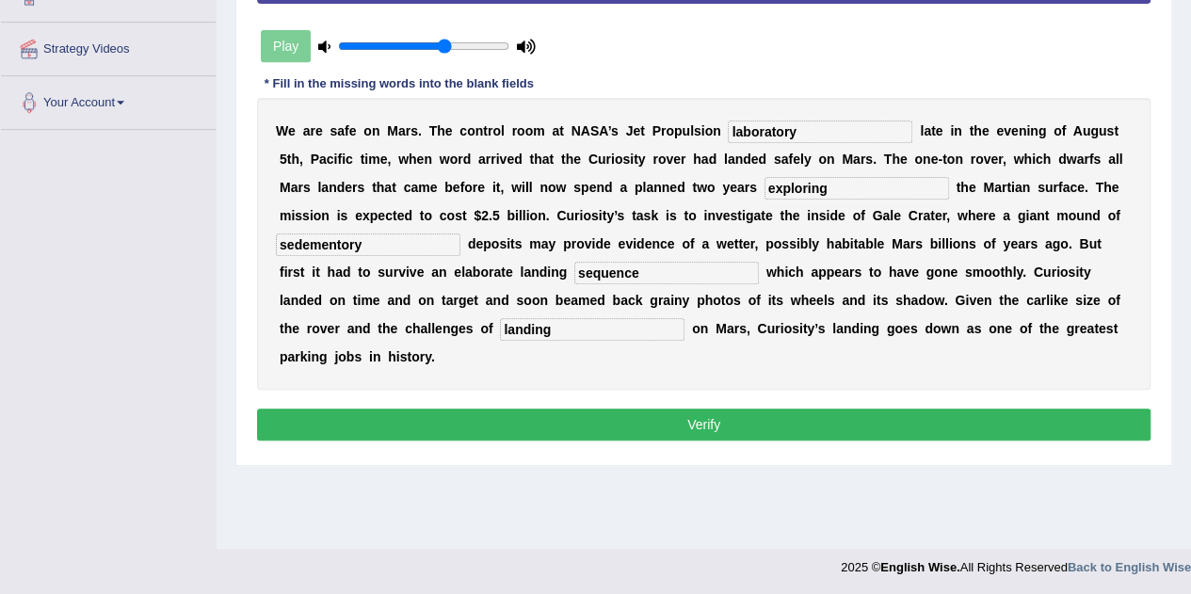
scroll to position [394, 0]
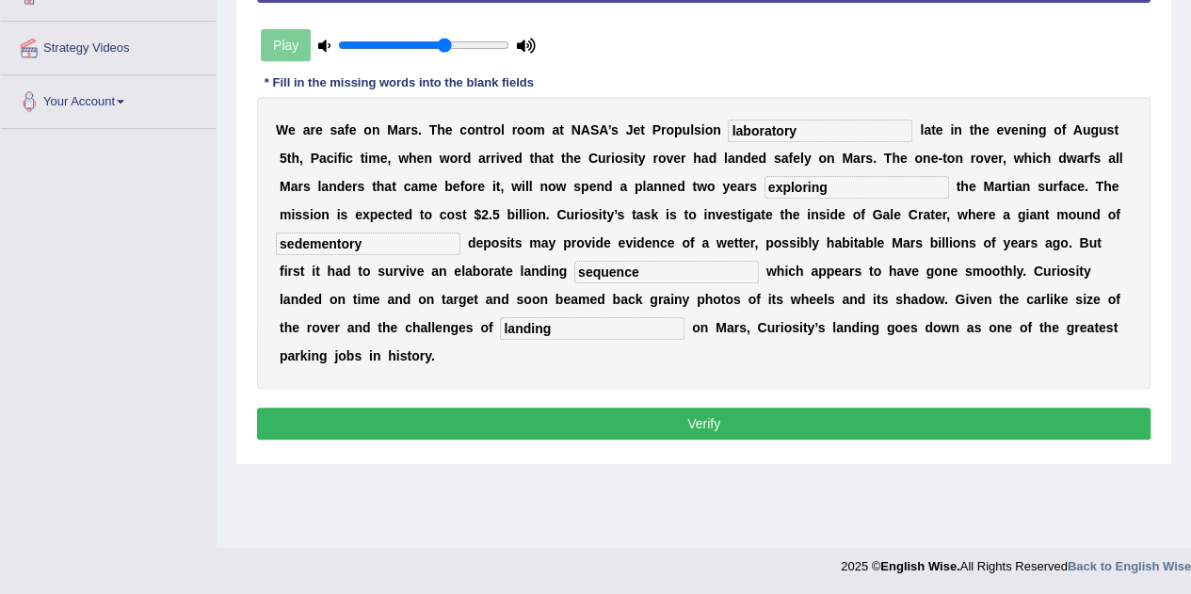
type input "laboratory"
click at [718, 417] on button "Verify" at bounding box center [704, 424] width 894 height 32
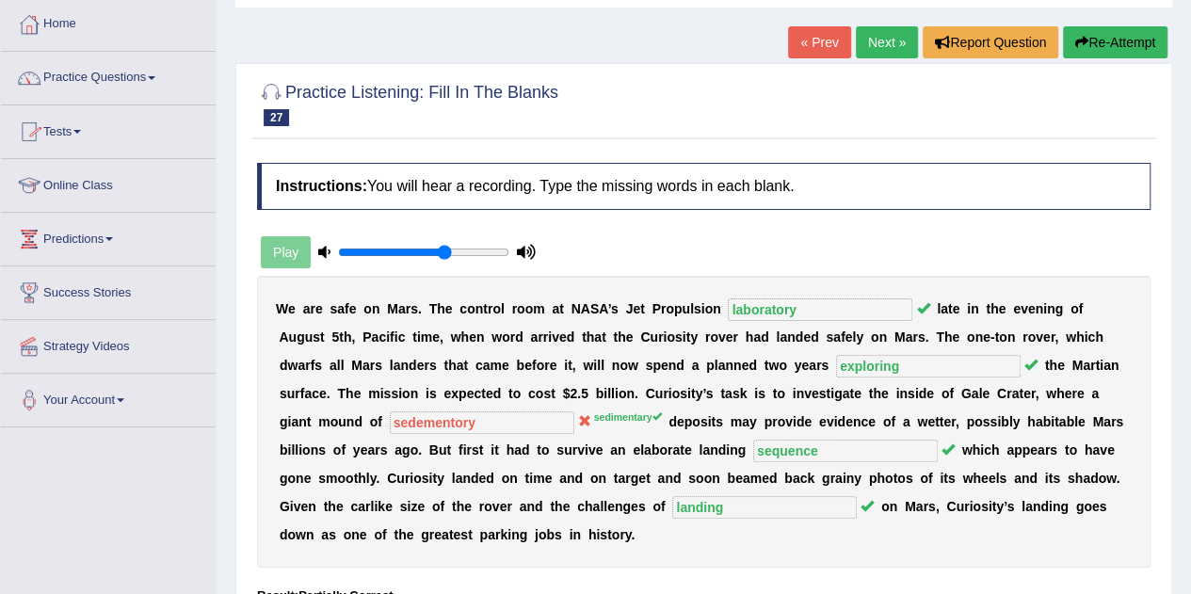
scroll to position [89, 0]
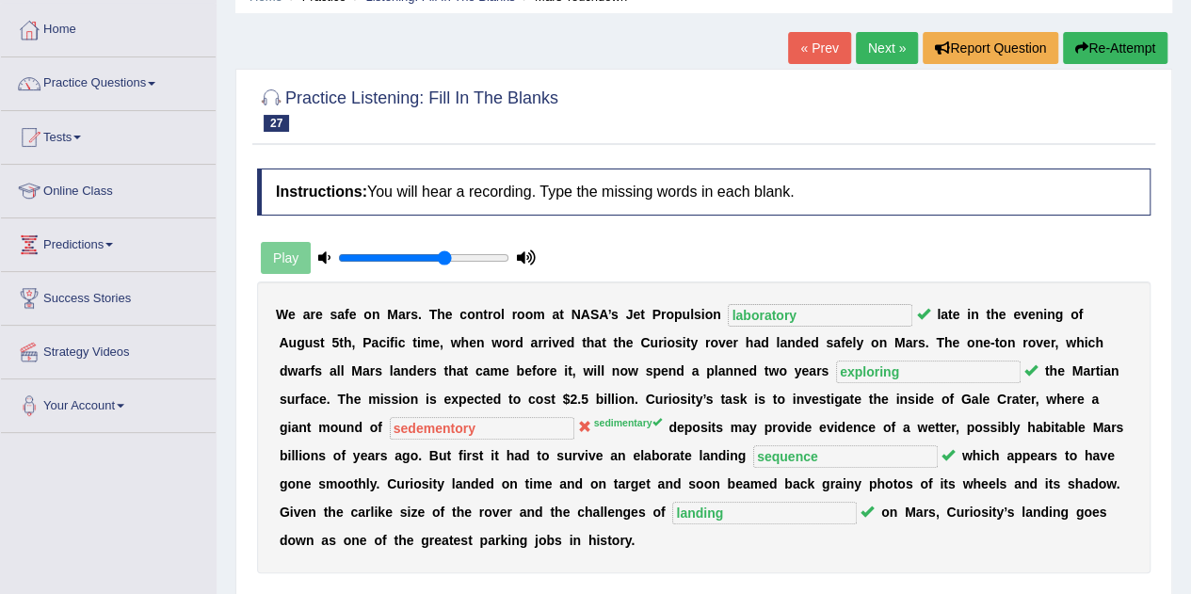
click at [870, 45] on link "Next »" at bounding box center [887, 48] width 62 height 32
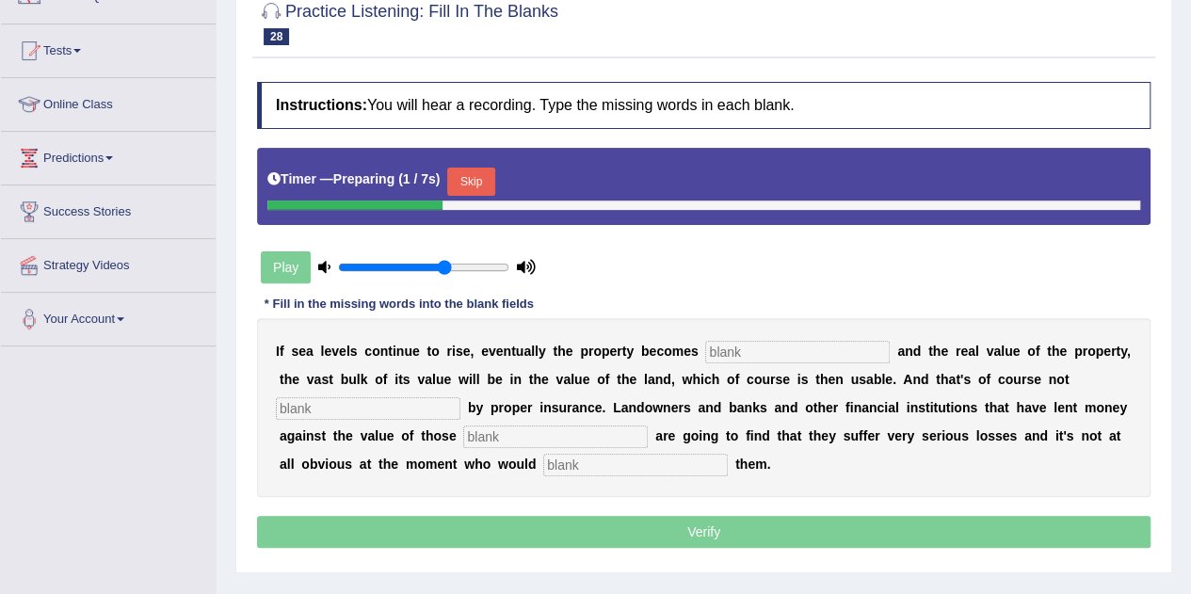
scroll to position [177, 0]
click at [752, 353] on input "text" at bounding box center [797, 351] width 185 height 23
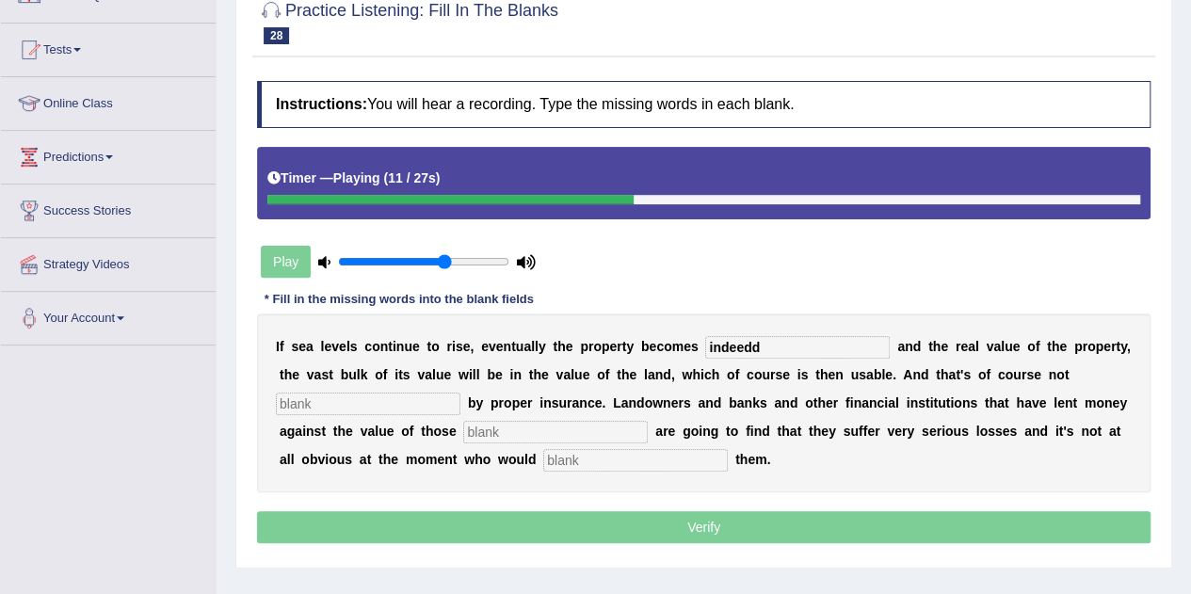
type input "indeedd"
click at [319, 406] on input "text" at bounding box center [368, 404] width 185 height 23
type input "usable"
click at [503, 428] on input "text" at bounding box center [555, 432] width 185 height 23
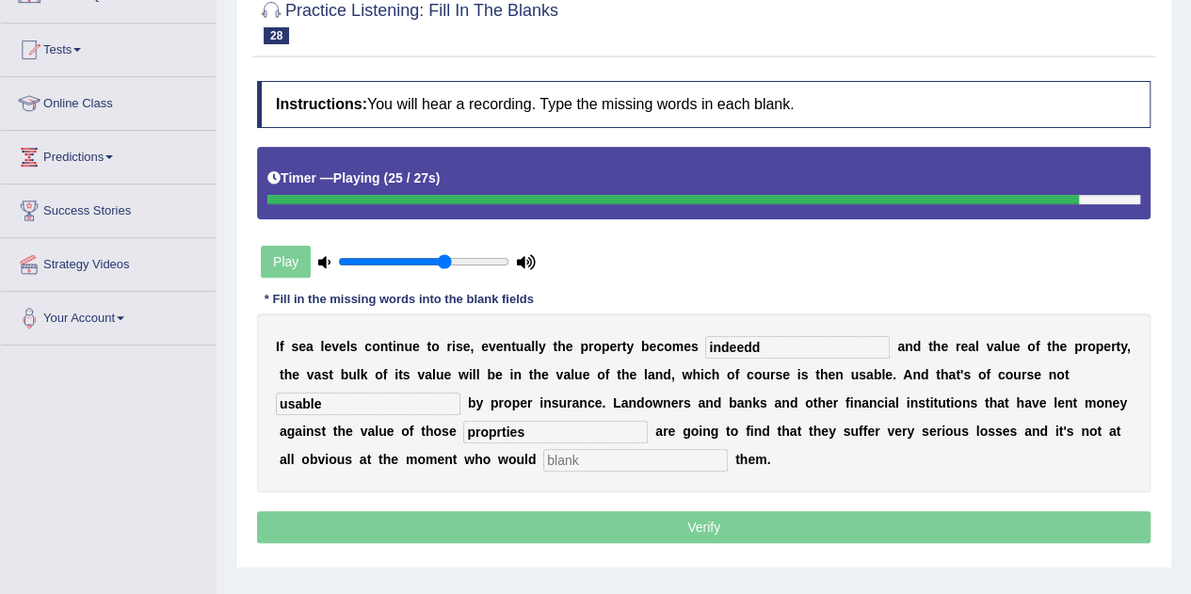
type input "proprties"
click at [558, 459] on input "text" at bounding box center [635, 460] width 185 height 23
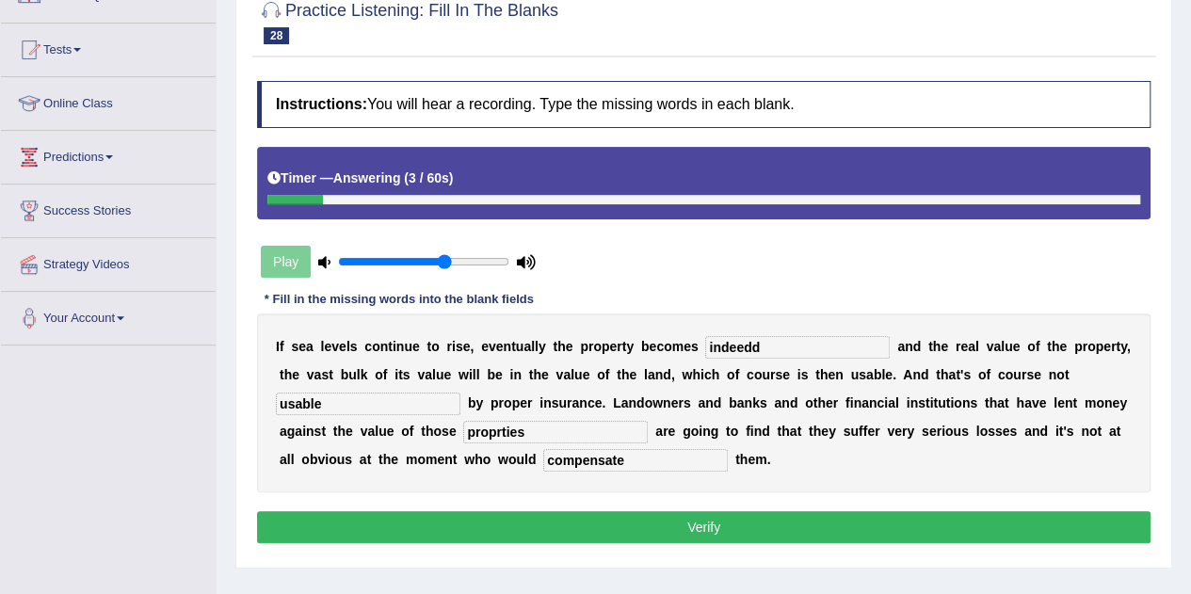
type input "compensate"
click at [766, 347] on input "indeedd" at bounding box center [797, 347] width 185 height 23
type input "indeptable"
click at [399, 405] on input "usable" at bounding box center [368, 404] width 185 height 23
type input "usable"
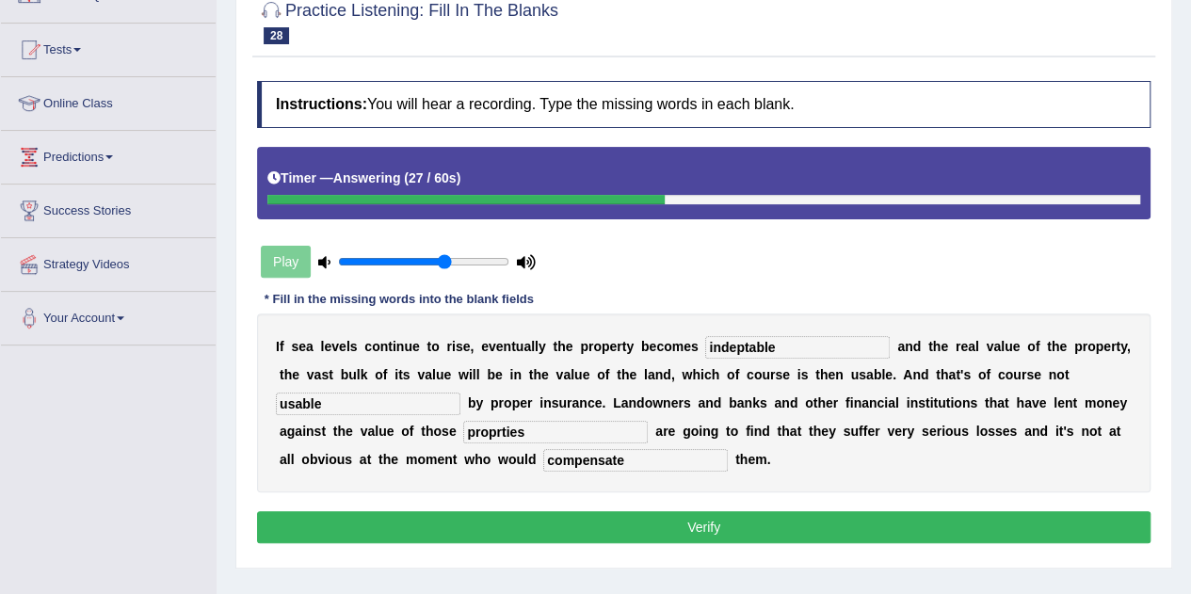
click at [557, 434] on input "proprties" at bounding box center [555, 432] width 185 height 23
type input "properties"
click at [684, 522] on button "Verify" at bounding box center [704, 527] width 894 height 32
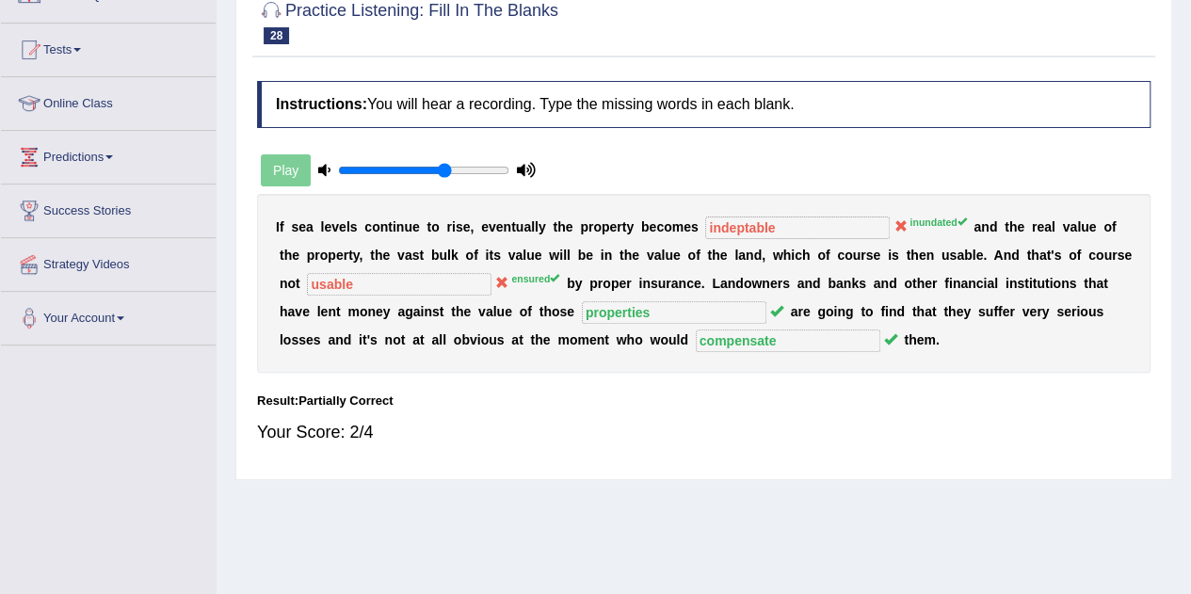
drag, startPoint x: 909, startPoint y: 223, endPoint x: 954, endPoint y: 222, distance: 45.2
click at [954, 222] on sup "inundated" at bounding box center [938, 222] width 56 height 11
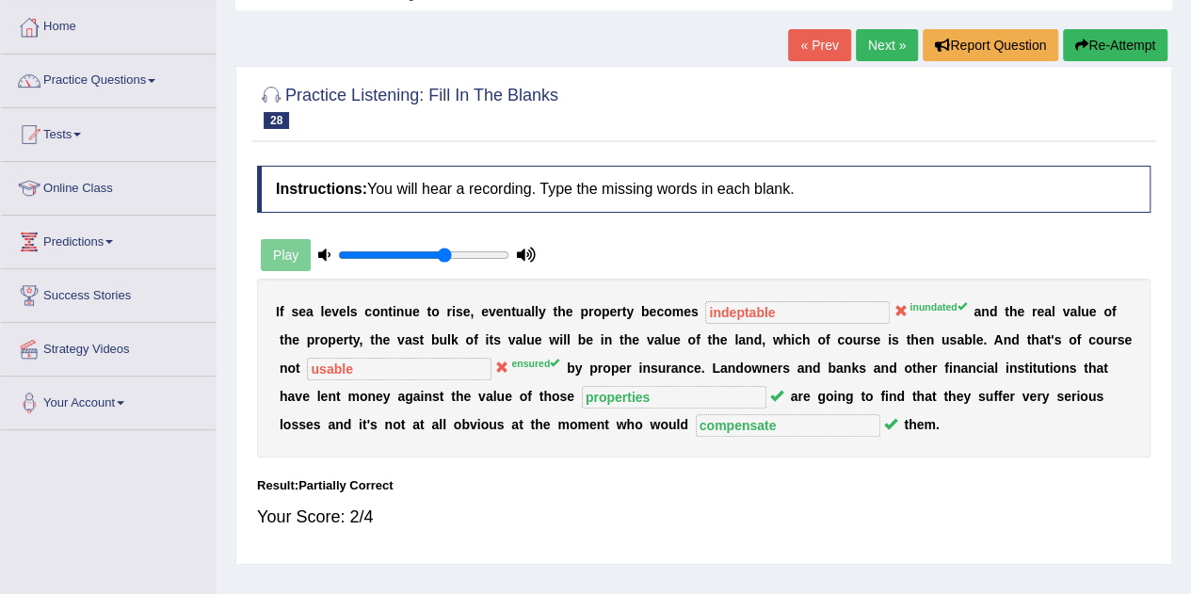
scroll to position [0, 0]
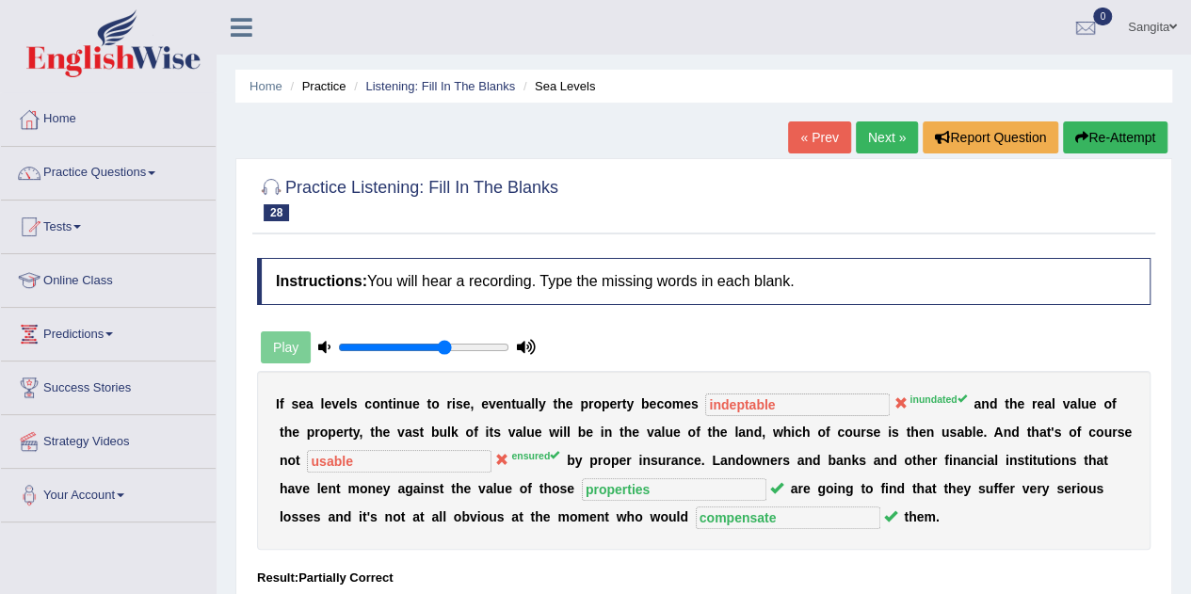
click at [887, 146] on link "Next »" at bounding box center [887, 137] width 62 height 32
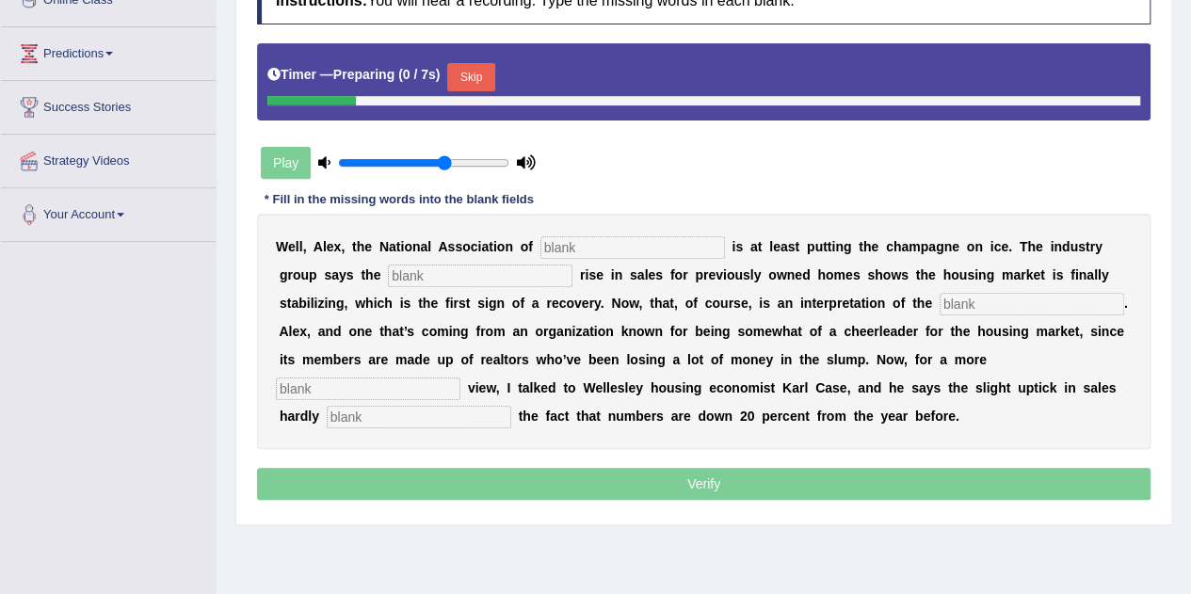
scroll to position [285, 0]
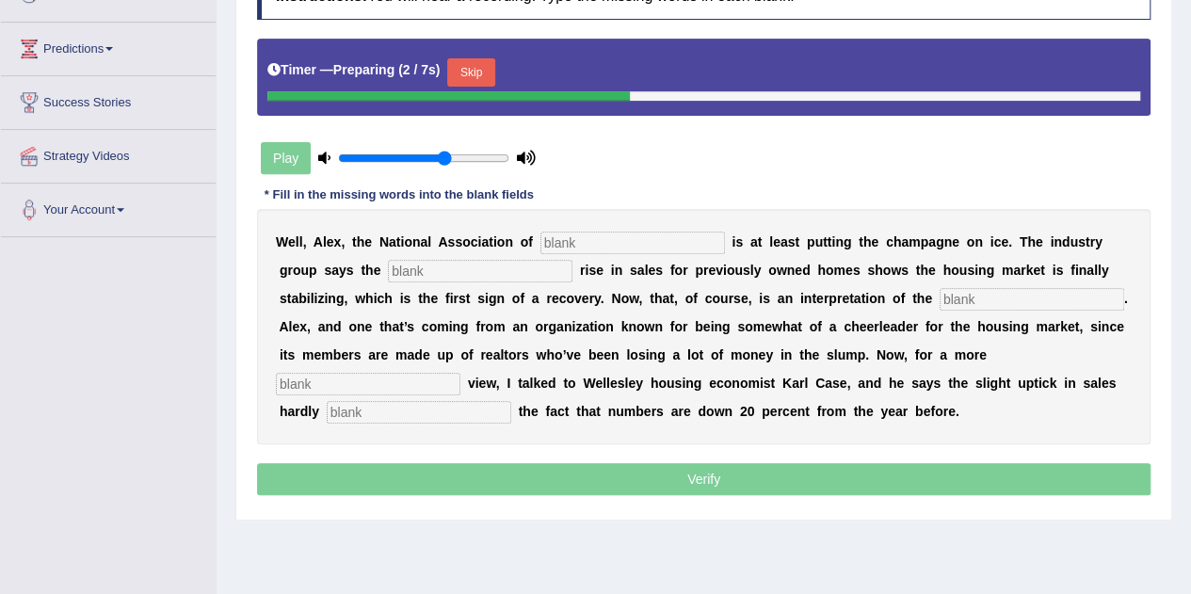
click at [630, 237] on input "text" at bounding box center [633, 243] width 185 height 23
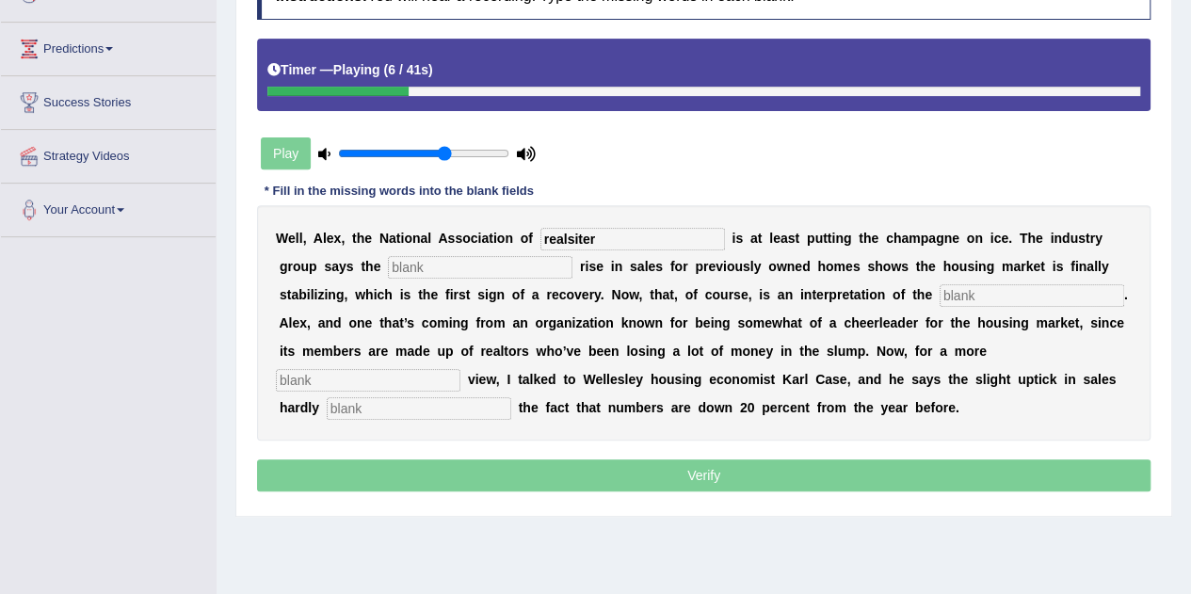
type input "realsiter"
click at [488, 264] on input "text" at bounding box center [480, 267] width 185 height 23
type input "slite"
click at [979, 296] on input "text" at bounding box center [1032, 295] width 185 height 23
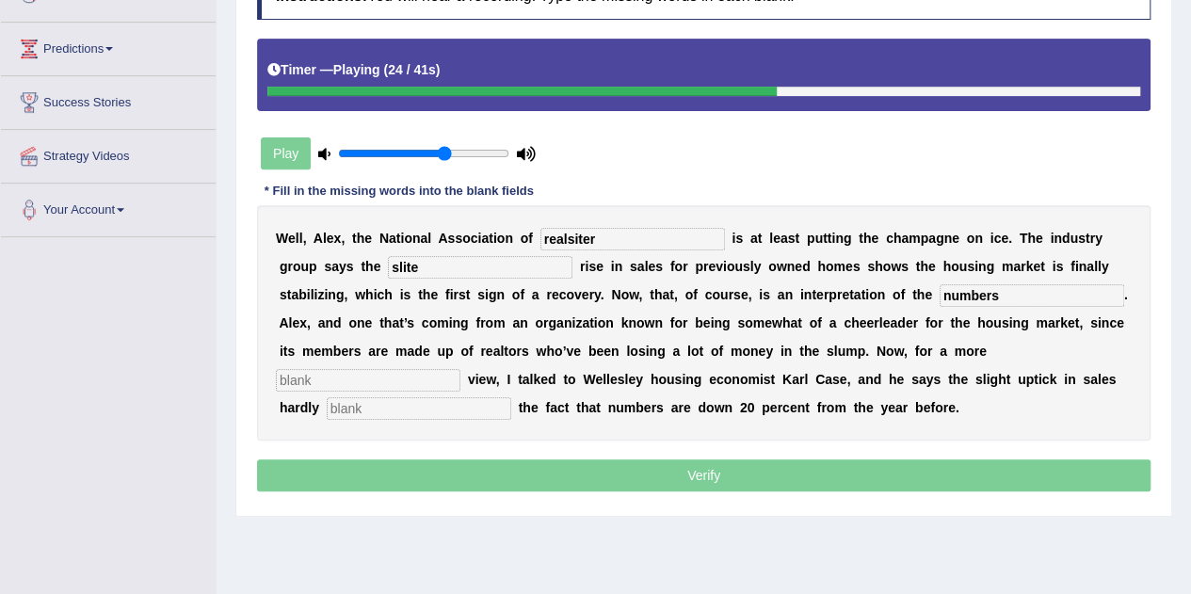
type input "numbers"
click at [308, 377] on input "text" at bounding box center [368, 380] width 185 height 23
type input "s"
type input "overview"
click at [344, 414] on input "text" at bounding box center [419, 408] width 185 height 23
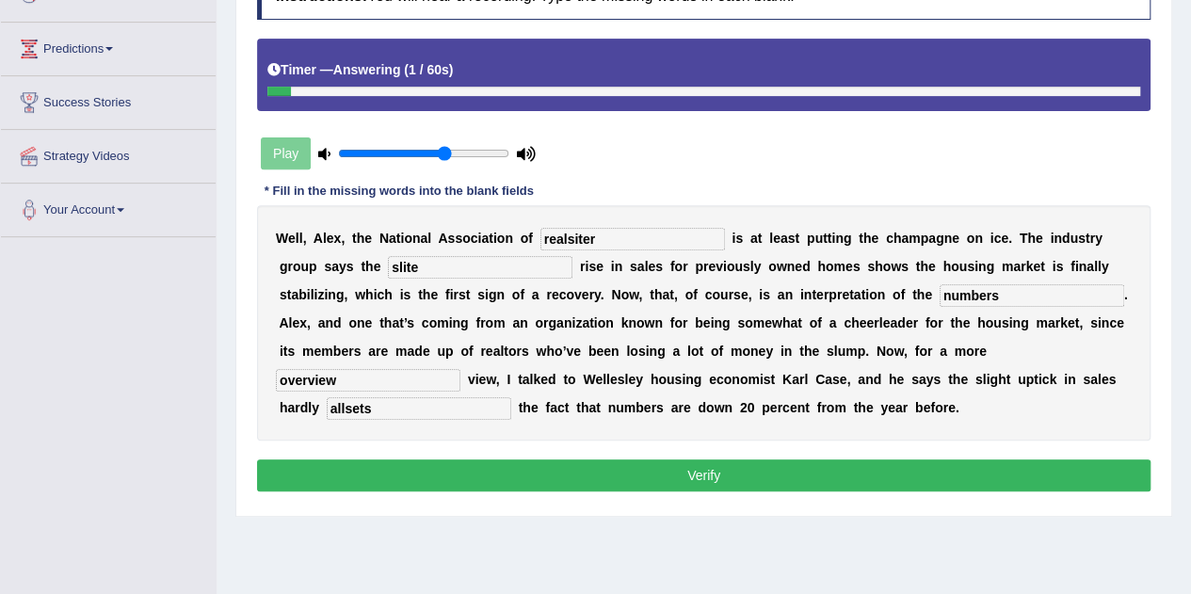
type input "allsets"
click at [605, 244] on input "realsiter" at bounding box center [633, 239] width 185 height 23
type input "realsiter"
click at [508, 263] on input "slite" at bounding box center [480, 267] width 185 height 23
type input "slight"
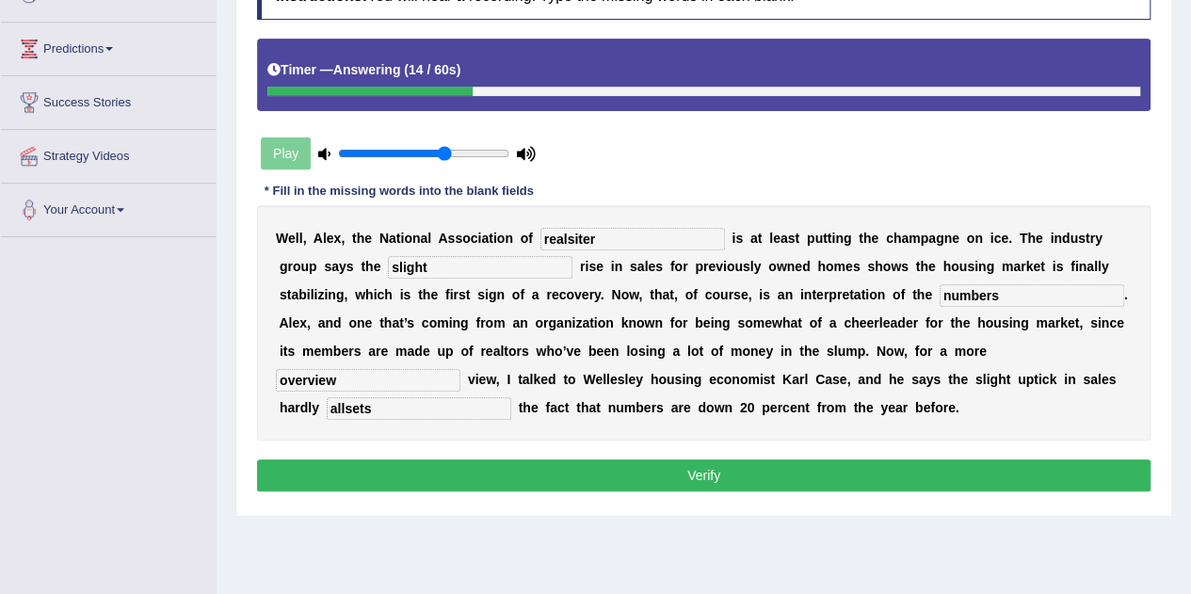
click at [602, 476] on button "Verify" at bounding box center [704, 476] width 894 height 32
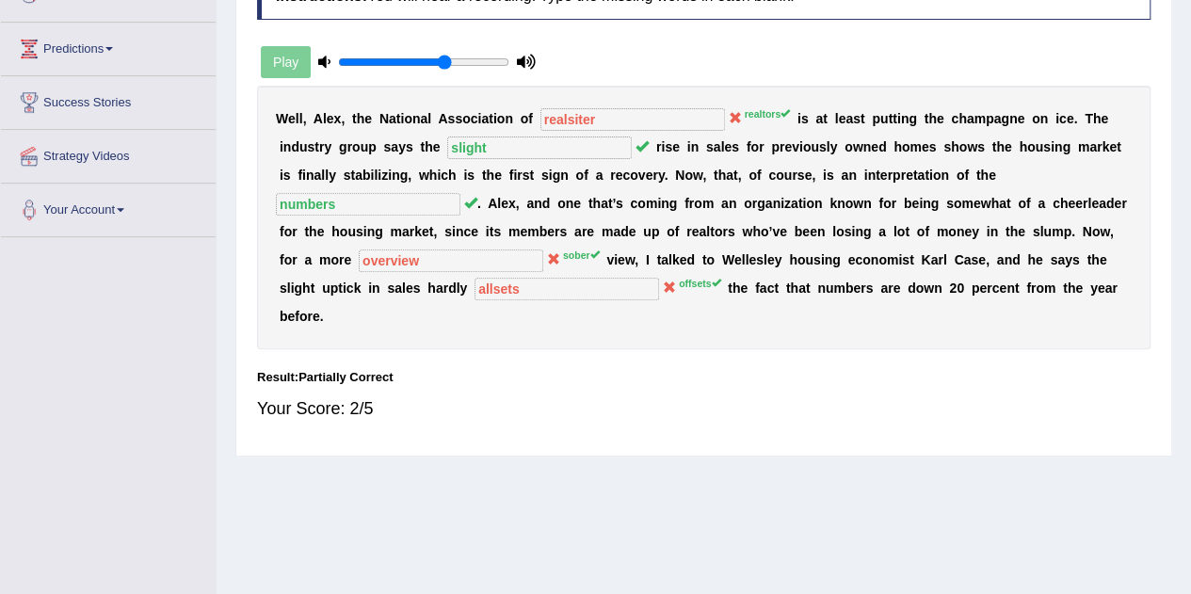
scroll to position [0, 0]
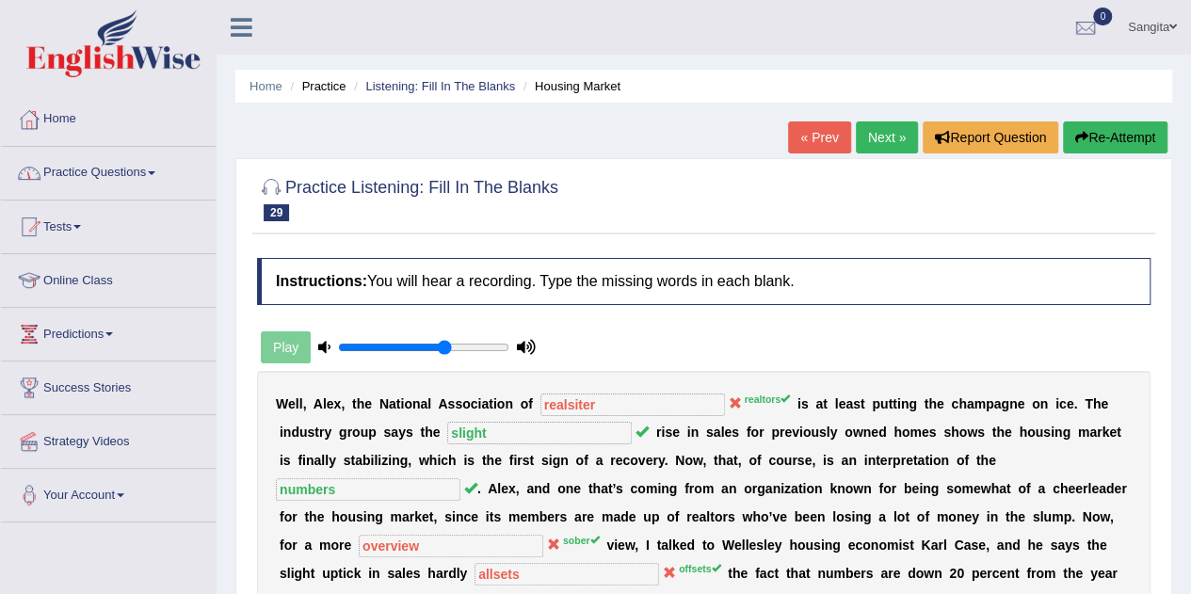
click at [98, 181] on link "Practice Questions" at bounding box center [108, 170] width 215 height 47
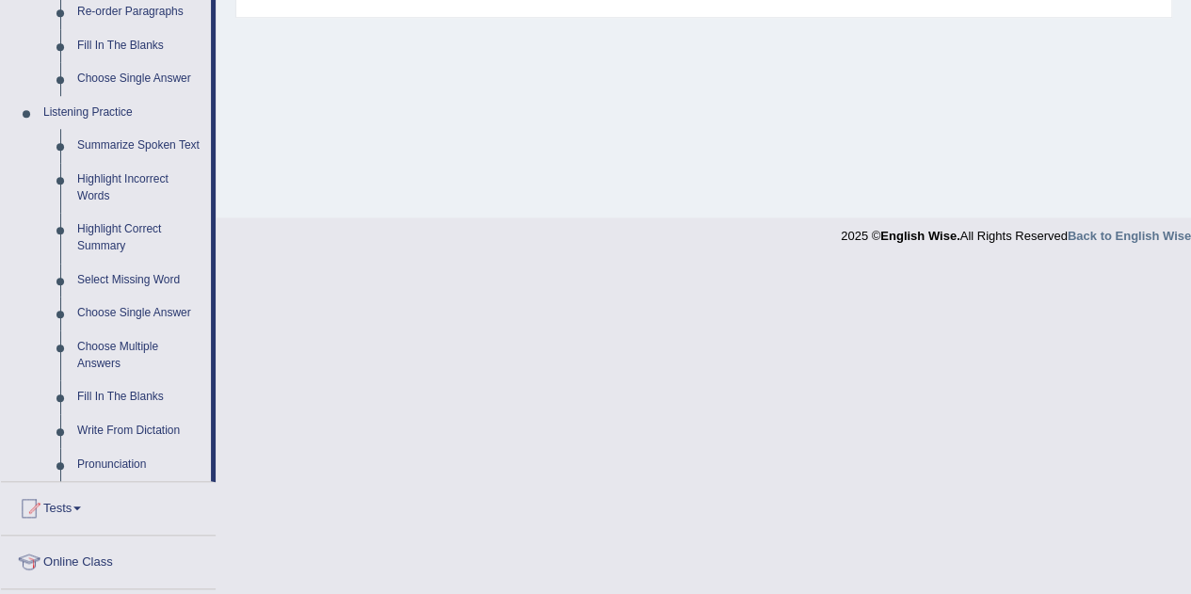
scroll to position [725, 0]
click at [105, 393] on link "Fill In The Blanks" at bounding box center [140, 396] width 142 height 34
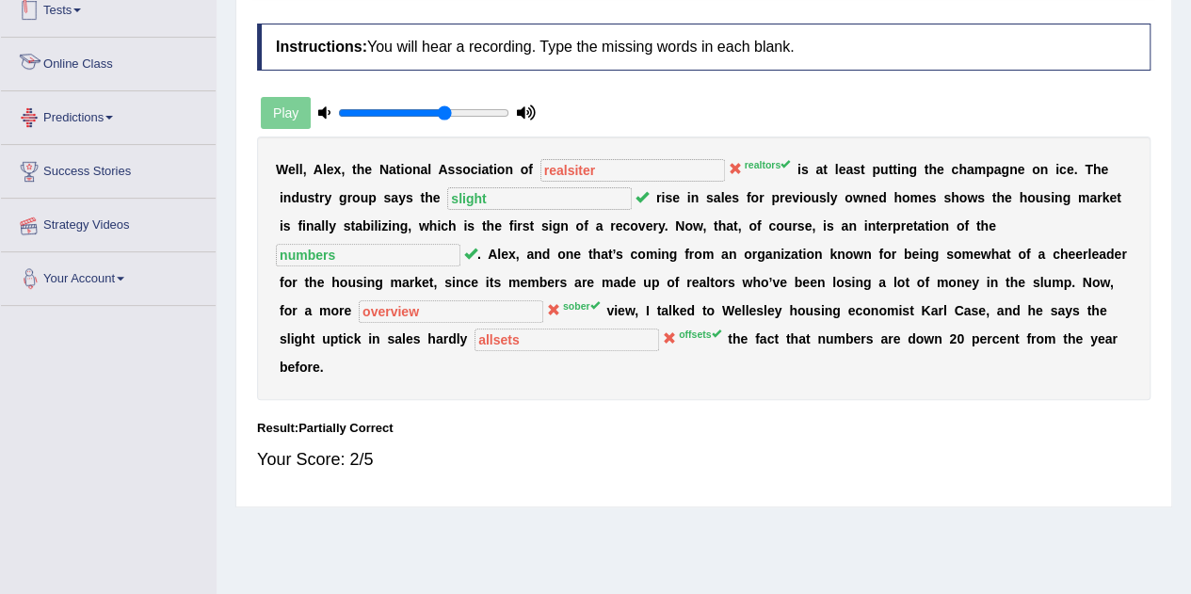
scroll to position [375, 0]
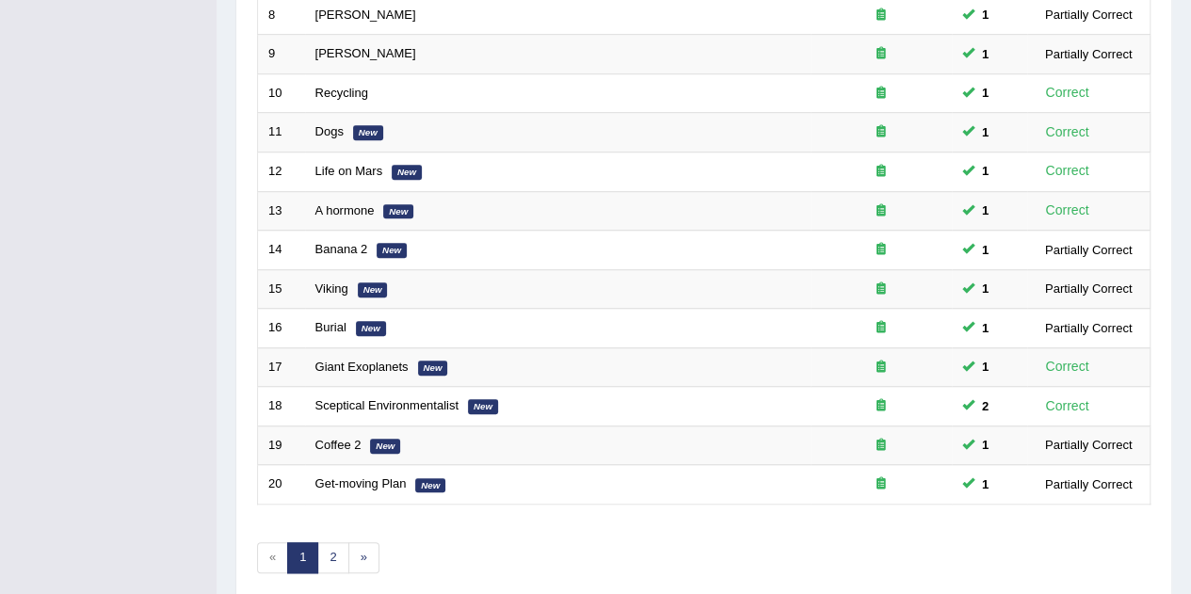
scroll to position [643, 0]
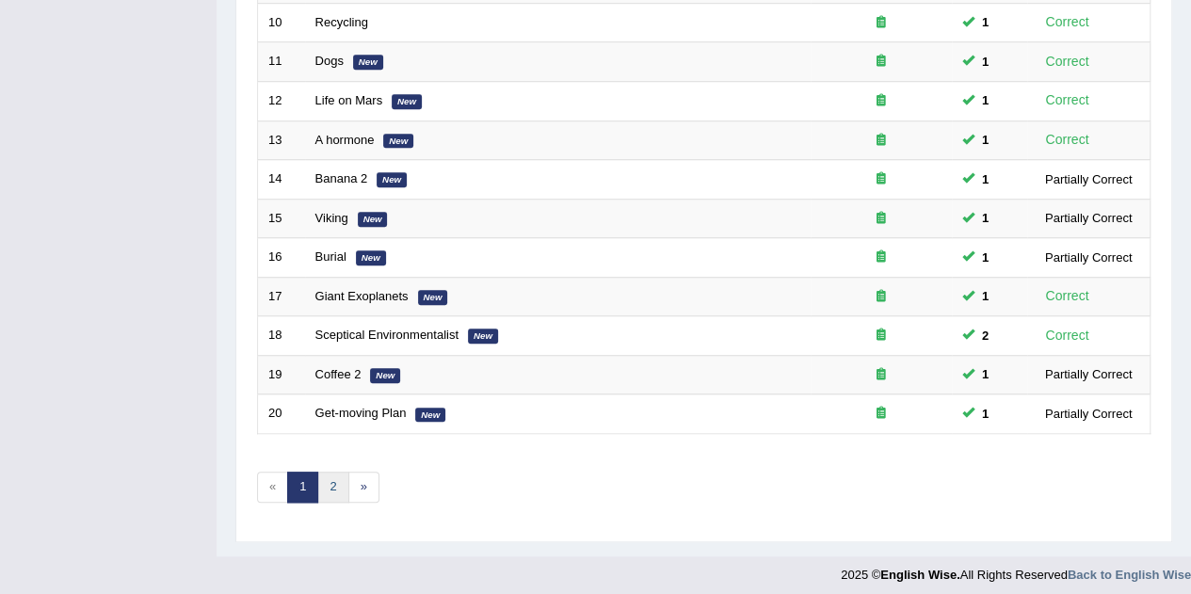
click at [331, 481] on link "2" at bounding box center [332, 487] width 31 height 31
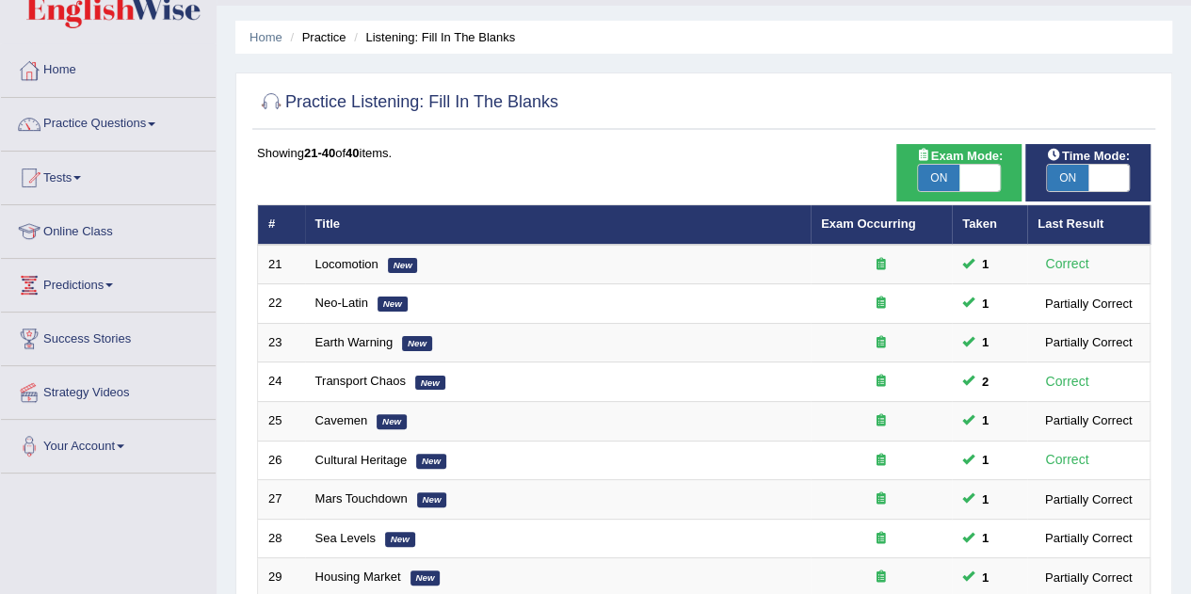
scroll to position [48, 0]
